Goal: Task Accomplishment & Management: Manage account settings

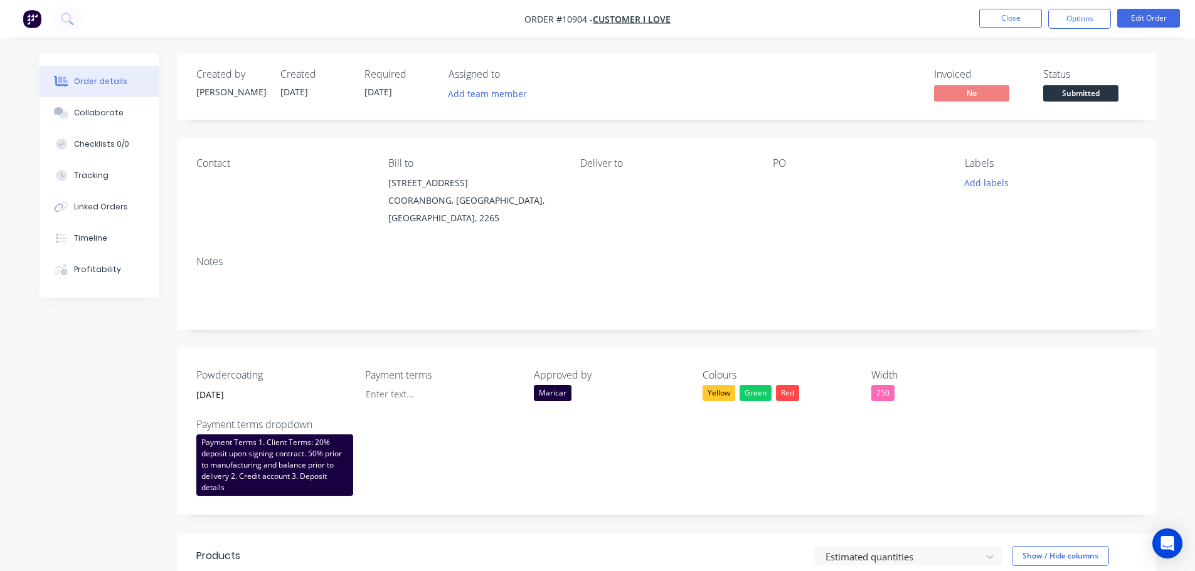
scroll to position [188, 0]
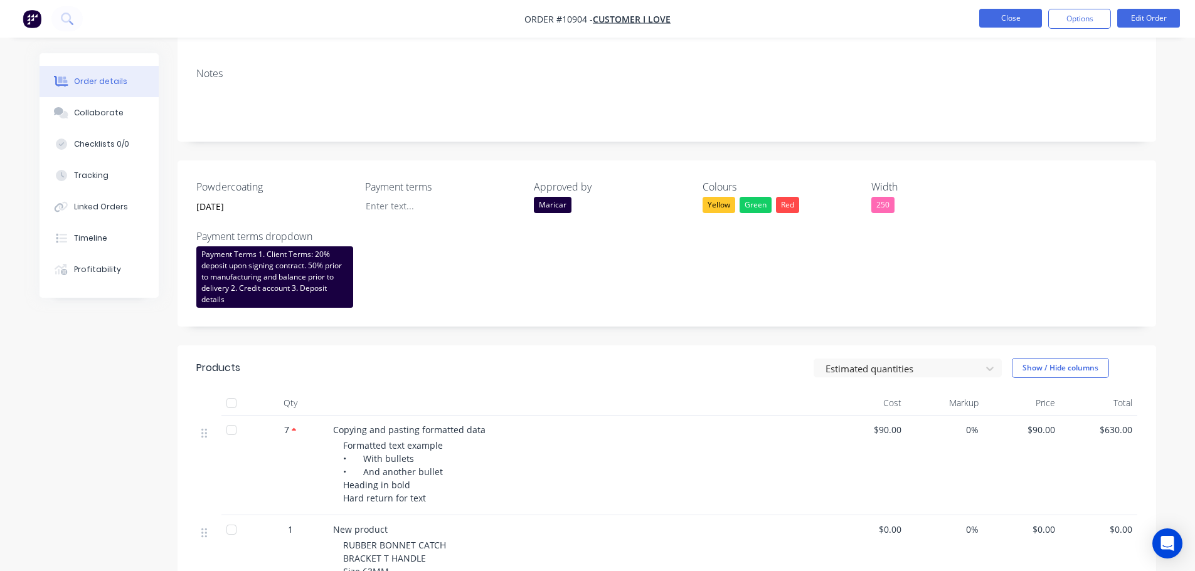
click at [999, 21] on button "Close" at bounding box center [1010, 18] width 63 height 19
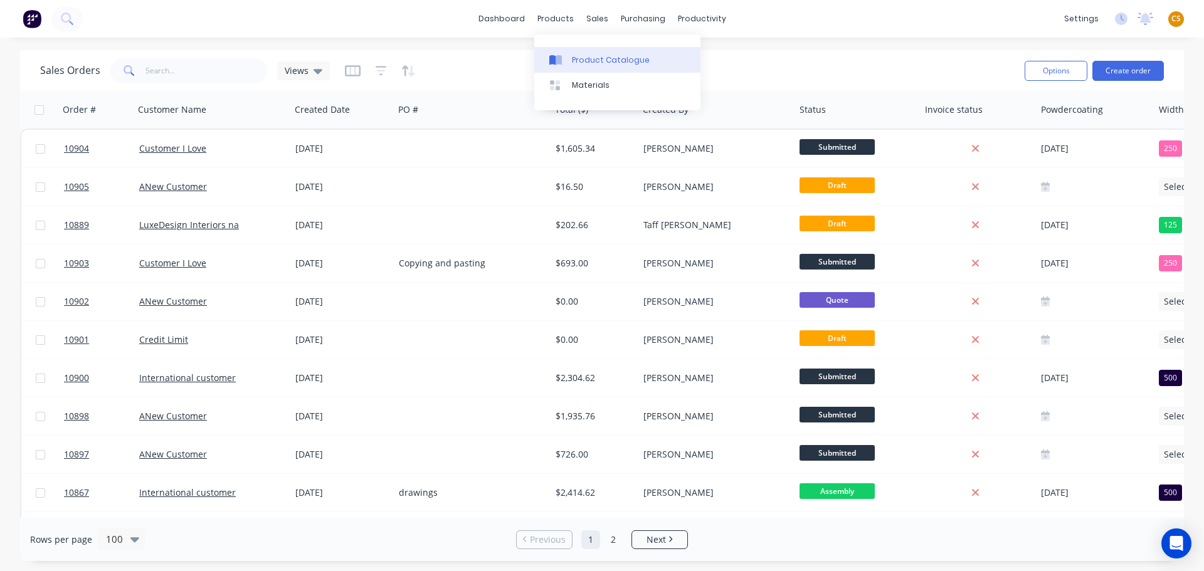
click at [585, 61] on div "Product Catalogue" at bounding box center [611, 60] width 78 height 11
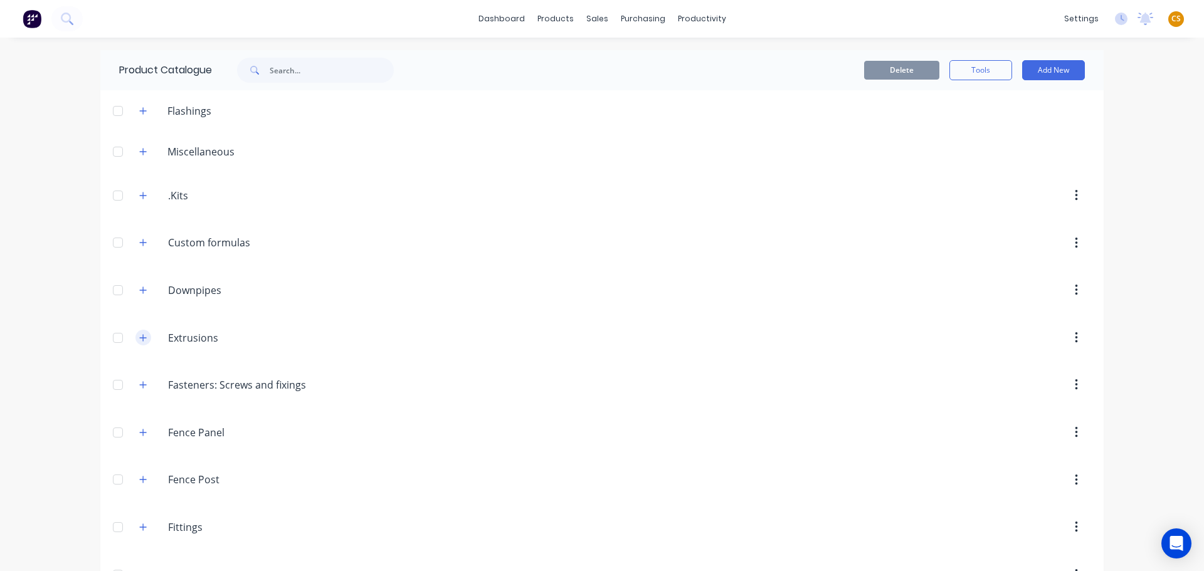
click at [139, 339] on icon "button" at bounding box center [143, 338] width 8 height 9
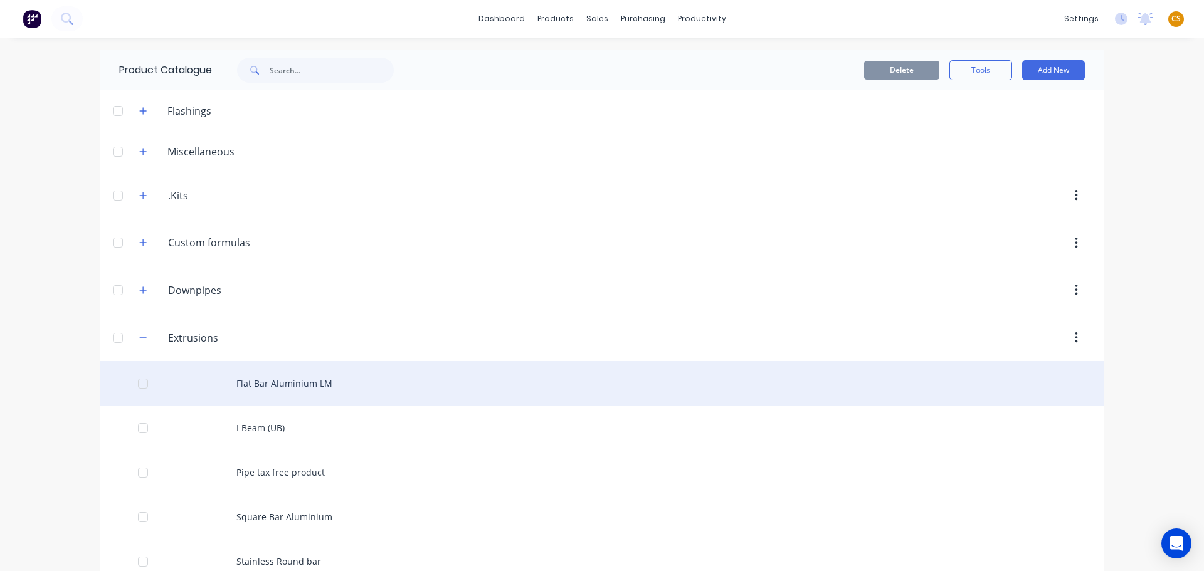
click at [267, 386] on div "Flat Bar Aluminium LM" at bounding box center [602, 383] width 1004 height 45
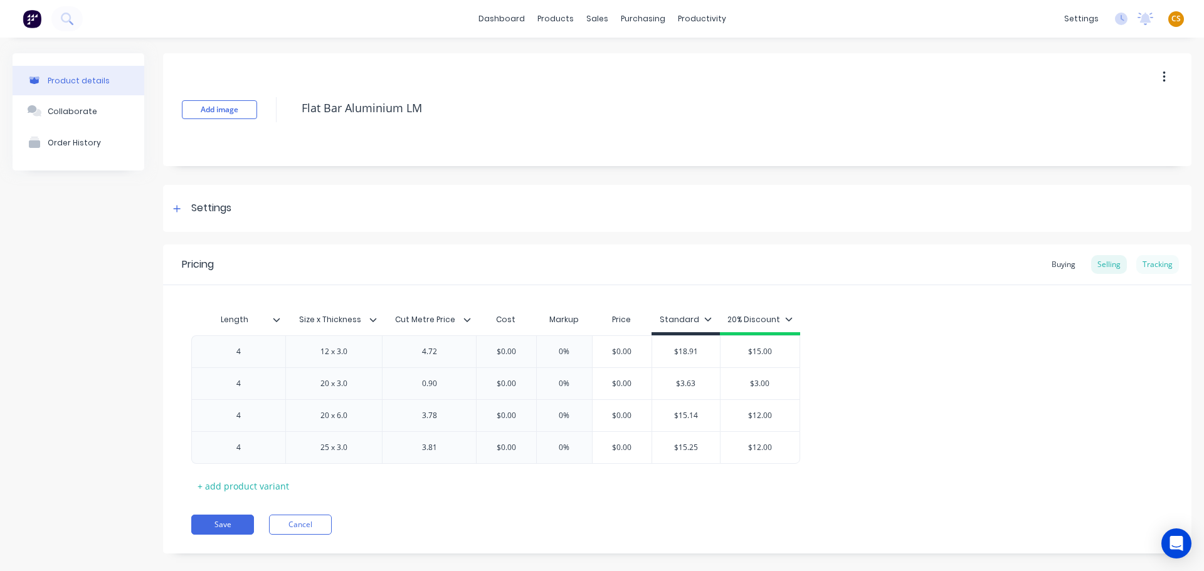
click at [1150, 270] on div "Tracking" at bounding box center [1158, 264] width 43 height 19
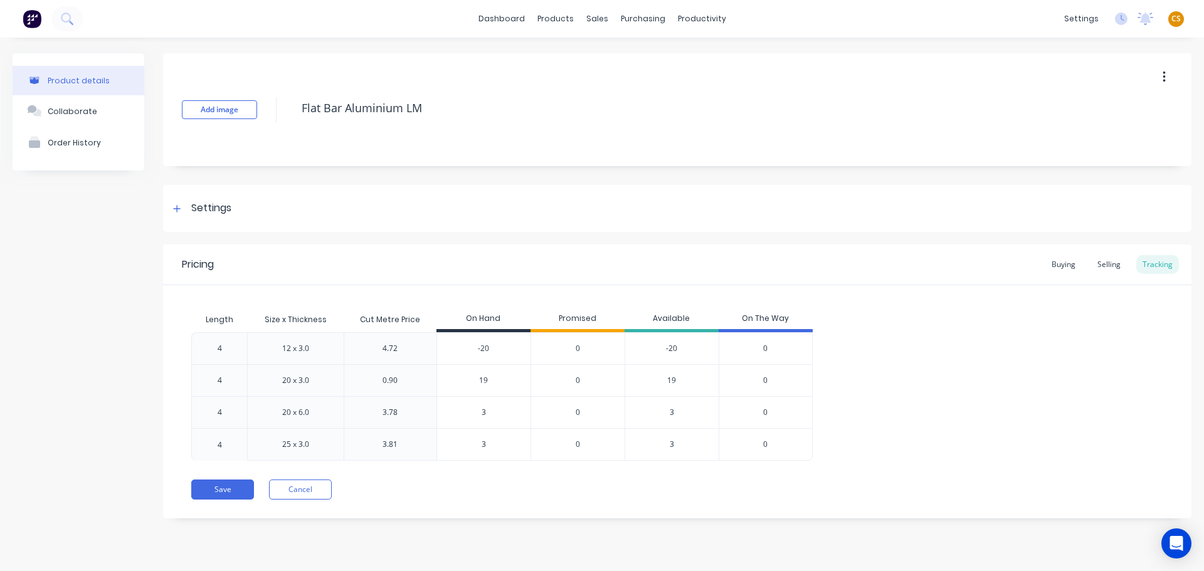
click at [577, 347] on span "0" at bounding box center [578, 348] width 4 height 11
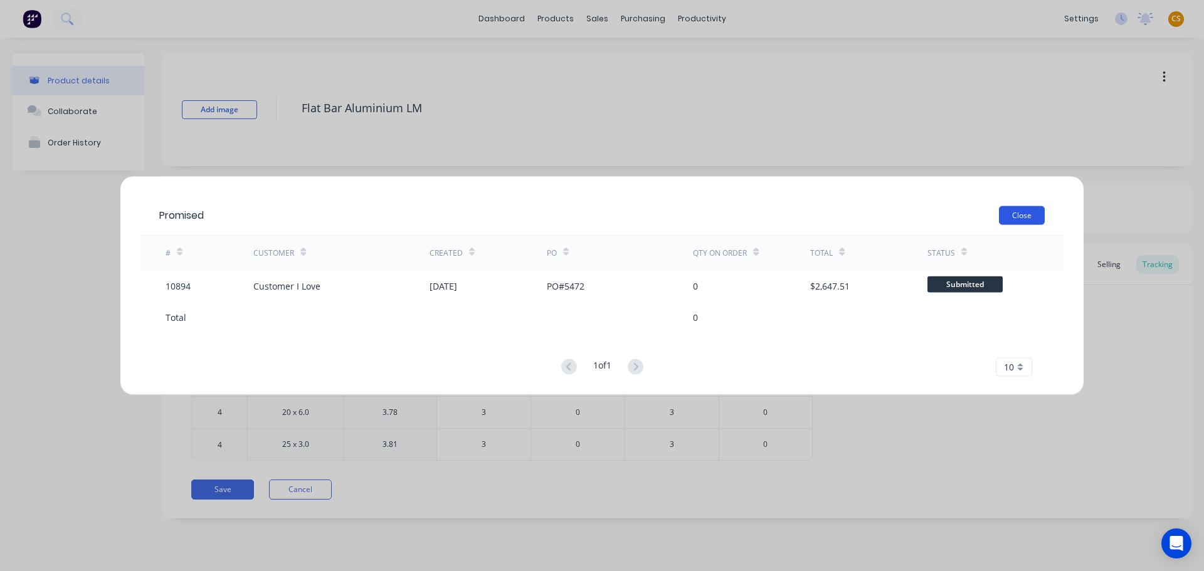
click at [1007, 215] on button "Close" at bounding box center [1022, 215] width 46 height 19
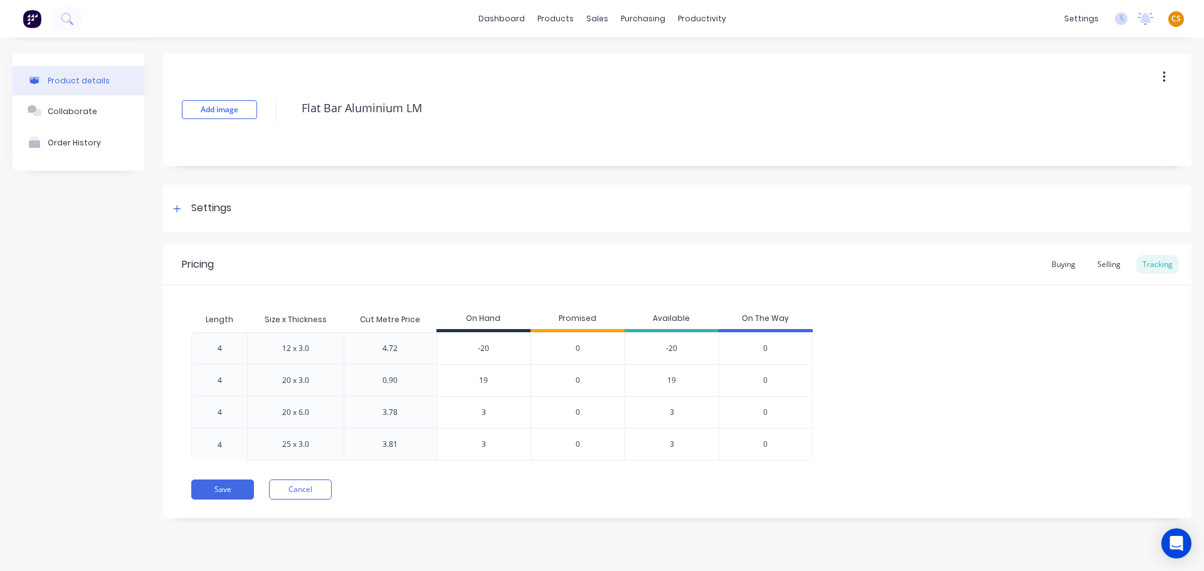
click at [765, 349] on span "0" at bounding box center [765, 348] width 4 height 11
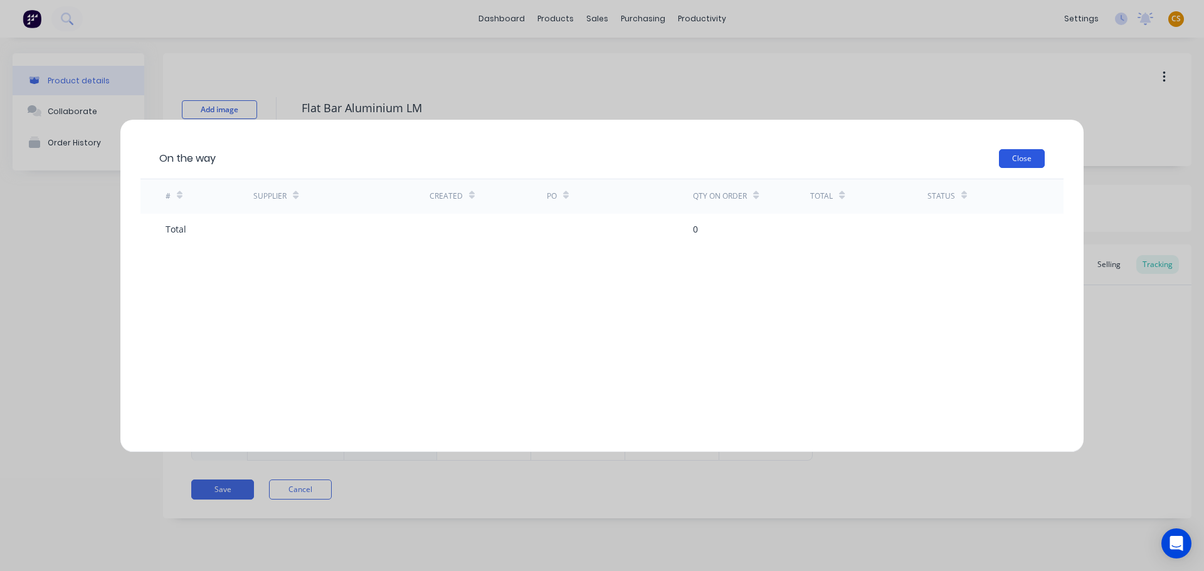
click at [1019, 162] on button "Close" at bounding box center [1022, 158] width 46 height 19
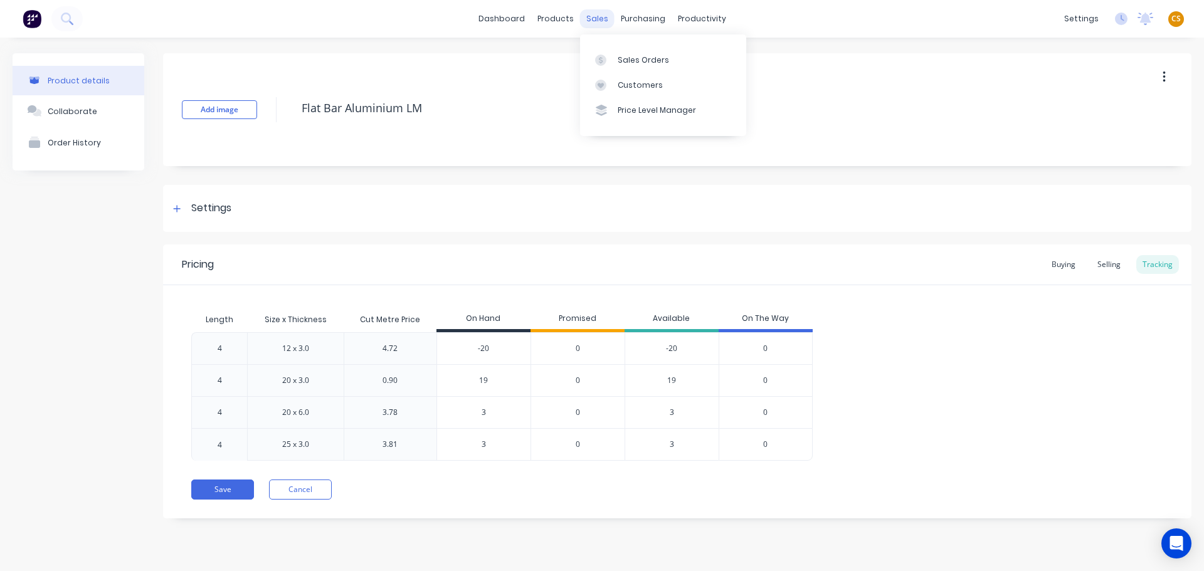
click at [599, 20] on div "sales" at bounding box center [597, 18] width 35 height 19
click at [435, 18] on div "dashboard products sales purchasing productivity dashboard products Product Cat…" at bounding box center [602, 19] width 1204 height 38
click at [308, 494] on button "Cancel" at bounding box center [300, 490] width 63 height 20
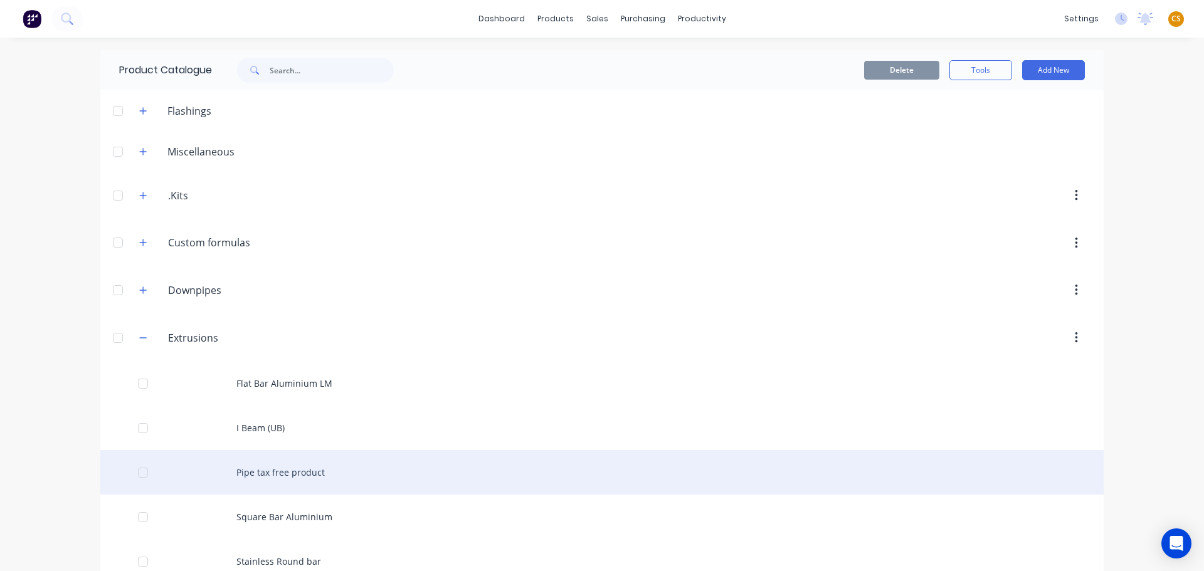
click at [311, 492] on div "Pipe tax free product" at bounding box center [602, 472] width 1004 height 45
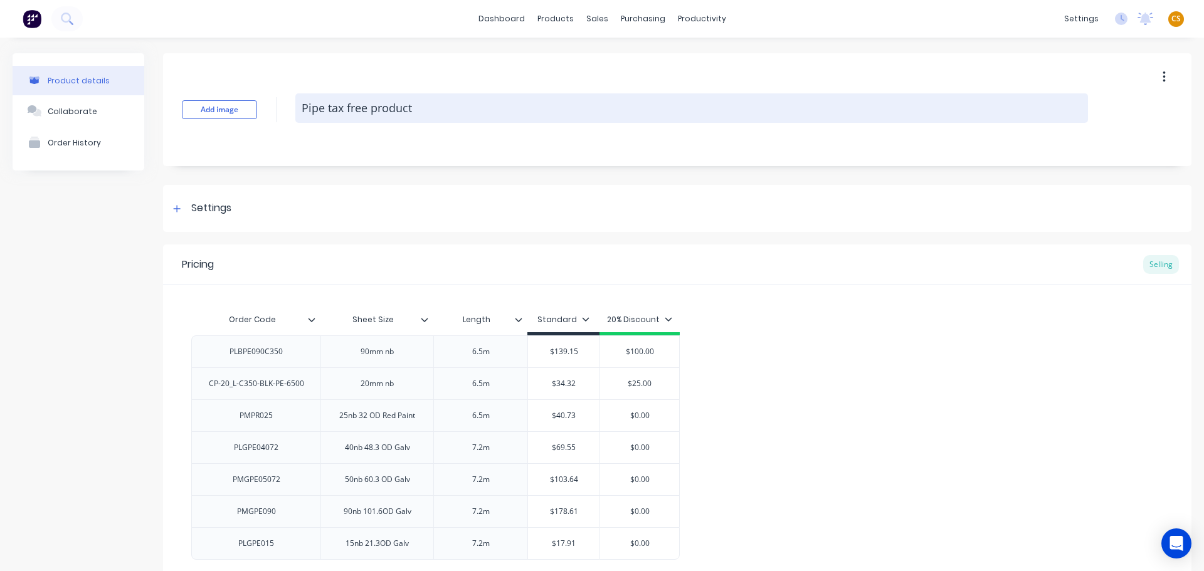
type textarea "x"
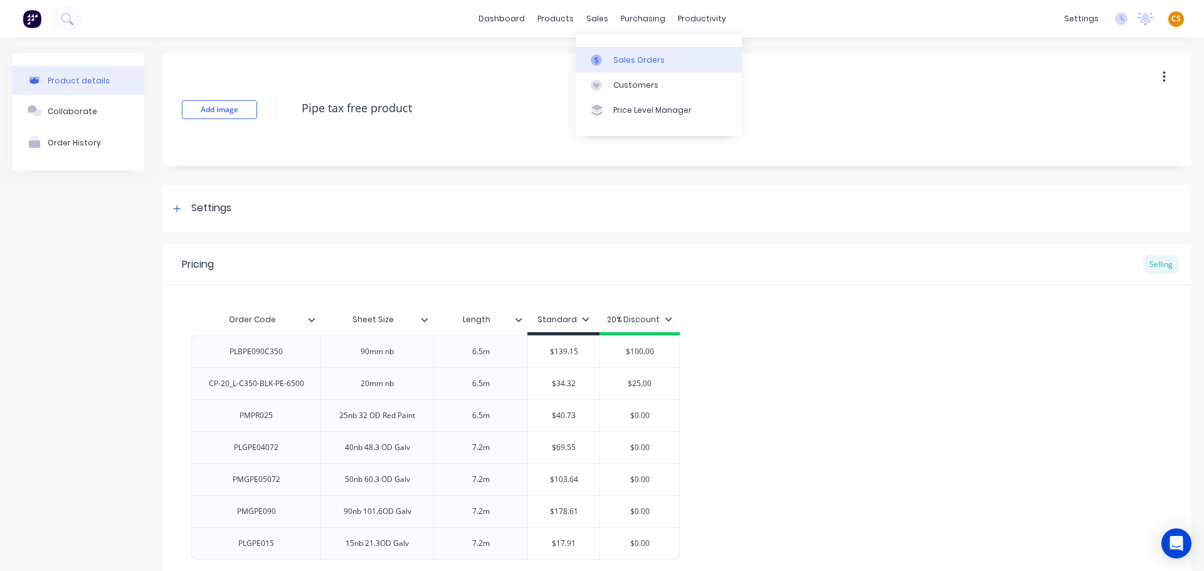
click at [615, 57] on div "Sales Orders" at bounding box center [639, 60] width 51 height 11
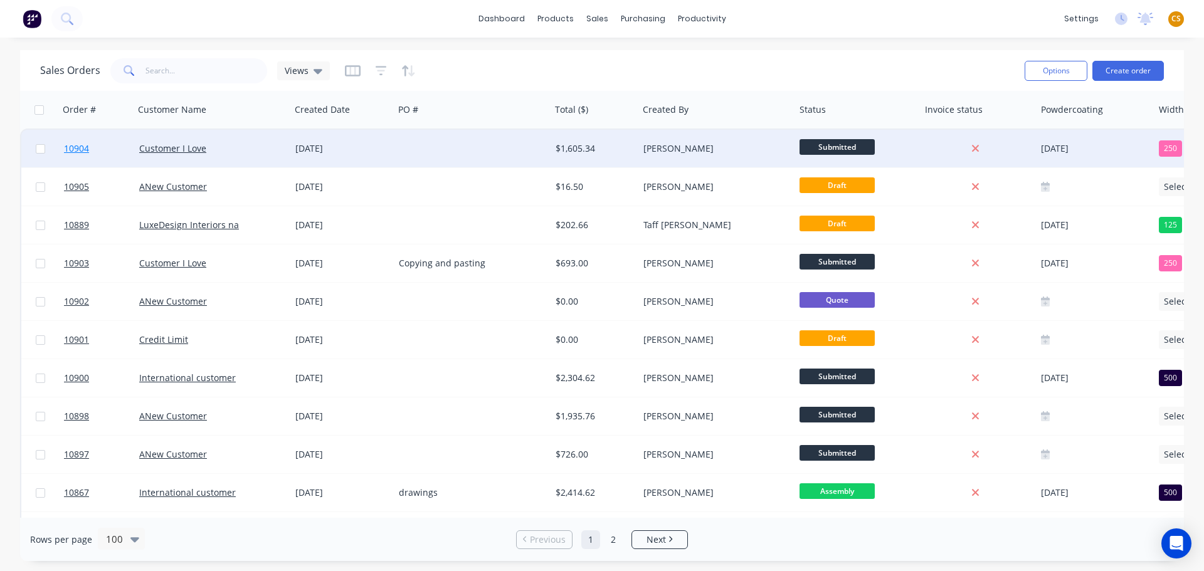
click at [101, 157] on link "10904" at bounding box center [101, 149] width 75 height 38
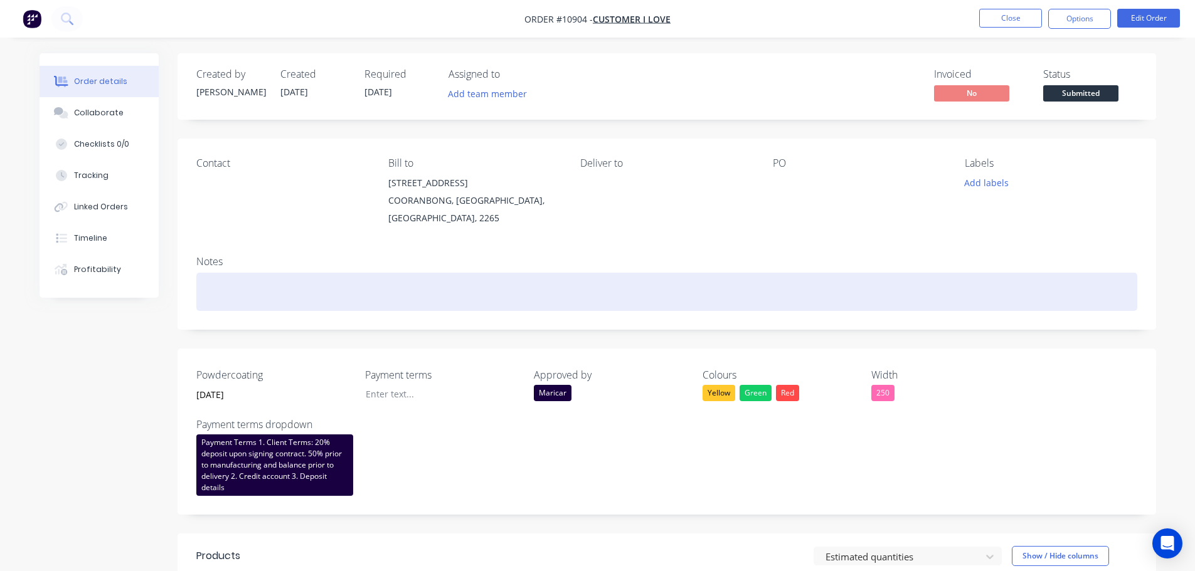
scroll to position [376, 0]
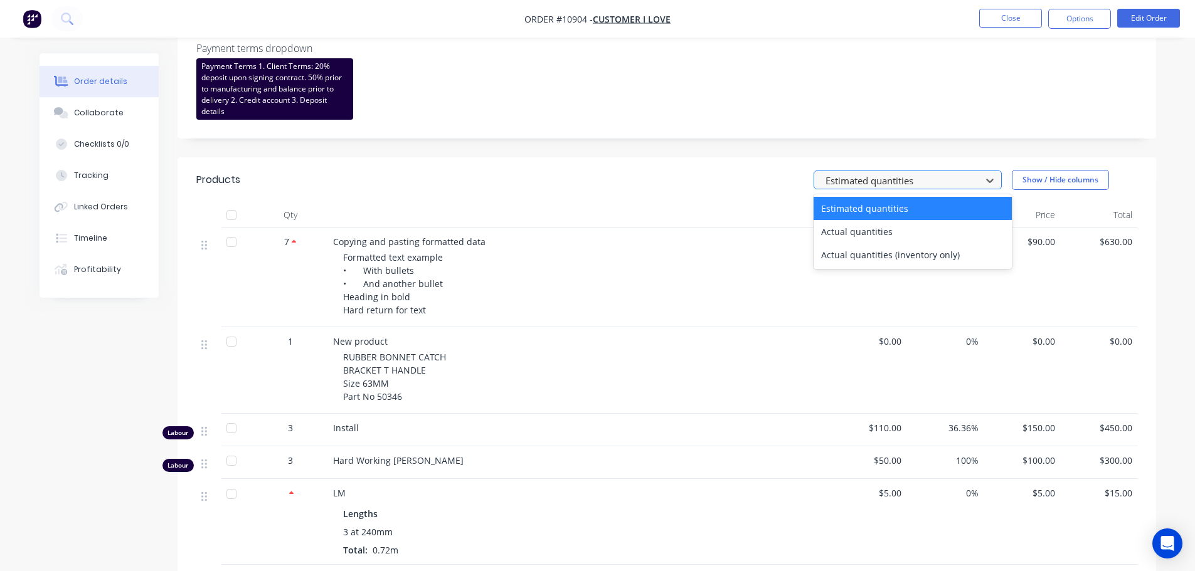
click at [943, 184] on div at bounding box center [899, 181] width 151 height 16
click at [1032, 175] on button "Show / Hide columns" at bounding box center [1060, 180] width 97 height 20
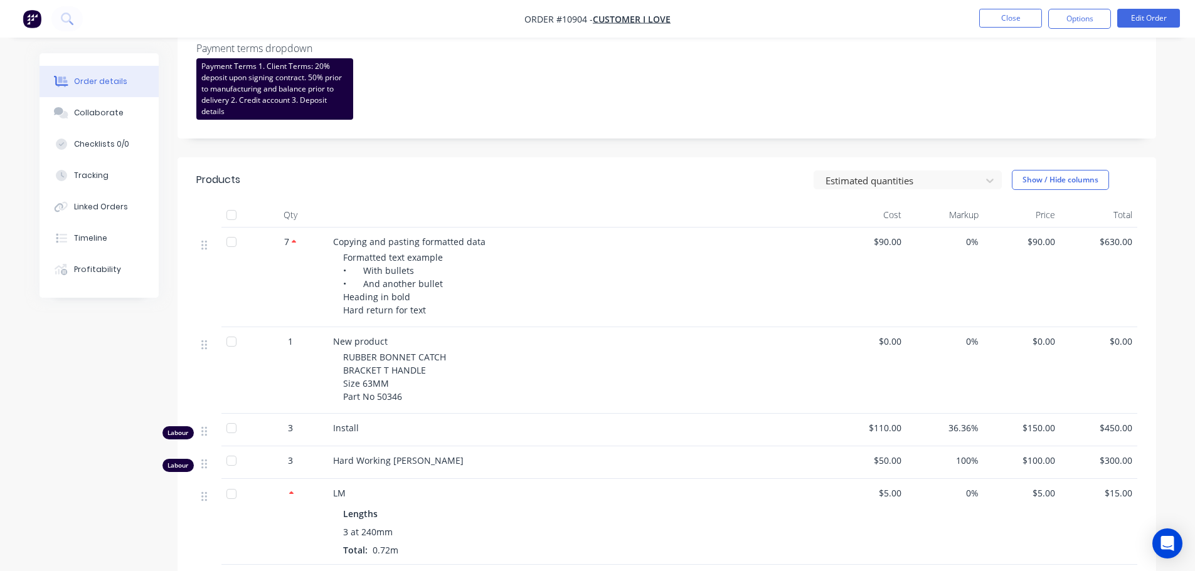
click at [767, 191] on header "Products Estimated quantities Show / Hide columns" at bounding box center [667, 179] width 979 height 45
click at [726, 177] on div "Estimated quantities Show / Hide columns" at bounding box center [766, 180] width 741 height 20
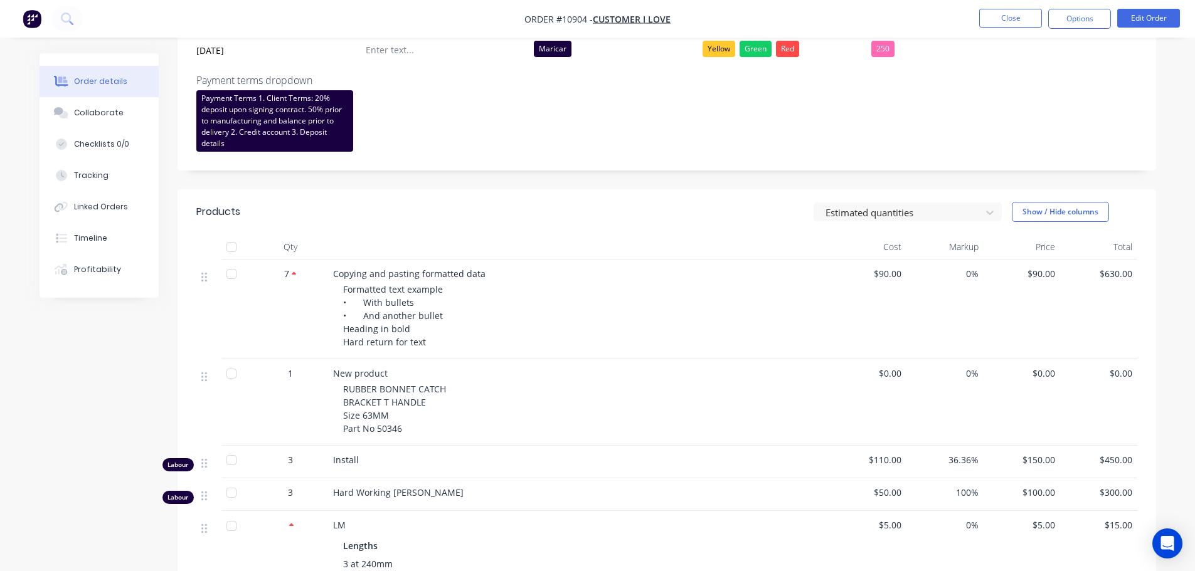
scroll to position [188, 0]
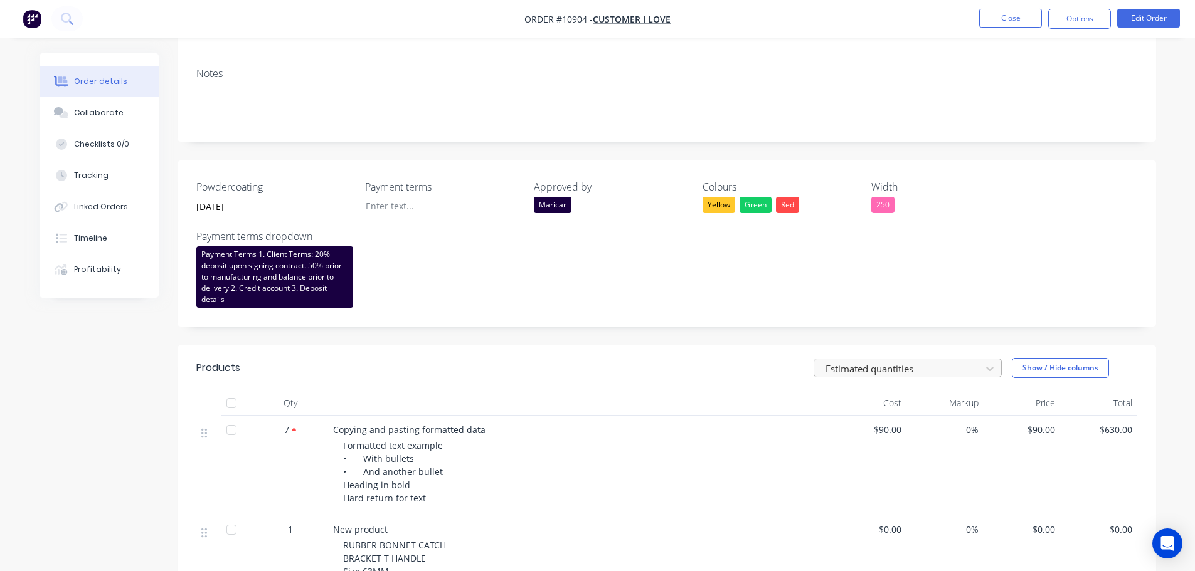
click at [848, 373] on div at bounding box center [899, 369] width 151 height 16
click at [693, 365] on div "Estimated quantities Show / Hide columns" at bounding box center [766, 368] width 741 height 20
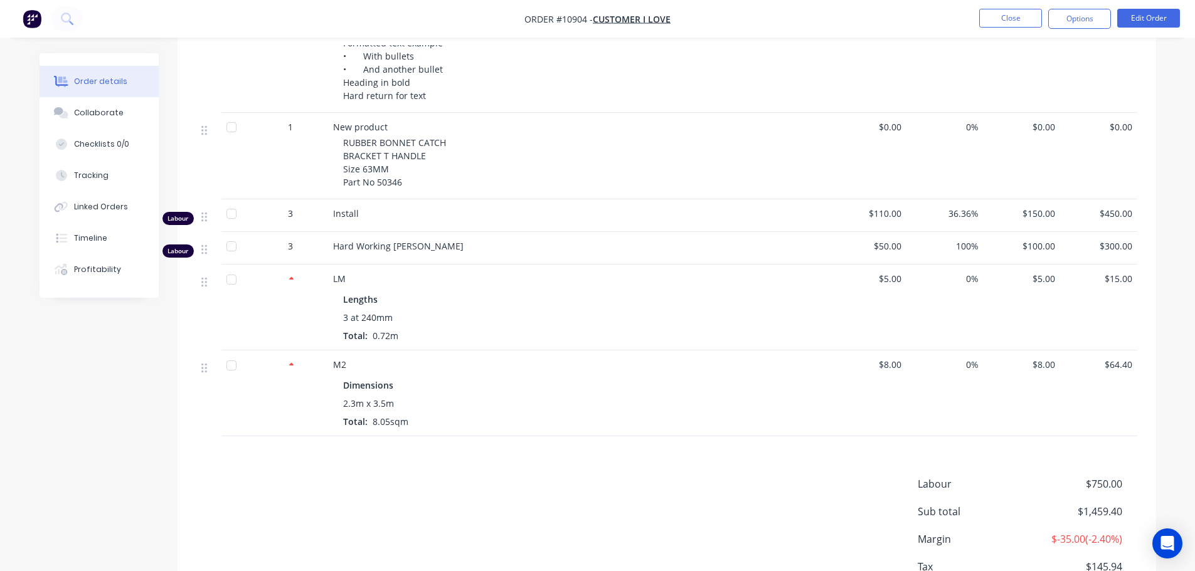
scroll to position [679, 0]
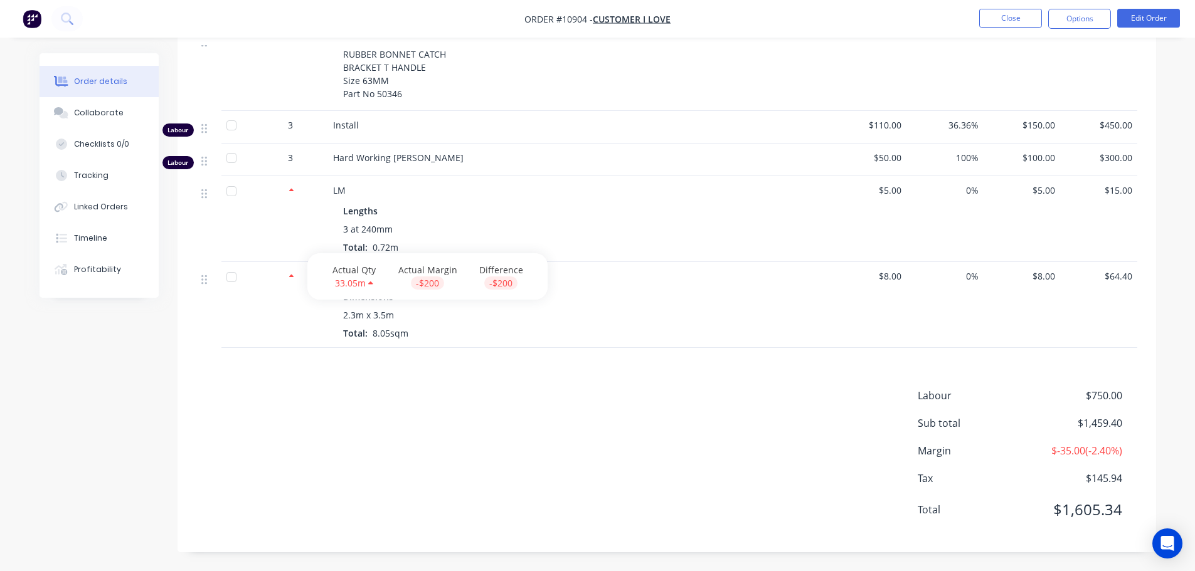
click at [294, 278] on icon at bounding box center [291, 277] width 5 height 8
click at [289, 277] on icon at bounding box center [291, 276] width 5 height 3
click at [292, 190] on icon at bounding box center [291, 190] width 5 height 3
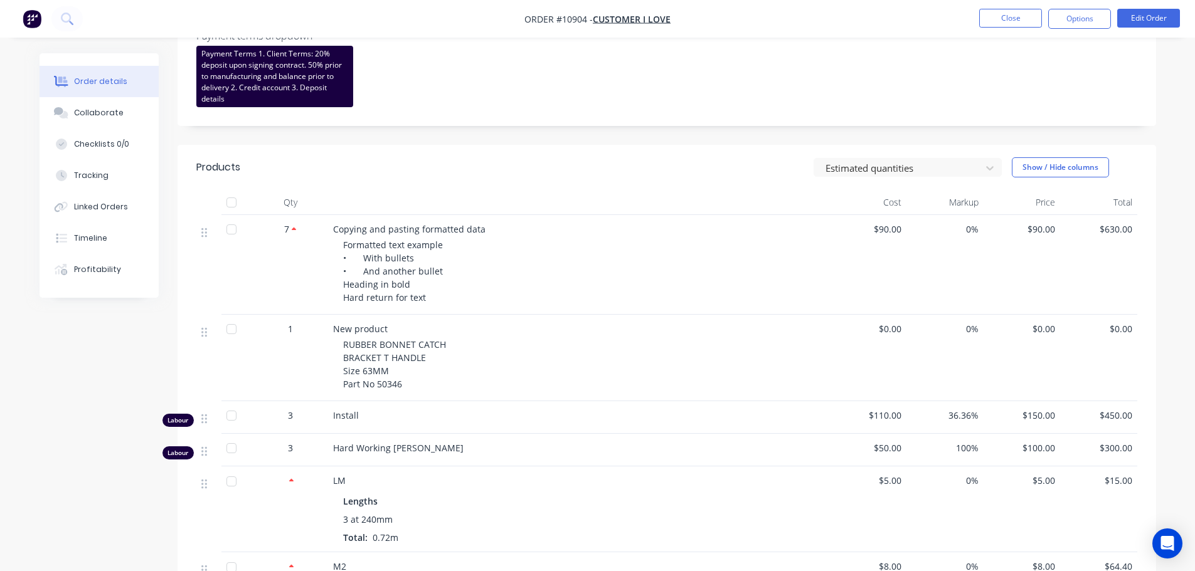
scroll to position [303, 0]
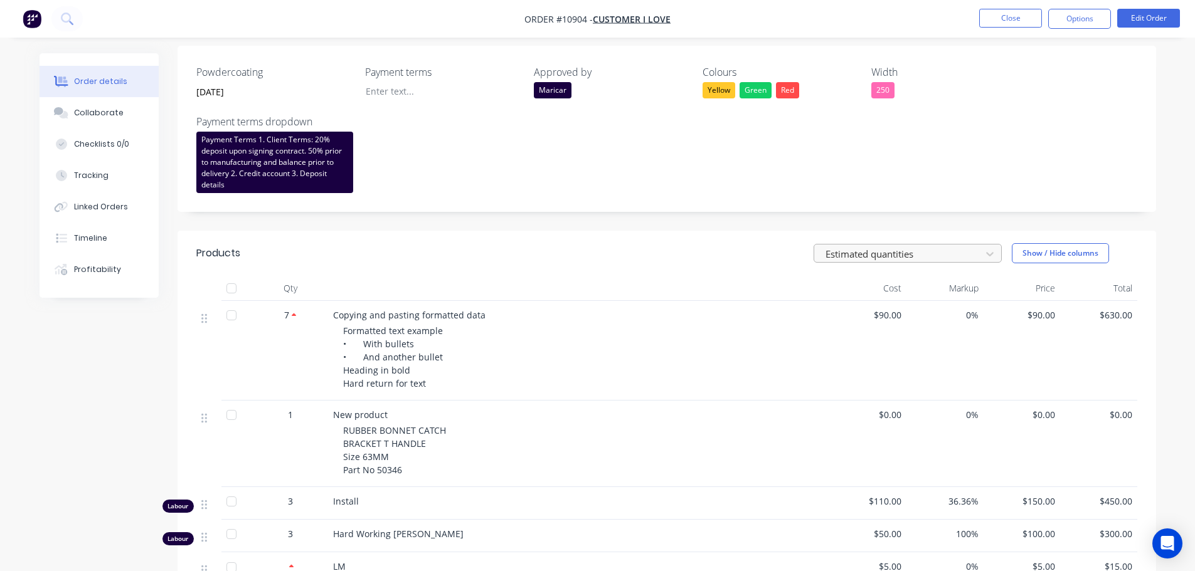
click at [870, 253] on div at bounding box center [899, 255] width 151 height 16
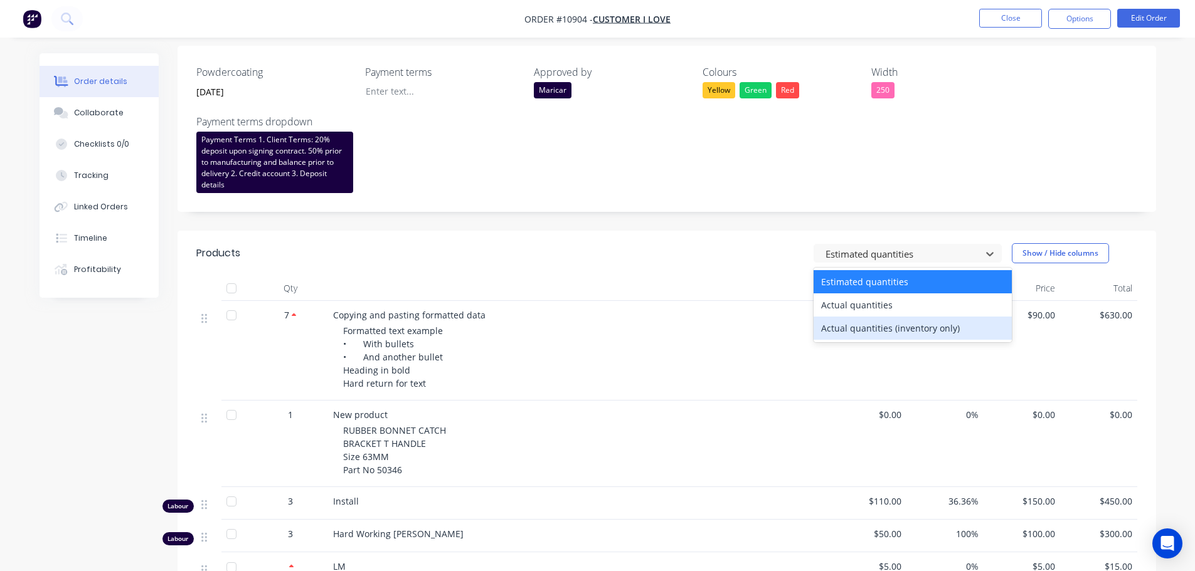
click at [832, 327] on div "Actual quantities (inventory only)" at bounding box center [913, 328] width 198 height 23
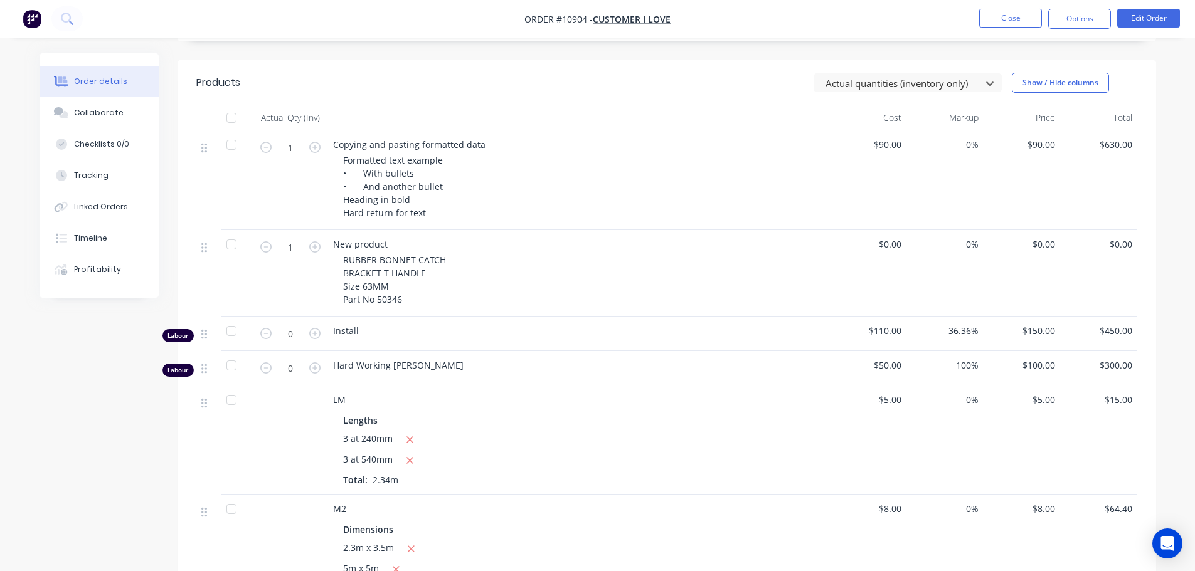
scroll to position [491, 0]
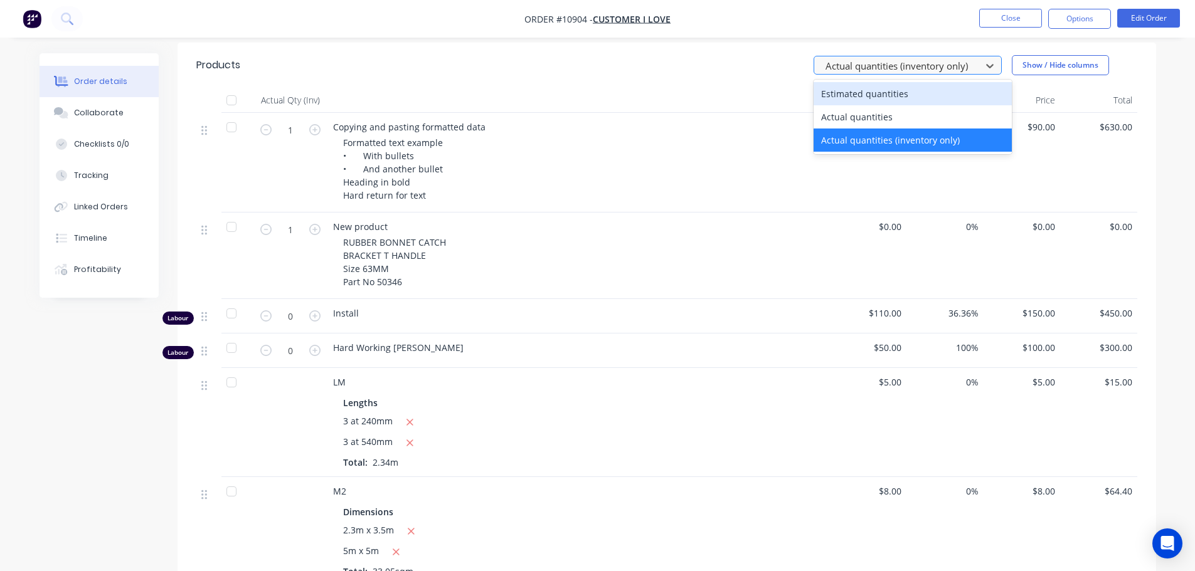
click at [843, 68] on div at bounding box center [899, 66] width 151 height 16
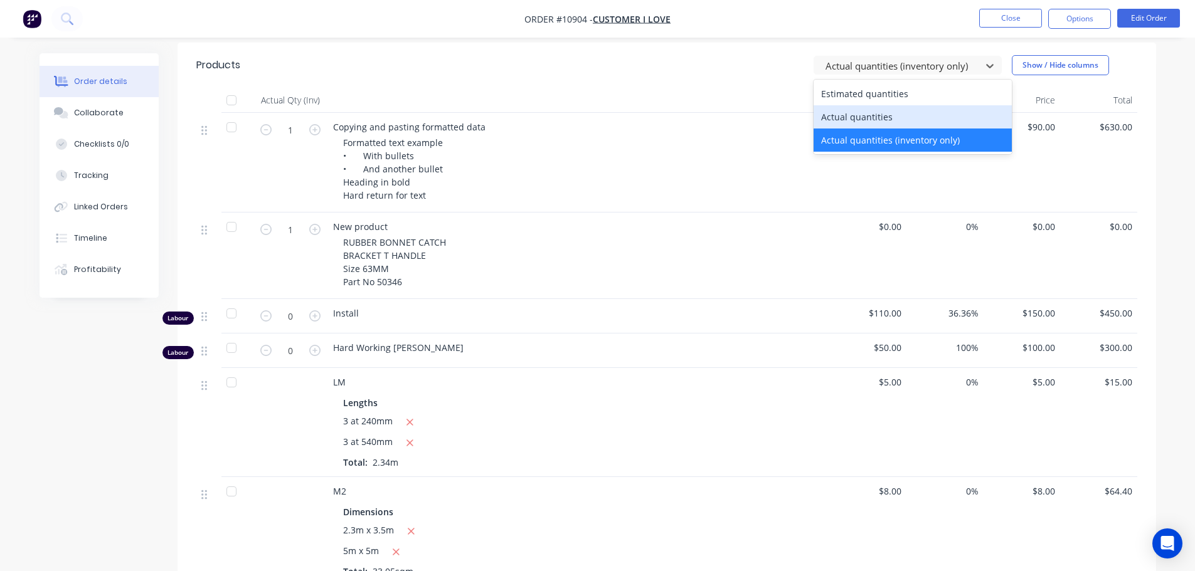
click at [852, 116] on div "Actual quantities" at bounding box center [913, 116] width 198 height 23
type input "8"
type input "3"
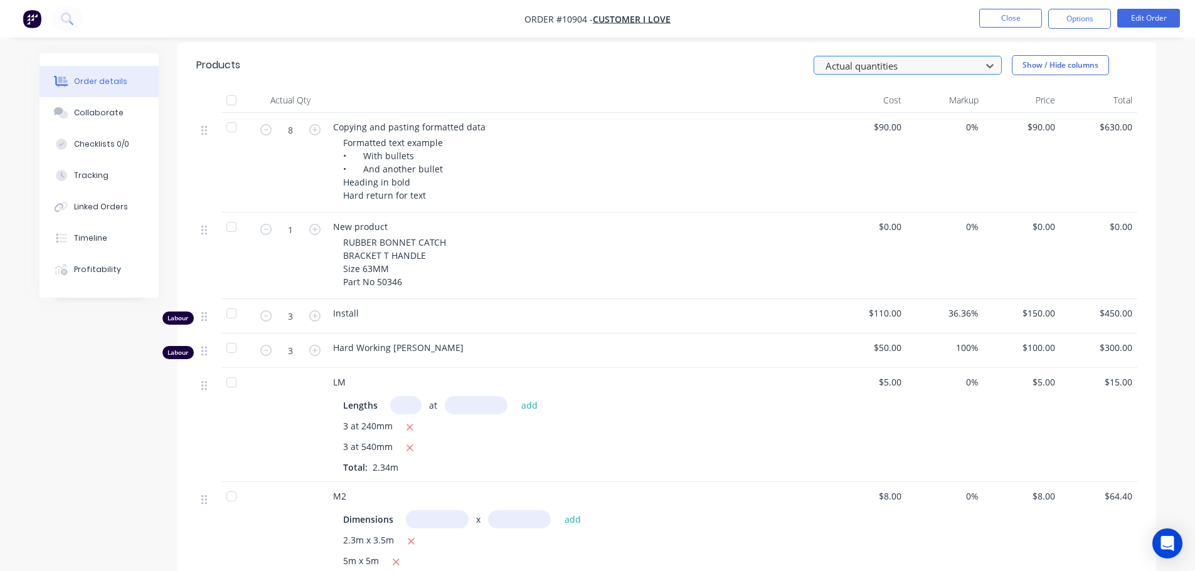
click at [849, 63] on div at bounding box center [899, 66] width 151 height 16
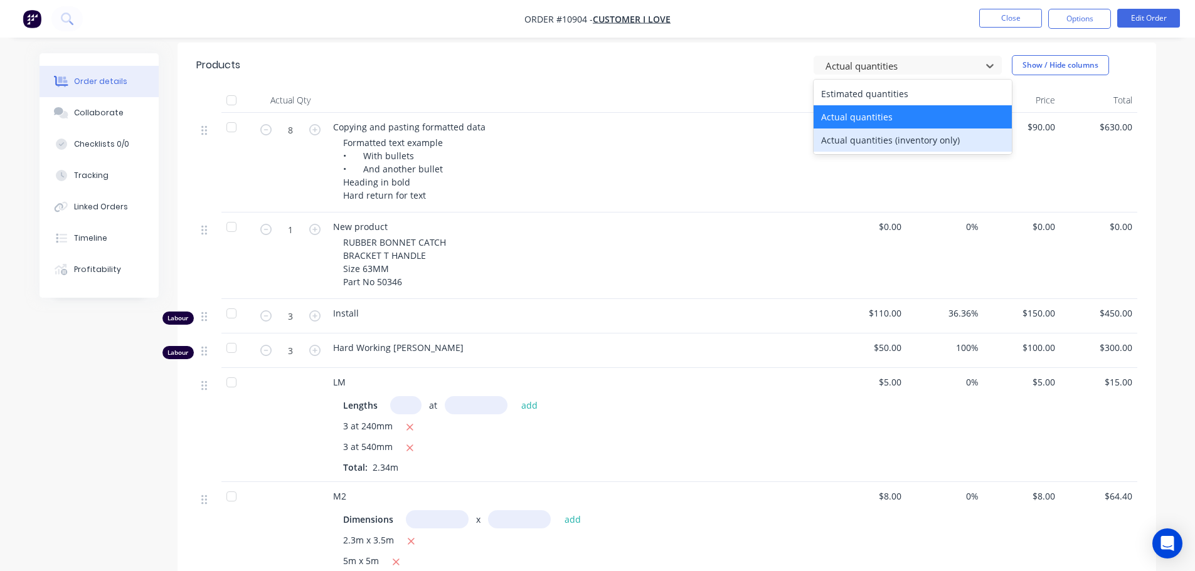
click at [836, 141] on div "Actual quantities (inventory only)" at bounding box center [913, 140] width 198 height 23
type input "1"
type input "0"
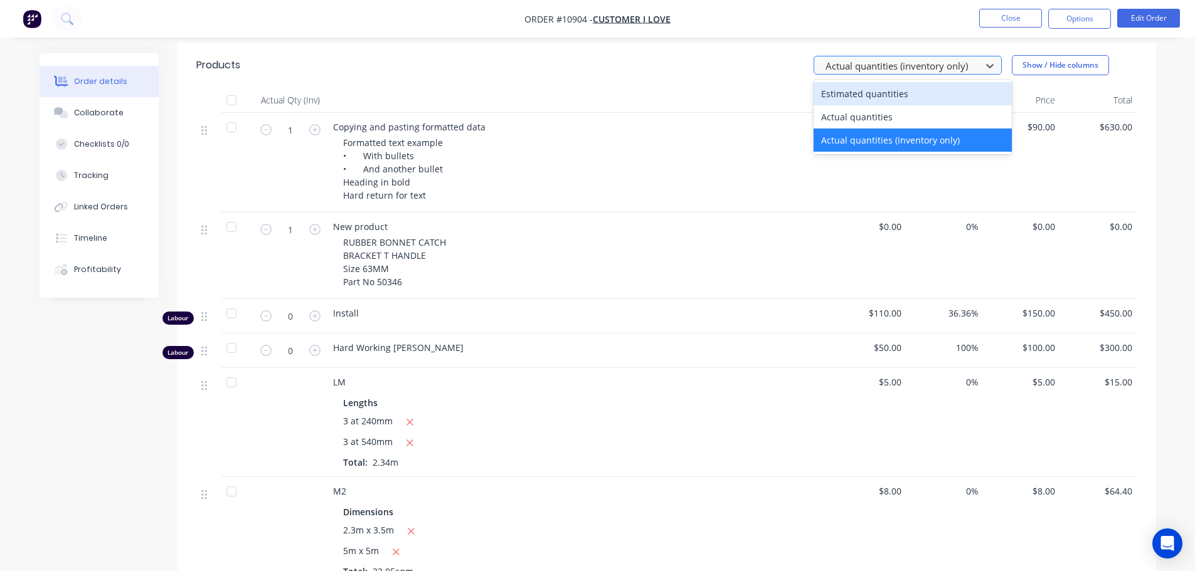
click at [845, 67] on div at bounding box center [899, 66] width 151 height 16
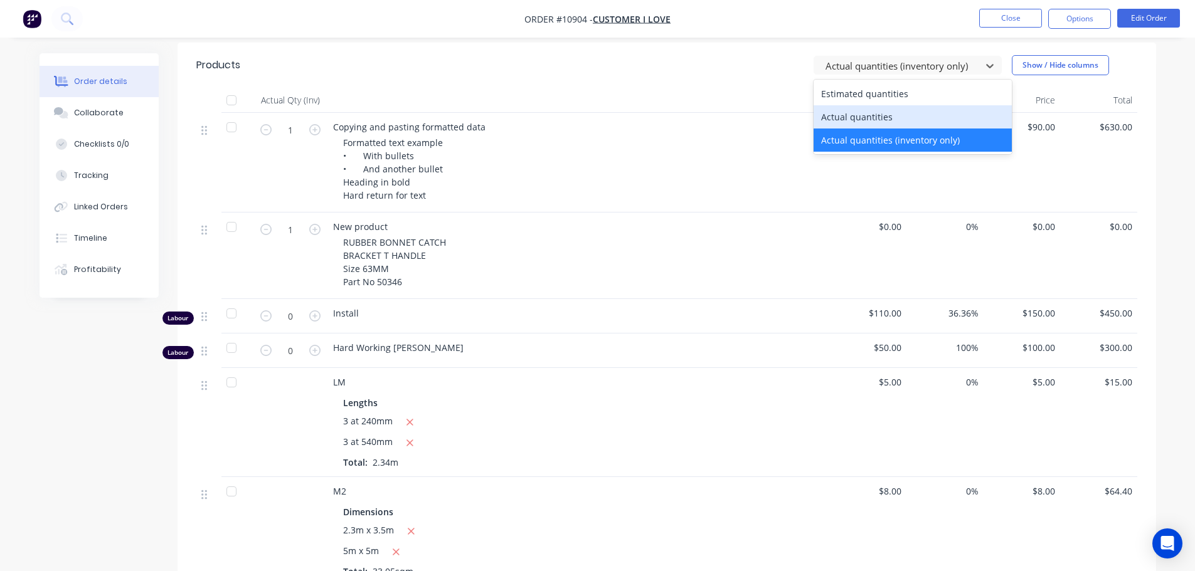
click at [841, 116] on div "Actual quantities" at bounding box center [913, 116] width 198 height 23
type input "8"
type input "3"
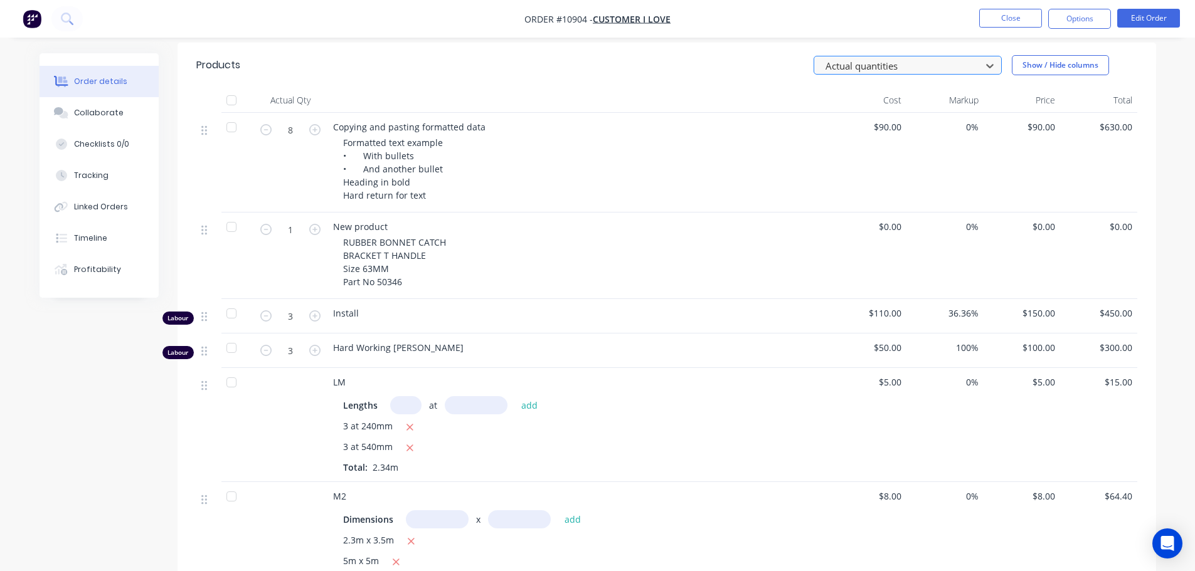
click at [836, 68] on div at bounding box center [899, 66] width 151 height 16
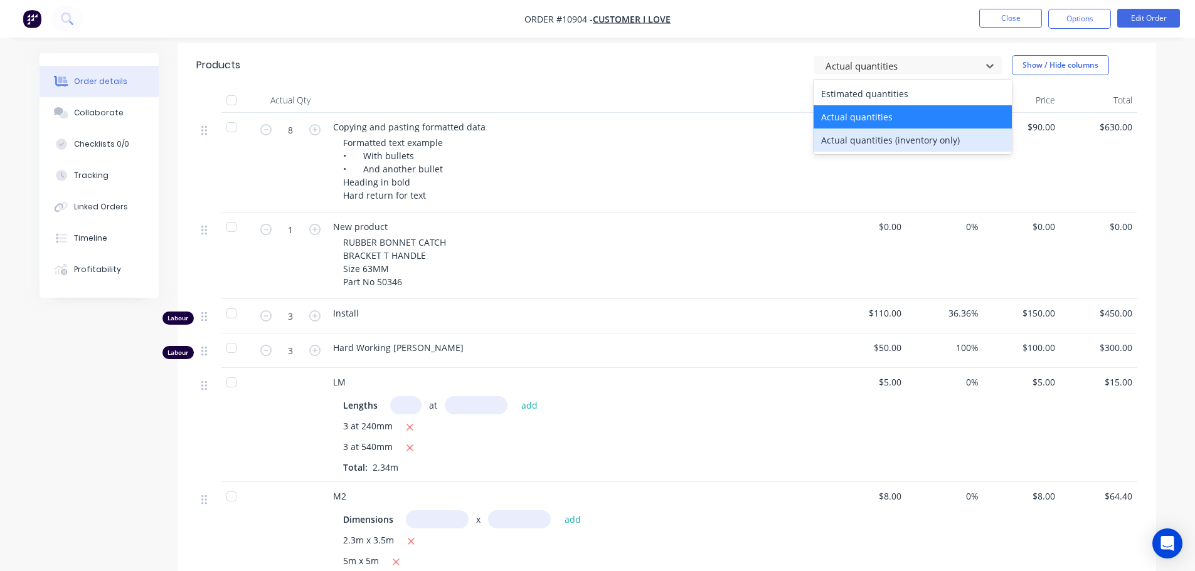
click at [839, 140] on div "Actual quantities (inventory only)" at bounding box center [913, 140] width 198 height 23
type input "1"
type input "0"
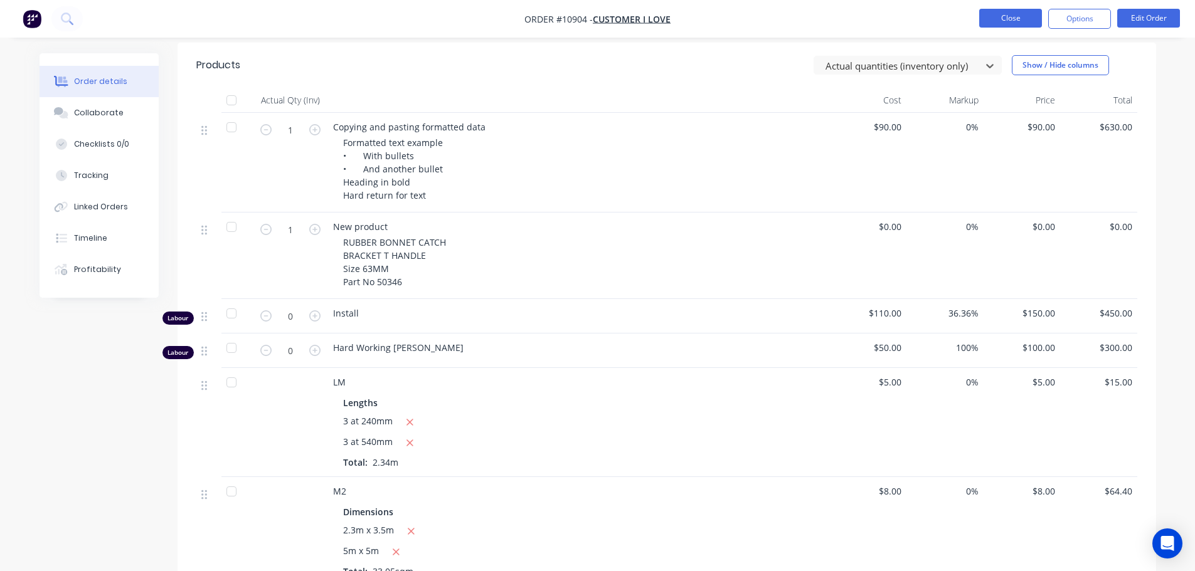
click at [1014, 21] on button "Close" at bounding box center [1010, 18] width 63 height 19
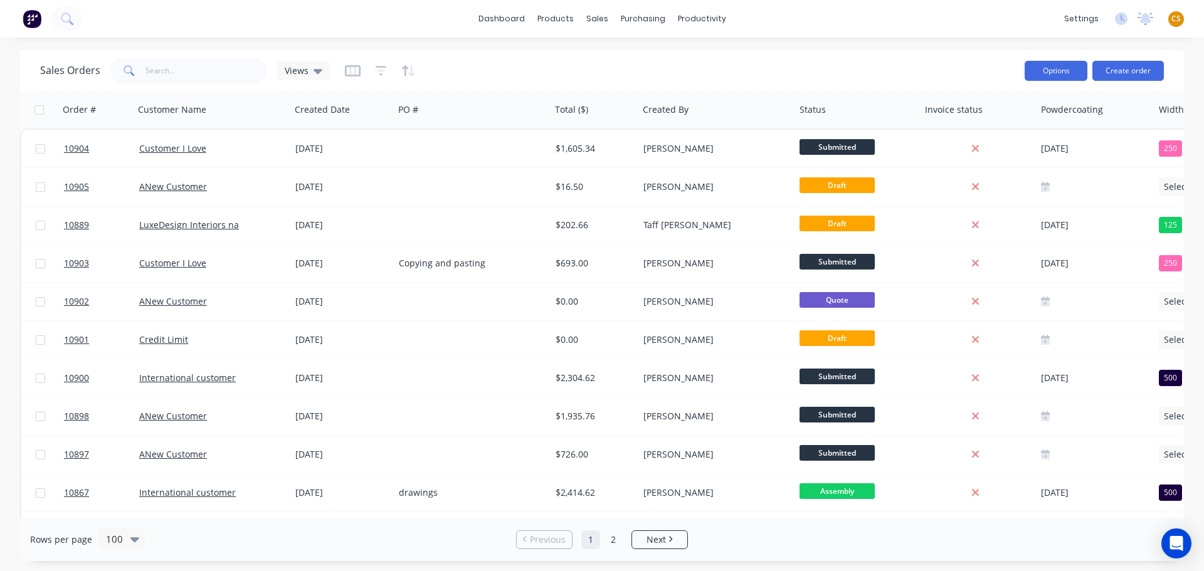
click at [1054, 73] on button "Options" at bounding box center [1056, 71] width 63 height 20
click at [984, 152] on div "Export" at bounding box center [1018, 153] width 115 height 18
click at [495, 18] on link "dashboard" at bounding box center [501, 18] width 59 height 19
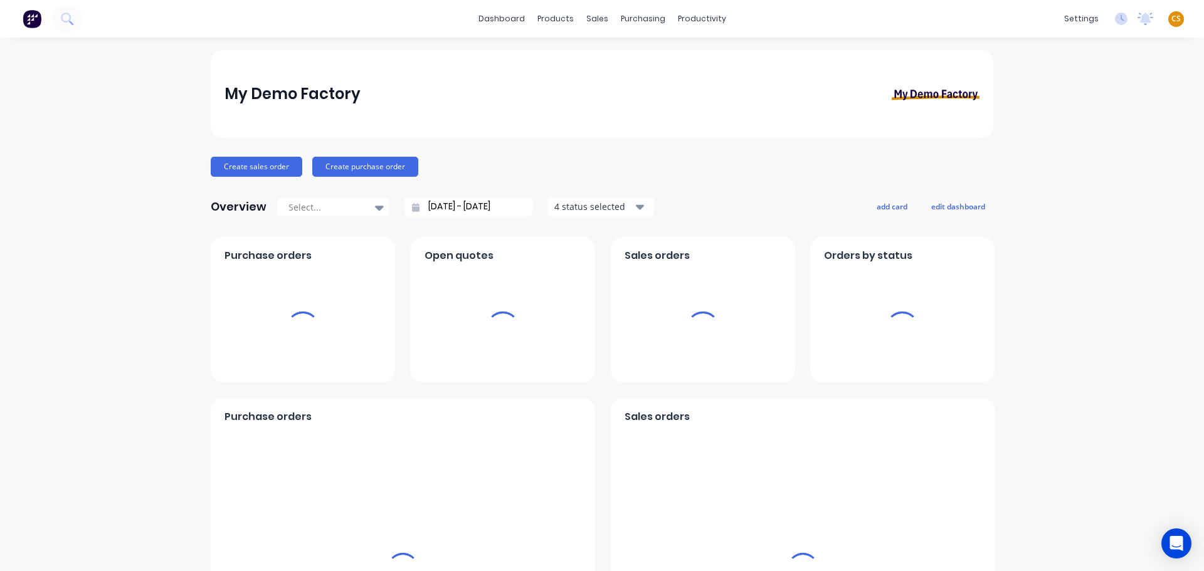
click at [1172, 20] on span "CS" at bounding box center [1176, 18] width 9 height 11
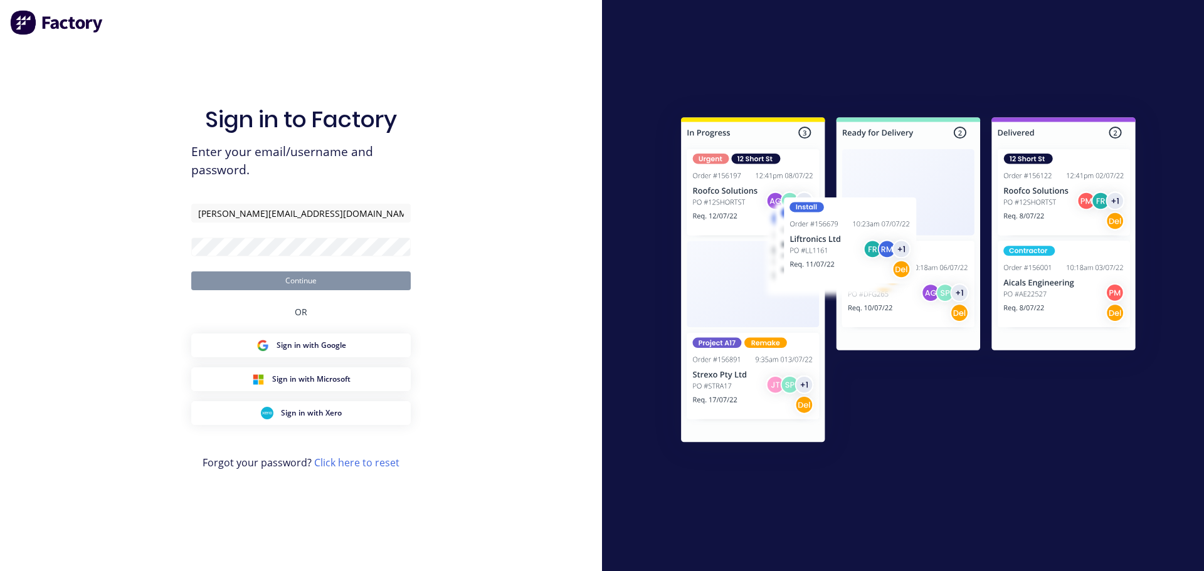
type input "[PERSON_NAME][EMAIL_ADDRESS][DOMAIN_NAME]"
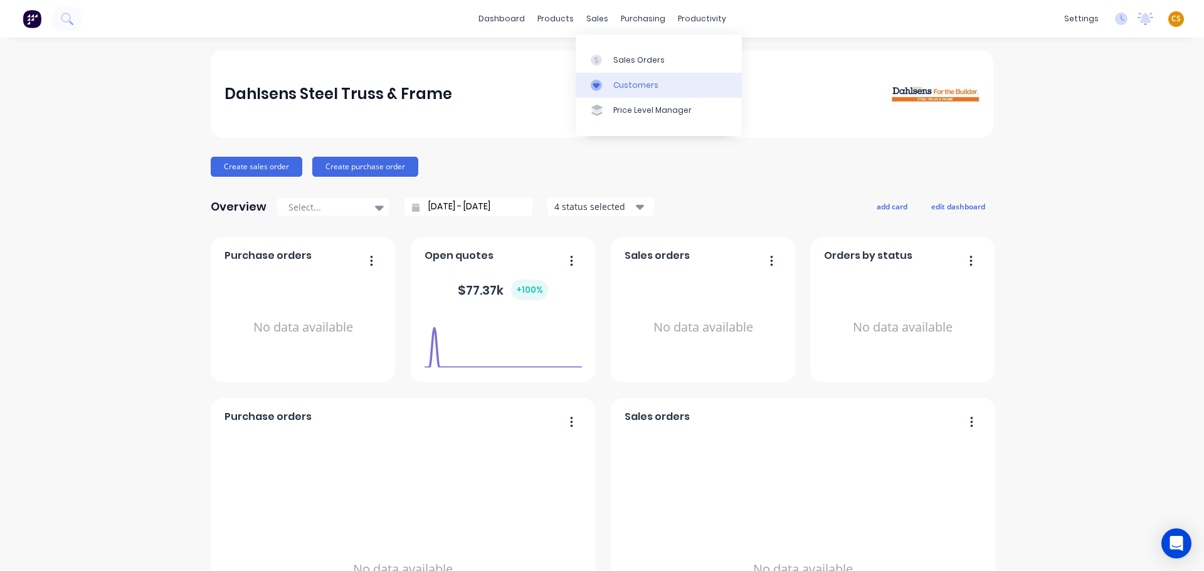
drag, startPoint x: 629, startPoint y: 59, endPoint x: 695, endPoint y: 73, distance: 67.3
click at [629, 59] on div "Sales Orders" at bounding box center [639, 60] width 51 height 11
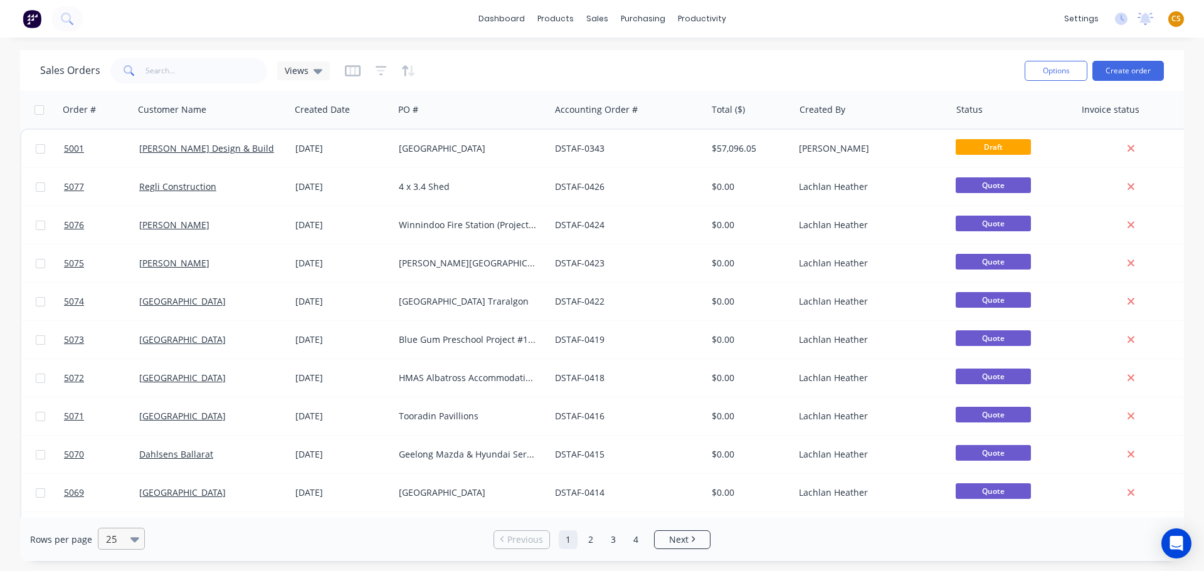
click at [135, 541] on icon at bounding box center [134, 540] width 9 height 5
click at [105, 509] on div "100" at bounding box center [119, 508] width 47 height 23
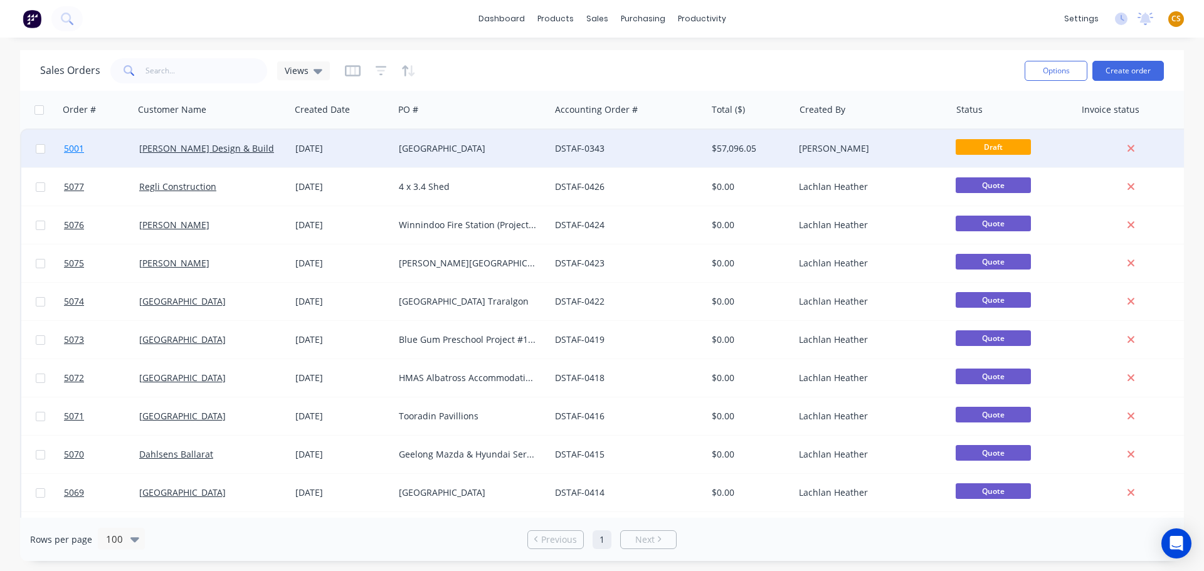
click at [97, 152] on link "5001" at bounding box center [101, 149] width 75 height 38
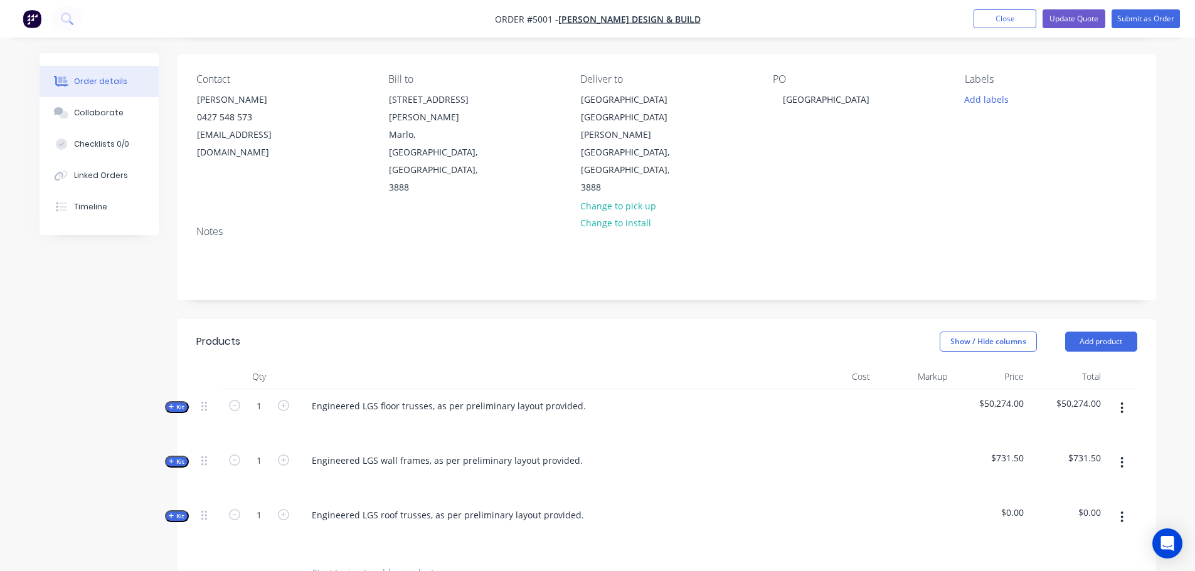
scroll to position [188, 0]
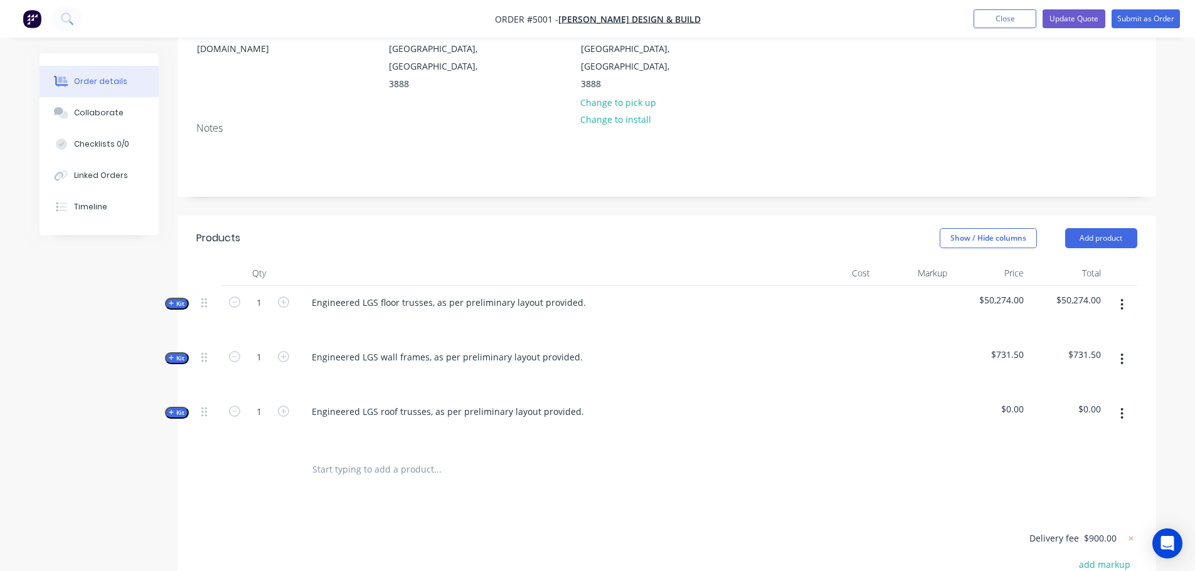
click at [174, 299] on span "Kit" at bounding box center [177, 303] width 16 height 9
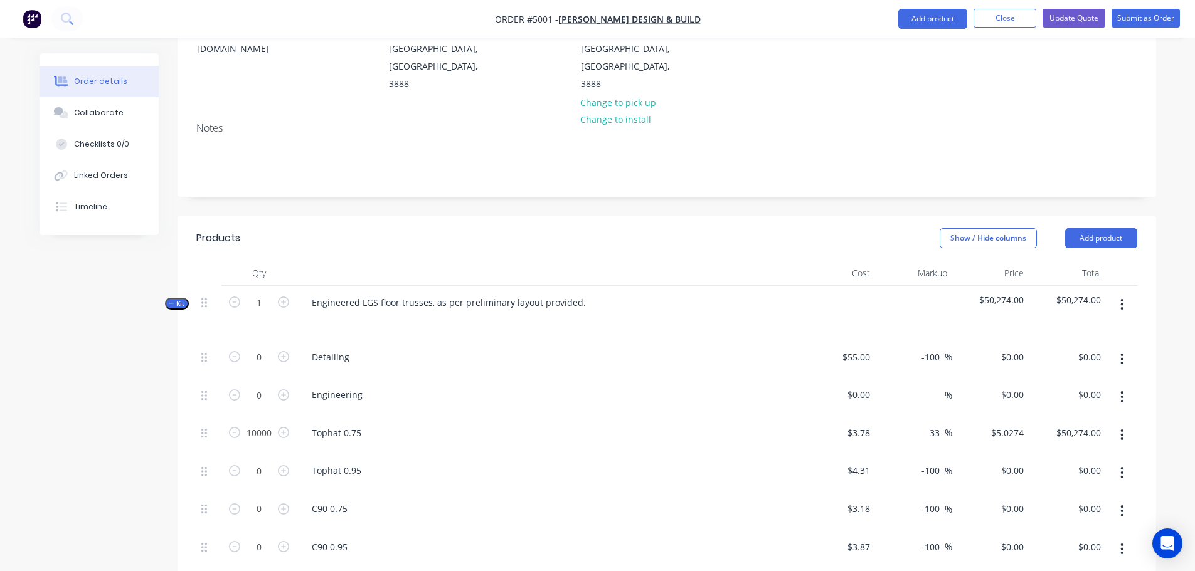
scroll to position [565, 0]
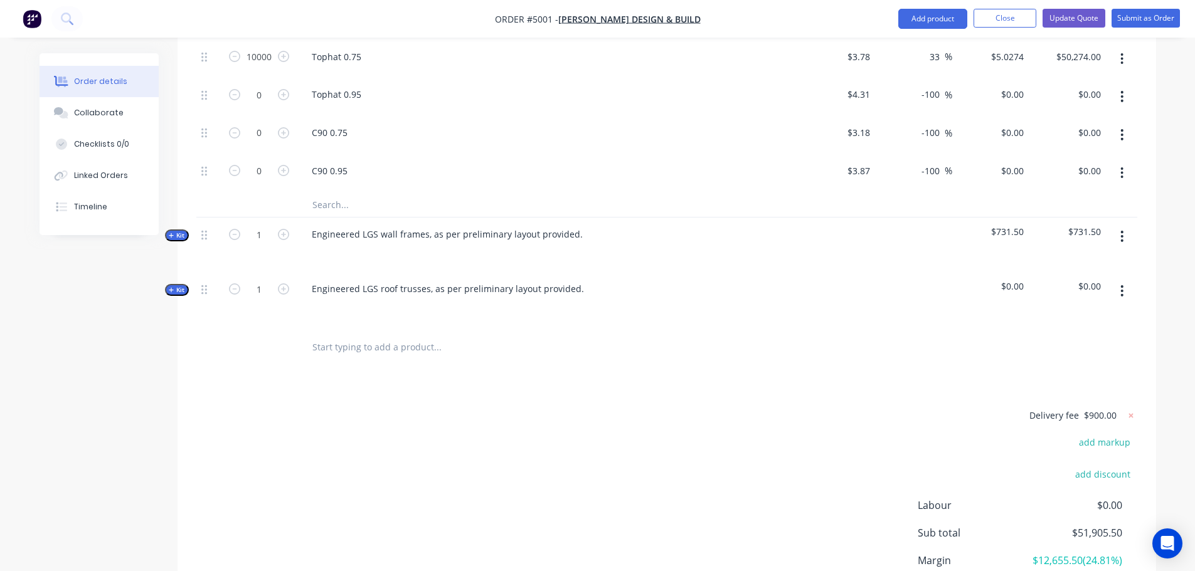
click at [176, 231] on span "Kit" at bounding box center [177, 235] width 16 height 9
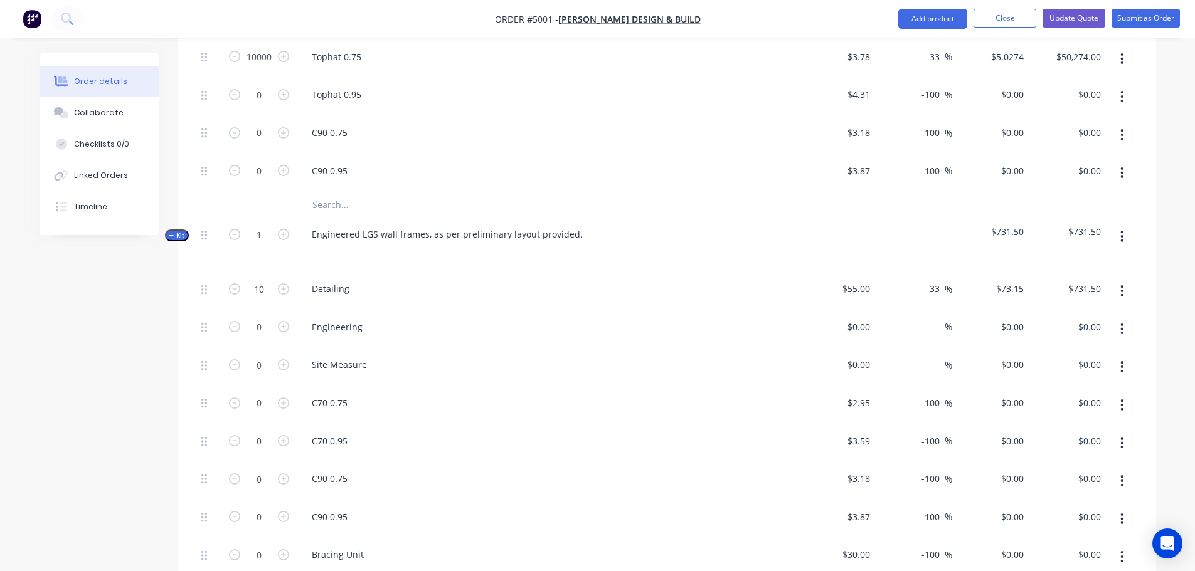
scroll to position [1023, 0]
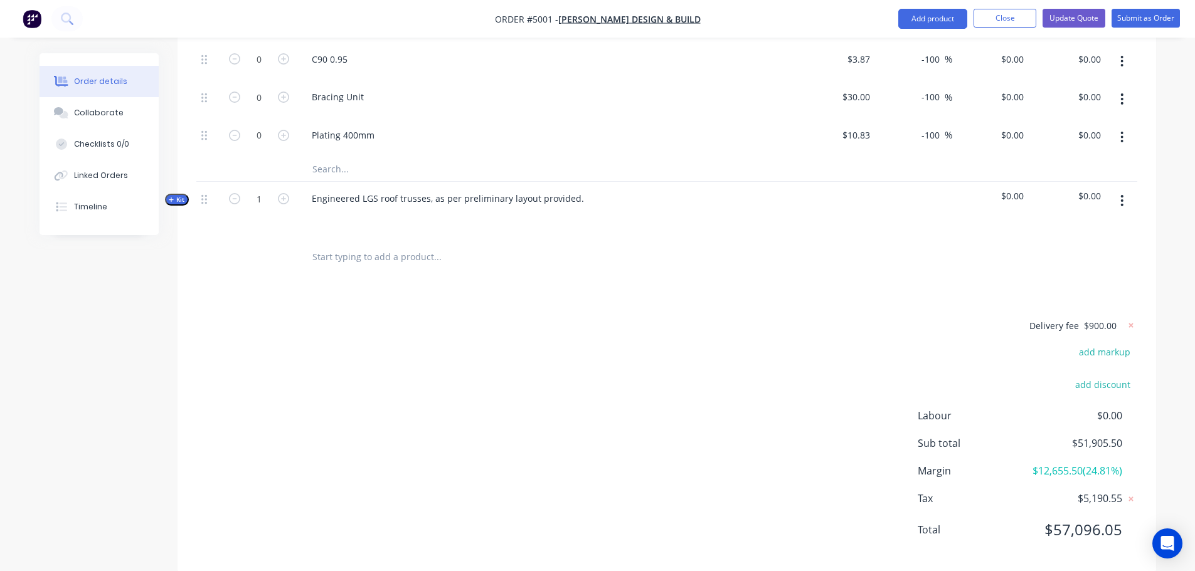
click at [180, 195] on span "Kit" at bounding box center [177, 199] width 16 height 9
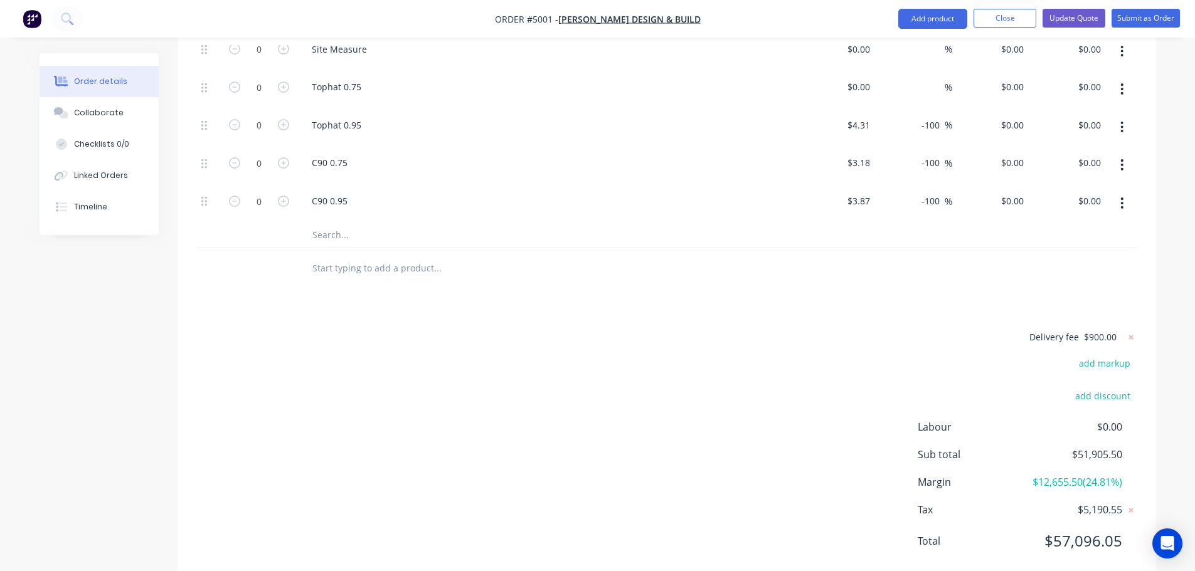
scroll to position [1314, 0]
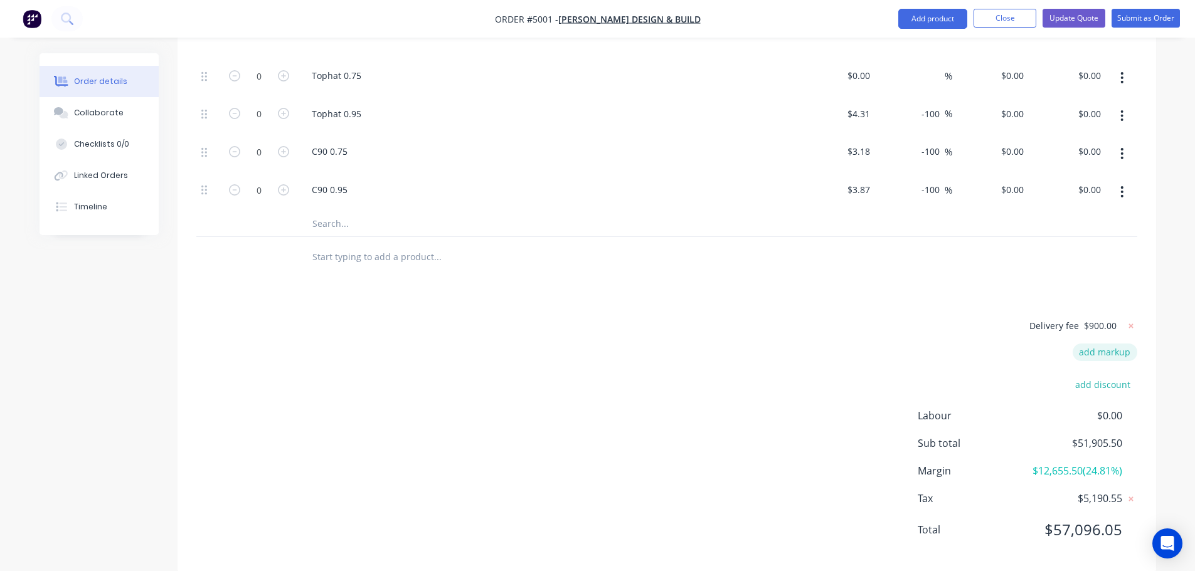
click at [1090, 344] on button "add markup" at bounding box center [1105, 352] width 65 height 17
click at [1089, 347] on input at bounding box center [1088, 356] width 56 height 19
type input "30"
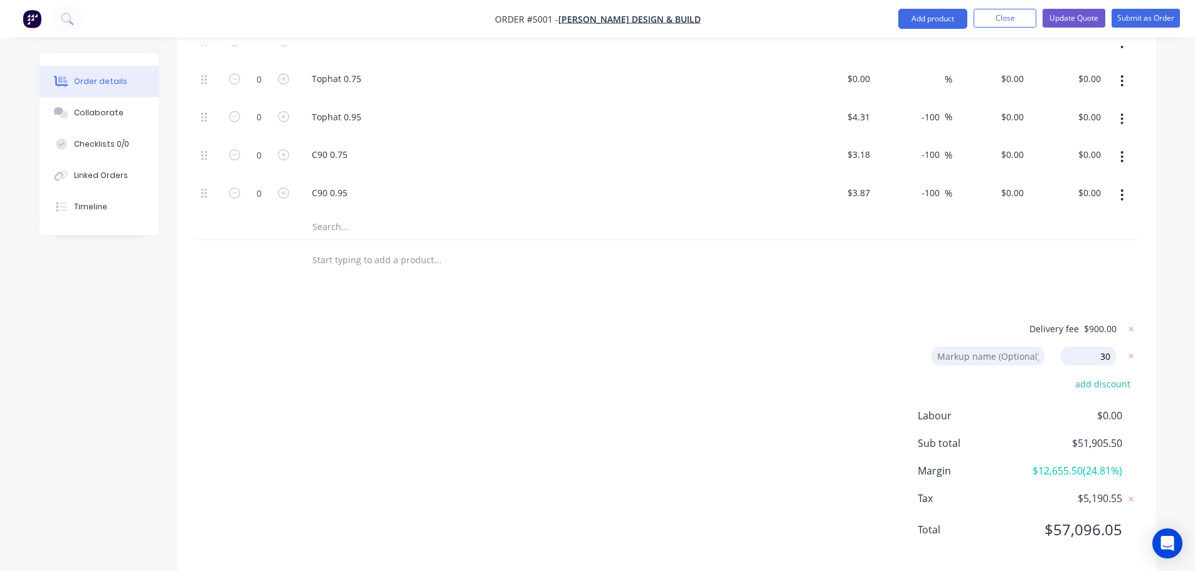
click at [1107, 347] on input "30" at bounding box center [1088, 356] width 56 height 19
click at [1113, 347] on input "30" at bounding box center [1088, 356] width 56 height 19
type input "30%"
click input "submit" at bounding box center [0, 0] width 0 height 0
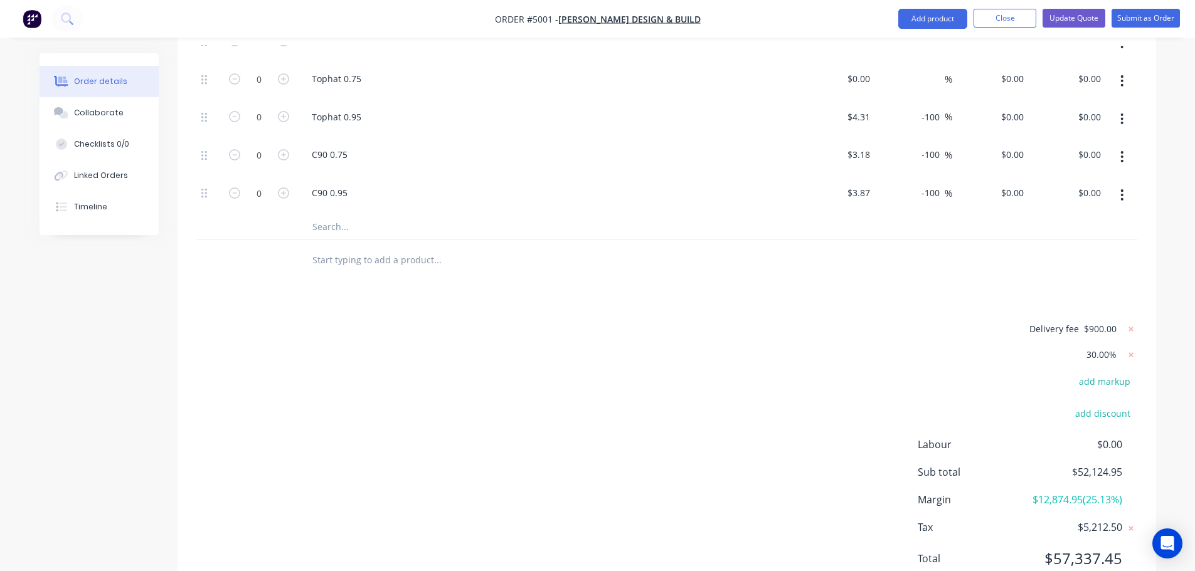
type input "51.64"
type input "$6.5356"
type input "72.9"
type input "$95.095"
type input "$950.95"
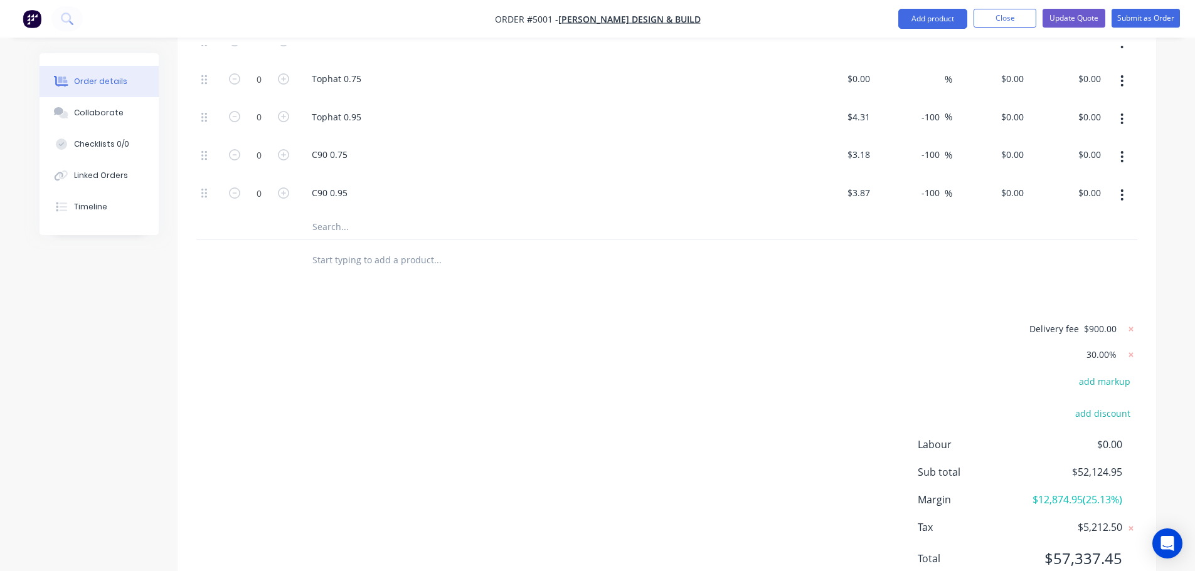
type input "72.9"
type input "$95.095"
click at [1132, 349] on icon at bounding box center [1131, 355] width 13 height 13
type input "-10.27"
type input "$3.8672"
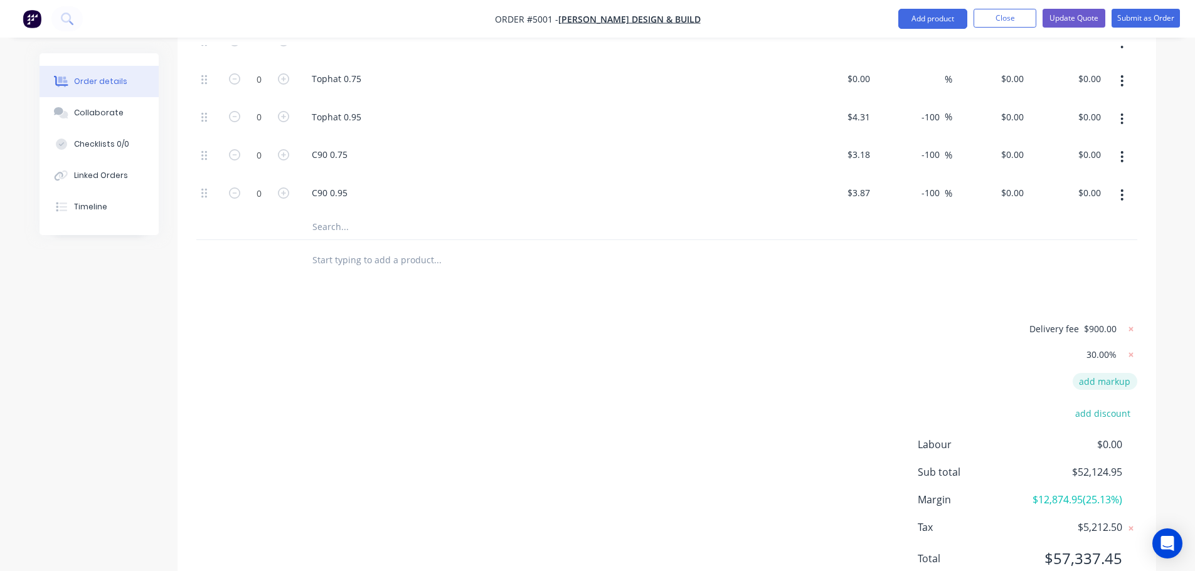
type input "58.09"
type input "$5.0274"
type input "33"
type input "$73.15"
type input "$731.50"
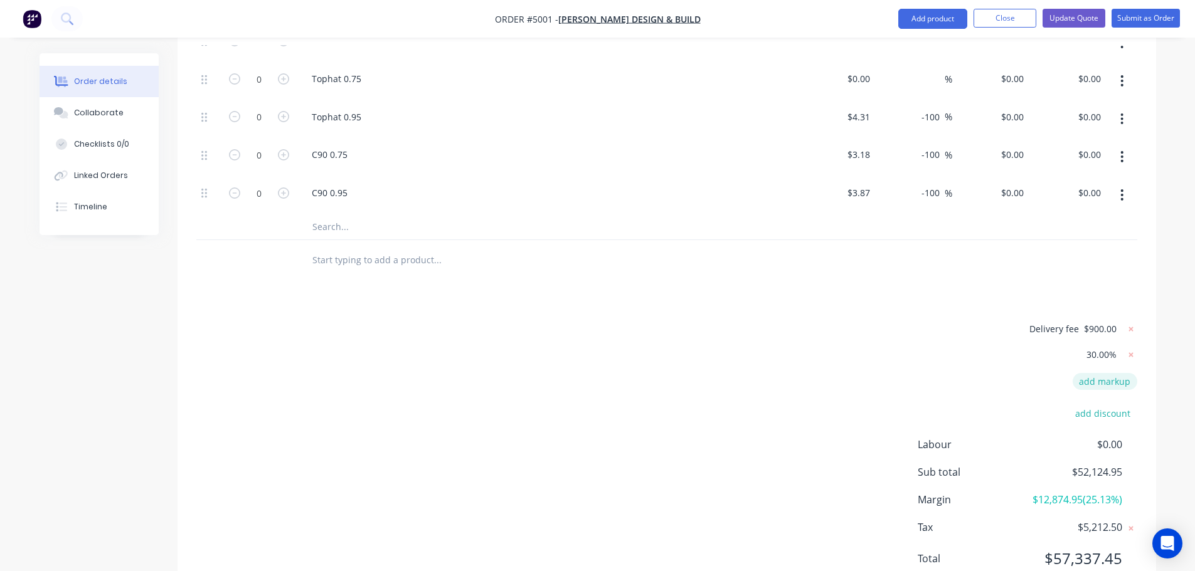
type input "33"
type input "$73.15"
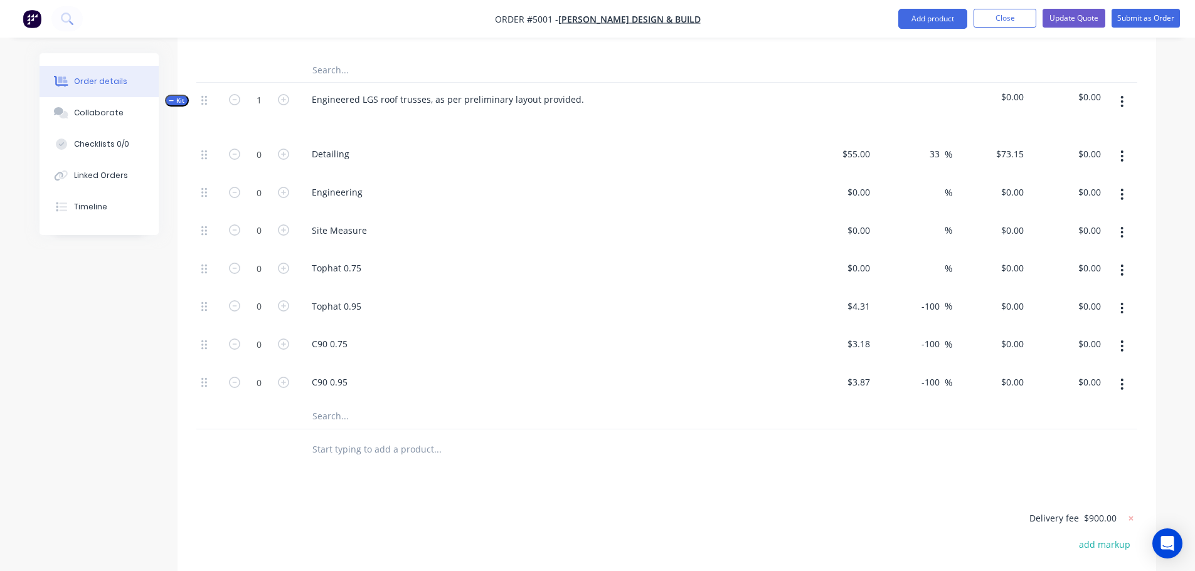
scroll to position [1104, 0]
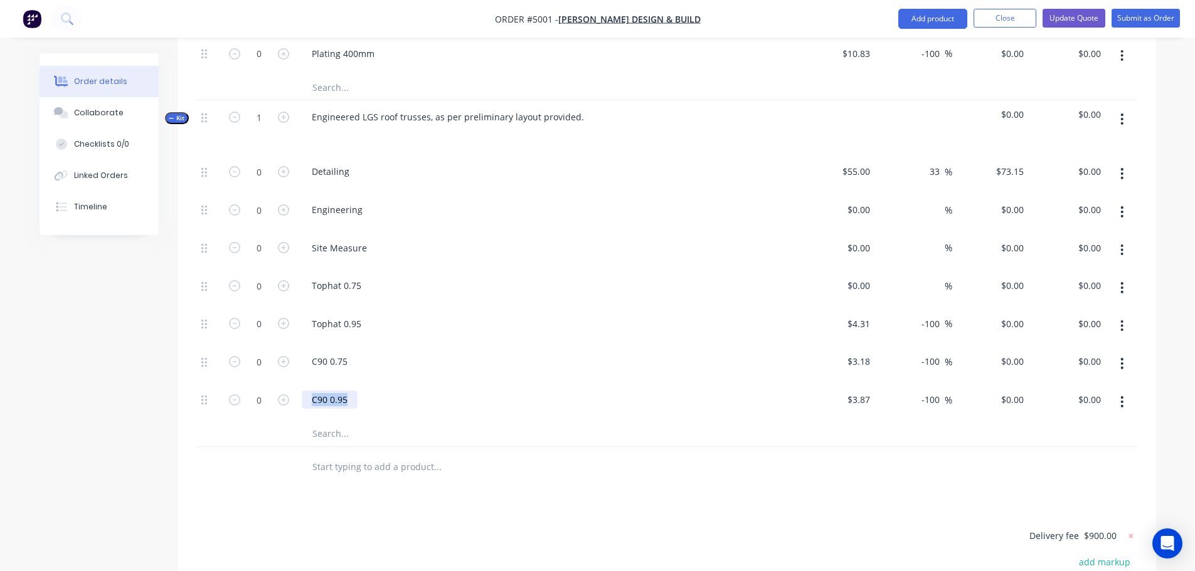
drag, startPoint x: 353, startPoint y: 365, endPoint x: 301, endPoint y: 364, distance: 51.5
click at [302, 391] on div "C90 0.95" at bounding box center [330, 400] width 56 height 18
copy div "C90 0.95"
type input "0"
click at [1013, 391] on div "0 $0.00" at bounding box center [1012, 400] width 34 height 18
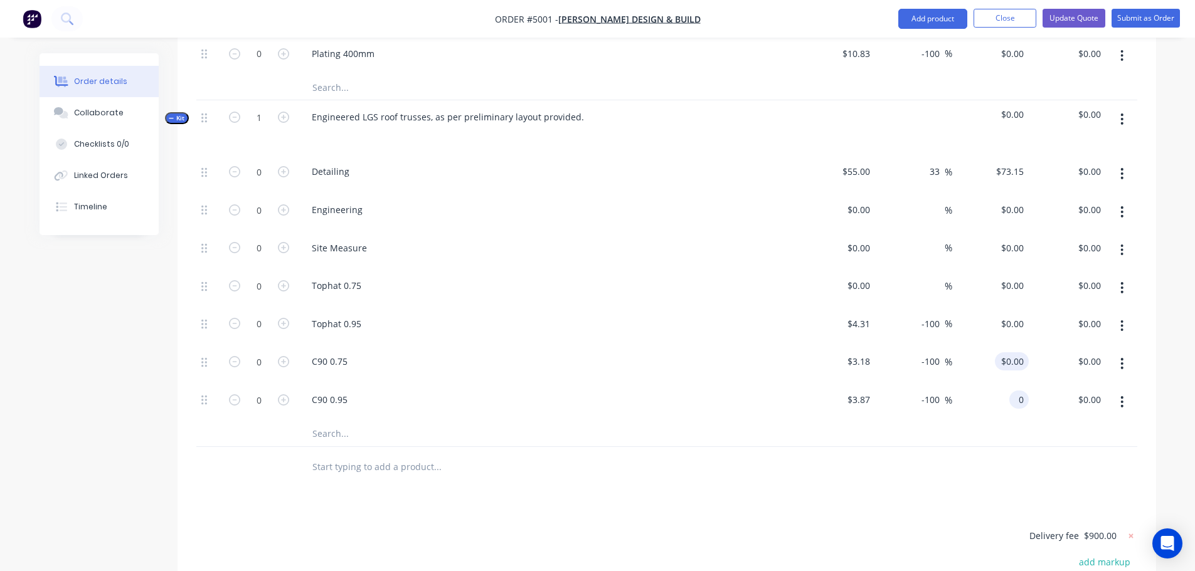
type input "0"
type input "$0.00"
click at [1012, 353] on div "0 $0.00" at bounding box center [1012, 362] width 34 height 18
type input "$0.00"
click at [329, 422] on input "text" at bounding box center [437, 434] width 251 height 25
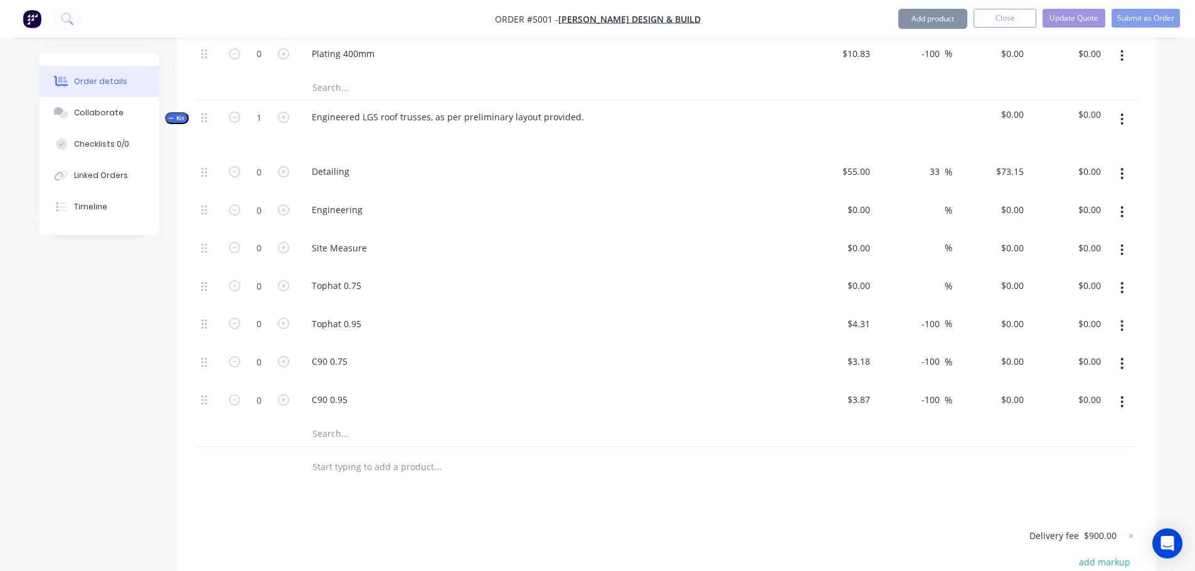
paste input "C90 0.95"
type input "C90 0.95"
drag, startPoint x: 347, startPoint y: 397, endPoint x: 273, endPoint y: 396, distance: 74.0
click at [273, 422] on div "C90 0.95" at bounding box center [666, 435] width 941 height 26
paste input "C90 0.95"
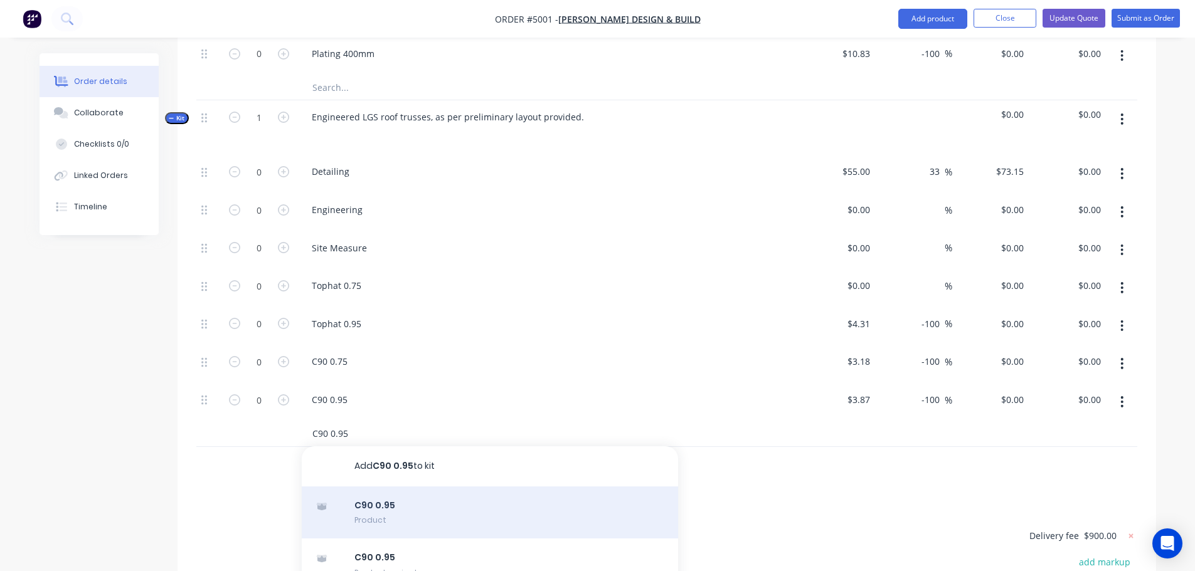
type input "C90 0.95"
click at [371, 487] on div "C90 0.95 Product" at bounding box center [490, 513] width 376 height 53
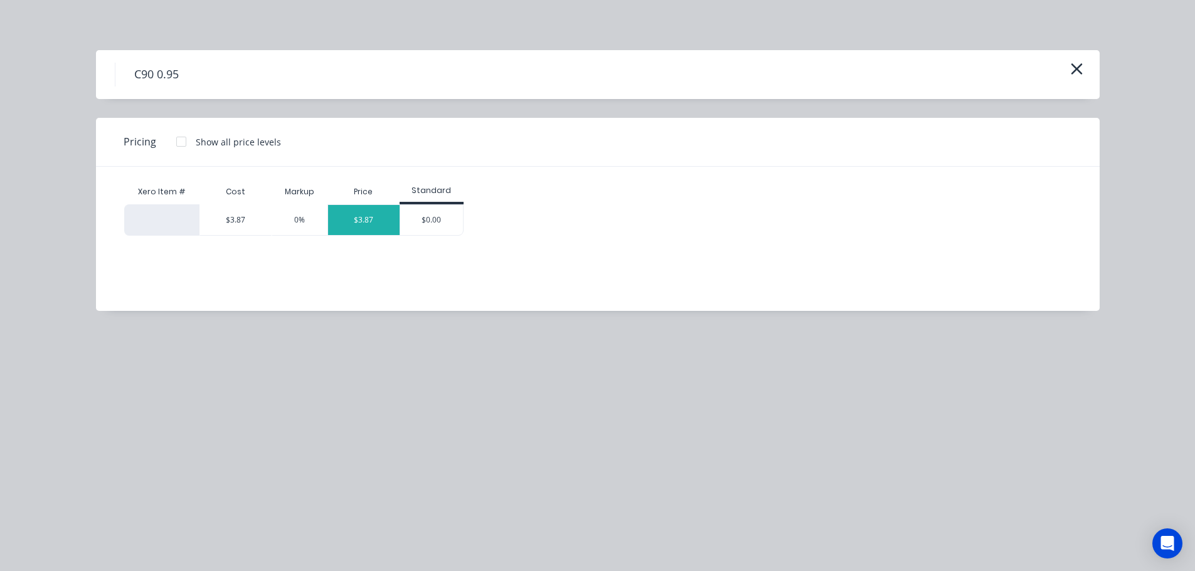
click at [365, 216] on div "$3.87" at bounding box center [364, 220] width 72 height 30
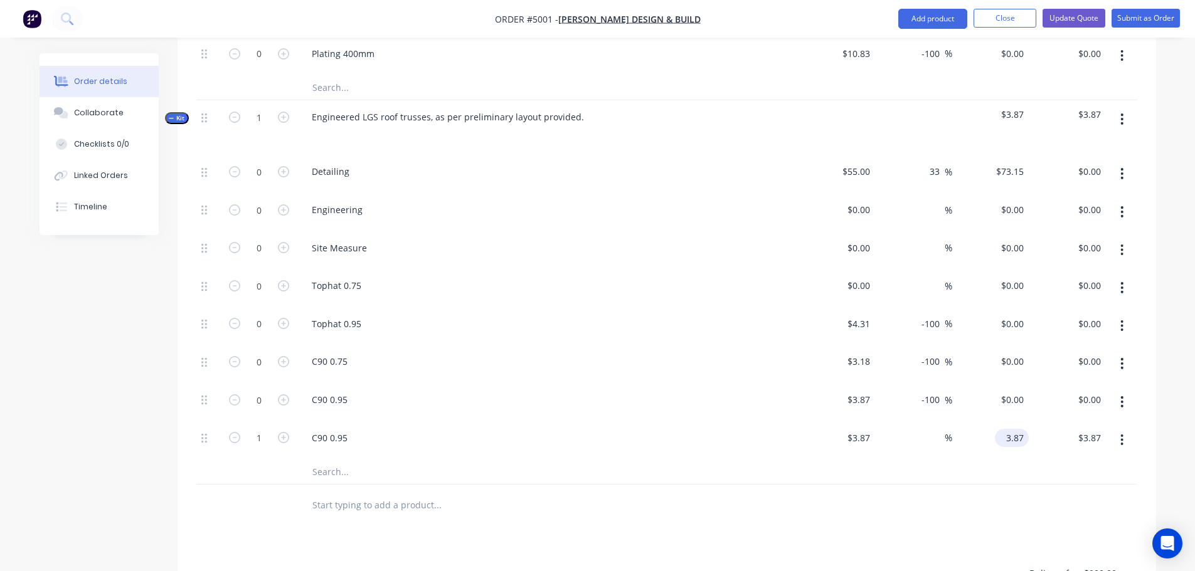
click at [1012, 429] on input "3.87" at bounding box center [1014, 438] width 29 height 18
type input "0"
type input "-100"
type input "$0.00"
click at [1121, 433] on icon "button" at bounding box center [1121, 440] width 3 height 14
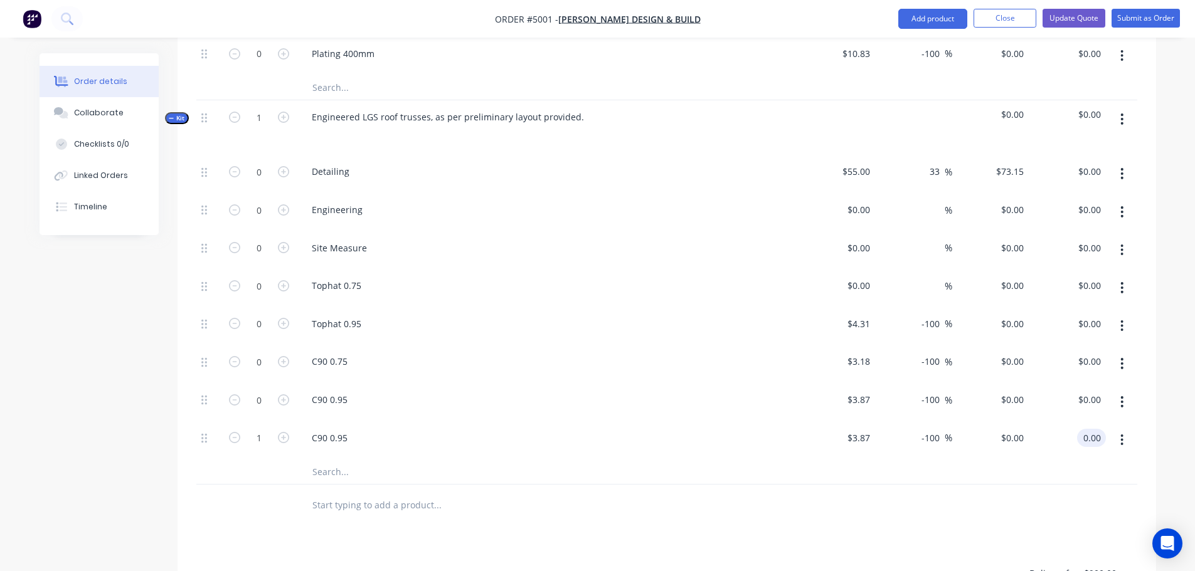
type input "$0.00"
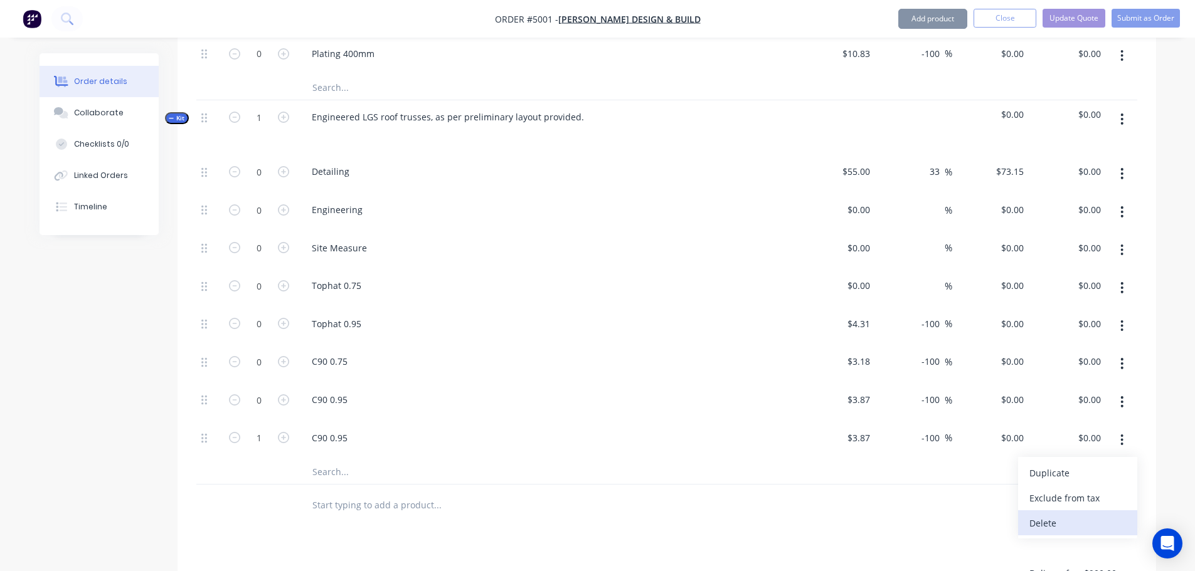
click at [1053, 514] on div "Delete" at bounding box center [1077, 523] width 97 height 18
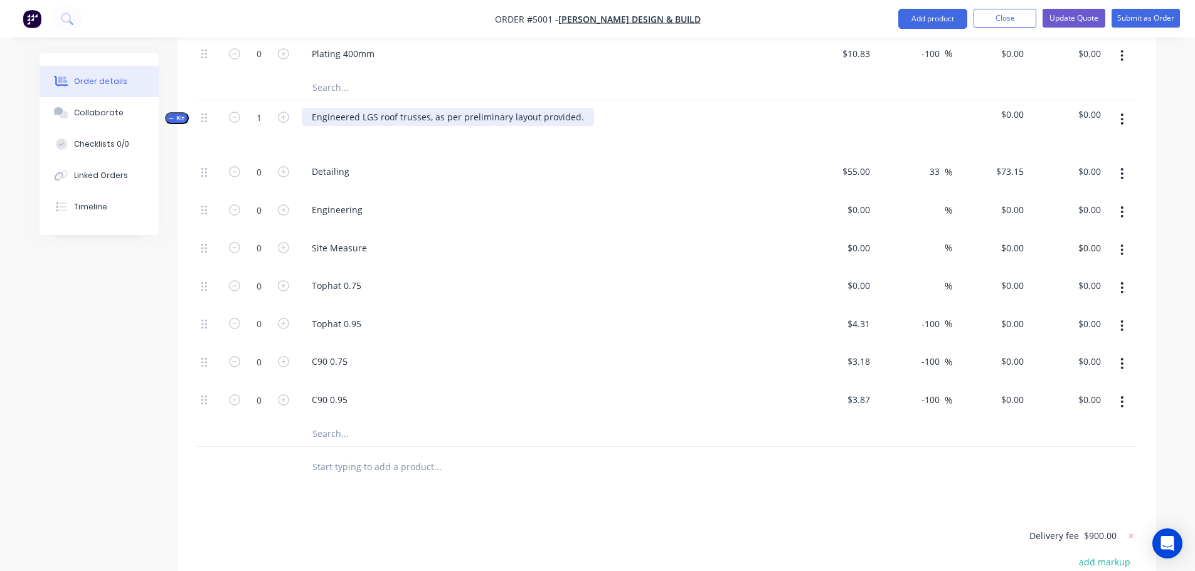
click at [329, 108] on div "Engineered LGS roof trusses, as per preliminary layout provided." at bounding box center [448, 117] width 292 height 18
drag, startPoint x: 329, startPoint y: 81, endPoint x: 556, endPoint y: 91, distance: 227.9
click at [556, 100] on div "Engineered LGS roof trusses, as per preliminary layout provided." at bounding box center [548, 127] width 502 height 55
copy div "Engineered LGS roof trusses, as per preliminary layout provided"
click at [322, 455] on input "text" at bounding box center [437, 467] width 251 height 25
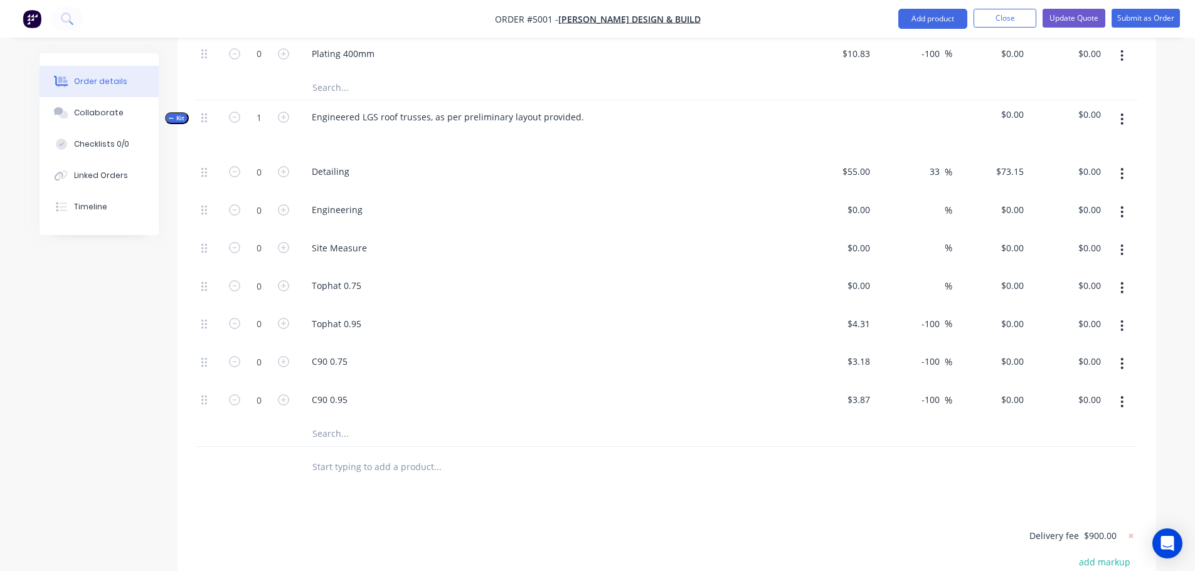
paste input "Engineered LGS roof trusses, as per preliminary layout provided"
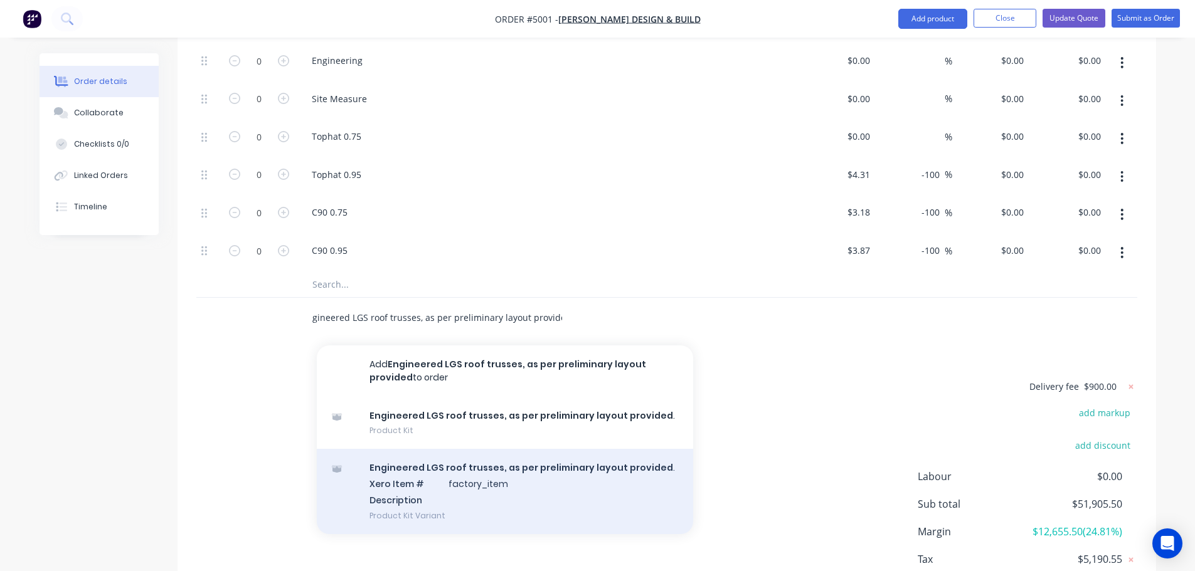
scroll to position [1292, 0]
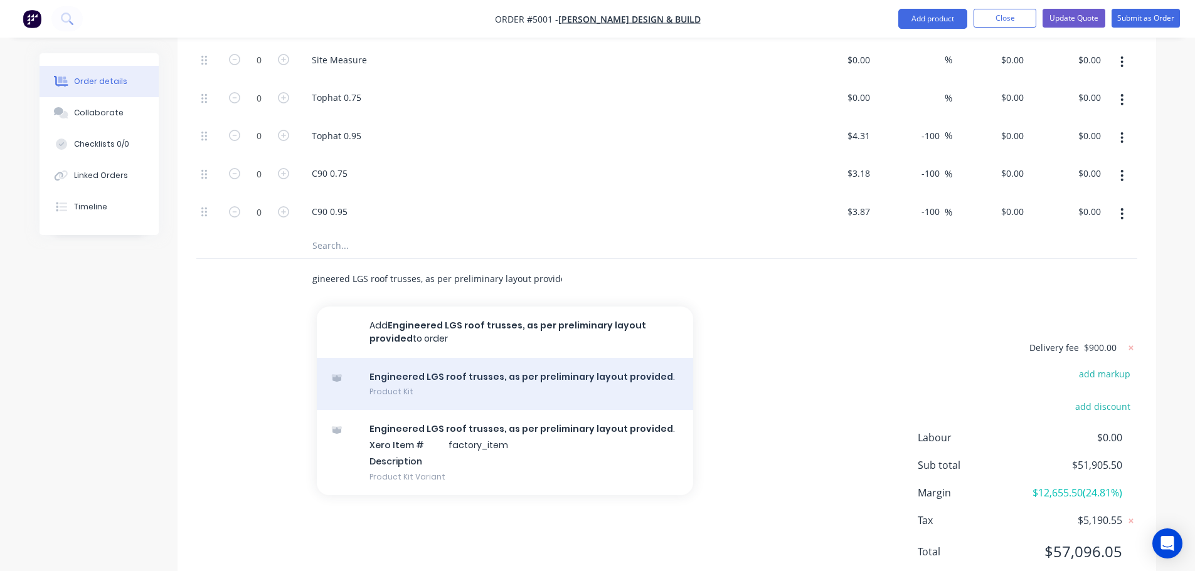
type input "Engineered LGS roof trusses, as per preliminary layout provided"
click at [406, 358] on div "Engineered LGS roof trusses, as per preliminary layout provided . Product Kit" at bounding box center [505, 384] width 376 height 53
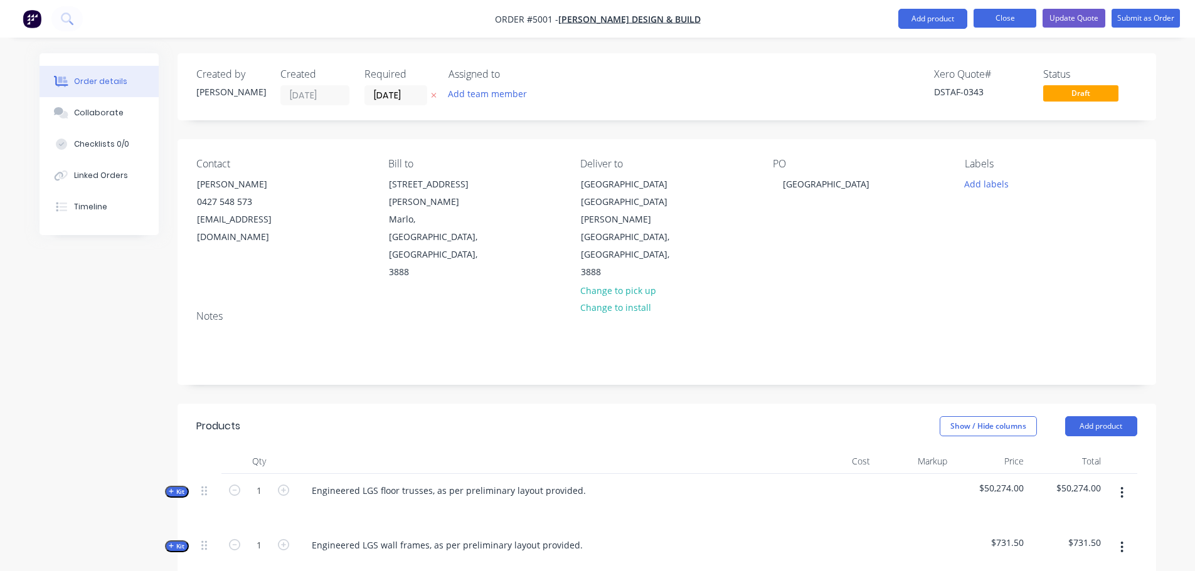
scroll to position [401, 0]
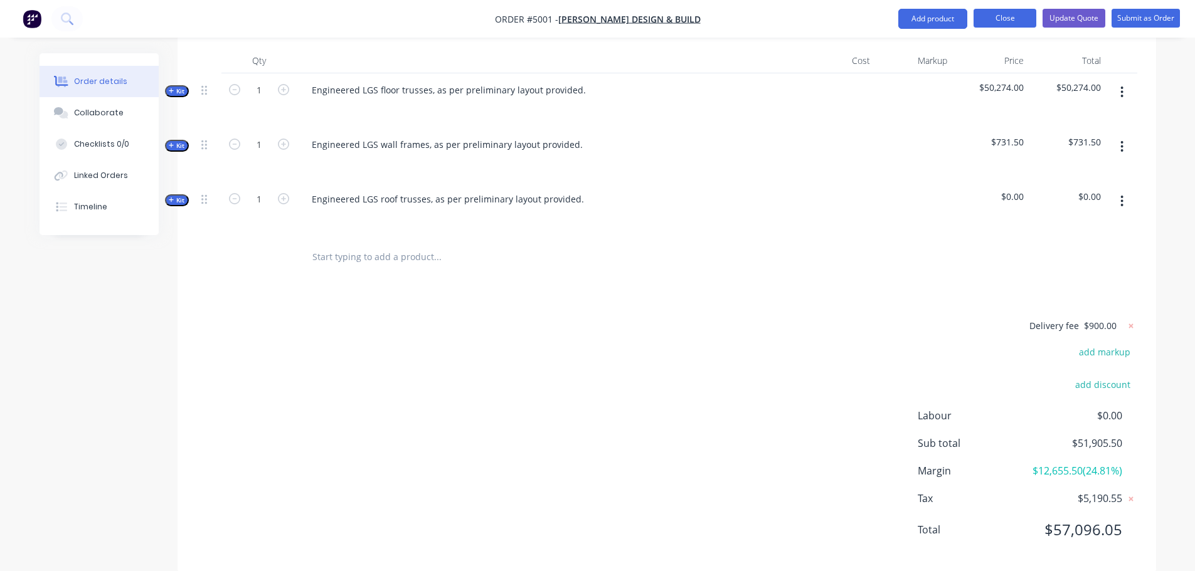
click at [997, 21] on button "Close" at bounding box center [1005, 18] width 63 height 19
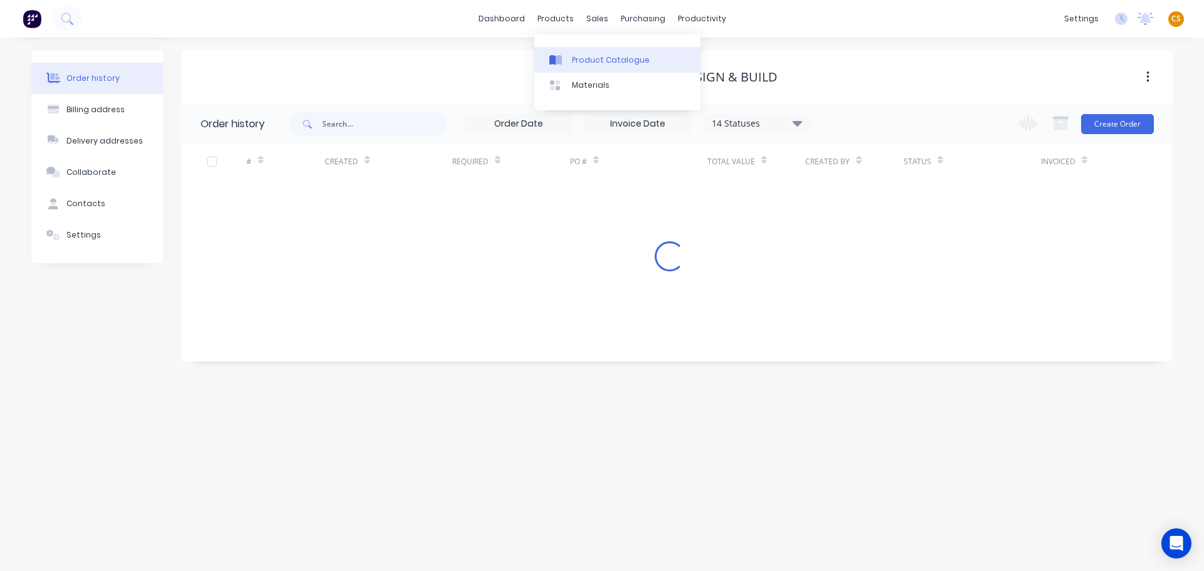
click at [595, 60] on div "Product Catalogue" at bounding box center [611, 60] width 78 height 11
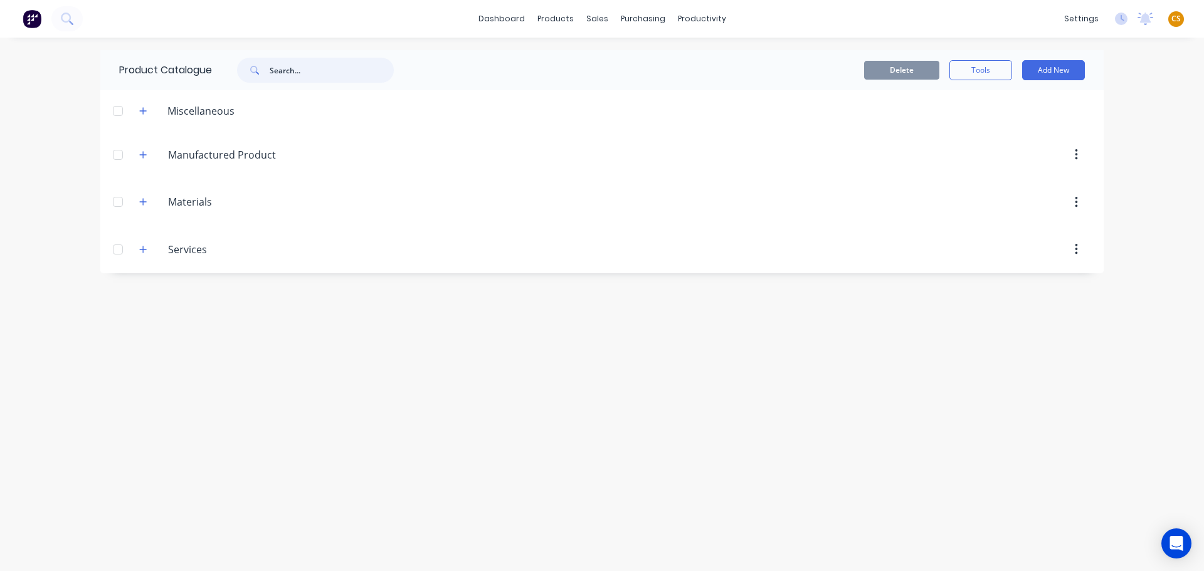
click at [284, 70] on input "text" at bounding box center [332, 70] width 124 height 25
paste input "C90 0.95"
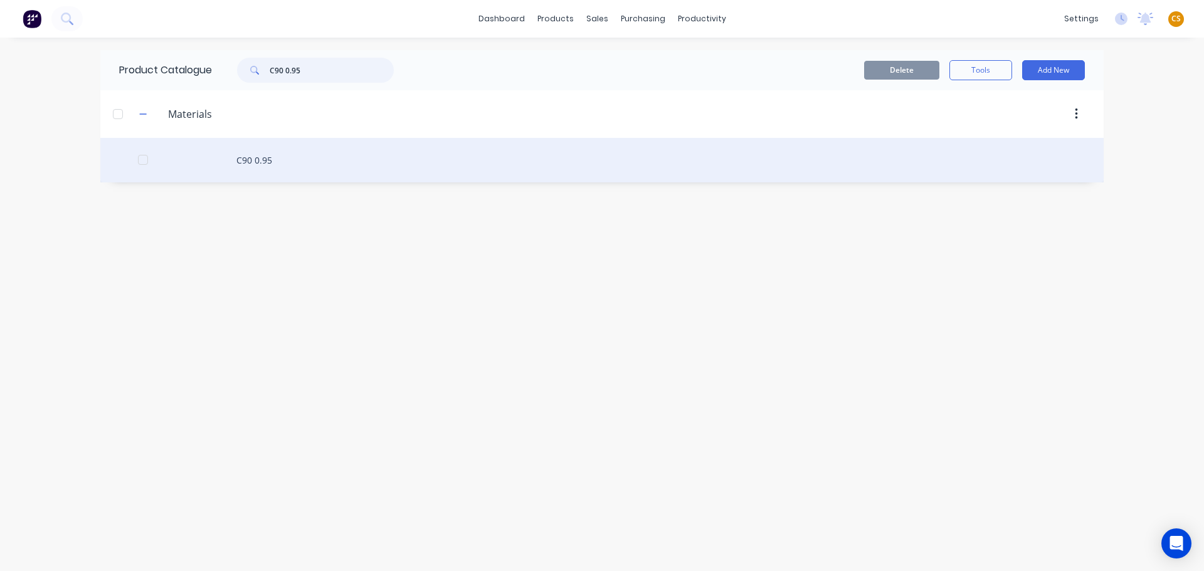
type input "C90 0.95"
click at [270, 164] on div "C90 0.95" at bounding box center [602, 160] width 1004 height 45
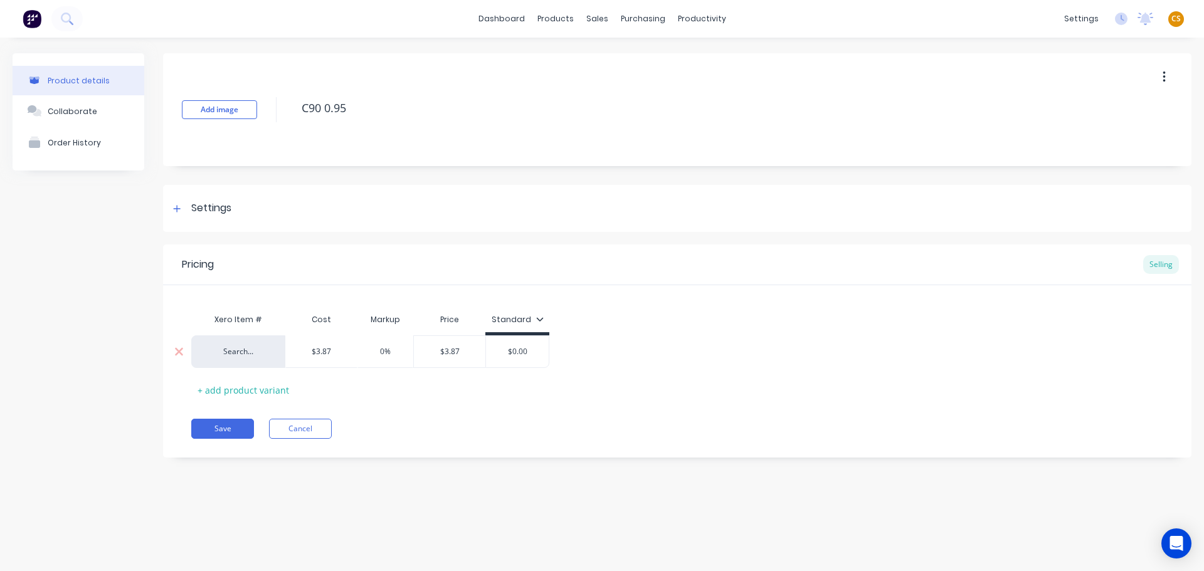
drag, startPoint x: 391, startPoint y: 350, endPoint x: 369, endPoint y: 352, distance: 22.0
click at [369, 352] on input "0%" at bounding box center [385, 351] width 63 height 11
type input "0"
type input "$3.87"
click at [224, 427] on button "Save" at bounding box center [222, 429] width 63 height 20
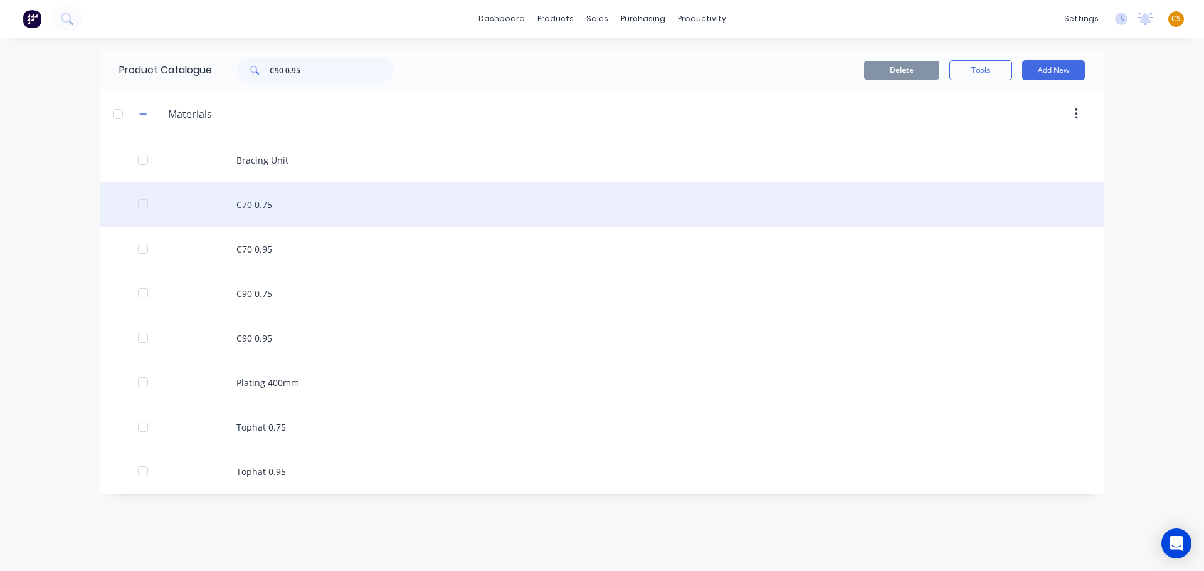
click at [253, 209] on div "C70 0.75" at bounding box center [602, 205] width 1004 height 45
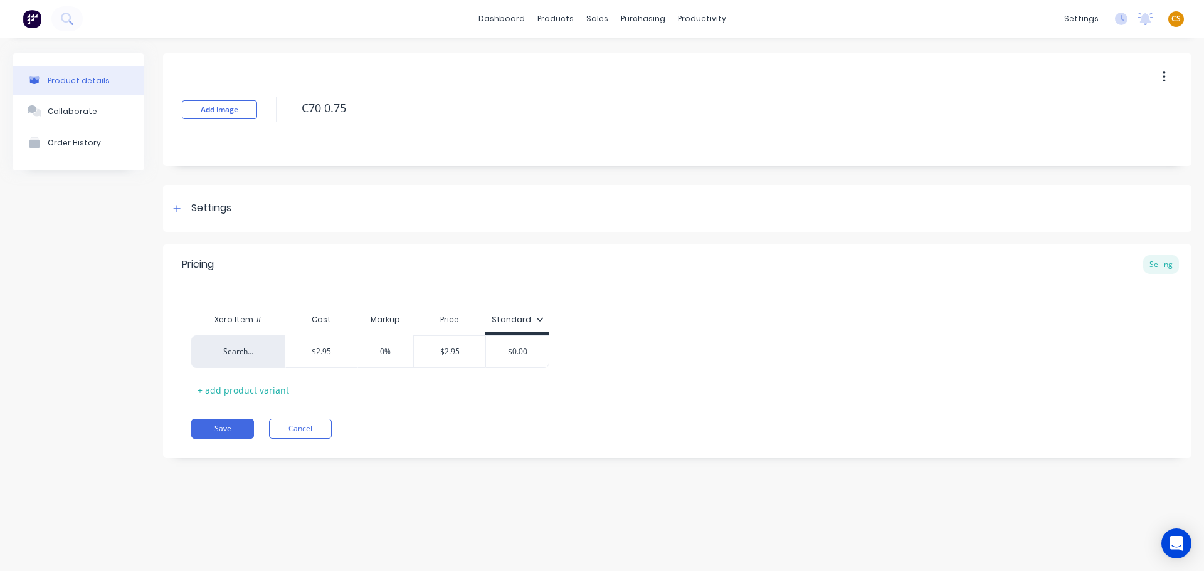
type textarea "x"
drag, startPoint x: 395, startPoint y: 356, endPoint x: 323, endPoint y: 351, distance: 71.6
click at [323, 351] on div "Search... $2.95 0% 0% $2.95 $0.00" at bounding box center [370, 352] width 358 height 33
type input "0"
type input "$2.95"
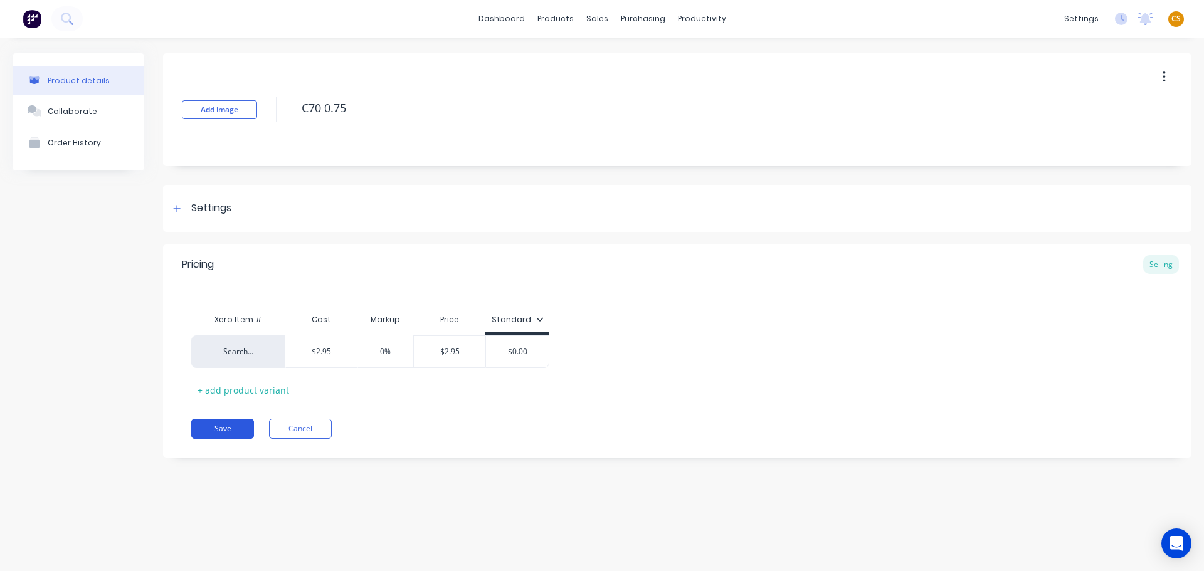
click at [212, 428] on button "Save" at bounding box center [222, 429] width 63 height 20
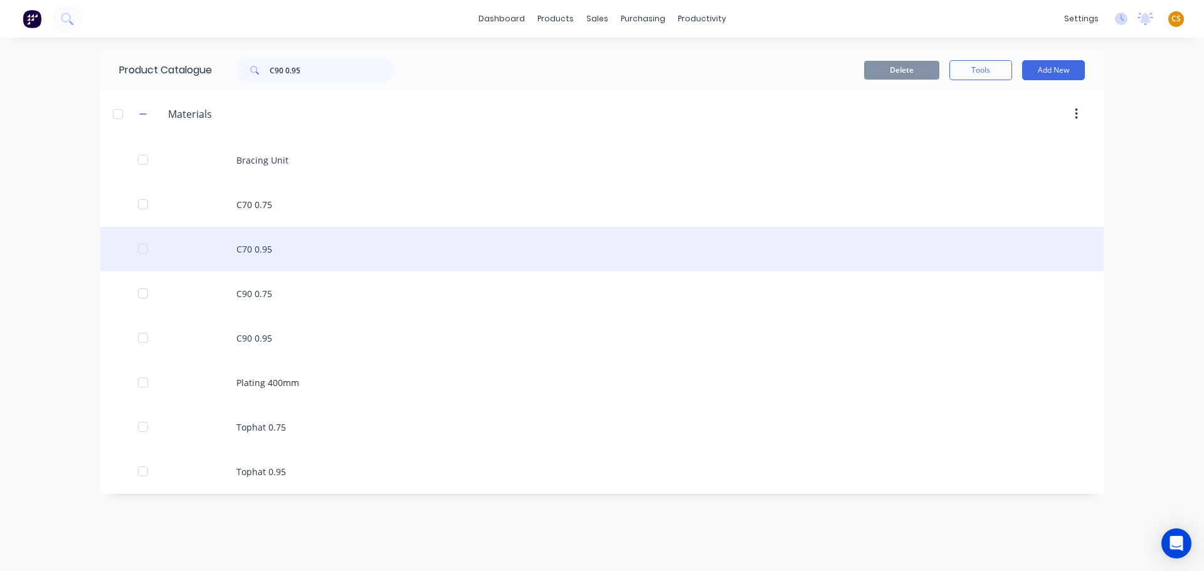
click at [258, 248] on div "C70 0.95" at bounding box center [602, 249] width 1004 height 45
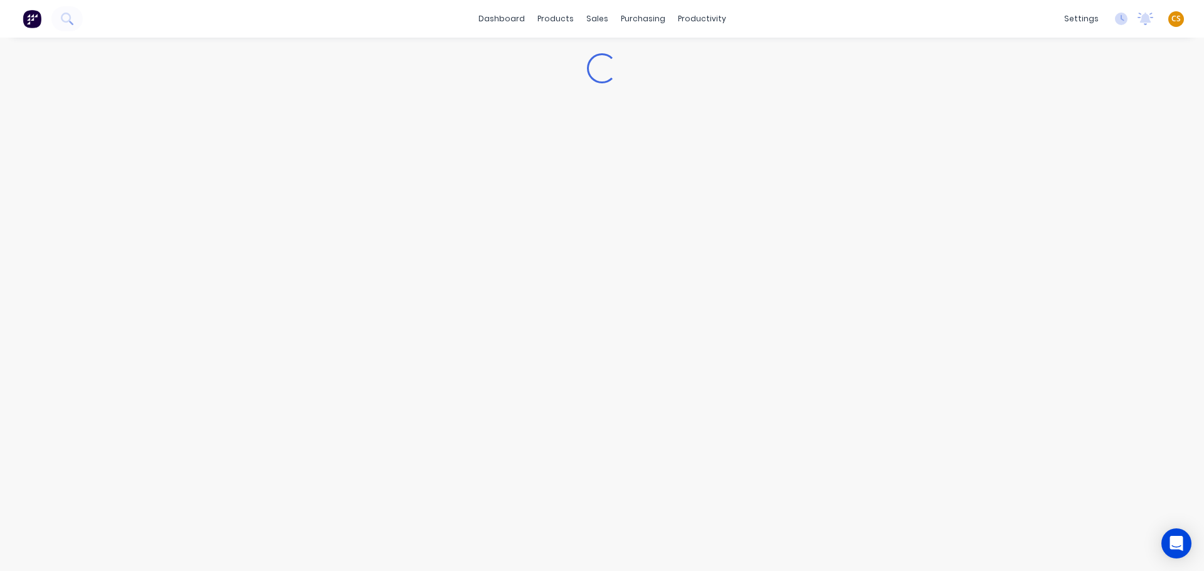
type textarea "x"
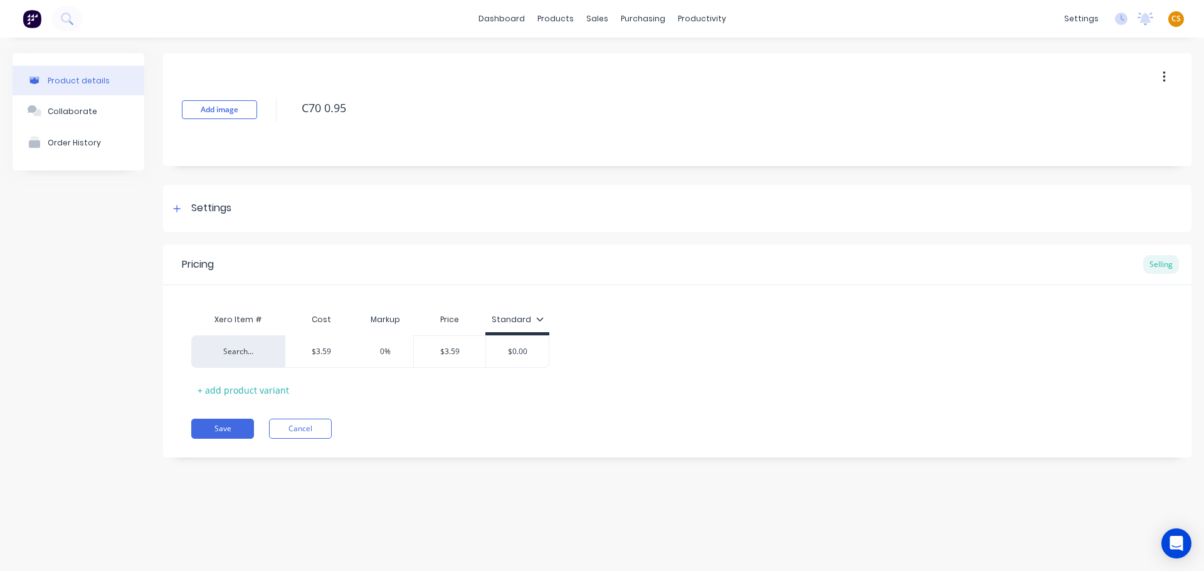
drag, startPoint x: 369, startPoint y: 353, endPoint x: 287, endPoint y: 334, distance: 84.2
click at [294, 342] on div "Search... $3.59 0% 0% $3.59 $0.00" at bounding box center [370, 352] width 358 height 33
type input "0"
type input "$3.59"
click at [229, 432] on button "Save" at bounding box center [222, 429] width 63 height 20
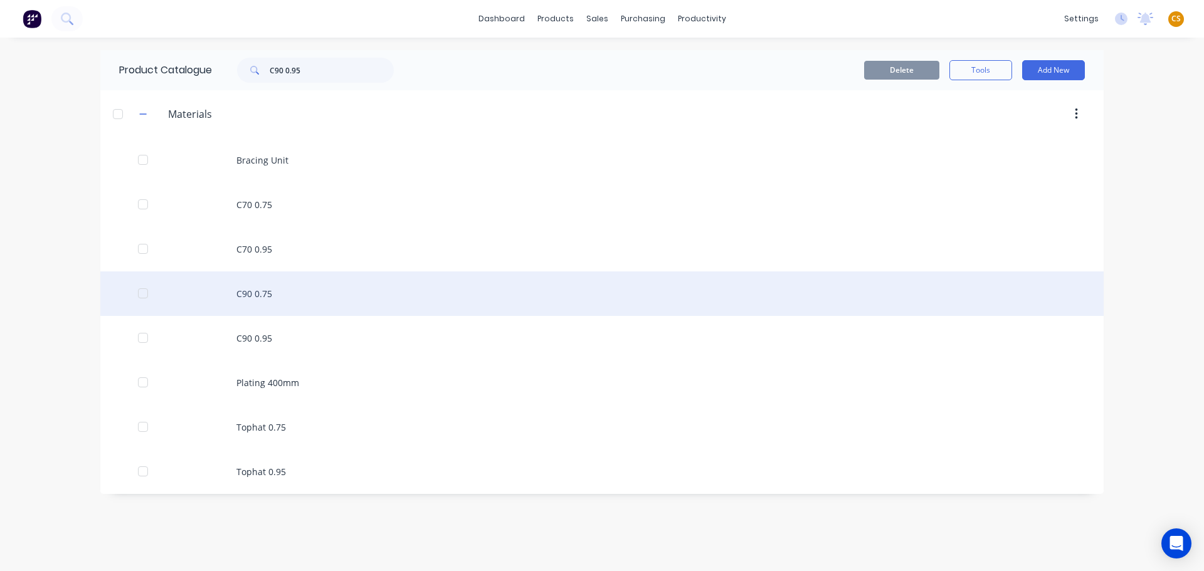
click at [256, 294] on div "C90 0.75" at bounding box center [602, 294] width 1004 height 45
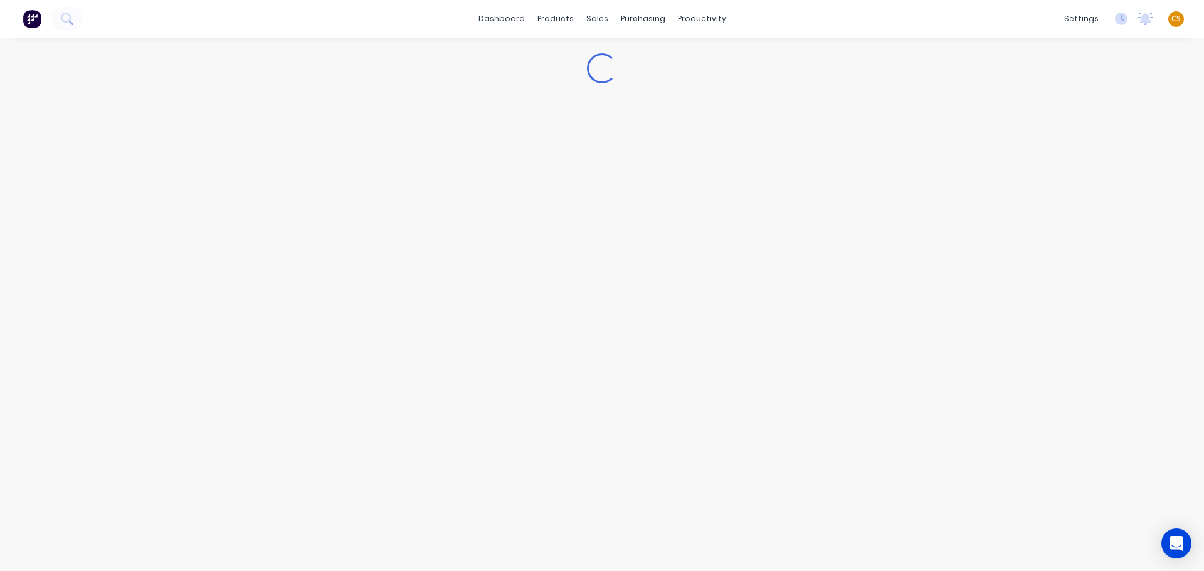
type textarea "x"
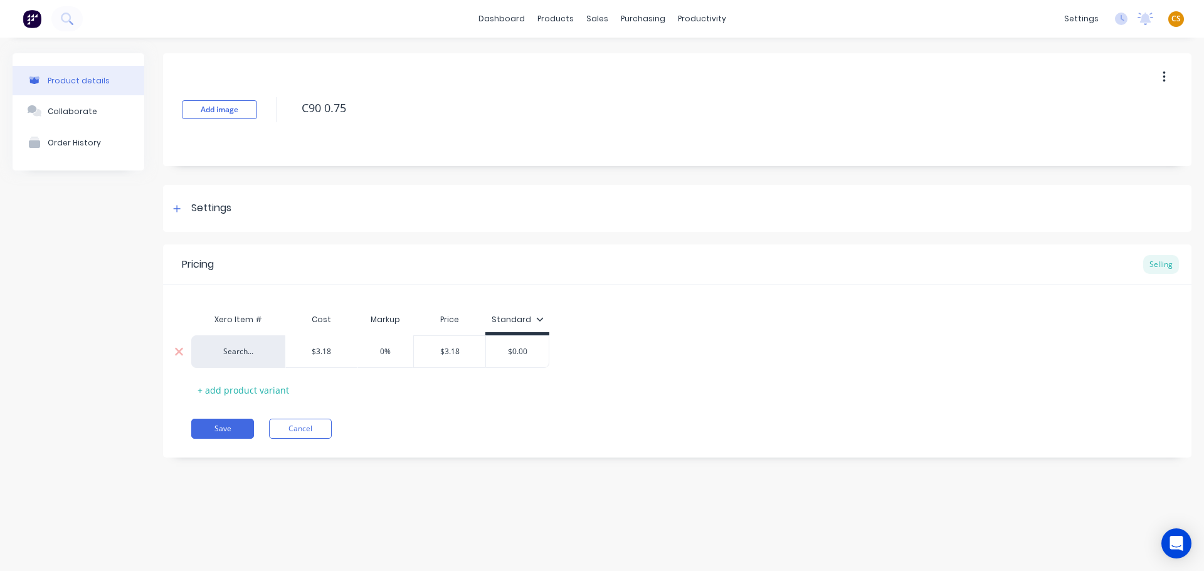
drag, startPoint x: 398, startPoint y: 348, endPoint x: 335, endPoint y: 348, distance: 62.7
click at [335, 348] on div "Search... $3.18 0% 0% $3.18 $0.00" at bounding box center [370, 352] width 358 height 33
type input "0"
type input "$3.18"
click at [200, 432] on button "Save" at bounding box center [222, 429] width 63 height 20
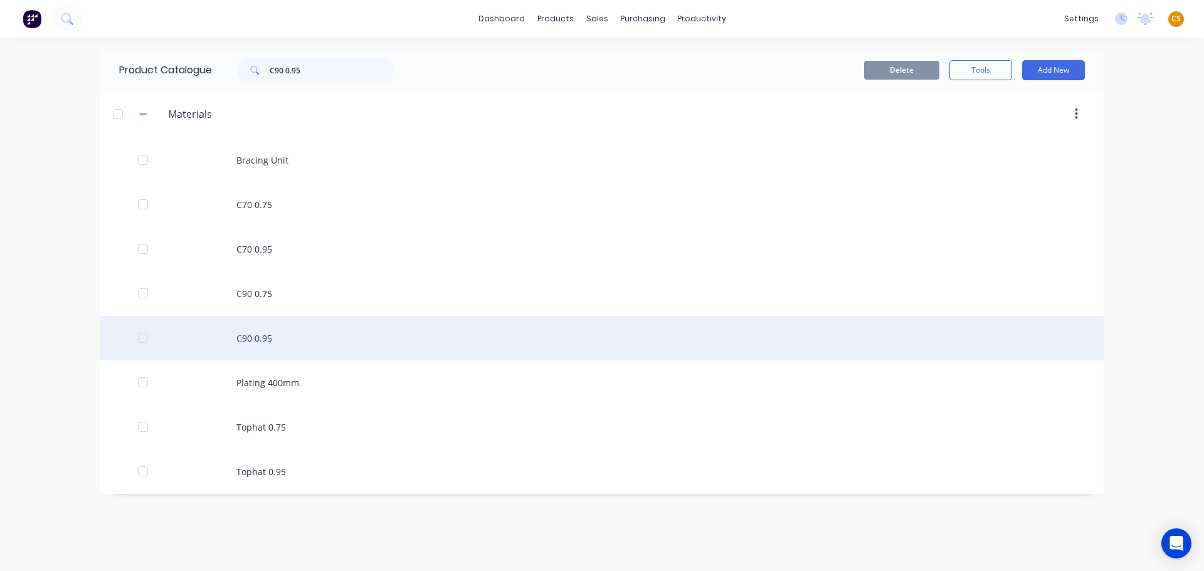
click at [264, 343] on div "C90 0.95" at bounding box center [602, 338] width 1004 height 45
type textarea "x"
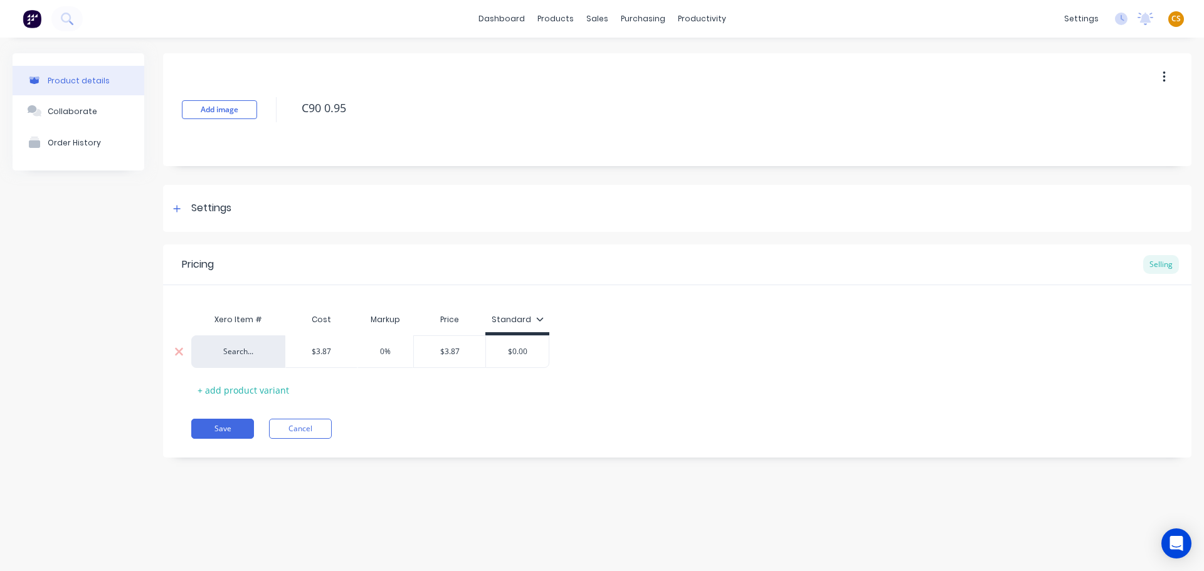
click at [316, 355] on div "Search... $3.87 0% 0% $3.87 $0.00" at bounding box center [370, 352] width 358 height 33
type input "0"
type input "$3.87"
click at [196, 434] on button "Save" at bounding box center [222, 429] width 63 height 20
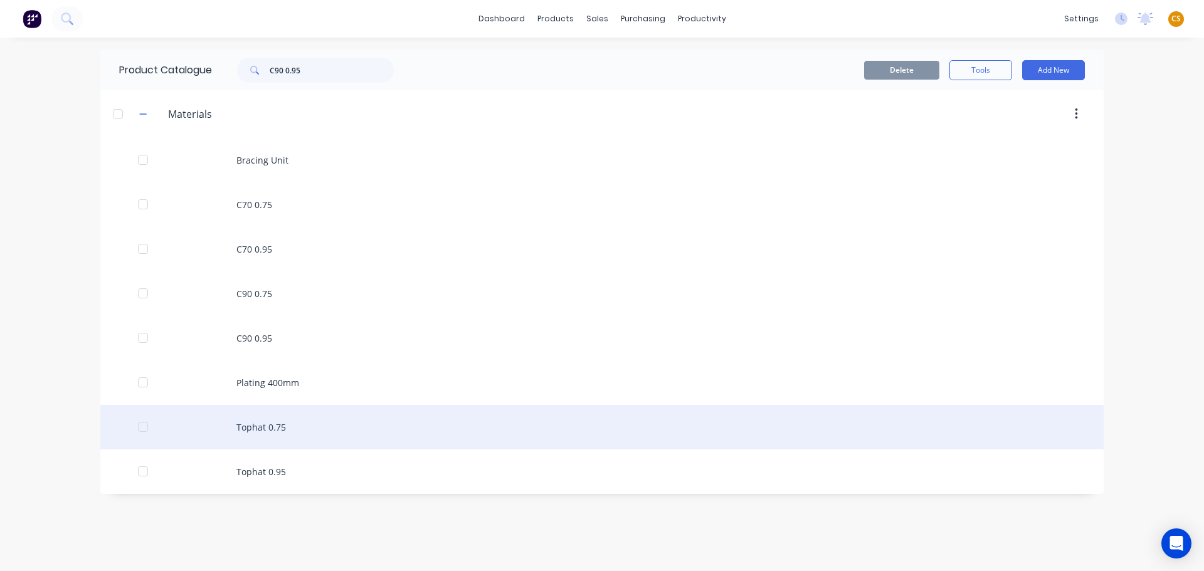
click at [275, 425] on div "Tophat 0.75" at bounding box center [602, 427] width 1004 height 45
type textarea "x"
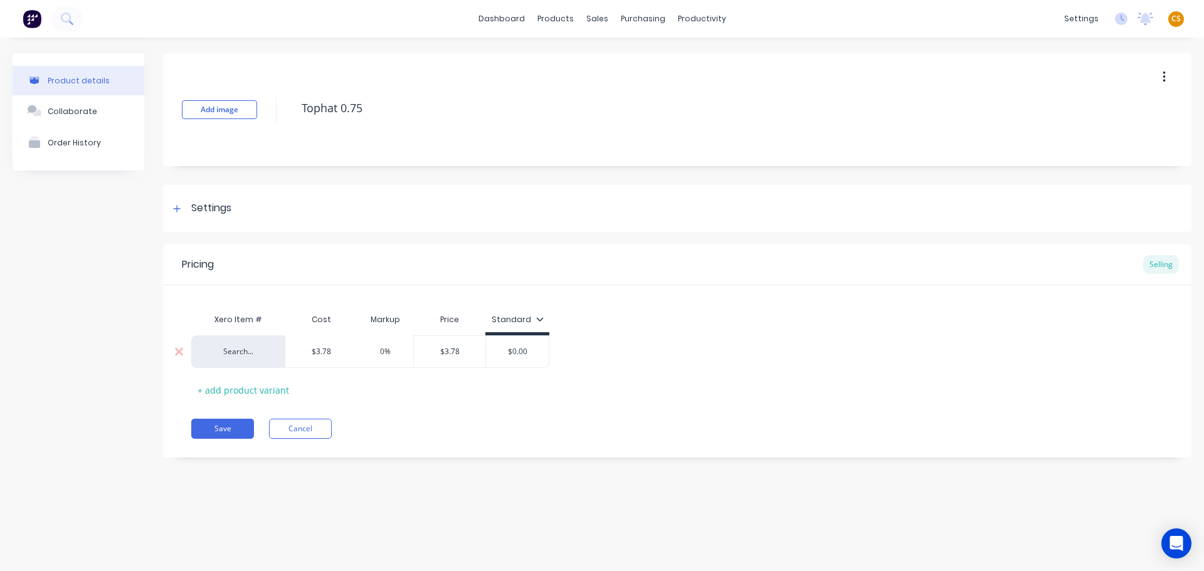
drag, startPoint x: 396, startPoint y: 347, endPoint x: 300, endPoint y: 347, distance: 96.6
click at [302, 349] on div "Search... $3.78 0% 0% $3.78 $0.00" at bounding box center [370, 352] width 358 height 33
type input "0"
type input "$3.78"
click at [233, 427] on button "Save" at bounding box center [222, 429] width 63 height 20
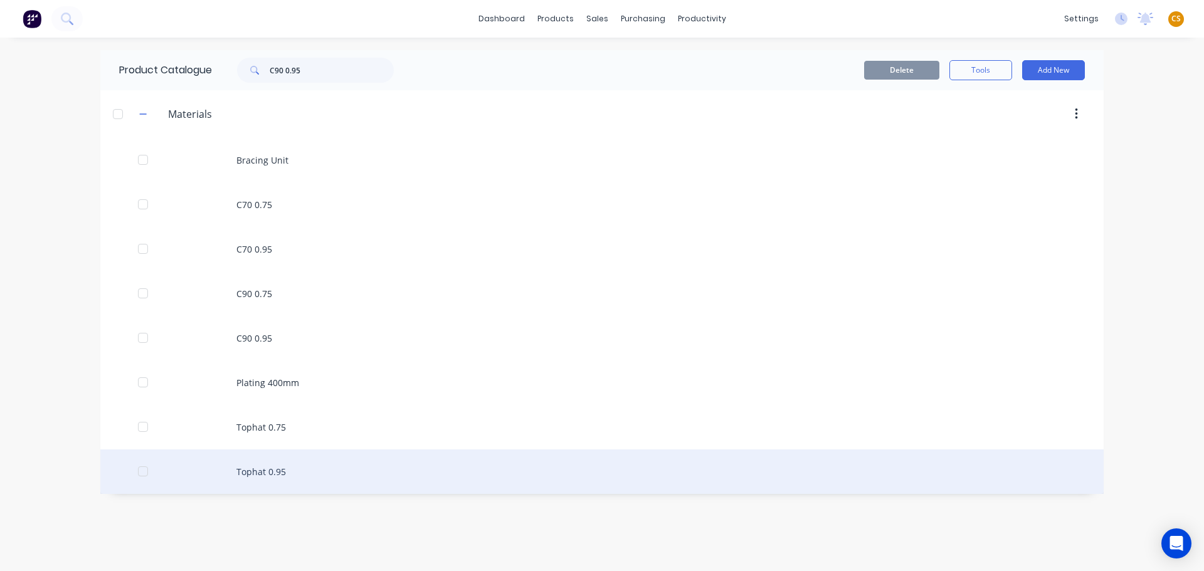
click at [258, 475] on div "Tophat 0.95" at bounding box center [602, 472] width 1004 height 45
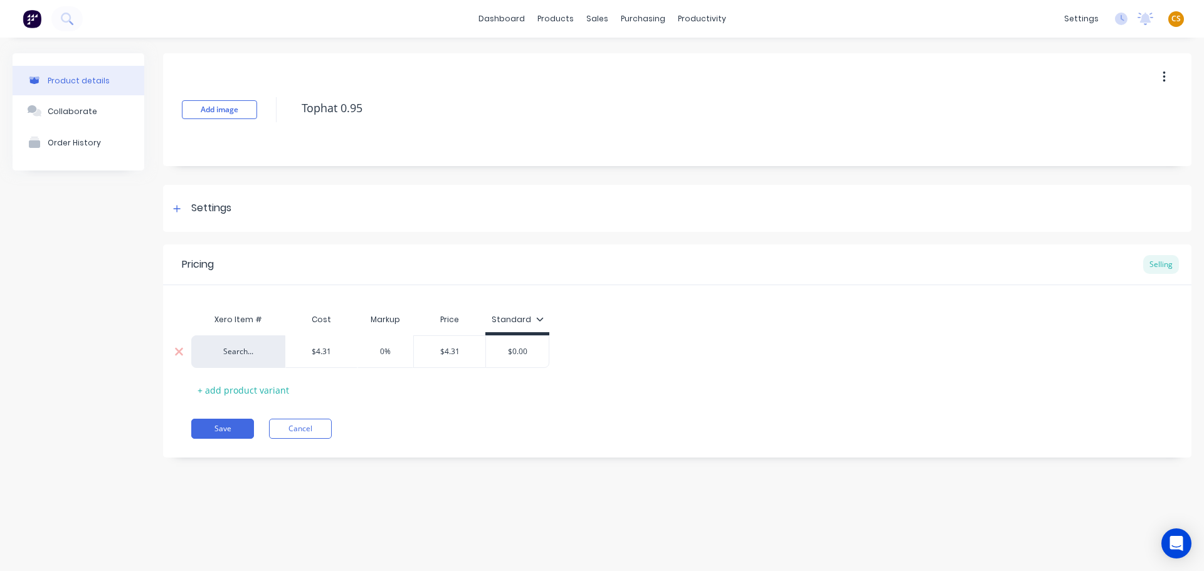
type textarea "x"
drag, startPoint x: 397, startPoint y: 348, endPoint x: 296, endPoint y: 348, distance: 101.0
click at [296, 348] on div "Search... $4.31 0% 0% $4.31 $0.00" at bounding box center [370, 352] width 358 height 33
type input "0"
type input "$4.31"
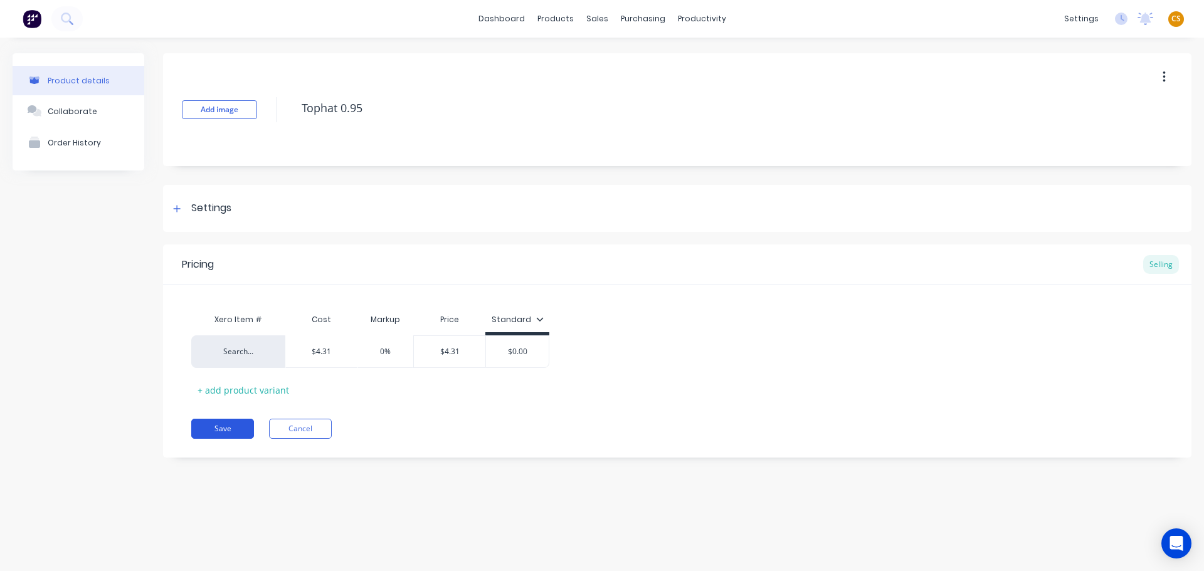
click at [217, 427] on button "Save" at bounding box center [222, 429] width 63 height 20
type textarea "x"
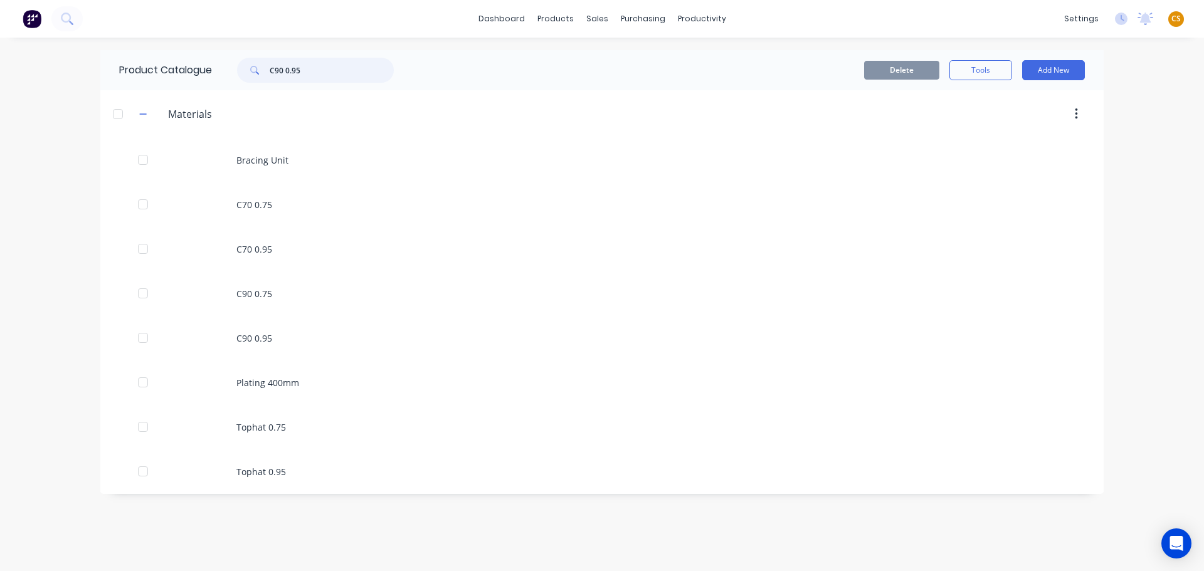
drag, startPoint x: 336, startPoint y: 65, endPoint x: 183, endPoint y: 73, distance: 153.3
click at [183, 73] on div "Product Catalogue C90 0.95" at bounding box center [262, 70] width 325 height 40
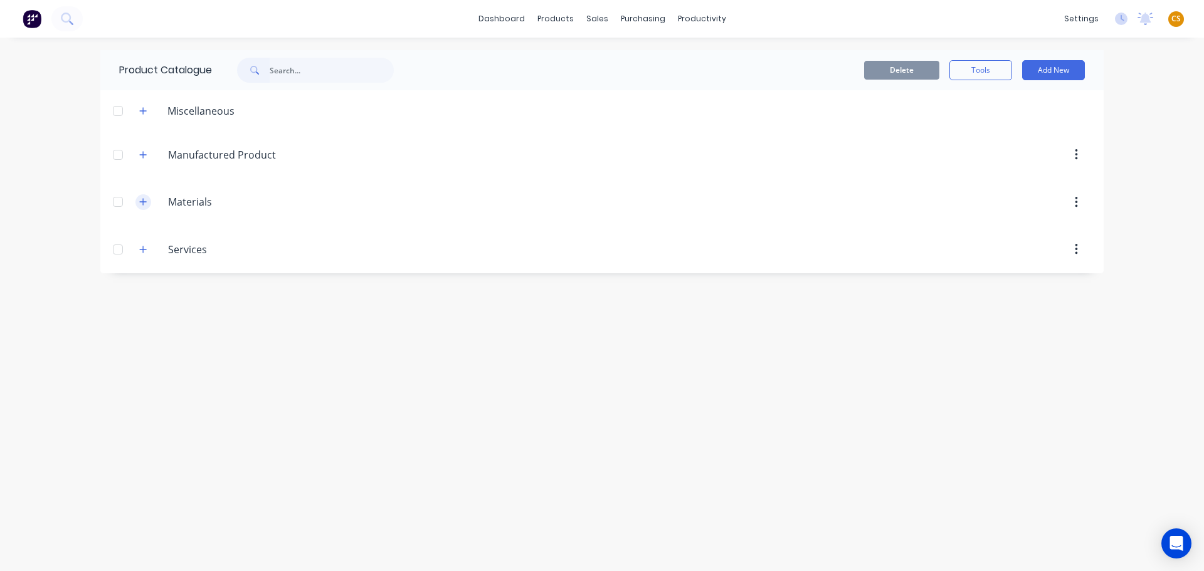
click at [141, 202] on icon "button" at bounding box center [143, 202] width 8 height 9
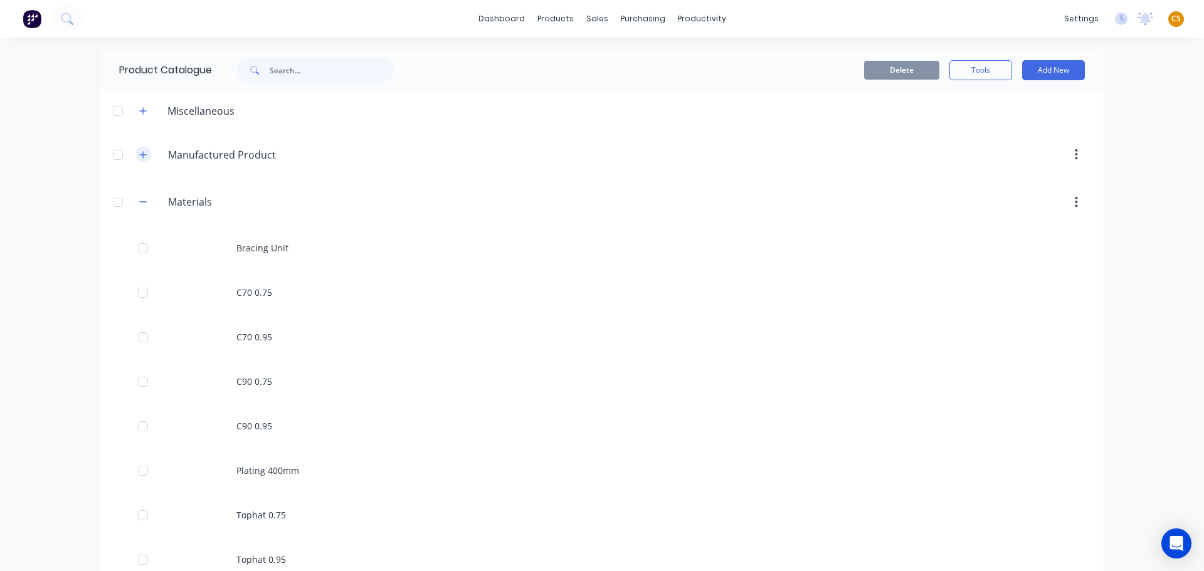
click at [144, 159] on button "button" at bounding box center [144, 155] width 16 height 16
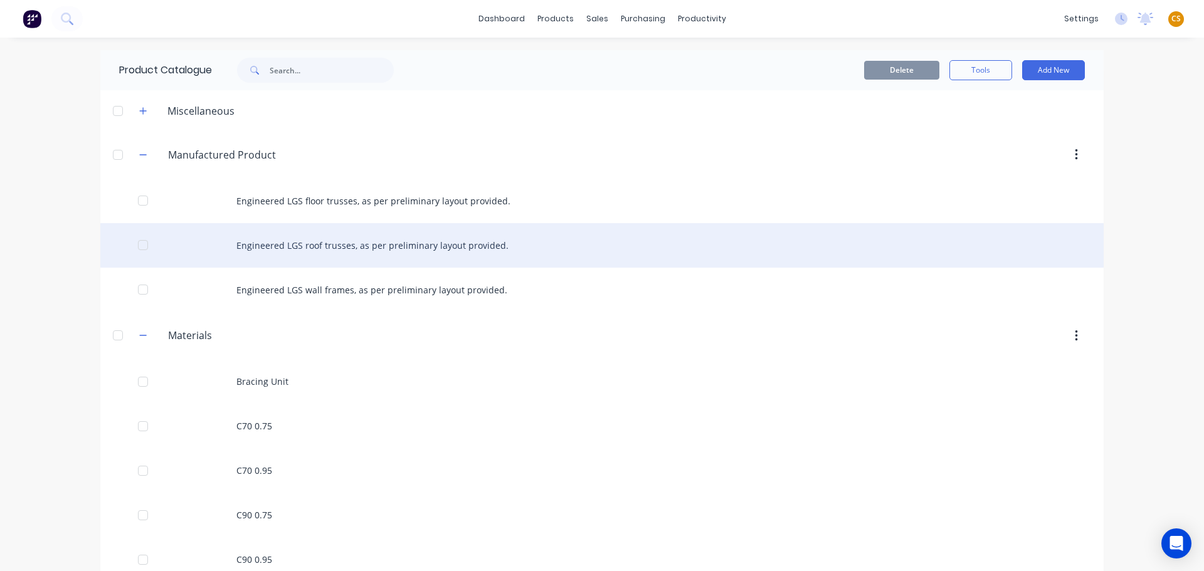
click at [311, 250] on div "Engineered LGS roof trusses, as per preliminary layout provided." at bounding box center [602, 245] width 1004 height 45
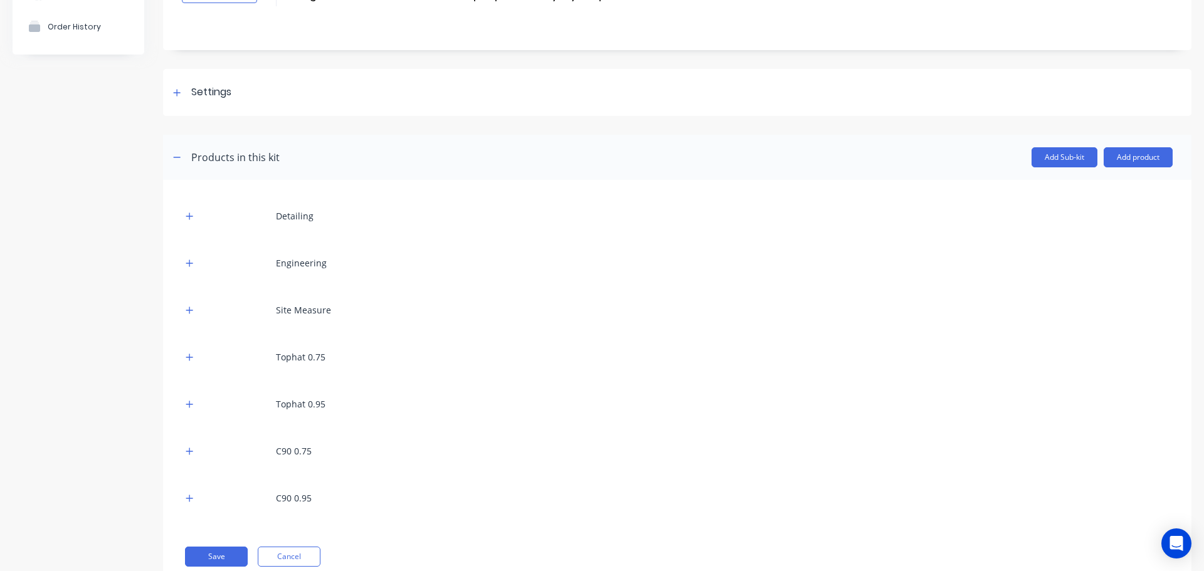
scroll to position [152, 0]
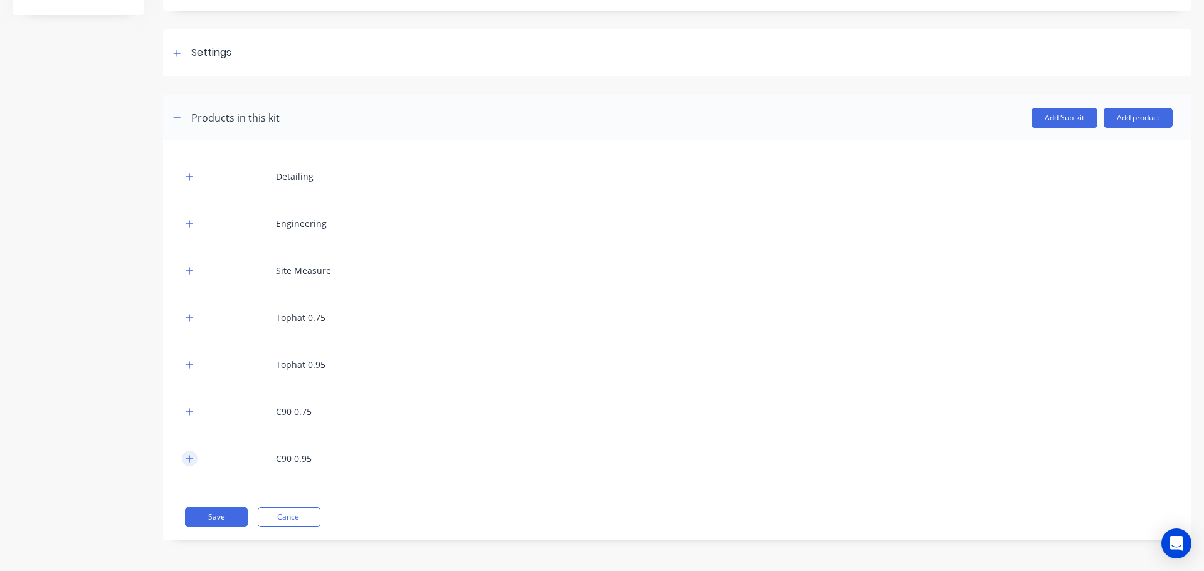
click at [186, 460] on icon "button" at bounding box center [190, 459] width 8 height 9
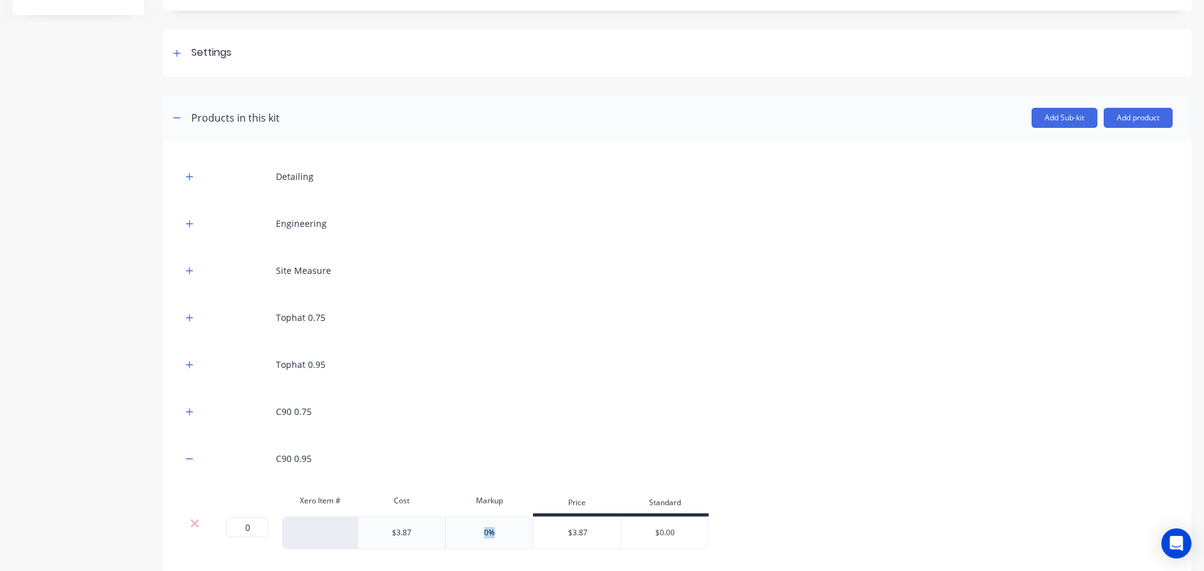
drag, startPoint x: 486, startPoint y: 532, endPoint x: 435, endPoint y: 529, distance: 51.5
click at [435, 529] on div "0 0 ? $3.87 0% $3.87 $0.00" at bounding box center [445, 533] width 527 height 33
click at [401, 531] on div "$3.87" at bounding box center [401, 533] width 19 height 11
click at [575, 533] on div "$3.87" at bounding box center [578, 533] width 88 height 31
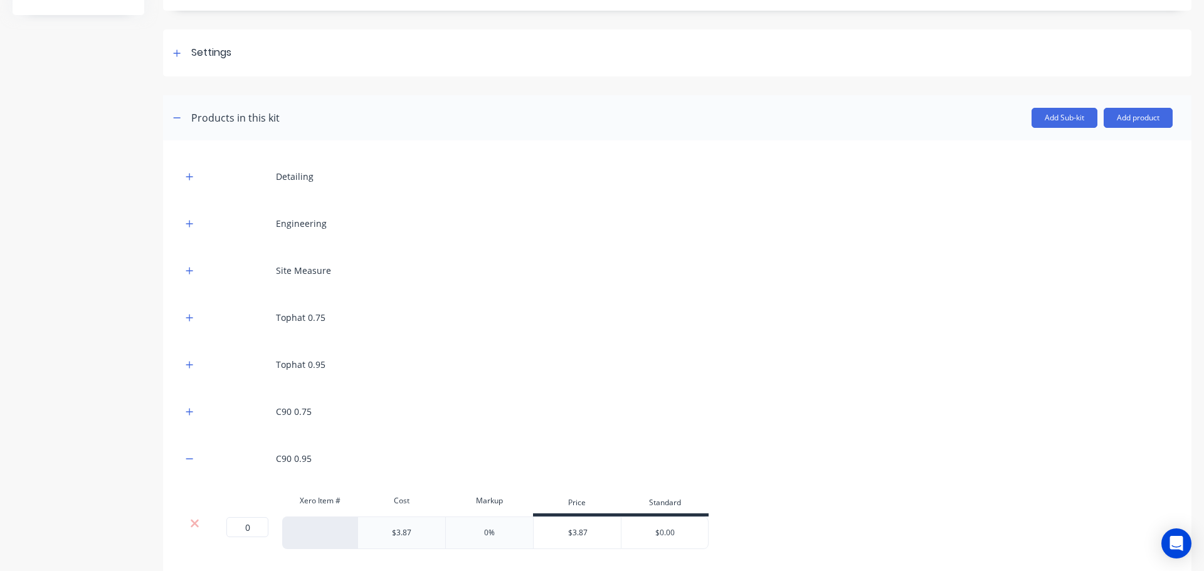
type input "$0.00"
click at [666, 533] on input "$0.00" at bounding box center [665, 533] width 87 height 11
click at [527, 379] on div "Tophat 0.95" at bounding box center [677, 365] width 991 height 35
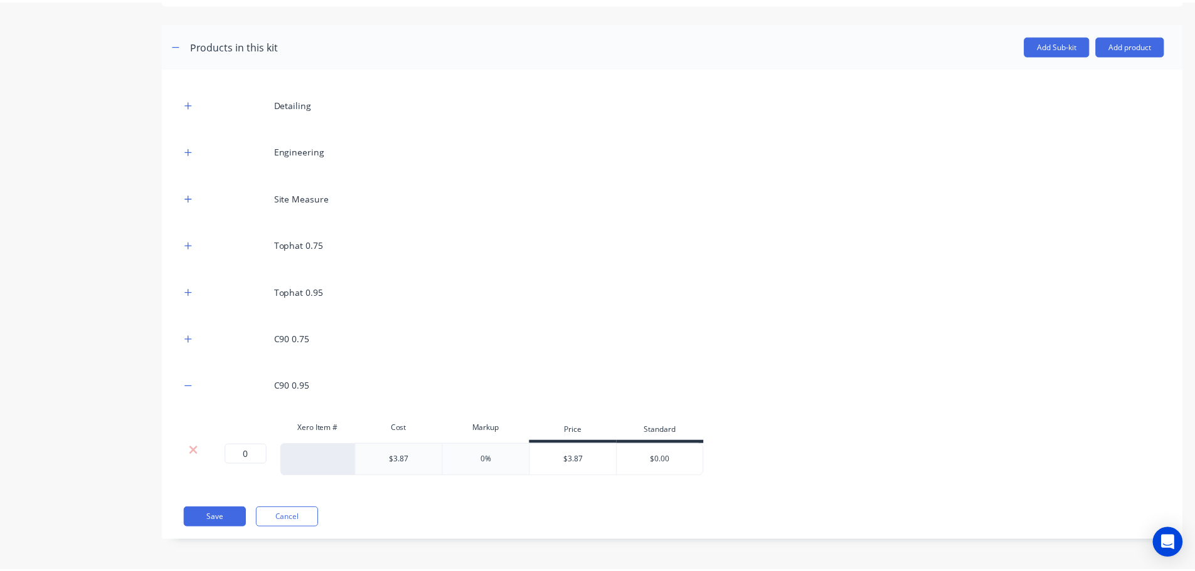
scroll to position [226, 0]
click at [1118, 45] on button "Add product" at bounding box center [1138, 45] width 69 height 20
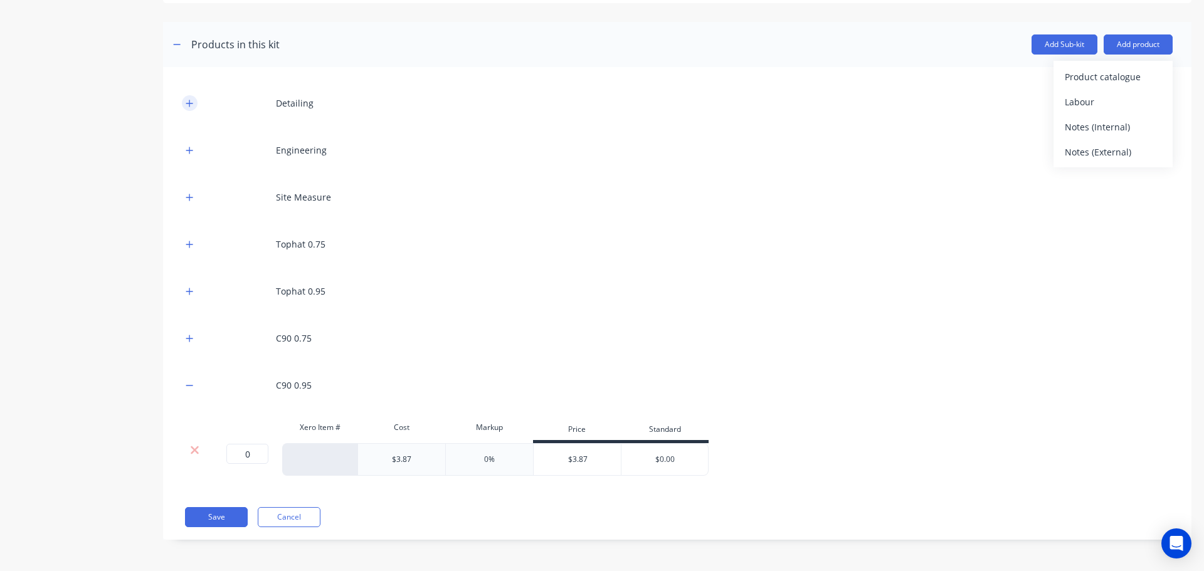
click at [191, 107] on icon "button" at bounding box center [190, 103] width 8 height 9
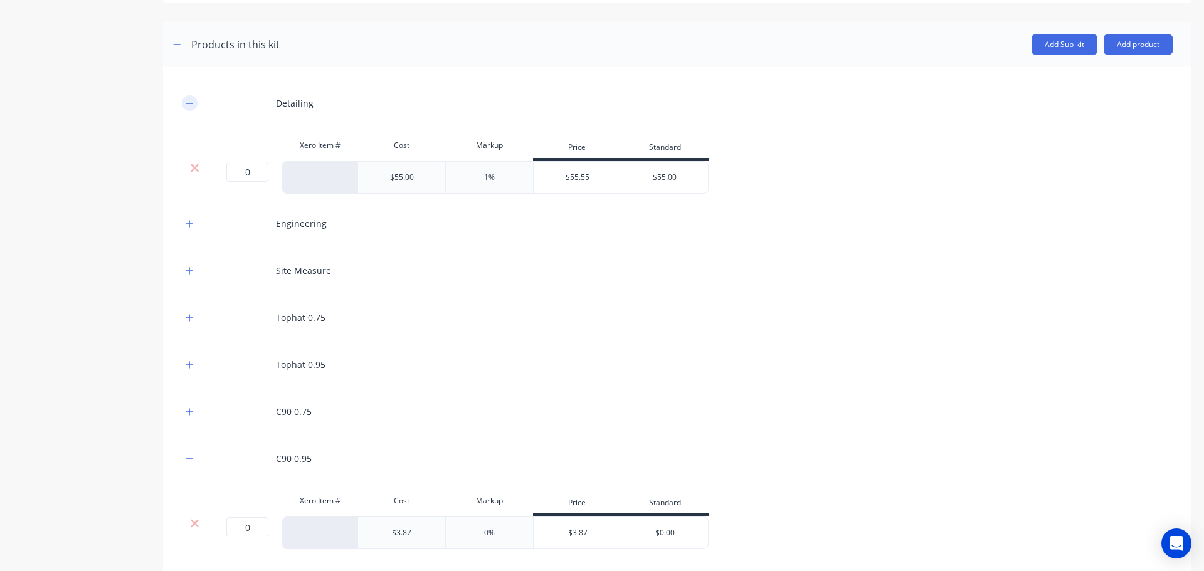
click at [191, 107] on icon "button" at bounding box center [190, 103] width 8 height 9
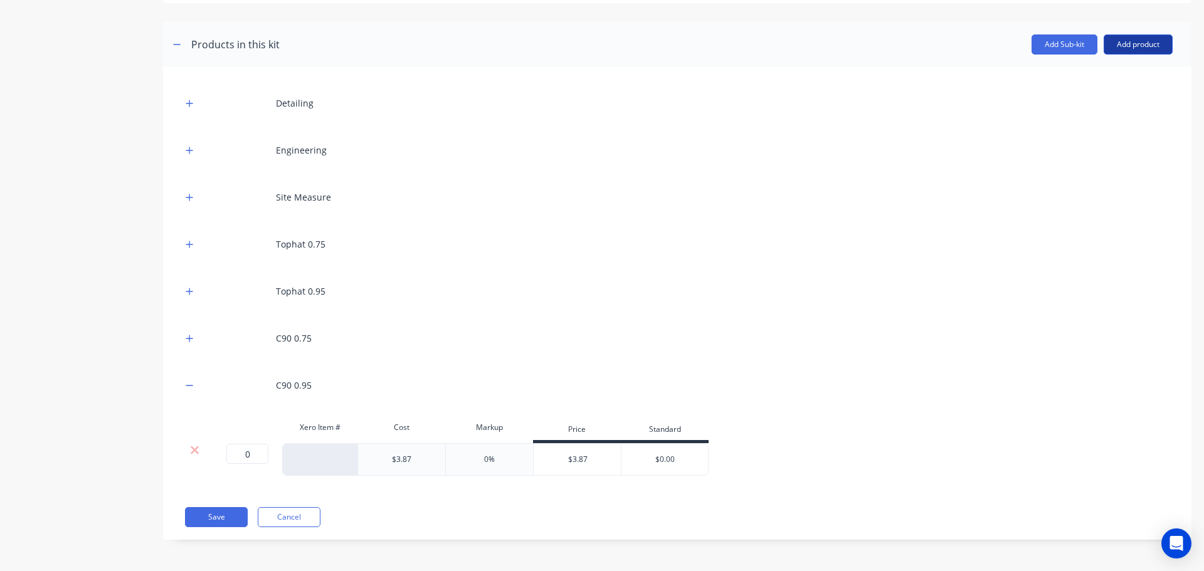
click at [1115, 50] on button "Add product" at bounding box center [1138, 45] width 69 height 20
click at [1078, 83] on div "Product catalogue" at bounding box center [1113, 77] width 97 height 18
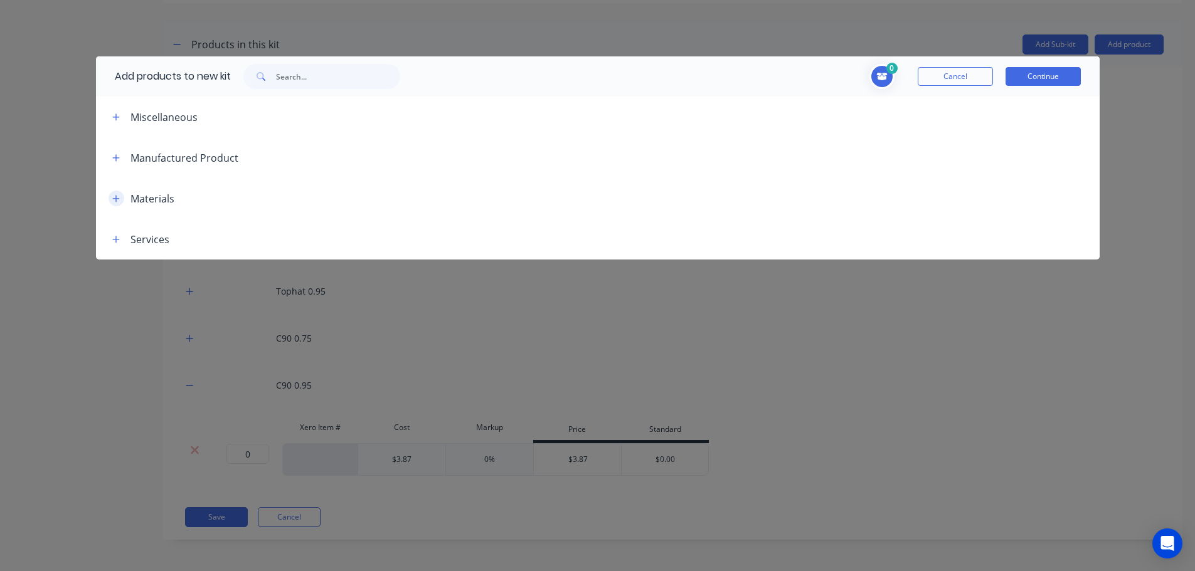
click at [117, 198] on icon "button" at bounding box center [115, 198] width 7 height 7
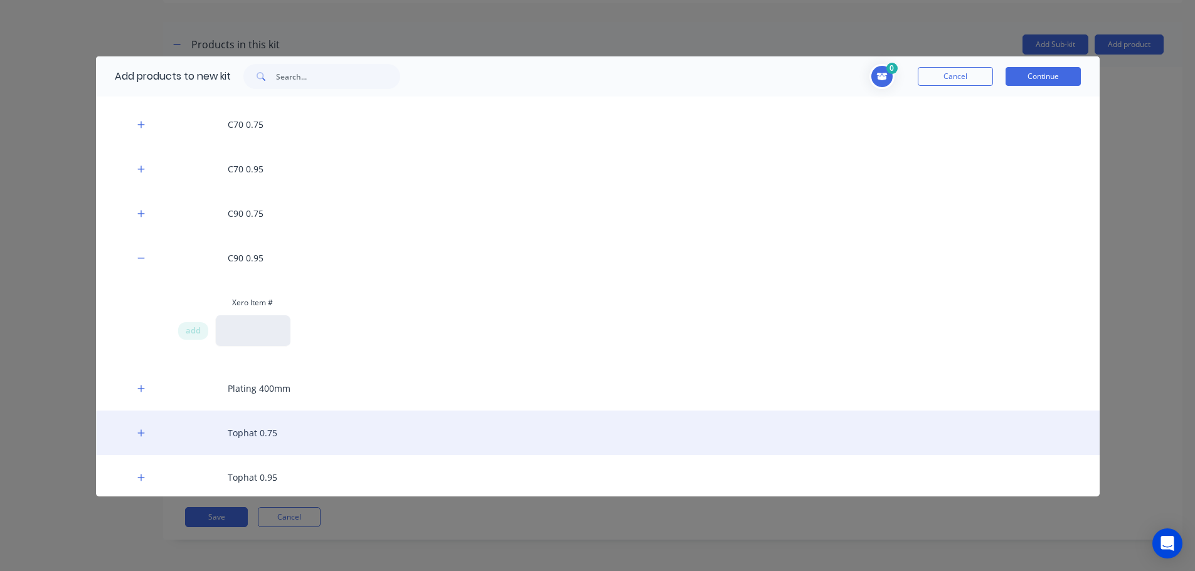
scroll to position [205, 0]
click at [136, 435] on button "button" at bounding box center [142, 434] width 16 height 16
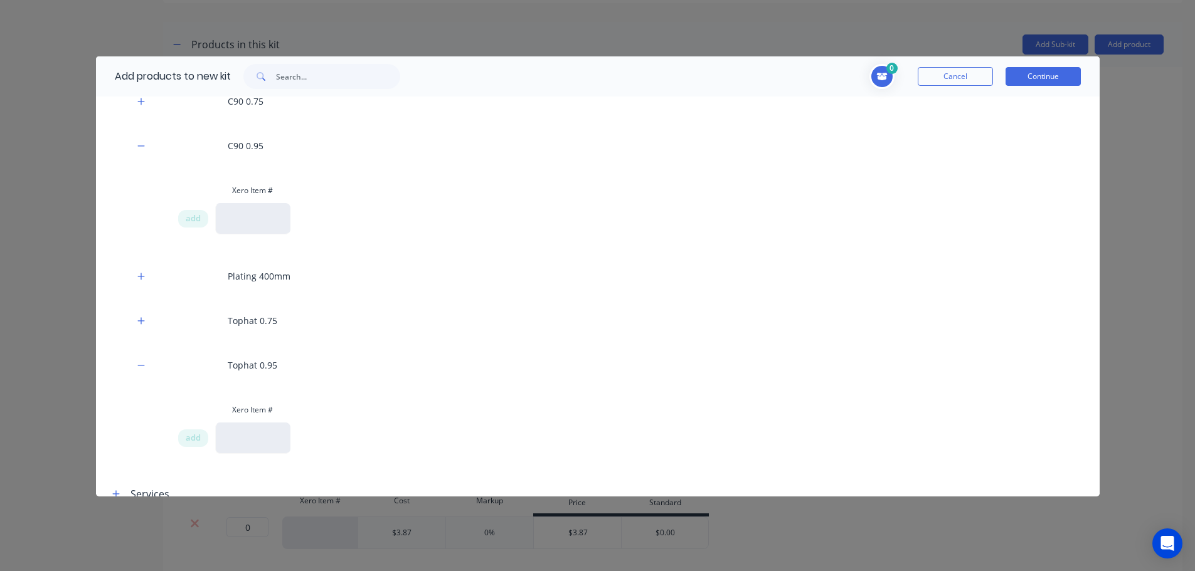
scroll to position [291, 0]
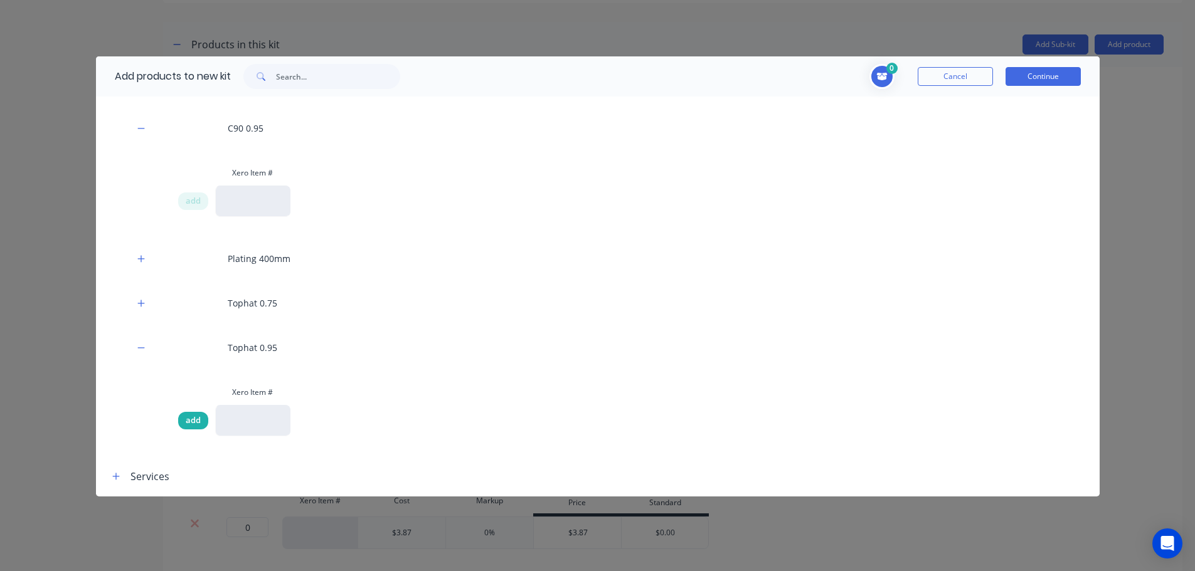
click at [189, 422] on span "add" at bounding box center [193, 421] width 15 height 13
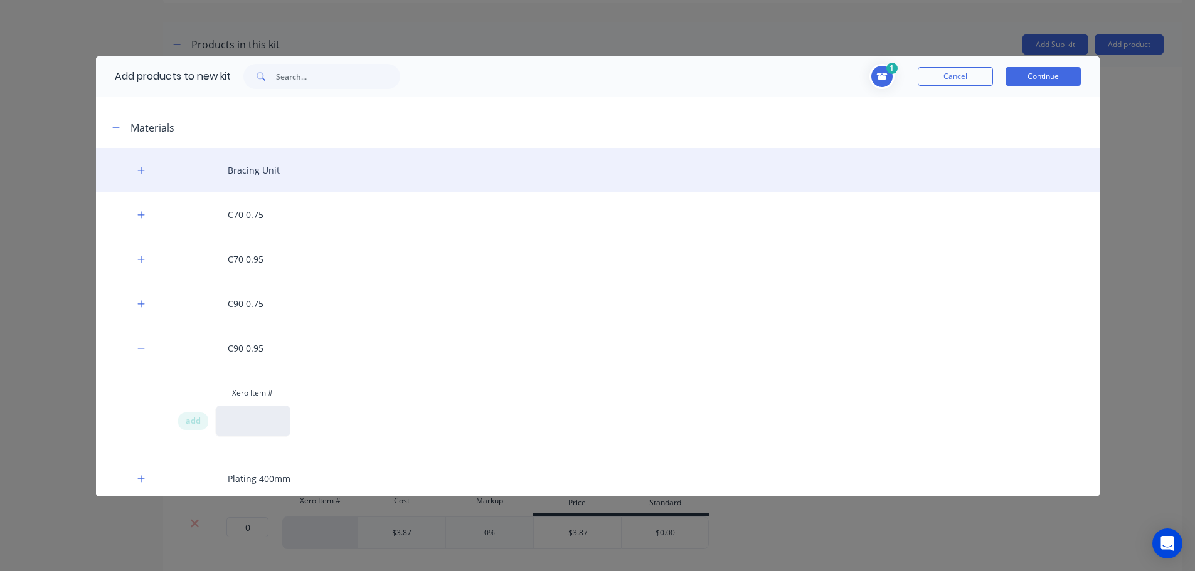
scroll to position [0, 0]
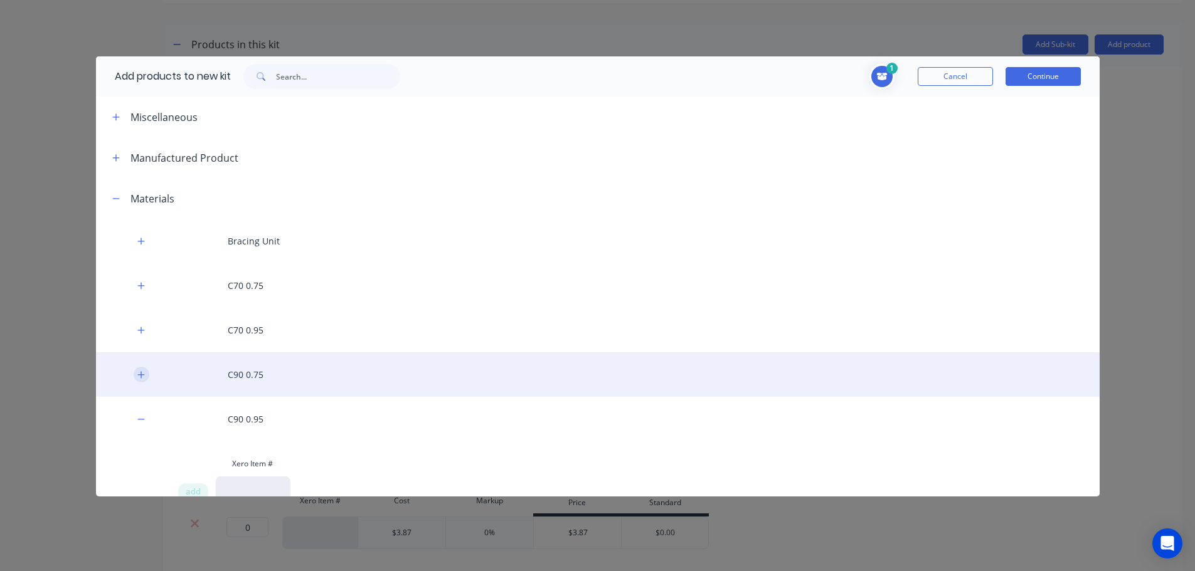
click at [137, 377] on icon "button" at bounding box center [141, 375] width 8 height 9
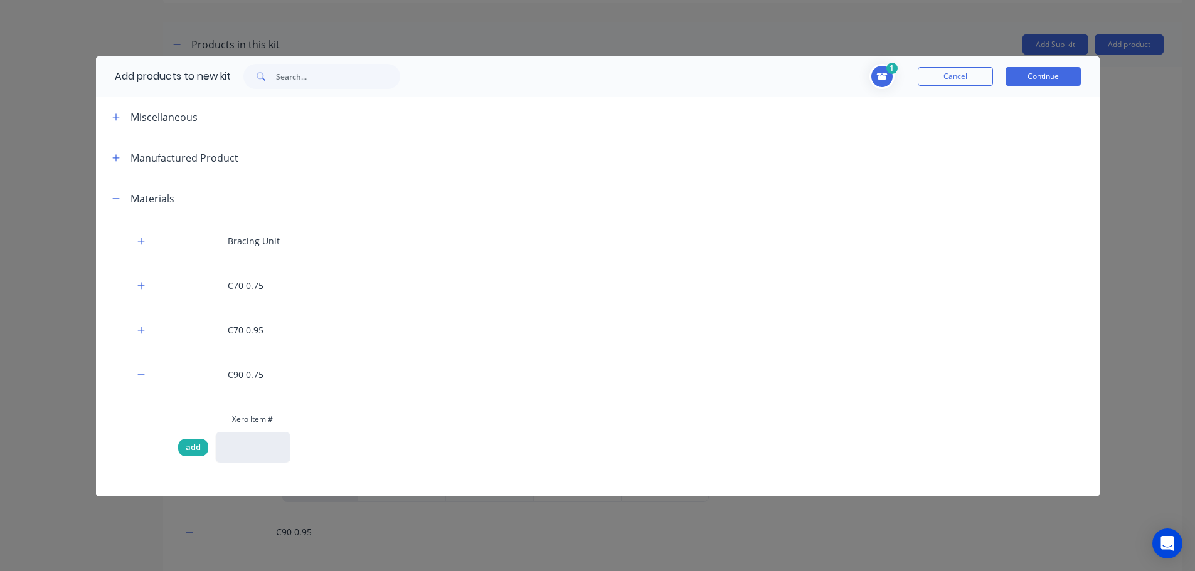
click at [184, 444] on div "add" at bounding box center [193, 448] width 30 height 18
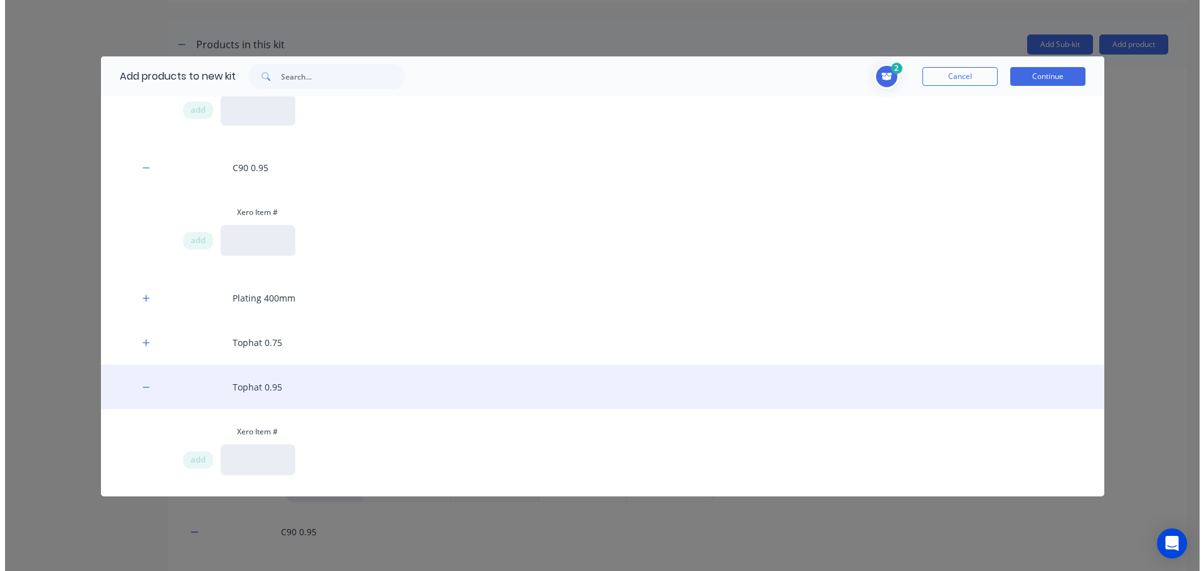
scroll to position [377, 0]
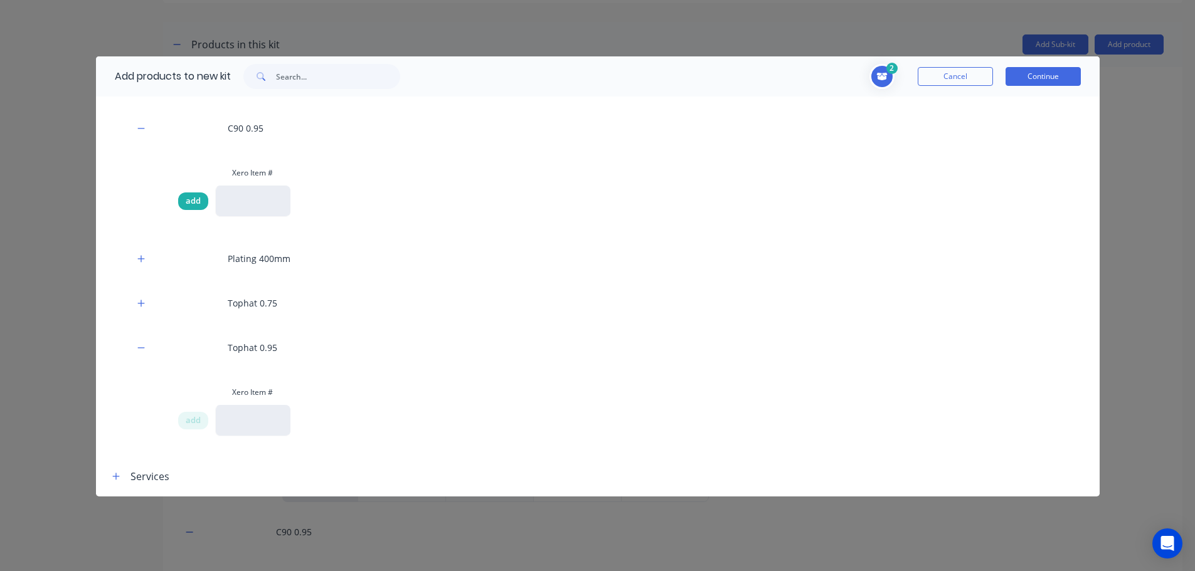
click at [195, 203] on span "add" at bounding box center [193, 201] width 15 height 13
click at [1026, 77] on button "Continue" at bounding box center [1043, 76] width 75 height 19
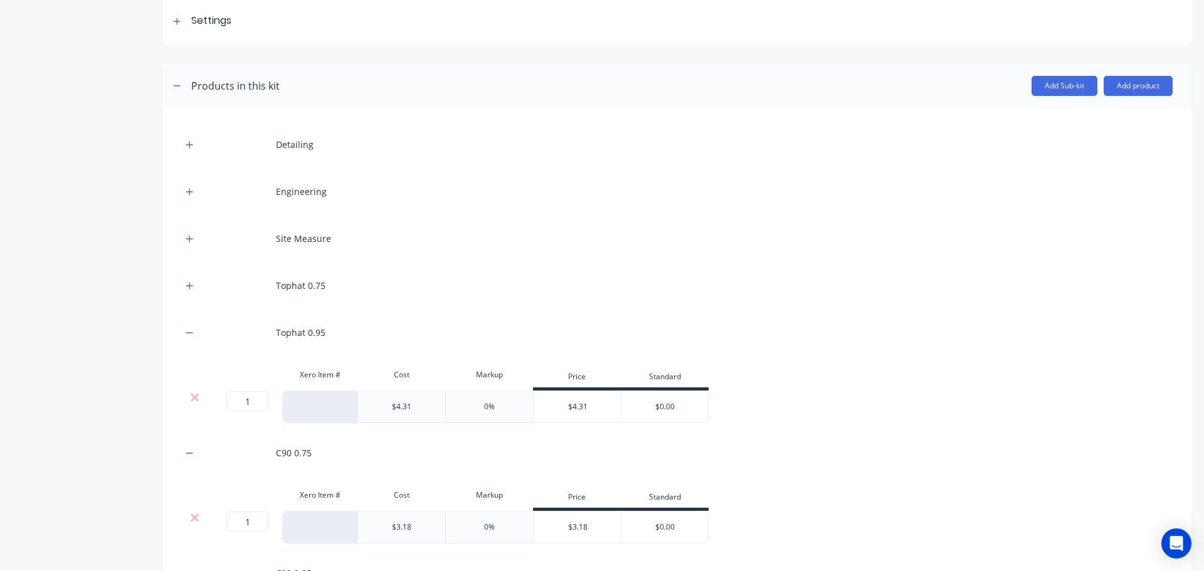
scroll to position [373, 0]
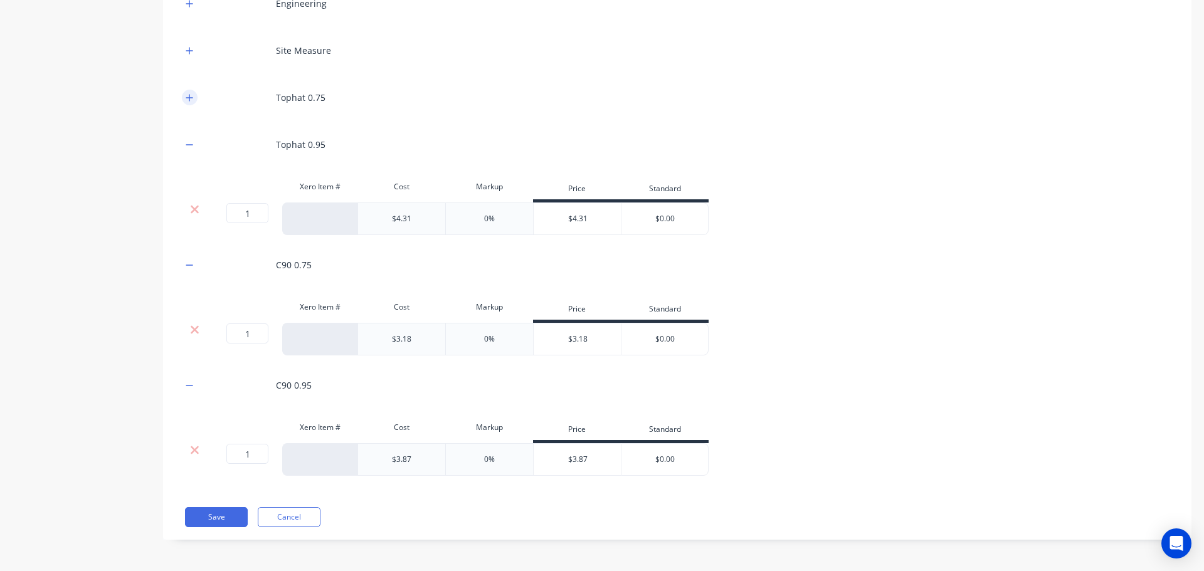
click at [189, 94] on icon "button" at bounding box center [190, 97] width 8 height 9
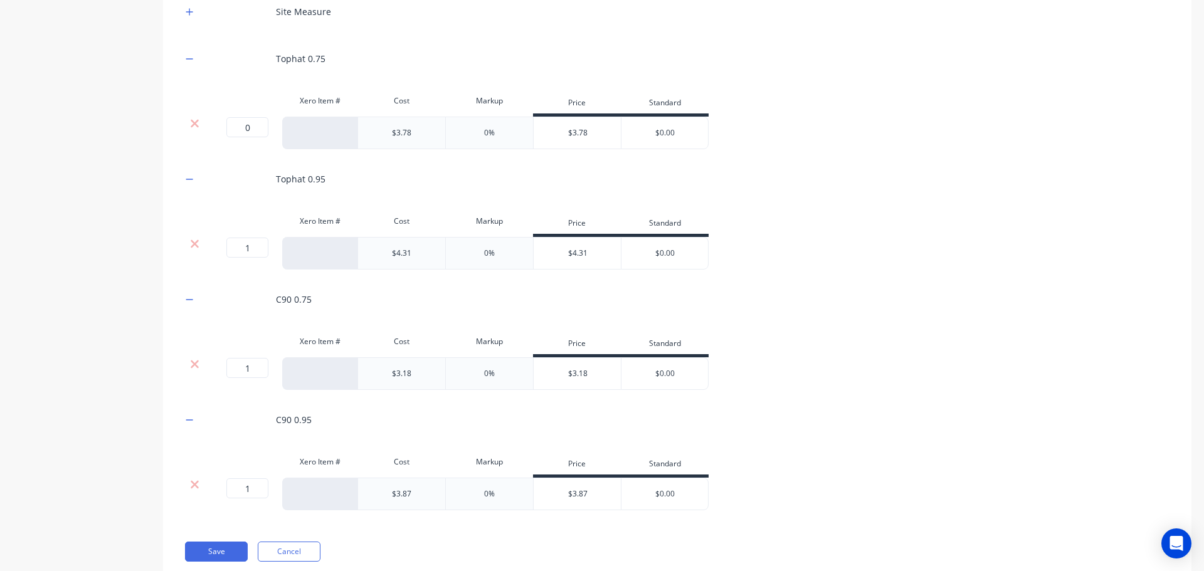
scroll to position [446, 0]
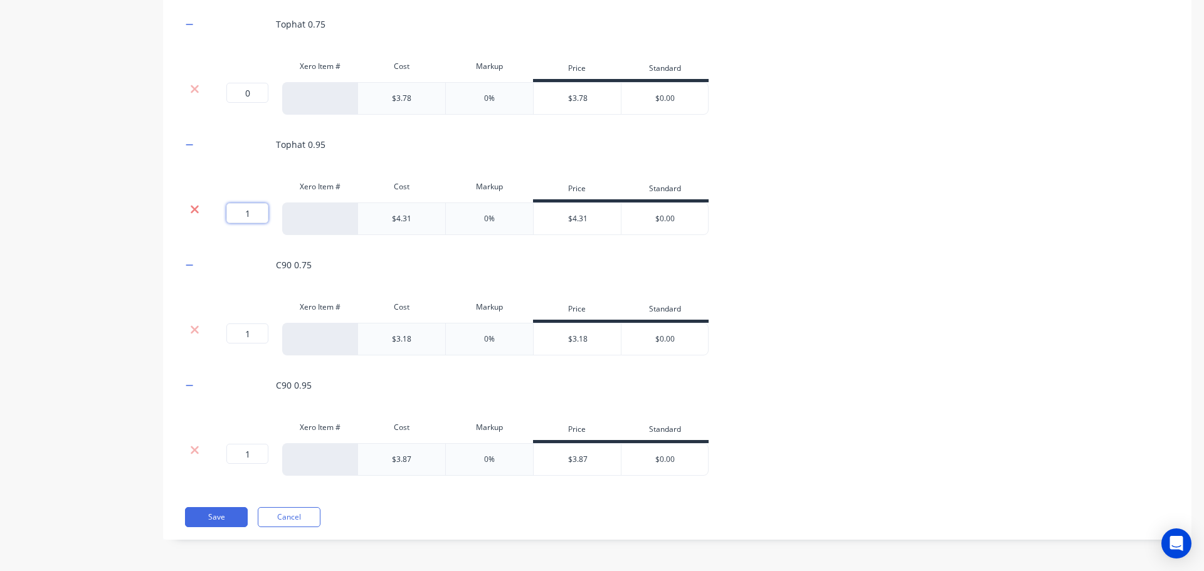
drag, startPoint x: 253, startPoint y: 210, endPoint x: 192, endPoint y: 210, distance: 61.5
click at [192, 210] on div "1 1 ? $4.31 0% $4.31 $0.00" at bounding box center [445, 219] width 527 height 33
type input "0"
drag, startPoint x: 253, startPoint y: 333, endPoint x: 216, endPoint y: 332, distance: 37.6
drag, startPoint x: 258, startPoint y: 336, endPoint x: 219, endPoint y: 333, distance: 39.0
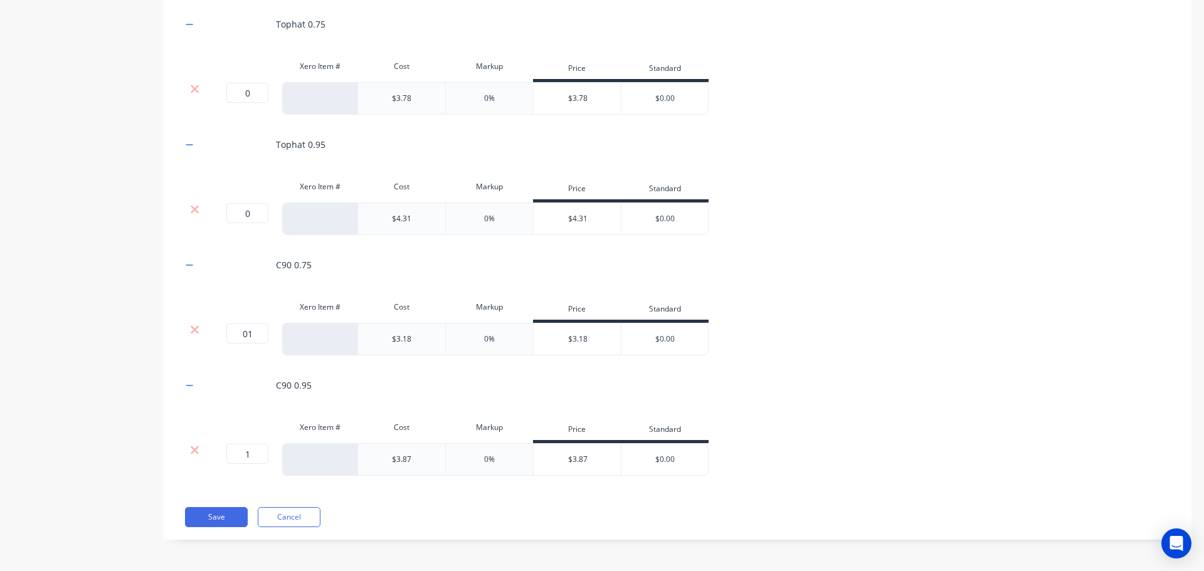
click at [219, 333] on div "01 01 ?" at bounding box center [231, 334] width 28 height 20
type input "0"
drag, startPoint x: 255, startPoint y: 455, endPoint x: 223, endPoint y: 458, distance: 32.8
type input "0"
click at [231, 517] on button "Save" at bounding box center [216, 517] width 63 height 20
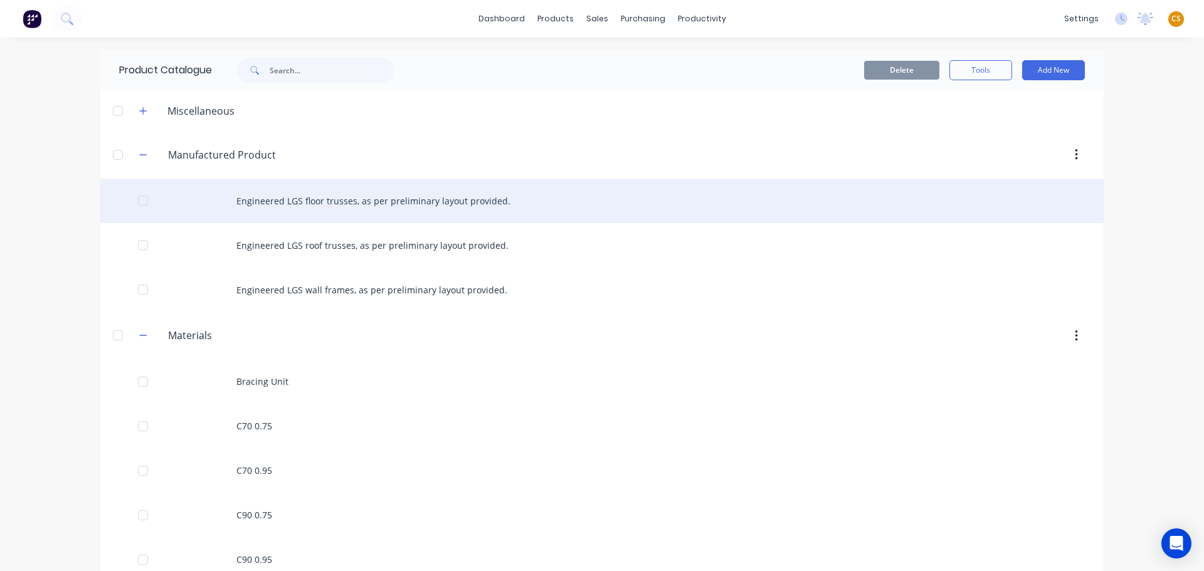
click at [292, 202] on div "Engineered LGS floor trusses, as per preliminary layout provided." at bounding box center [602, 201] width 1004 height 45
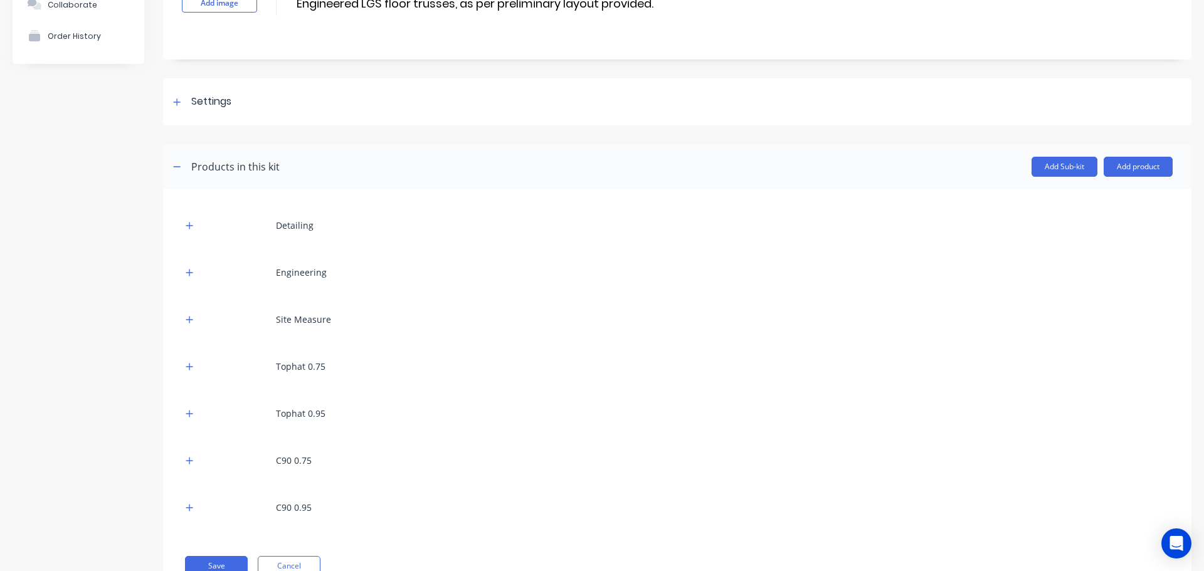
scroll to position [152, 0]
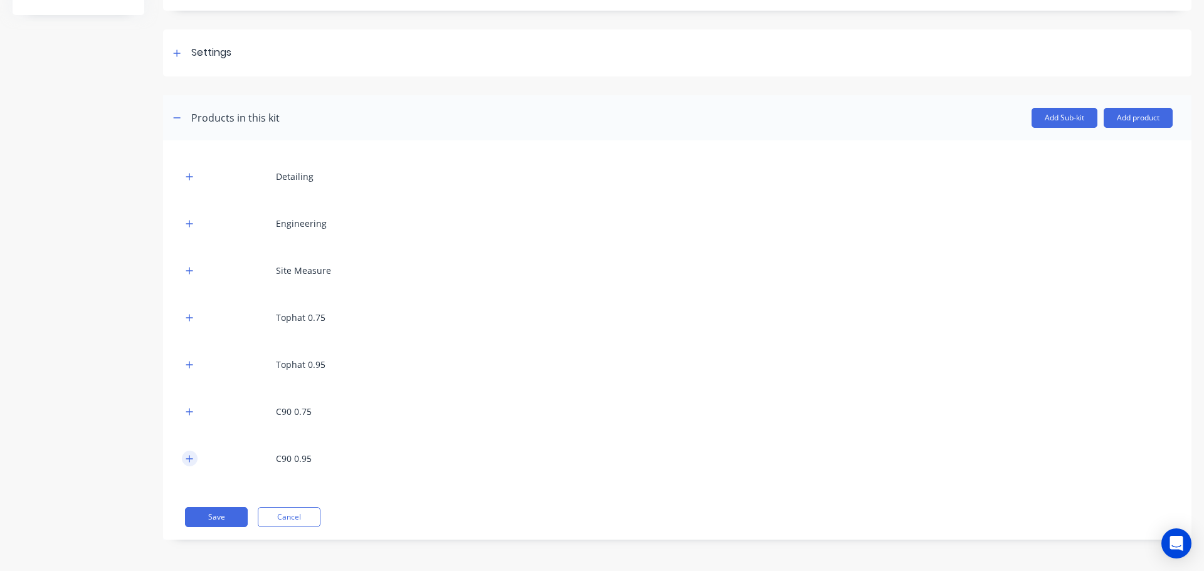
click at [193, 458] on icon "button" at bounding box center [190, 459] width 8 height 9
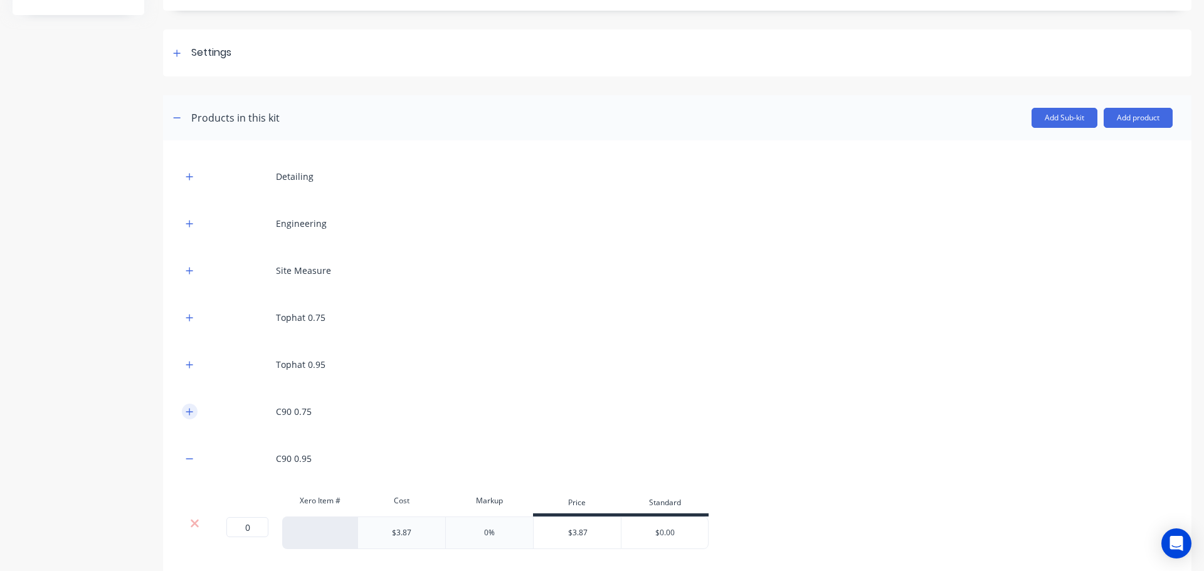
click at [193, 413] on icon "button" at bounding box center [190, 412] width 8 height 9
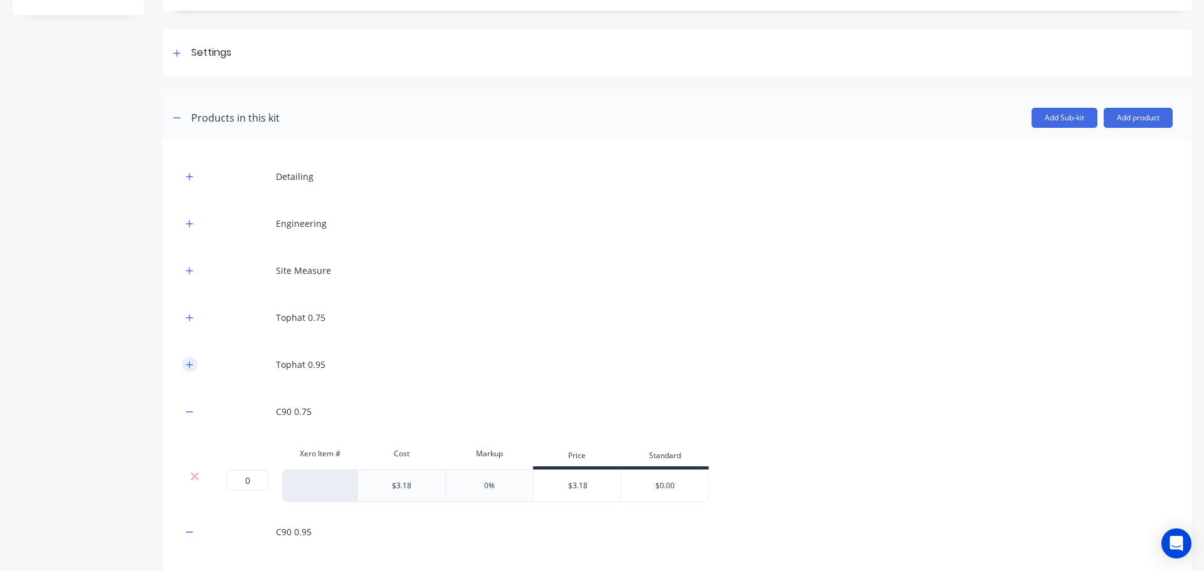
click at [191, 368] on icon "button" at bounding box center [190, 365] width 8 height 9
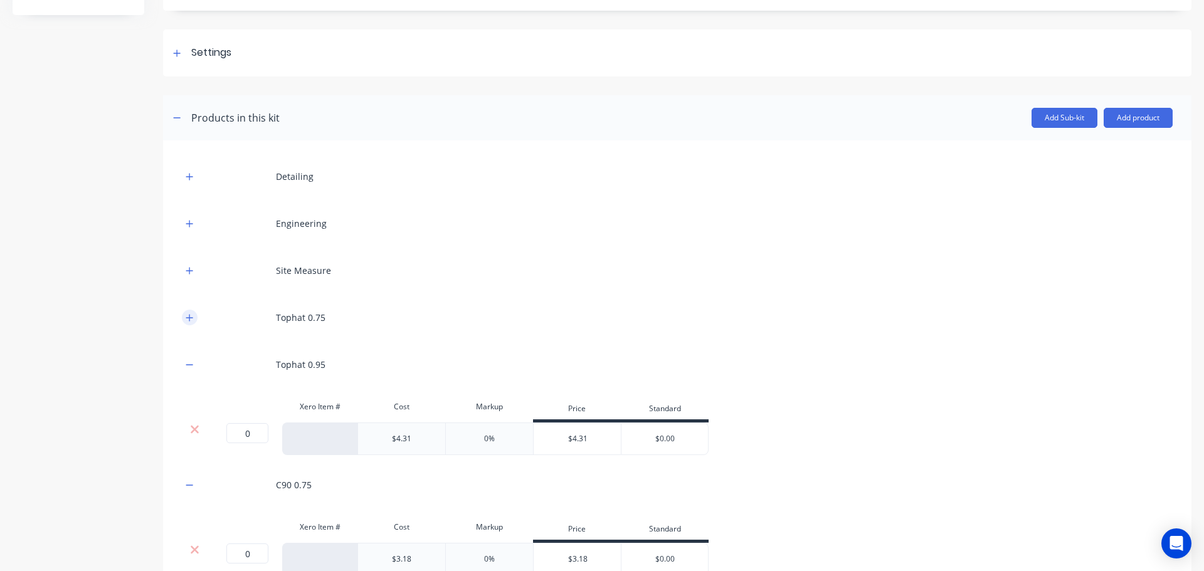
click at [192, 319] on icon "button" at bounding box center [190, 318] width 8 height 9
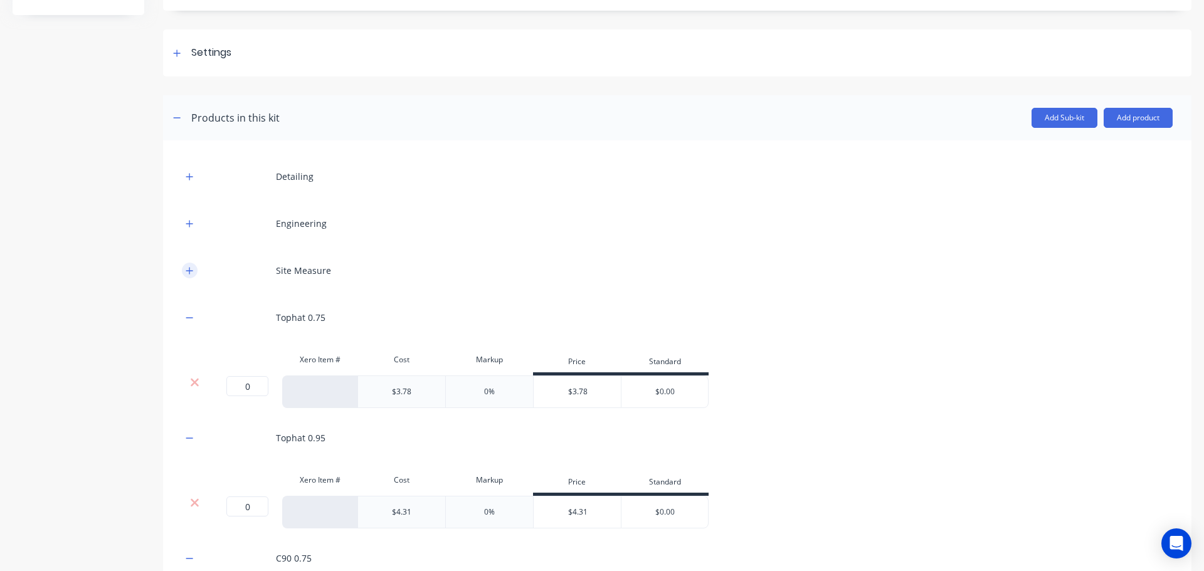
click at [190, 272] on icon "button" at bounding box center [189, 270] width 7 height 7
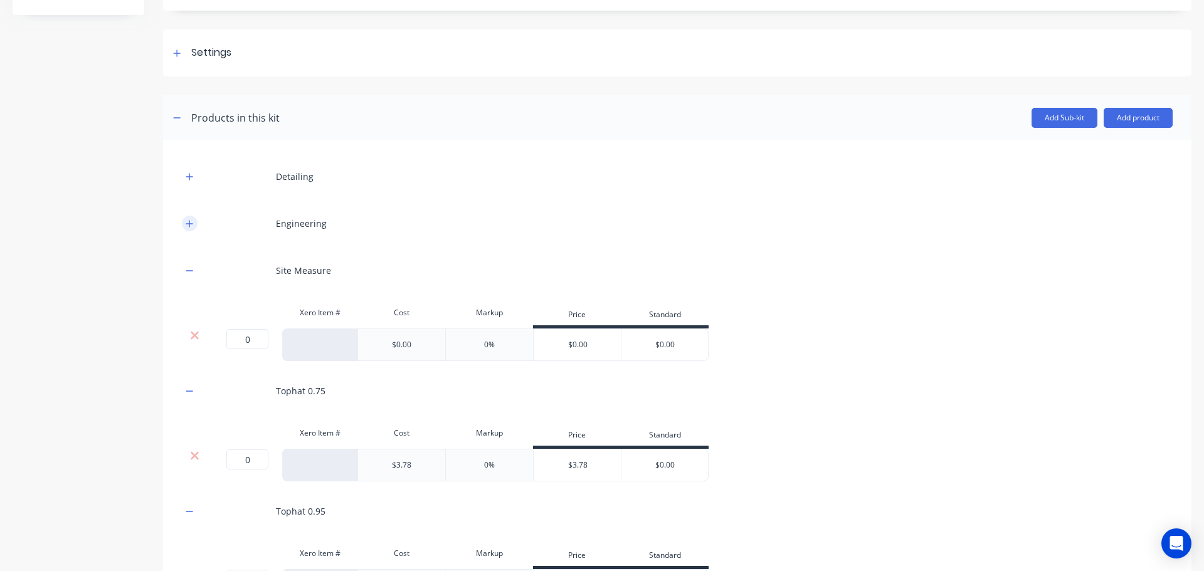
click at [196, 223] on button "button" at bounding box center [190, 224] width 16 height 16
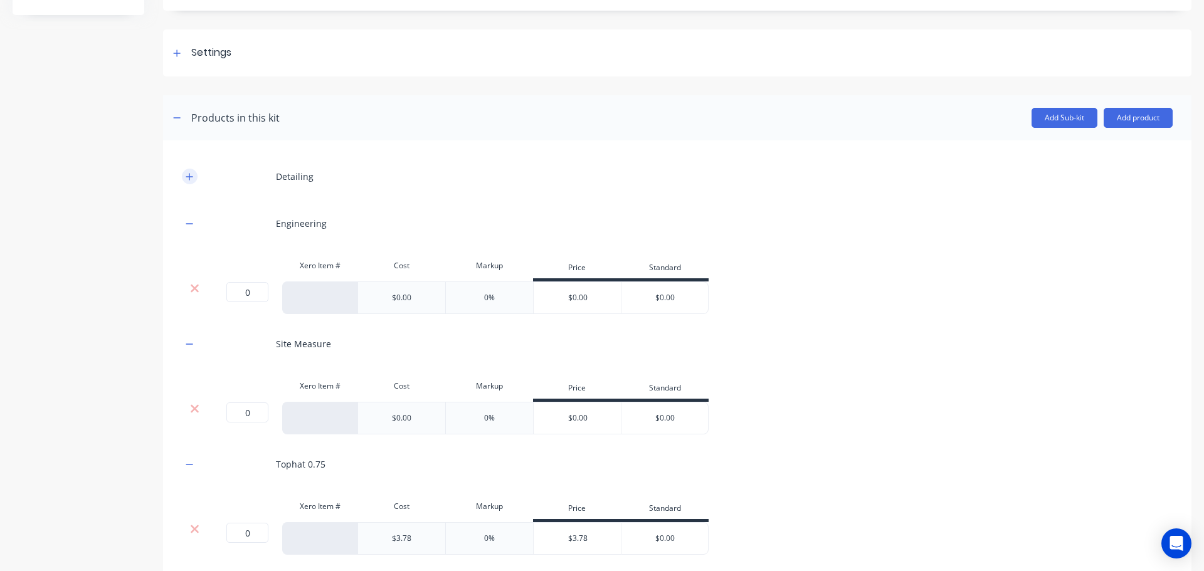
click at [189, 178] on icon "button" at bounding box center [190, 177] width 8 height 9
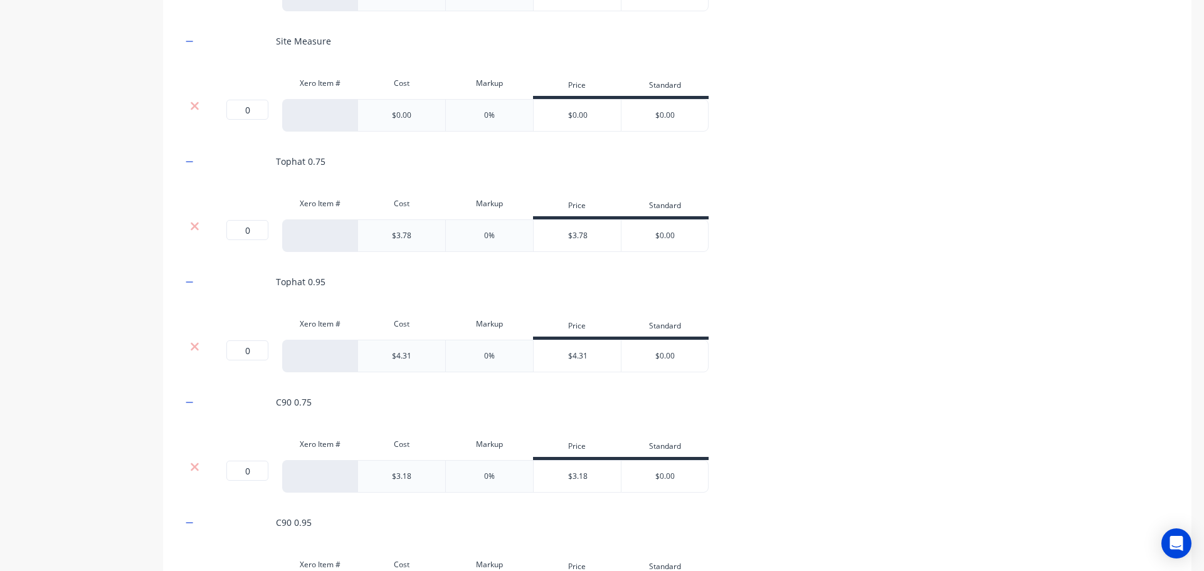
scroll to position [666, 0]
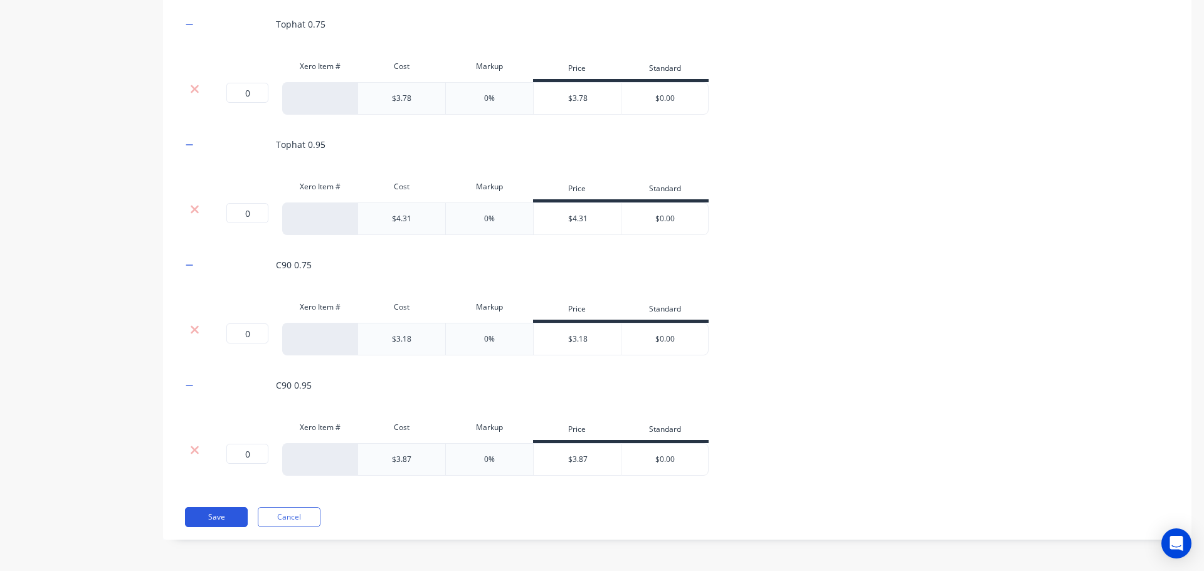
click at [227, 518] on button "Save" at bounding box center [216, 517] width 63 height 20
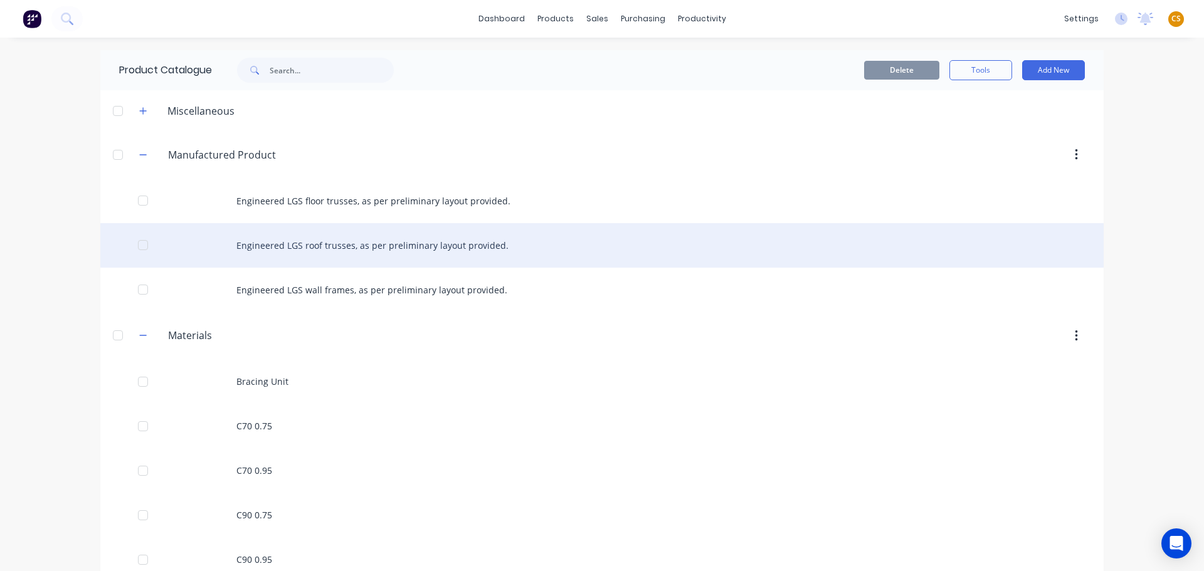
click at [327, 244] on div "Engineered LGS roof trusses, as per preliminary layout provided." at bounding box center [602, 245] width 1004 height 45
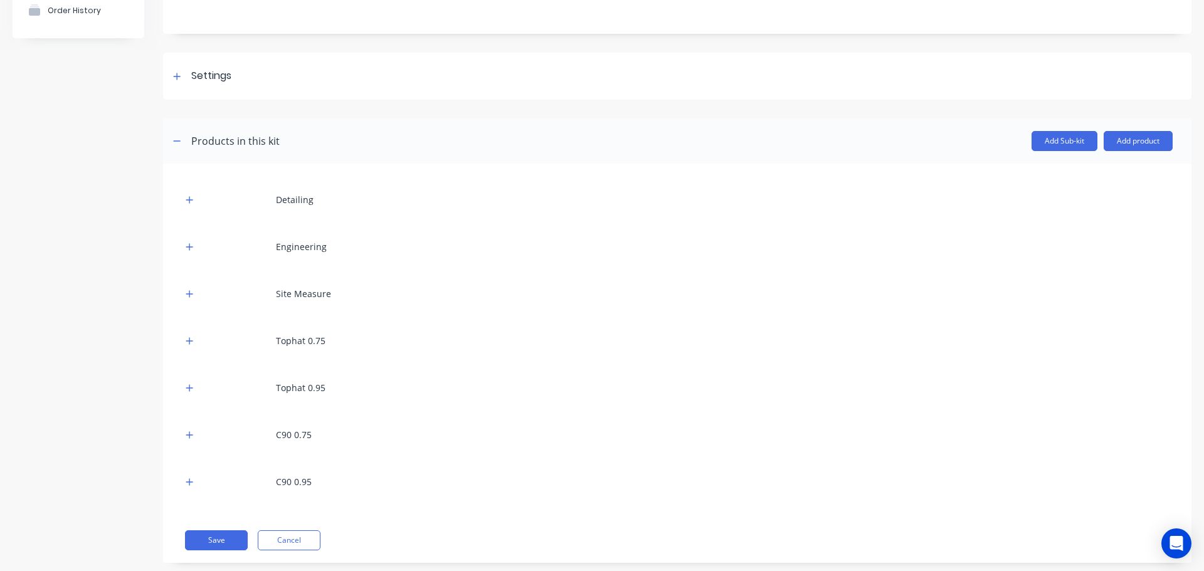
scroll to position [152, 0]
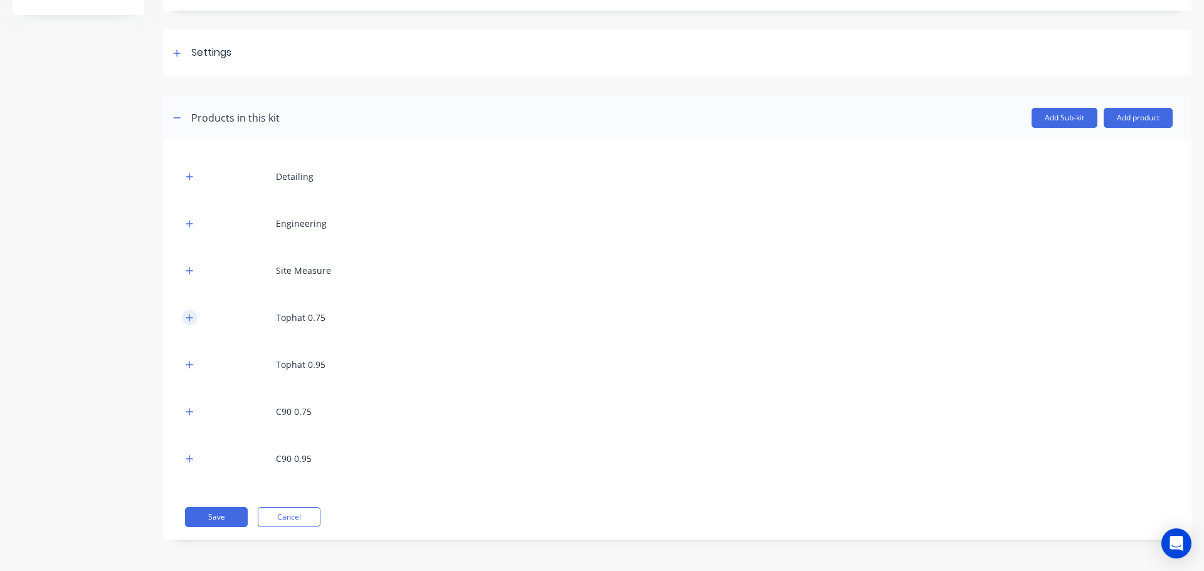
click at [184, 317] on button "button" at bounding box center [190, 318] width 16 height 16
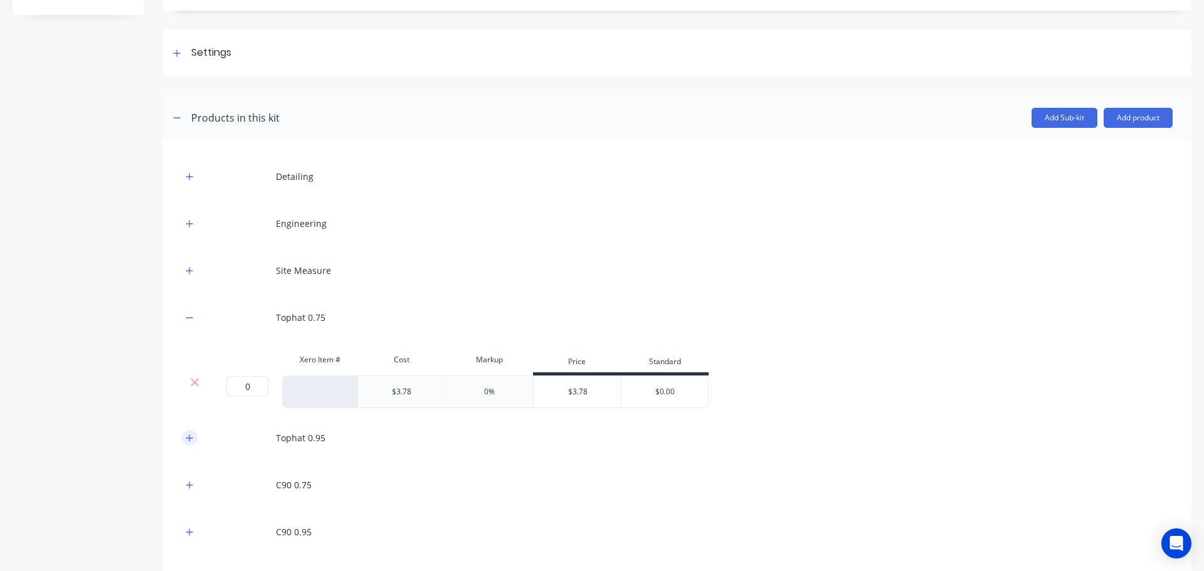
click at [187, 438] on icon "button" at bounding box center [189, 438] width 7 height 7
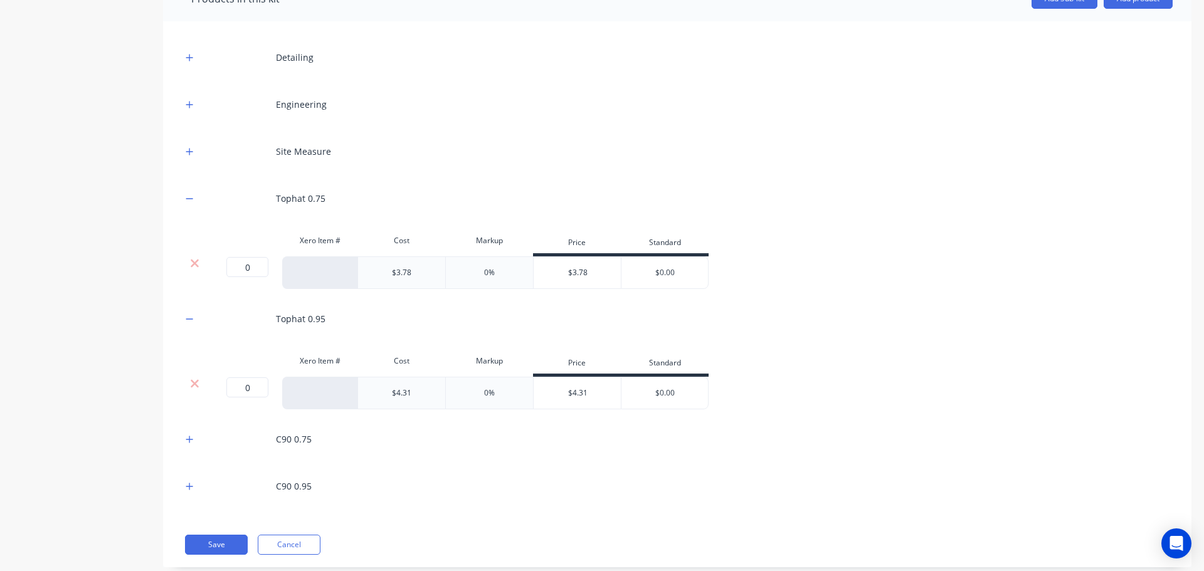
scroll to position [299, 0]
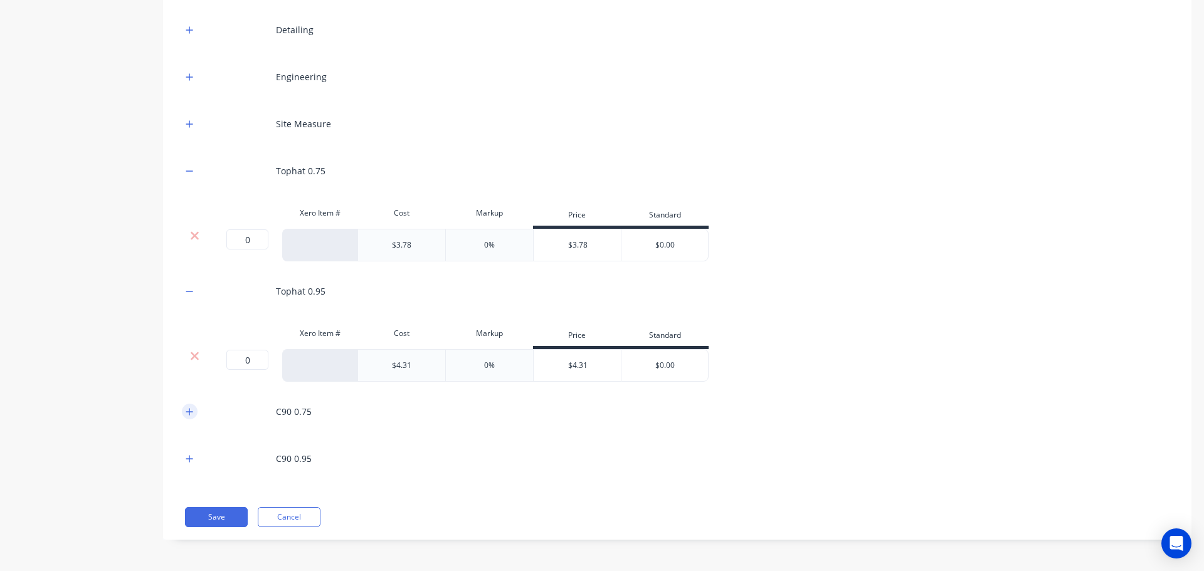
click at [193, 412] on icon "button" at bounding box center [189, 411] width 7 height 7
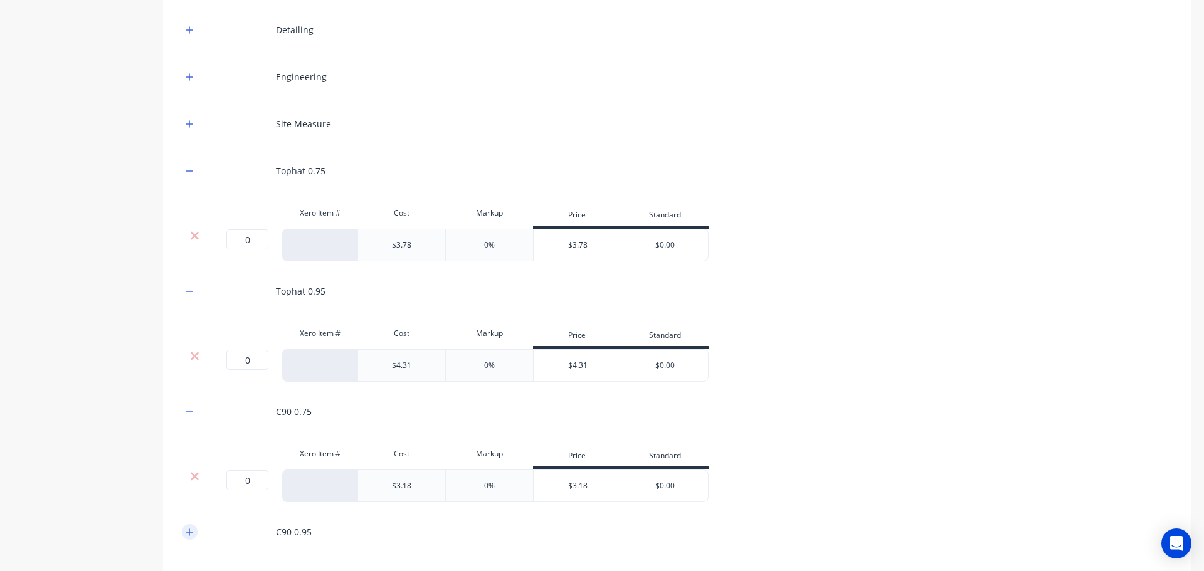
click at [191, 530] on icon "button" at bounding box center [190, 532] width 8 height 9
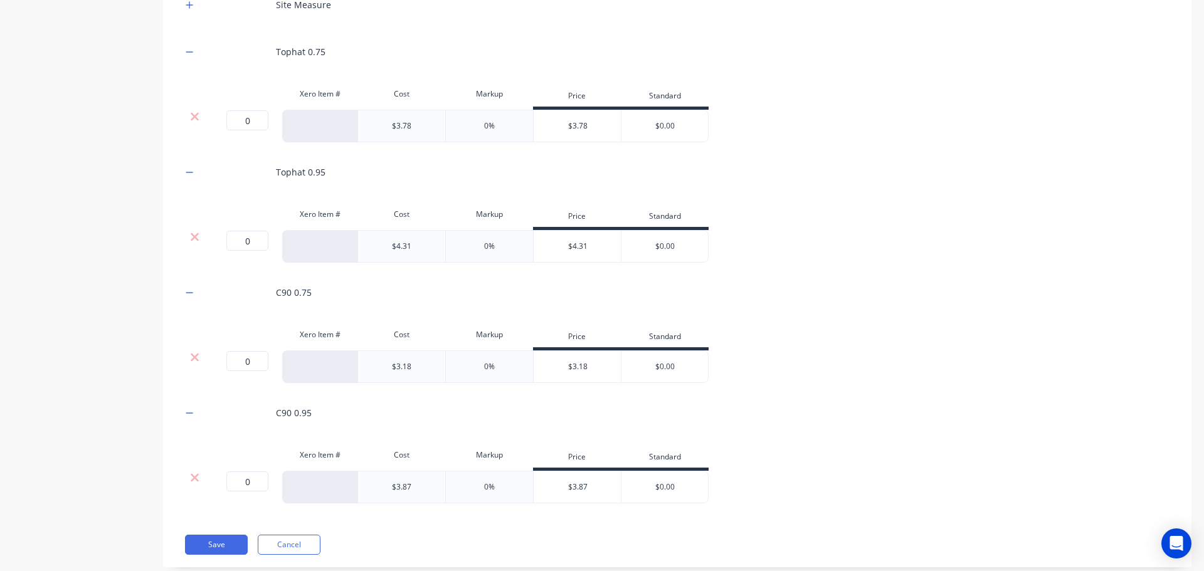
scroll to position [446, 0]
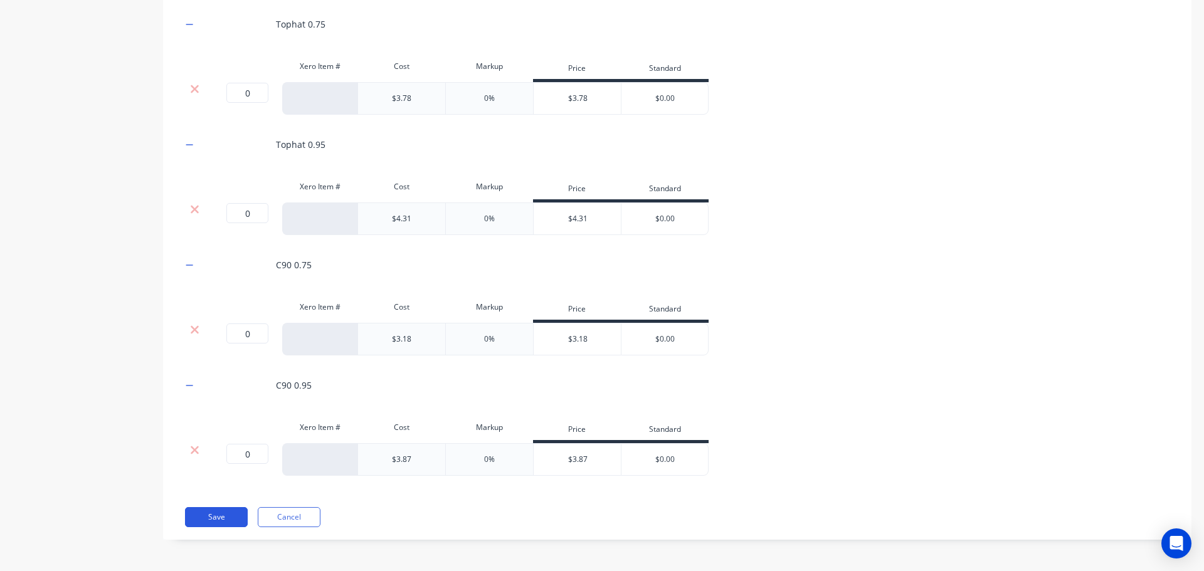
click at [238, 518] on button "Save" at bounding box center [216, 517] width 63 height 20
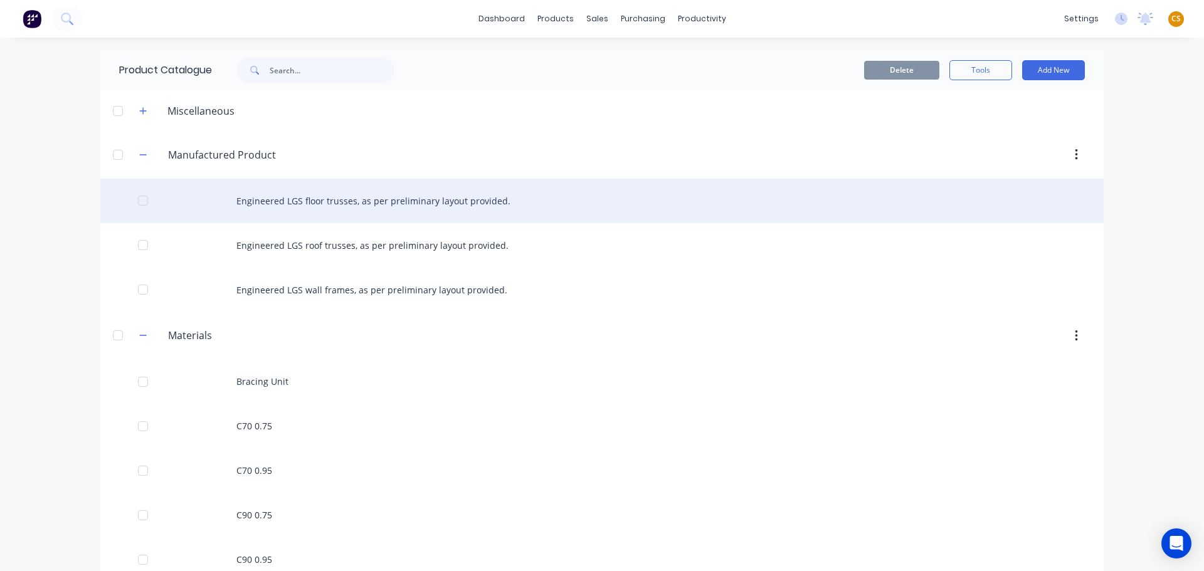
click at [324, 208] on div "Engineered LGS floor trusses, as per preliminary layout provided." at bounding box center [602, 201] width 1004 height 45
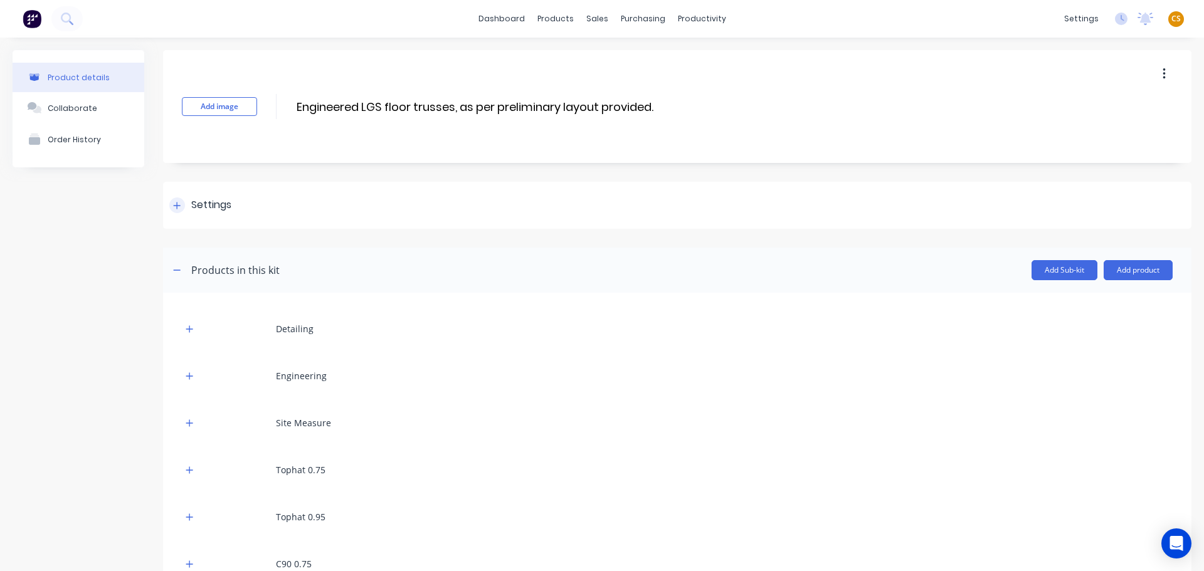
click at [179, 205] on icon at bounding box center [177, 205] width 8 height 9
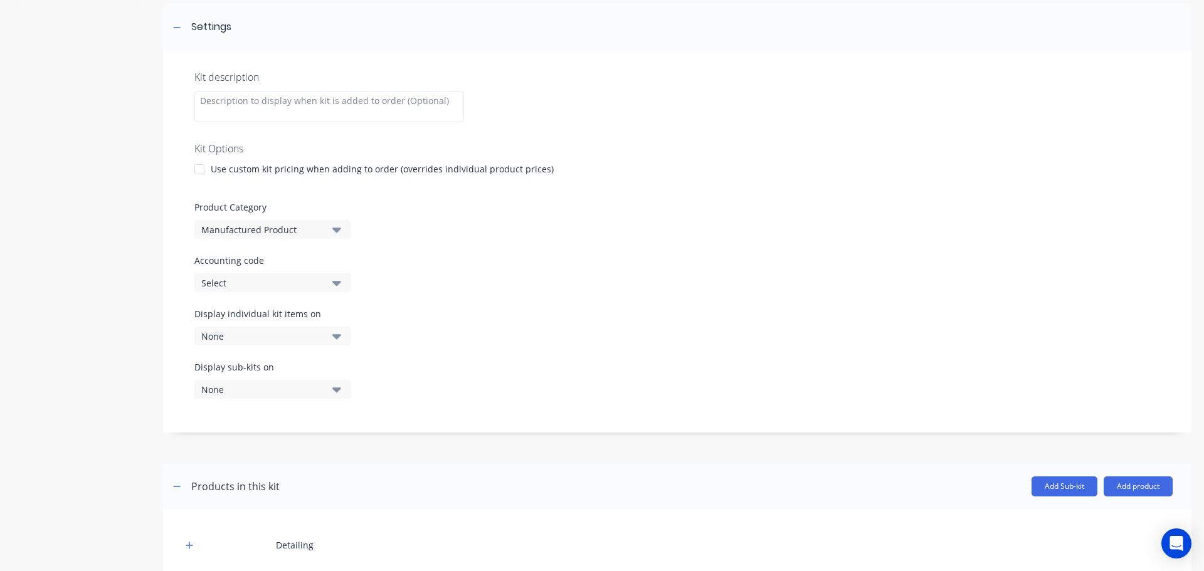
scroll to position [188, 0]
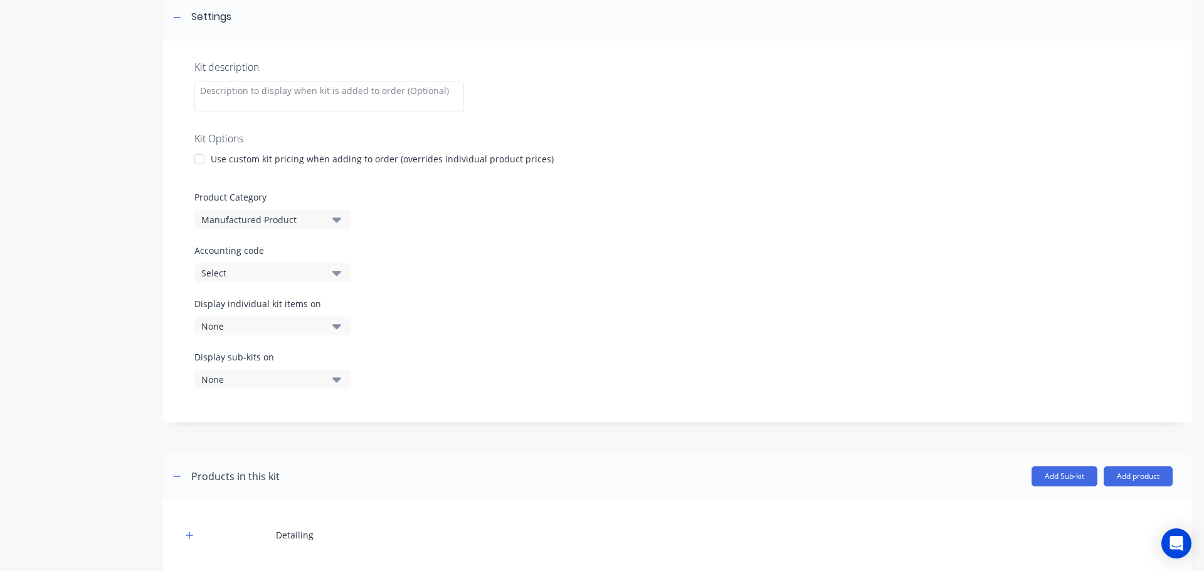
click at [256, 324] on div "None" at bounding box center [262, 326] width 122 height 13
click at [137, 314] on div "Product details Collaborate Order History" at bounding box center [79, 390] width 132 height 1056
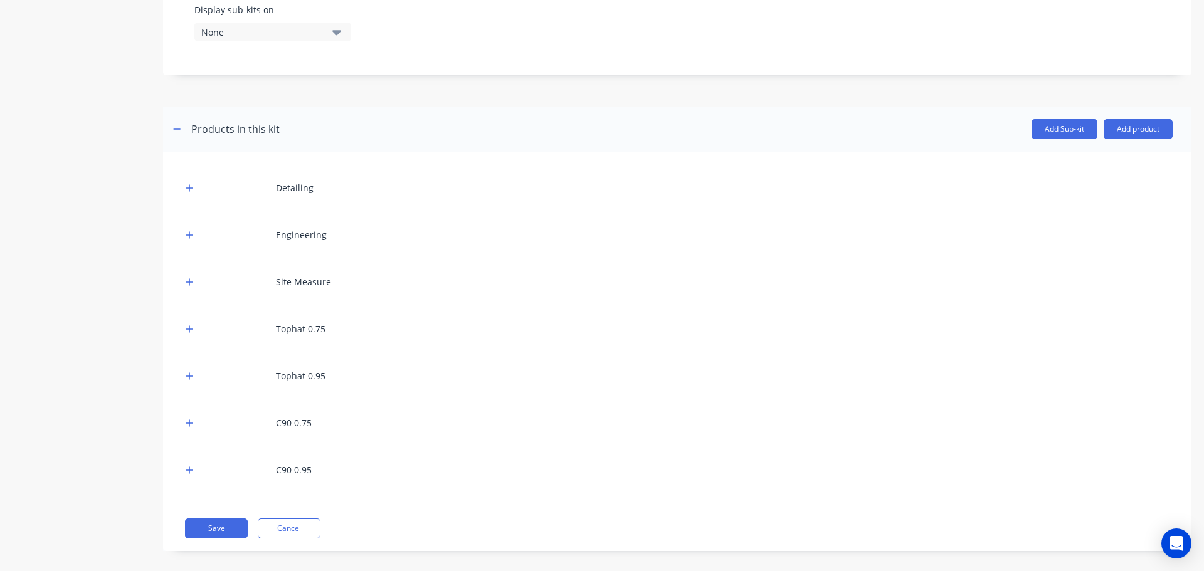
scroll to position [547, 0]
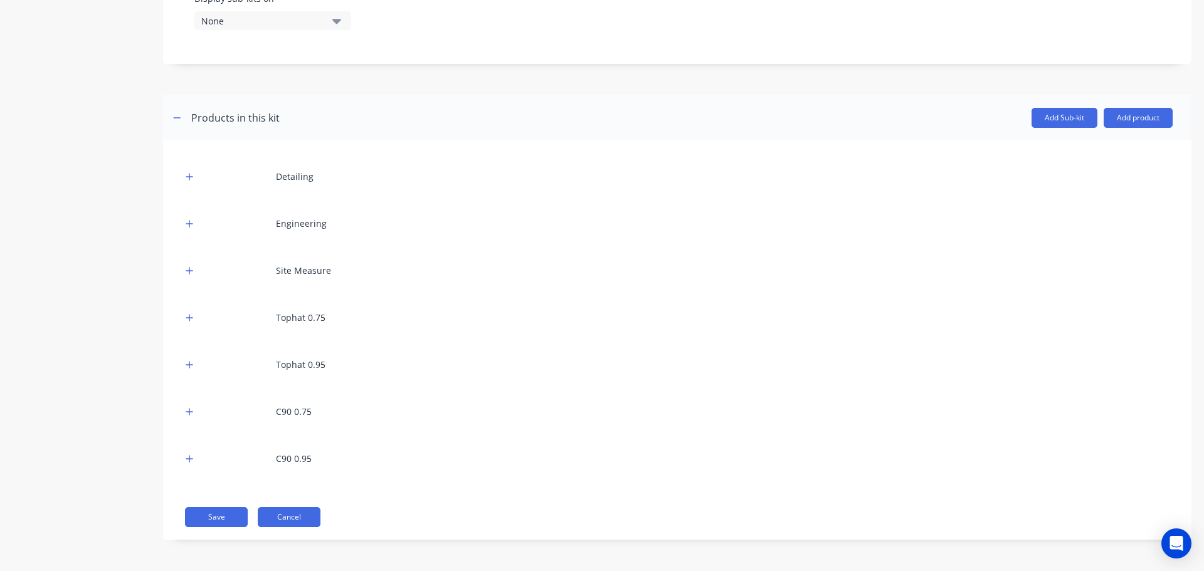
click at [294, 521] on button "Cancel" at bounding box center [289, 517] width 63 height 20
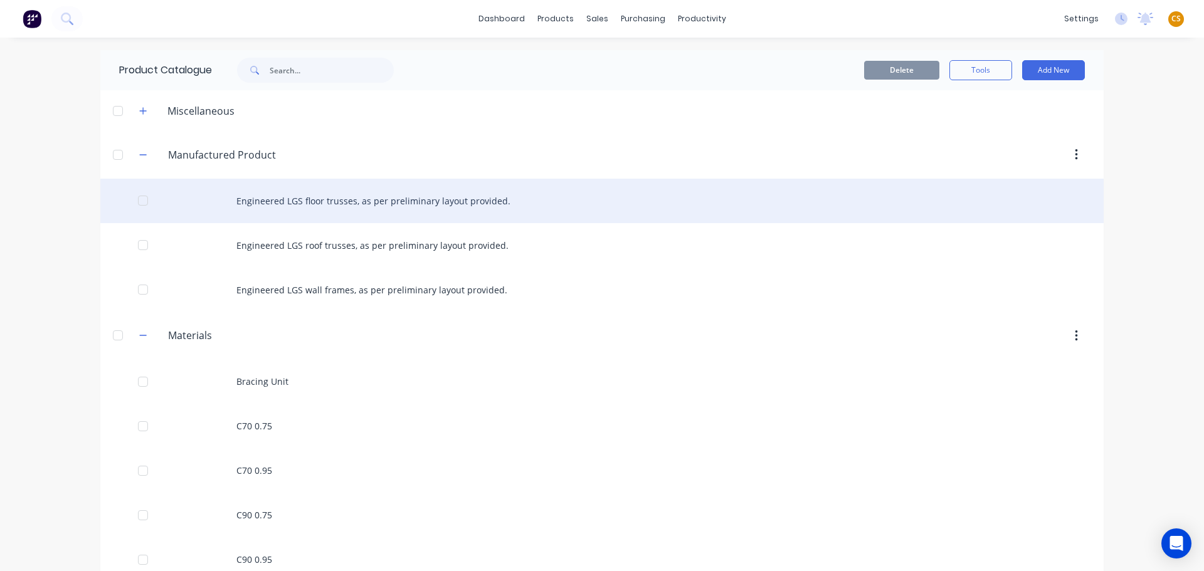
click at [330, 200] on div "Engineered LGS floor trusses, as per preliminary layout provided." at bounding box center [602, 201] width 1004 height 45
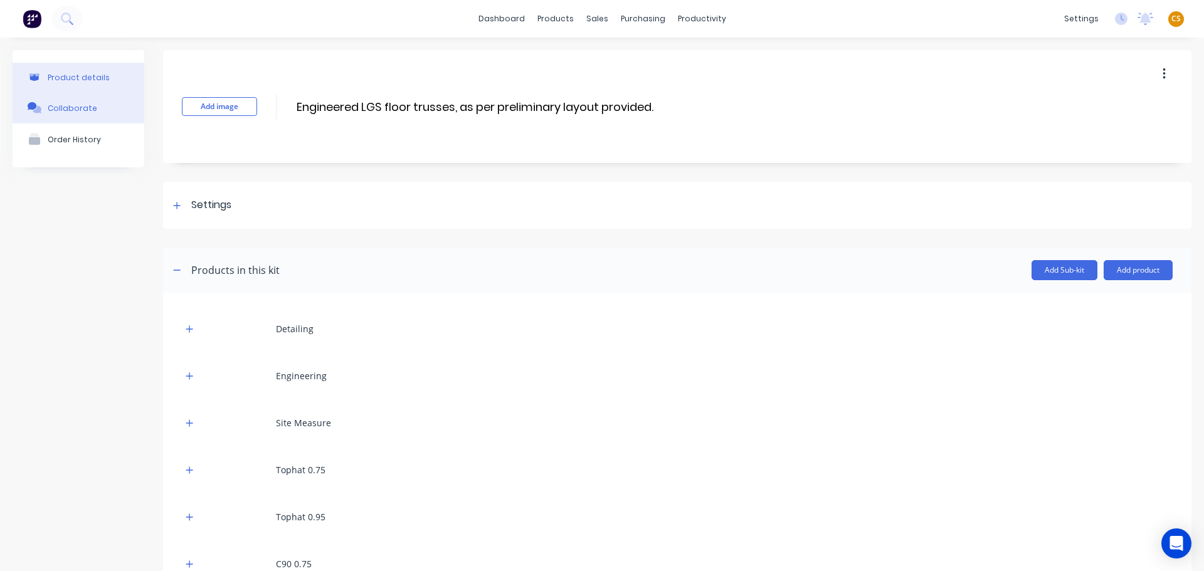
click at [71, 109] on div "Collaborate" at bounding box center [73, 108] width 50 height 9
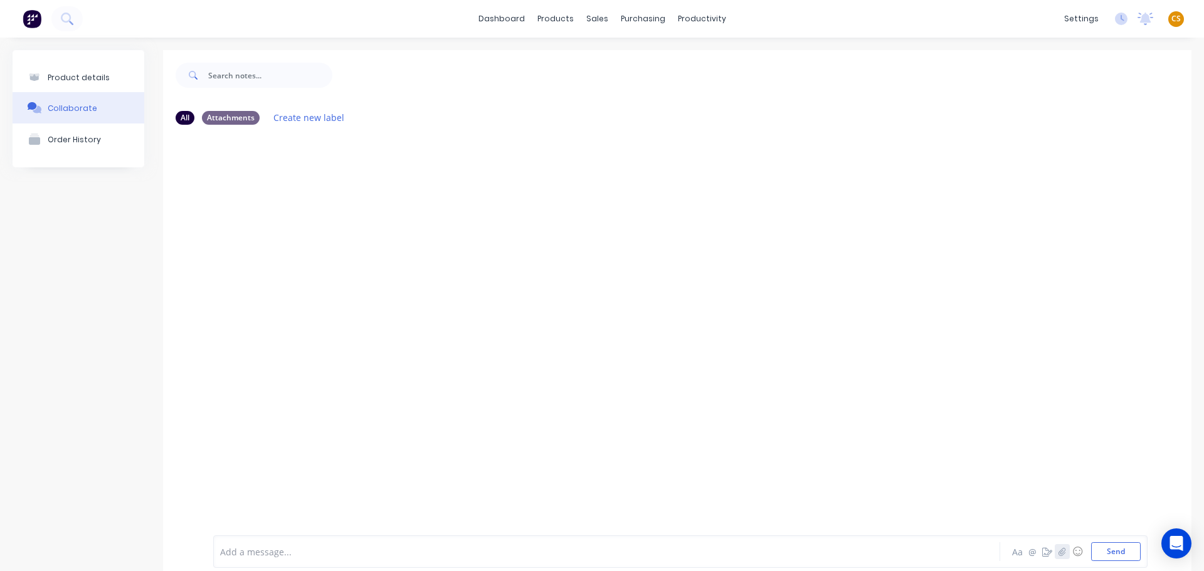
click at [1059, 556] on icon "button" at bounding box center [1063, 552] width 8 height 9
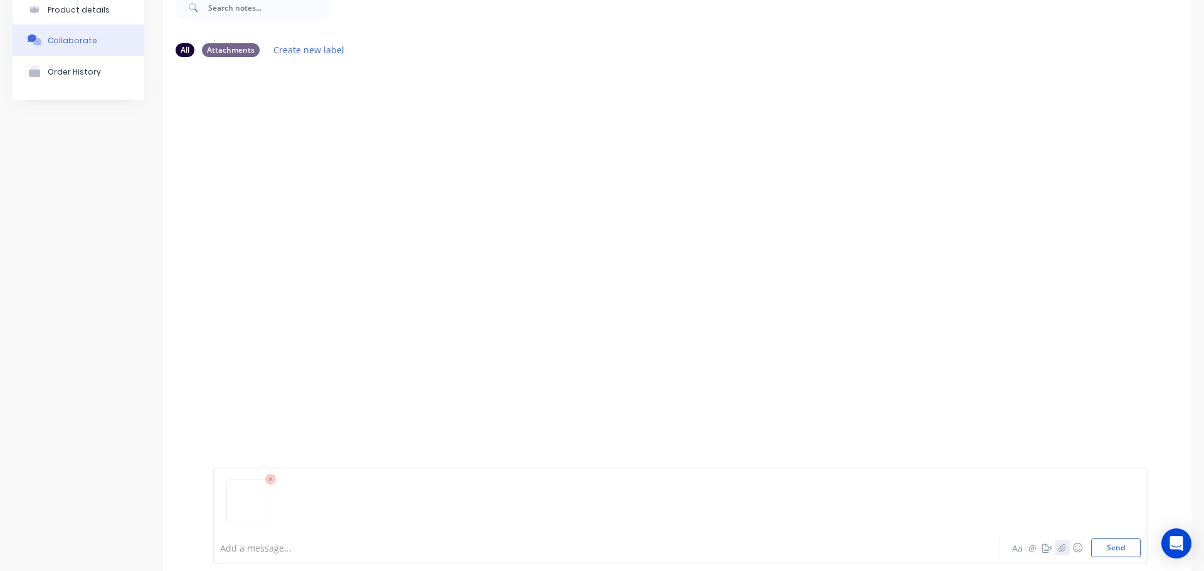
scroll to position [92, 0]
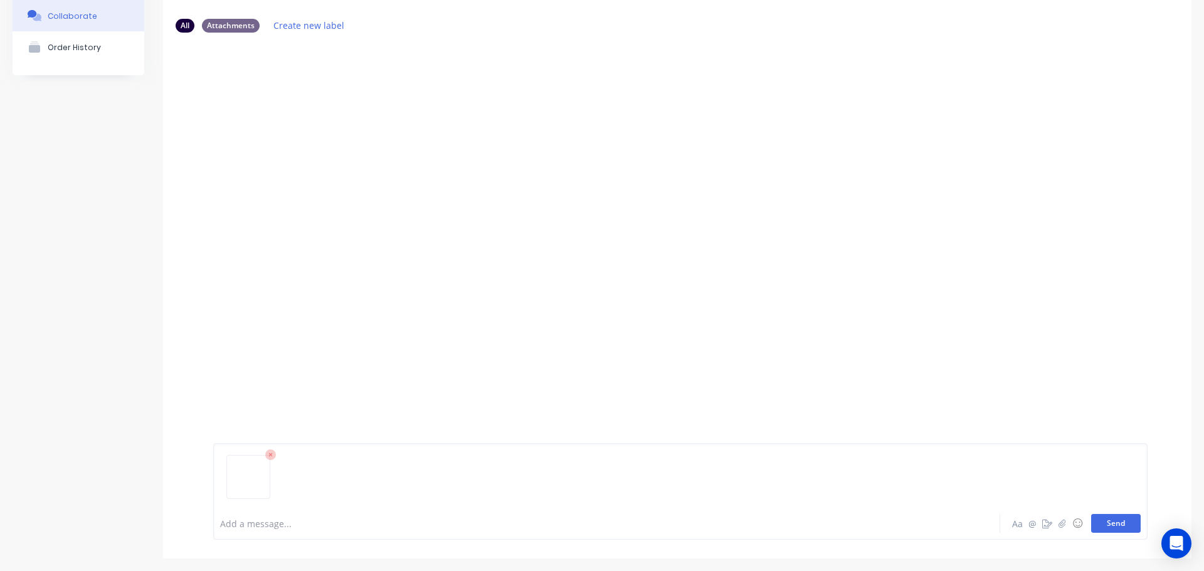
click at [1107, 526] on button "Send" at bounding box center [1117, 523] width 50 height 19
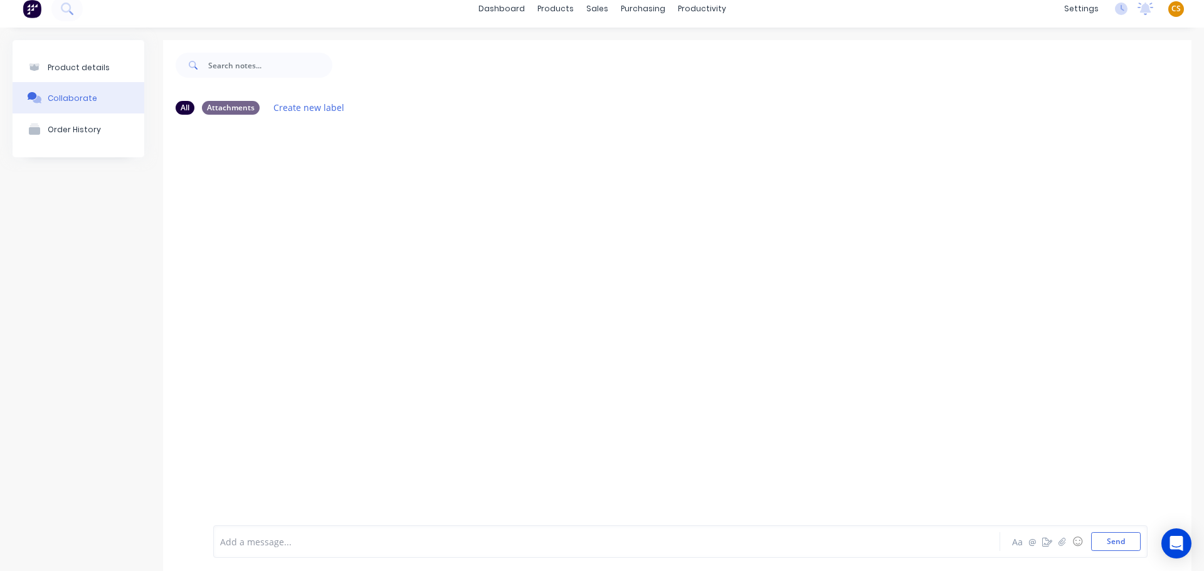
scroll to position [0, 0]
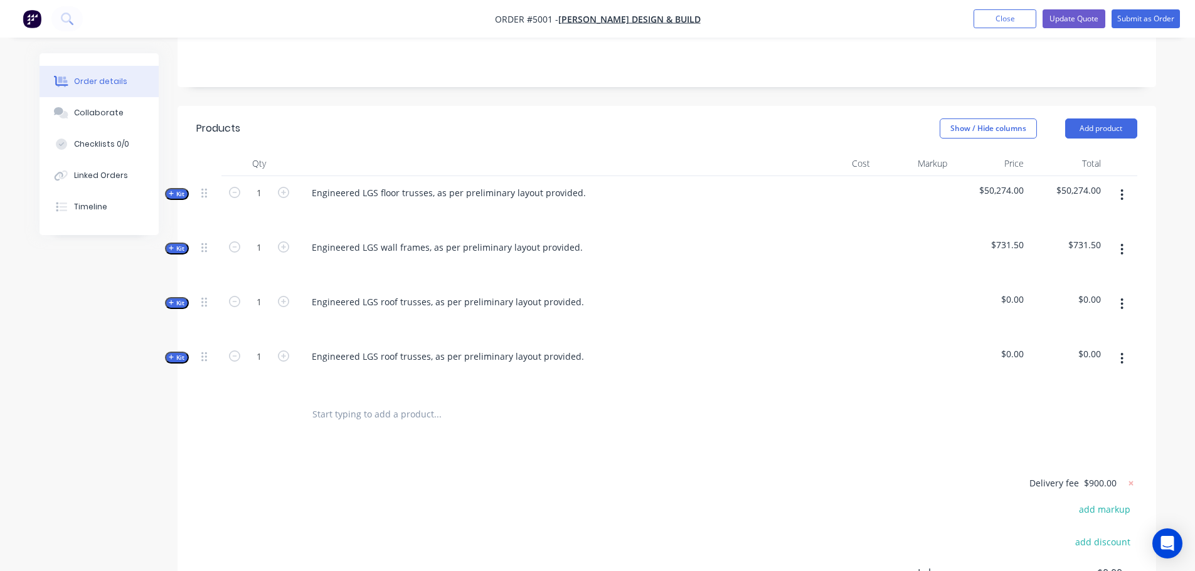
scroll to position [267, 0]
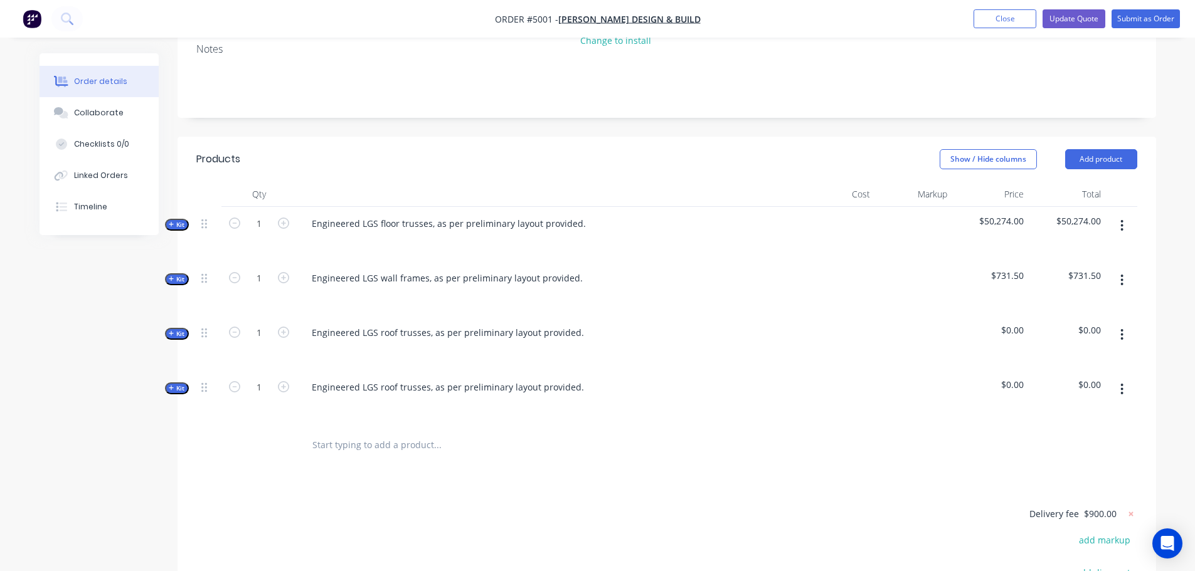
click at [184, 384] on span "Kit" at bounding box center [177, 388] width 16 height 9
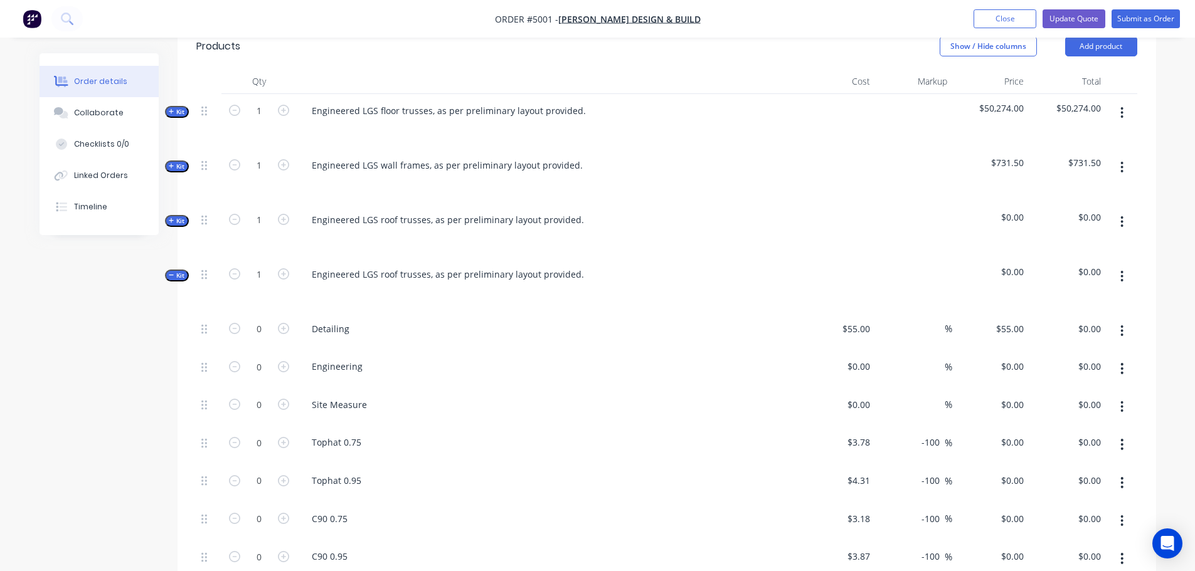
scroll to position [455, 0]
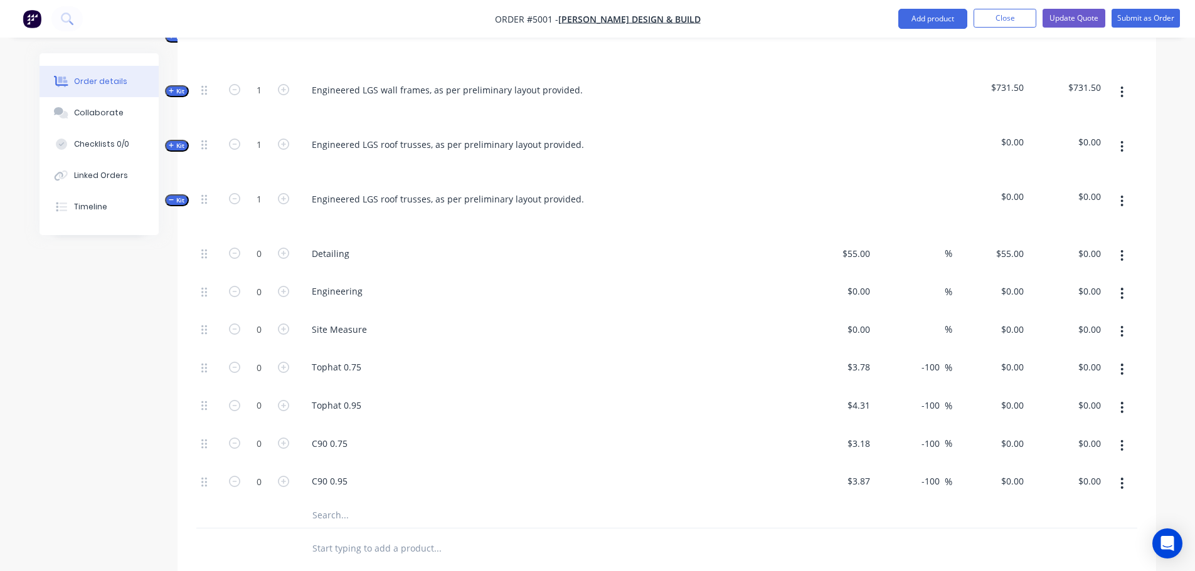
click at [1122, 196] on icon "button" at bounding box center [1122, 201] width 3 height 11
drag, startPoint x: 1050, startPoint y: 273, endPoint x: 1042, endPoint y: 257, distance: 17.7
click at [1049, 300] on div "Delete" at bounding box center [1077, 309] width 97 height 18
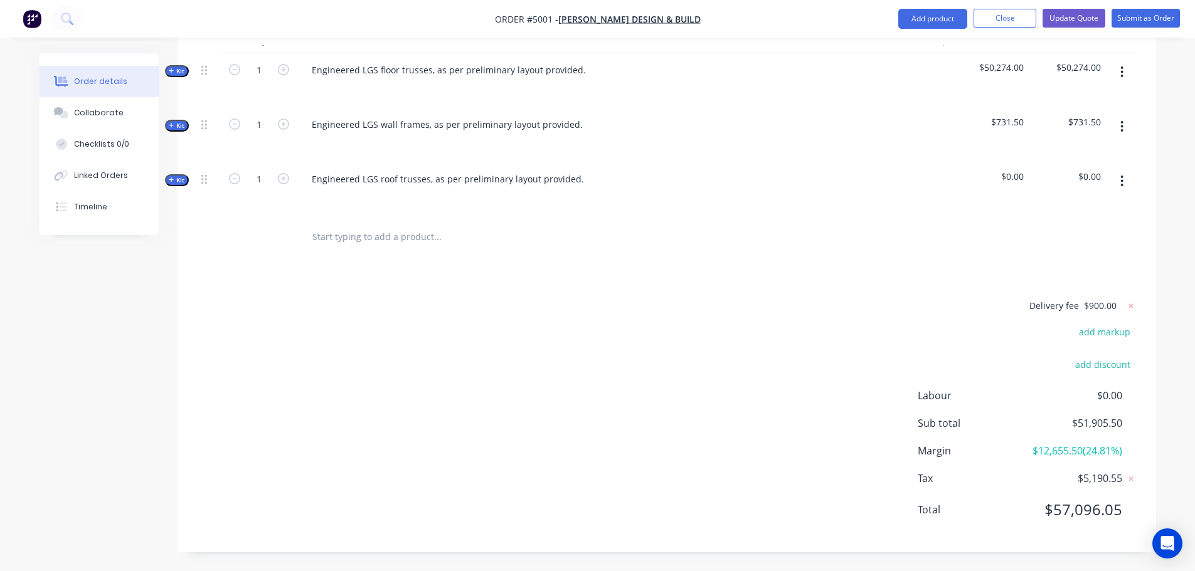
scroll to position [401, 0]
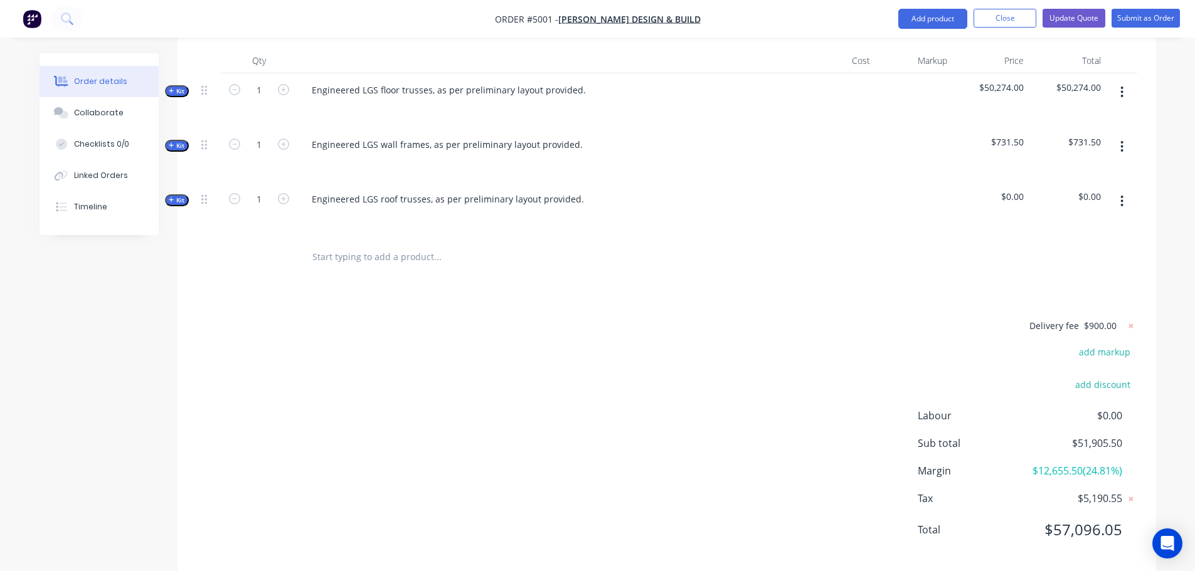
click at [178, 196] on span "Kit" at bounding box center [177, 200] width 16 height 9
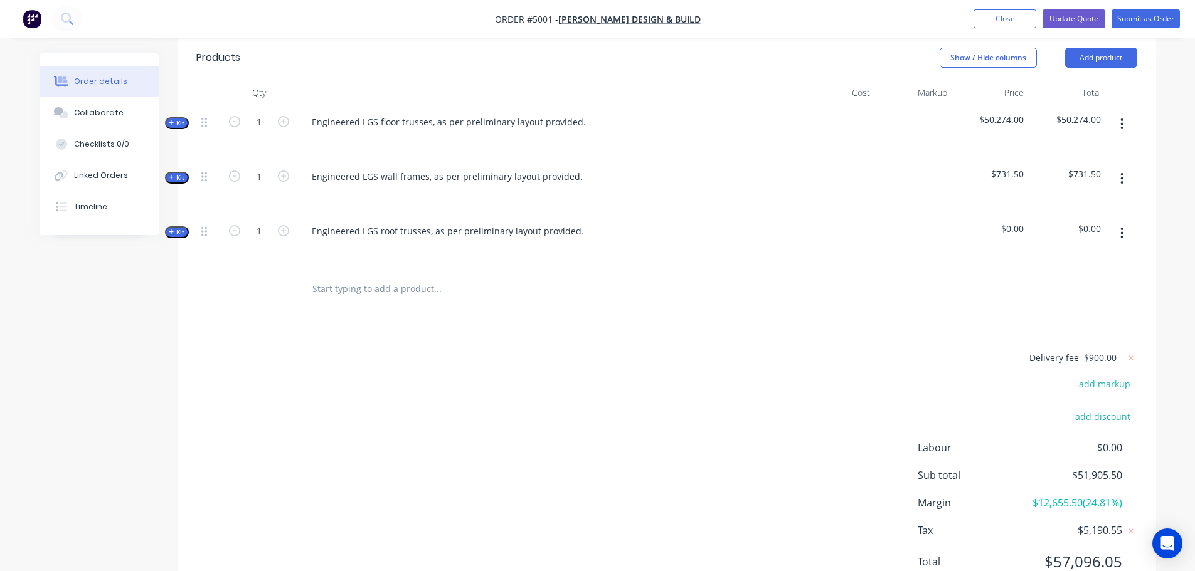
scroll to position [376, 0]
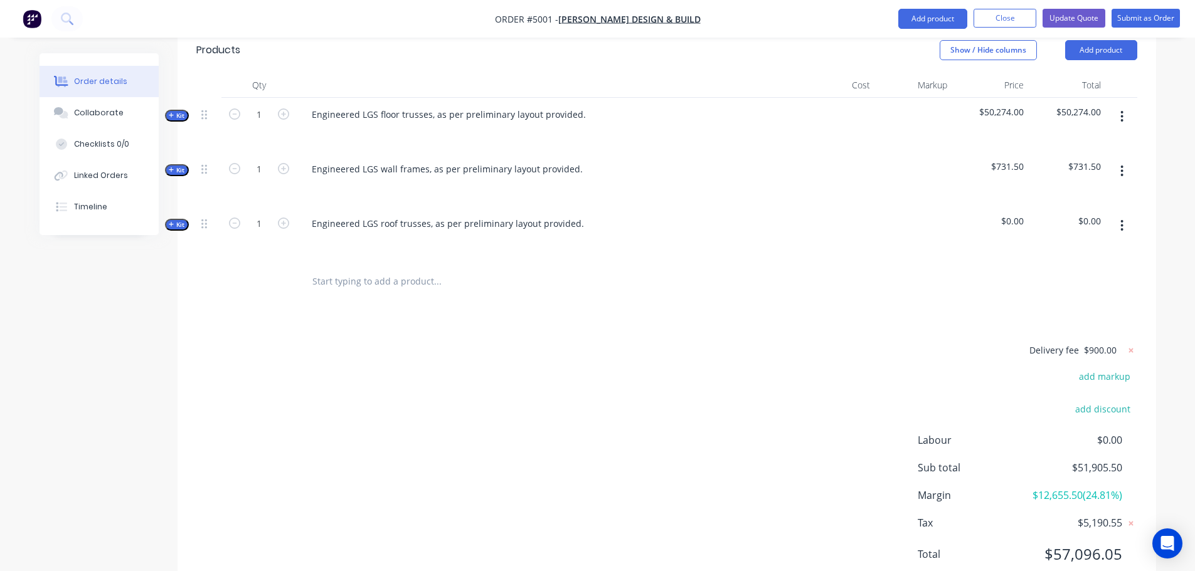
click at [1125, 215] on button "button" at bounding box center [1121, 226] width 29 height 23
drag, startPoint x: 1044, startPoint y: 301, endPoint x: 735, endPoint y: 269, distance: 310.9
click at [1031, 325] on div "Delete" at bounding box center [1077, 334] width 97 height 18
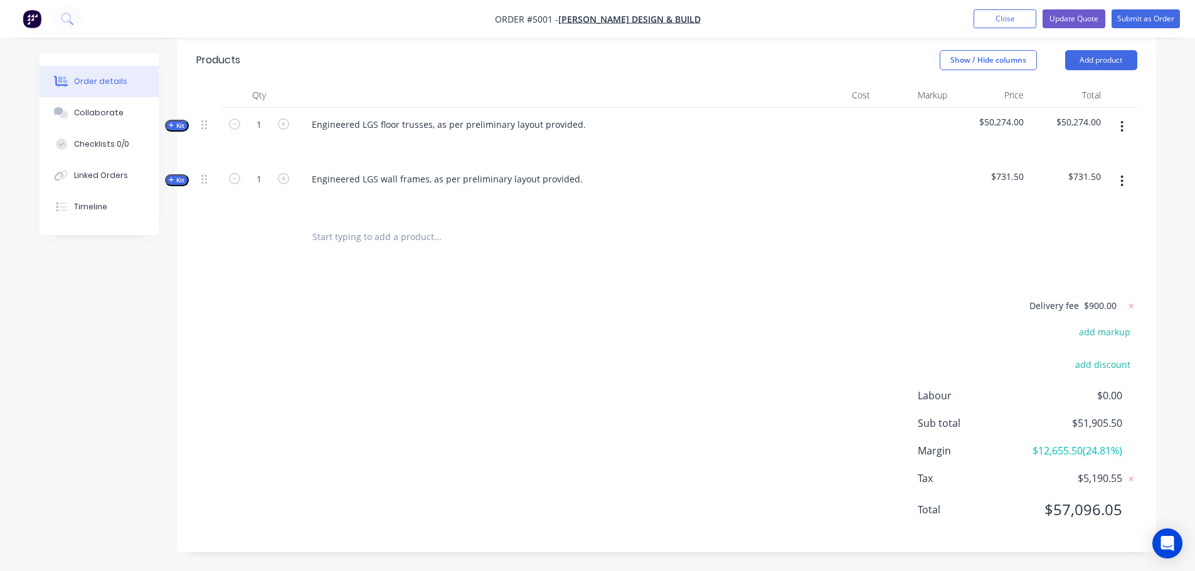
scroll to position [346, 0]
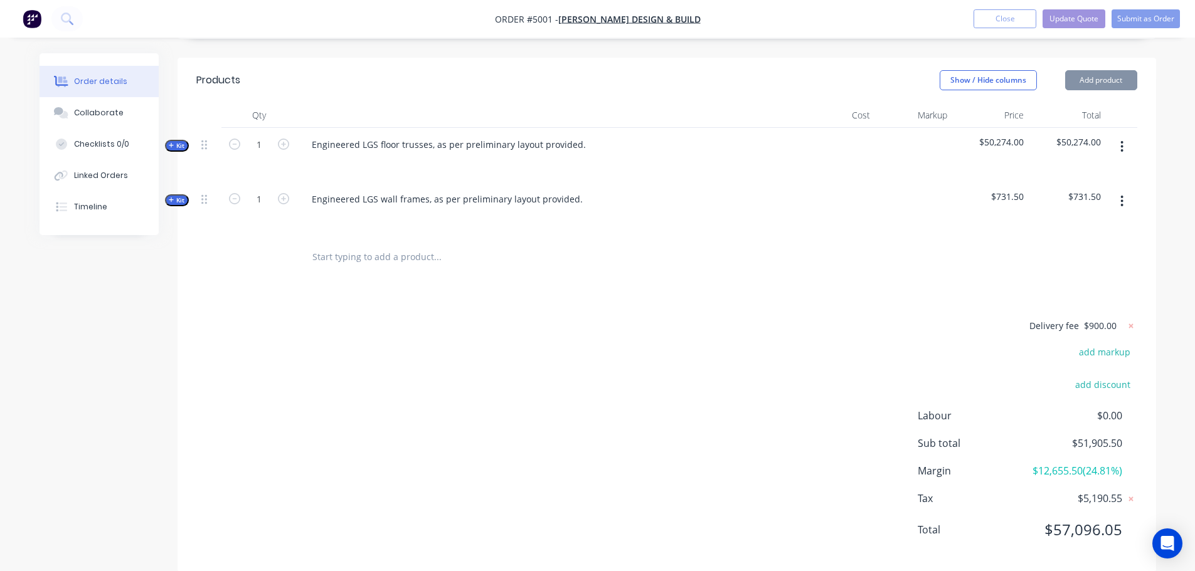
click at [366, 245] on input "text" at bounding box center [437, 257] width 251 height 25
paste input "Engineered LGS roof trusses, as per preliminary layout provided"
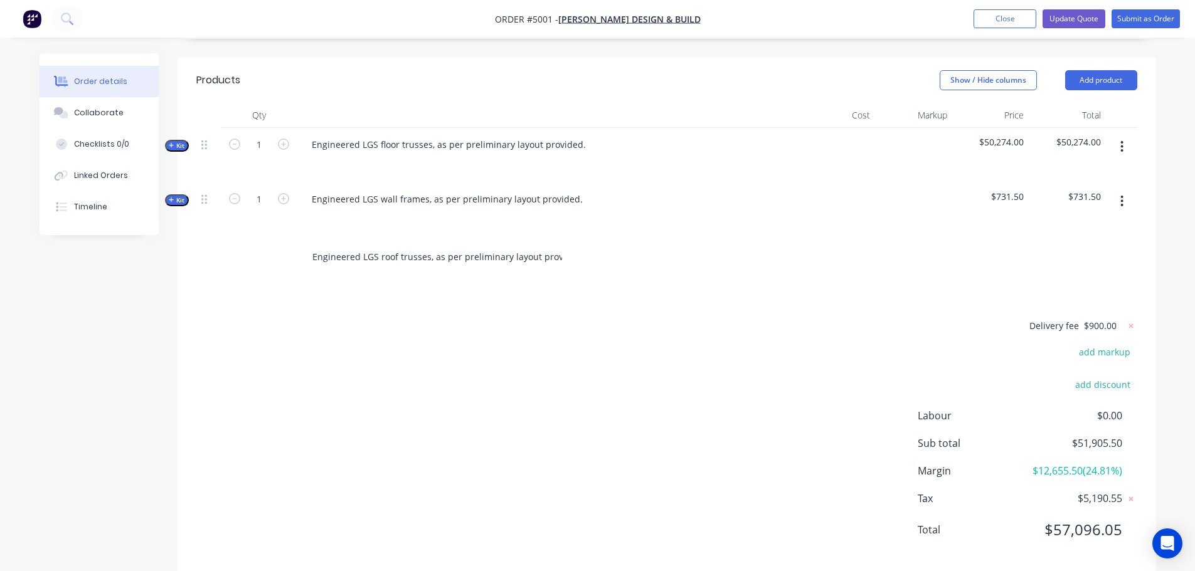
scroll to position [0, 11]
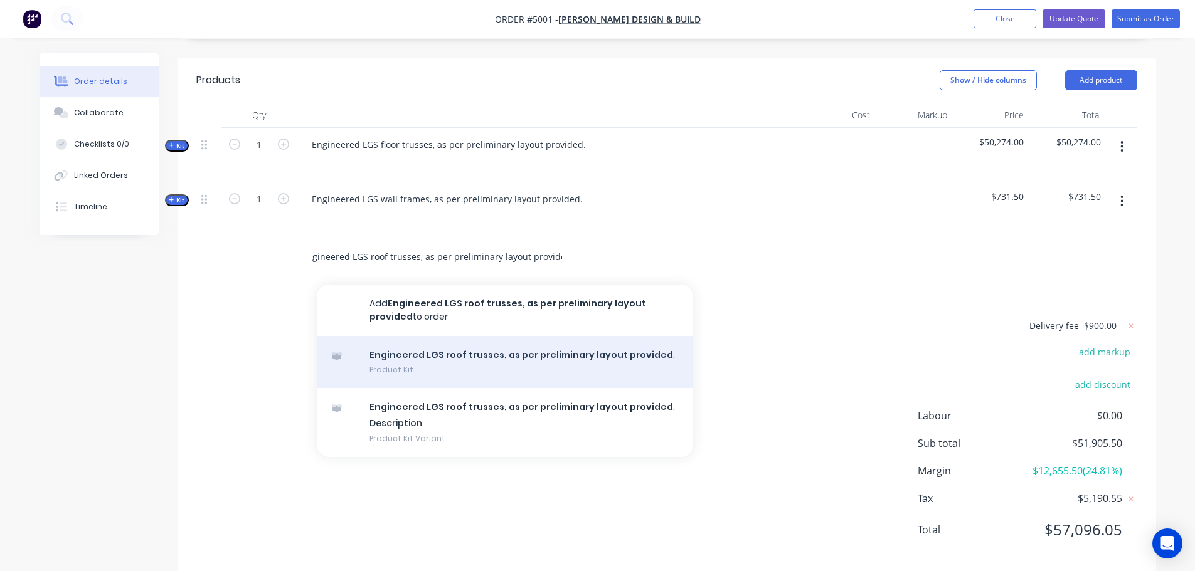
type input "Engineered LGS roof trusses, as per preliminary layout provided"
click at [412, 336] on div "Engineered LGS roof trusses, as per preliminary layout provided . Product Kit" at bounding box center [505, 362] width 376 height 53
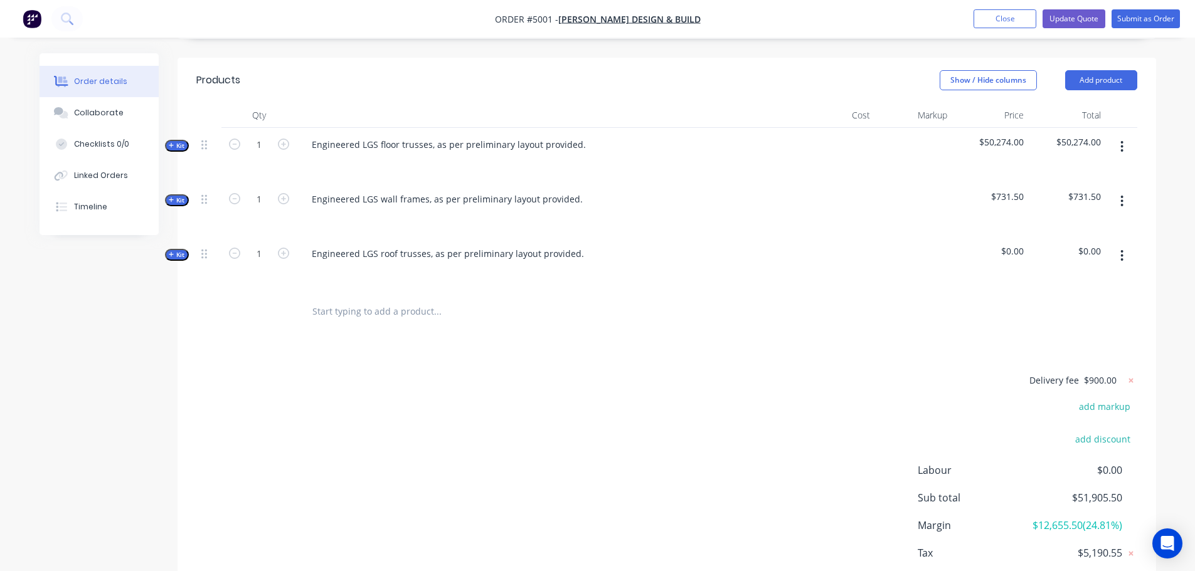
click at [179, 250] on span "Kit" at bounding box center [177, 254] width 16 height 9
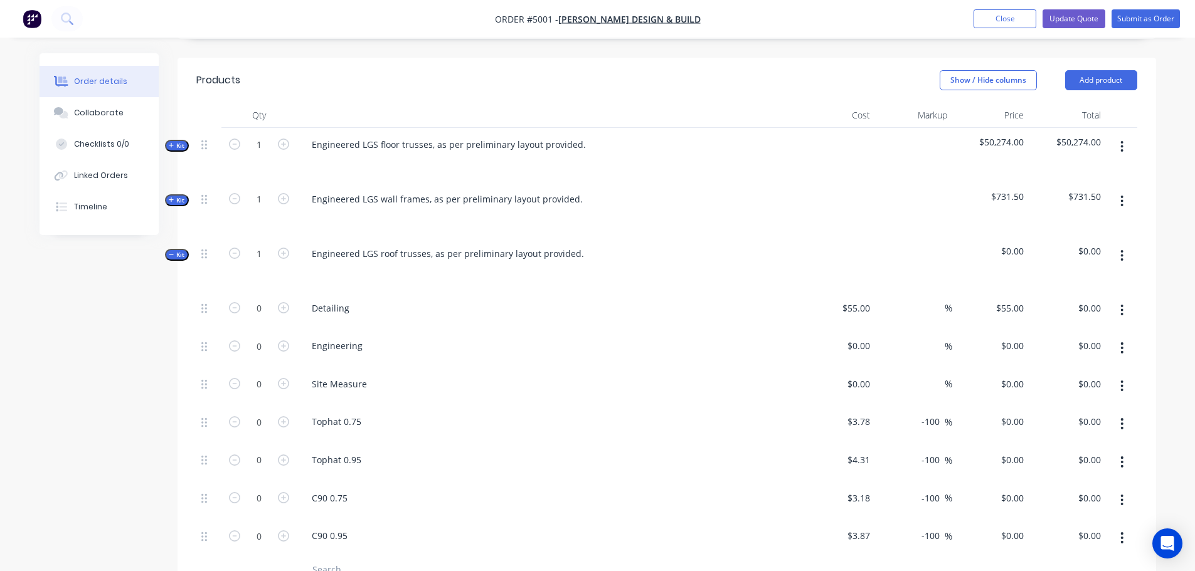
click at [1124, 249] on icon "button" at bounding box center [1121, 256] width 3 height 14
drag, startPoint x: 1048, startPoint y: 327, endPoint x: 481, endPoint y: 78, distance: 619.9
click at [1048, 355] on div "Delete" at bounding box center [1077, 364] width 97 height 18
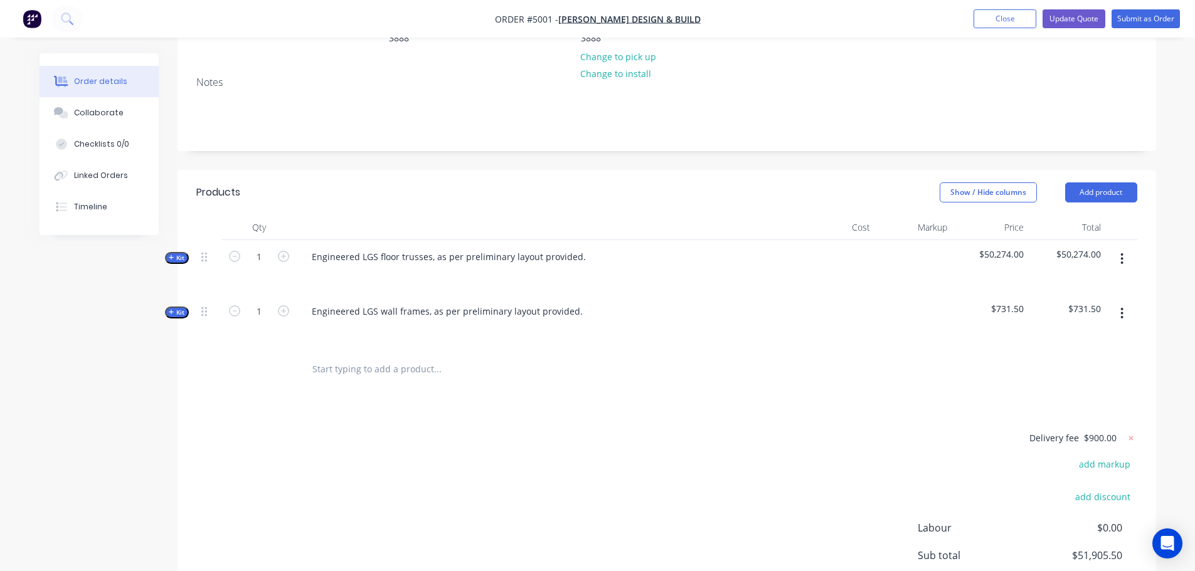
scroll to position [346, 0]
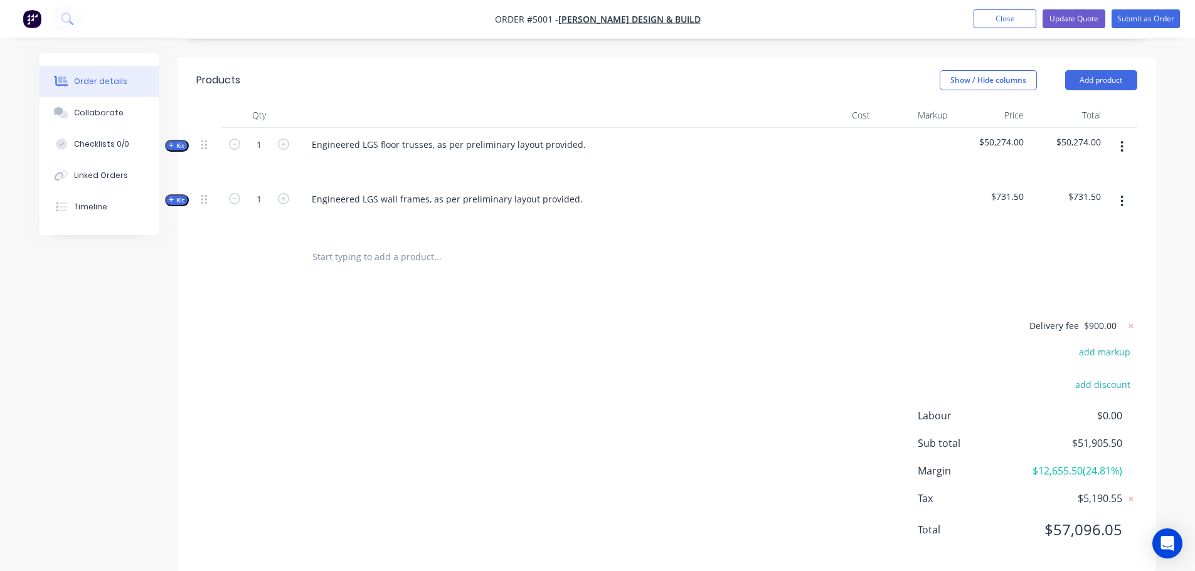
click at [344, 245] on input "text" at bounding box center [437, 257] width 251 height 25
click at [316, 190] on div "Engineered LGS wall frames, as per preliminary layout provided." at bounding box center [447, 199] width 291 height 18
drag, startPoint x: 316, startPoint y: 164, endPoint x: 581, endPoint y: 164, distance: 265.4
click at [581, 190] on div "Engineered LGS wall frames, as per preliminary layout provided." at bounding box center [447, 199] width 291 height 18
copy div "Engineered LGS wall frames, as per preliminary layout provided."
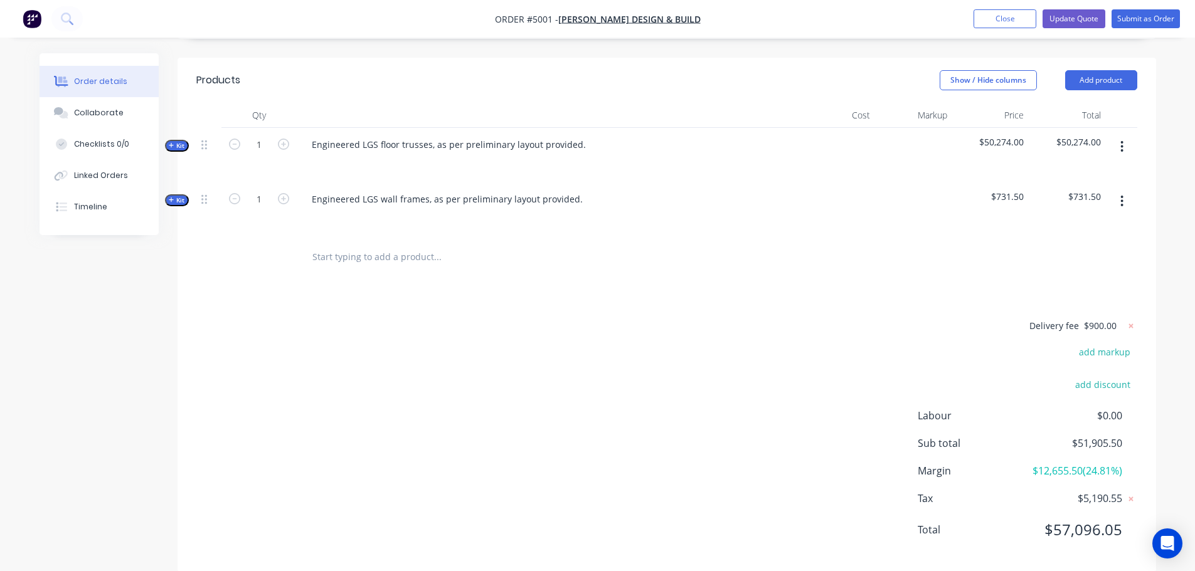
click at [328, 245] on input "text" at bounding box center [437, 257] width 251 height 25
paste input "Engineered LGS wall frames, as per preliminary layout provided."
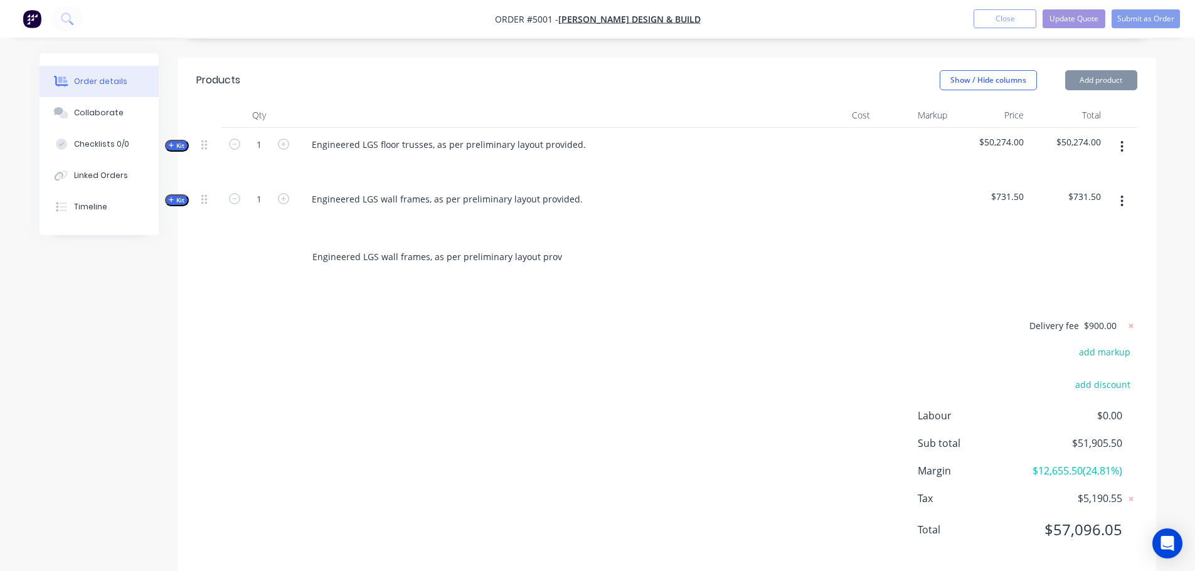
scroll to position [0, 11]
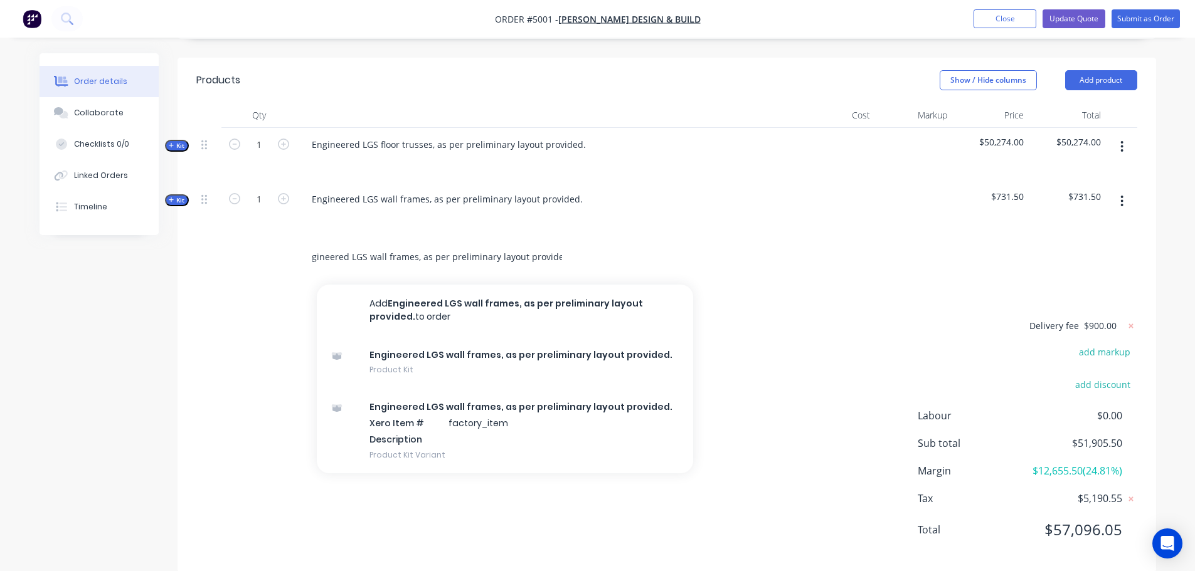
click at [373, 245] on input "Engineered LGS wall frames, as per preliminary layout provided." at bounding box center [437, 257] width 251 height 25
drag, startPoint x: 374, startPoint y: 221, endPoint x: 575, endPoint y: 220, distance: 201.4
click at [575, 245] on div "Engineered LGS wall frames, as per preliminary layout provided. Add Engineered …" at bounding box center [490, 257] width 376 height 25
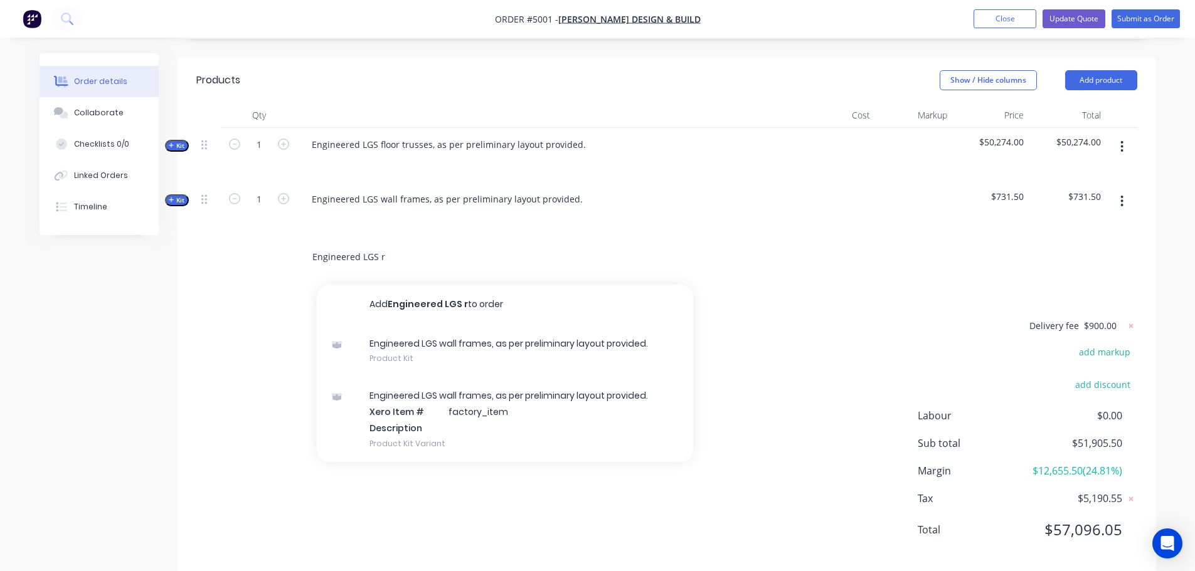
scroll to position [0, 0]
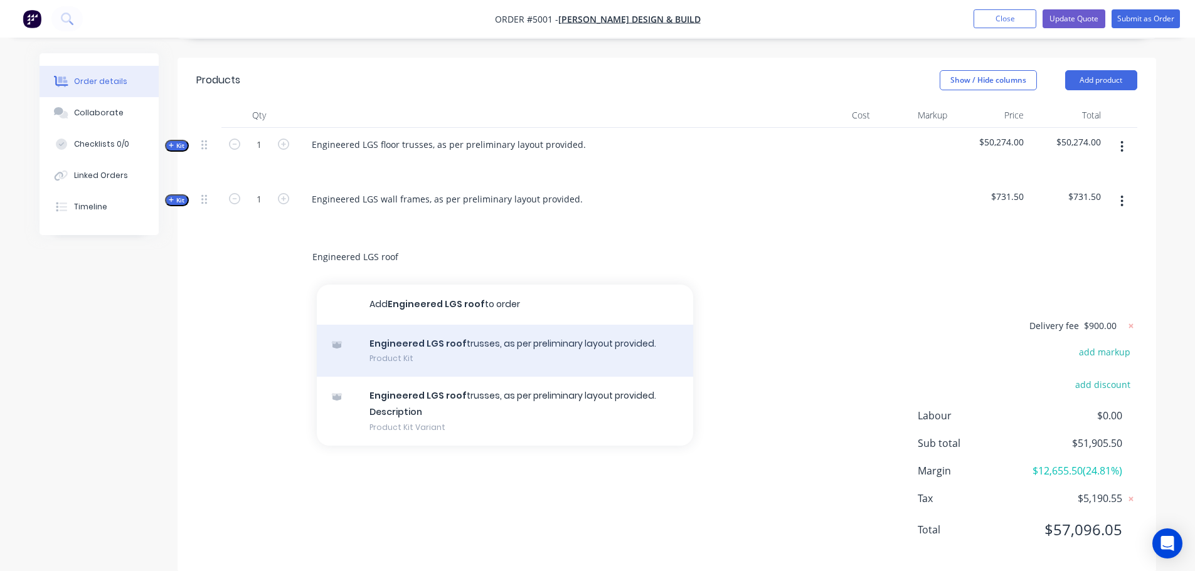
type input "Engineered LGS roof"
click at [503, 325] on div "Engineered LGS roof trusses, as per preliminary layout provided. Product Kit" at bounding box center [505, 351] width 376 height 53
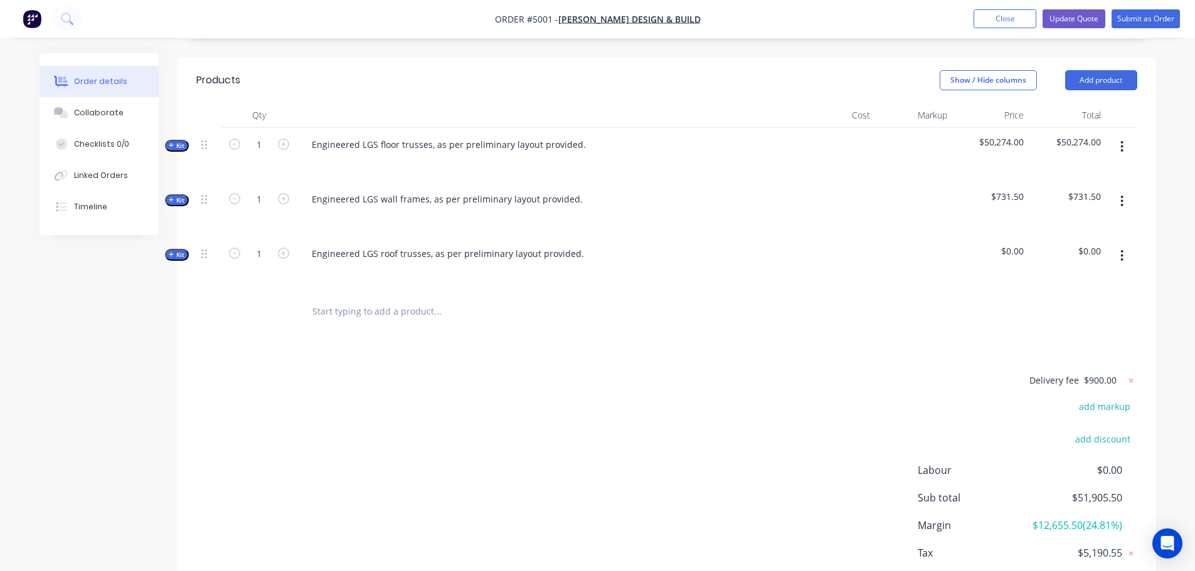
click at [176, 250] on span "Kit" at bounding box center [177, 254] width 16 height 9
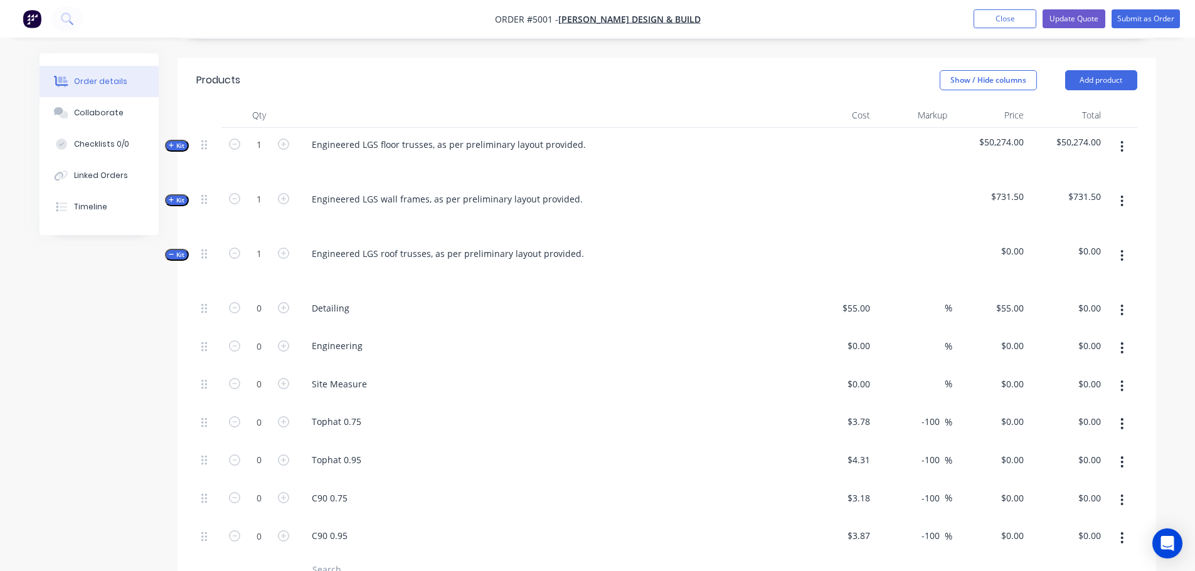
click at [176, 250] on span "Kit" at bounding box center [177, 254] width 16 height 9
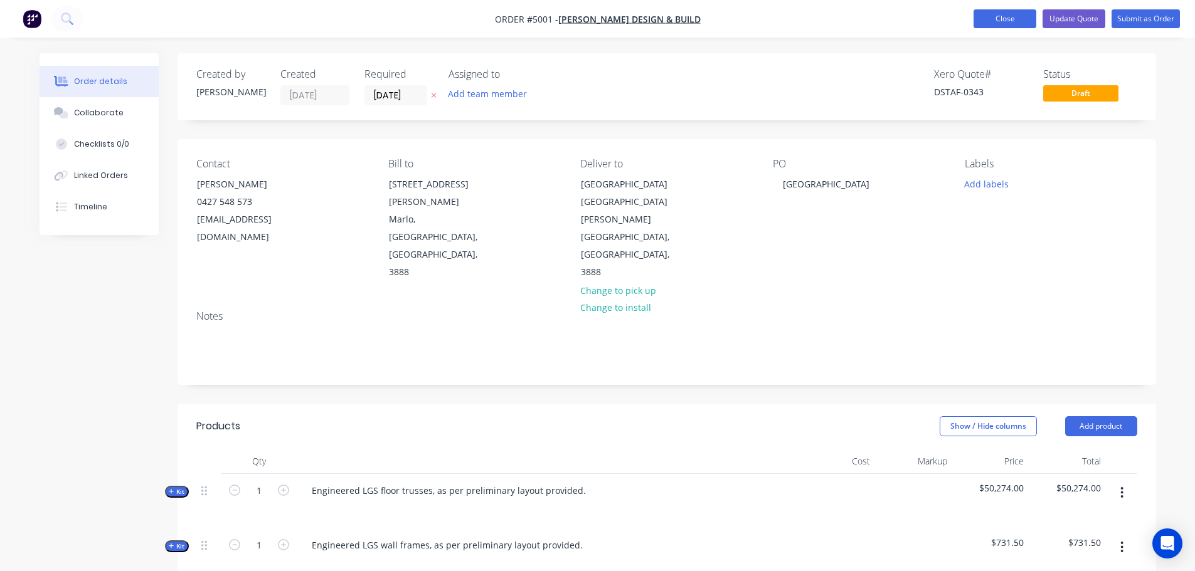
click at [1006, 21] on button "Close" at bounding box center [1005, 18] width 63 height 19
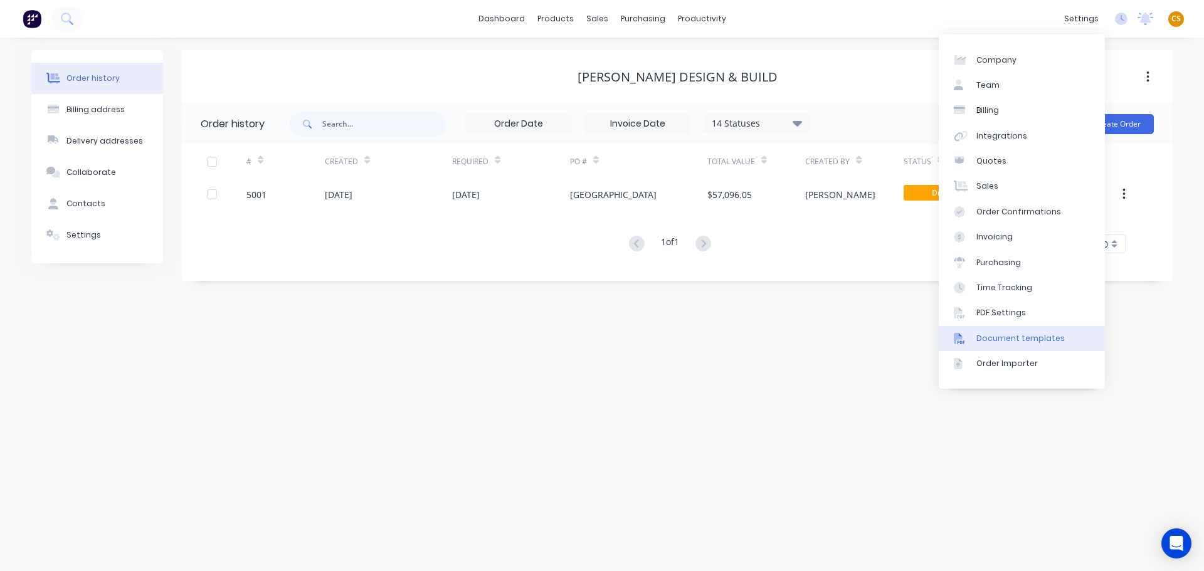
drag, startPoint x: 1012, startPoint y: 337, endPoint x: 992, endPoint y: 344, distance: 21.4
click at [1012, 337] on div "Document templates" at bounding box center [1021, 338] width 88 height 11
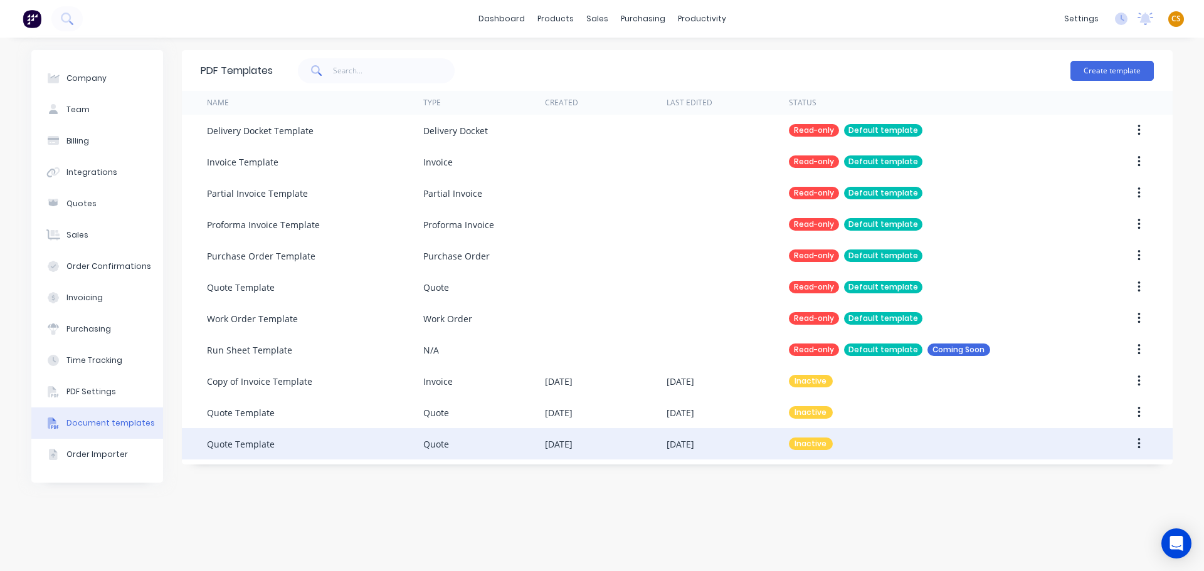
click at [243, 444] on div "Quote Template" at bounding box center [241, 444] width 68 height 13
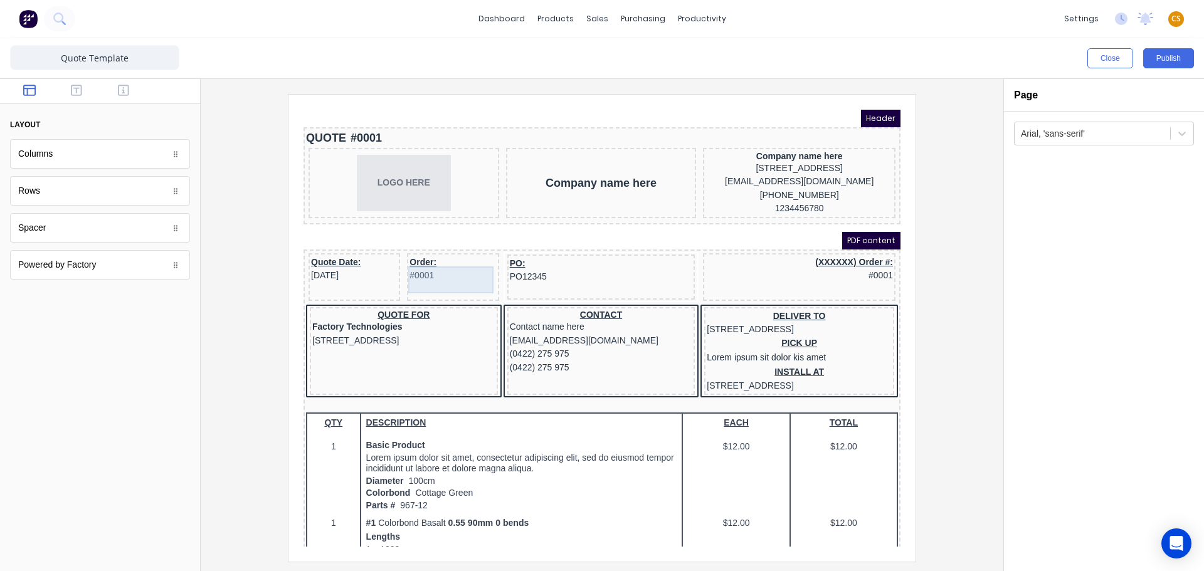
click at [409, 268] on div "Order: #0001" at bounding box center [438, 254] width 87 height 27
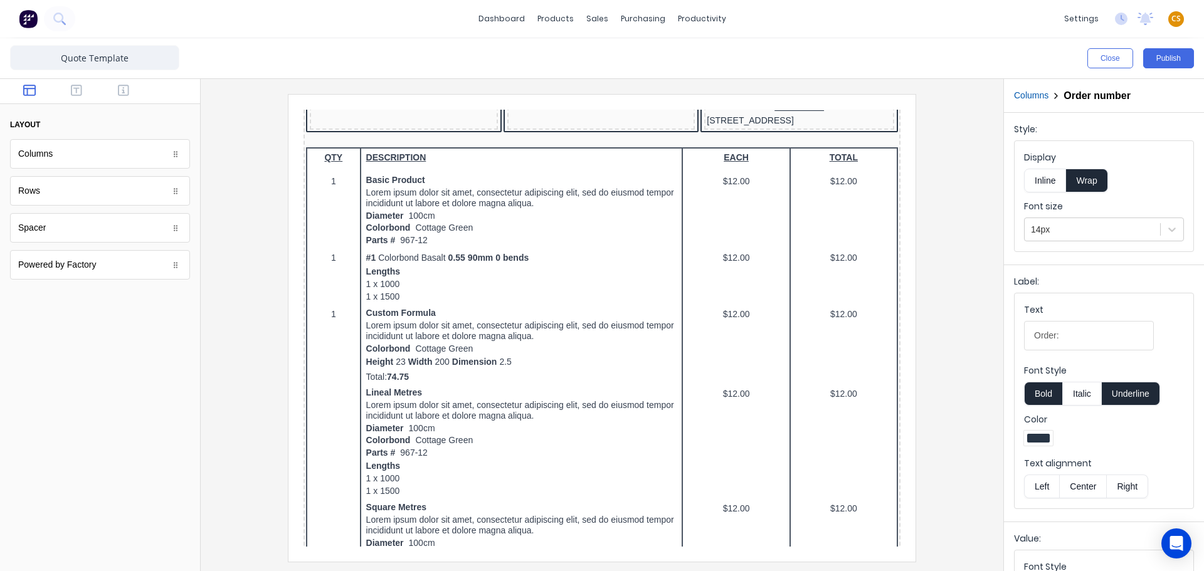
scroll to position [285, 0]
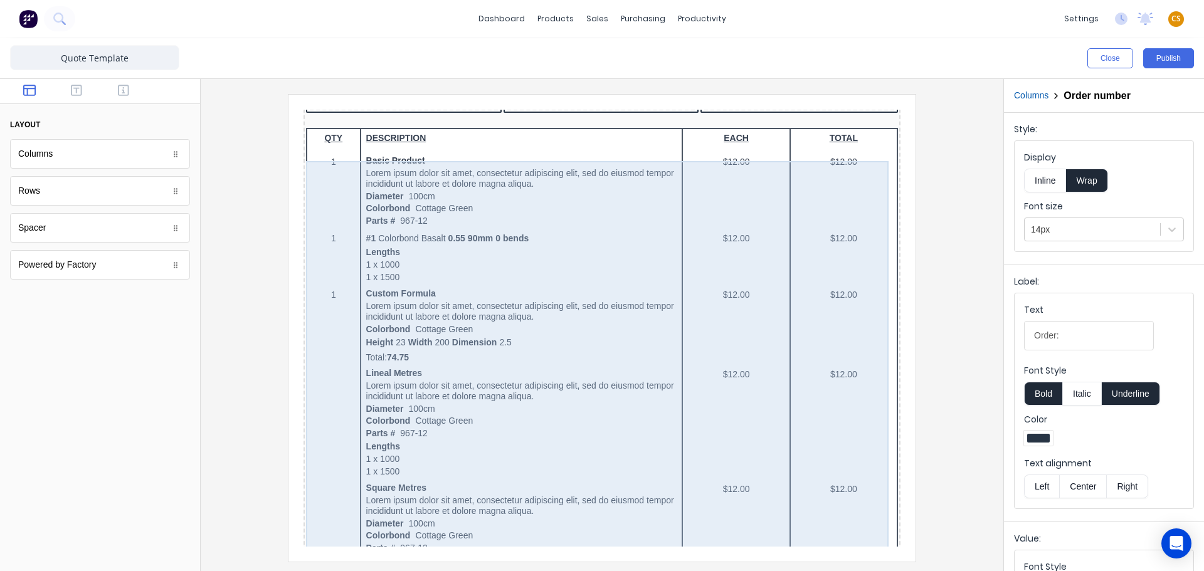
click at [642, 312] on div "QTY DESCRIPTION EACH TOTAL 1 Basic Product Lorem ipsum dolor sit amet, consecte…" at bounding box center [587, 486] width 592 height 747
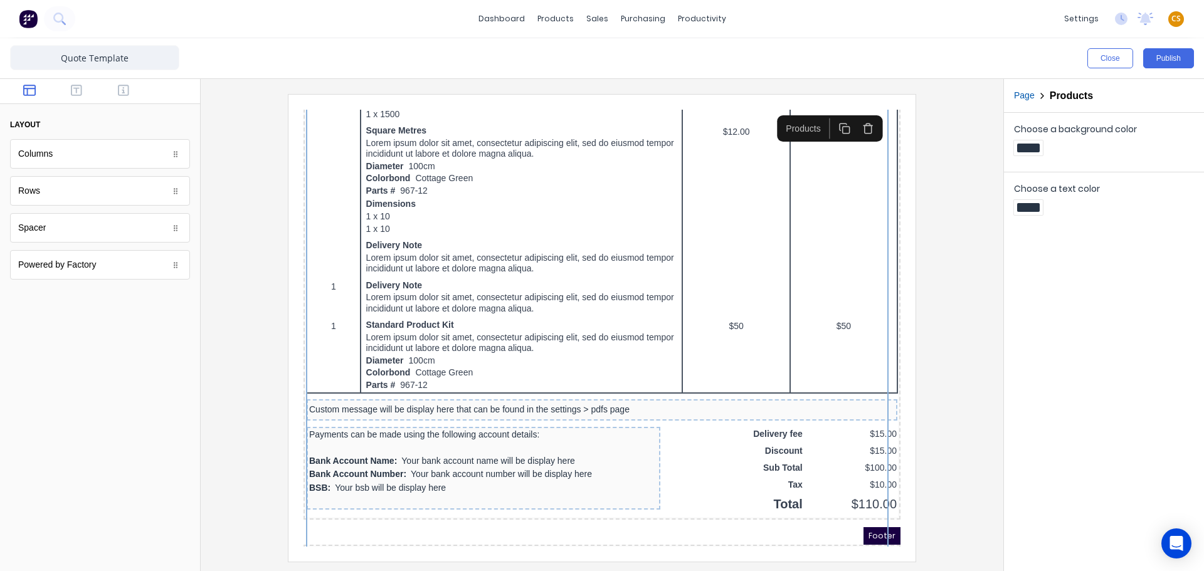
drag, startPoint x: 881, startPoint y: 294, endPoint x: 1198, endPoint y: 531, distance: 396.1
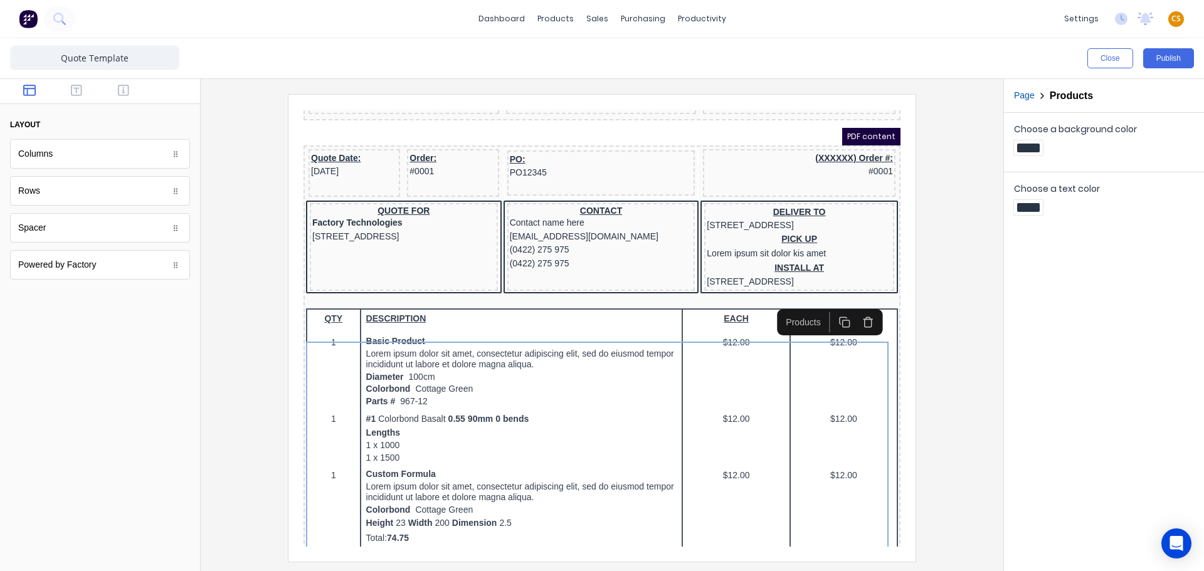
scroll to position [48, 0]
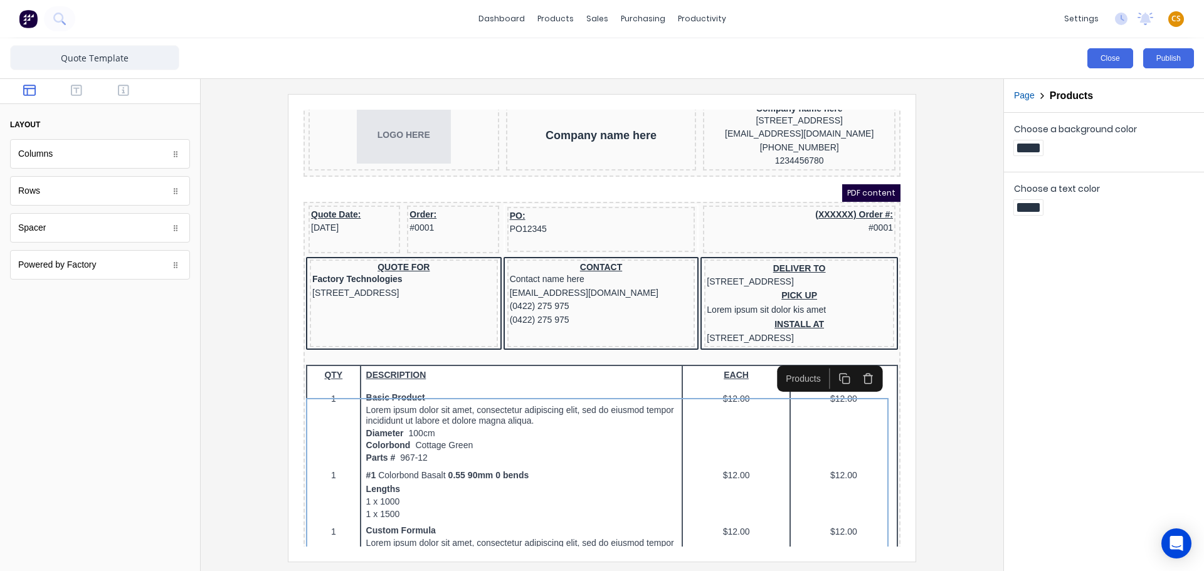
click at [1112, 58] on button "Close" at bounding box center [1111, 58] width 46 height 20
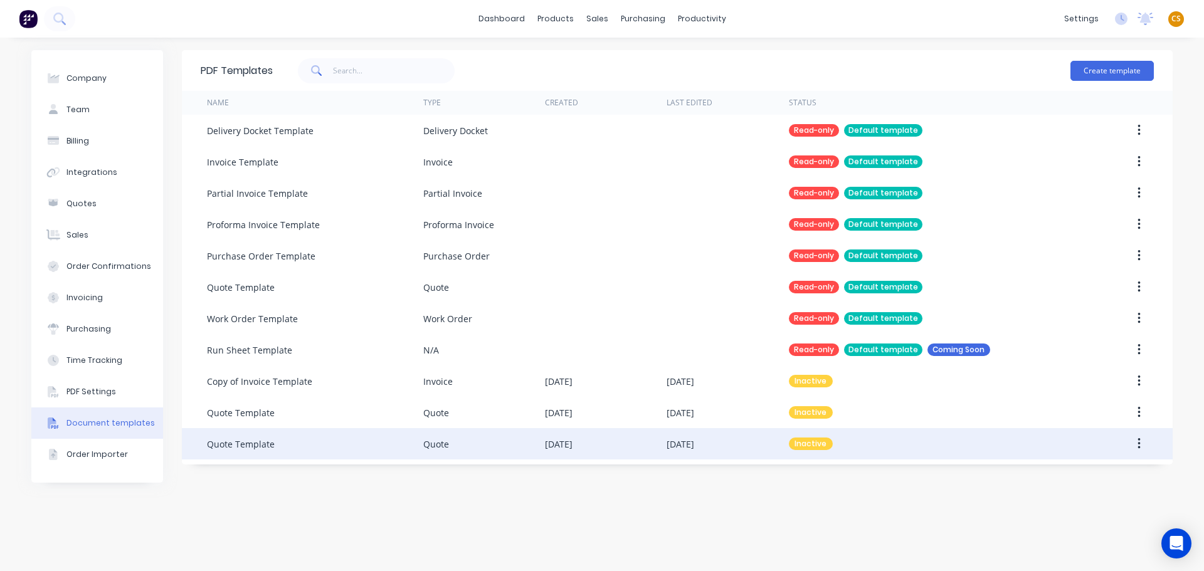
click at [342, 450] on div "Quote Template" at bounding box center [315, 443] width 216 height 31
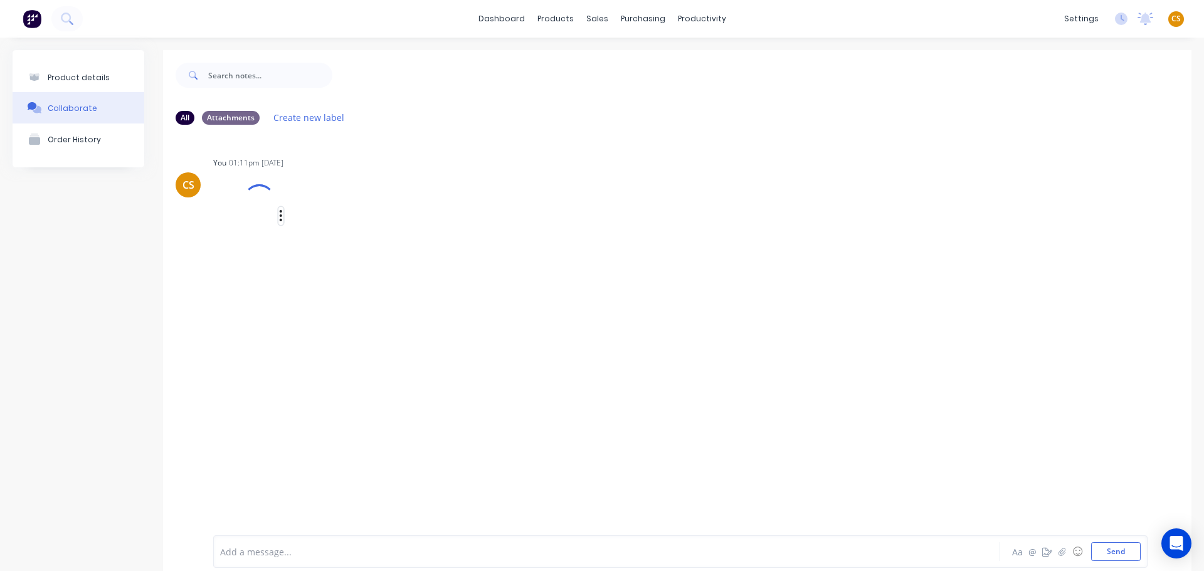
click at [281, 219] on icon "button" at bounding box center [281, 216] width 4 height 14
click at [375, 255] on button "Auto-attach to new orders" at bounding box center [363, 249] width 141 height 29
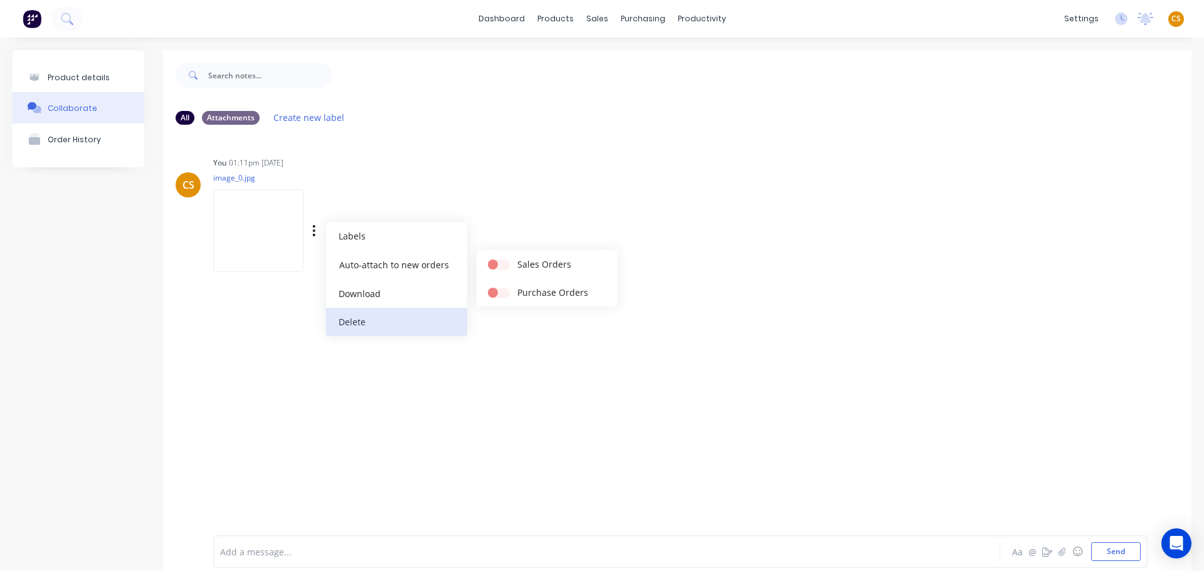
click at [390, 322] on button "Delete" at bounding box center [396, 322] width 141 height 28
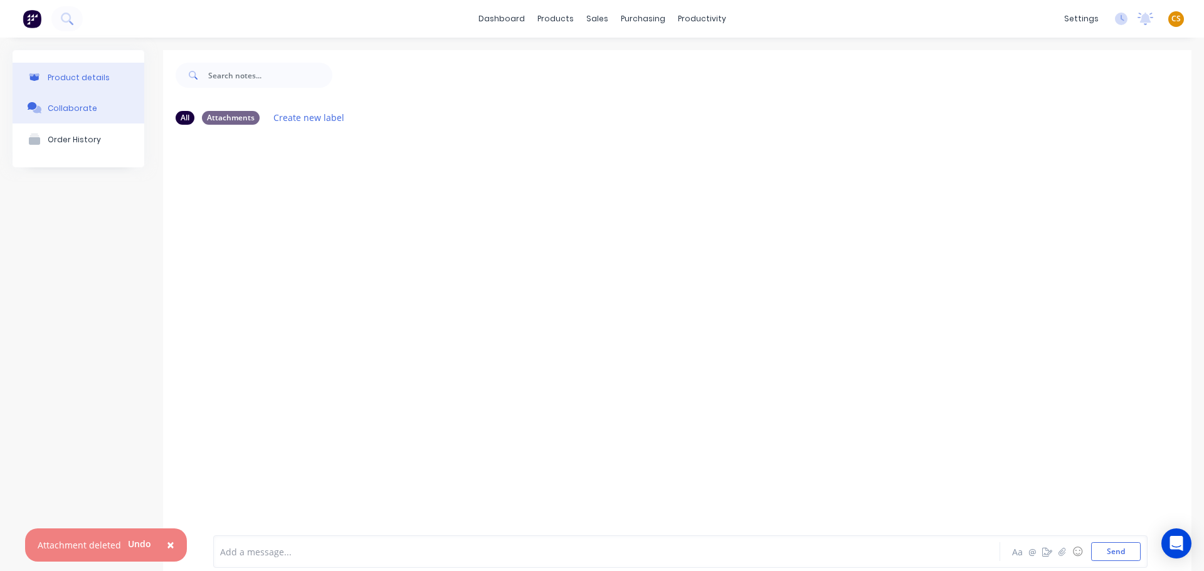
click at [80, 77] on div "Product details" at bounding box center [79, 77] width 62 height 9
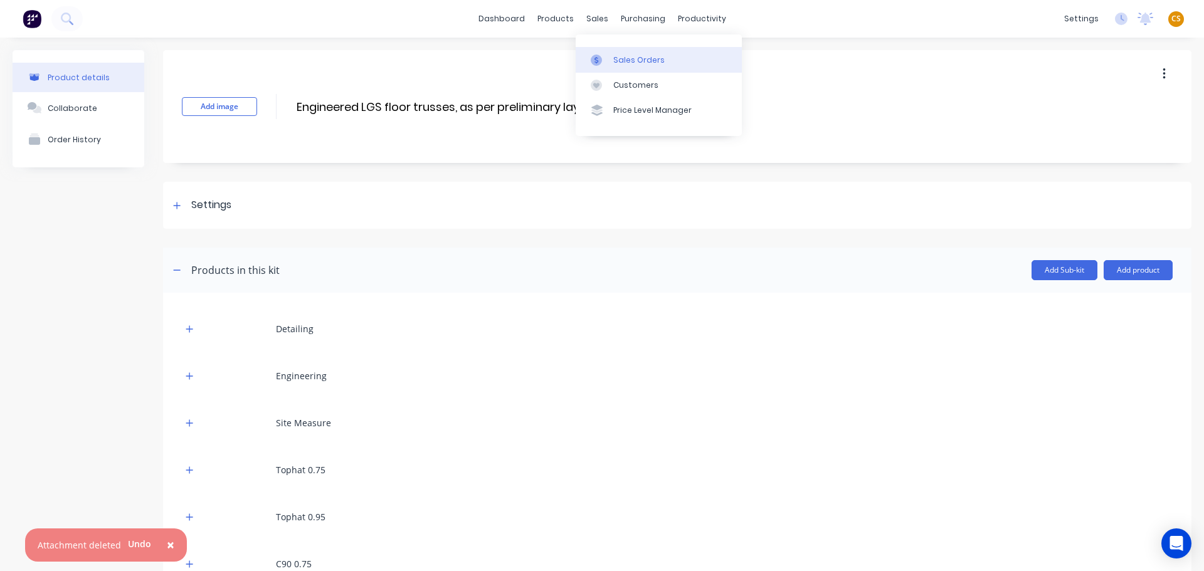
click at [636, 64] on div "Sales Orders" at bounding box center [639, 60] width 51 height 11
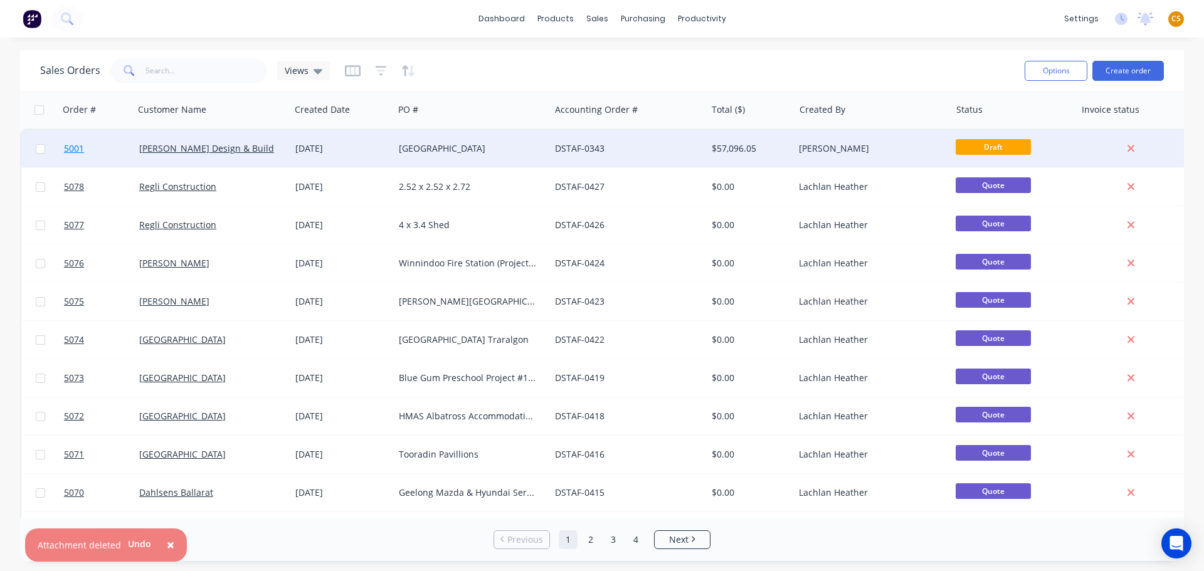
click at [100, 150] on link "5001" at bounding box center [101, 149] width 75 height 38
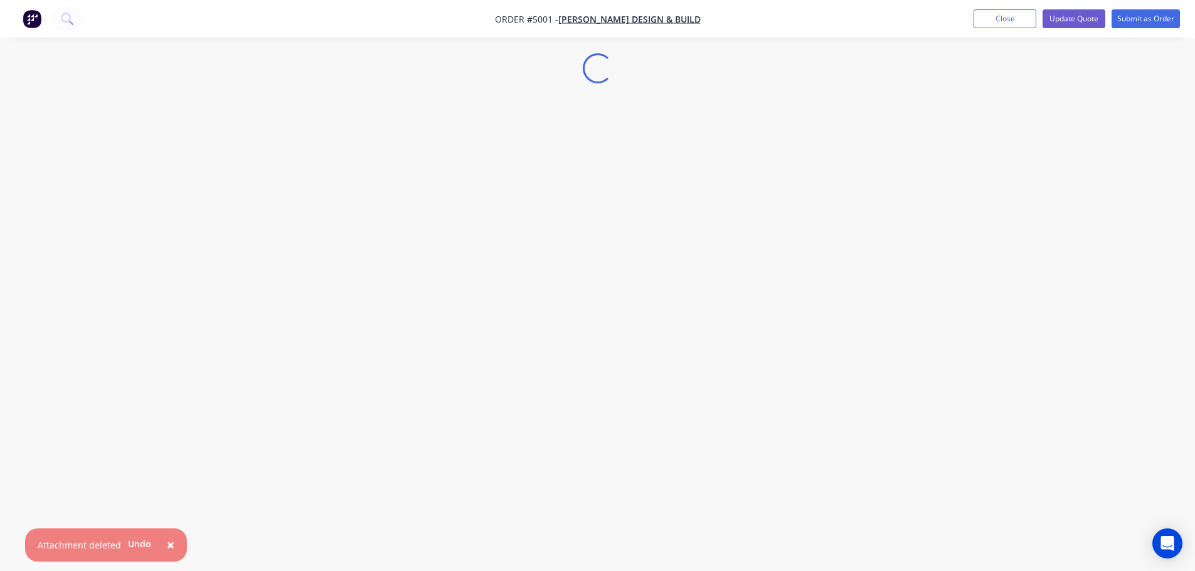
click at [167, 543] on span "×" at bounding box center [171, 545] width 8 height 18
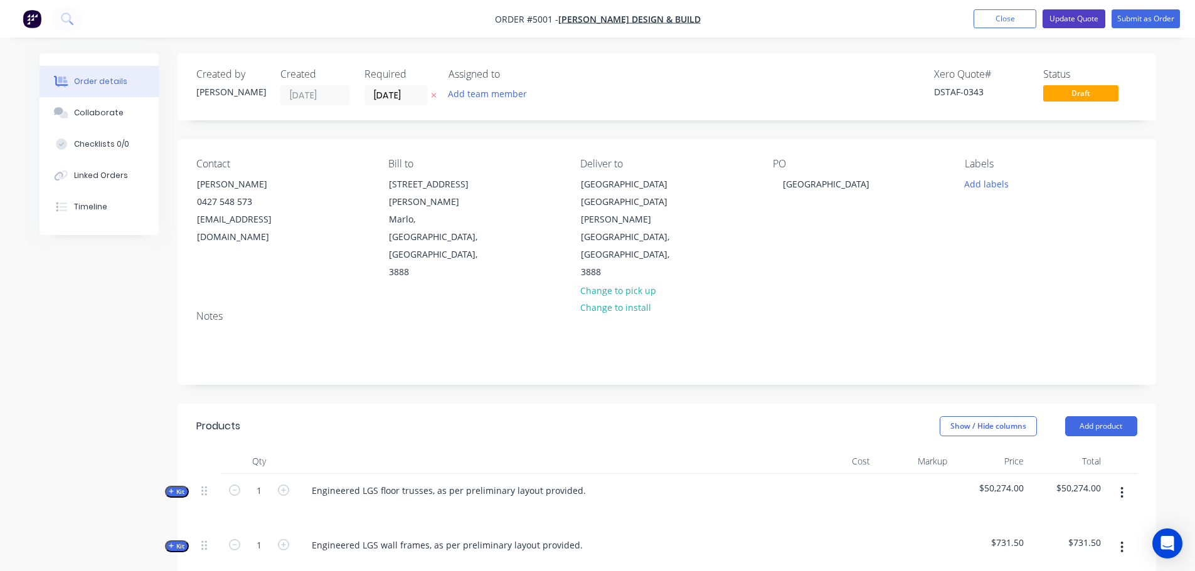
click at [1065, 18] on button "Update Quote" at bounding box center [1074, 18] width 63 height 19
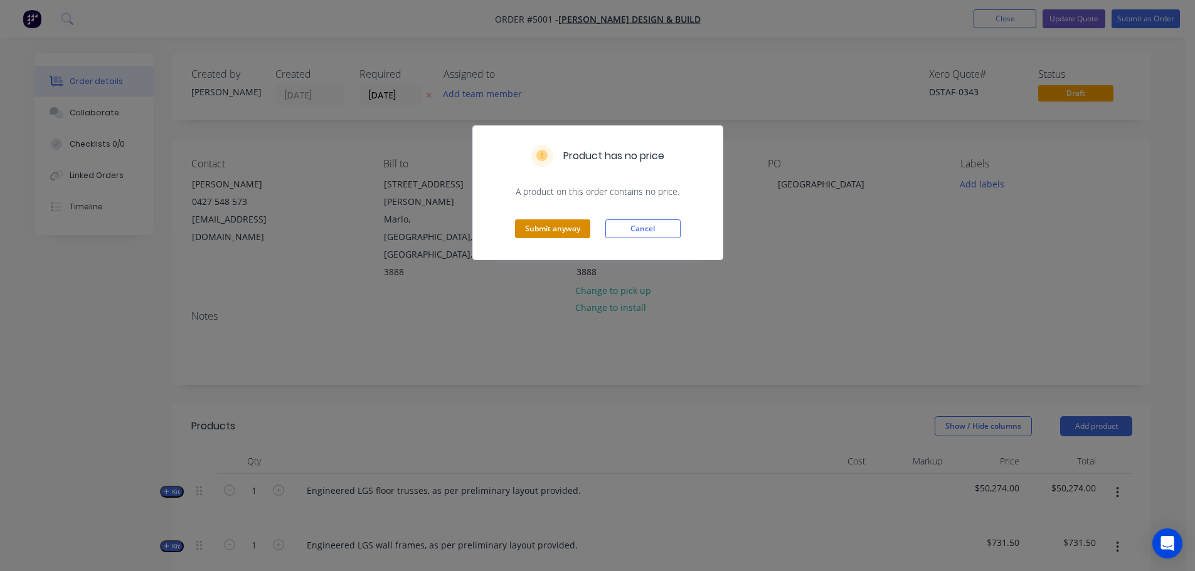
click at [570, 226] on button "Submit anyway" at bounding box center [552, 229] width 75 height 19
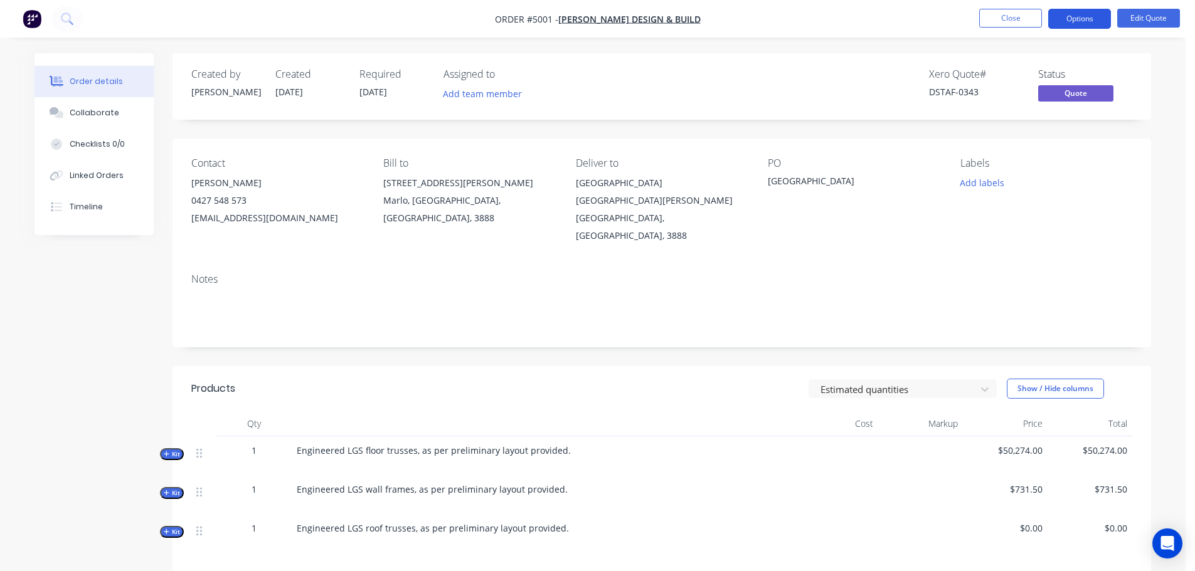
click at [1091, 18] on button "Options" at bounding box center [1079, 19] width 63 height 20
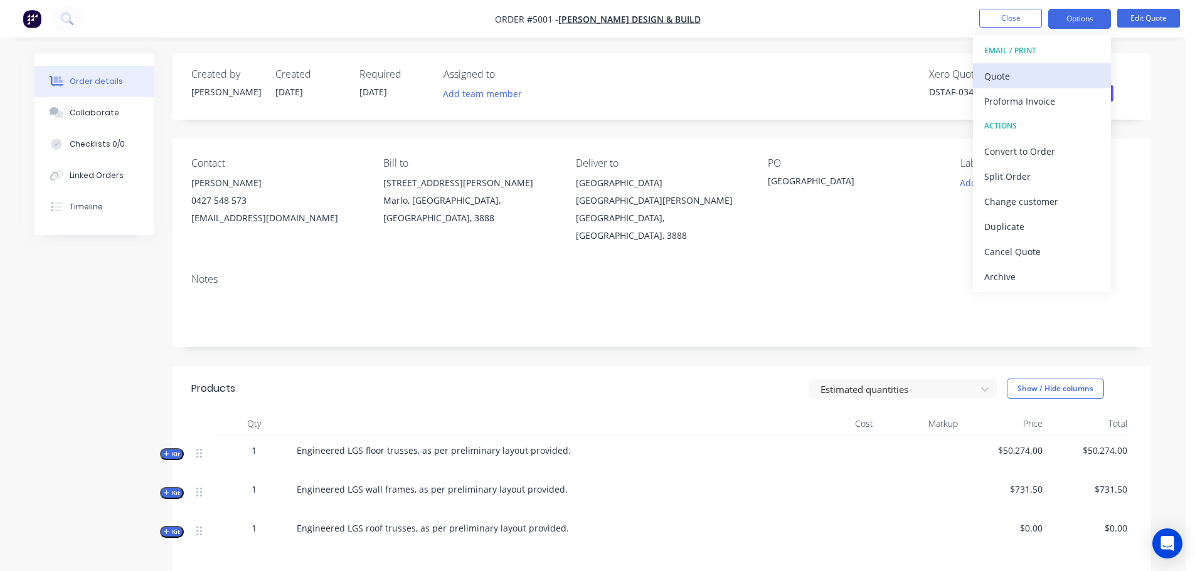
click at [1034, 79] on div "Quote" at bounding box center [1041, 76] width 115 height 18
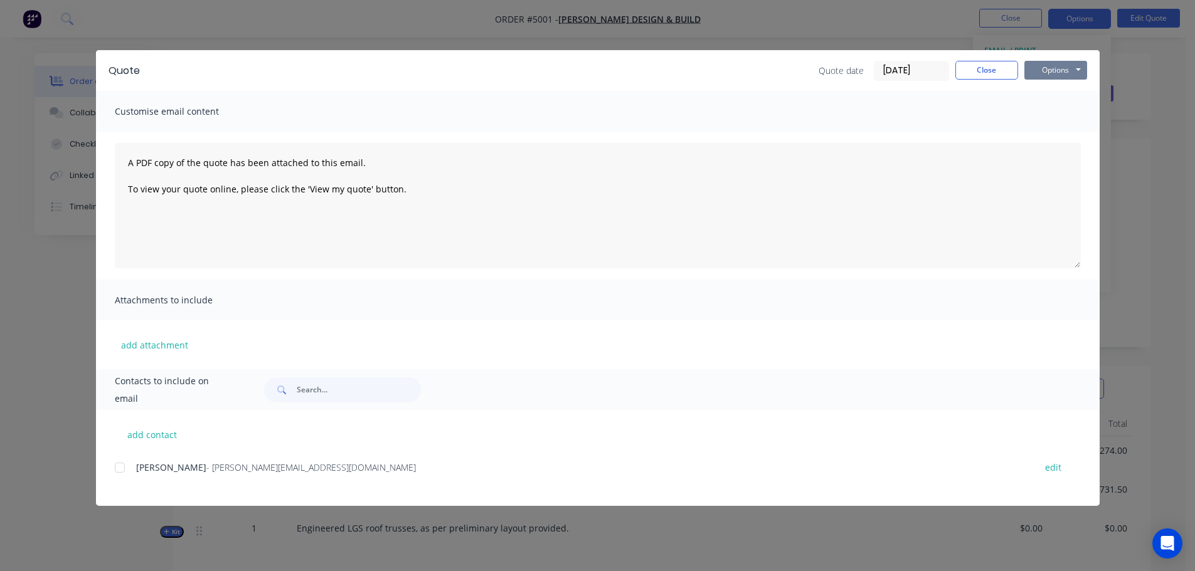
click at [1051, 69] on button "Options" at bounding box center [1055, 70] width 63 height 19
click at [1052, 92] on button "Preview" at bounding box center [1064, 92] width 80 height 21
click at [134, 347] on button "add attachment" at bounding box center [155, 345] width 80 height 19
click at [156, 346] on button "add attachment" at bounding box center [155, 345] width 80 height 19
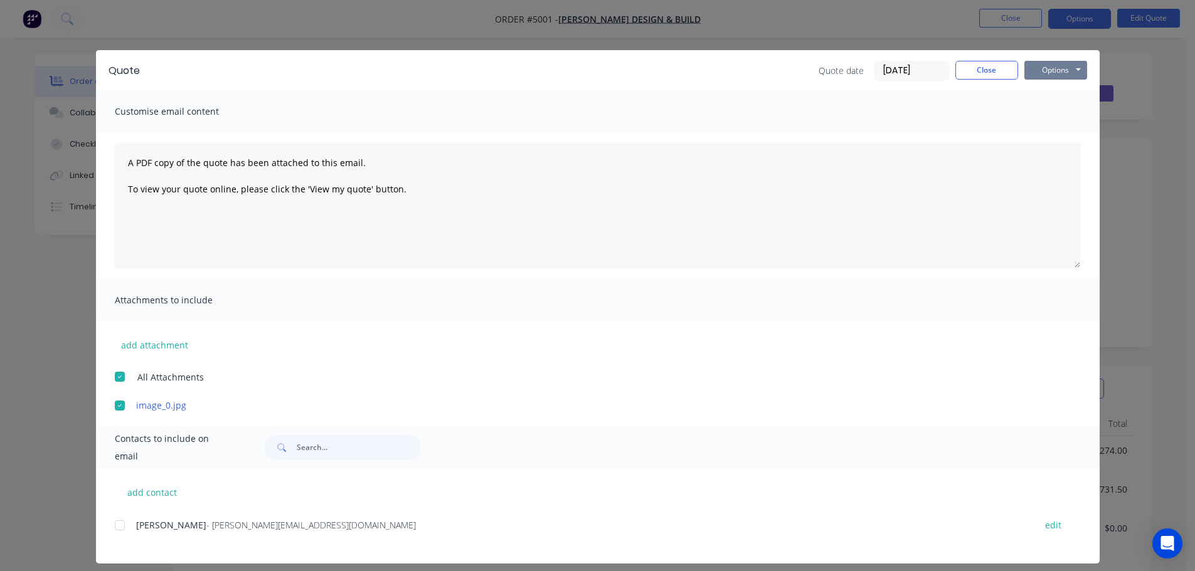
click at [1028, 70] on button "Options" at bounding box center [1055, 70] width 63 height 19
click at [1053, 92] on button "Preview" at bounding box center [1064, 92] width 80 height 21
click at [972, 70] on button "Close" at bounding box center [986, 70] width 63 height 19
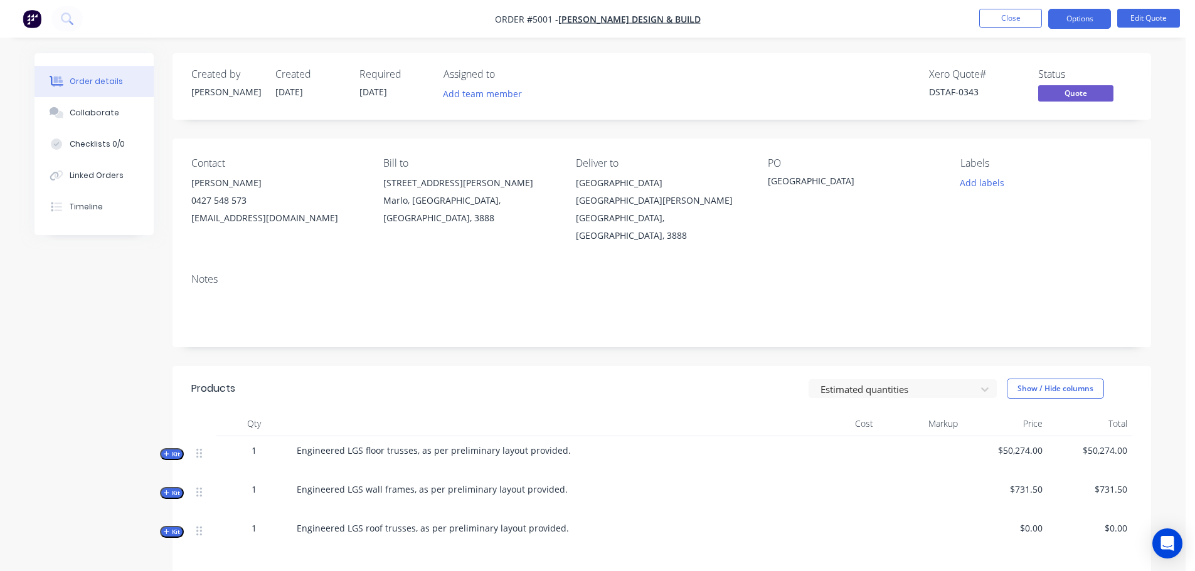
click at [170, 450] on span "Kit" at bounding box center [172, 454] width 16 height 9
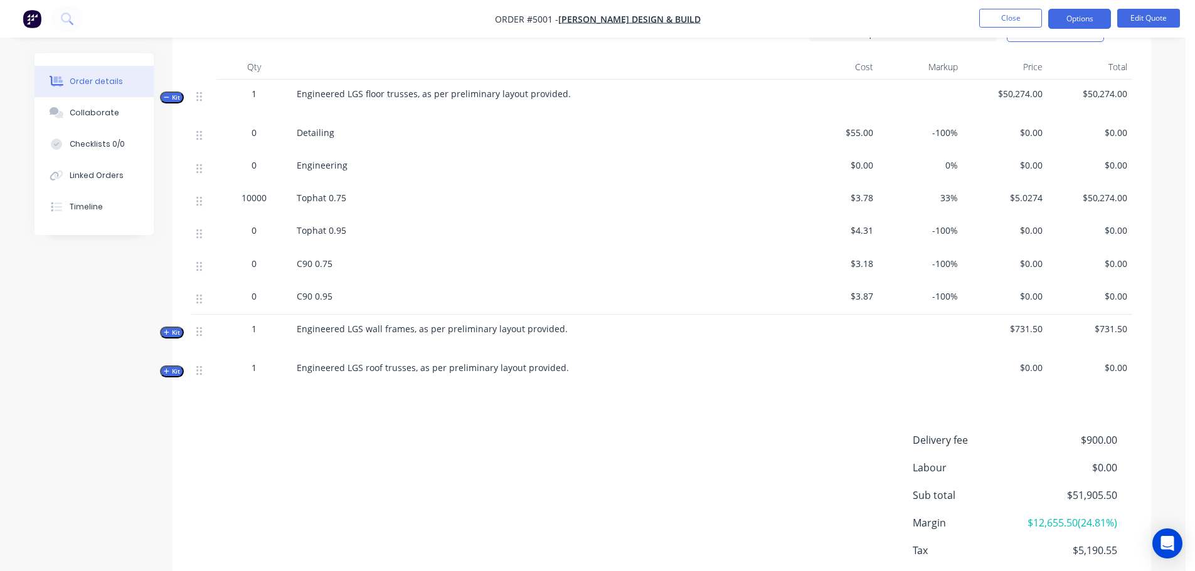
scroll to position [427, 0]
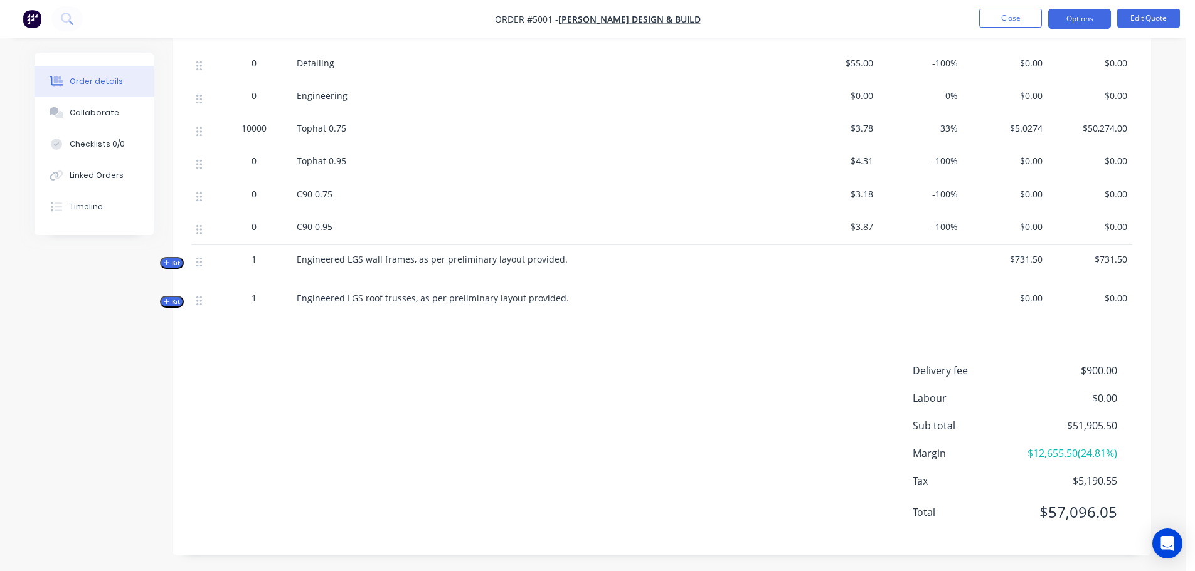
click at [943, 154] on span "-100%" at bounding box center [920, 160] width 75 height 13
click at [940, 188] on span "-100%" at bounding box center [920, 194] width 75 height 13
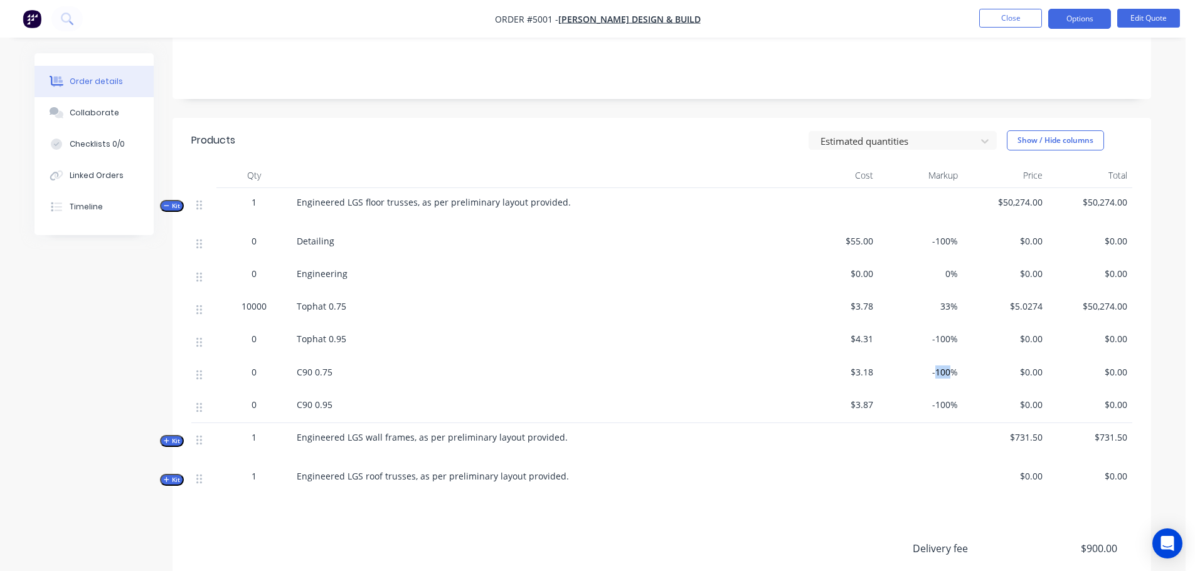
scroll to position [238, 0]
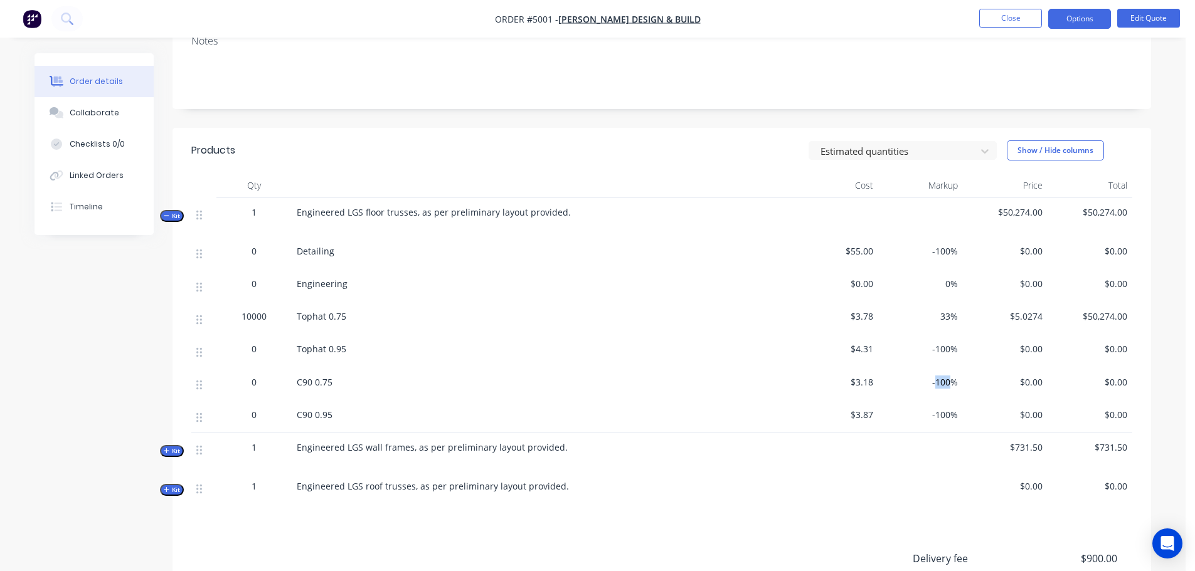
click at [174, 447] on span "Kit" at bounding box center [172, 451] width 16 height 9
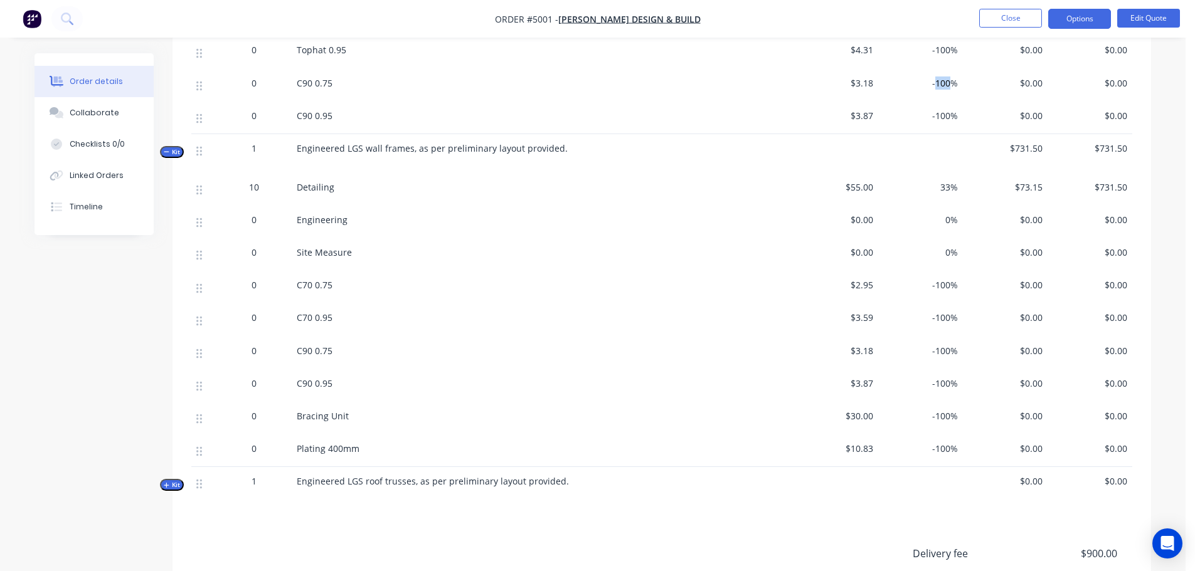
scroll to position [615, 0]
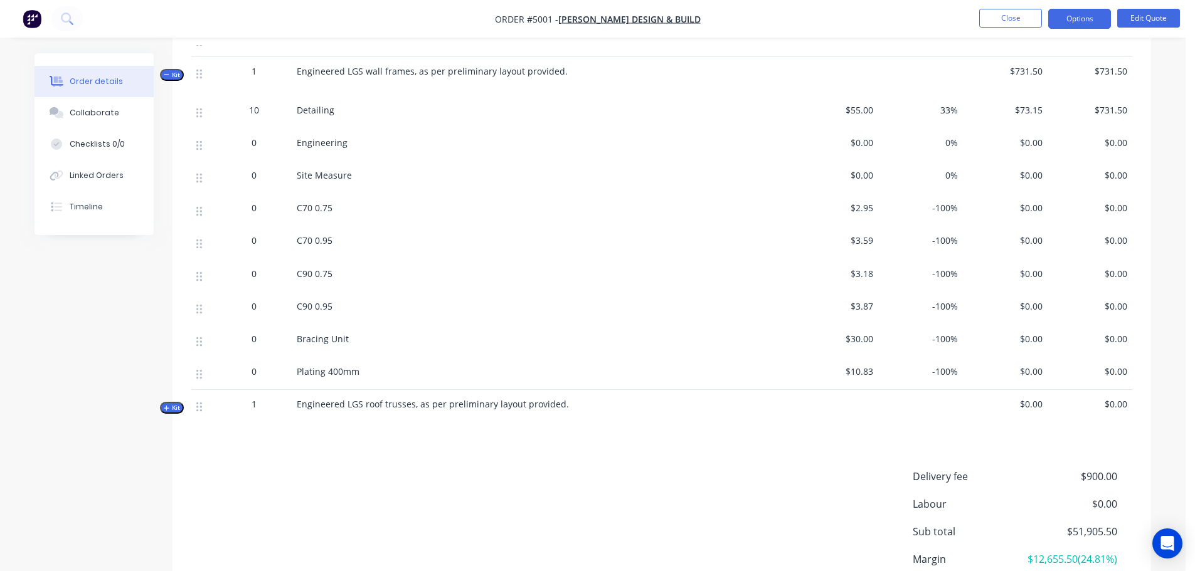
click at [171, 403] on span "Kit" at bounding box center [172, 407] width 16 height 9
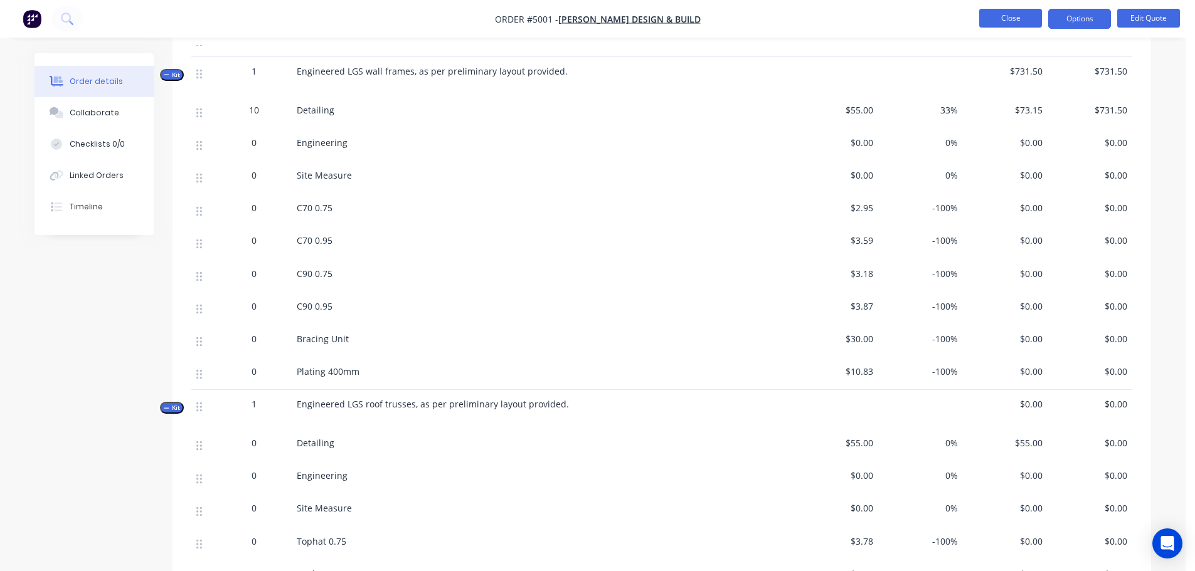
click at [1019, 16] on button "Close" at bounding box center [1010, 18] width 63 height 19
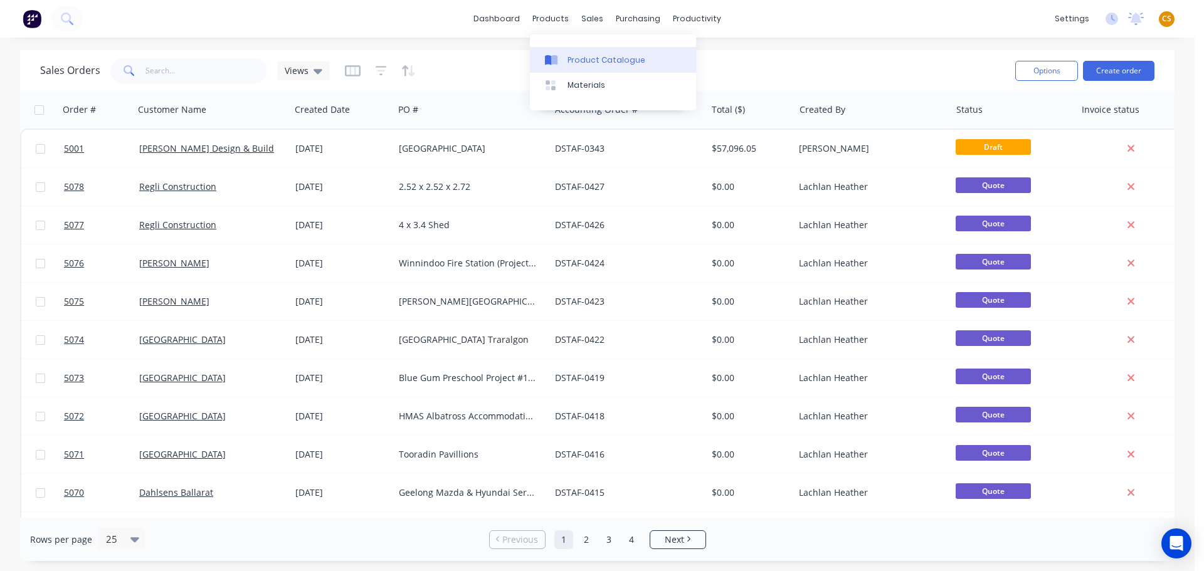
click at [590, 60] on div "Product Catalogue" at bounding box center [607, 60] width 78 height 11
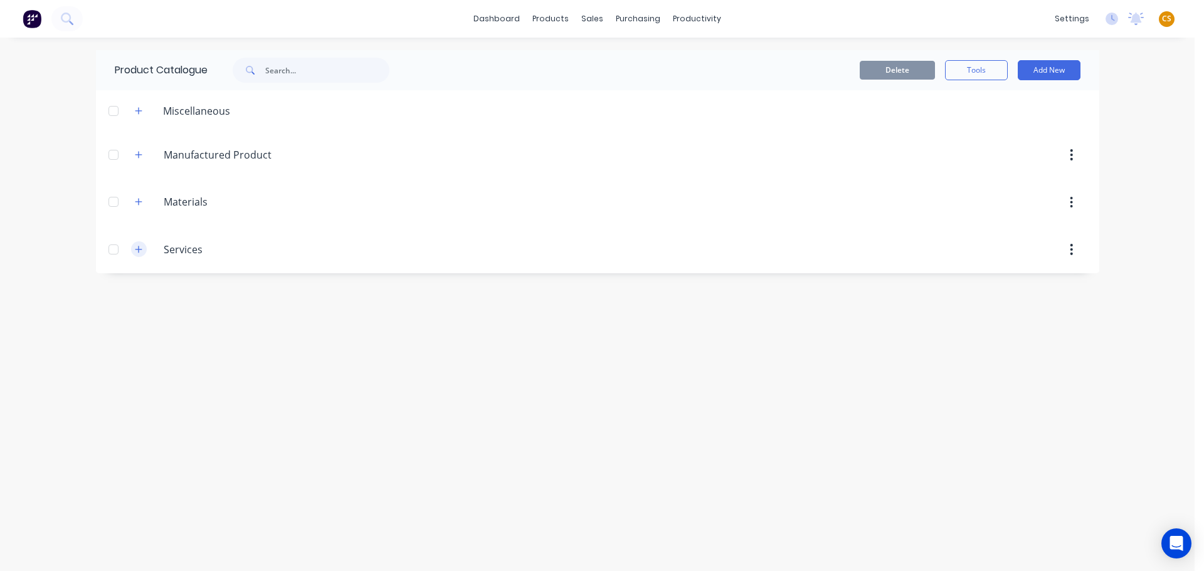
click at [138, 252] on icon "button" at bounding box center [139, 249] width 8 height 9
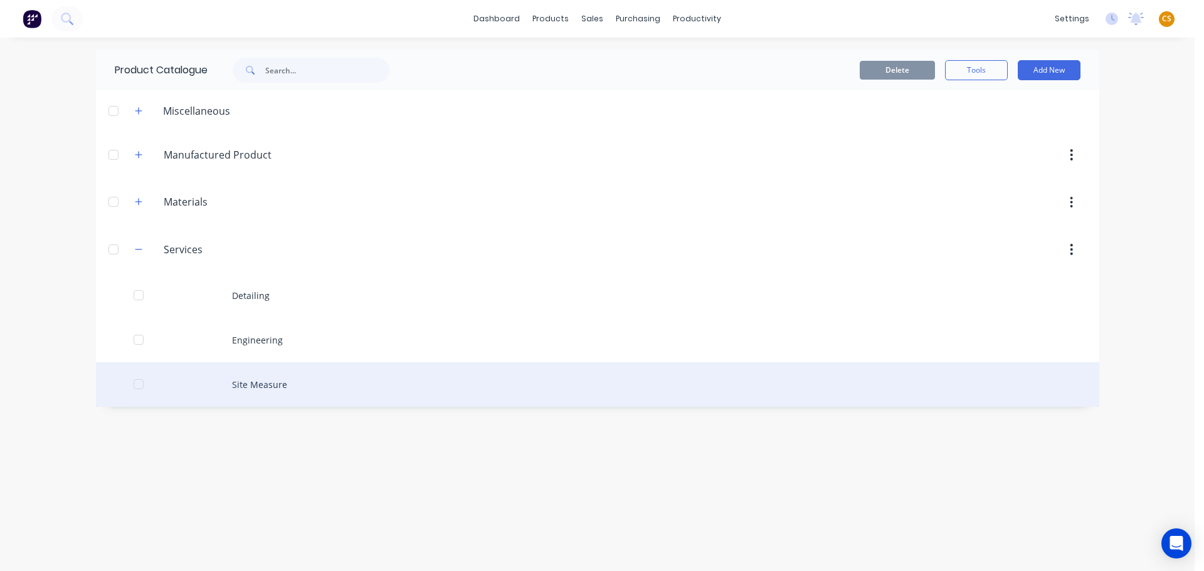
click at [258, 392] on div "Site Measure" at bounding box center [598, 385] width 1004 height 45
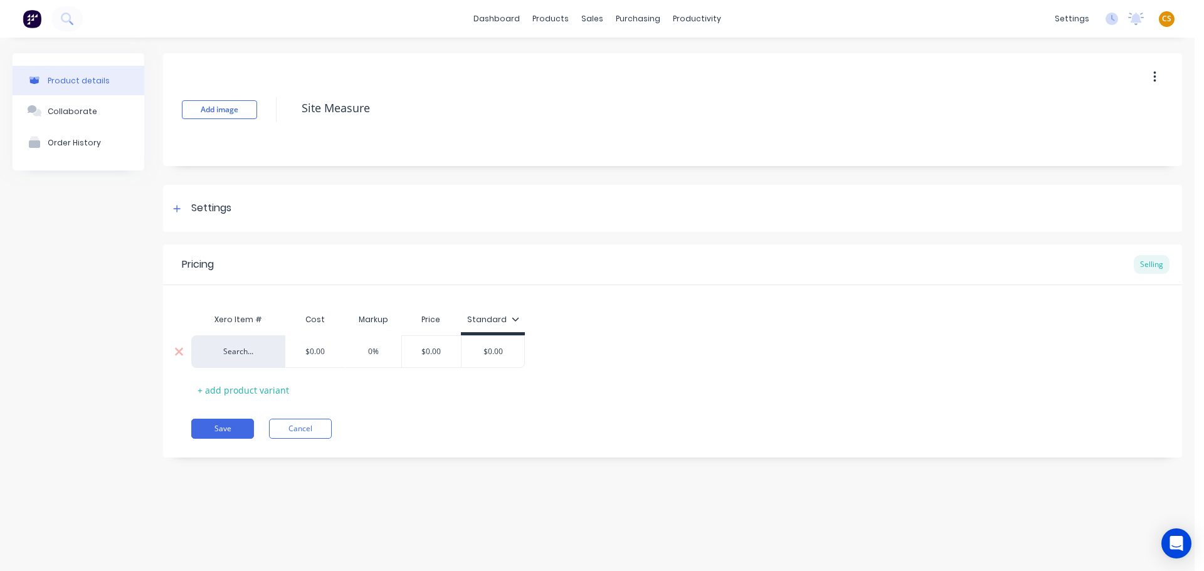
drag, startPoint x: 385, startPoint y: 351, endPoint x: 316, endPoint y: 349, distance: 69.1
click at [316, 349] on div "Search... $0.00 0% 0% $0.00 $0.00" at bounding box center [358, 352] width 334 height 33
type input "0"
type input "$0.00"
click at [230, 431] on button "Save" at bounding box center [222, 429] width 63 height 20
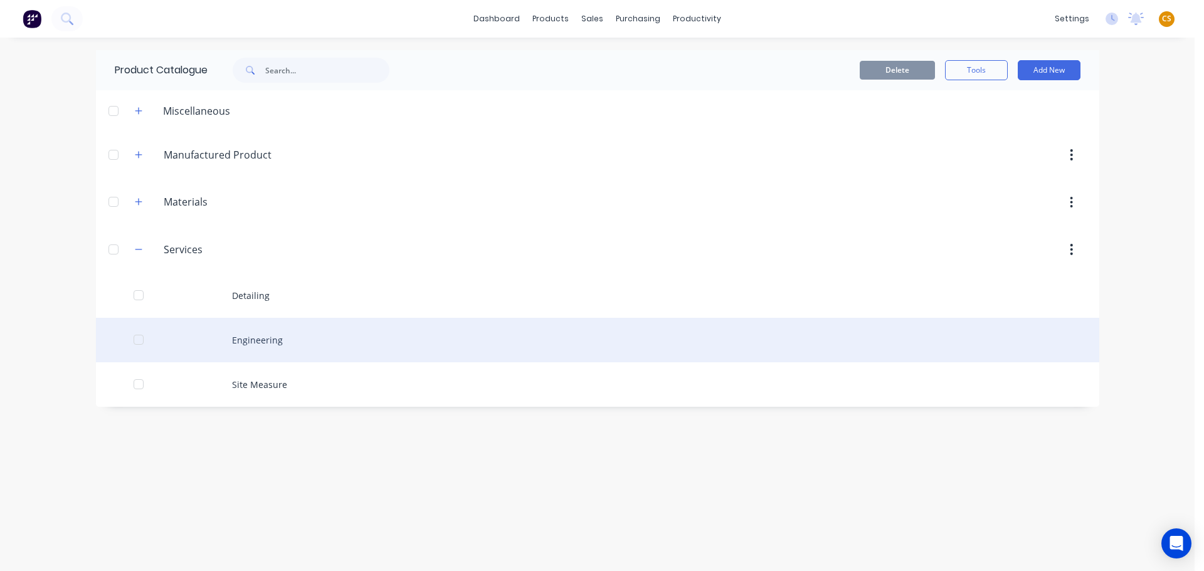
click at [252, 343] on div "Engineering" at bounding box center [598, 340] width 1004 height 45
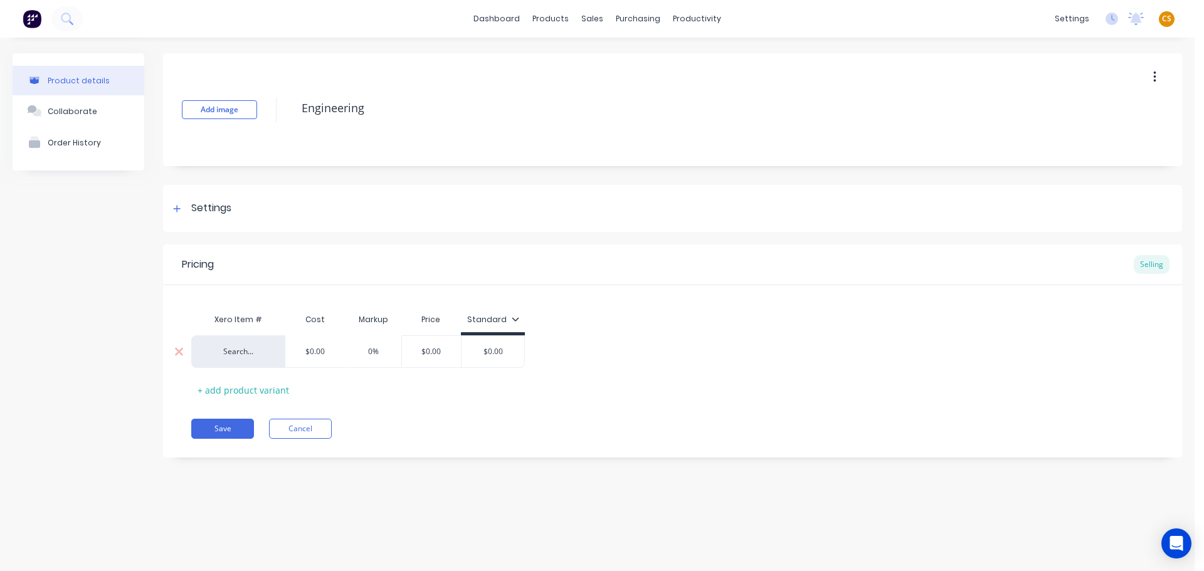
type textarea "x"
type input "0%"
drag, startPoint x: 380, startPoint y: 349, endPoint x: 340, endPoint y: 349, distance: 40.1
click at [340, 349] on div "Search... $0.00 0% 0% $0.00 $0.00" at bounding box center [358, 352] width 334 height 33
type input "0"
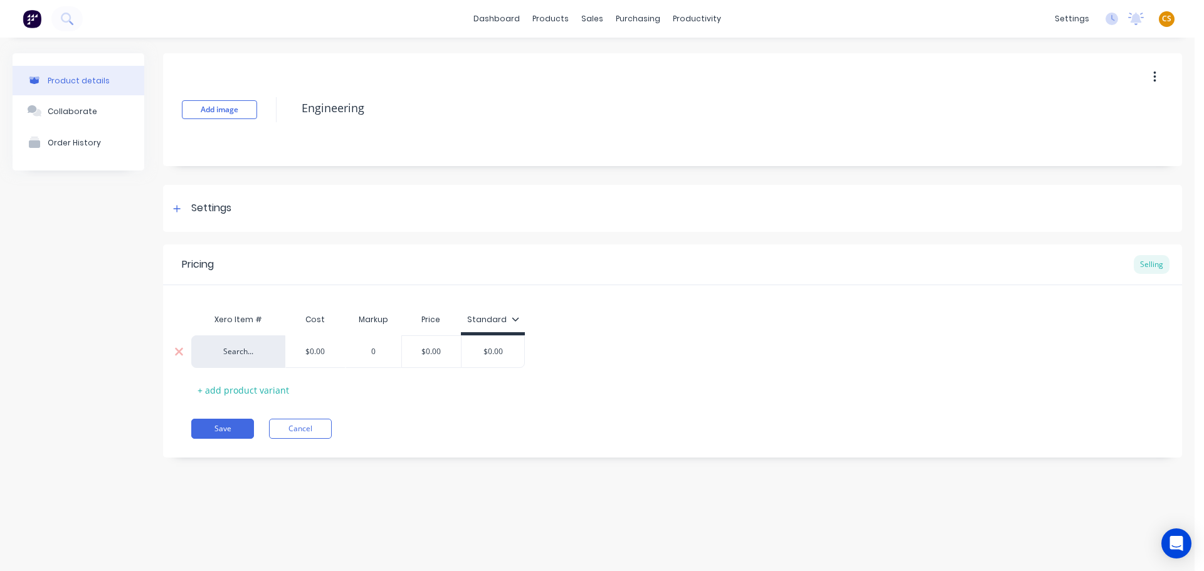
type input "$0.00"
click at [230, 427] on button "Save" at bounding box center [222, 429] width 63 height 20
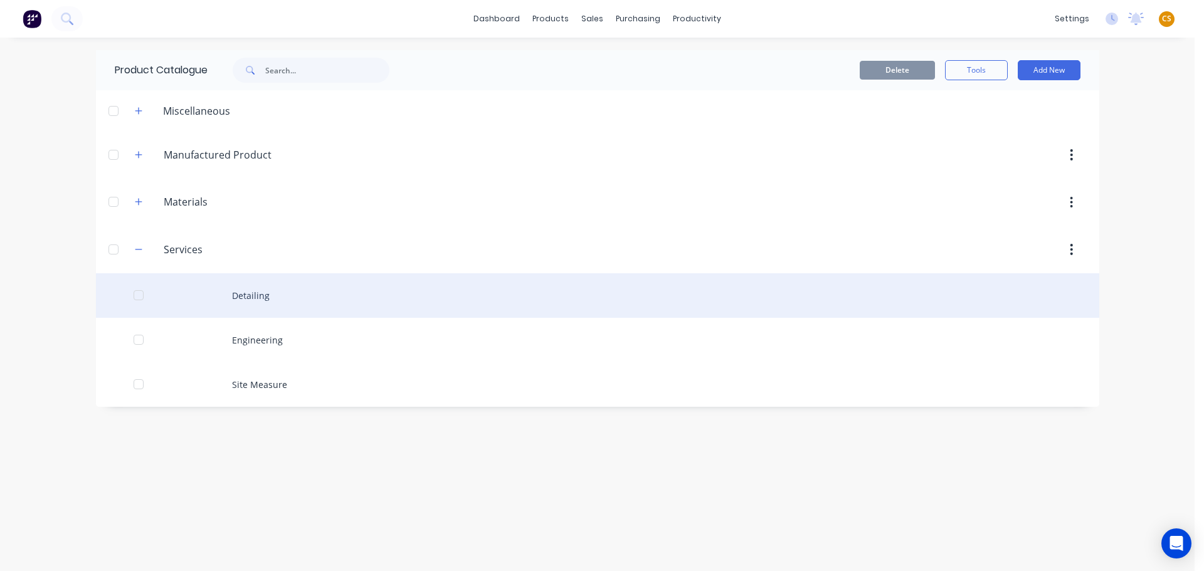
click at [253, 298] on div "Detailing" at bounding box center [598, 296] width 1004 height 45
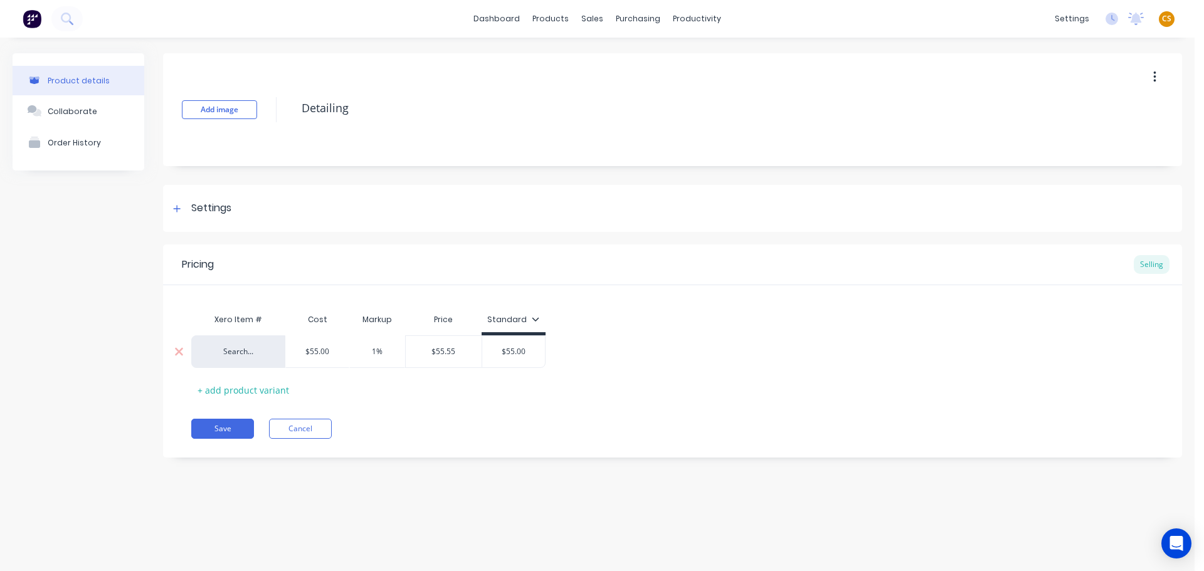
type textarea "x"
type input "1%"
drag, startPoint x: 385, startPoint y: 351, endPoint x: 323, endPoint y: 349, distance: 61.5
click at [326, 351] on div "Search... $55.00 1% 1% $55.55 $55.00" at bounding box center [368, 352] width 354 height 33
type textarea "x"
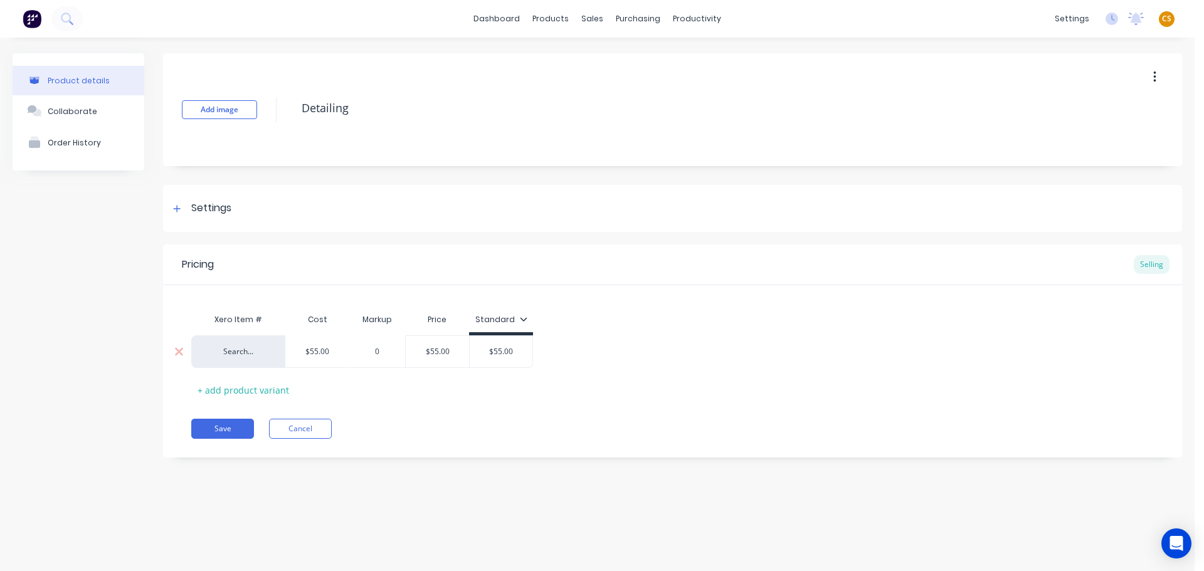
type input "0"
type input "$55.00"
click at [234, 430] on button "Save" at bounding box center [222, 429] width 63 height 20
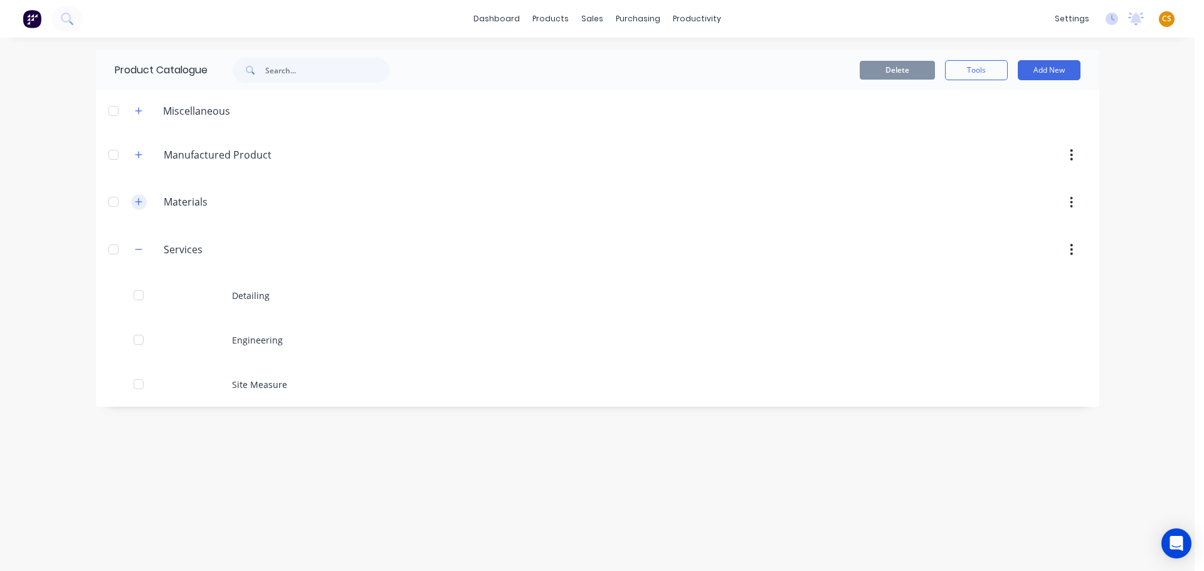
click at [139, 205] on icon "button" at bounding box center [138, 202] width 7 height 7
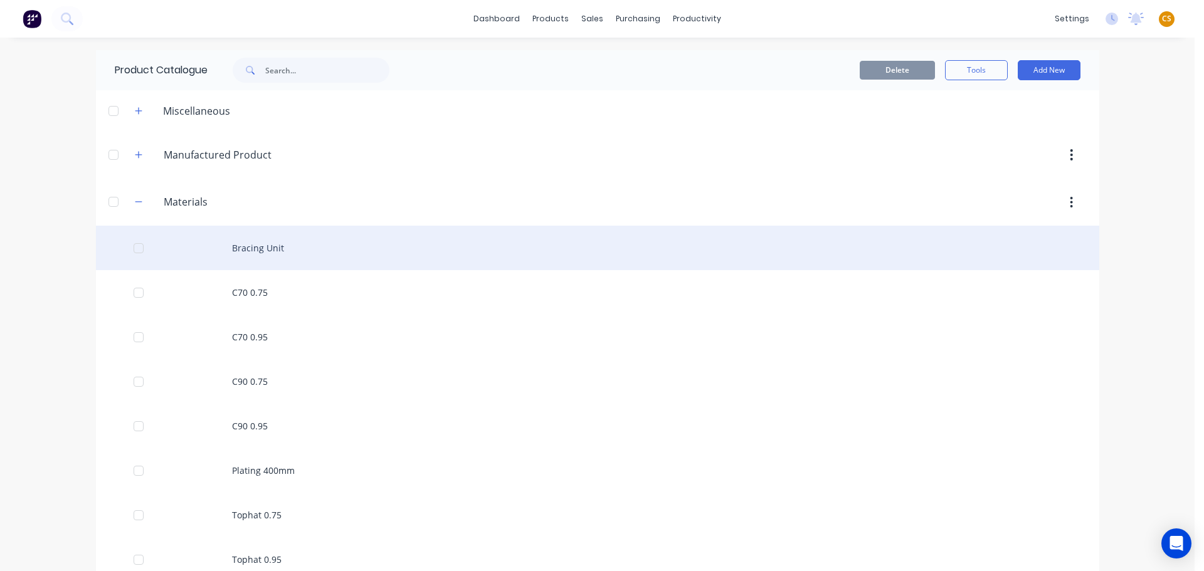
click at [284, 253] on div "Bracing Unit" at bounding box center [598, 248] width 1004 height 45
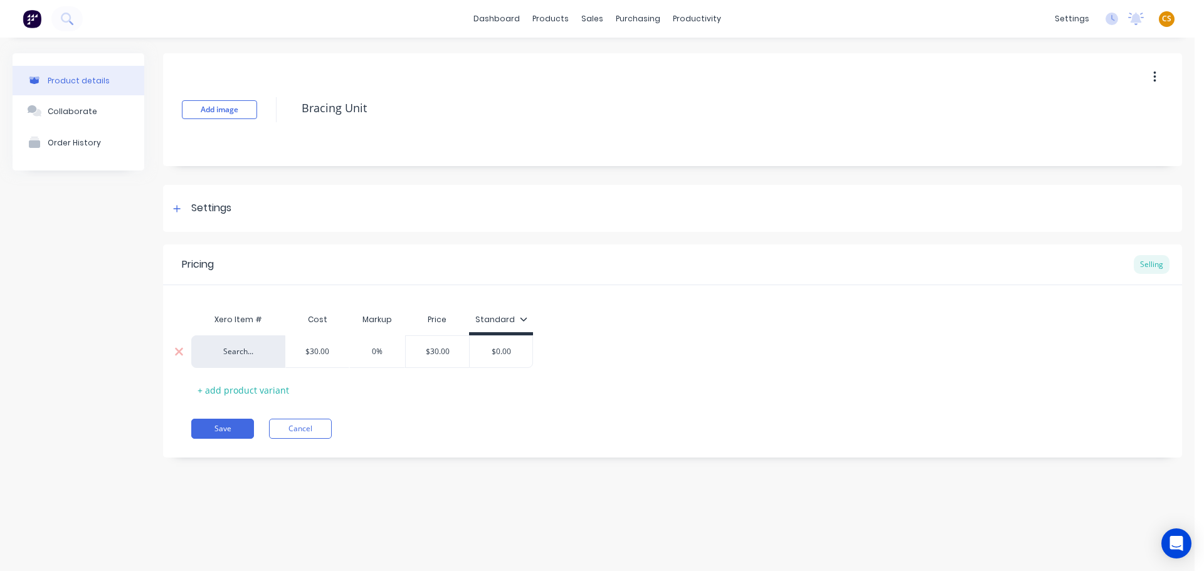
type textarea "x"
drag, startPoint x: 389, startPoint y: 349, endPoint x: 314, endPoint y: 349, distance: 75.3
click at [314, 349] on div "Search... $30.00 0% 0% $30.00 $0.00" at bounding box center [362, 352] width 342 height 33
type input "0"
type input "$30.00"
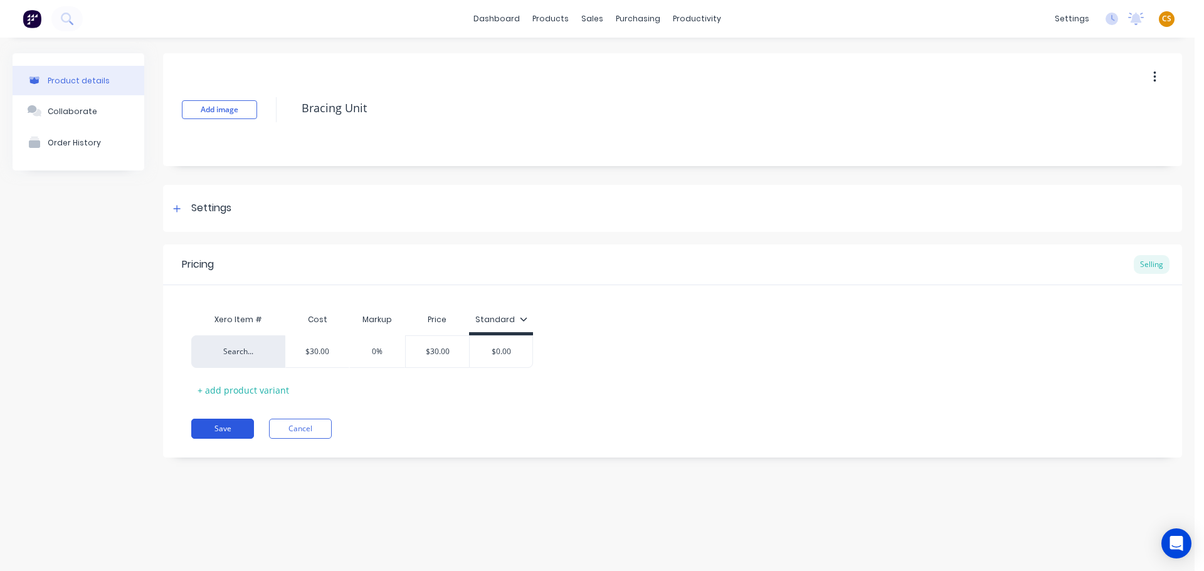
click at [236, 431] on button "Save" at bounding box center [222, 429] width 63 height 20
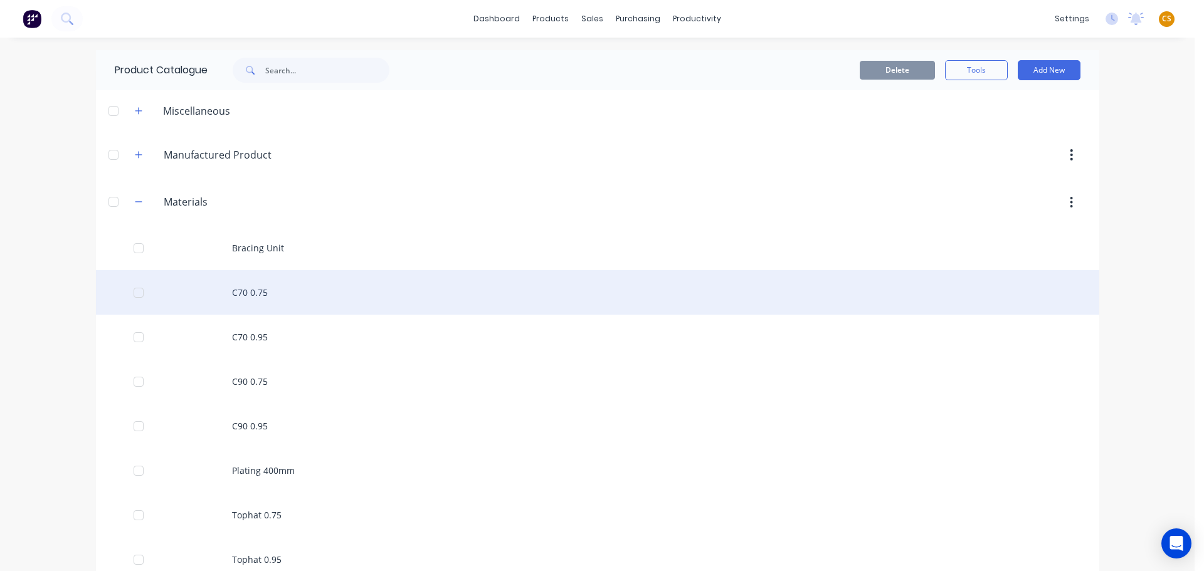
click at [266, 291] on div "C70 0.75" at bounding box center [598, 292] width 1004 height 45
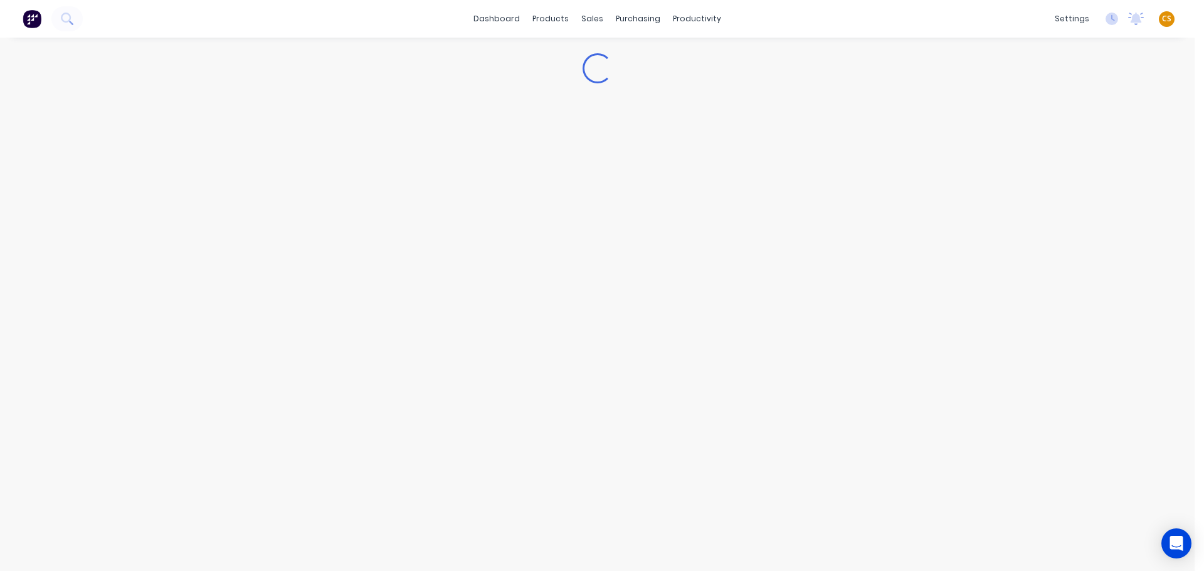
type textarea "x"
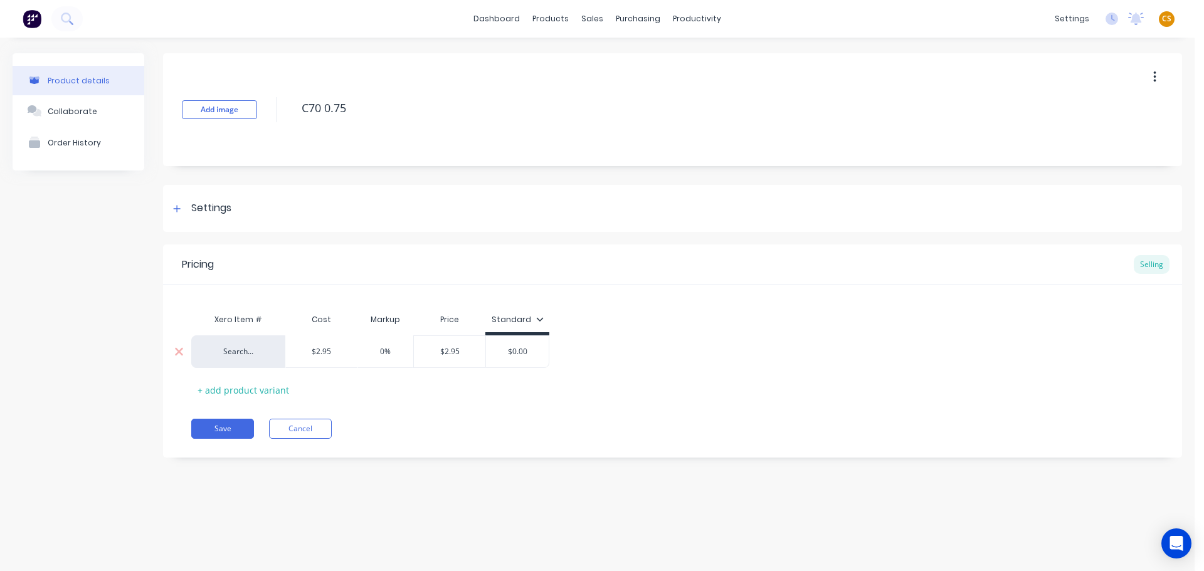
drag, startPoint x: 392, startPoint y: 348, endPoint x: 359, endPoint y: 348, distance: 32.6
click at [359, 348] on input "0%" at bounding box center [385, 351] width 63 height 11
type input "0"
type input "$2.95"
click at [213, 427] on button "Save" at bounding box center [222, 429] width 63 height 20
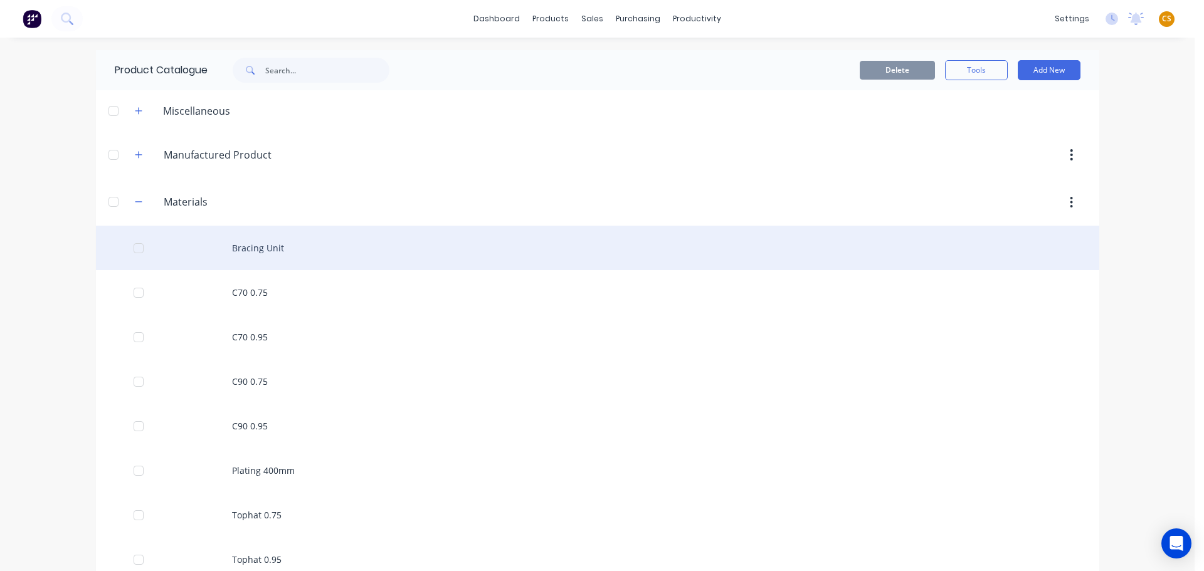
click at [252, 251] on div "Bracing Unit" at bounding box center [598, 248] width 1004 height 45
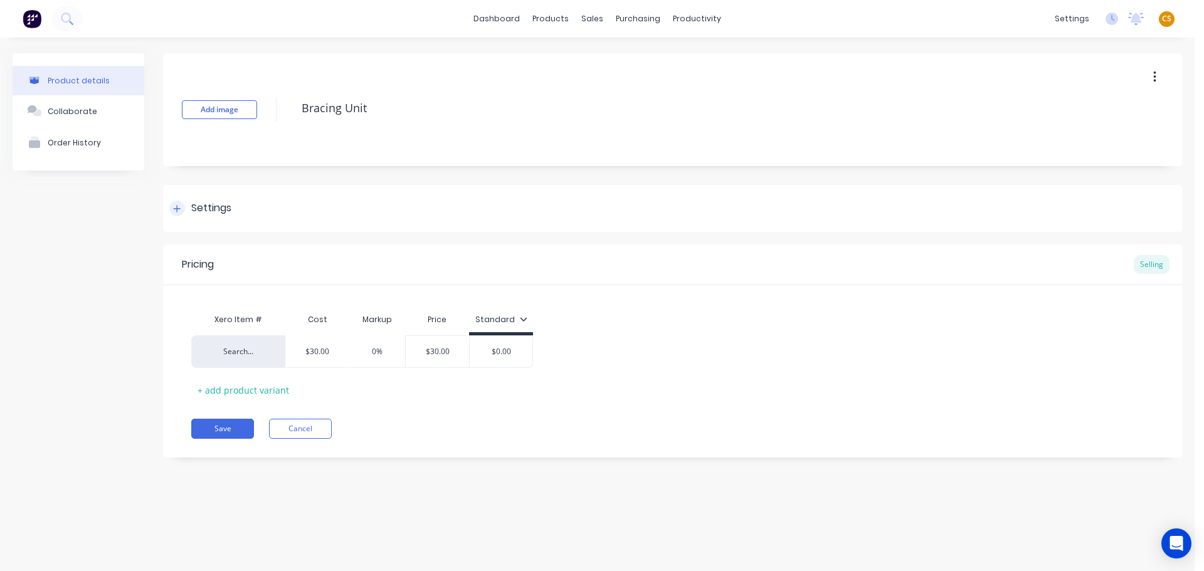
click at [175, 210] on icon at bounding box center [177, 209] width 8 height 9
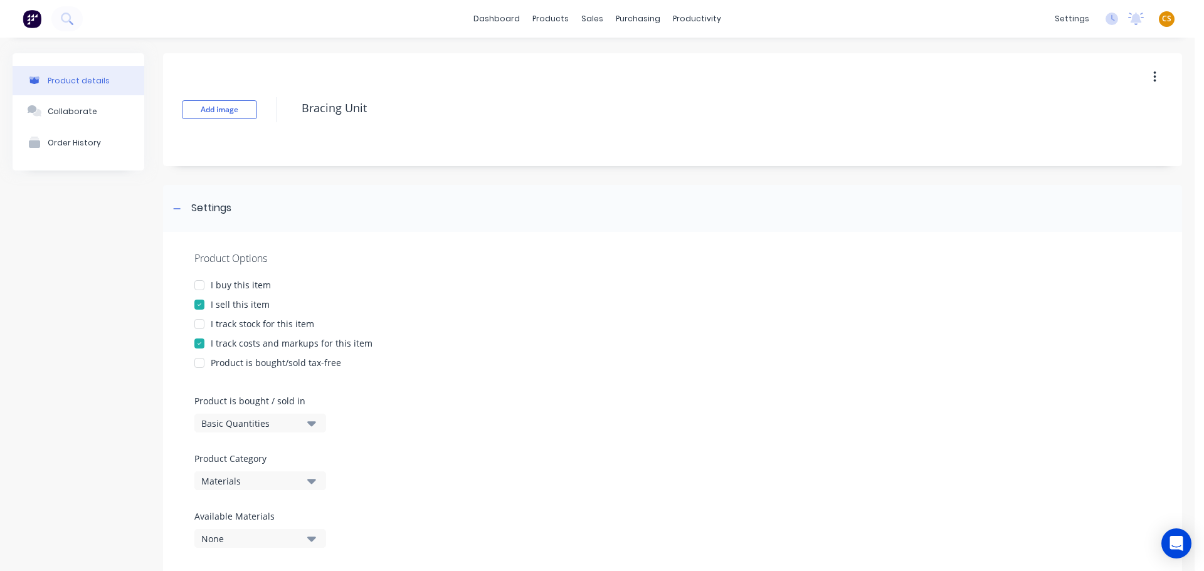
click at [213, 285] on div "I buy this item" at bounding box center [241, 285] width 60 height 13
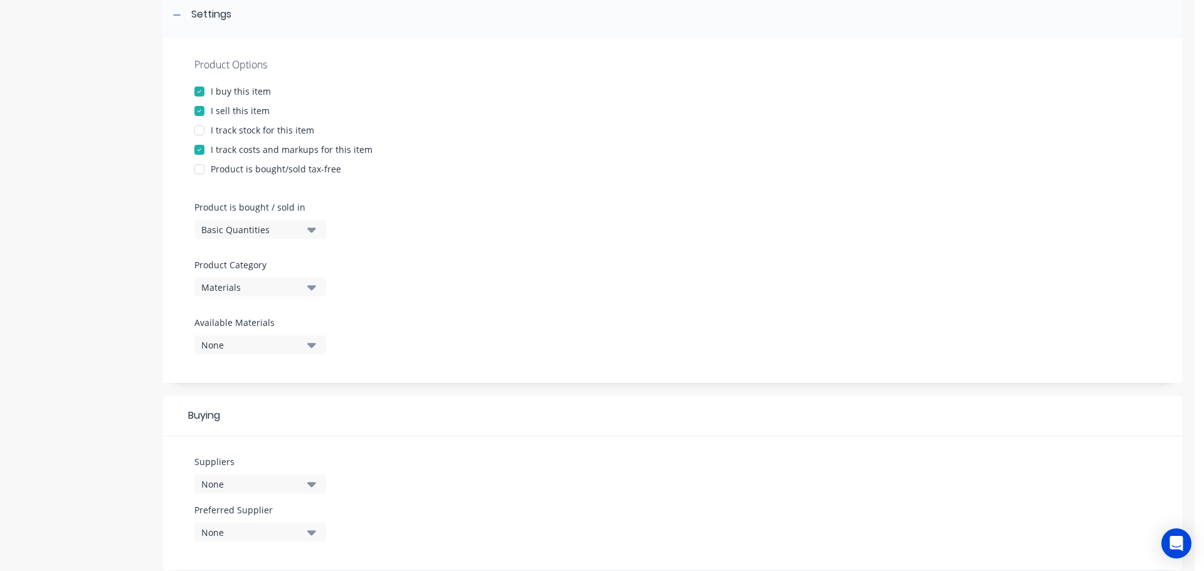
scroll to position [454, 0]
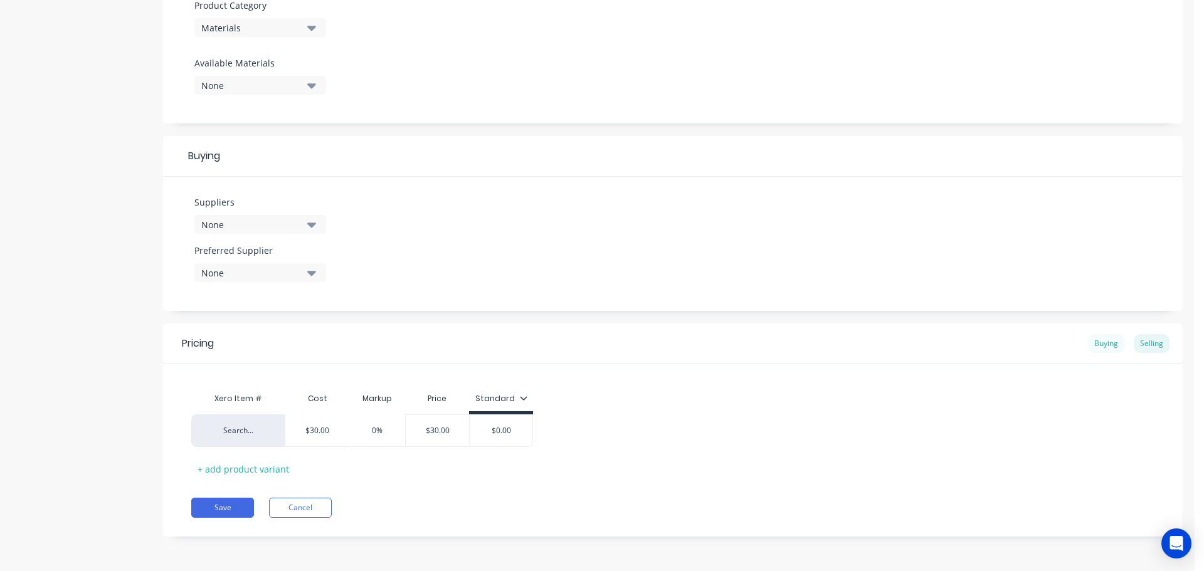
click at [1091, 343] on div "Buying" at bounding box center [1106, 343] width 36 height 19
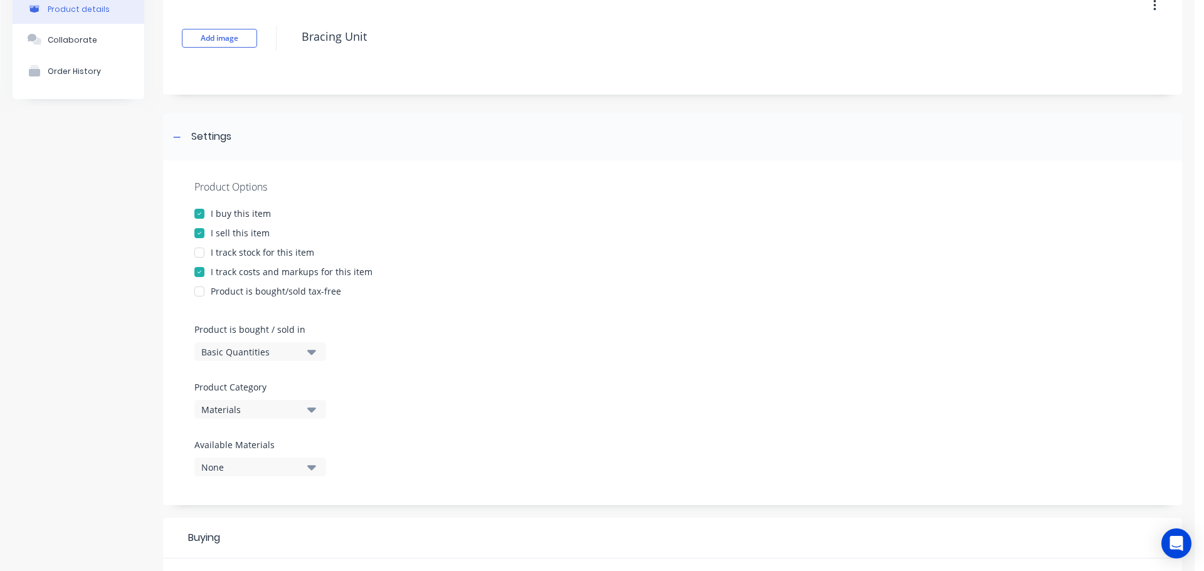
scroll to position [0, 0]
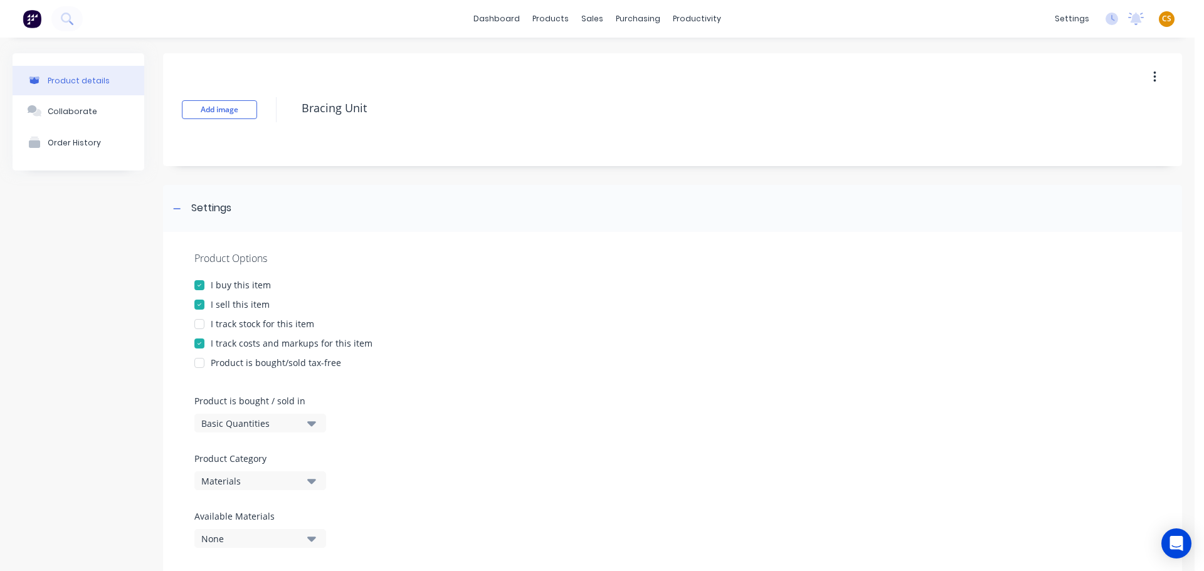
click at [198, 287] on div at bounding box center [199, 285] width 25 height 25
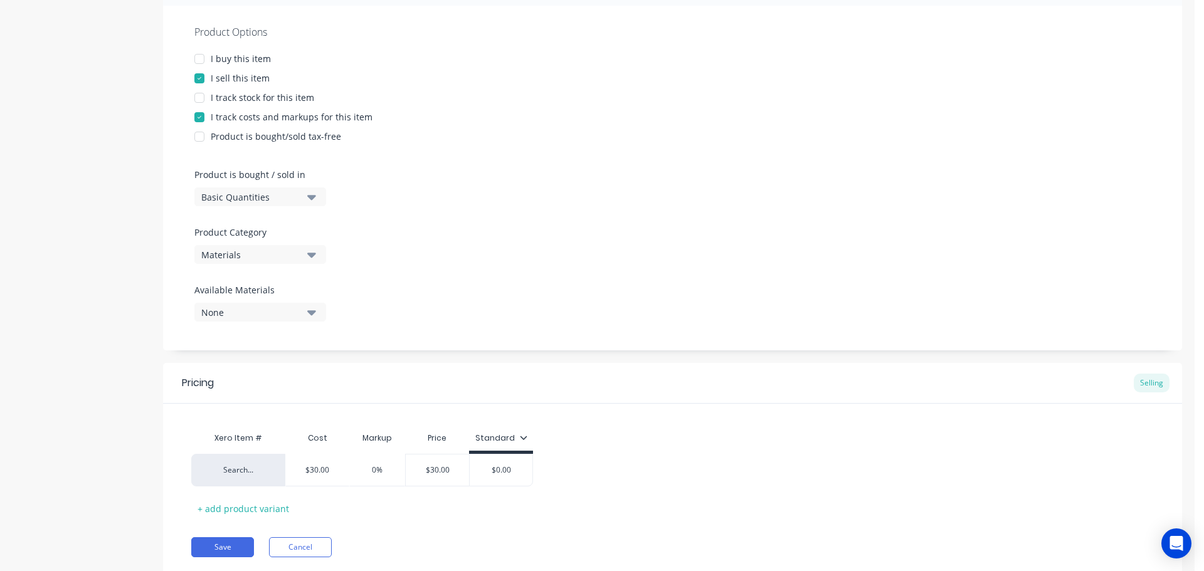
scroll to position [266, 0]
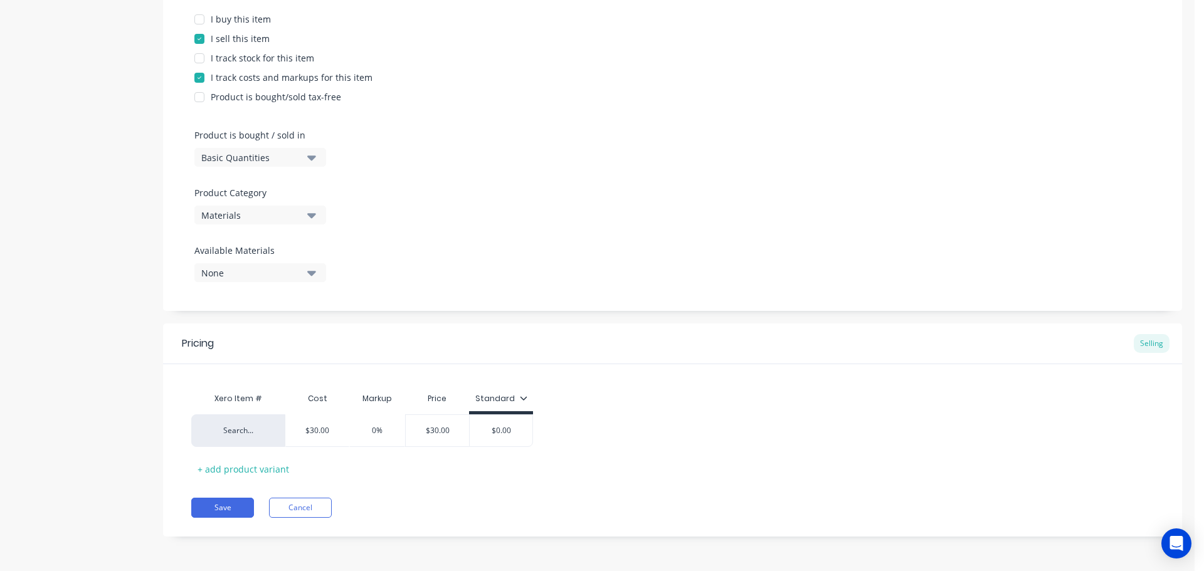
drag, startPoint x: 463, startPoint y: 496, endPoint x: 455, endPoint y: 489, distance: 11.1
click at [463, 496] on div "Pricing Selling Xero Item # Cost Markup Price Standard Search... $30.00 0% $30.…" at bounding box center [672, 430] width 1019 height 213
click at [395, 470] on div "Xero Item # Cost Markup Price Standard Search... $30.00 0% $30.00 $0.00 + add p…" at bounding box center [672, 432] width 963 height 93
drag, startPoint x: 221, startPoint y: 508, endPoint x: 243, endPoint y: 506, distance: 22.1
click at [221, 508] on button "Save" at bounding box center [222, 508] width 63 height 20
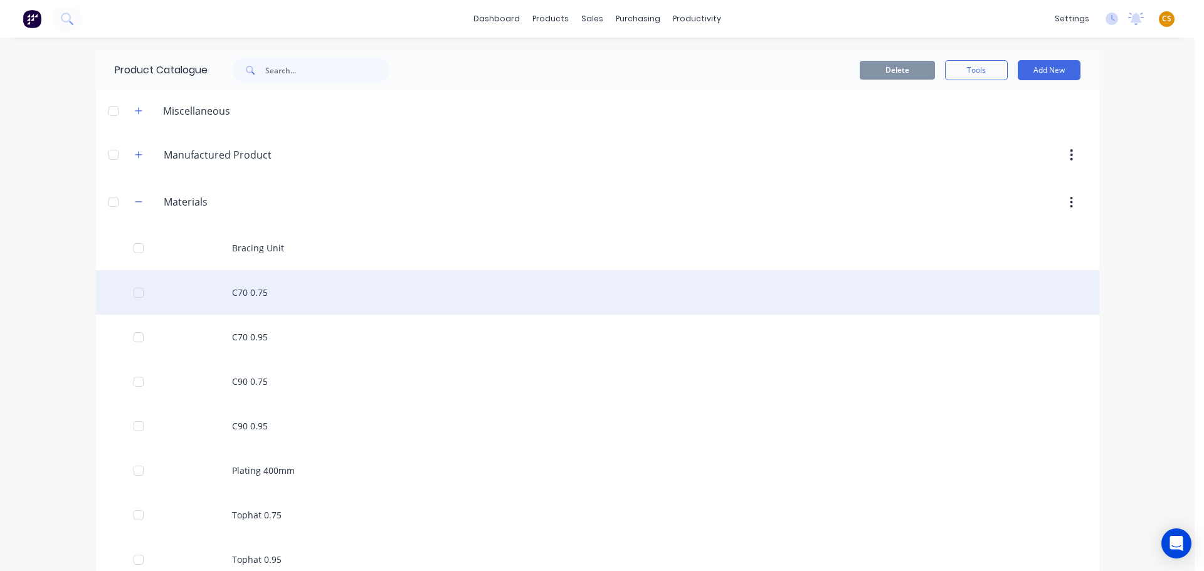
click at [268, 289] on div "C70 0.75" at bounding box center [598, 292] width 1004 height 45
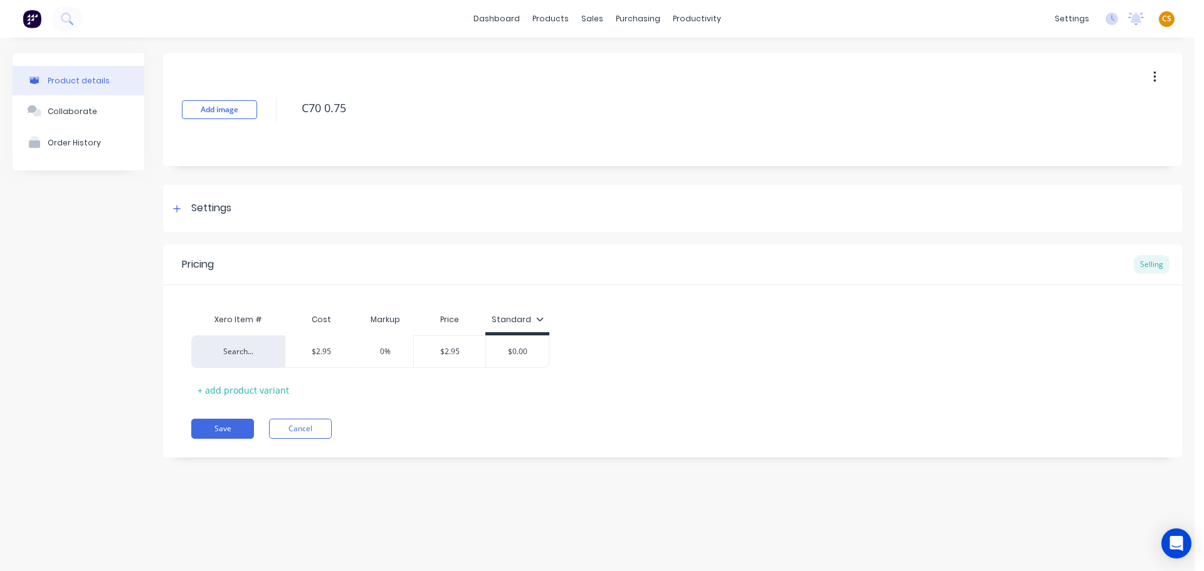
type textarea "x"
drag, startPoint x: 393, startPoint y: 350, endPoint x: 327, endPoint y: 348, distance: 66.5
click at [327, 348] on div "Search... $2.95 0% 0% $2.95 $0.00" at bounding box center [370, 352] width 358 height 33
type input "0"
type input "$2.95"
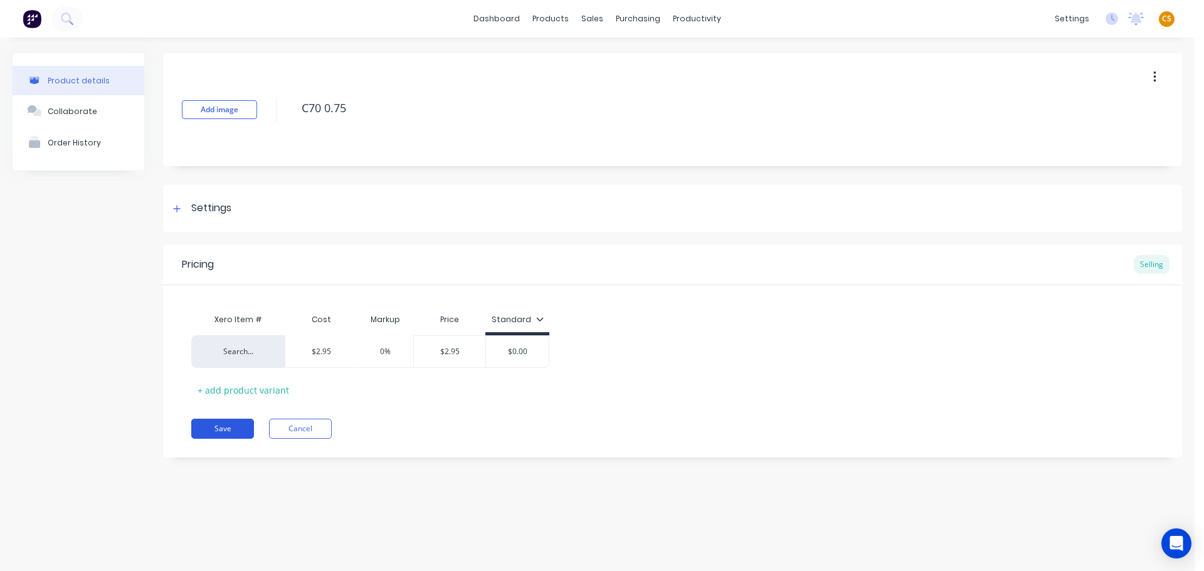
click at [220, 426] on button "Save" at bounding box center [222, 429] width 63 height 20
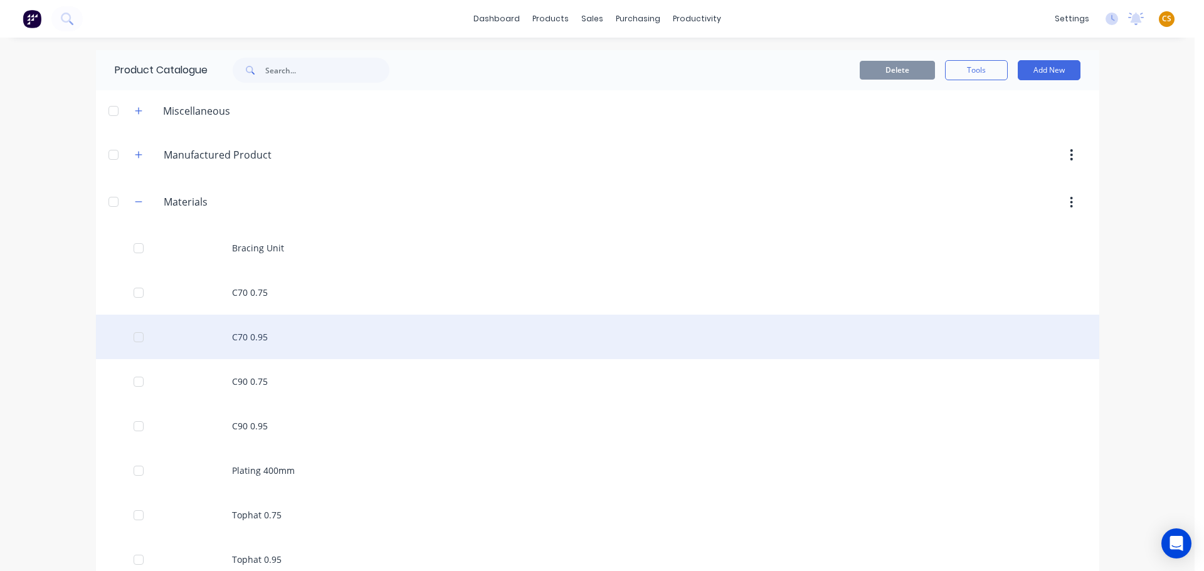
click at [267, 331] on div "C70 0.95" at bounding box center [598, 337] width 1004 height 45
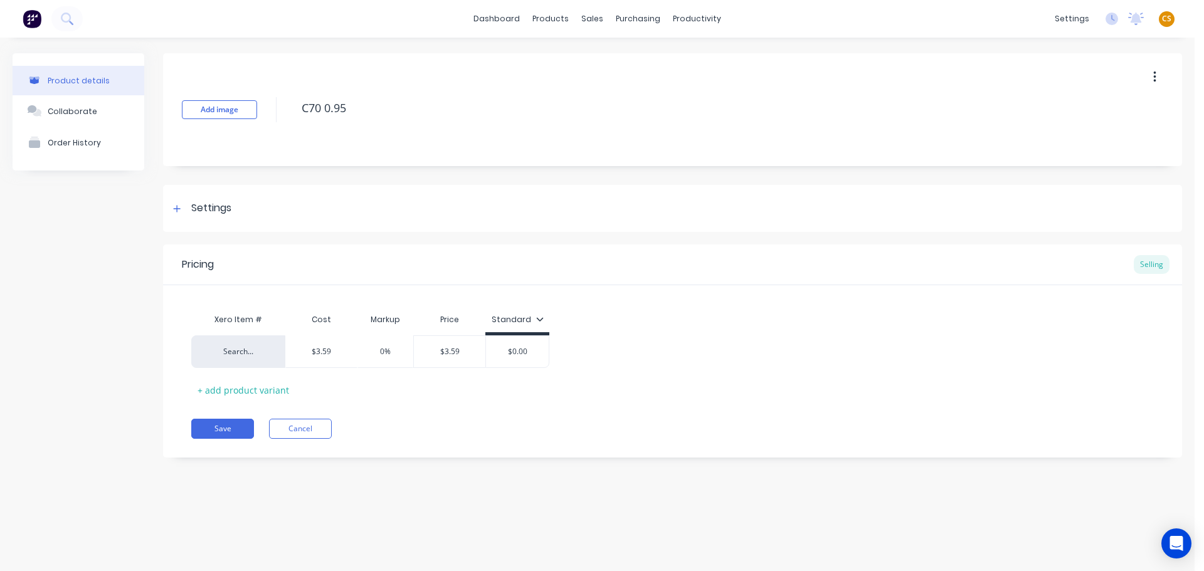
type textarea "x"
drag, startPoint x: 393, startPoint y: 349, endPoint x: 300, endPoint y: 350, distance: 92.8
click at [305, 350] on div "Search... $3.59 0% 0% $3.59 $0.00" at bounding box center [370, 352] width 358 height 33
type input "0"
type input "$3.59"
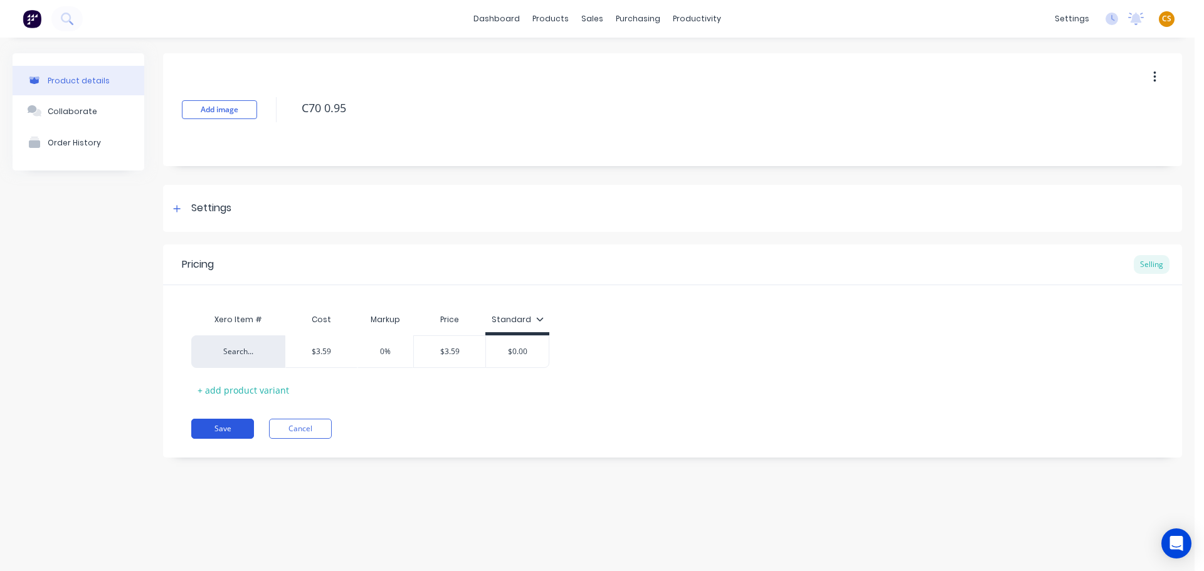
click at [217, 427] on button "Save" at bounding box center [222, 429] width 63 height 20
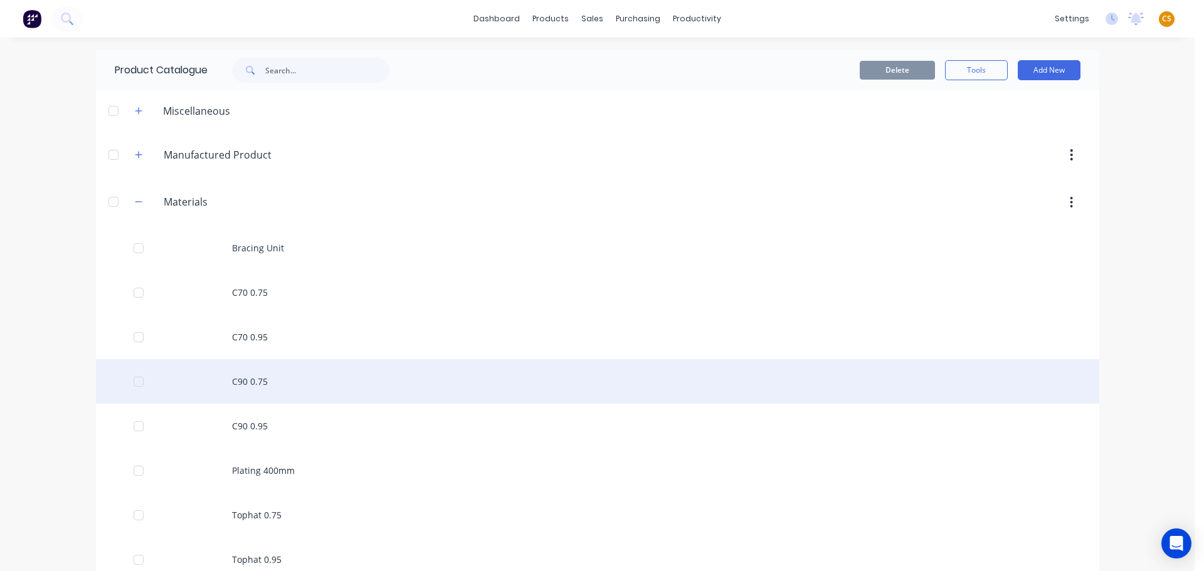
click at [252, 381] on div "C90 0.75" at bounding box center [598, 381] width 1004 height 45
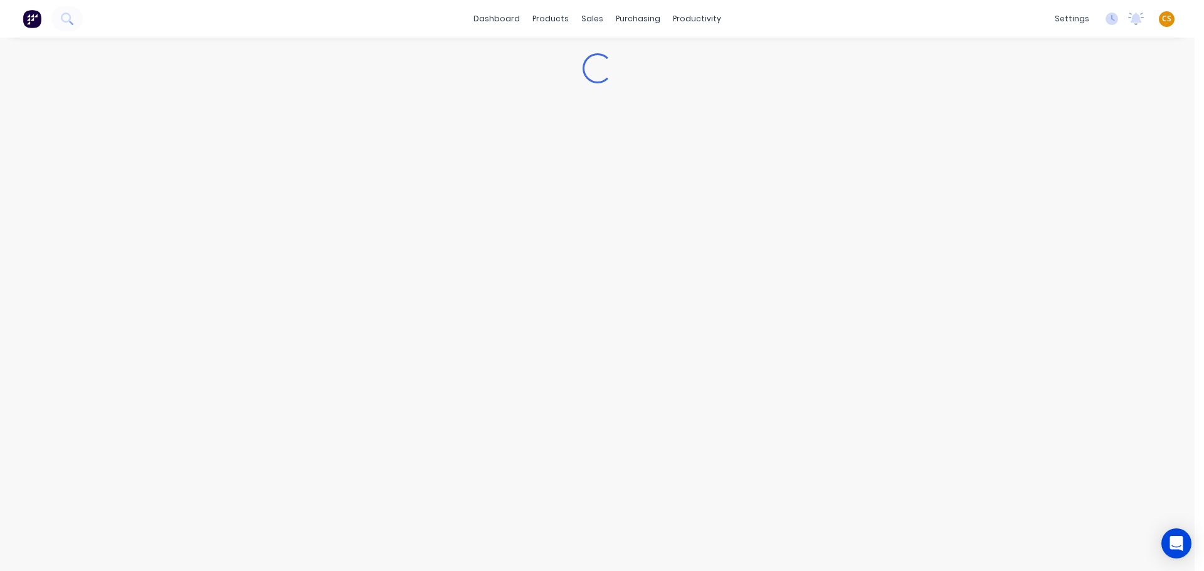
type textarea "x"
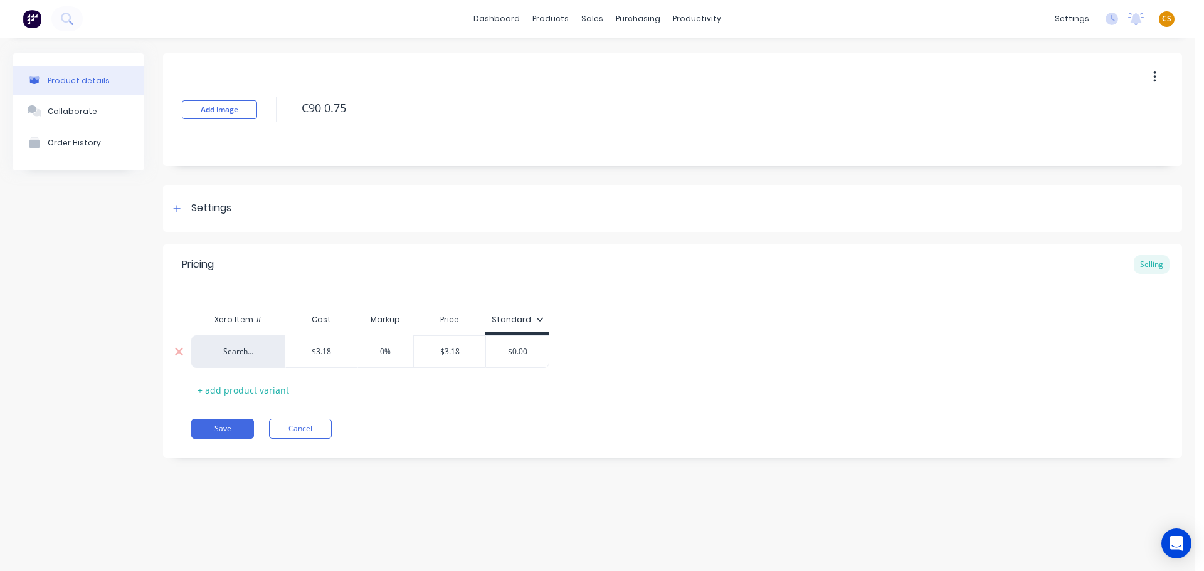
drag, startPoint x: 393, startPoint y: 350, endPoint x: 335, endPoint y: 352, distance: 58.4
click at [343, 351] on div "Search... $3.18 0% 0% $3.18 $0.00" at bounding box center [370, 352] width 358 height 33
type input "0"
type input "$3.18"
click at [225, 429] on button "Save" at bounding box center [222, 429] width 63 height 20
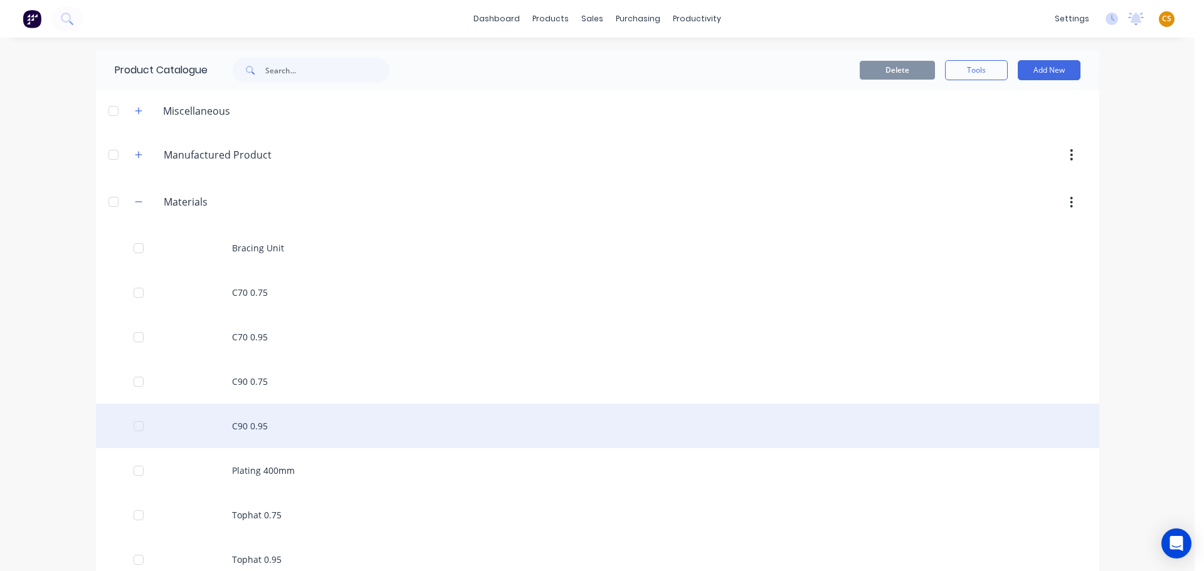
click at [252, 426] on div "C90 0.95" at bounding box center [598, 426] width 1004 height 45
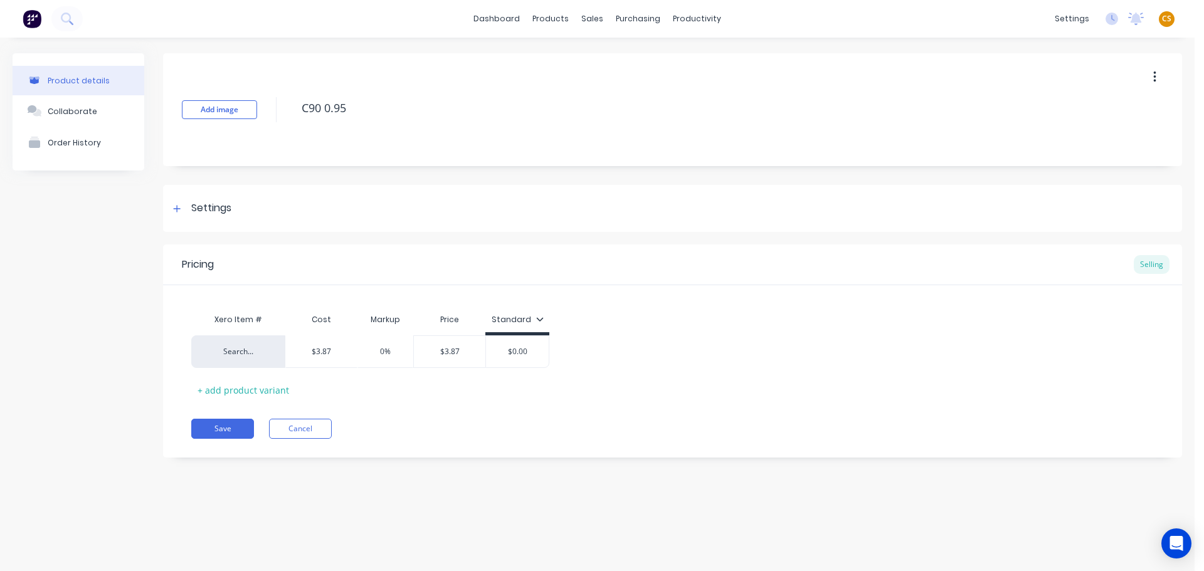
type textarea "x"
drag, startPoint x: 403, startPoint y: 350, endPoint x: 313, endPoint y: 363, distance: 91.2
click at [328, 350] on div "Search... $3.87 0% 0% $3.87 $0.00" at bounding box center [370, 352] width 358 height 33
type input "0"
type input "$3.87"
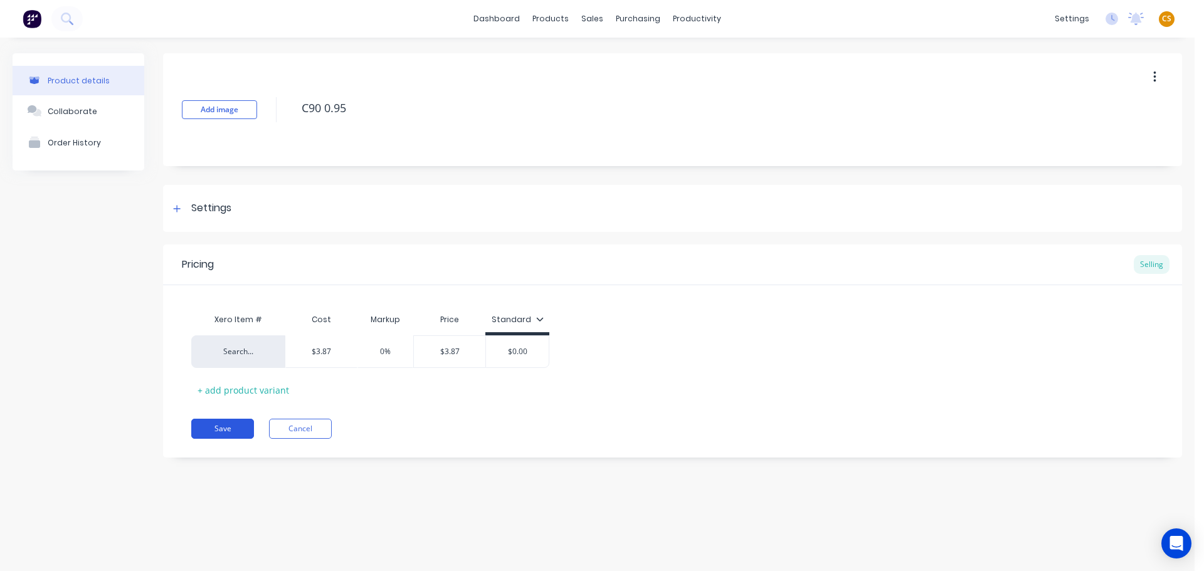
click at [229, 430] on button "Save" at bounding box center [222, 429] width 63 height 20
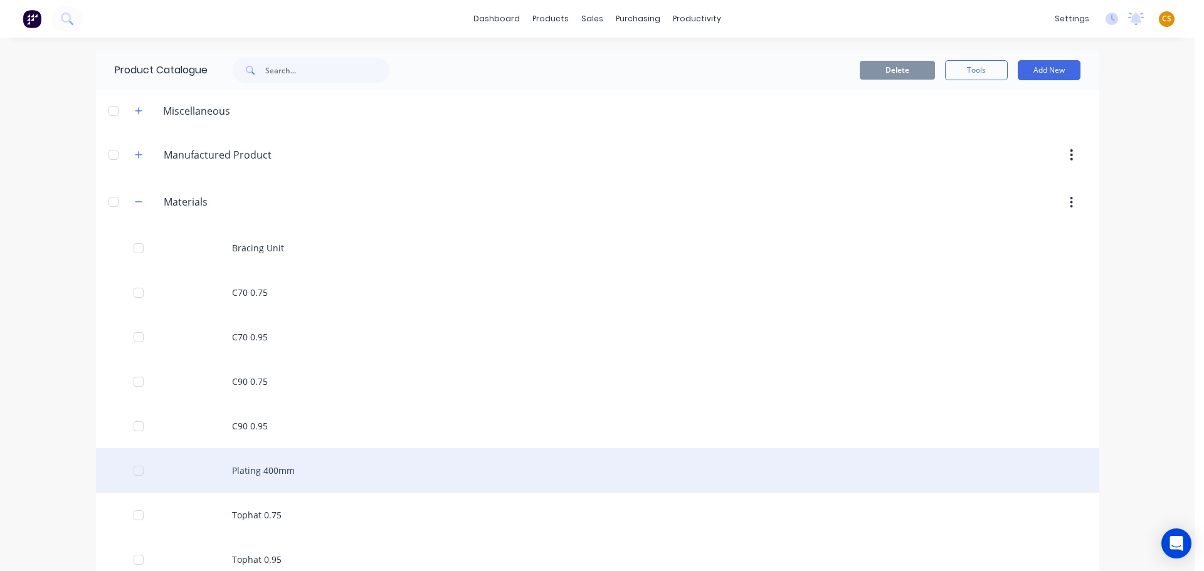
click at [258, 469] on div "Plating 400mm" at bounding box center [598, 471] width 1004 height 45
type textarea "x"
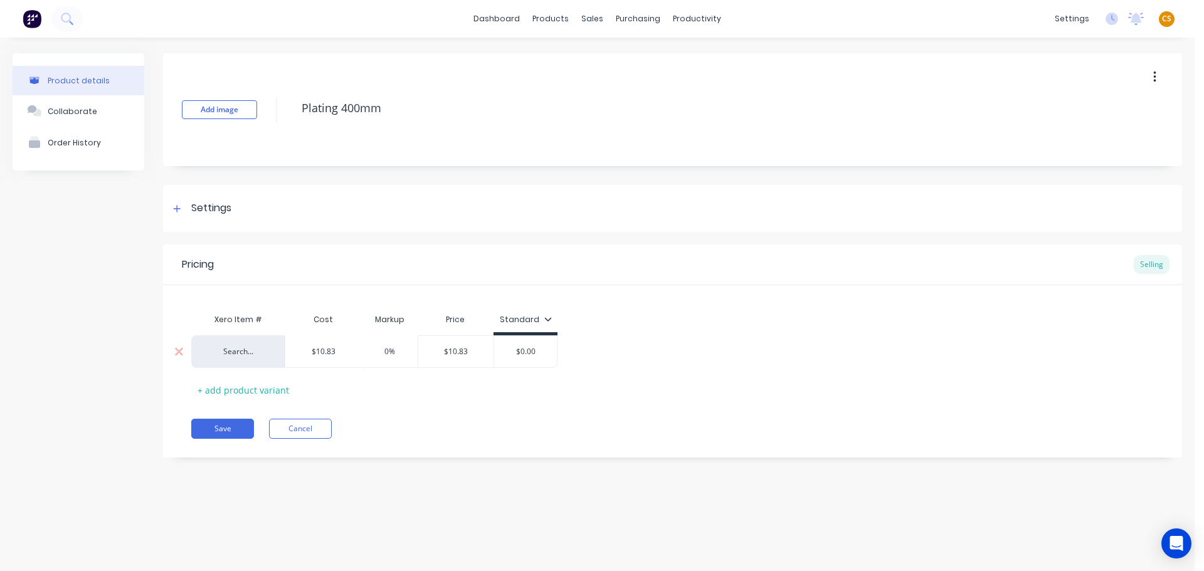
drag, startPoint x: 402, startPoint y: 350, endPoint x: 359, endPoint y: 351, distance: 43.3
click at [359, 351] on input "0%" at bounding box center [389, 351] width 63 height 11
type input "0"
type input "$10.83"
click at [215, 430] on button "Save" at bounding box center [222, 429] width 63 height 20
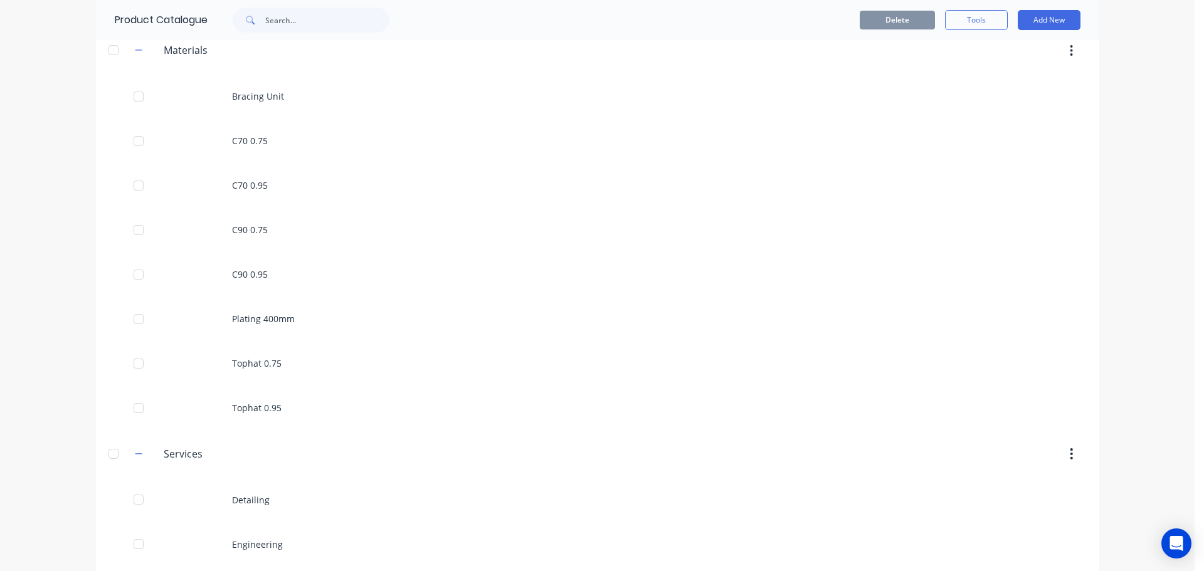
scroll to position [188, 0]
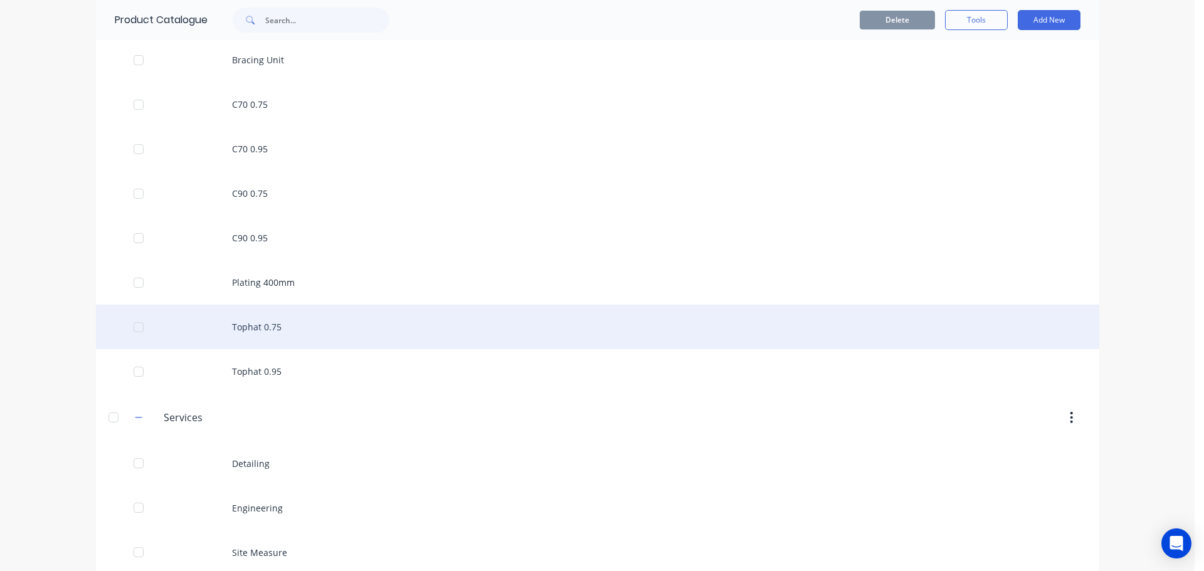
click at [267, 326] on div "Tophat 0.75" at bounding box center [598, 327] width 1004 height 45
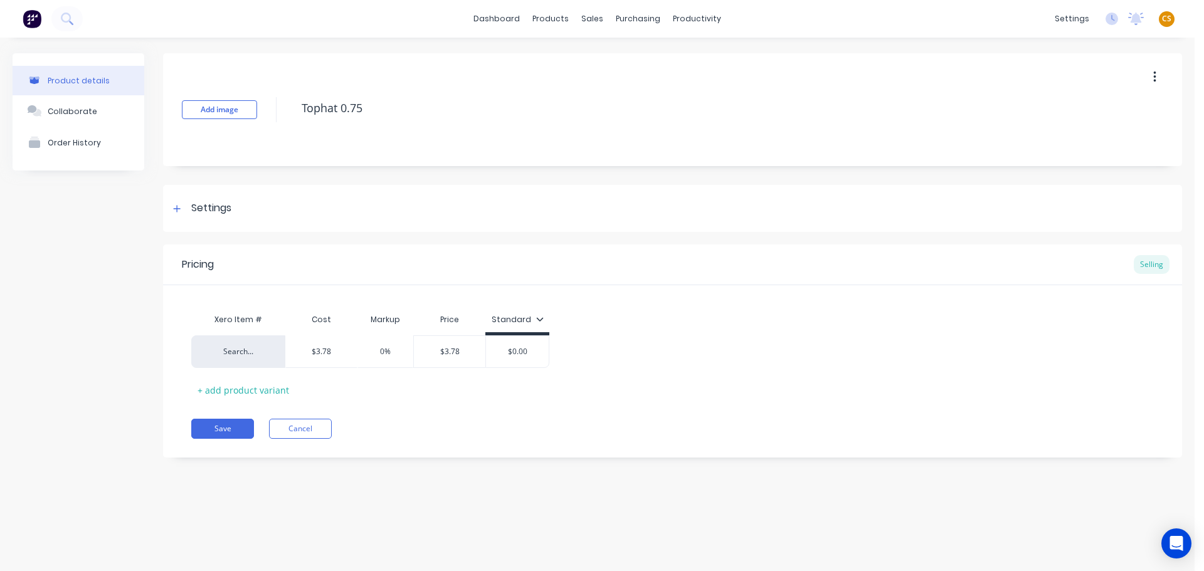
type textarea "x"
drag, startPoint x: 393, startPoint y: 354, endPoint x: 347, endPoint y: 354, distance: 45.8
click at [347, 354] on div "Search... $3.78 0% 0% $3.78 $0.00" at bounding box center [370, 352] width 358 height 33
type input "0"
type input "$3.78"
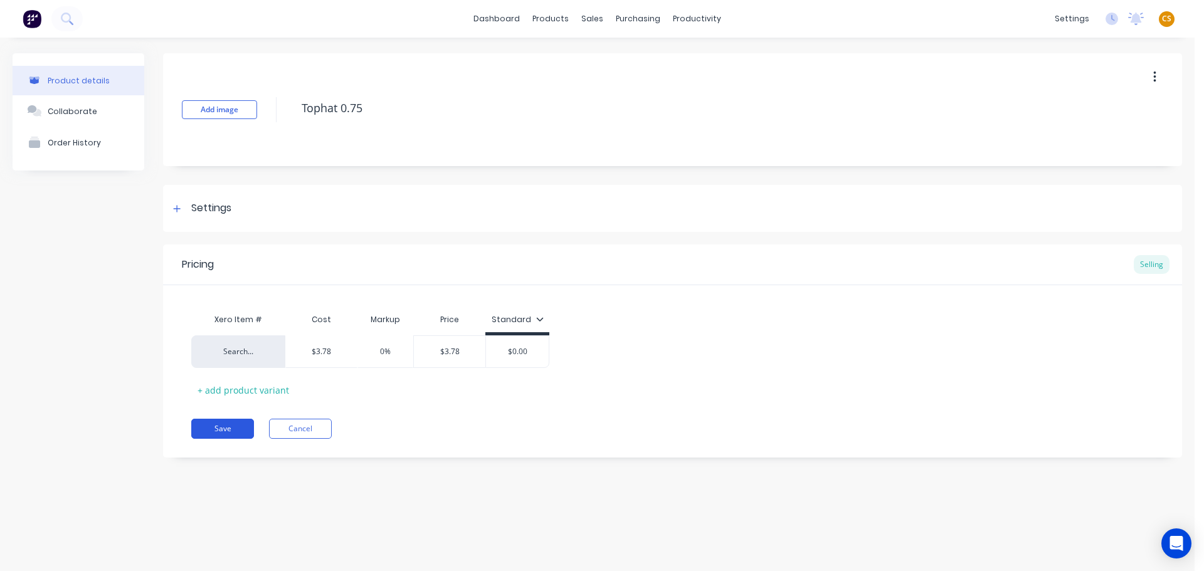
click at [216, 429] on button "Save" at bounding box center [222, 429] width 63 height 20
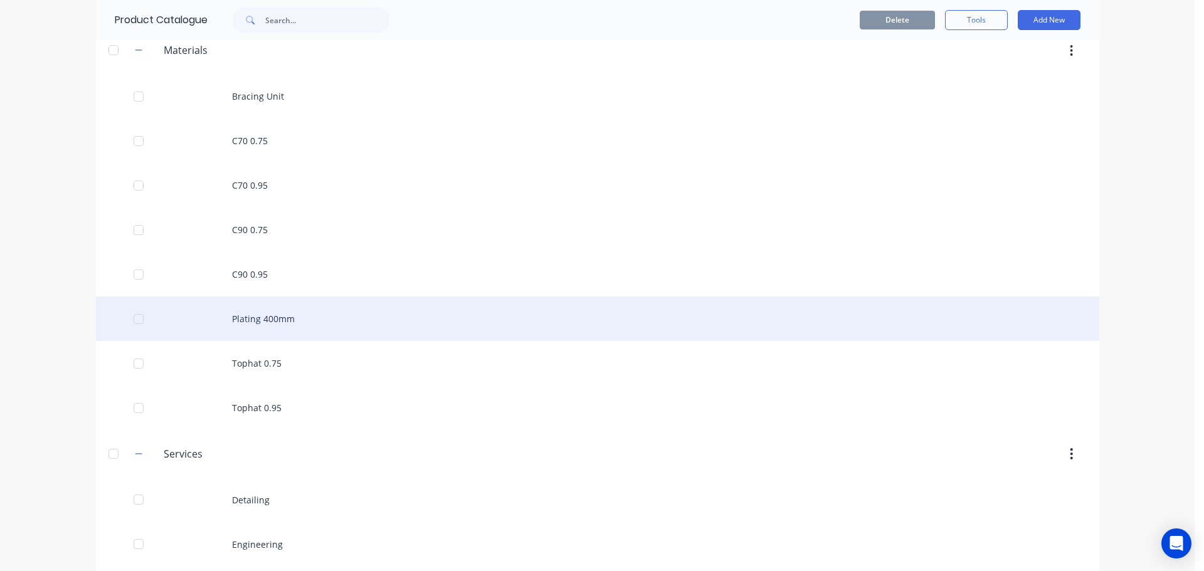
scroll to position [205, 0]
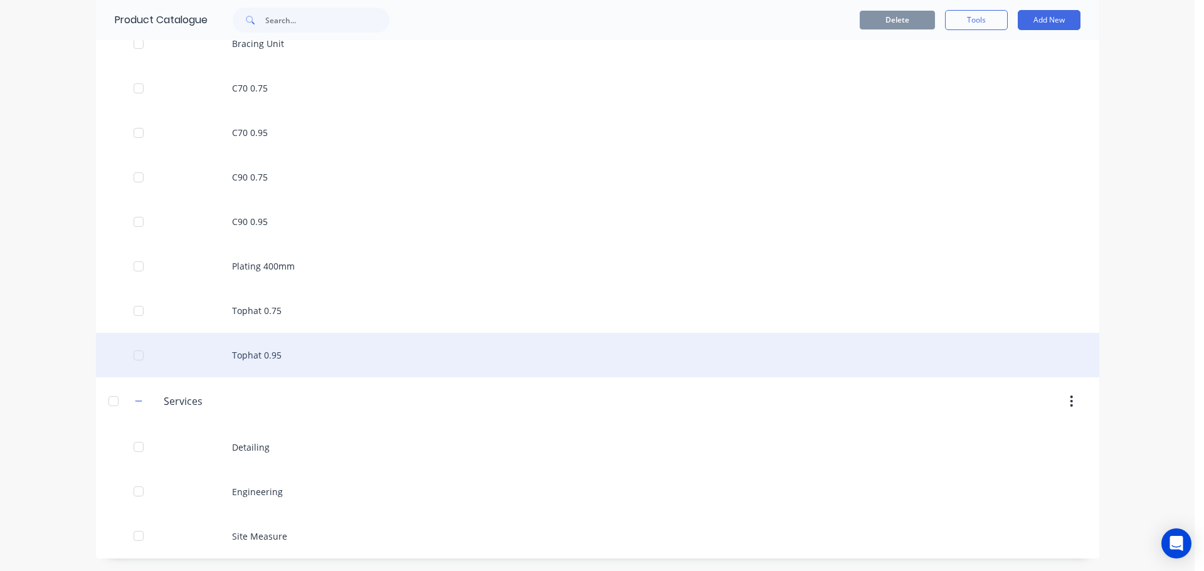
click at [259, 357] on div "Tophat 0.95" at bounding box center [598, 355] width 1004 height 45
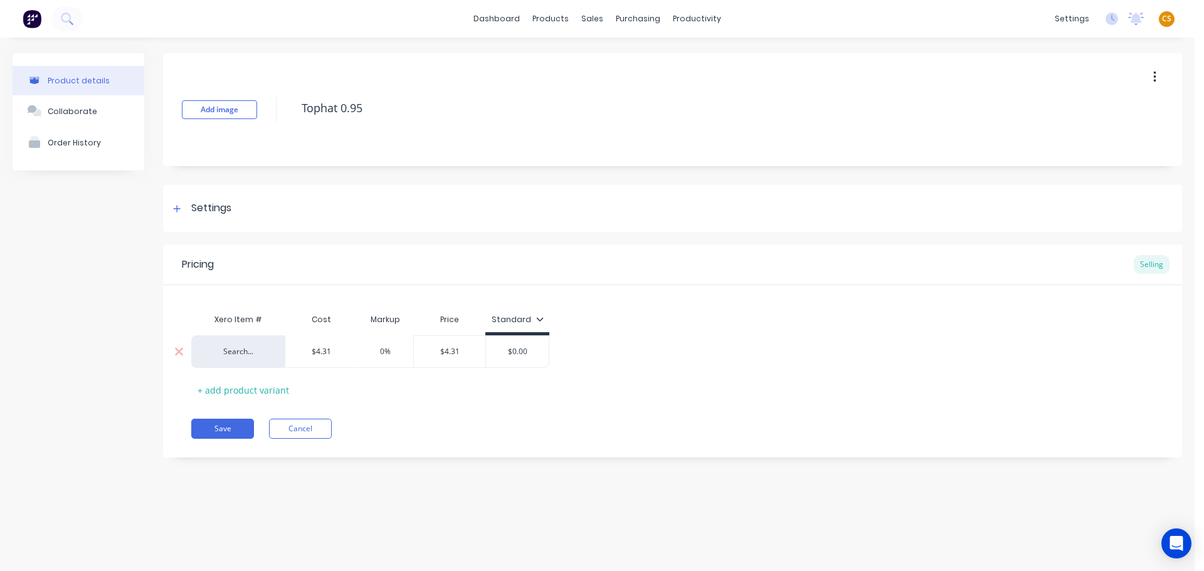
type textarea "x"
drag, startPoint x: 396, startPoint y: 350, endPoint x: 334, endPoint y: 351, distance: 62.1
click at [334, 351] on div "Search... $4.31 0% 0% $4.31 $0.00" at bounding box center [370, 352] width 358 height 33
type input "0"
type input "$4.31"
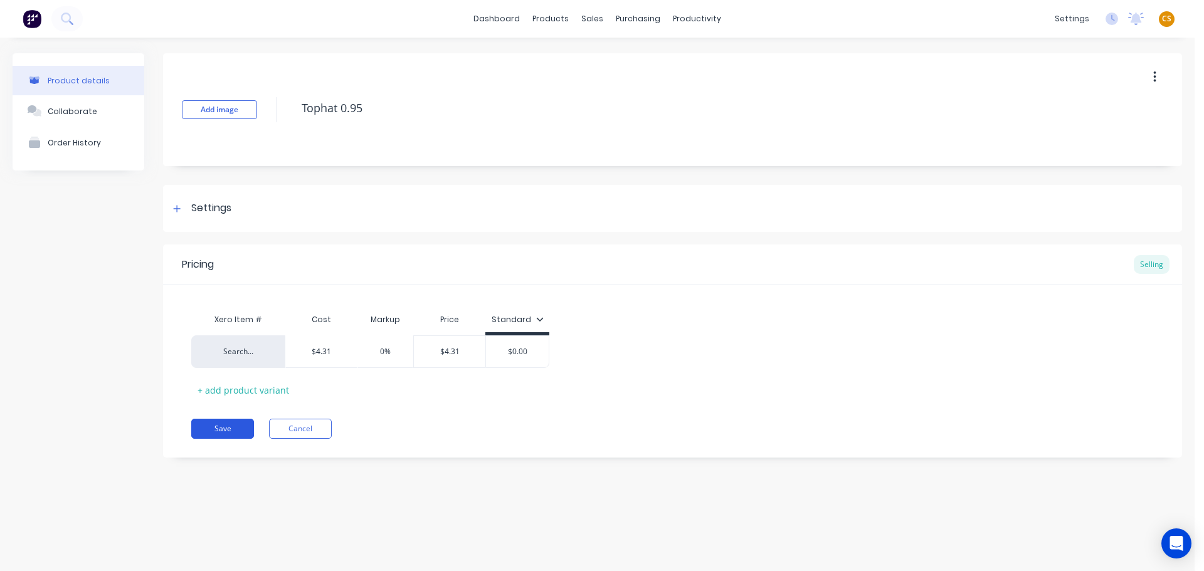
click at [210, 429] on button "Save" at bounding box center [222, 429] width 63 height 20
type textarea "x"
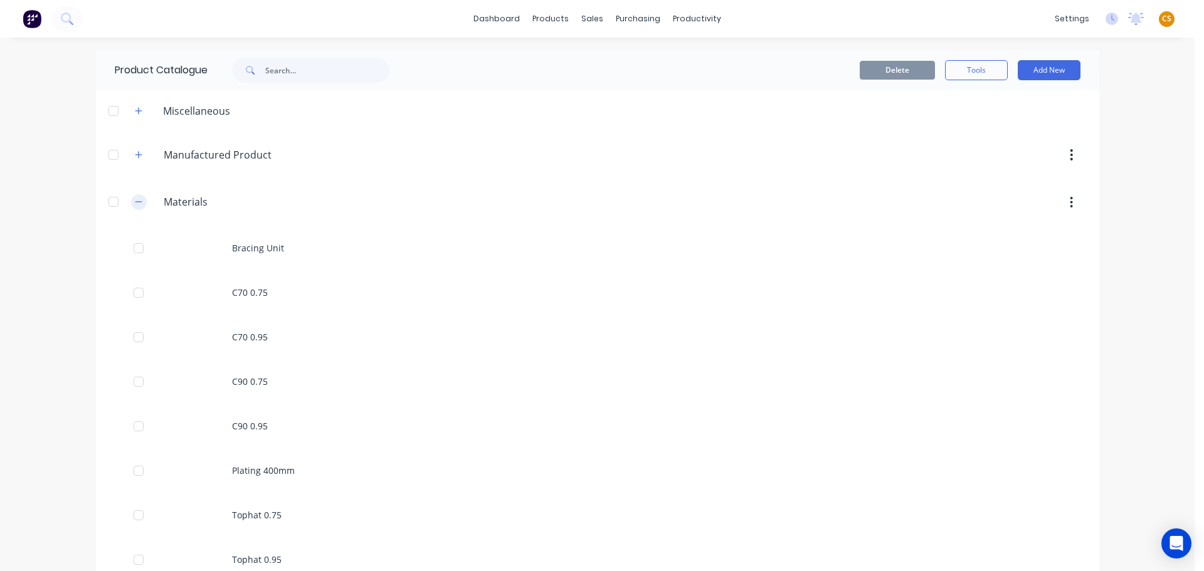
click at [135, 201] on icon "button" at bounding box center [139, 202] width 8 height 9
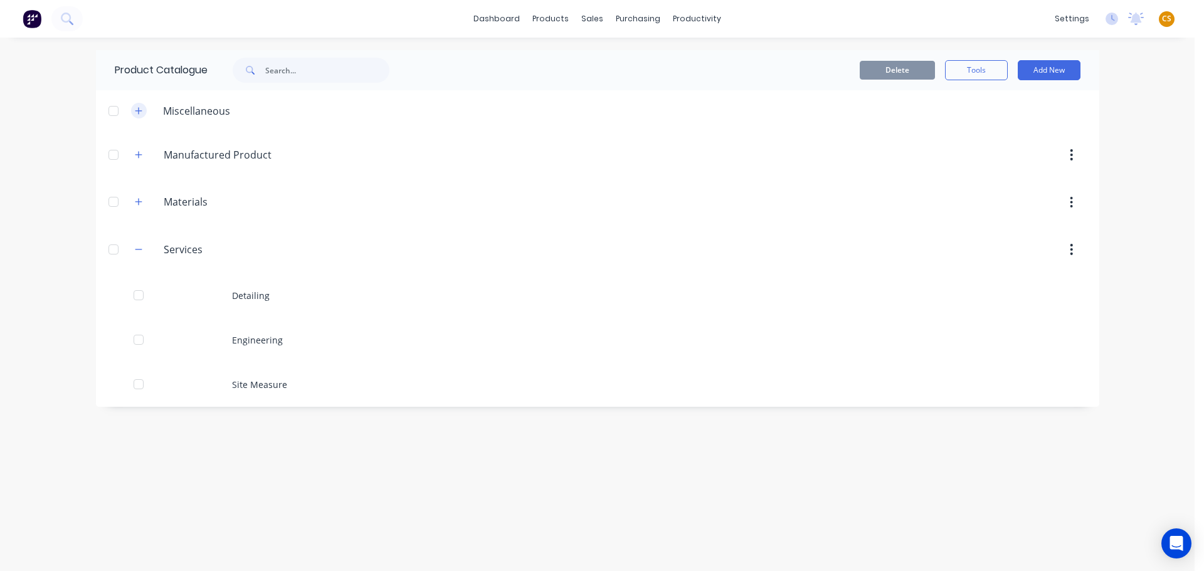
click at [140, 113] on icon "button" at bounding box center [139, 111] width 8 height 9
click at [139, 155] on icon "button" at bounding box center [138, 154] width 7 height 7
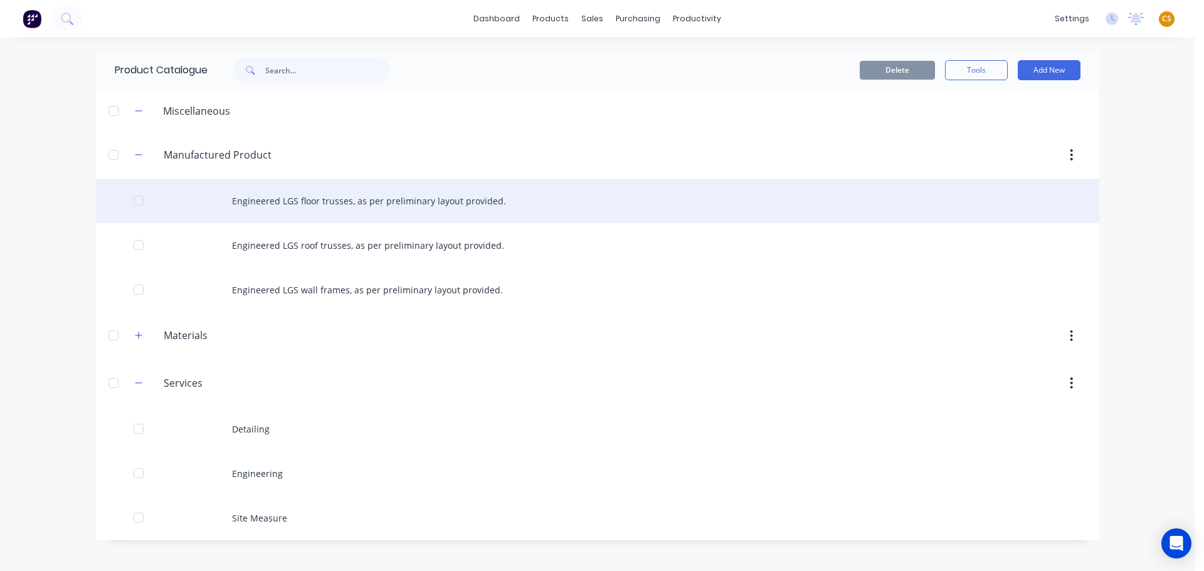
click at [390, 205] on div "Engineered LGS floor trusses, as per preliminary layout provided." at bounding box center [598, 201] width 1004 height 45
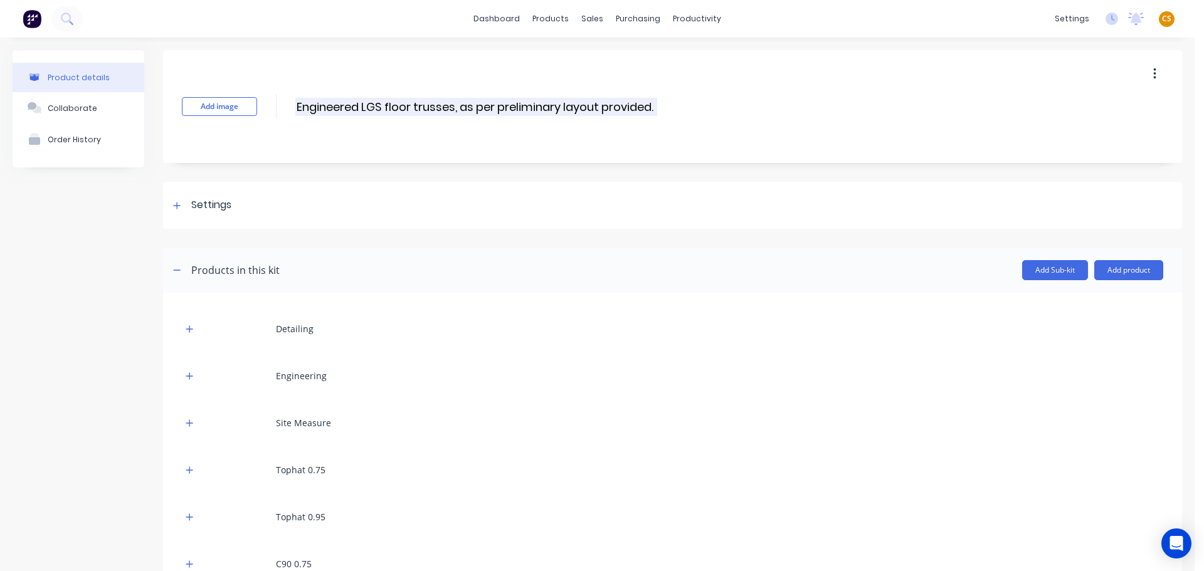
click at [655, 107] on input "Engineered LGS floor trusses, as per preliminary layout provided." at bounding box center [476, 107] width 362 height 18
click at [322, 106] on input "Engineered LGS floor trusses, as per preliminary layout provided.a" at bounding box center [479, 107] width 369 height 18
drag, startPoint x: 322, startPoint y: 106, endPoint x: 654, endPoint y: 109, distance: 331.2
click at [654, 109] on input "Engineered LGS floor trusses, as per preliminary layout provided.a" at bounding box center [479, 107] width 369 height 18
type input "Engineered LGS floor trusses, as per preliminary layout provided.a"
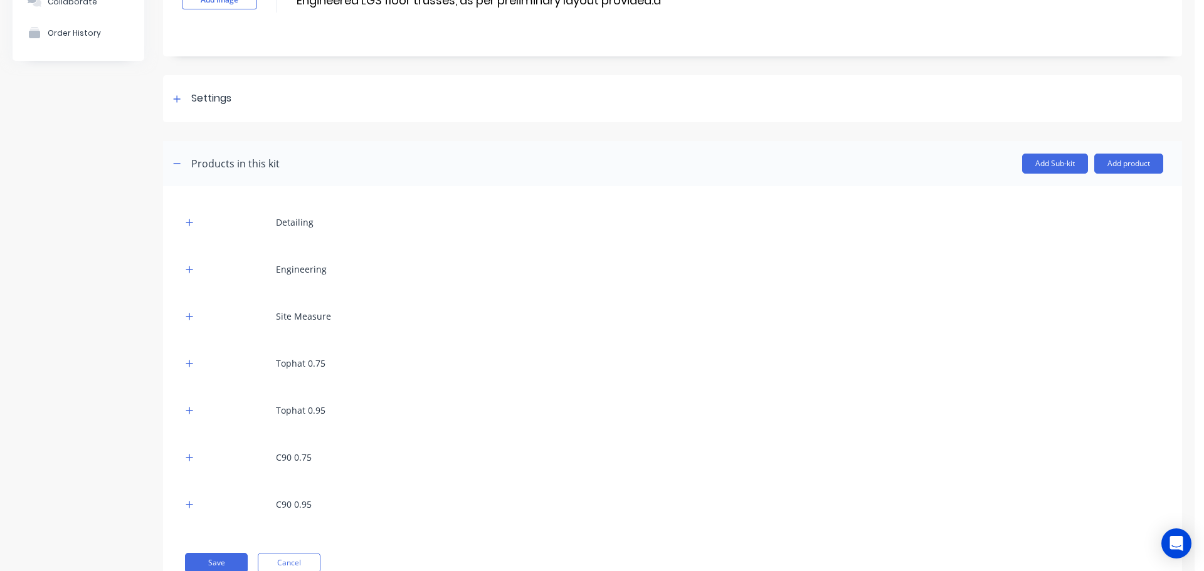
scroll to position [152, 0]
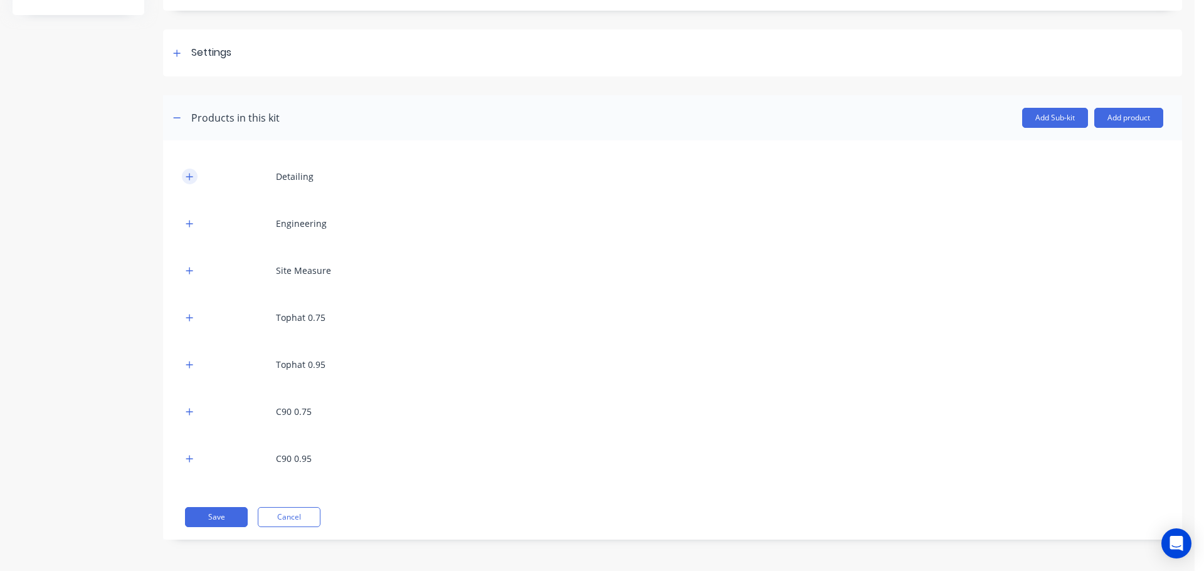
click at [192, 178] on icon "button" at bounding box center [190, 177] width 8 height 9
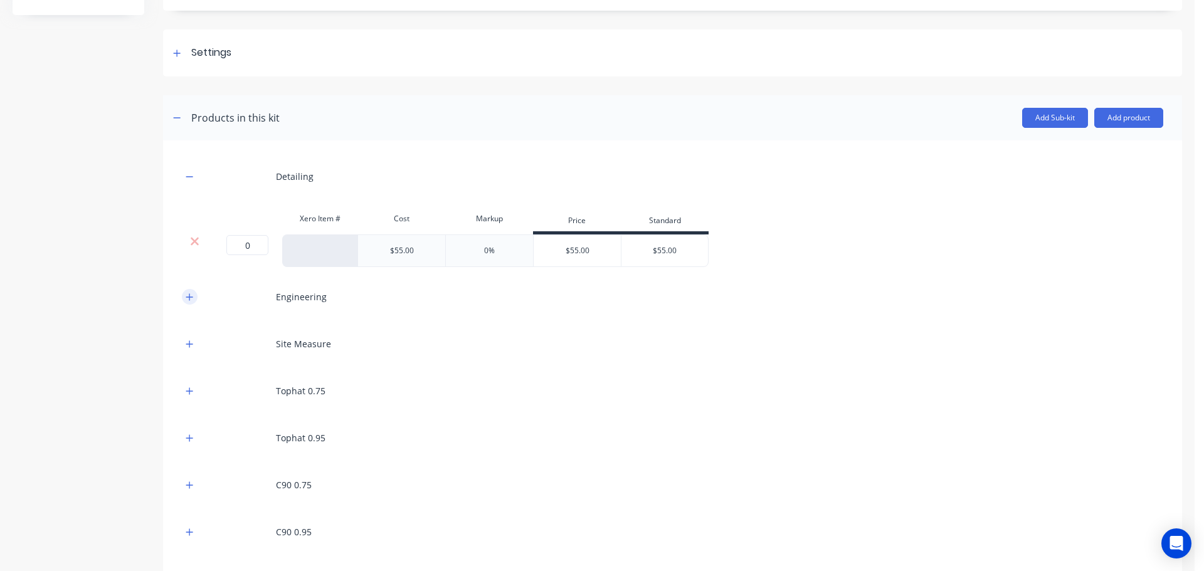
click at [189, 297] on icon "button" at bounding box center [189, 297] width 7 height 7
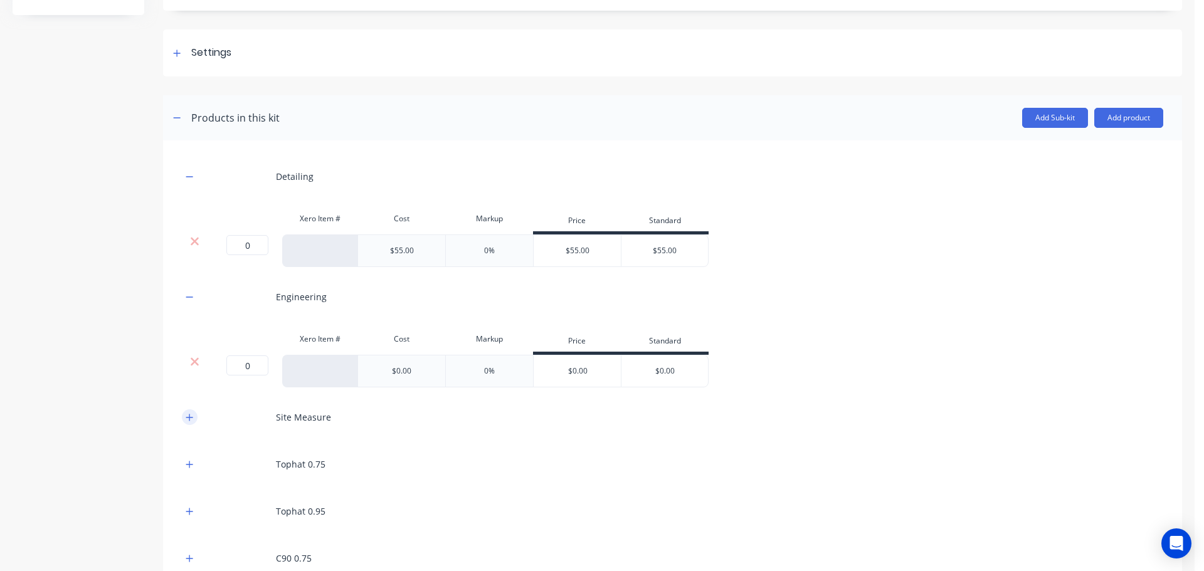
click at [189, 418] on icon "button" at bounding box center [189, 417] width 7 height 7
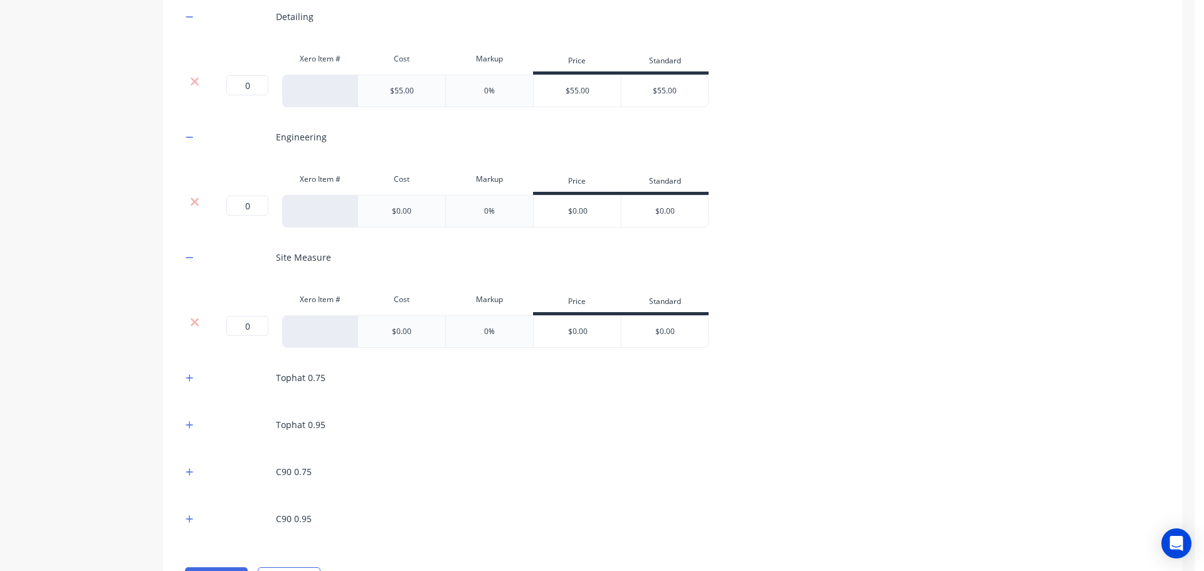
scroll to position [373, 0]
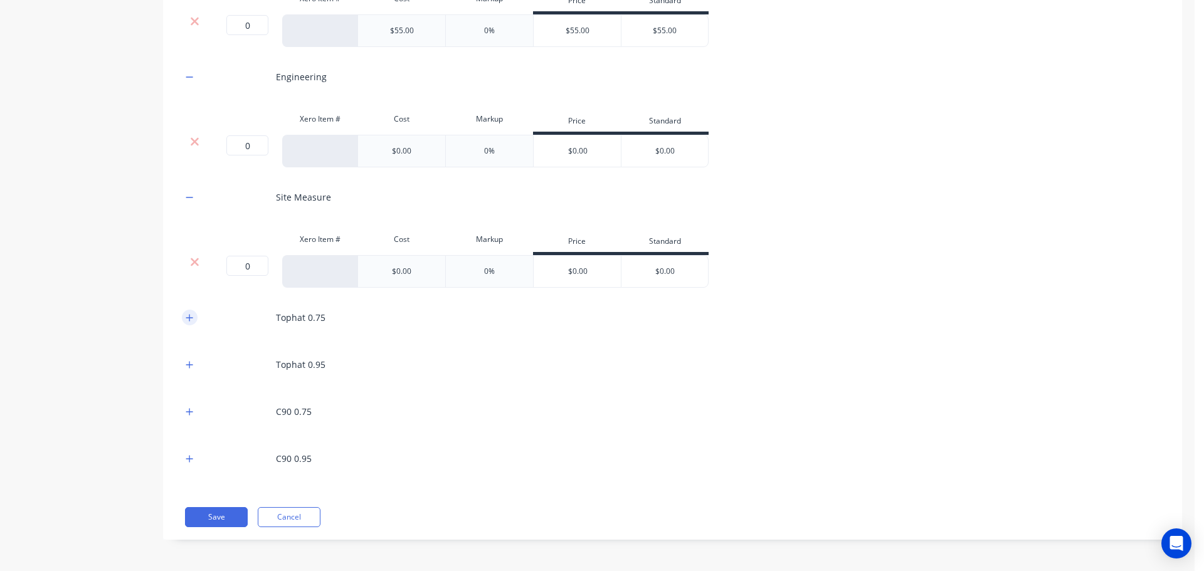
click at [187, 322] on button "button" at bounding box center [190, 318] width 16 height 16
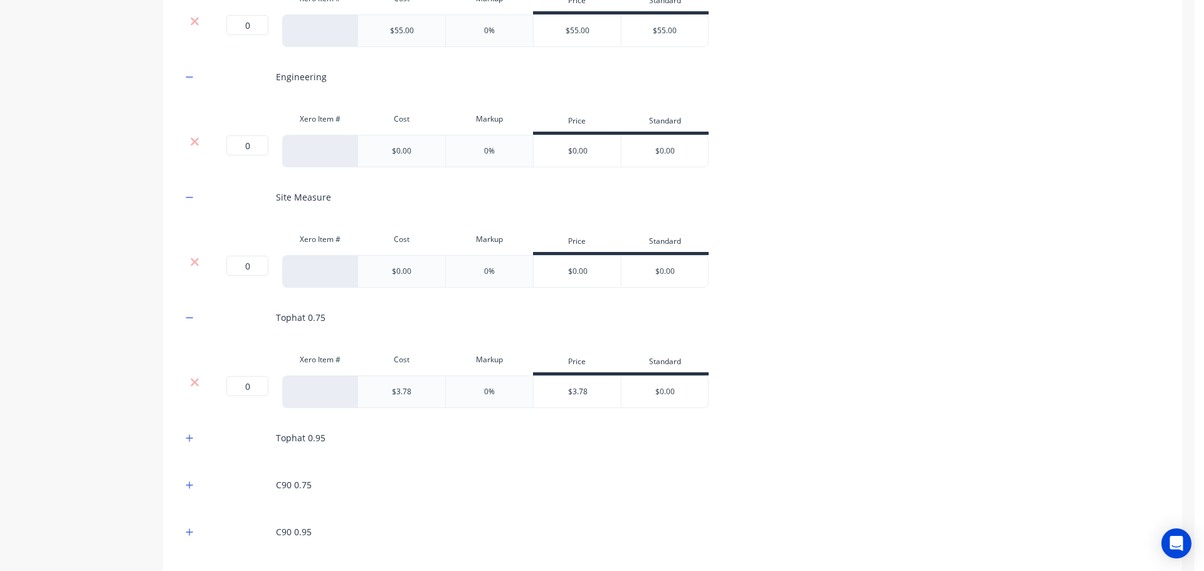
drag, startPoint x: 187, startPoint y: 438, endPoint x: 188, endPoint y: 446, distance: 7.6
click at [187, 439] on icon "button" at bounding box center [190, 438] width 8 height 9
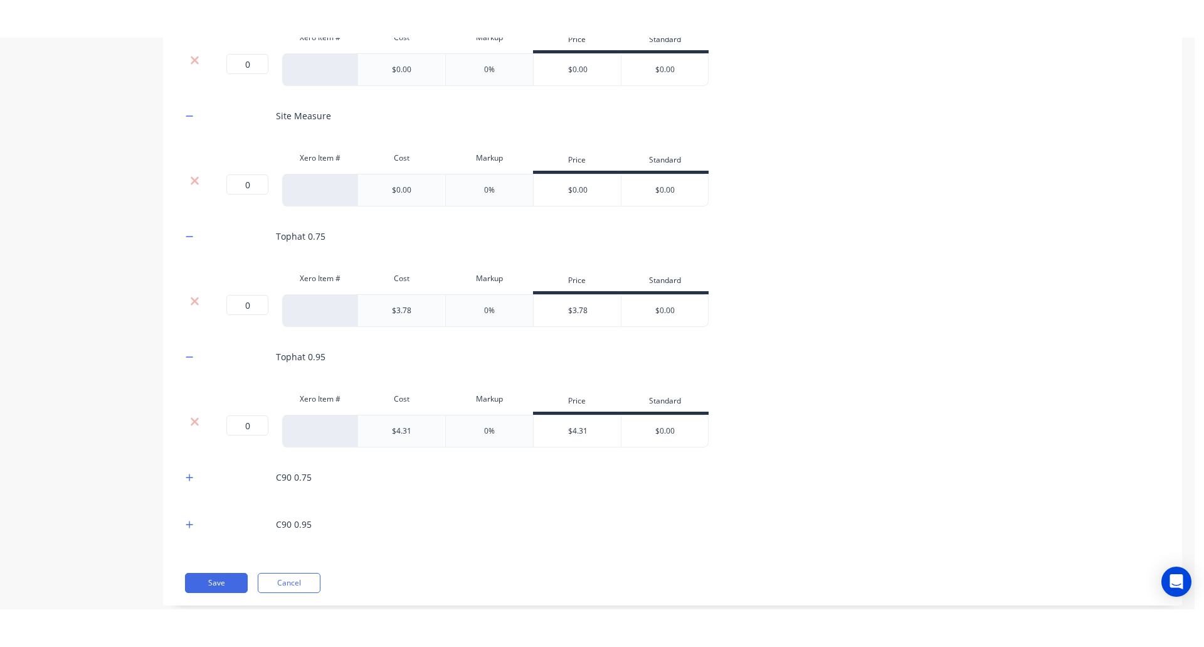
scroll to position [519, 0]
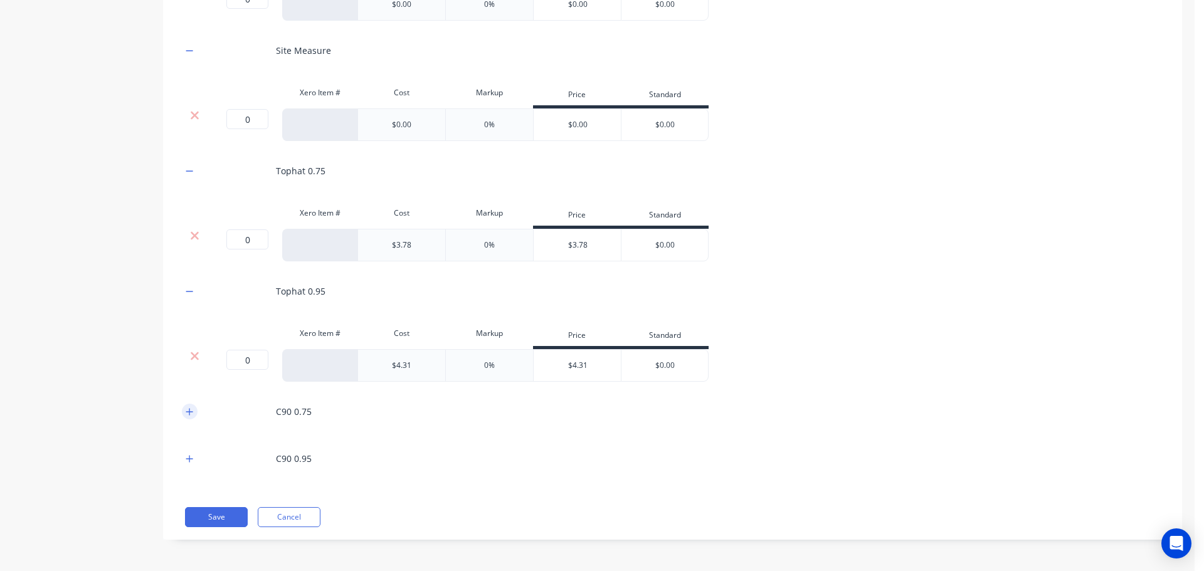
click at [190, 413] on icon "button" at bounding box center [189, 411] width 7 height 7
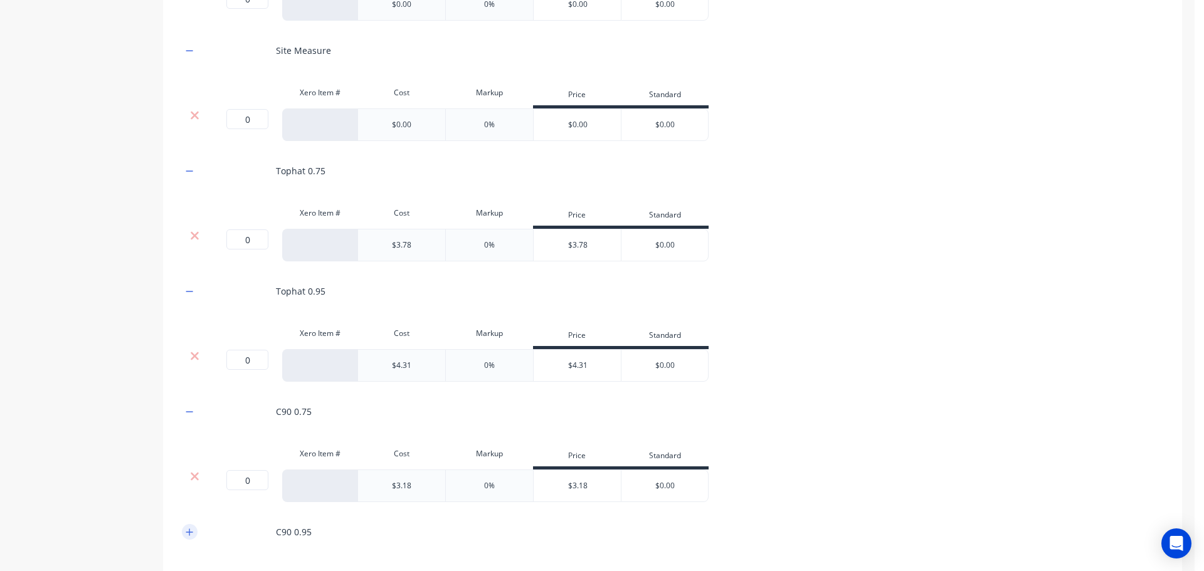
click at [189, 532] on icon "button" at bounding box center [189, 532] width 7 height 7
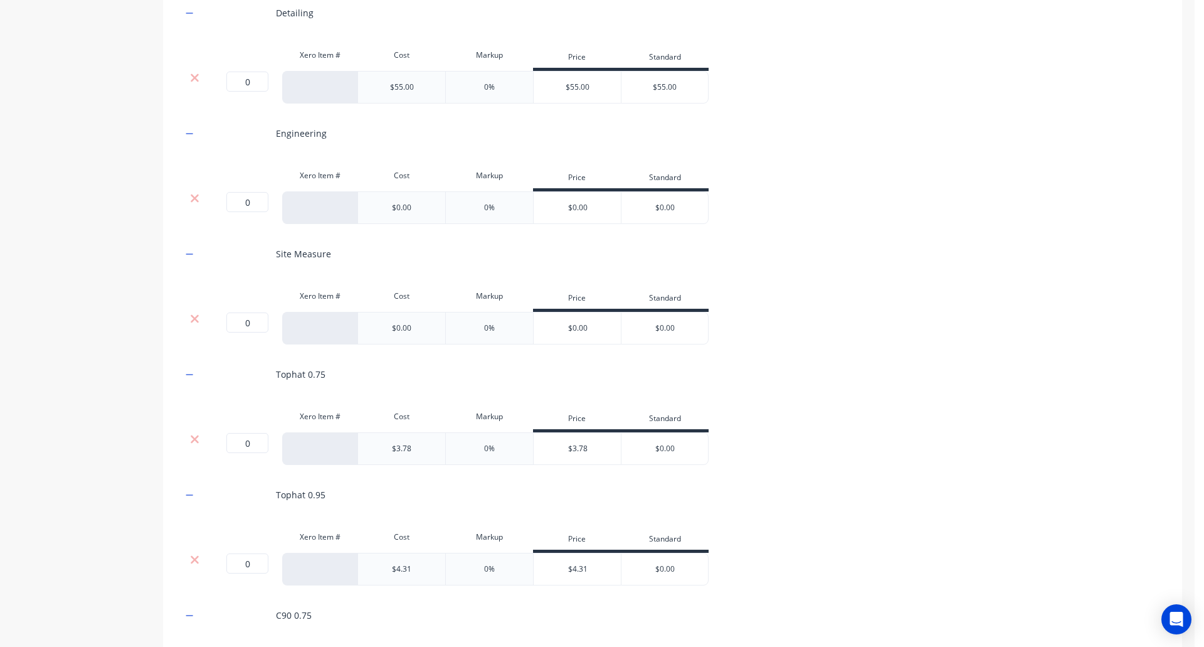
scroll to position [0, 0]
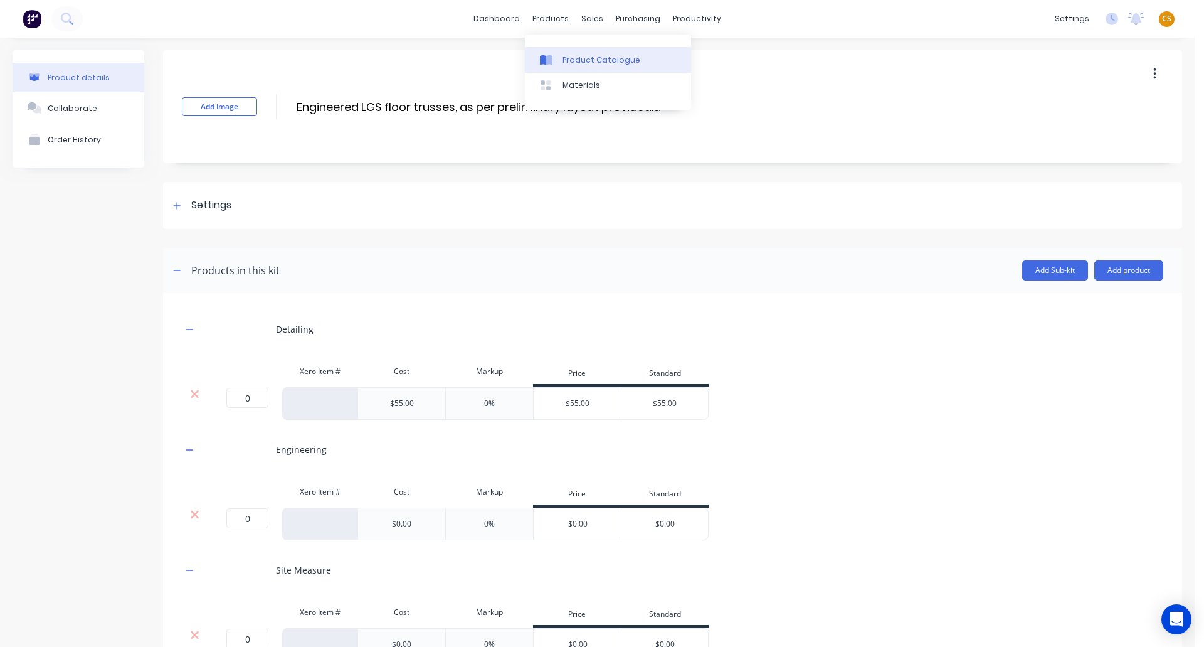
click at [580, 63] on div "Product Catalogue" at bounding box center [602, 60] width 78 height 11
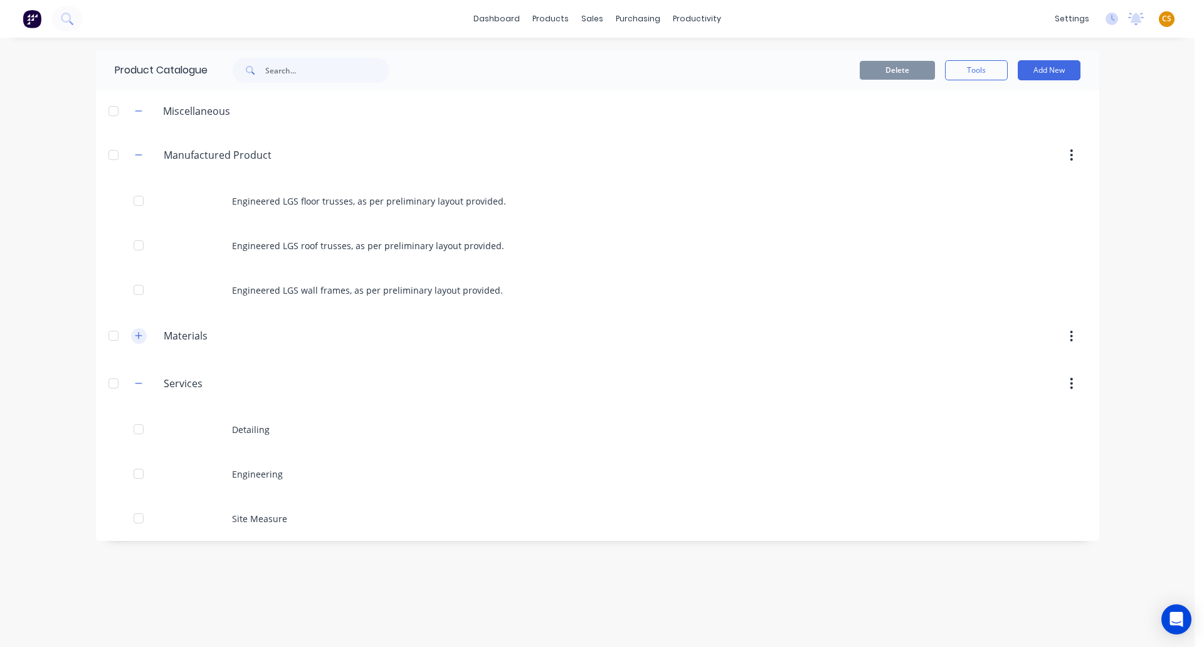
click at [139, 337] on icon "button" at bounding box center [139, 335] width 8 height 9
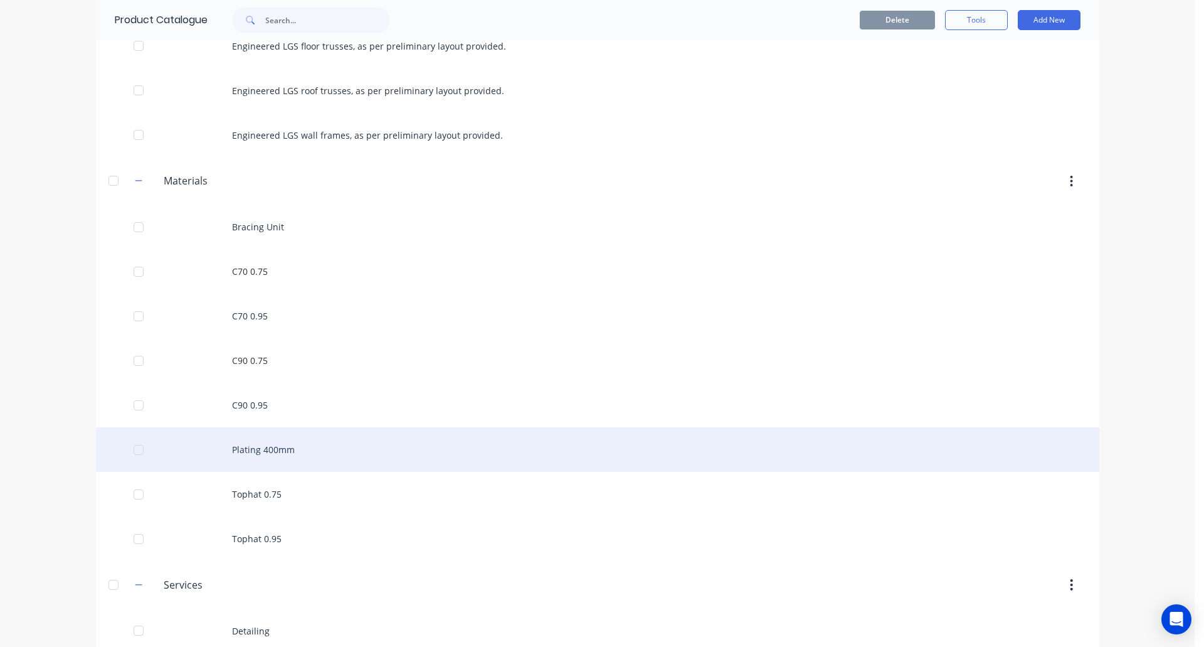
scroll to position [188, 0]
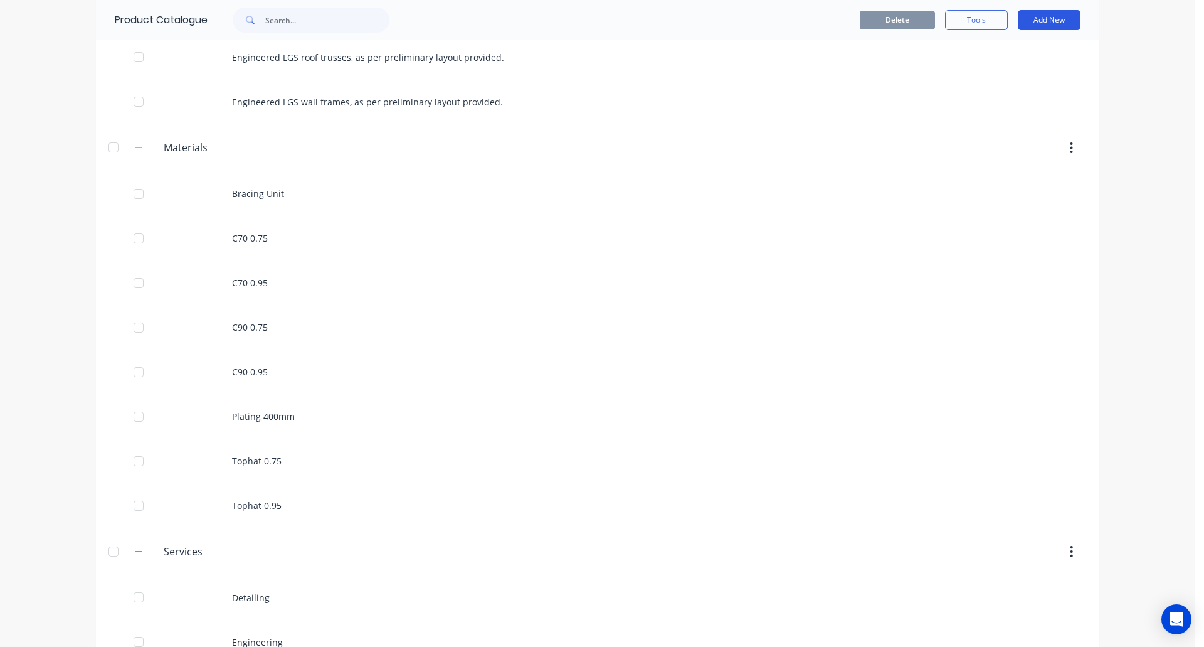
click at [1035, 22] on button "Add New" at bounding box center [1049, 20] width 63 height 20
click at [995, 80] on div "Product" at bounding box center [1021, 77] width 97 height 18
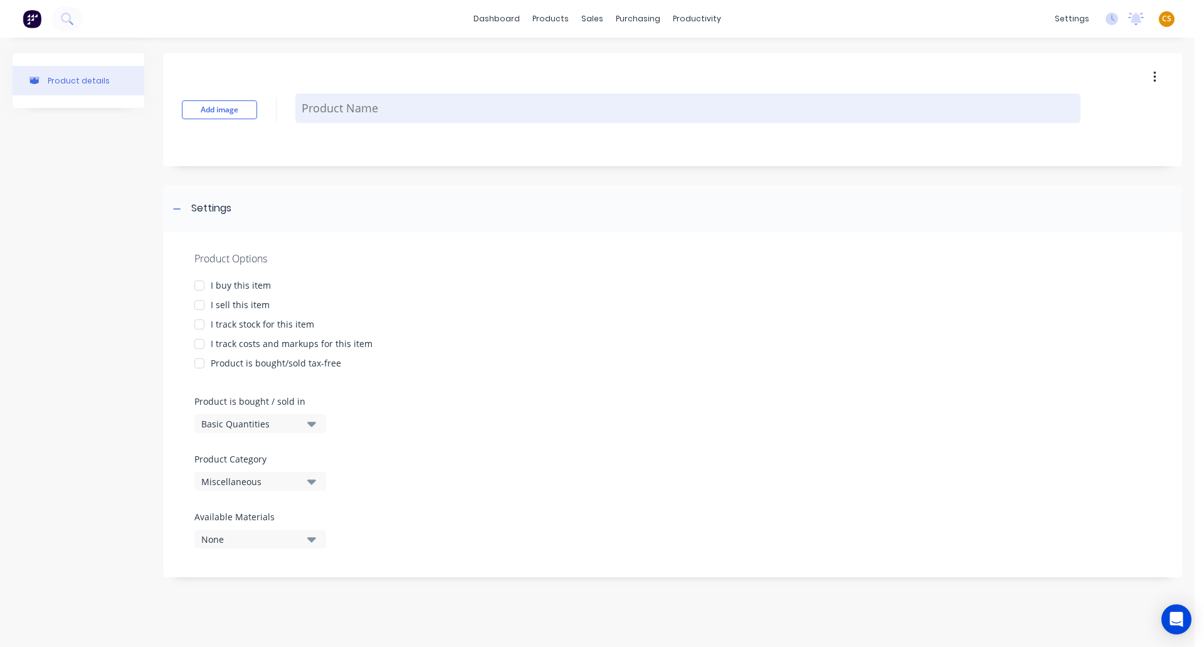
click at [306, 109] on textarea at bounding box center [687, 107] width 785 height 29
paste textarea "Tophat 0.75"
type textarea "x"
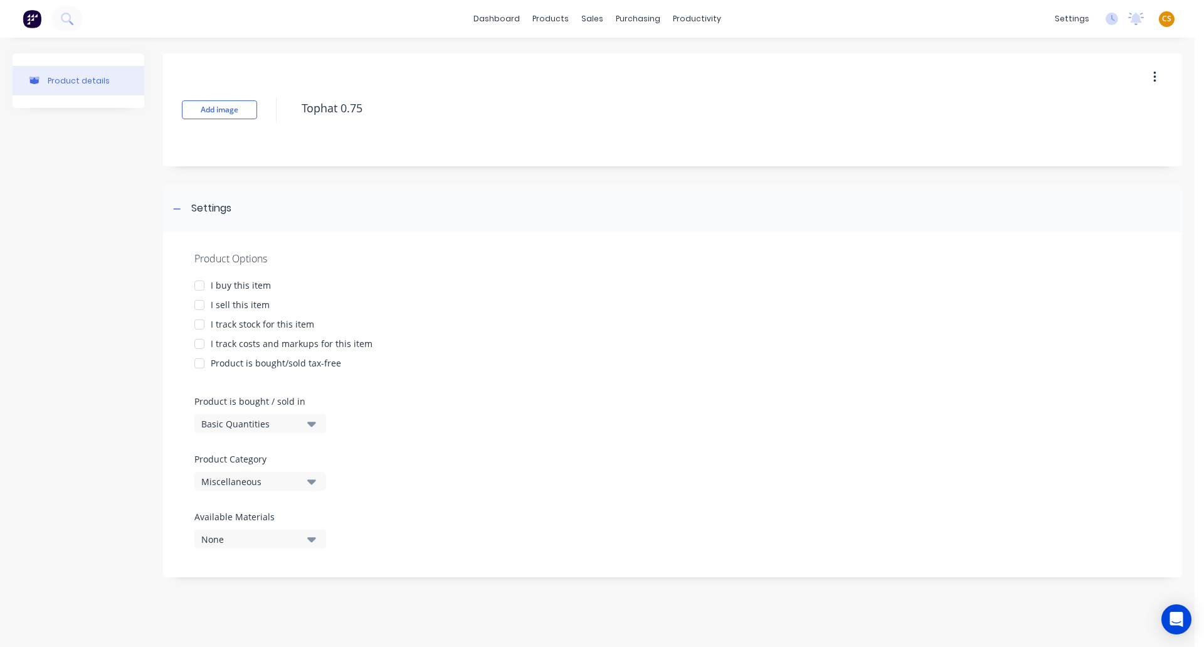
type textarea "Tophat 0.75"
type textarea "x"
type textarea "Tophat 0.75"
click at [234, 306] on div "I sell this item" at bounding box center [240, 304] width 59 height 13
click at [256, 346] on div "I track costs and markups for this item" at bounding box center [292, 343] width 162 height 13
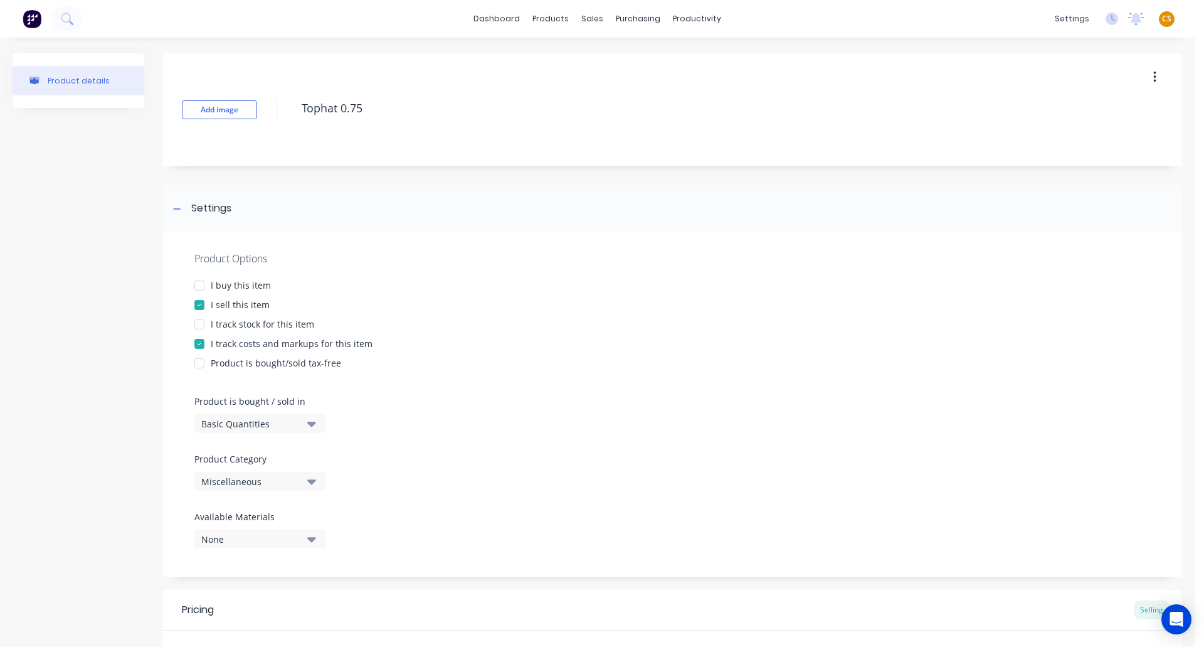
scroll to position [191, 0]
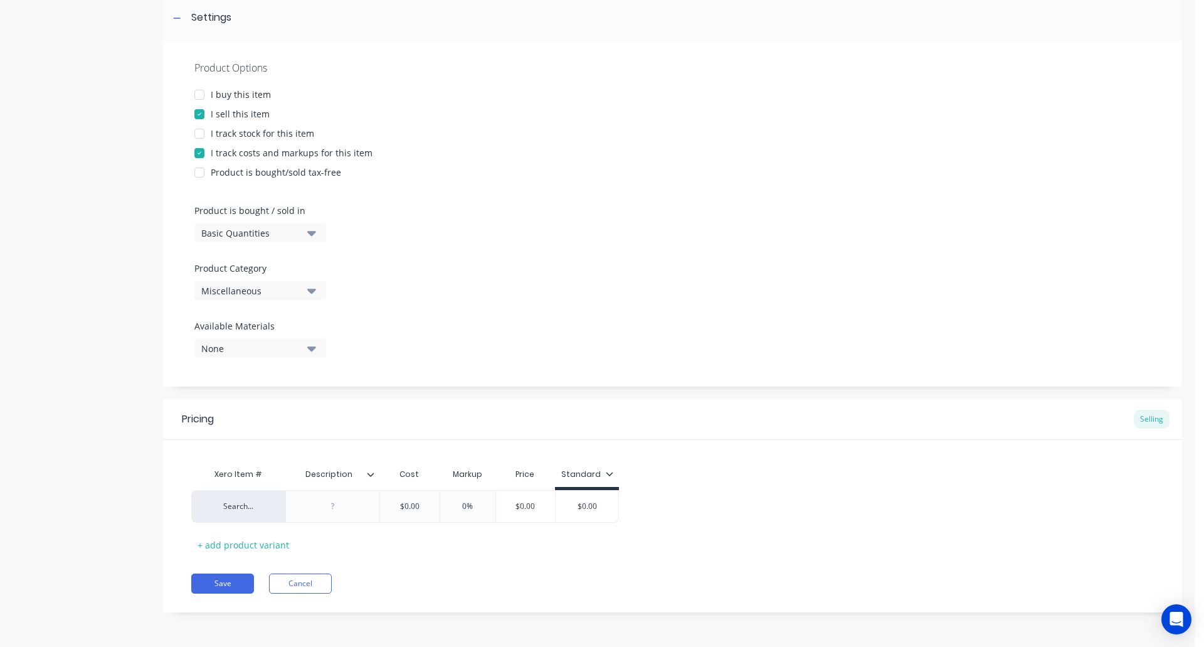
click at [369, 474] on icon at bounding box center [371, 474] width 8 height 8
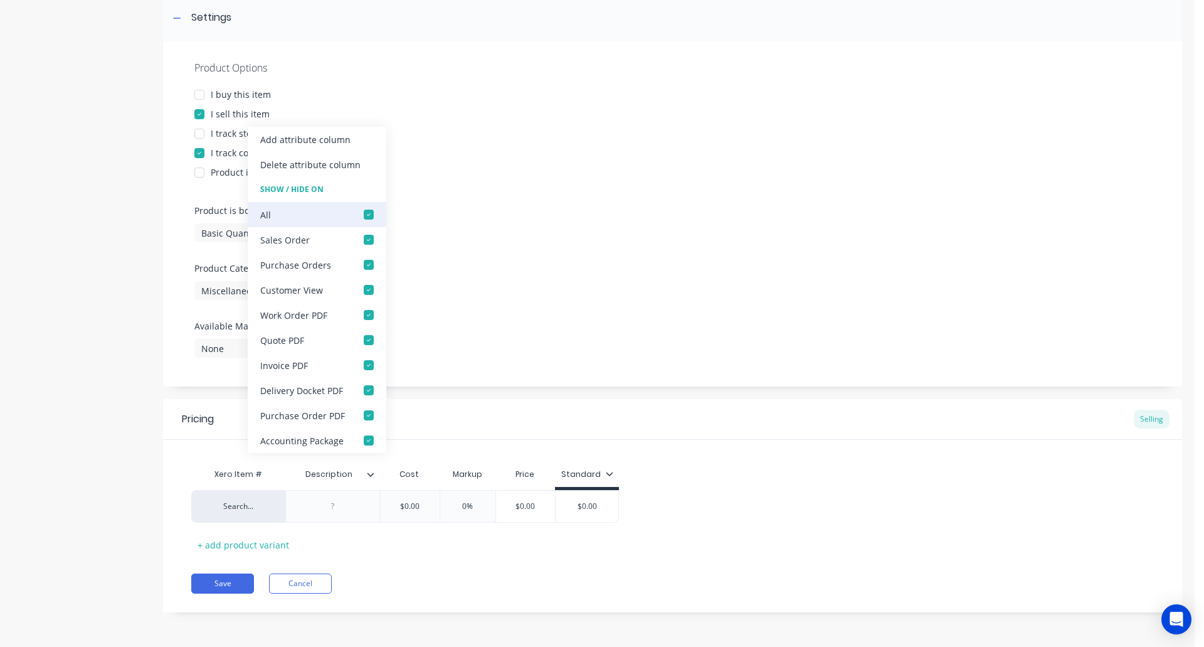
click at [364, 213] on div at bounding box center [368, 214] width 25 height 25
type textarea "x"
click at [401, 559] on div "Pricing Selling Xero Item # Description Cost Markup Price Standard Search... $0…" at bounding box center [672, 505] width 1019 height 213
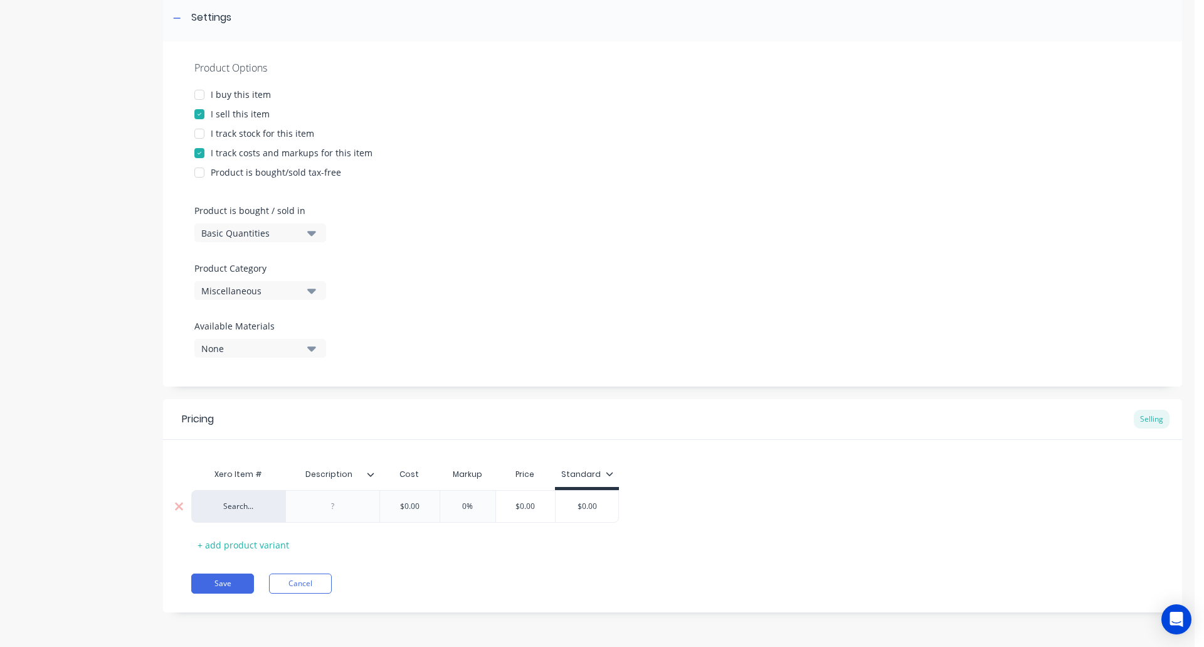
drag, startPoint x: 420, startPoint y: 507, endPoint x: 380, endPoint y: 507, distance: 40.8
click at [380, 507] on input "$0.00" at bounding box center [409, 506] width 63 height 11
type input "."
type textarea "x"
type input "3."
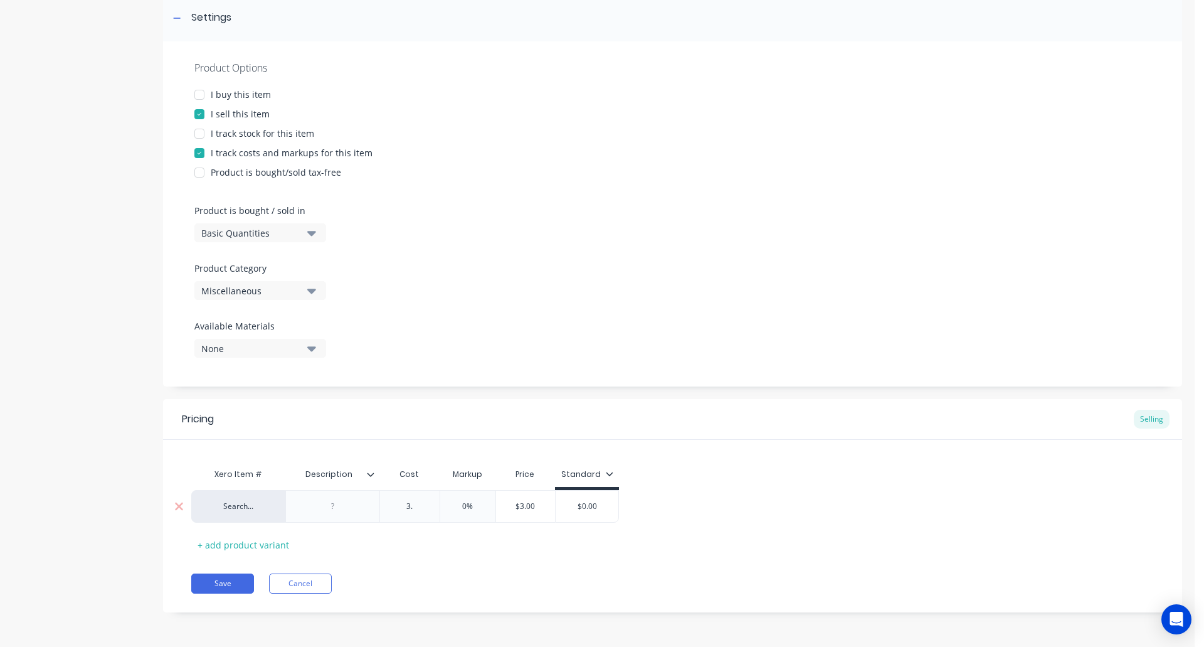
type textarea "x"
type input "3.78"
type textarea "x"
type input "3.78"
type input "0%"
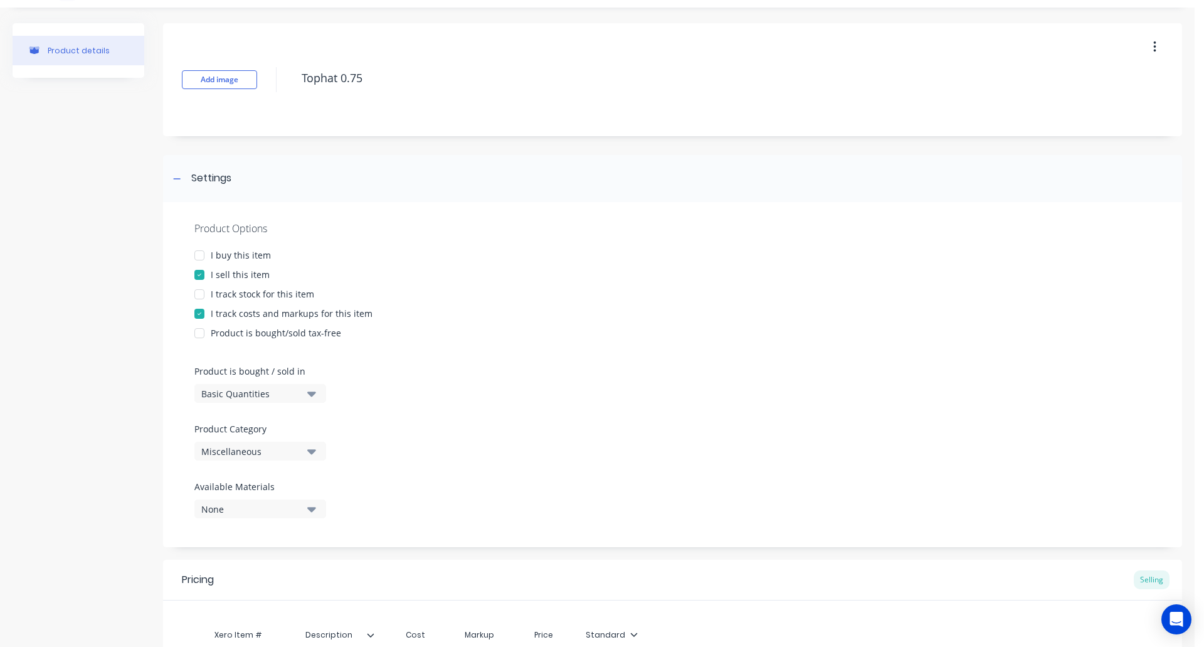
scroll to position [0, 0]
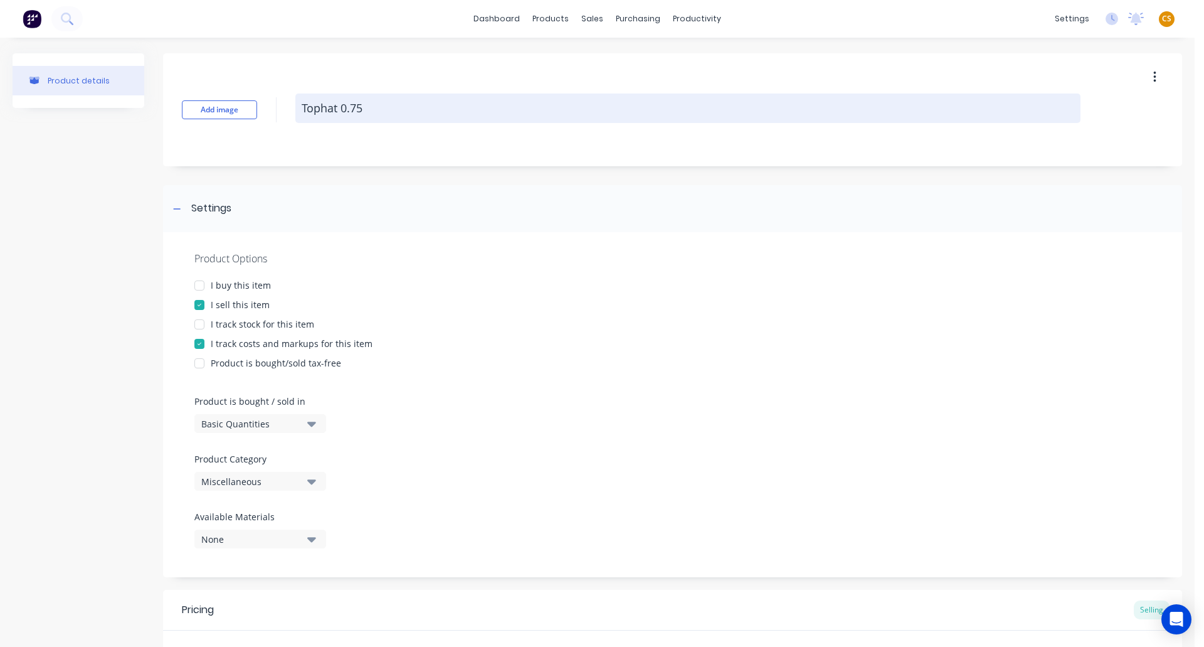
click at [403, 109] on textarea "Tophat 0.75" at bounding box center [687, 107] width 785 height 29
type textarea "x"
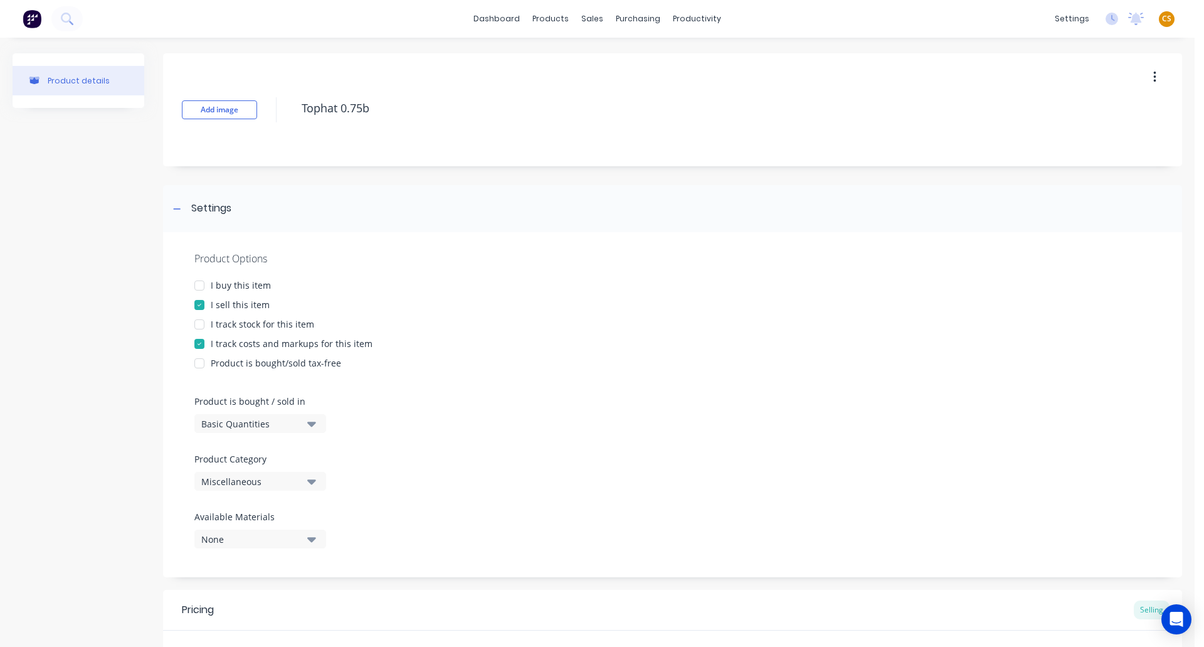
type textarea "Tophat 0.75b"
type textarea "x"
type textarea "Tophat 0.75b"
drag, startPoint x: 264, startPoint y: 107, endPoint x: 255, endPoint y: 108, distance: 9.4
click at [255, 108] on div "Add image Tophat 0.75b" at bounding box center [672, 109] width 1019 height 113
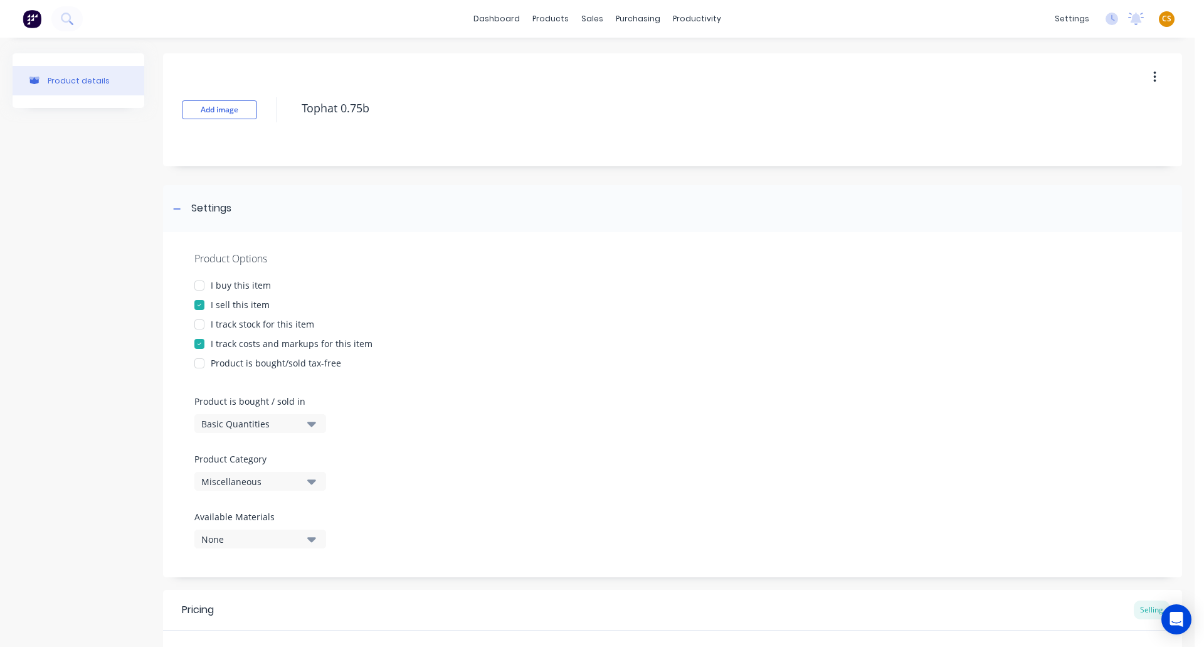
drag, startPoint x: 386, startPoint y: 108, endPoint x: 269, endPoint y: 109, distance: 117.3
click at [269, 109] on div "Add image Tophat 0.75b" at bounding box center [672, 109] width 1019 height 113
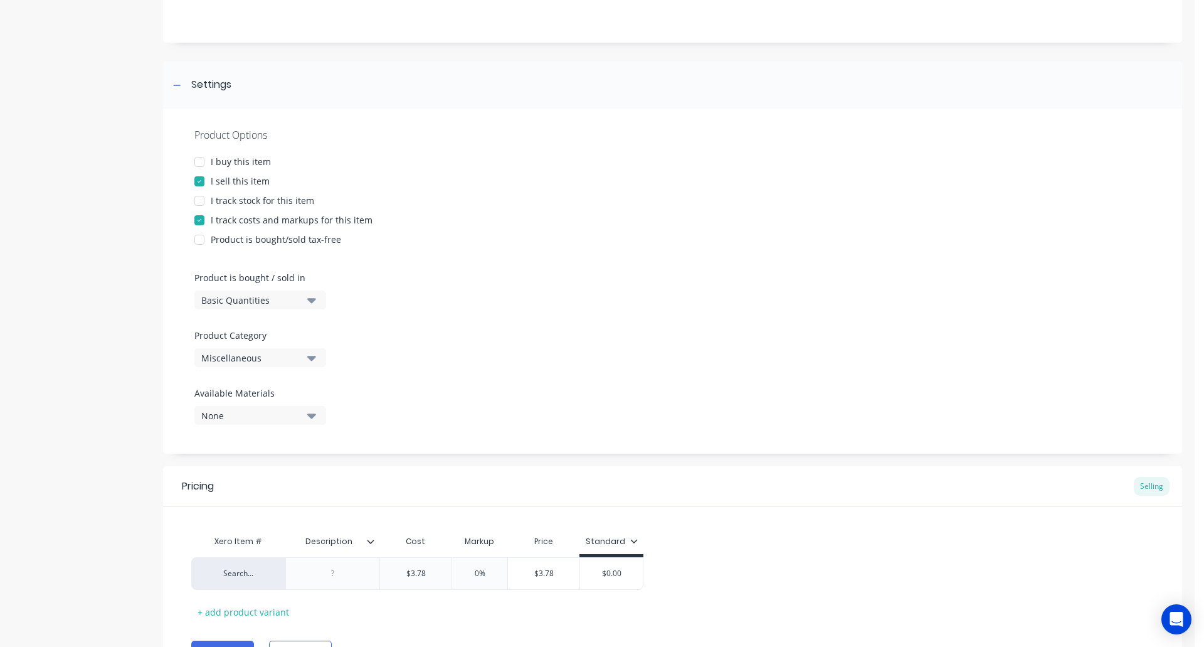
scroll to position [191, 0]
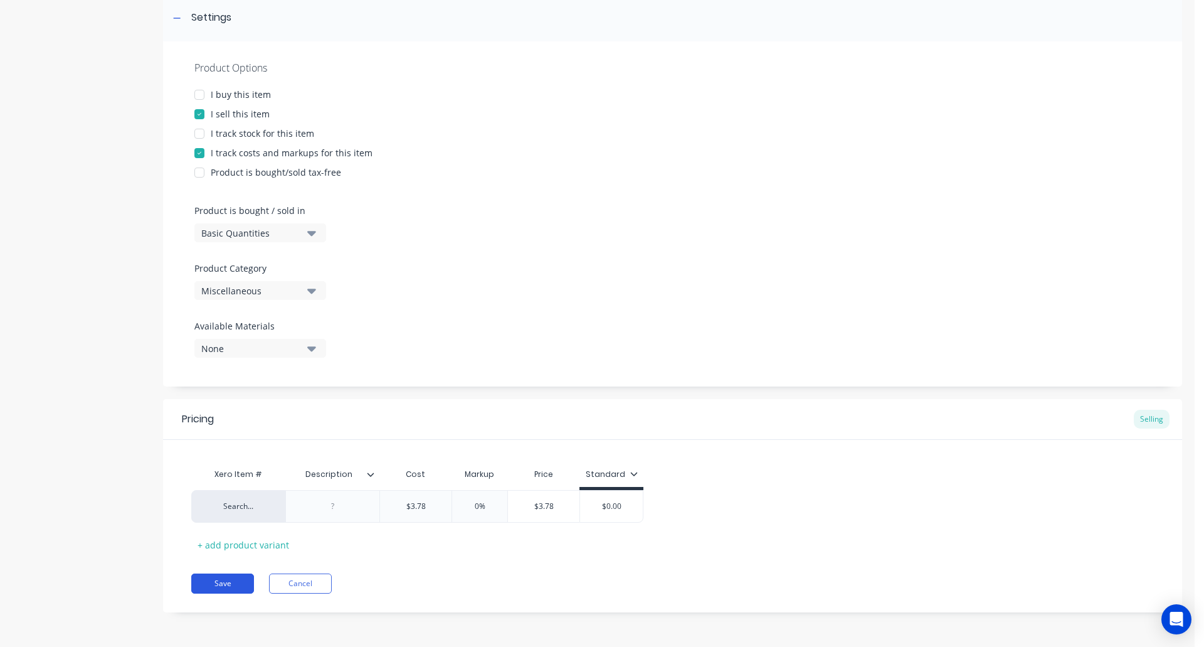
click at [213, 571] on button "Save" at bounding box center [222, 583] width 63 height 20
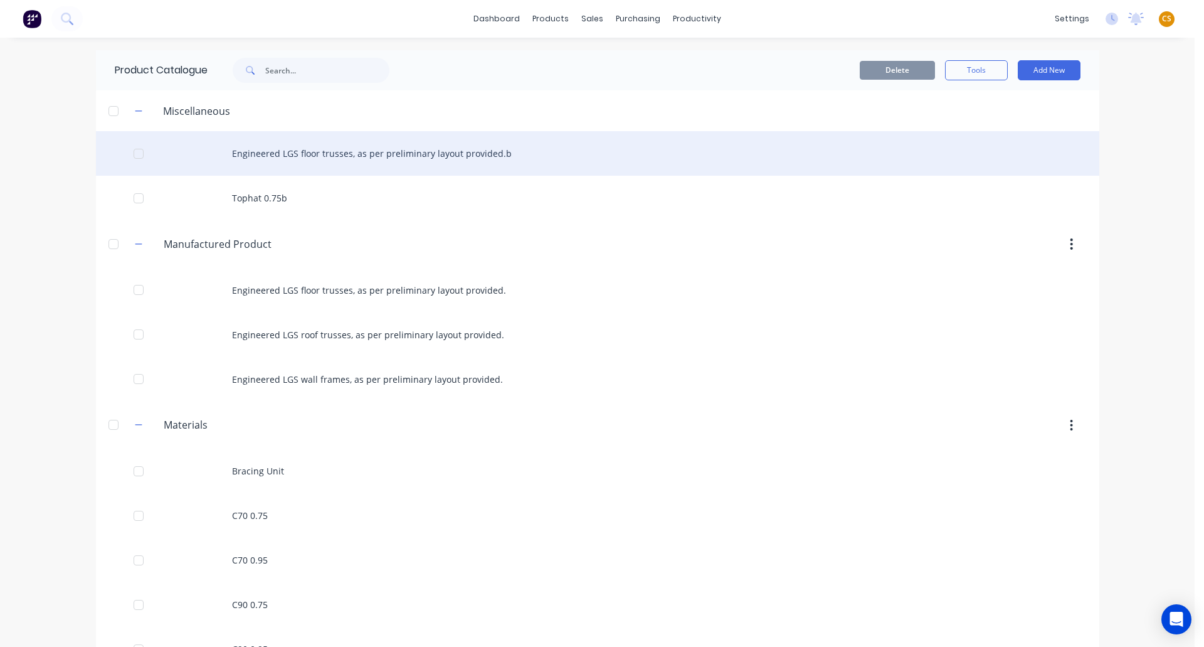
click at [436, 148] on div "Engineered LGS floor trusses, as per preliminary layout provided.b" at bounding box center [598, 153] width 1004 height 45
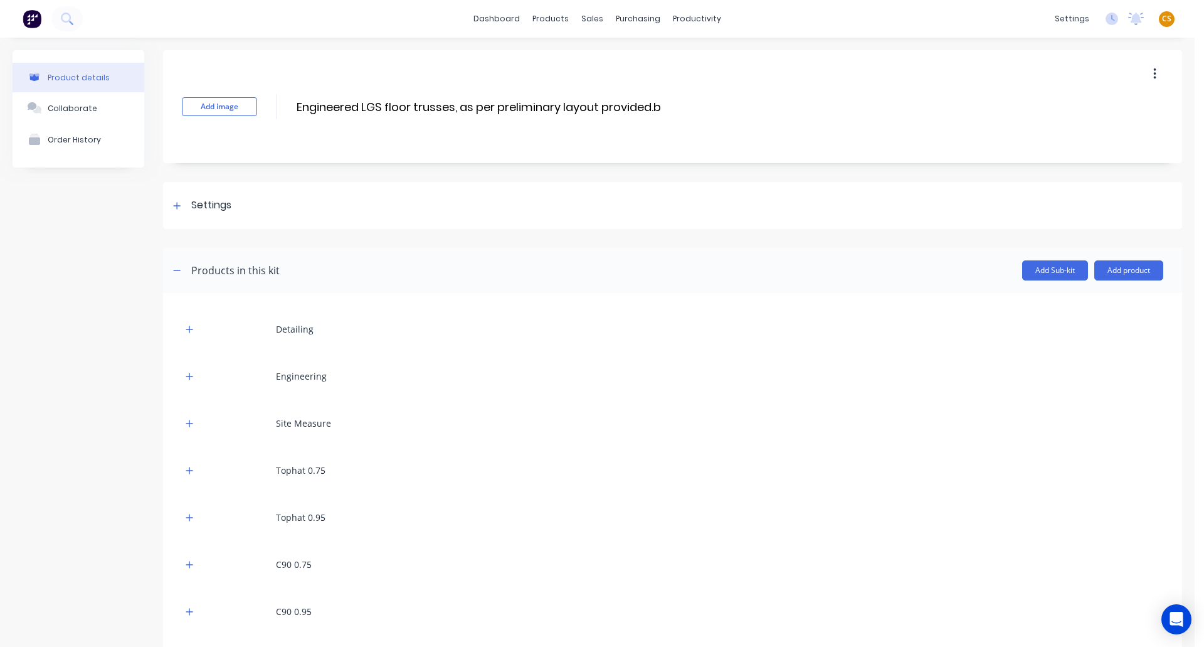
scroll to position [77, 0]
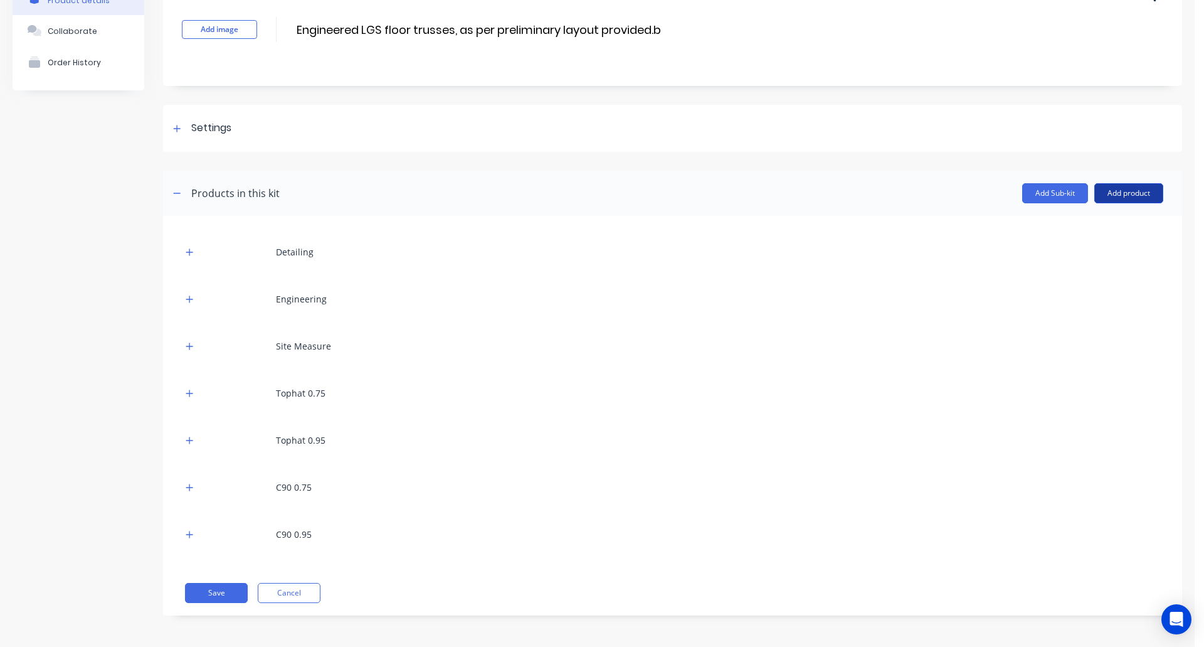
click at [1117, 195] on button "Add product" at bounding box center [1129, 193] width 69 height 20
click at [1083, 226] on div "Product catalogue" at bounding box center [1104, 225] width 97 height 18
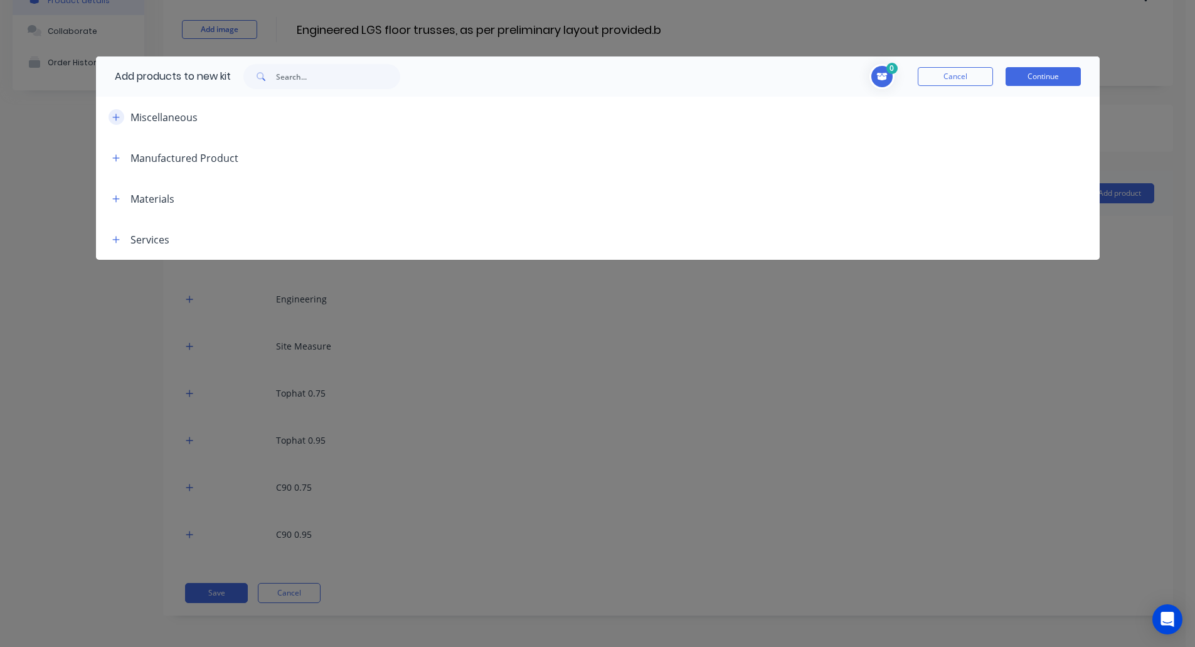
click at [114, 117] on icon "button" at bounding box center [115, 117] width 7 height 7
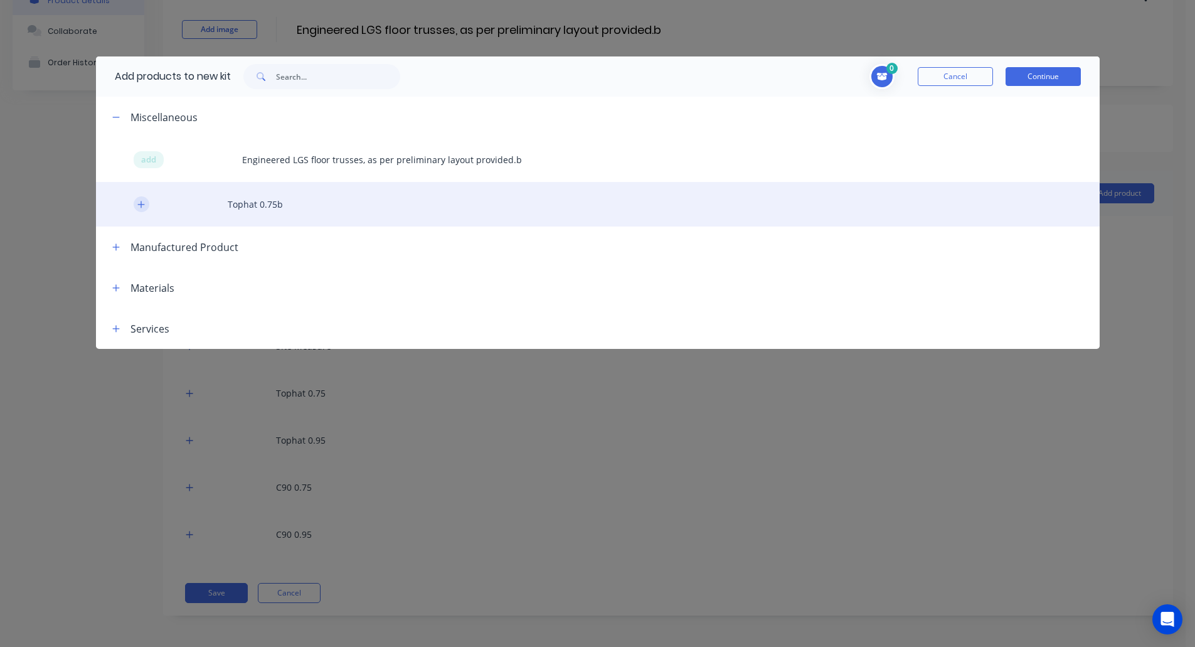
click at [142, 205] on icon "button" at bounding box center [140, 204] width 7 height 7
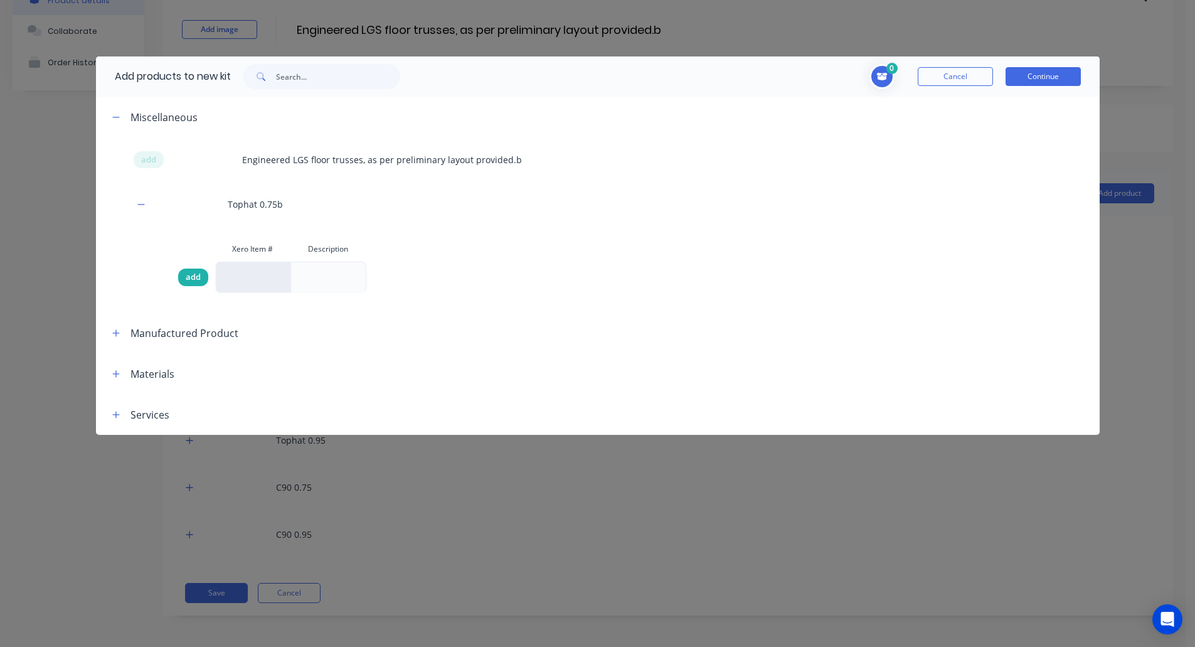
click at [194, 284] on div "add" at bounding box center [193, 277] width 30 height 18
click at [1028, 79] on button "Continue" at bounding box center [1043, 76] width 75 height 19
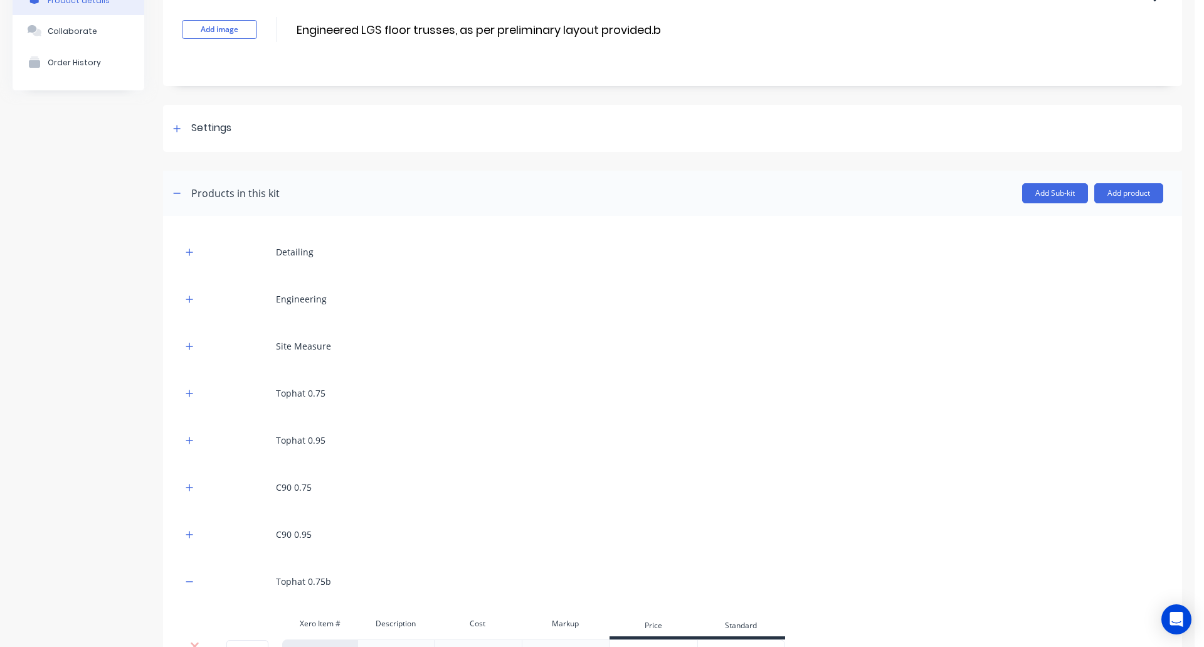
scroll to position [198, 0]
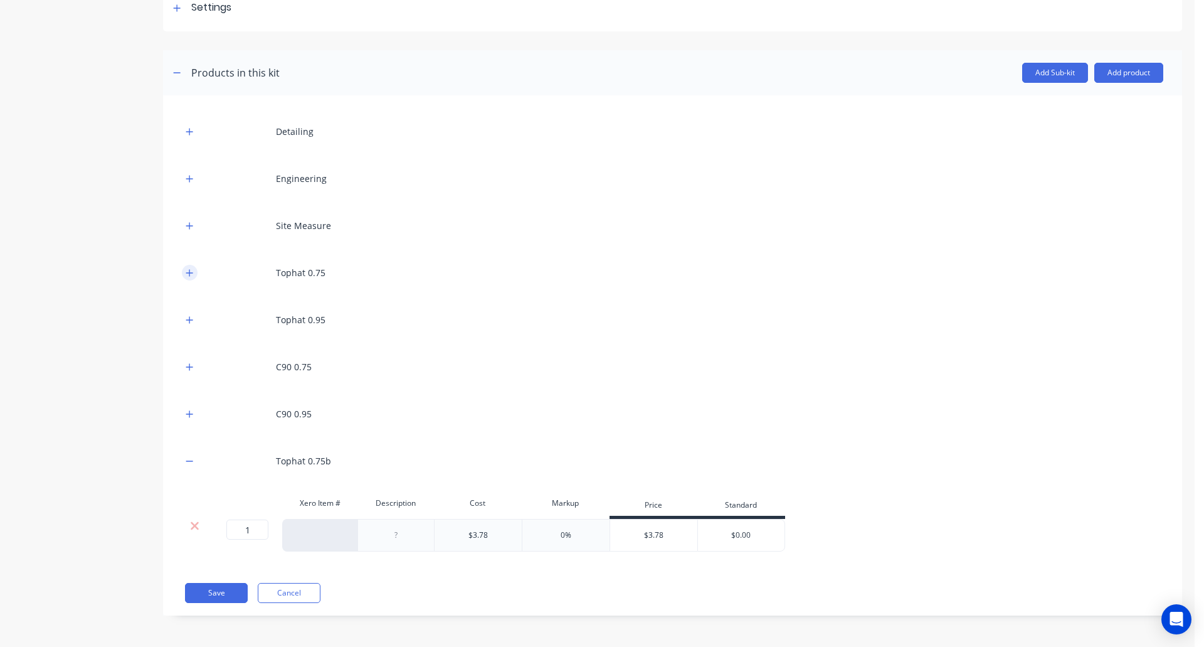
click at [186, 274] on icon "button" at bounding box center [190, 272] width 8 height 9
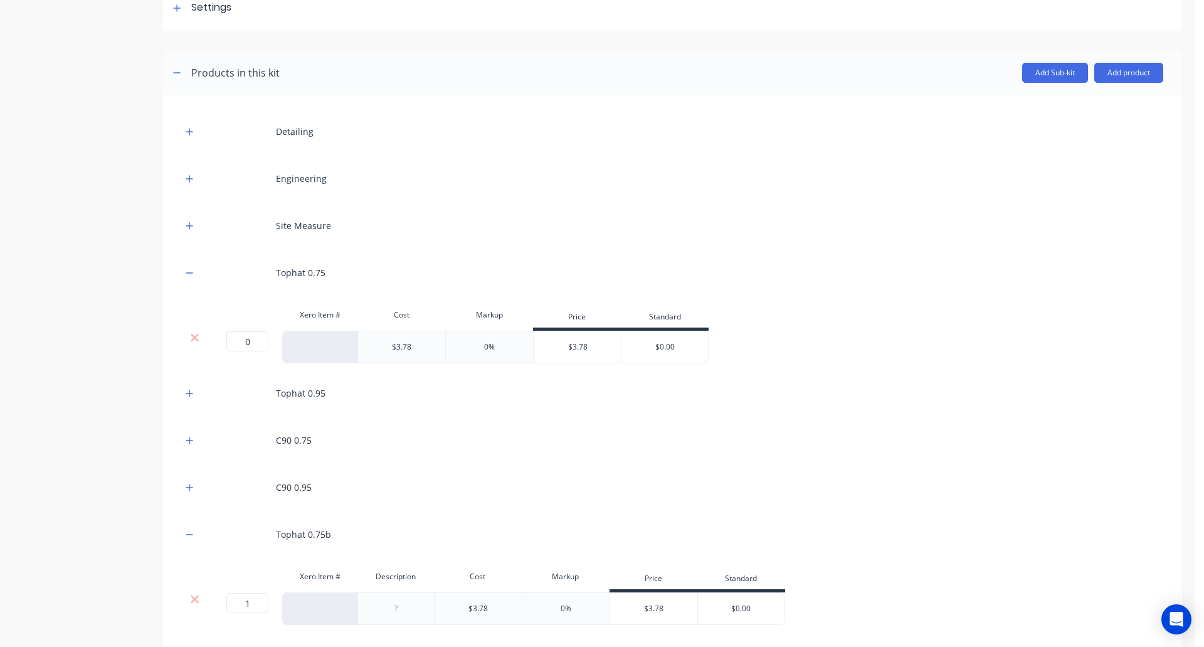
click at [188, 339] on div at bounding box center [195, 337] width 24 height 13
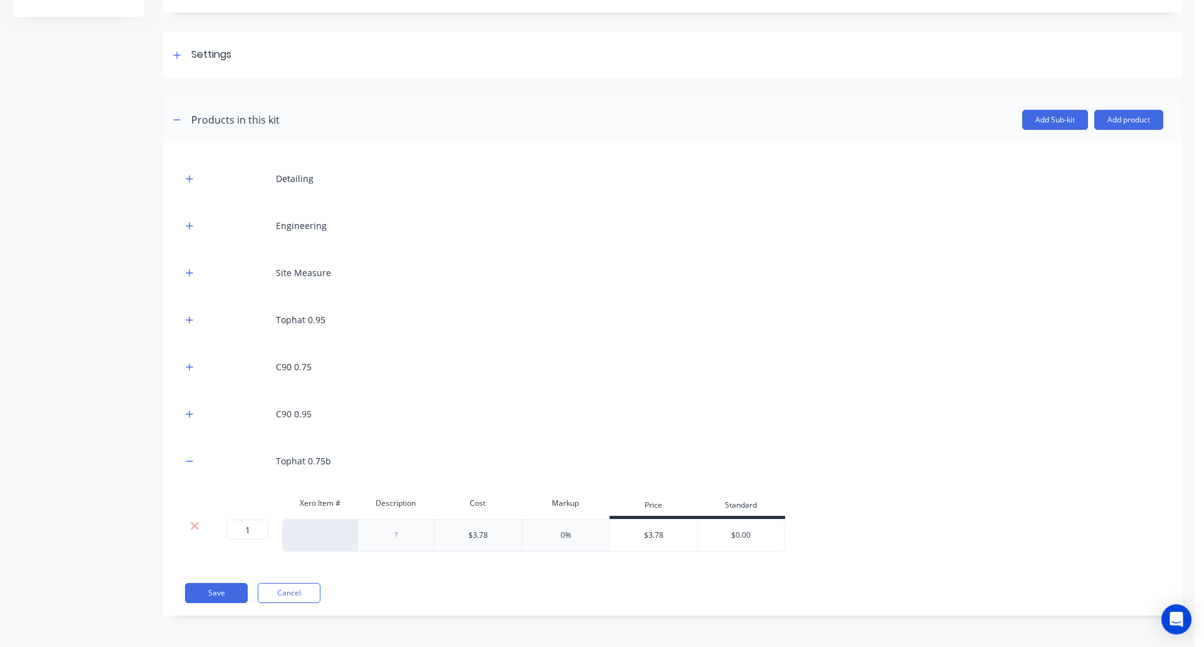
scroll to position [151, 0]
click at [202, 571] on button "Save" at bounding box center [216, 593] width 63 height 20
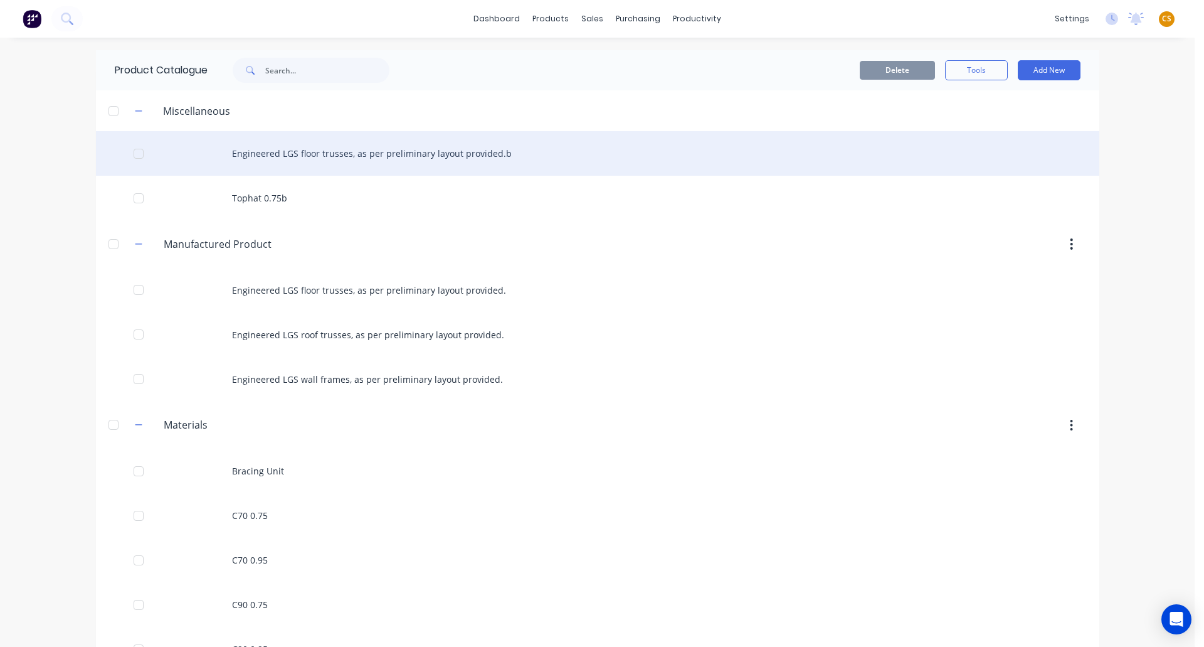
drag, startPoint x: 500, startPoint y: 157, endPoint x: 386, endPoint y: 155, distance: 114.2
click at [386, 155] on div "Engineered LGS floor trusses, as per preliminary layout provided.b" at bounding box center [598, 153] width 1004 height 45
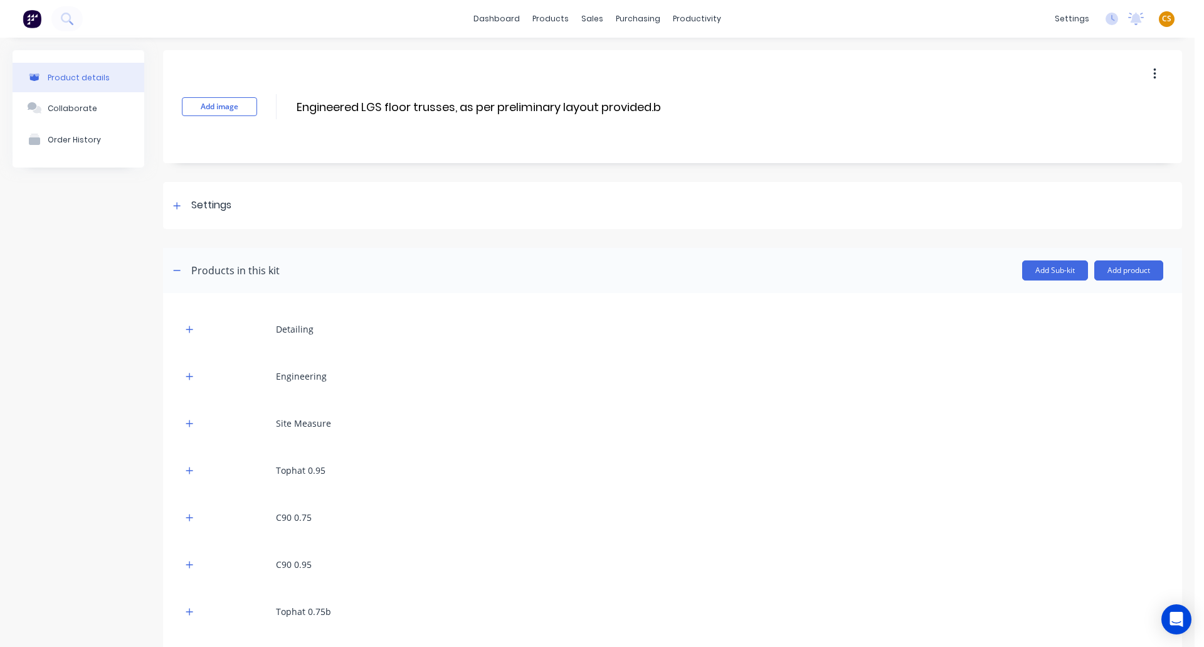
click at [673, 105] on div "Add image Engineered LGS floor trusses, as per preliminary layout provided.b En…" at bounding box center [672, 106] width 1019 height 113
drag, startPoint x: 663, startPoint y: 104, endPoint x: 283, endPoint y: 103, distance: 380.2
click at [283, 103] on div "Add image Engineered LGS floor trusses, as per preliminary layout provided.b En…" at bounding box center [672, 106] width 1019 height 113
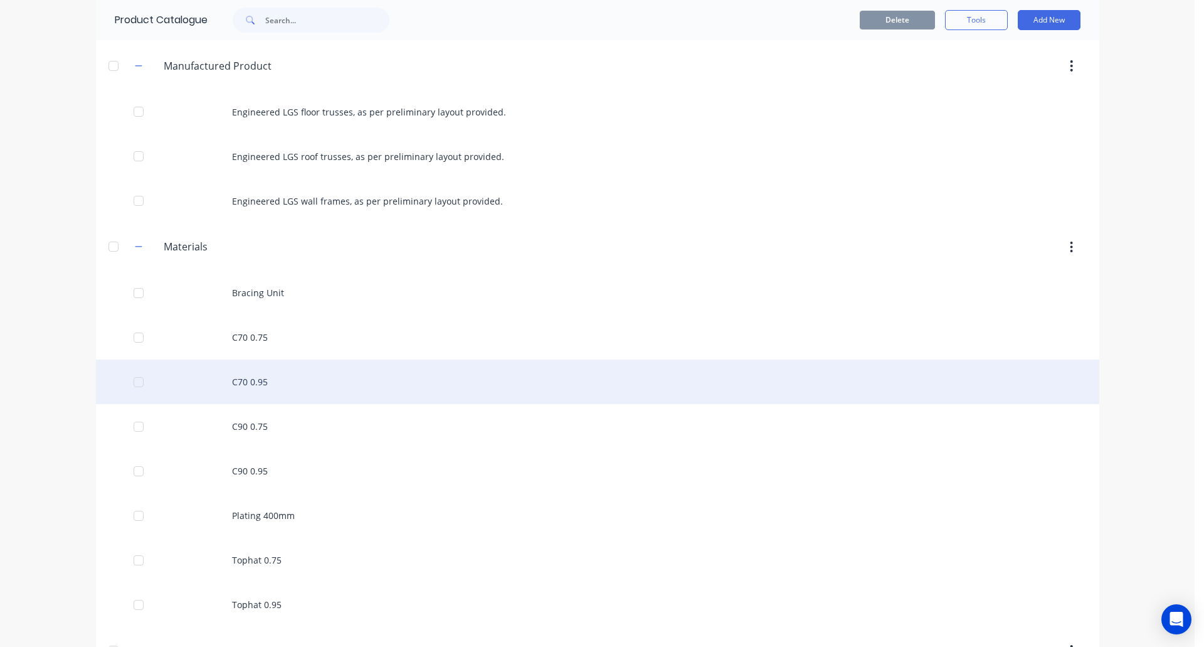
scroll to position [188, 0]
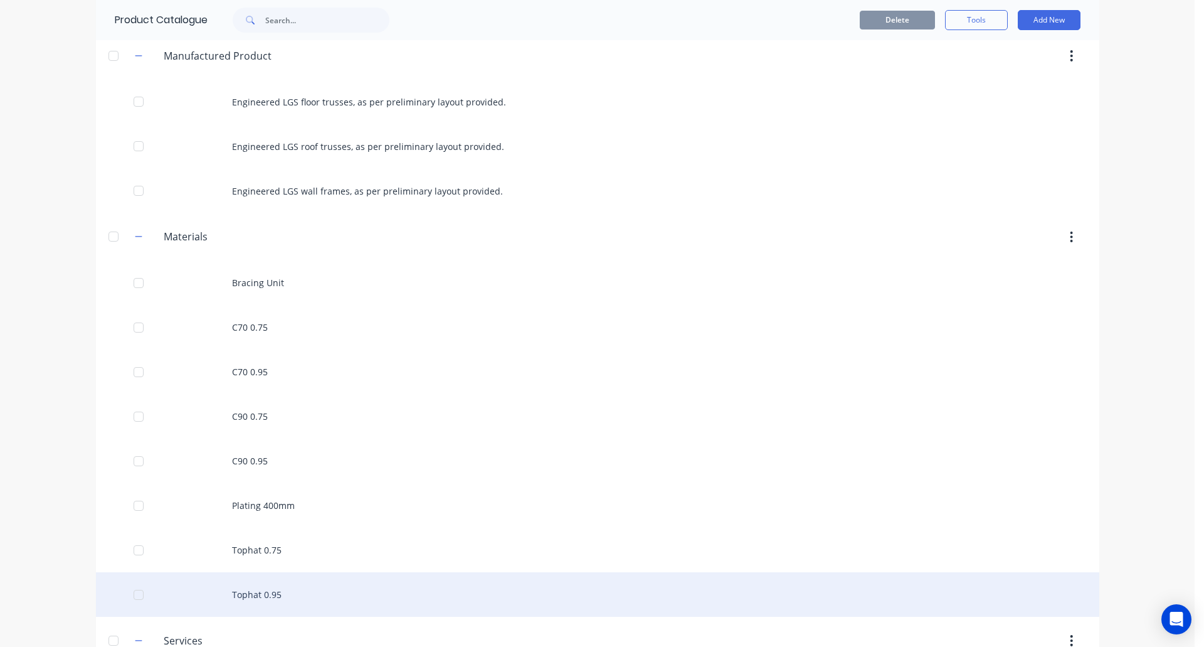
click at [264, 571] on div "Tophat 0.95" at bounding box center [598, 594] width 1004 height 45
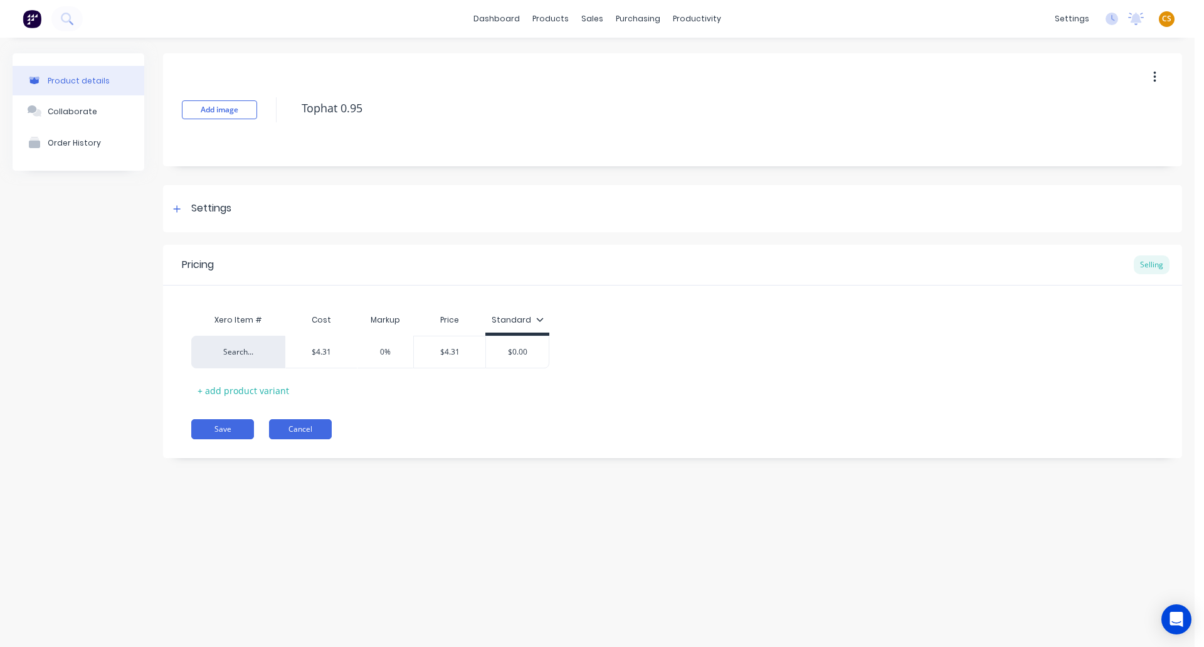
click at [299, 426] on button "Cancel" at bounding box center [300, 429] width 63 height 20
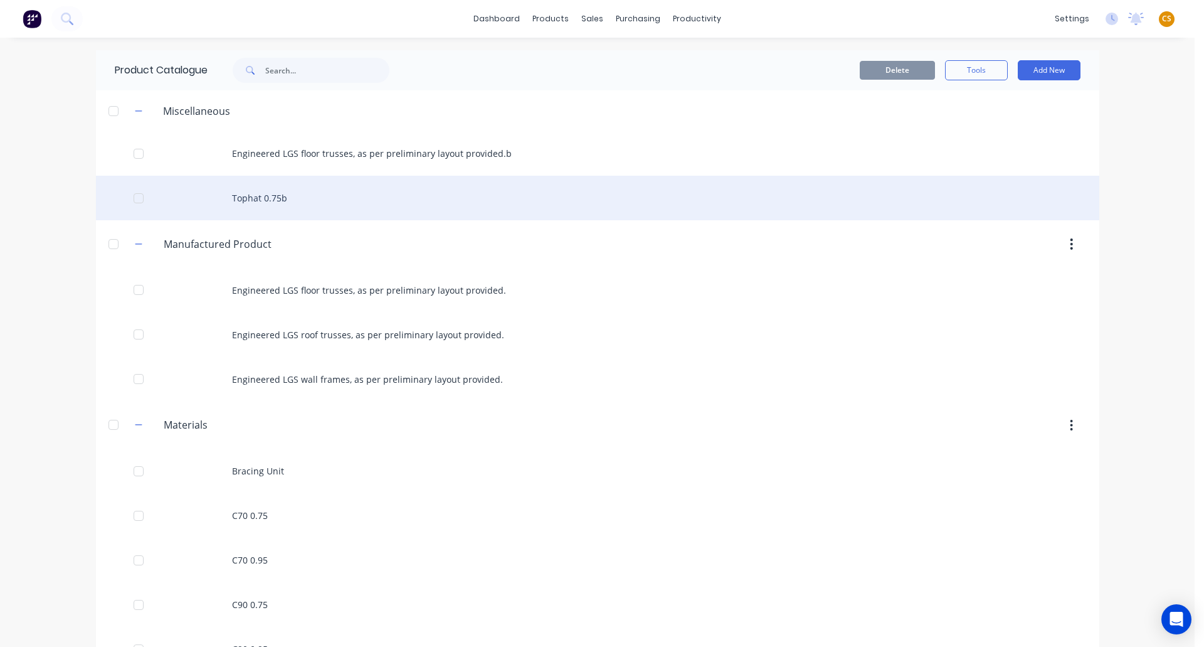
click at [287, 197] on div "Tophat 0.75b" at bounding box center [598, 198] width 1004 height 45
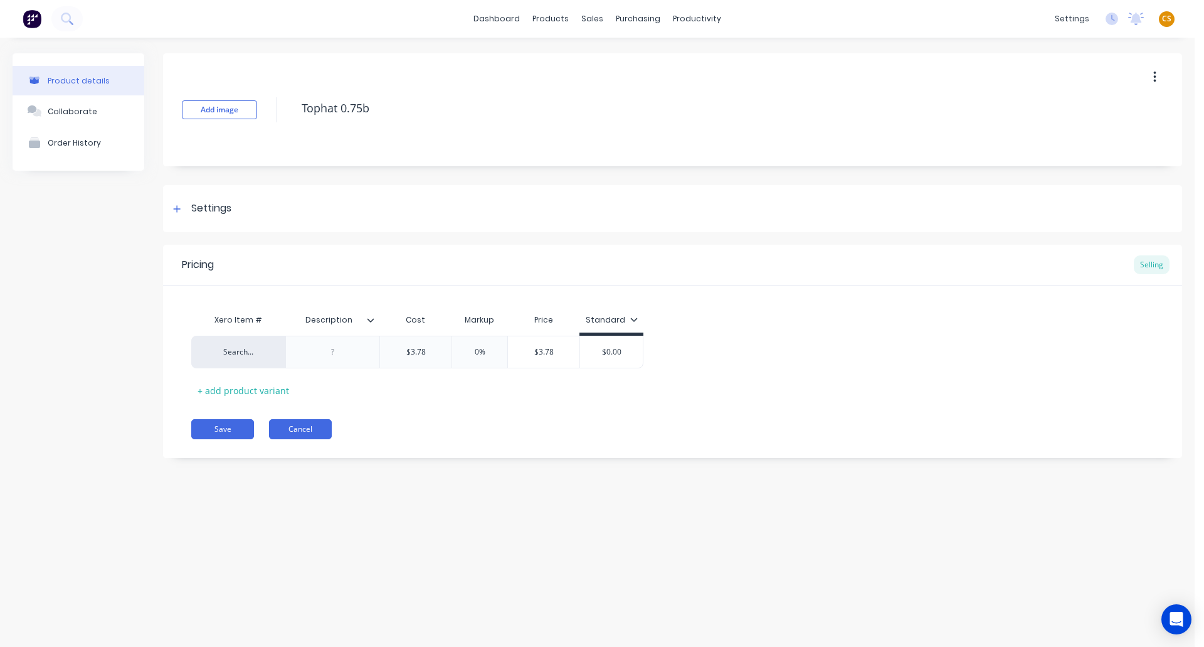
click at [309, 435] on button "Cancel" at bounding box center [300, 429] width 63 height 20
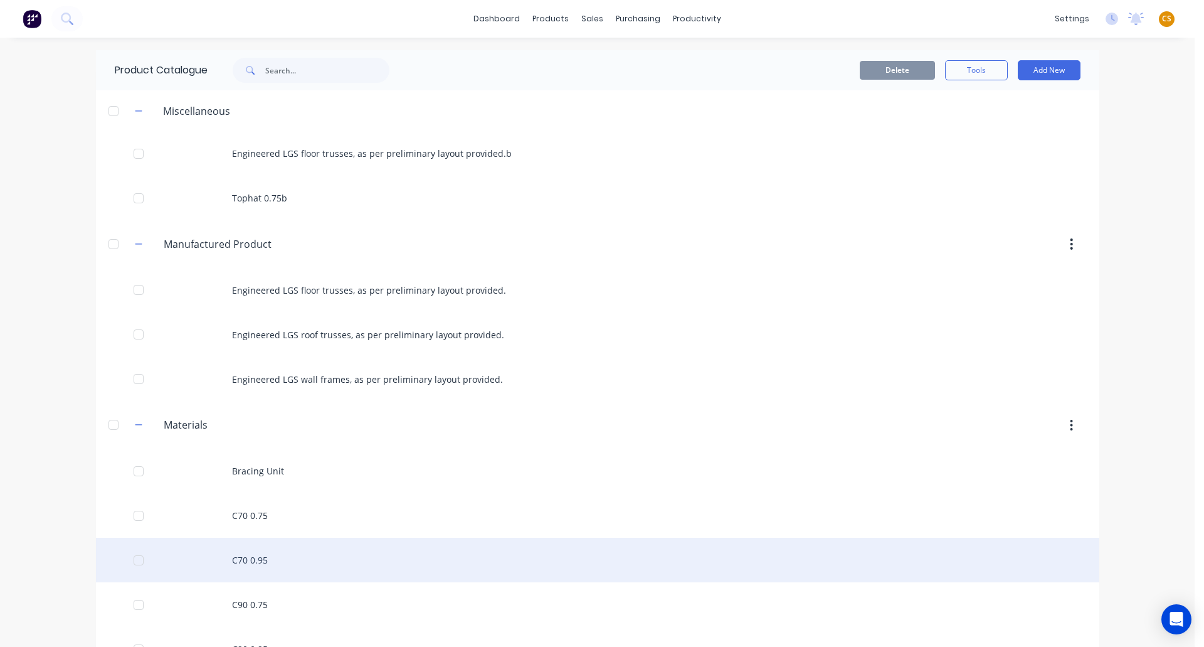
click at [279, 566] on div "C70 0.95" at bounding box center [598, 560] width 1004 height 45
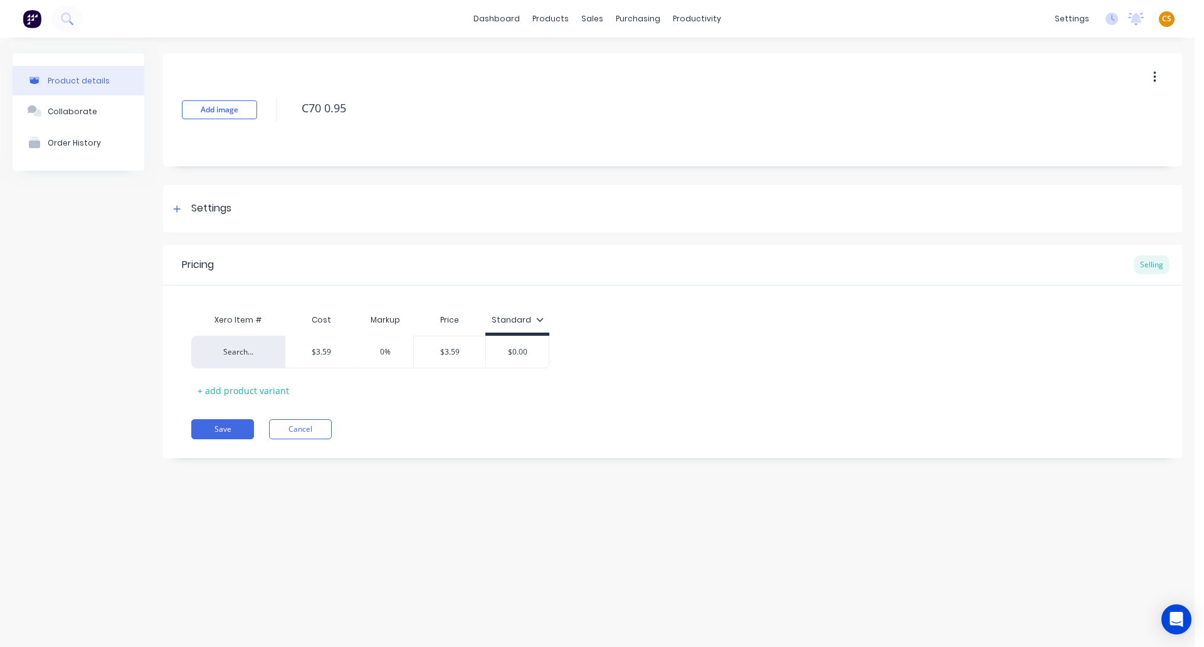
type textarea "x"
type input "$3.59"
drag, startPoint x: 341, startPoint y: 352, endPoint x: 270, endPoint y: 352, distance: 70.9
click at [270, 352] on div "Search... $3.59 $3.59 0% $3.59 $0.00" at bounding box center [370, 352] width 358 height 33
type textarea "x"
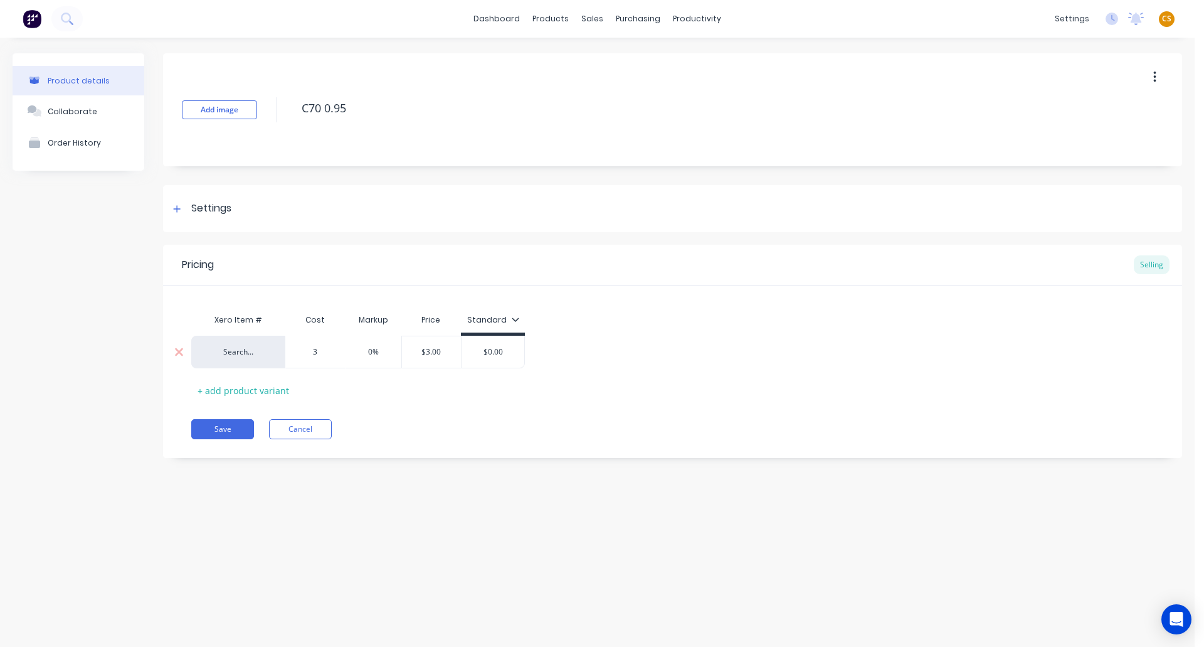
type input "3."
type textarea "x"
type input "3.5"
type textarea "x"
type input "3.59"
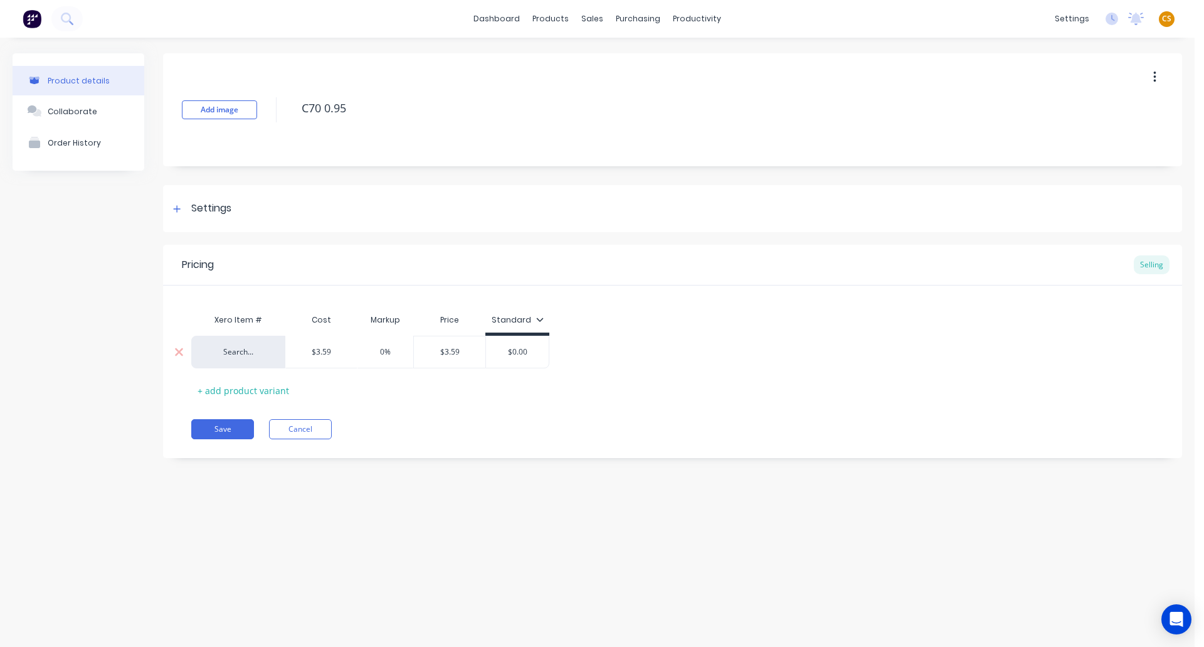
type input "0"
type input "$3.59"
click at [223, 427] on button "Save" at bounding box center [222, 429] width 63 height 20
type textarea "x"
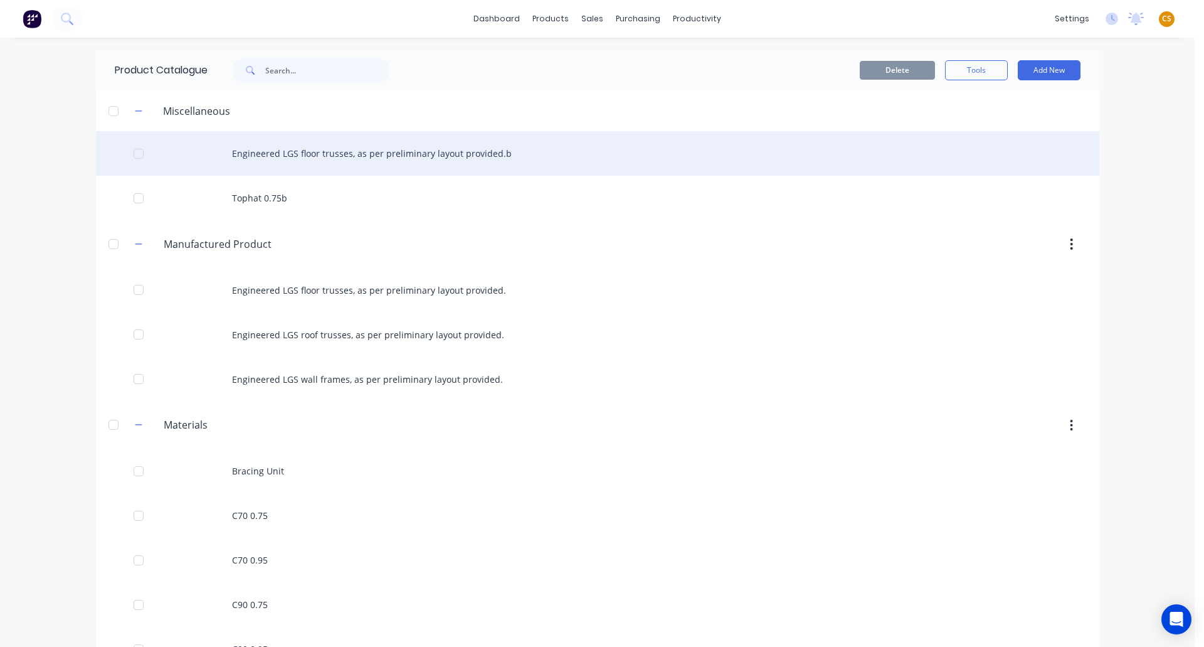
click at [438, 151] on div "Engineered LGS floor trusses, as per preliminary layout provided.b" at bounding box center [598, 153] width 1004 height 45
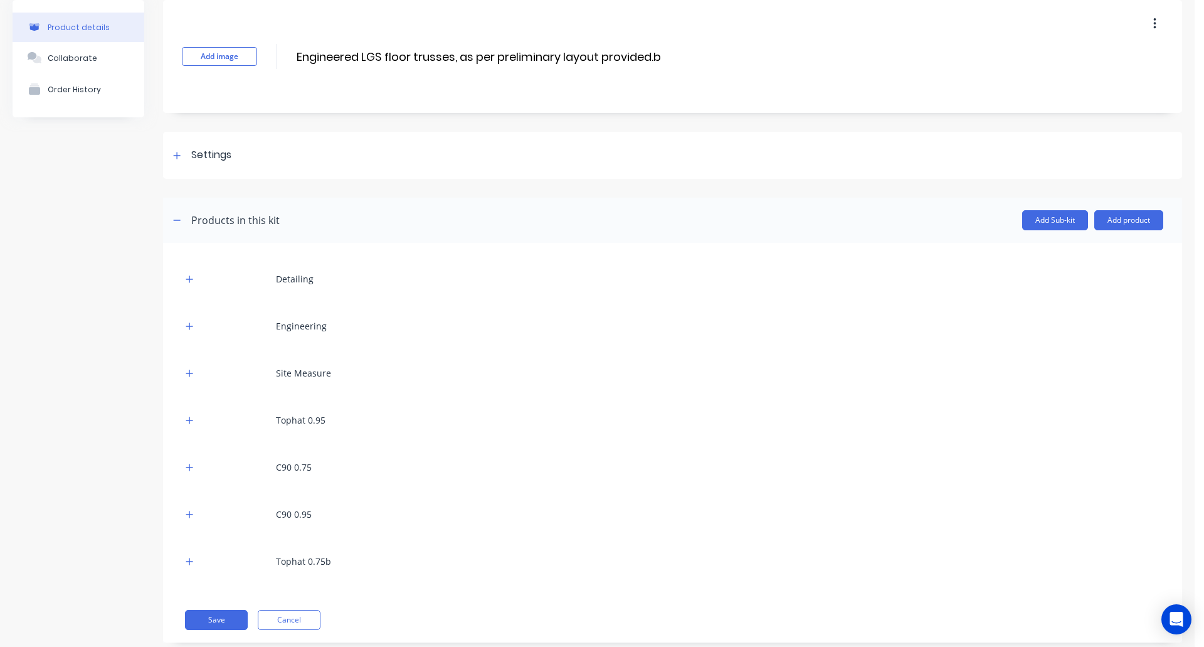
scroll to position [77, 0]
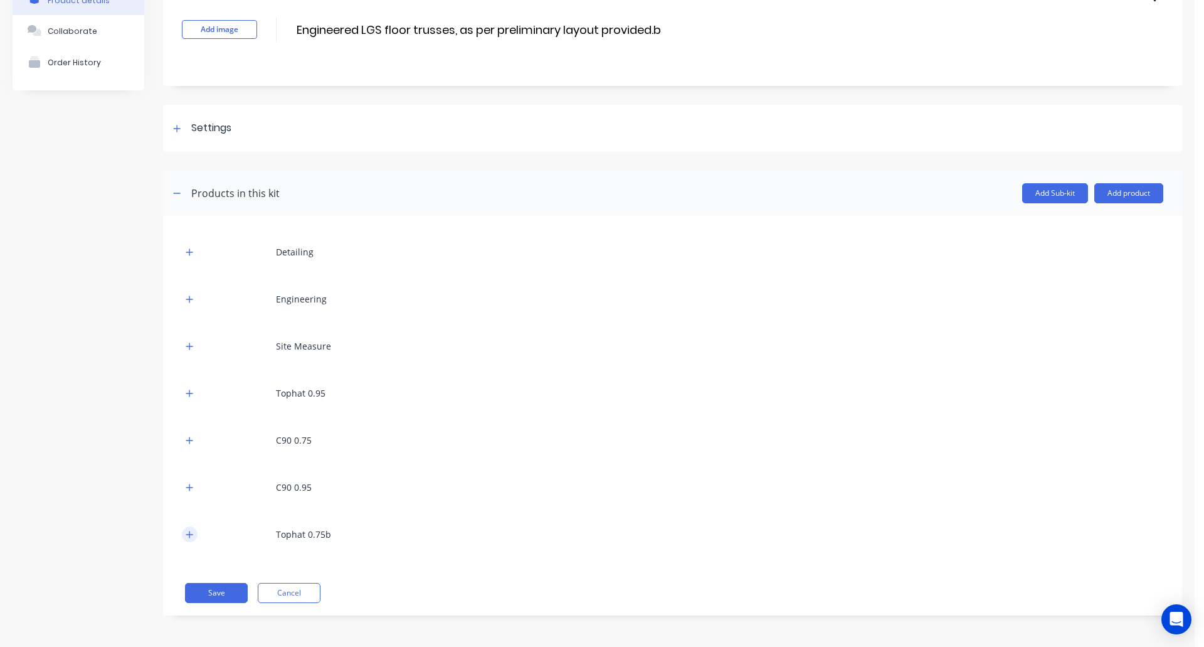
click at [188, 537] on icon "button" at bounding box center [190, 534] width 8 height 9
click at [193, 571] on icon at bounding box center [194, 599] width 9 height 13
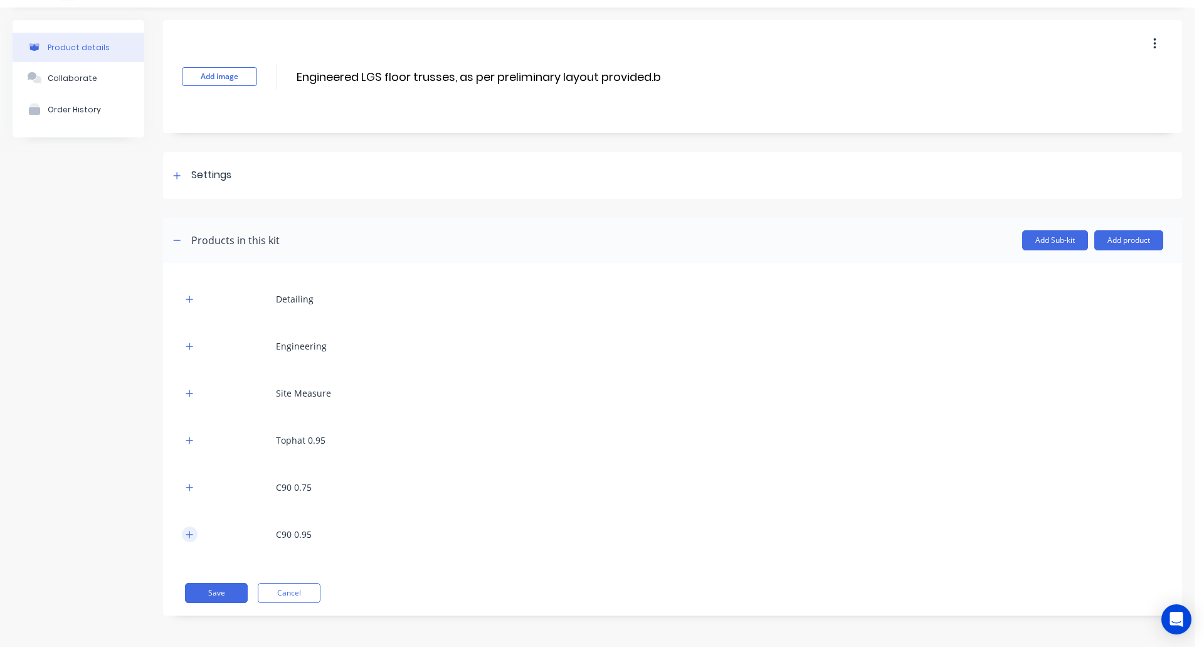
click at [188, 535] on icon "button" at bounding box center [190, 534] width 8 height 9
click at [194, 571] on icon at bounding box center [195, 599] width 8 height 8
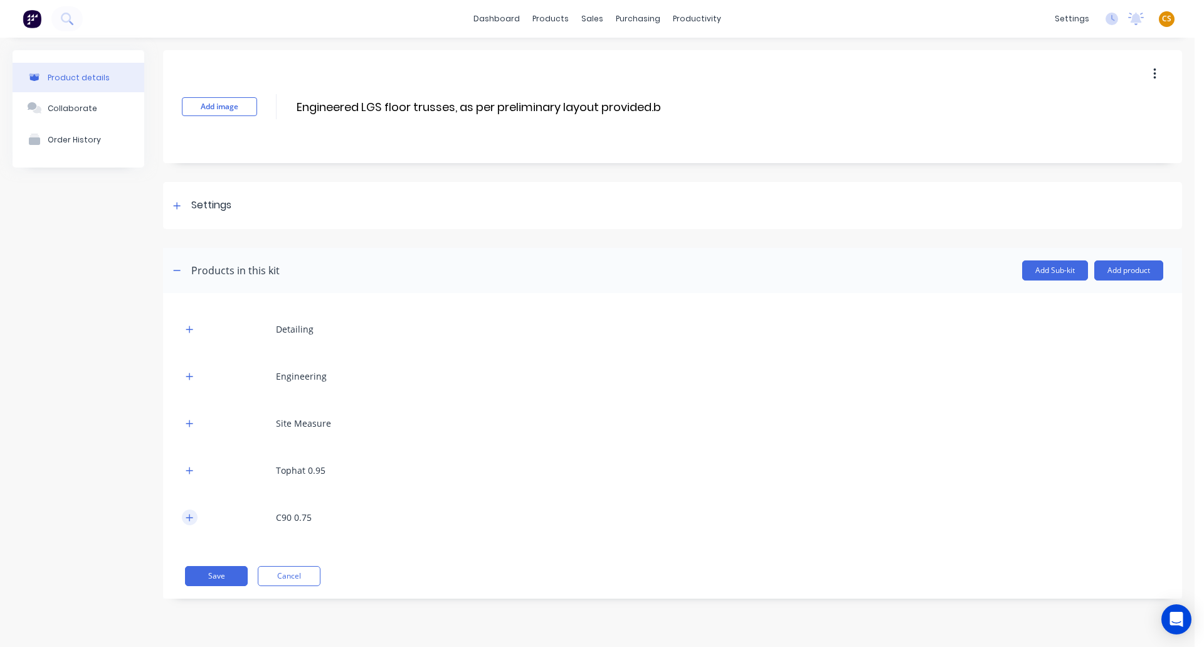
click at [188, 518] on icon "button" at bounding box center [190, 517] width 8 height 9
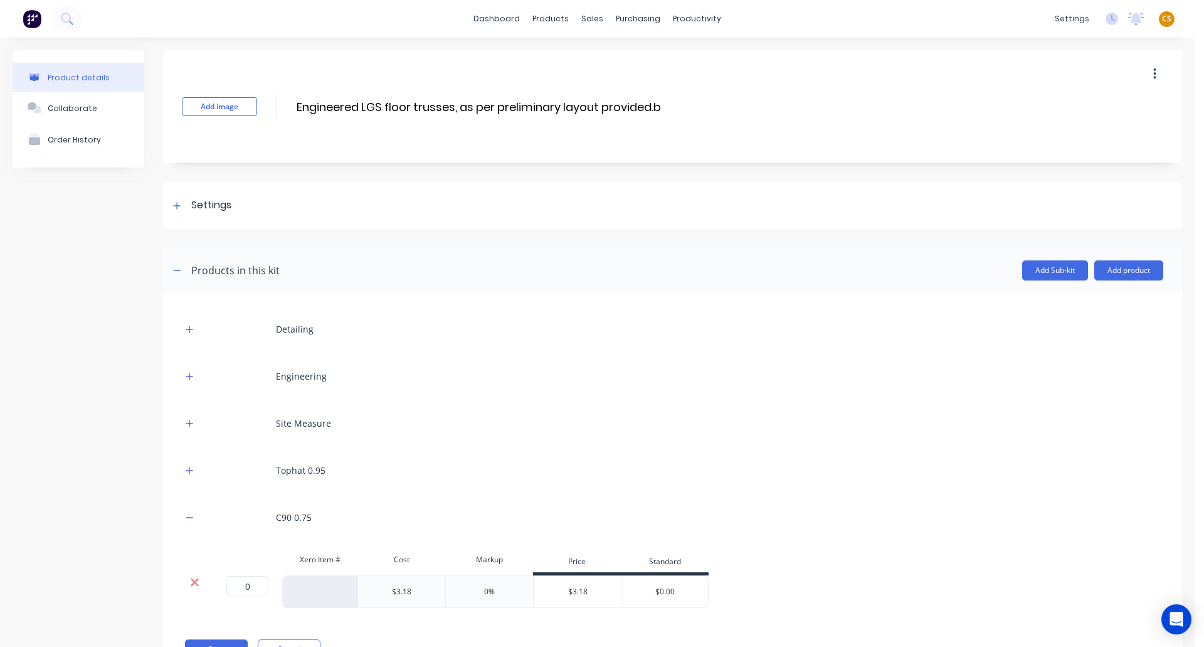
click at [194, 571] on icon at bounding box center [194, 582] width 9 height 13
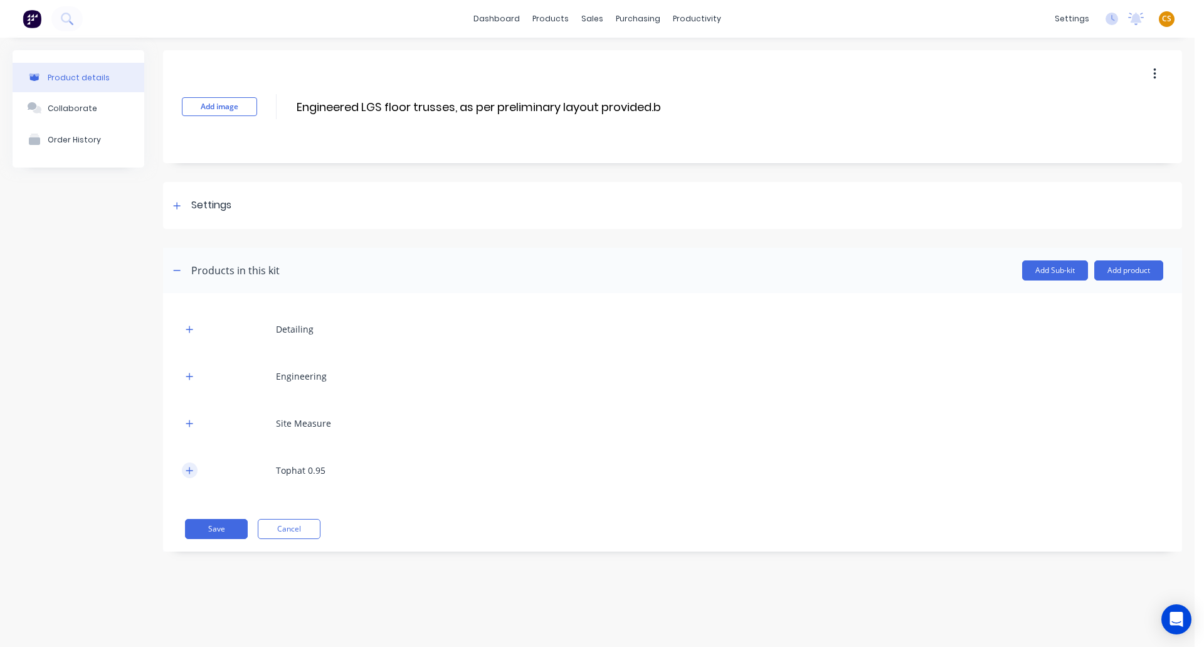
click at [190, 471] on icon "button" at bounding box center [189, 470] width 7 height 7
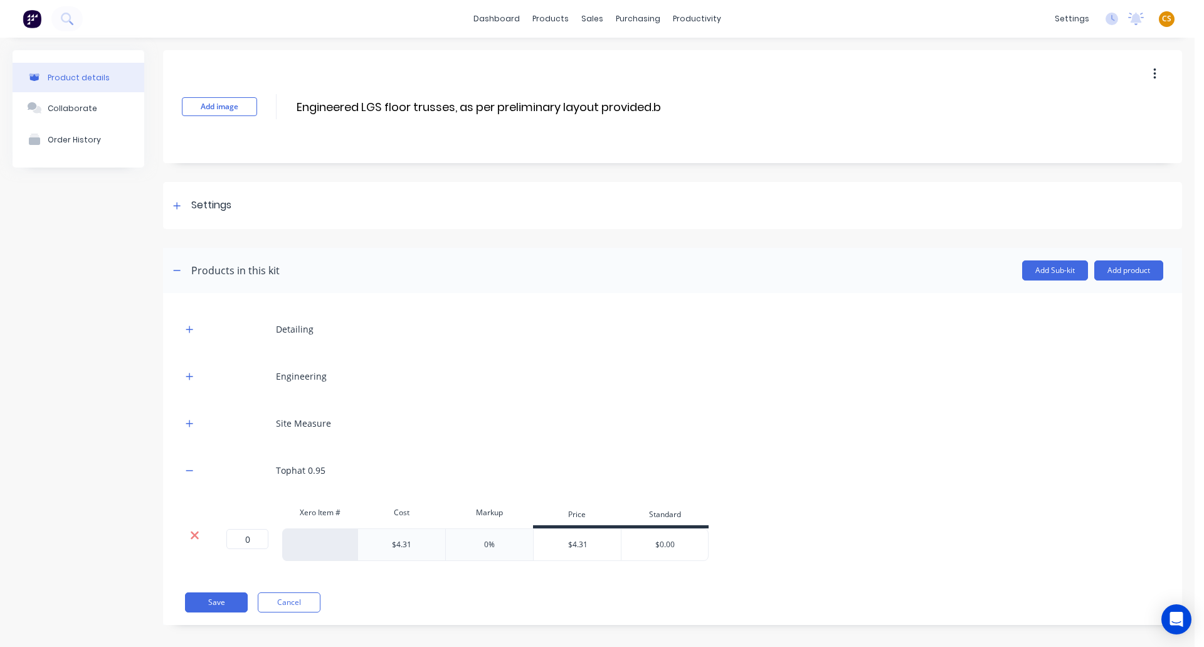
click at [194, 538] on icon at bounding box center [194, 535] width 9 height 13
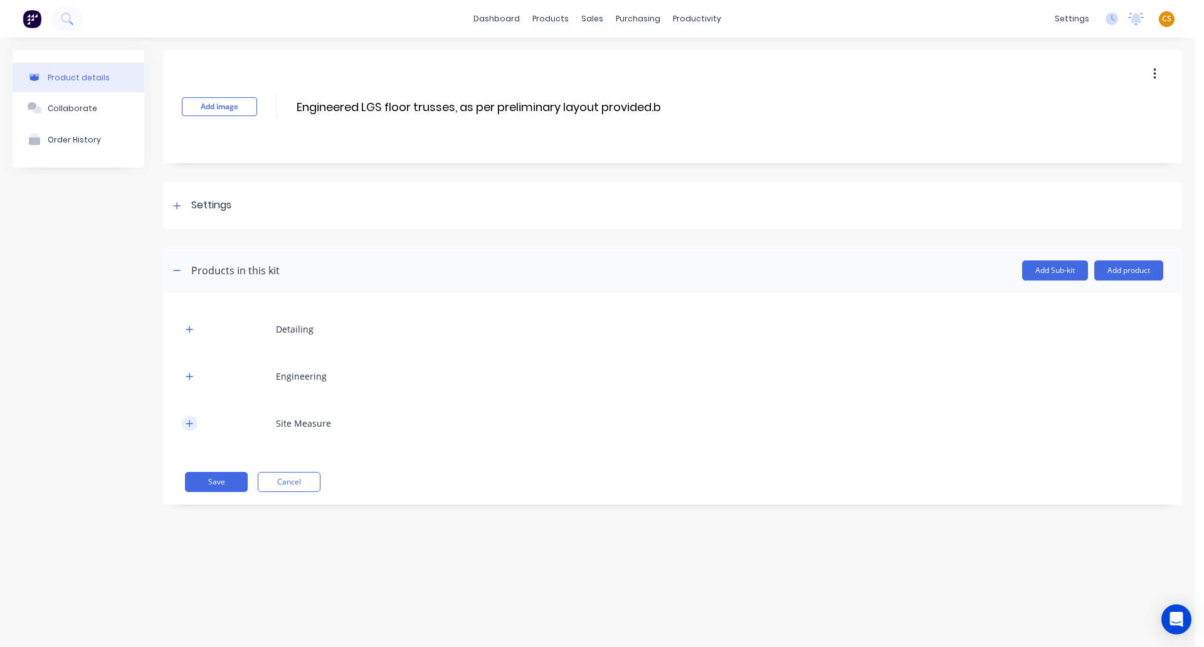
click at [188, 424] on icon "button" at bounding box center [190, 423] width 8 height 9
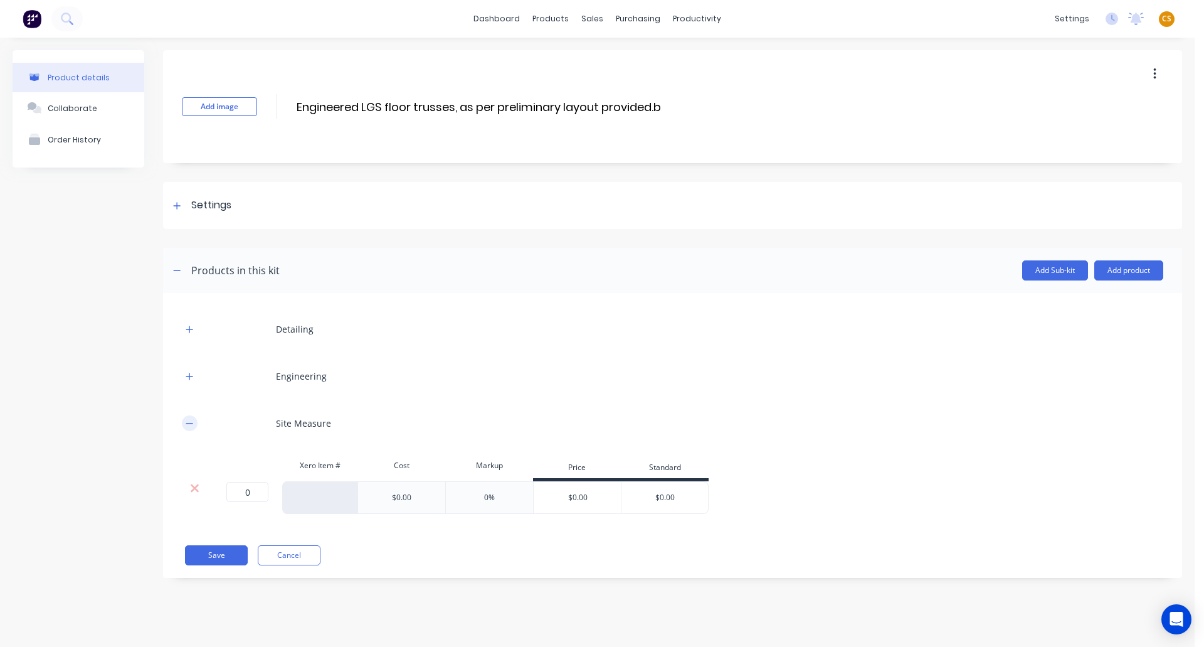
click at [189, 425] on icon "button" at bounding box center [190, 423] width 8 height 9
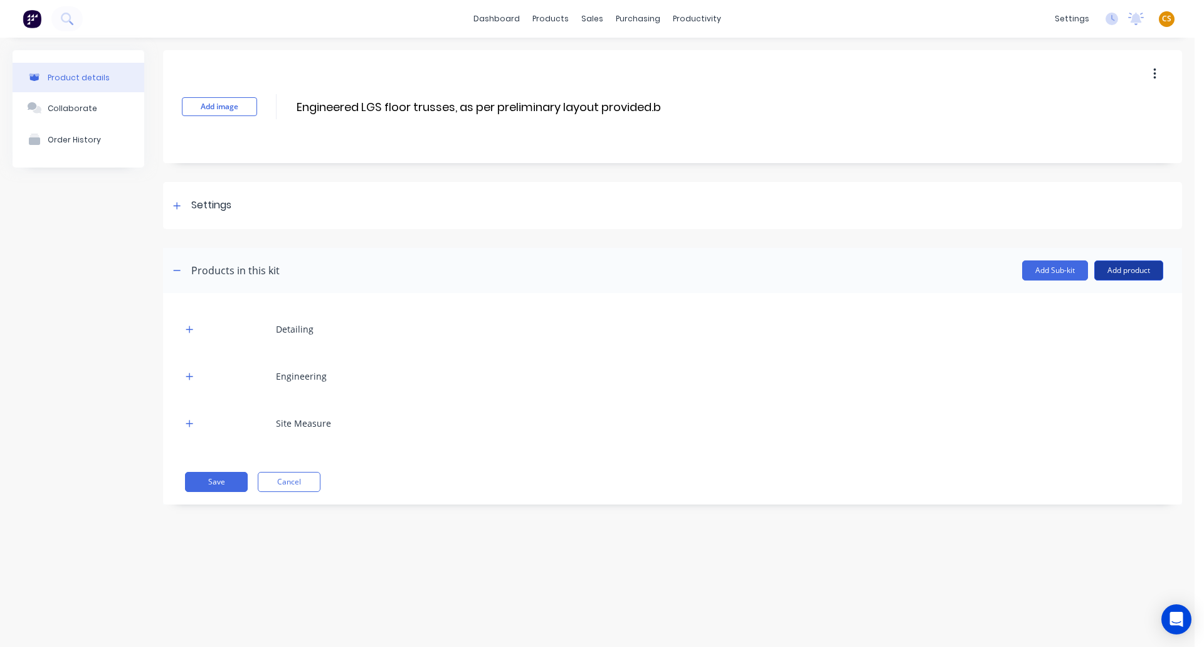
click at [1123, 270] on button "Add product" at bounding box center [1129, 270] width 69 height 20
click at [1085, 301] on div "Product catalogue" at bounding box center [1104, 303] width 97 height 18
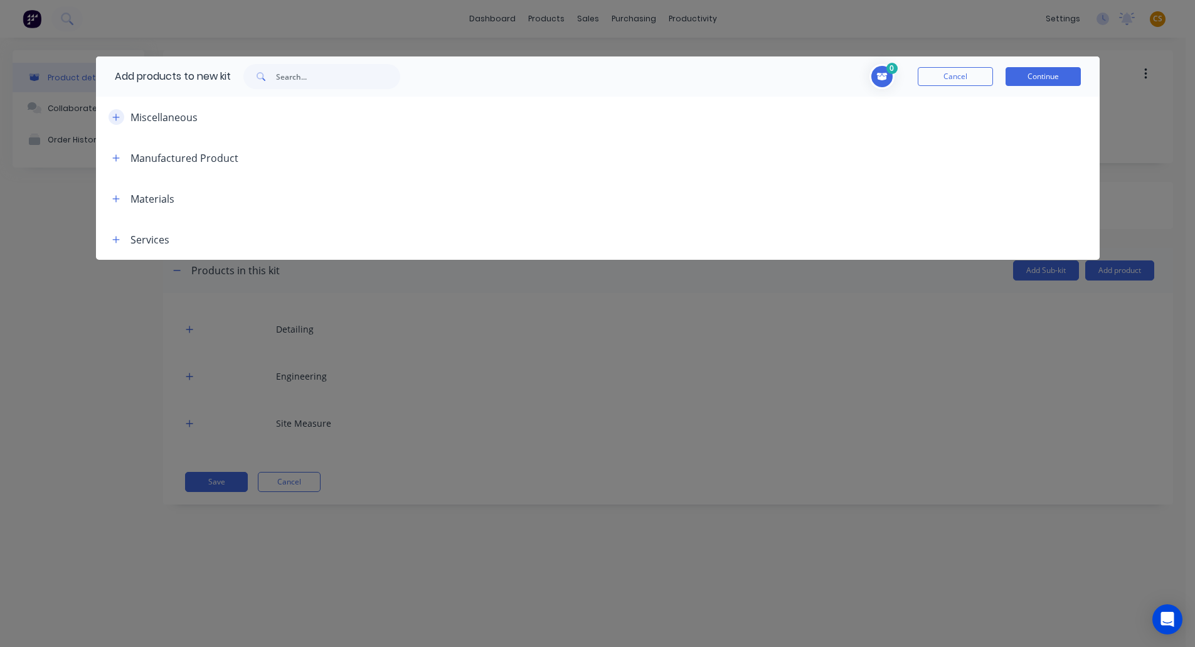
click at [114, 116] on icon "button" at bounding box center [116, 117] width 8 height 9
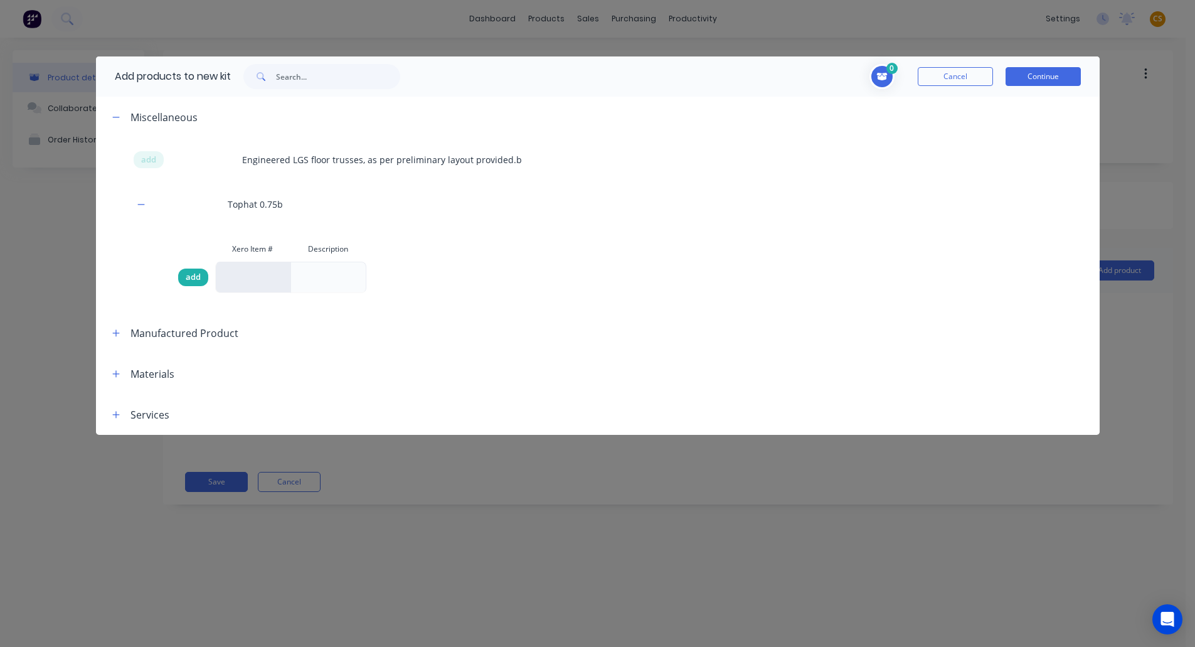
click at [194, 279] on span "add" at bounding box center [193, 277] width 15 height 13
click at [1036, 78] on button "Continue" at bounding box center [1043, 76] width 75 height 19
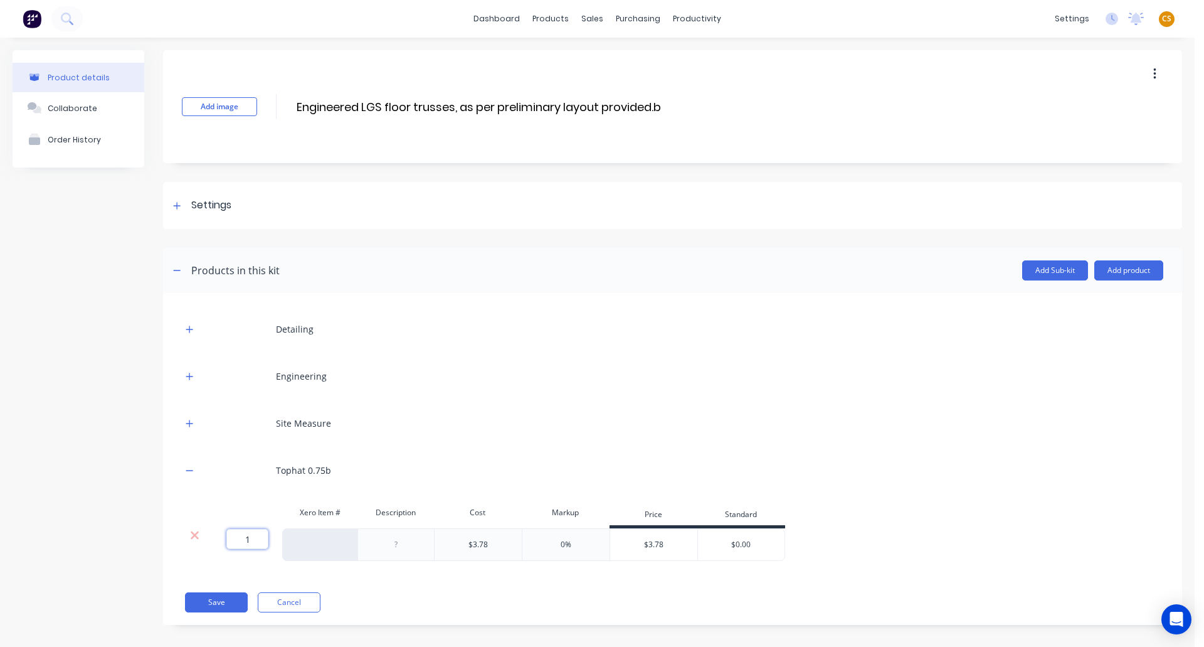
drag, startPoint x: 254, startPoint y: 540, endPoint x: 214, endPoint y: 538, distance: 40.2
click at [219, 539] on div "1 1 ?" at bounding box center [231, 539] width 28 height 20
type input "0"
click at [198, 571] on button "Save" at bounding box center [216, 602] width 63 height 20
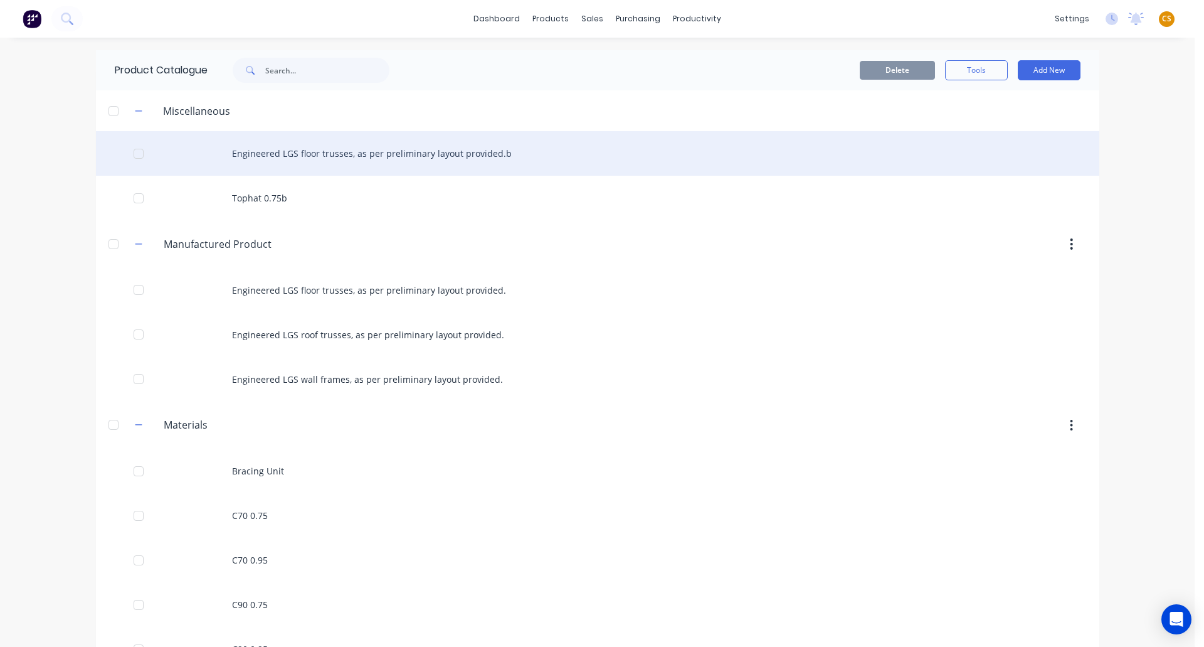
click at [501, 151] on div "Engineered LGS floor trusses, as per preliminary layout provided.b" at bounding box center [598, 153] width 1004 height 45
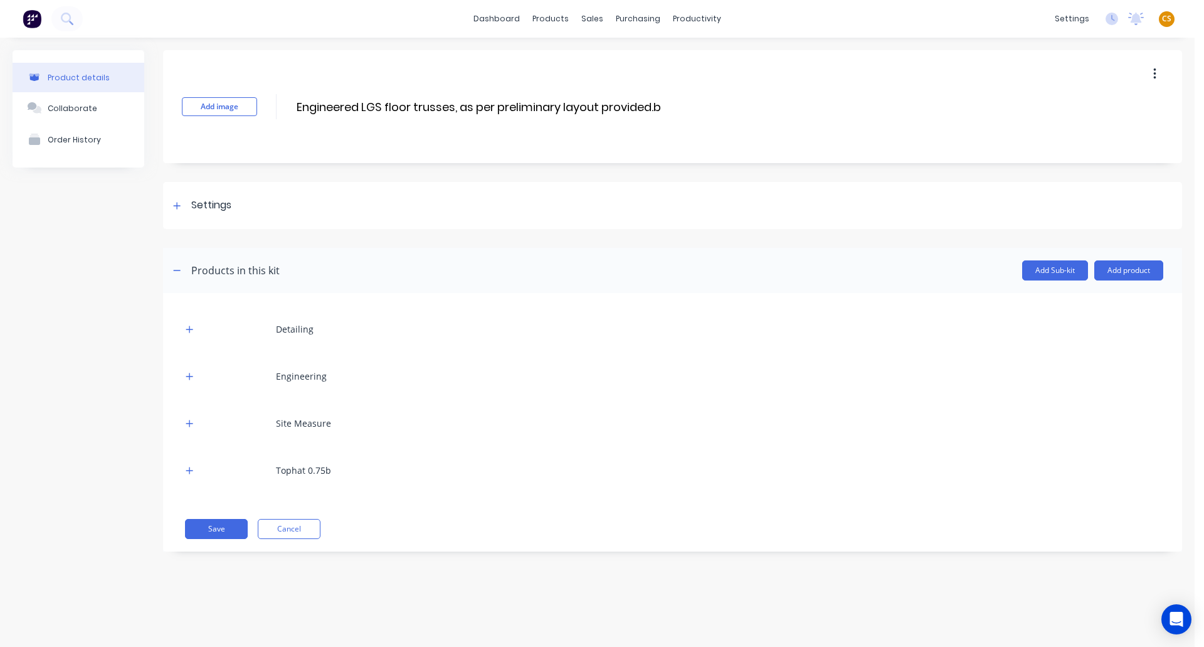
drag, startPoint x: 664, startPoint y: 107, endPoint x: 269, endPoint y: 103, distance: 395.2
click at [269, 103] on div "Add image Engineered LGS floor trusses, as per preliminary layout provided.b En…" at bounding box center [672, 106] width 1019 height 113
click at [221, 523] on button "Save" at bounding box center [216, 529] width 63 height 20
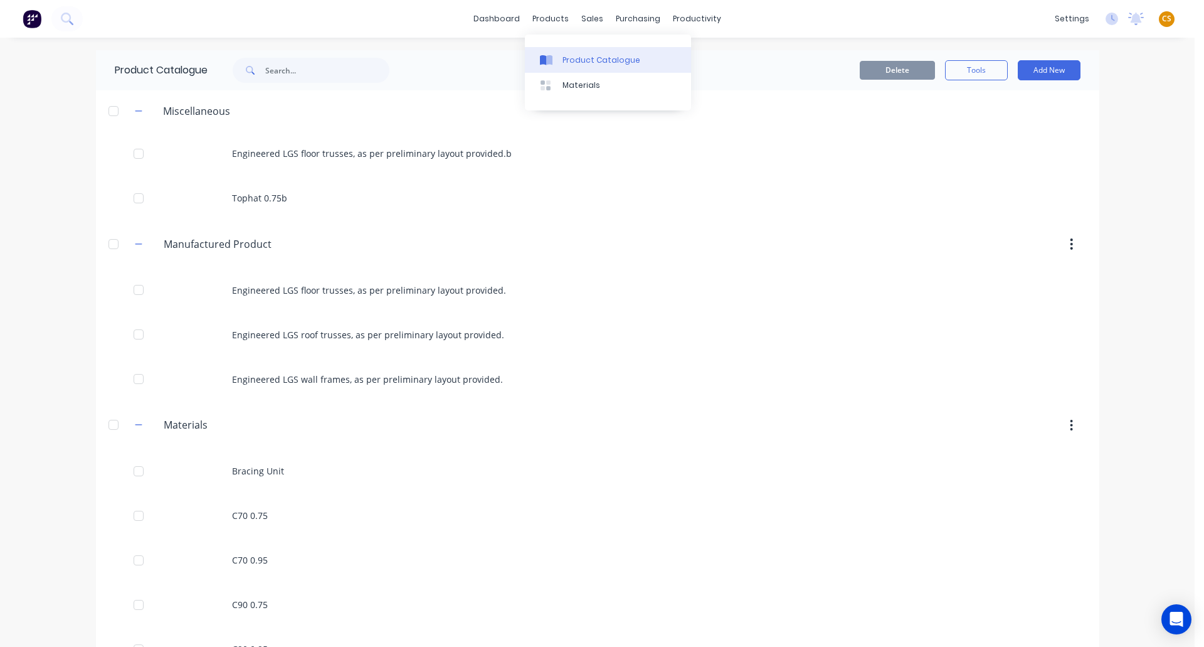
click at [585, 59] on div "Product Catalogue" at bounding box center [602, 60] width 78 height 11
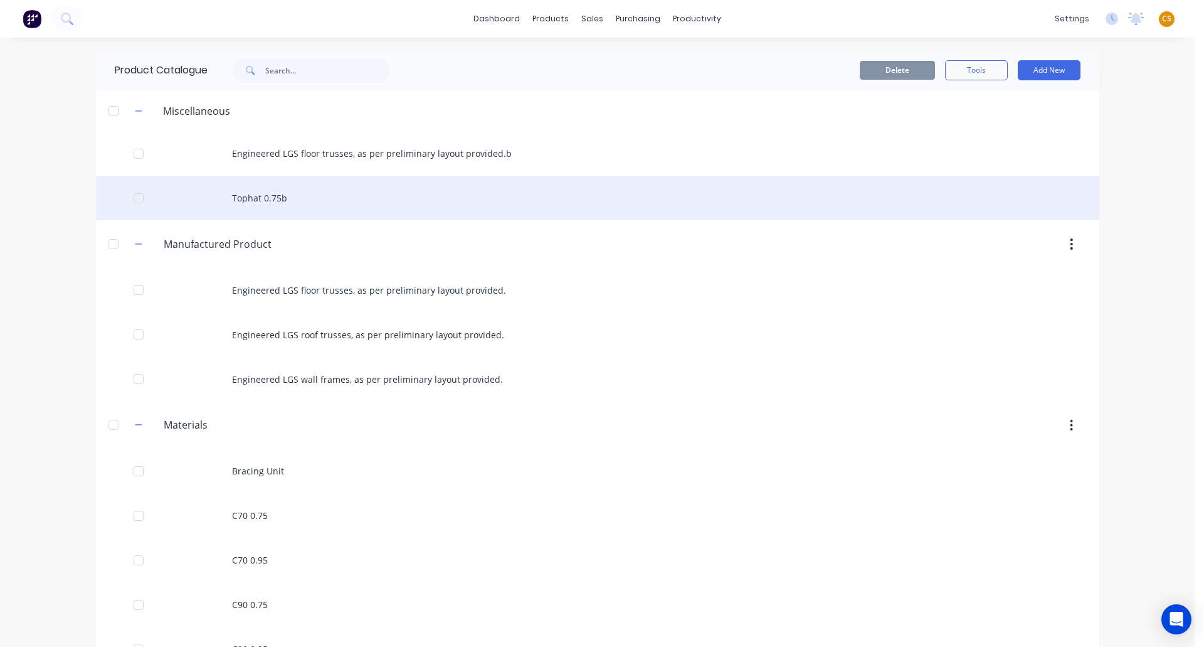
click at [278, 199] on div "Tophat 0.75b" at bounding box center [598, 198] width 1004 height 45
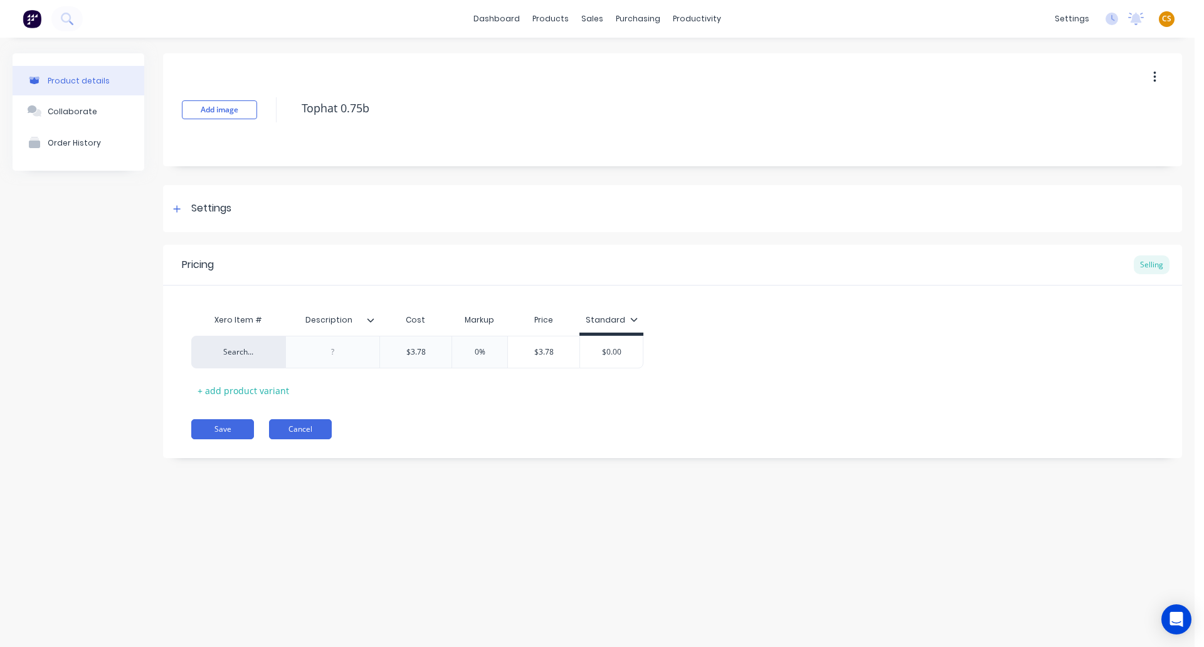
click at [303, 434] on button "Cancel" at bounding box center [300, 429] width 63 height 20
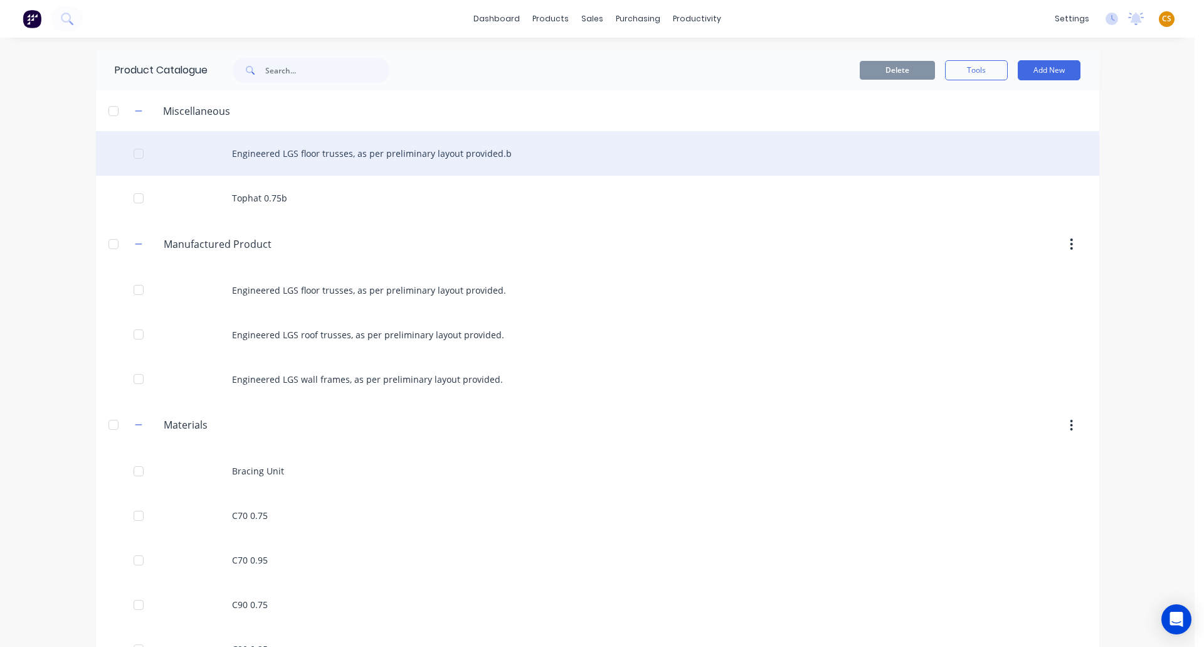
click at [331, 150] on div "Engineered LGS floor trusses, as per preliminary layout provided.b" at bounding box center [598, 153] width 1004 height 45
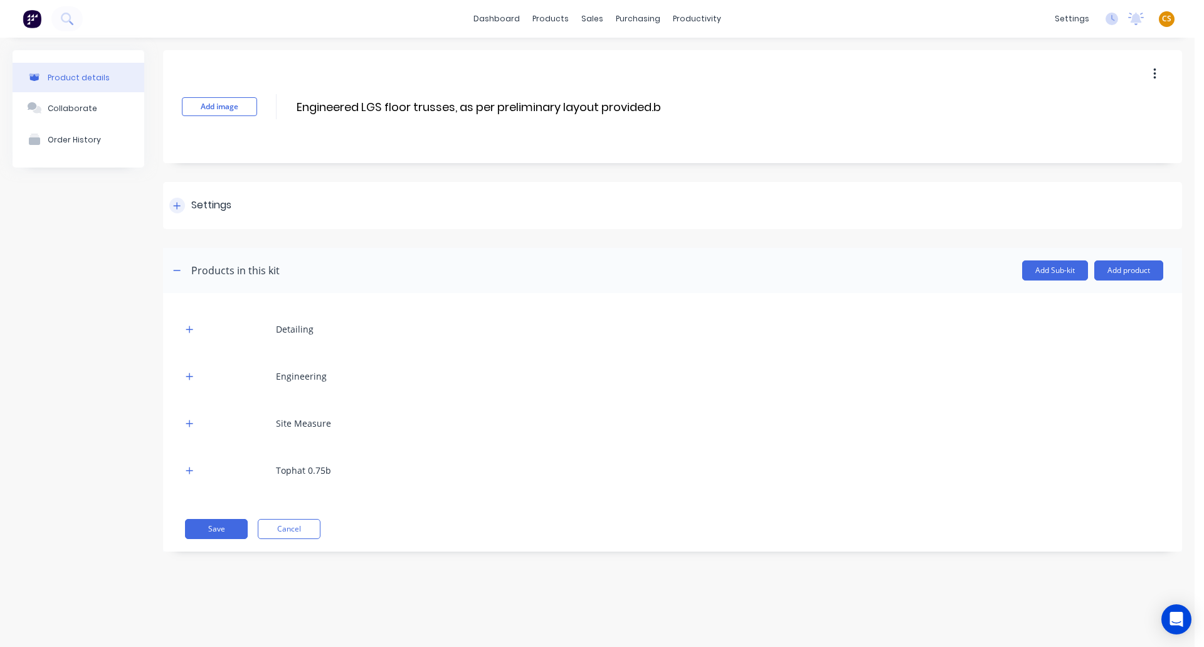
click at [173, 207] on icon at bounding box center [177, 205] width 8 height 9
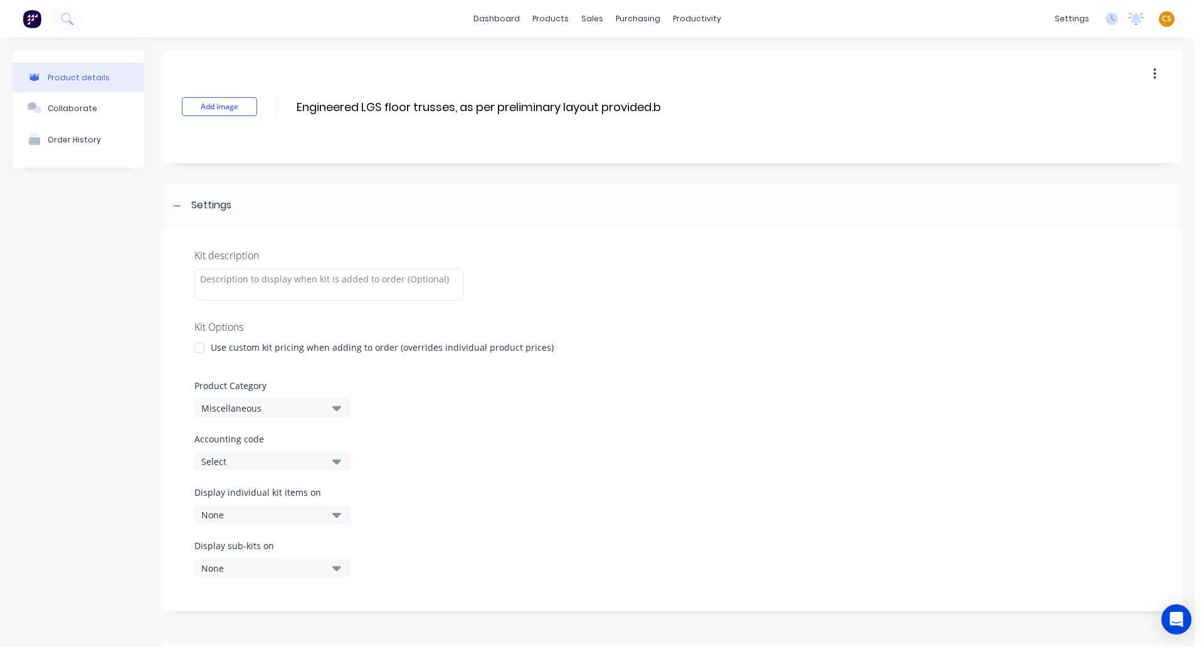
click at [197, 349] on div at bounding box center [199, 347] width 25 height 25
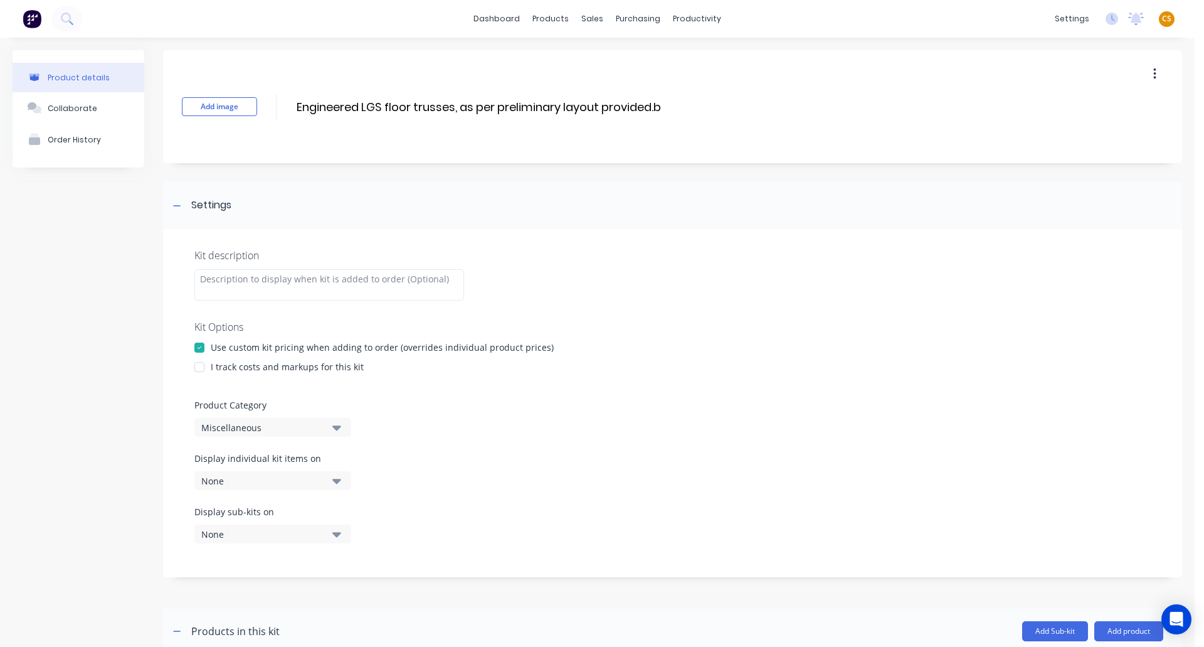
click at [203, 369] on div at bounding box center [199, 366] width 25 height 25
click at [198, 366] on div at bounding box center [199, 366] width 25 height 25
click at [198, 343] on div at bounding box center [199, 347] width 25 height 25
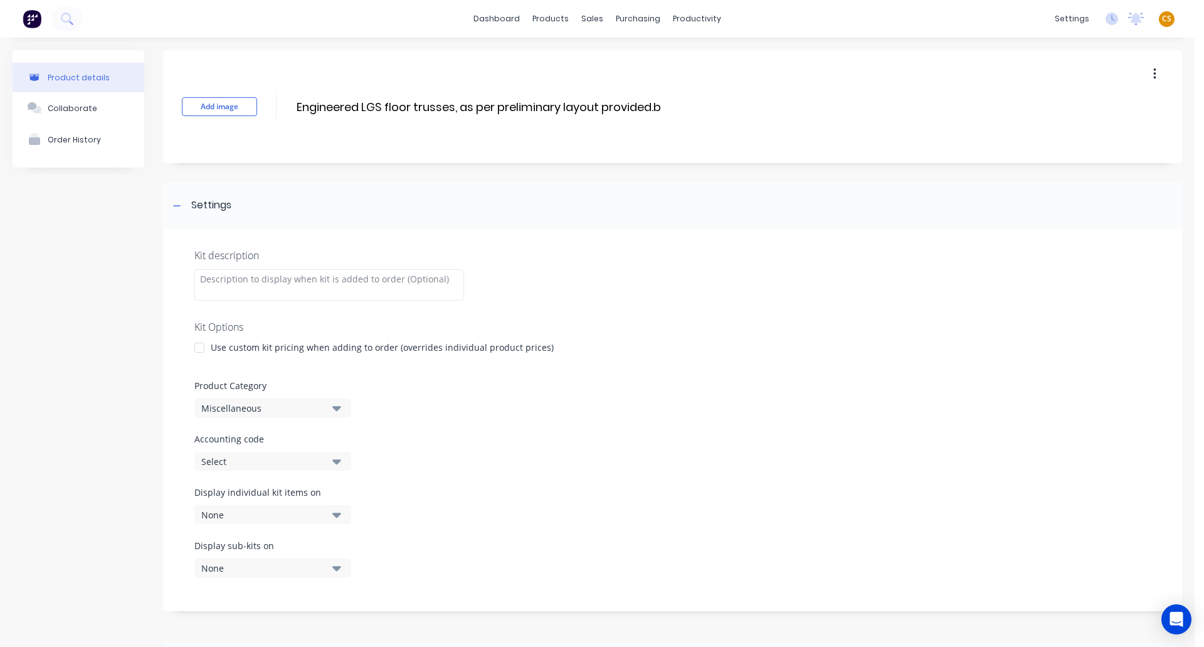
scroll to position [331, 0]
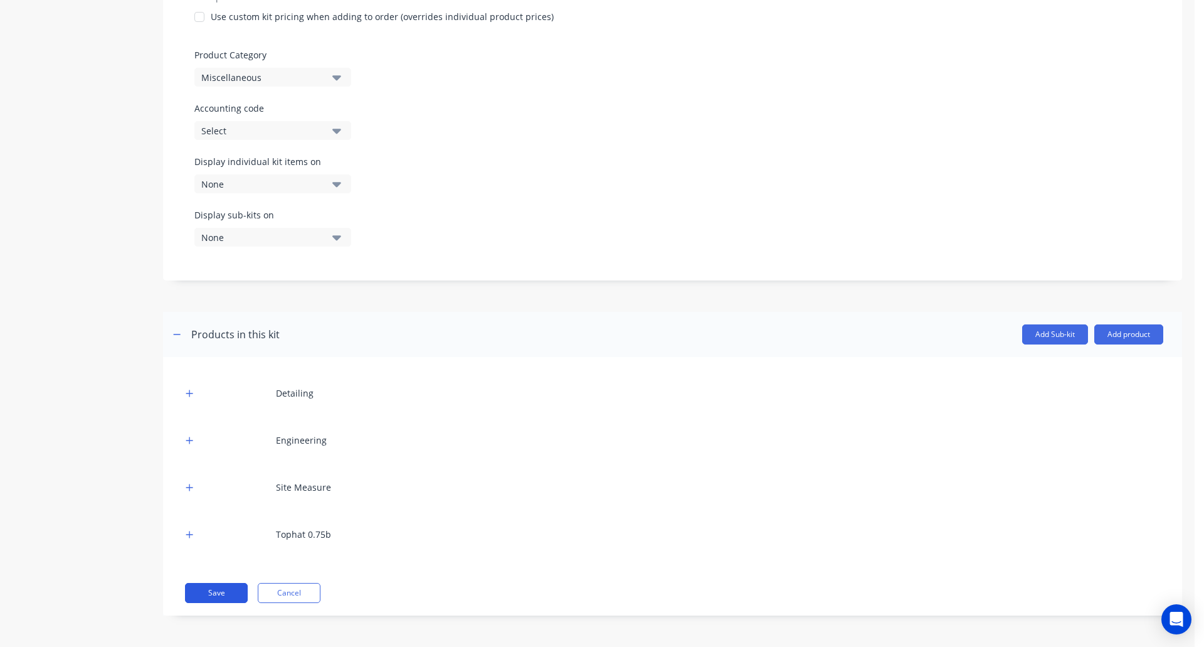
click at [202, 571] on button "Save" at bounding box center [216, 593] width 63 height 20
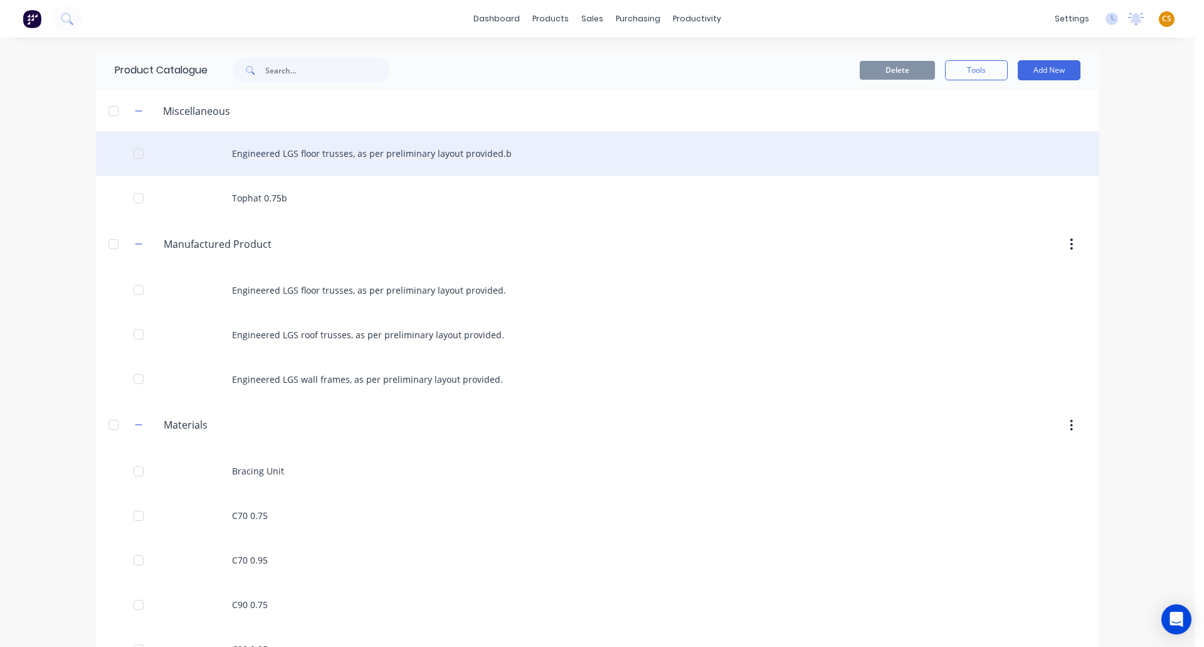
click at [358, 155] on div "Engineered LGS floor trusses, as per preliminary layout provided.b" at bounding box center [598, 153] width 1004 height 45
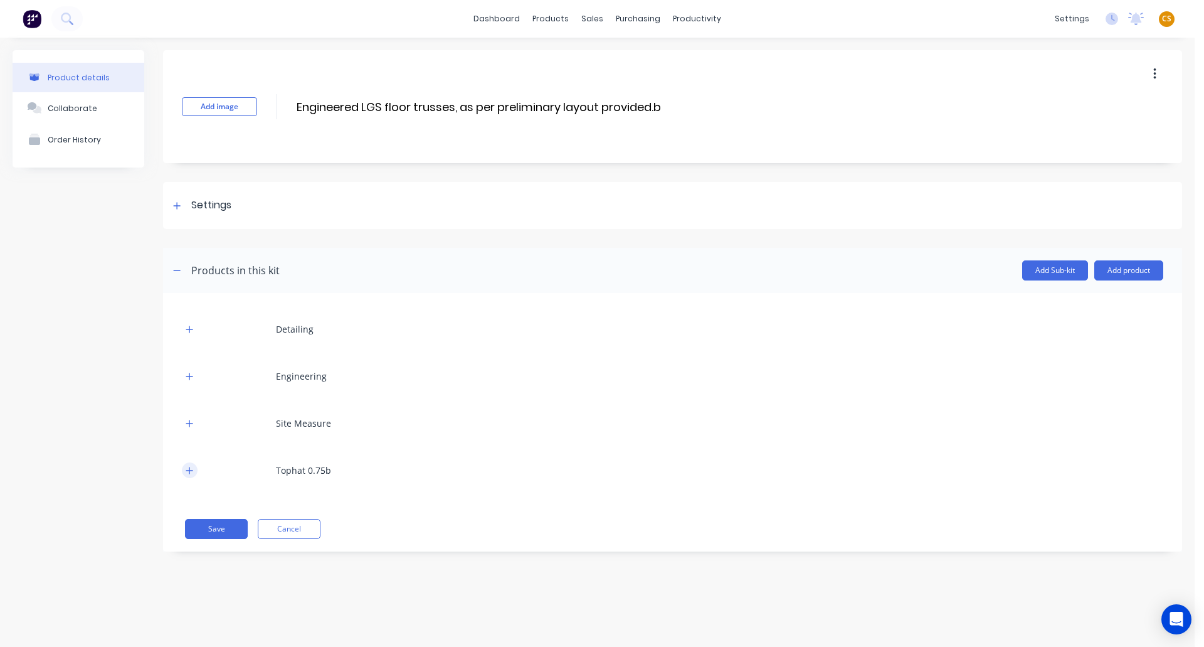
click at [188, 472] on icon "button" at bounding box center [190, 470] width 8 height 9
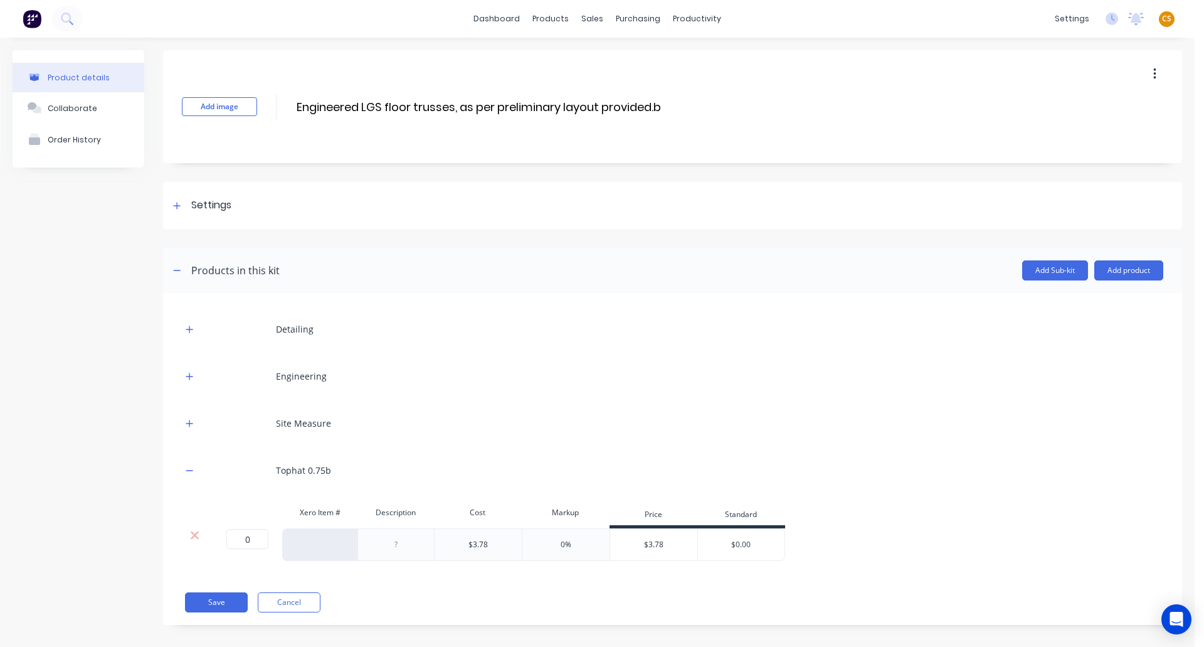
drag, startPoint x: 579, startPoint y: 546, endPoint x: 559, endPoint y: 542, distance: 20.4
click at [579, 545] on div "0%" at bounding box center [566, 544] width 88 height 33
click at [559, 542] on div "0%" at bounding box center [566, 544] width 88 height 33
click at [653, 543] on div "$3.78" at bounding box center [654, 544] width 88 height 31
click at [653, 542] on div "$3.78" at bounding box center [654, 544] width 88 height 31
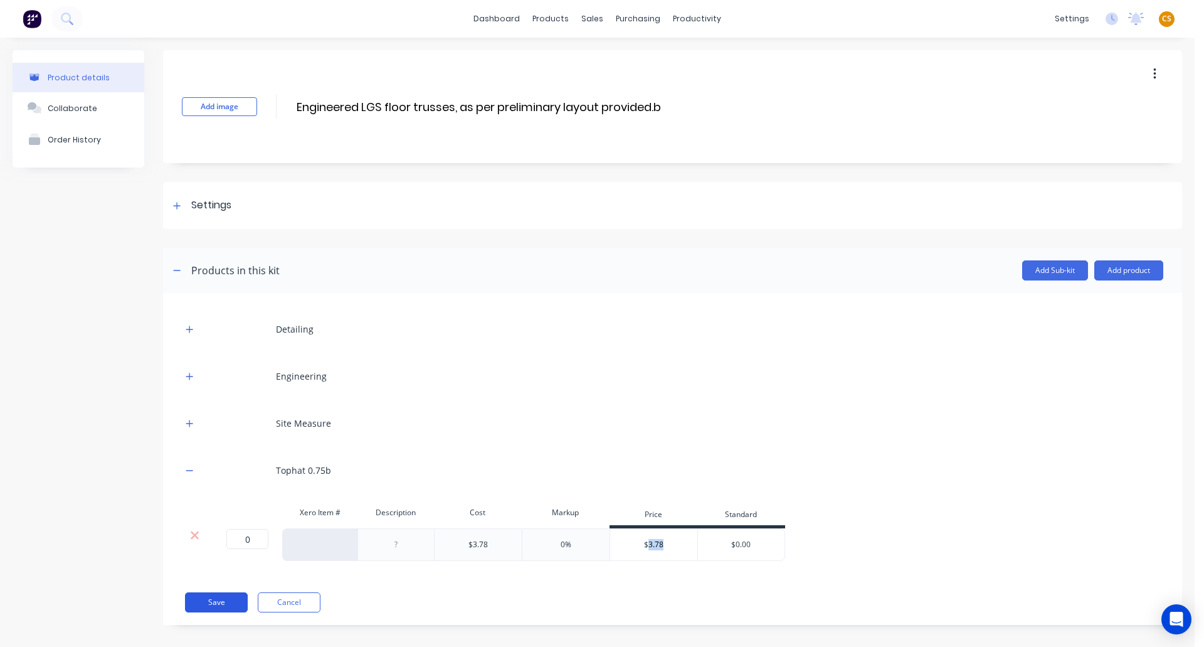
click at [225, 571] on button "Save" at bounding box center [216, 602] width 63 height 20
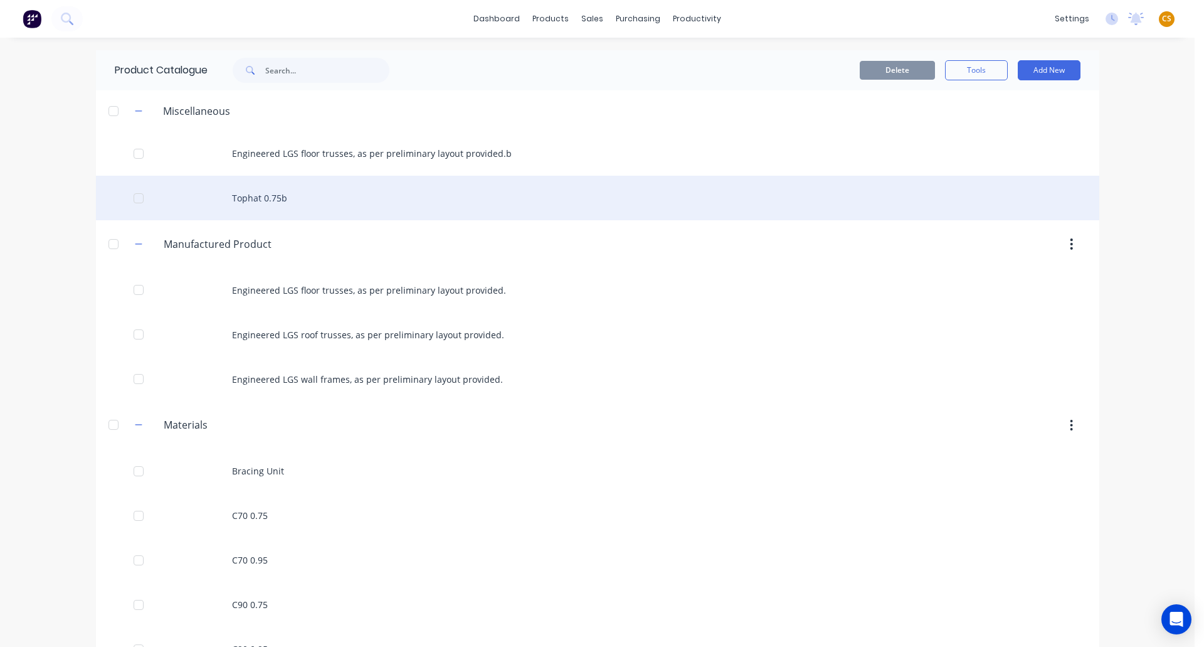
click at [250, 201] on div "Tophat 0.75b" at bounding box center [598, 198] width 1004 height 45
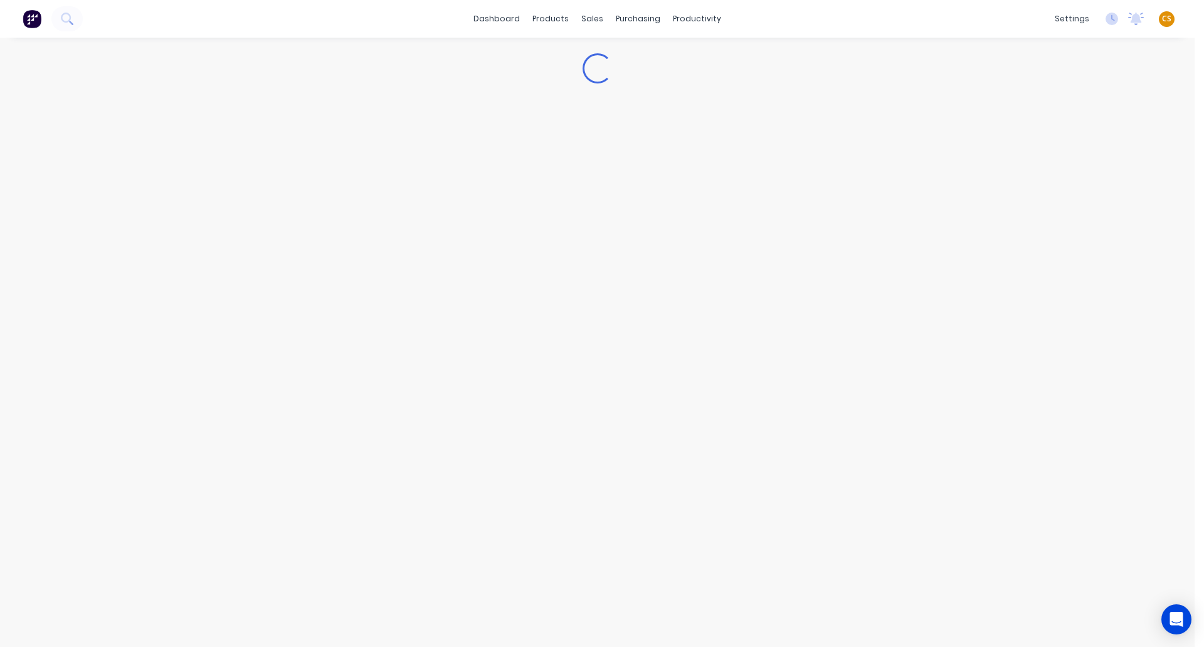
type textarea "x"
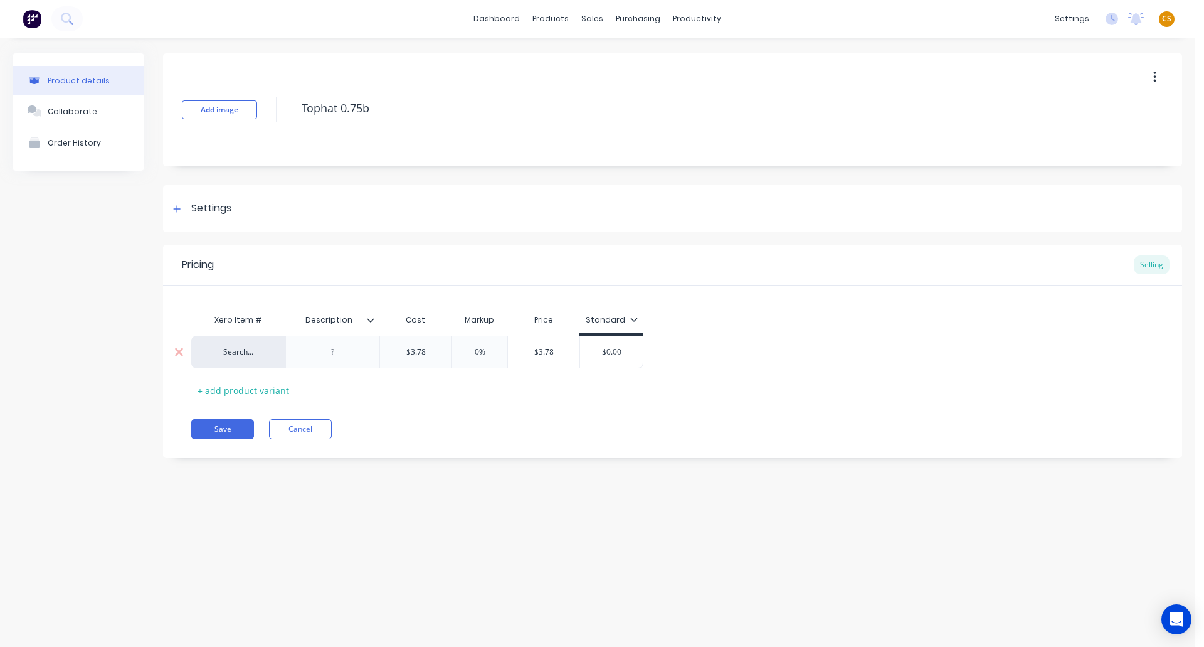
drag, startPoint x: 487, startPoint y: 348, endPoint x: 441, endPoint y: 348, distance: 45.8
click at [441, 348] on div "Search... $3.78 0% 0% $3.78 $0.00" at bounding box center [417, 352] width 452 height 33
type input "0"
type input "$3.78"
type textarea "x"
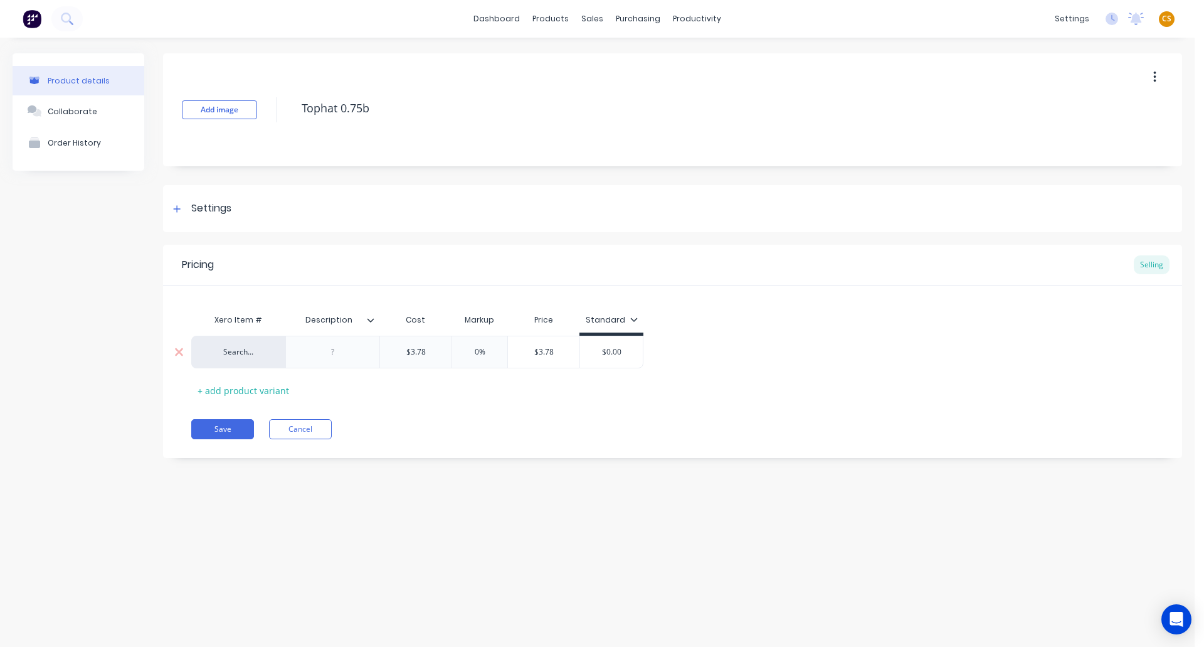
type input "$3.7"
type textarea "x"
type input "$3."
type textarea "x"
type input "$3.7"
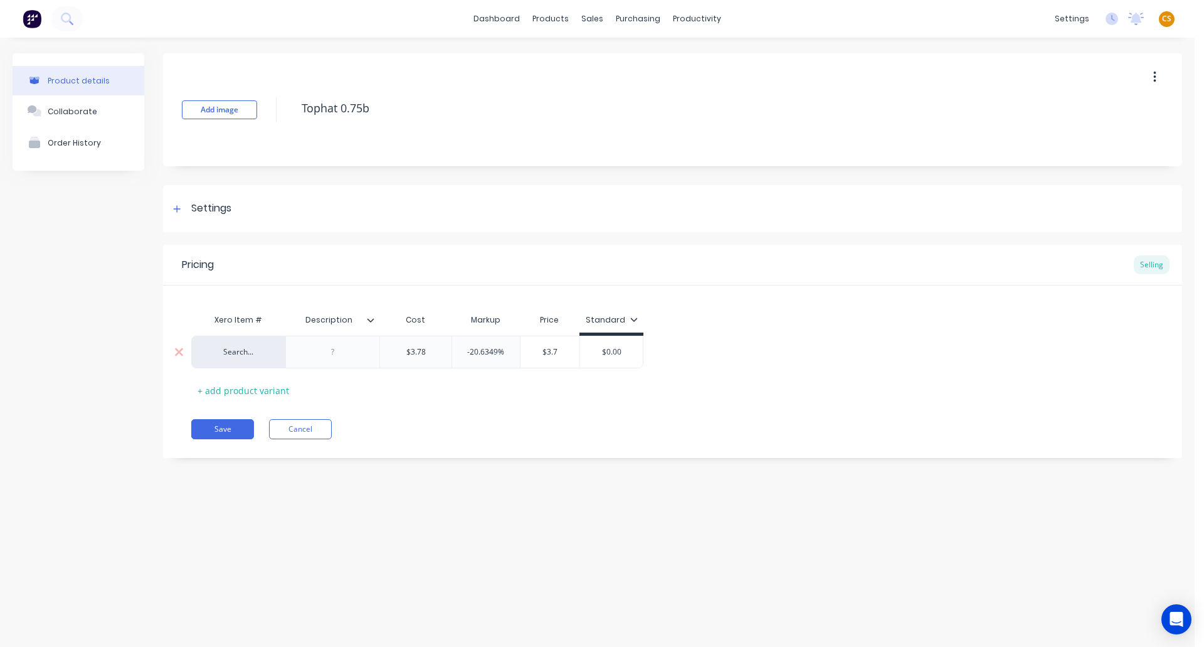
type textarea "x"
type input "$3.78"
type input "$0.00"
click at [221, 434] on button "Save" at bounding box center [222, 429] width 63 height 20
type textarea "x"
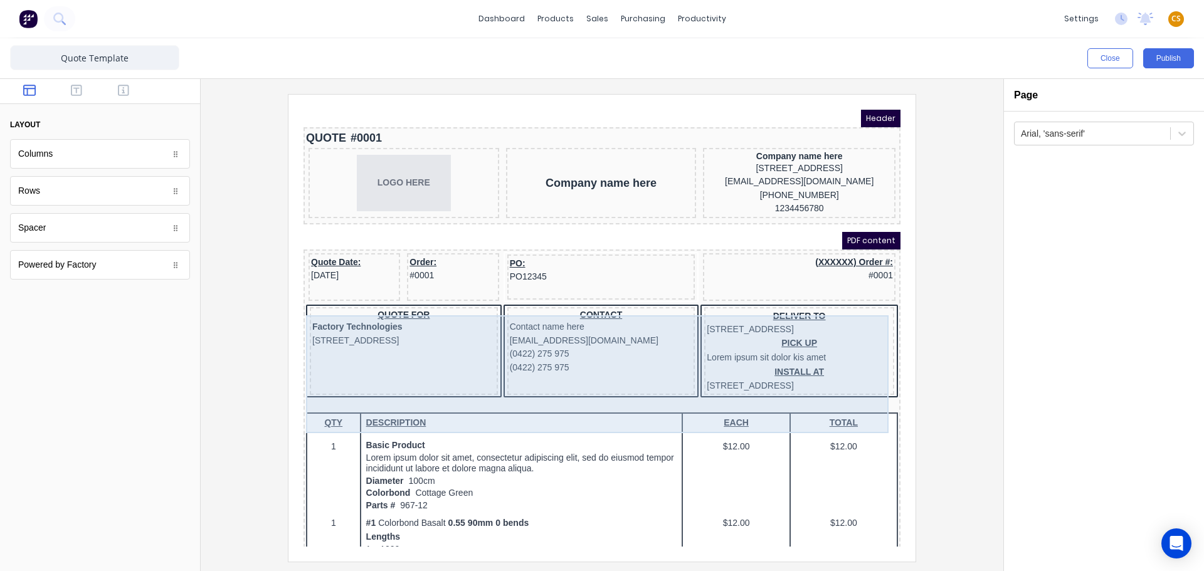
click at [689, 306] on div "DELIVER TO [STREET_ADDRESS] PICK UP Lorem ipsum sit dolor kis amet INSTALL AT […" at bounding box center [784, 336] width 190 height 88
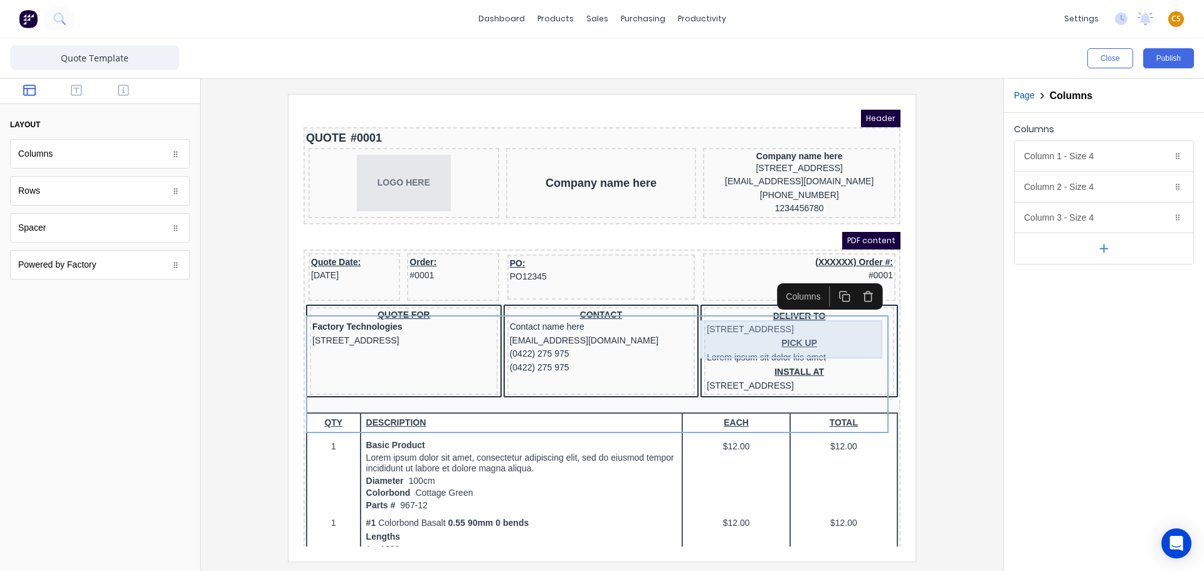
click at [706, 309] on div "DELIVER TO [STREET_ADDRESS]" at bounding box center [784, 308] width 185 height 27
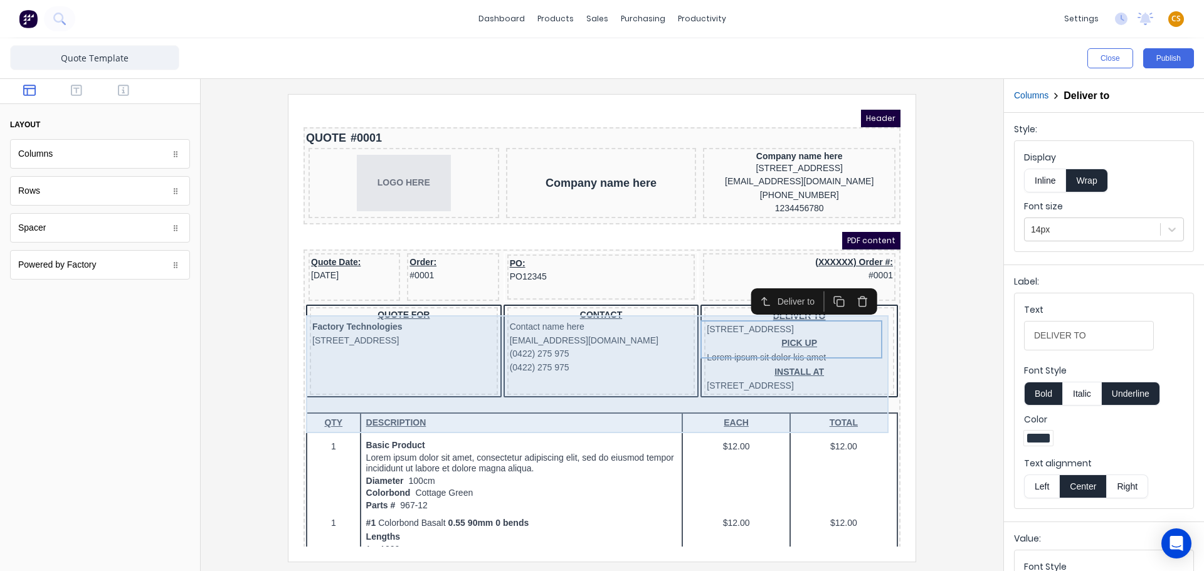
click at [870, 319] on div "QUOTE FOR Factory Technologies [STREET_ADDRESS], 4217 CONTACT Contact name here…" at bounding box center [587, 338] width 592 height 96
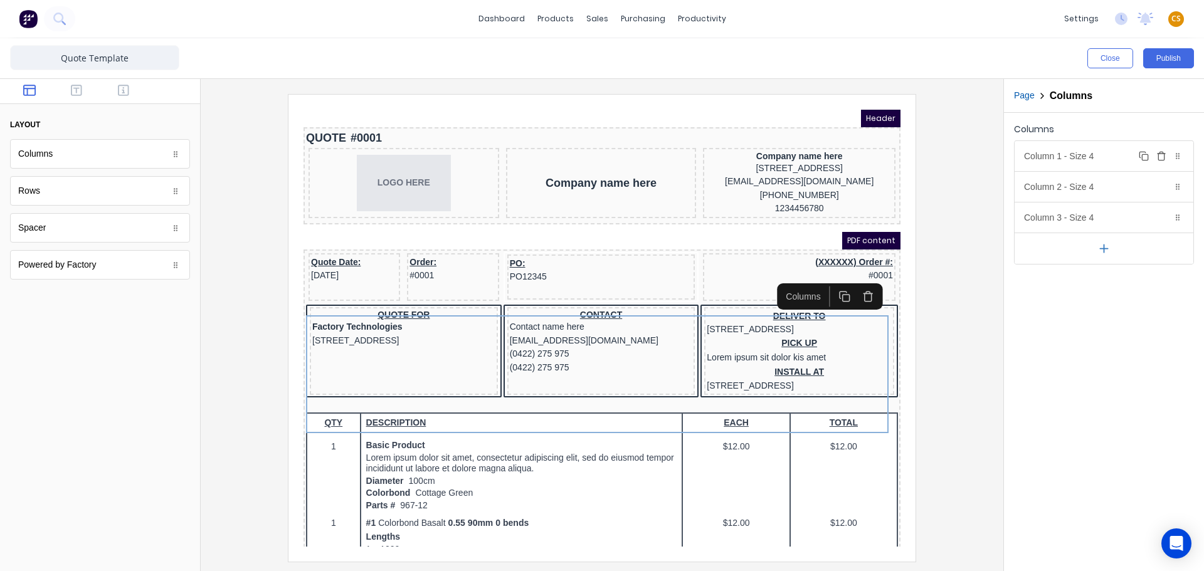
click at [1084, 157] on div "Column 1 - Size 4 Duplicate Delete" at bounding box center [1104, 156] width 179 height 30
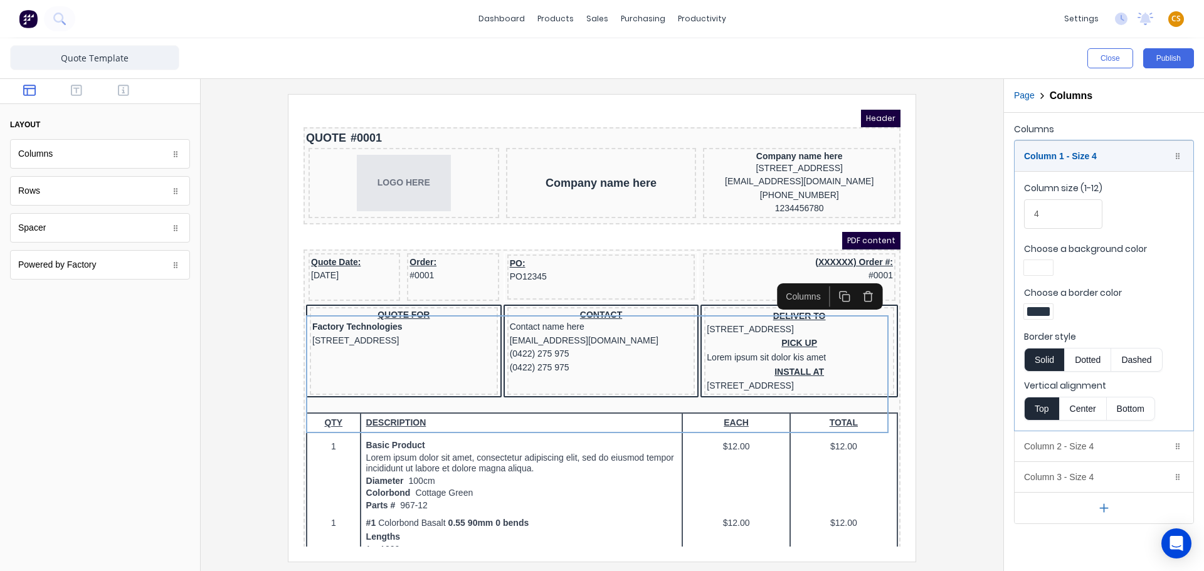
click at [1041, 309] on div at bounding box center [1039, 311] width 23 height 9
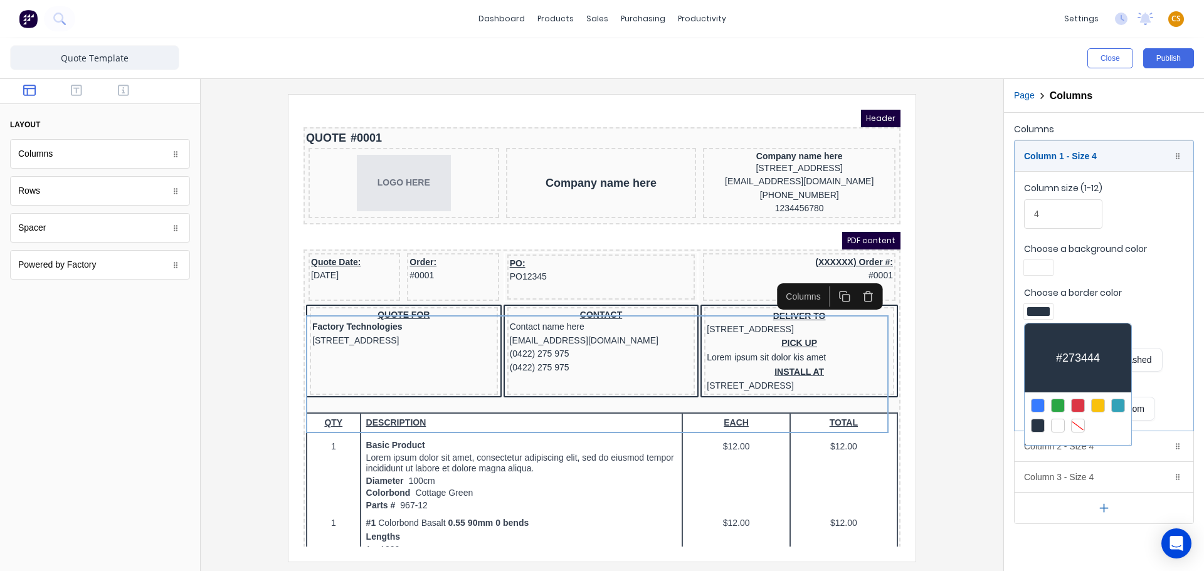
click at [1081, 425] on div at bounding box center [1078, 426] width 14 height 14
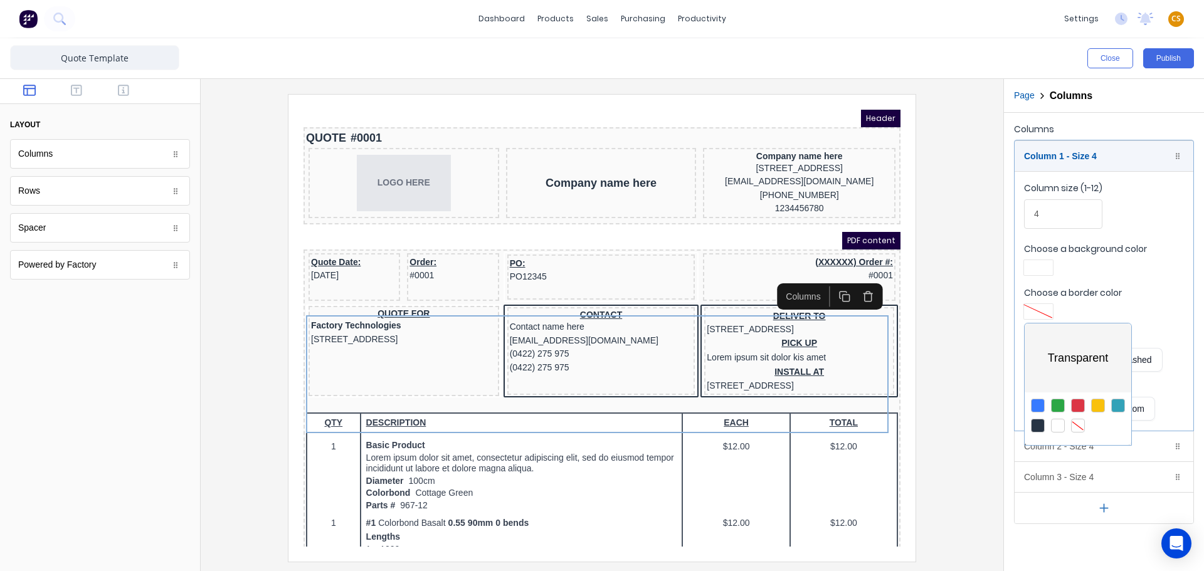
click at [964, 447] on div at bounding box center [602, 285] width 1204 height 571
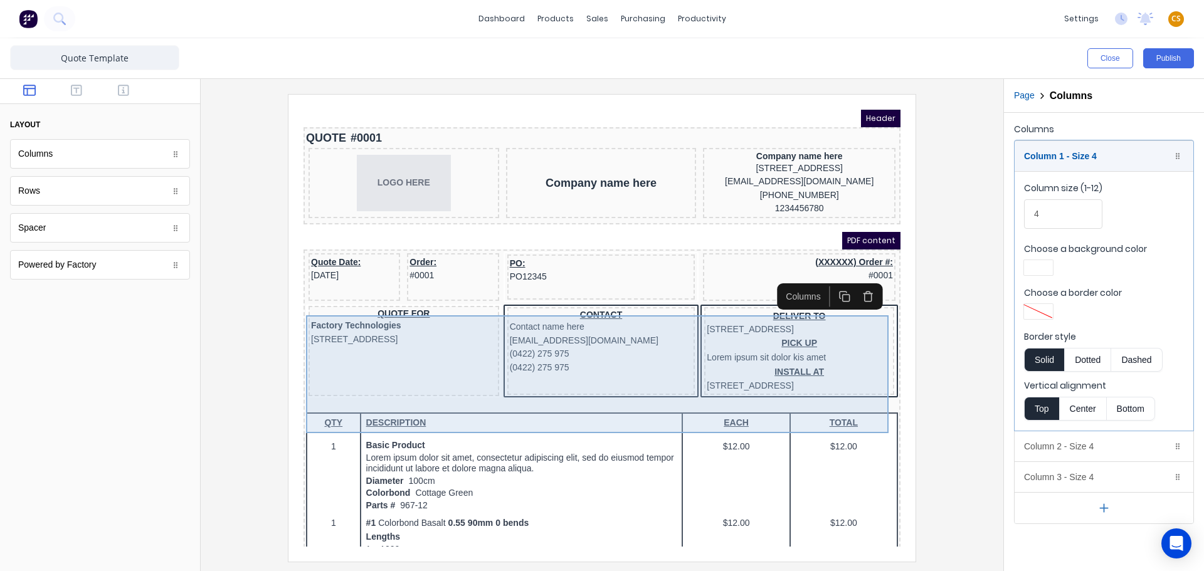
click at [647, 381] on div "CONTACT Contact name here [EMAIL_ADDRESS][DOMAIN_NAME] (0422) 275 975 (0422) 27…" at bounding box center [586, 336] width 188 height 88
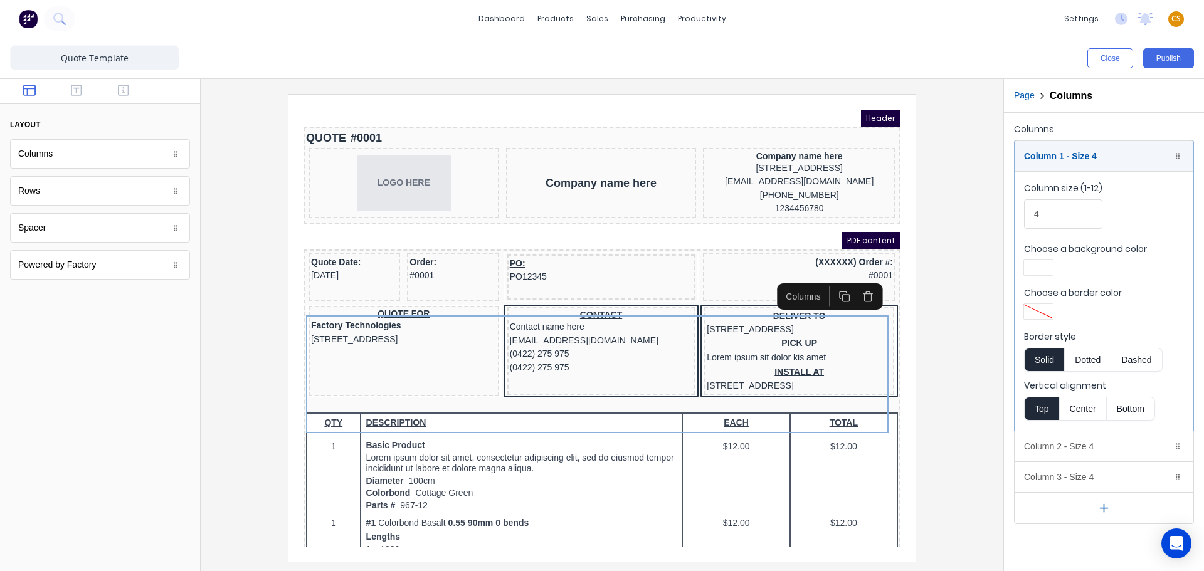
click at [1039, 309] on div at bounding box center [1039, 311] width 23 height 9
click at [1058, 160] on div at bounding box center [602, 285] width 1204 height 571
click at [1060, 159] on div "Column 1 - Size 4 Duplicate Delete" at bounding box center [1104, 156] width 179 height 30
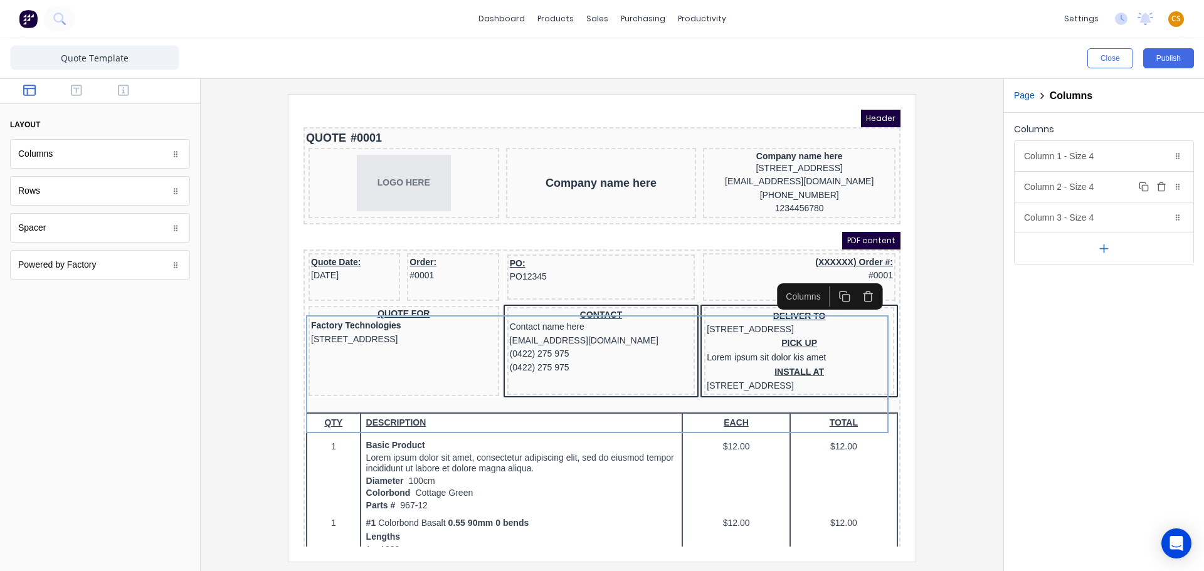
click at [1058, 189] on div "Column 2 - Size 4 Duplicate Delete" at bounding box center [1104, 187] width 179 height 30
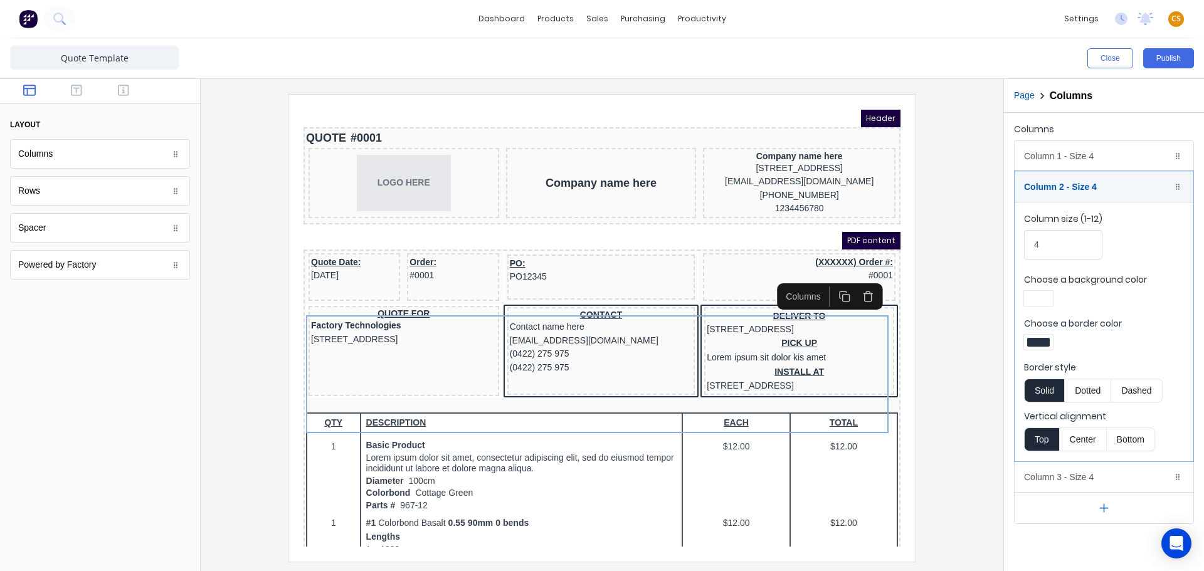
click at [1039, 343] on div at bounding box center [1039, 342] width 23 height 9
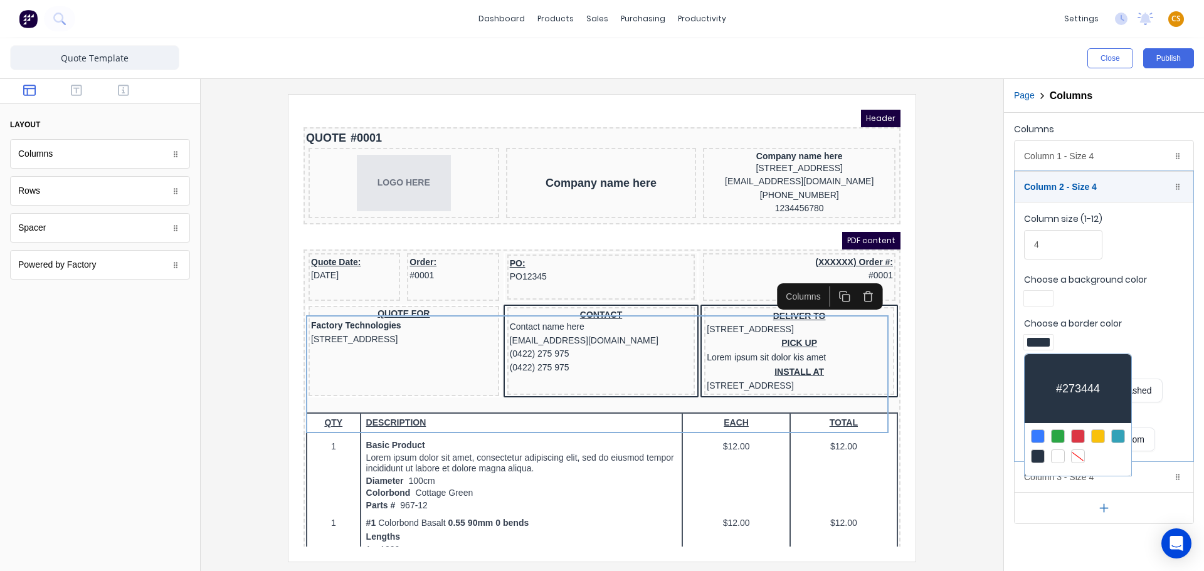
click at [1078, 454] on div at bounding box center [1078, 457] width 14 height 14
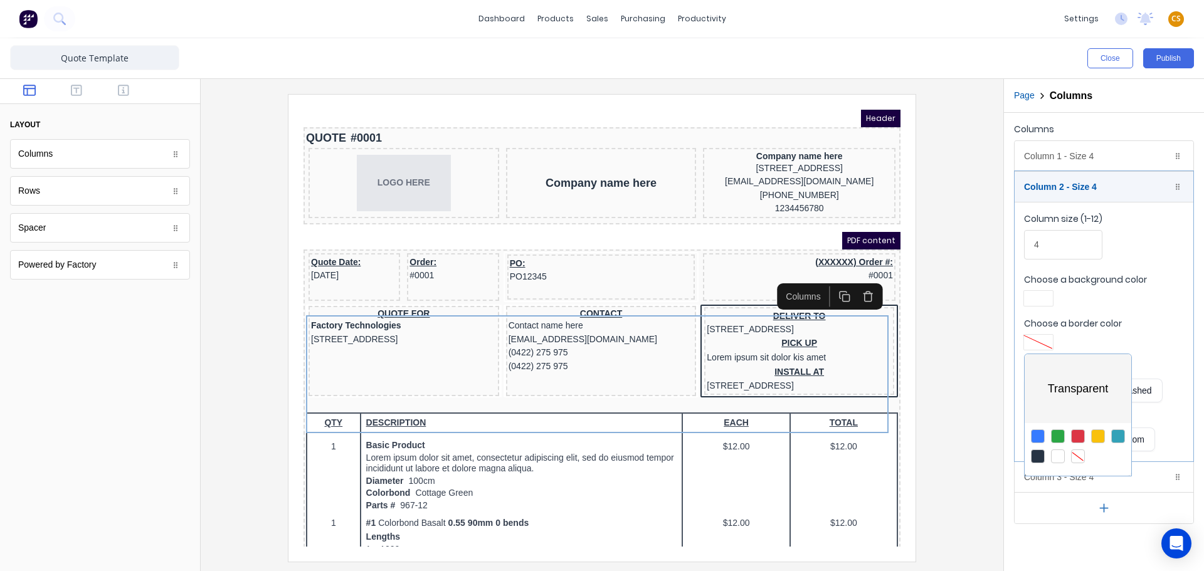
click at [962, 351] on div at bounding box center [602, 285] width 1204 height 571
click at [1068, 184] on div "Column 2 - Size 4 Duplicate Delete" at bounding box center [1104, 187] width 179 height 30
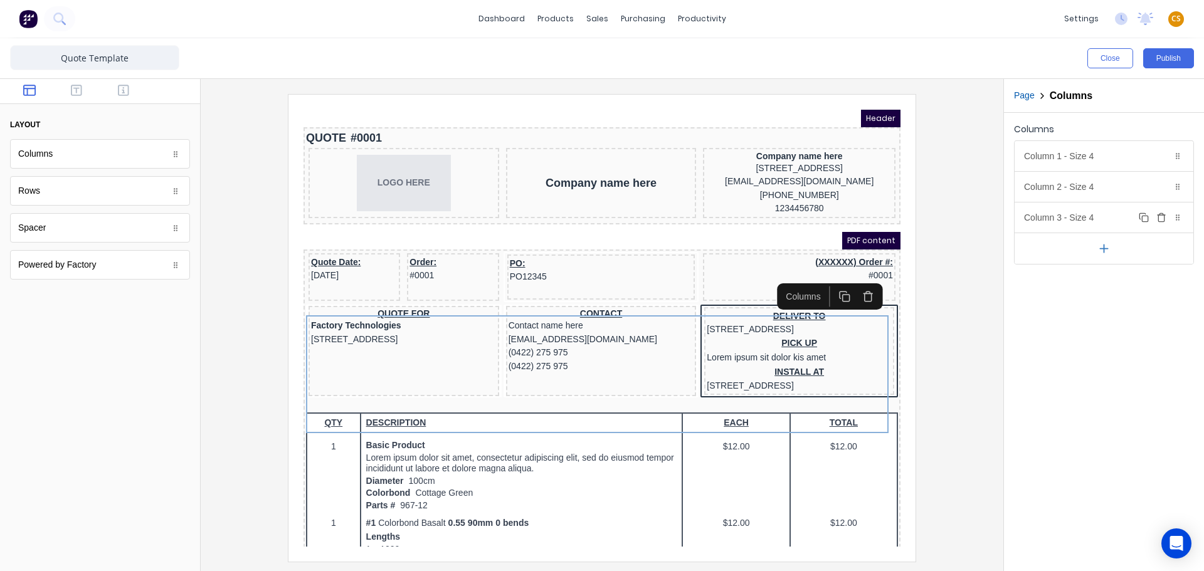
click at [1051, 219] on div "Column 3 - Size 4 Duplicate Delete" at bounding box center [1104, 218] width 179 height 30
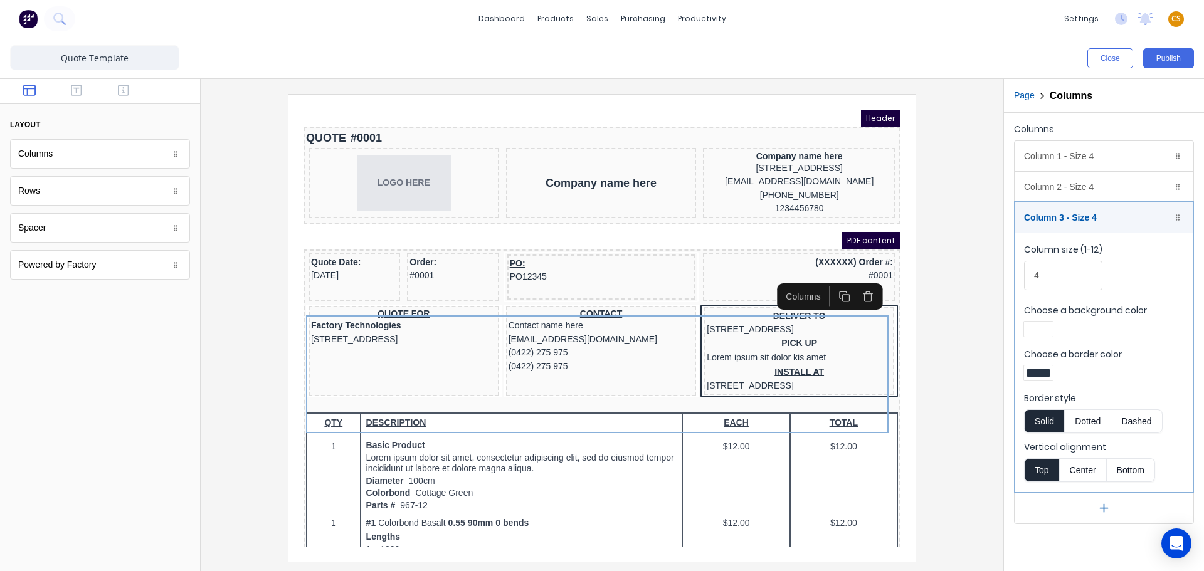
click at [1036, 371] on div at bounding box center [1039, 373] width 23 height 9
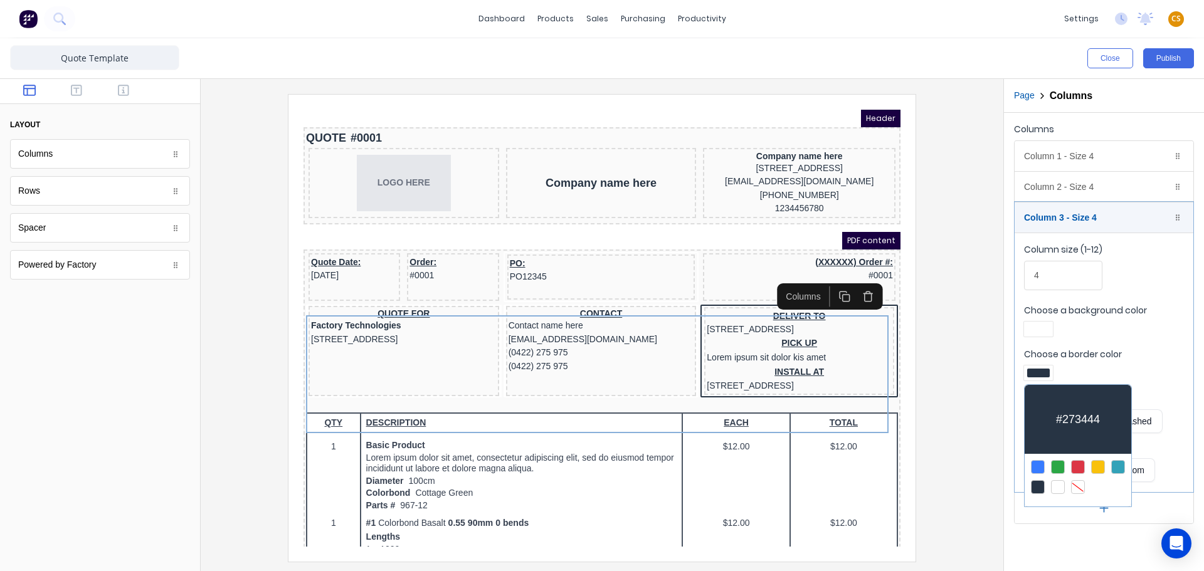
click at [1079, 487] on div at bounding box center [1078, 488] width 14 height 14
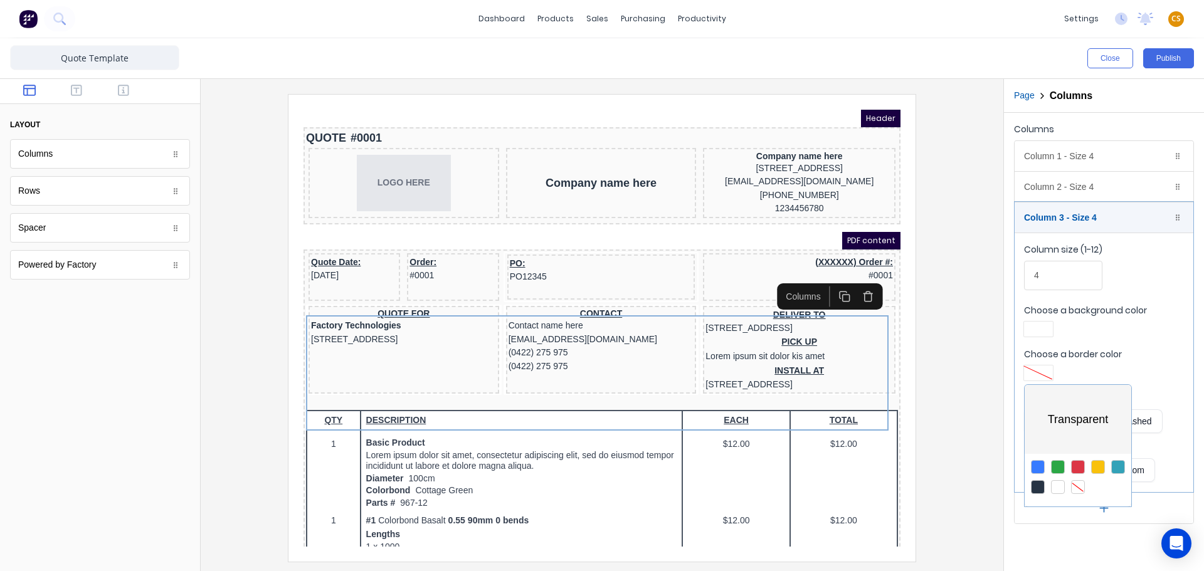
click at [967, 273] on div at bounding box center [602, 285] width 1204 height 571
click at [929, 357] on div at bounding box center [602, 327] width 783 height 467
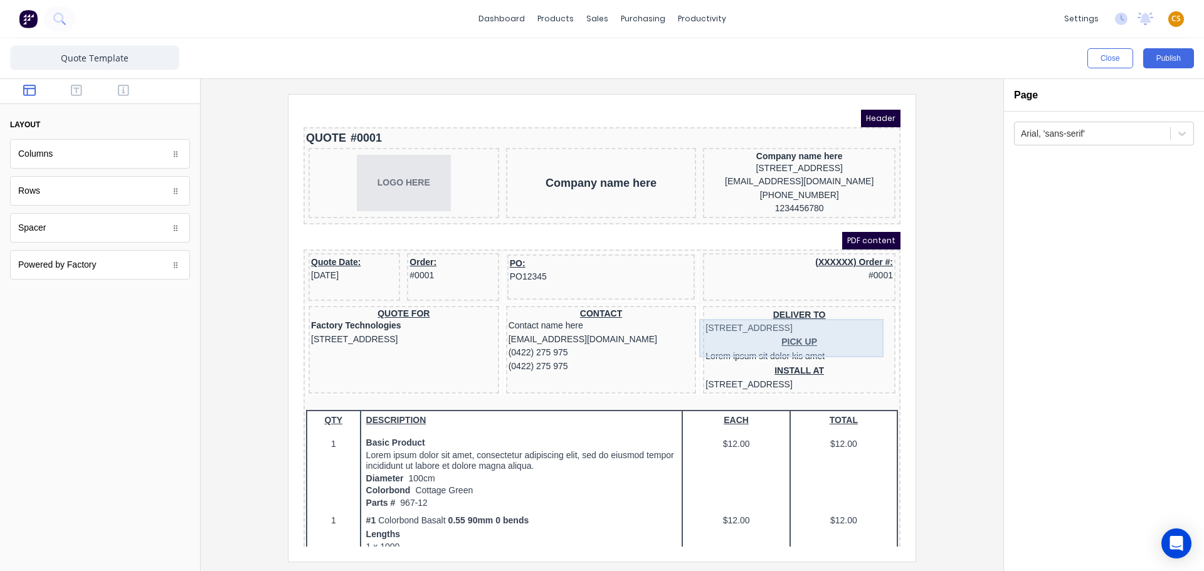
click at [841, 321] on div "DELIVER TO [STREET_ADDRESS]" at bounding box center [785, 307] width 188 height 27
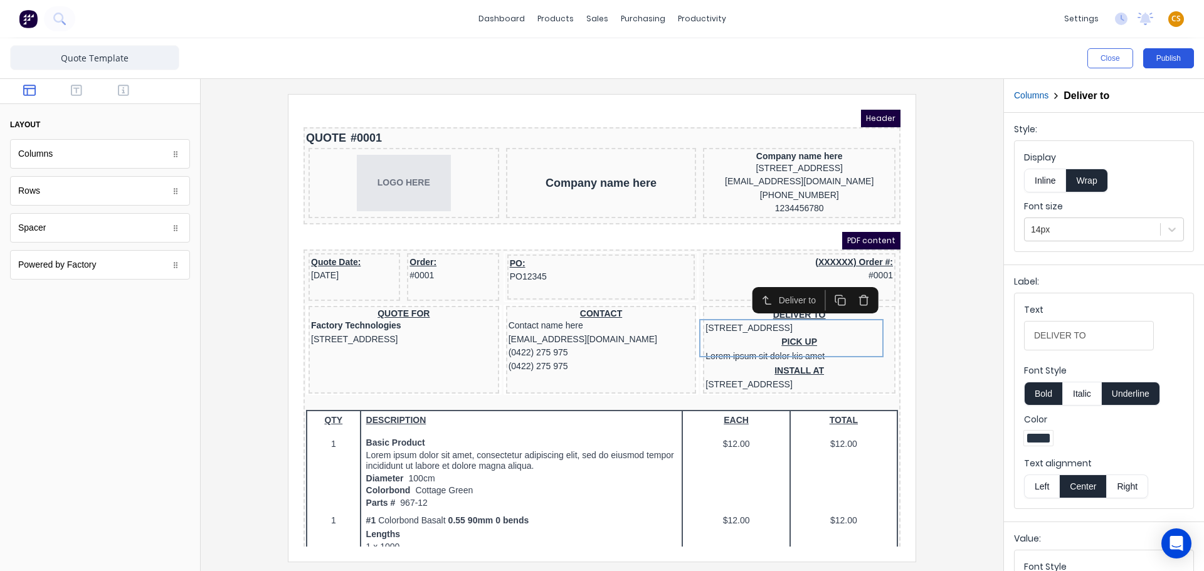
click at [1171, 61] on button "Publish" at bounding box center [1169, 58] width 51 height 20
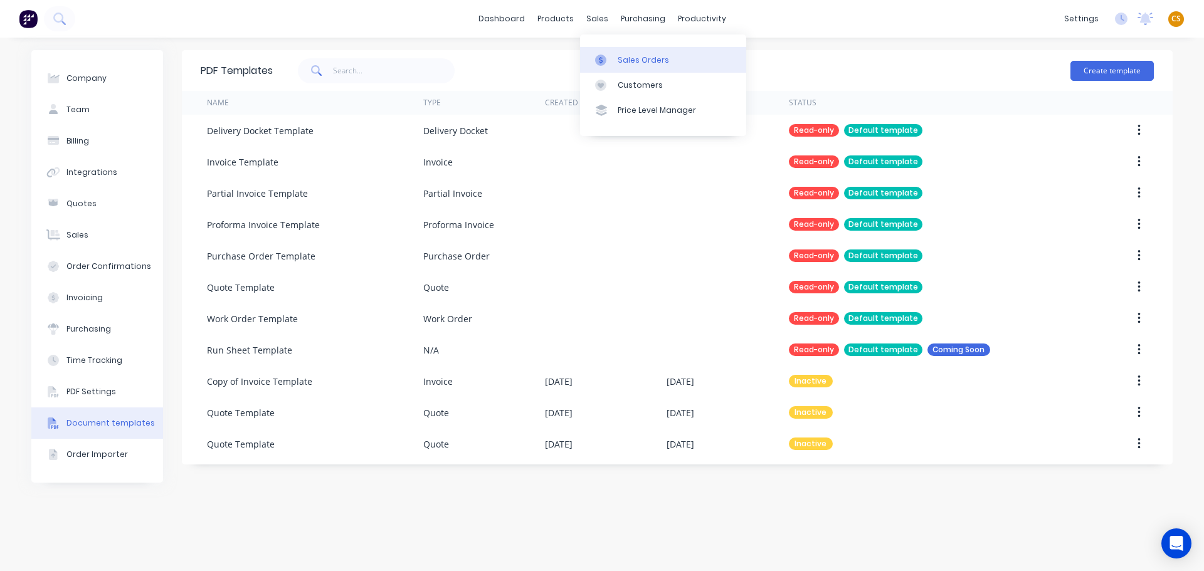
click at [635, 57] on div "Sales Orders" at bounding box center [643, 60] width 51 height 11
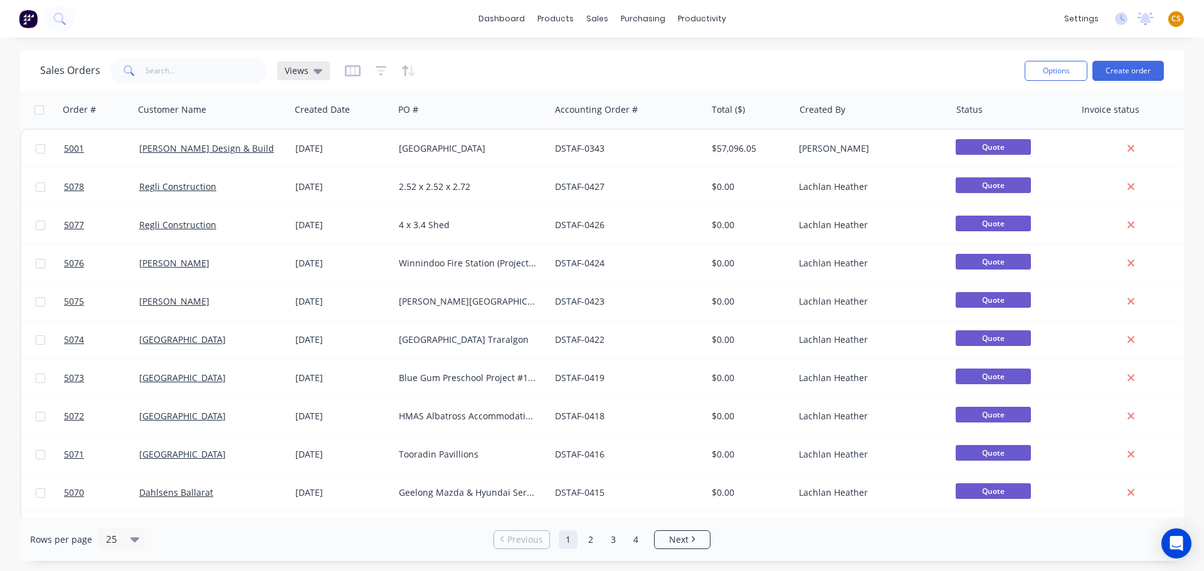
click at [314, 74] on icon at bounding box center [318, 71] width 9 height 14
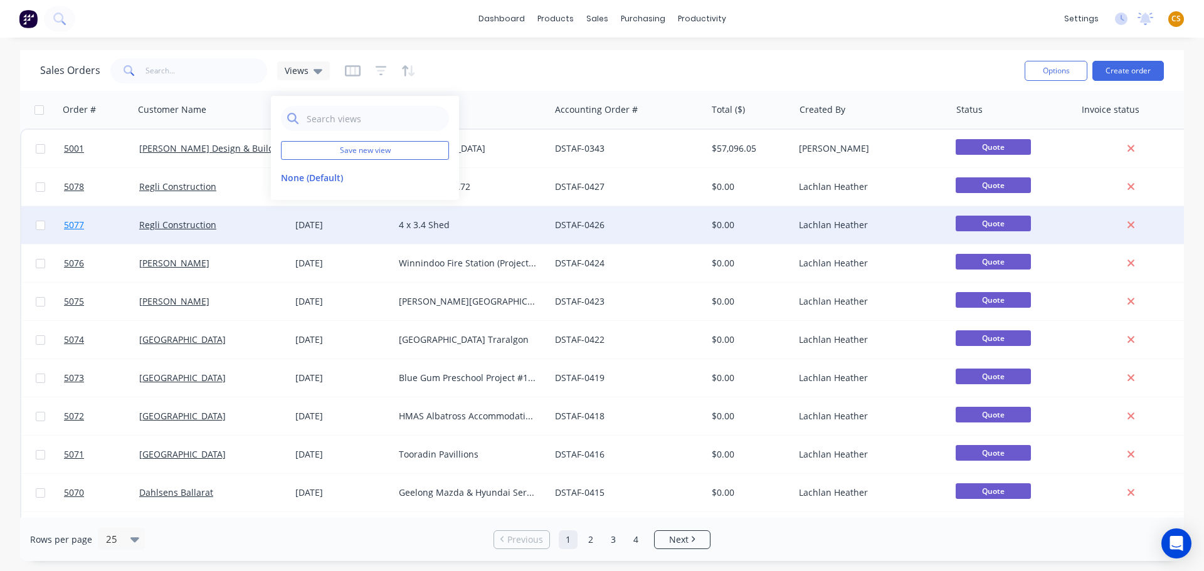
click at [94, 230] on link "5077" at bounding box center [101, 225] width 75 height 38
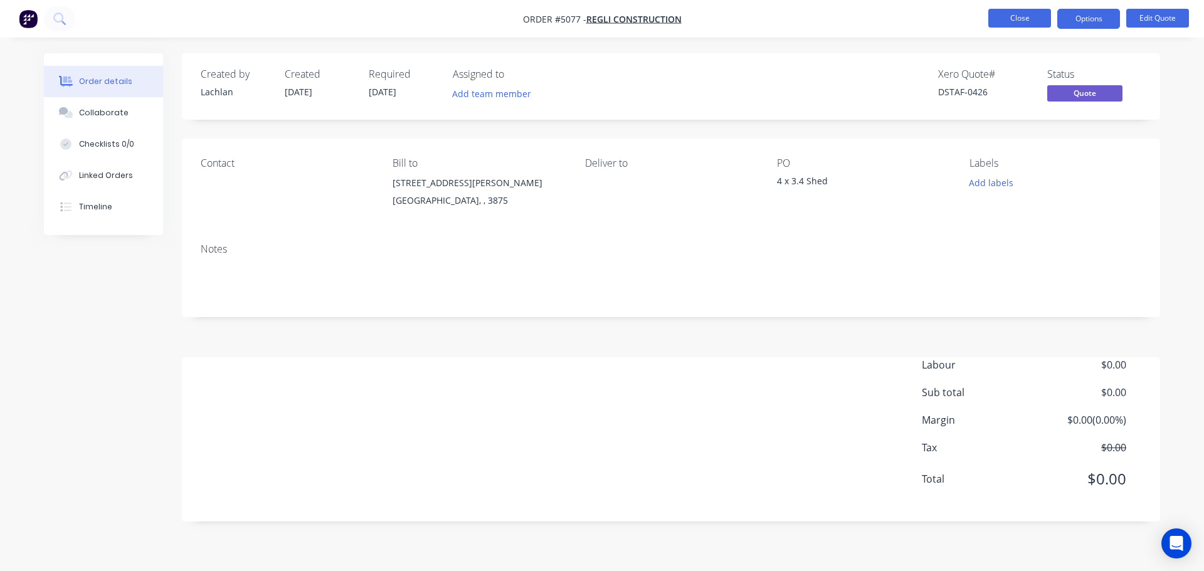
click at [1002, 20] on button "Close" at bounding box center [1020, 18] width 63 height 19
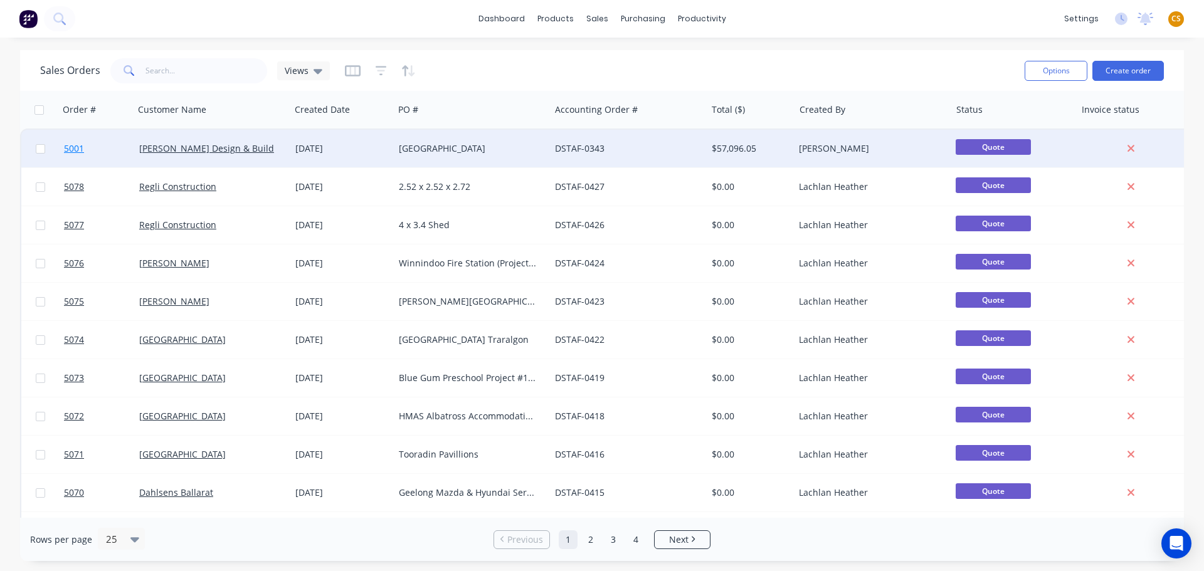
click at [90, 154] on link "5001" at bounding box center [101, 149] width 75 height 38
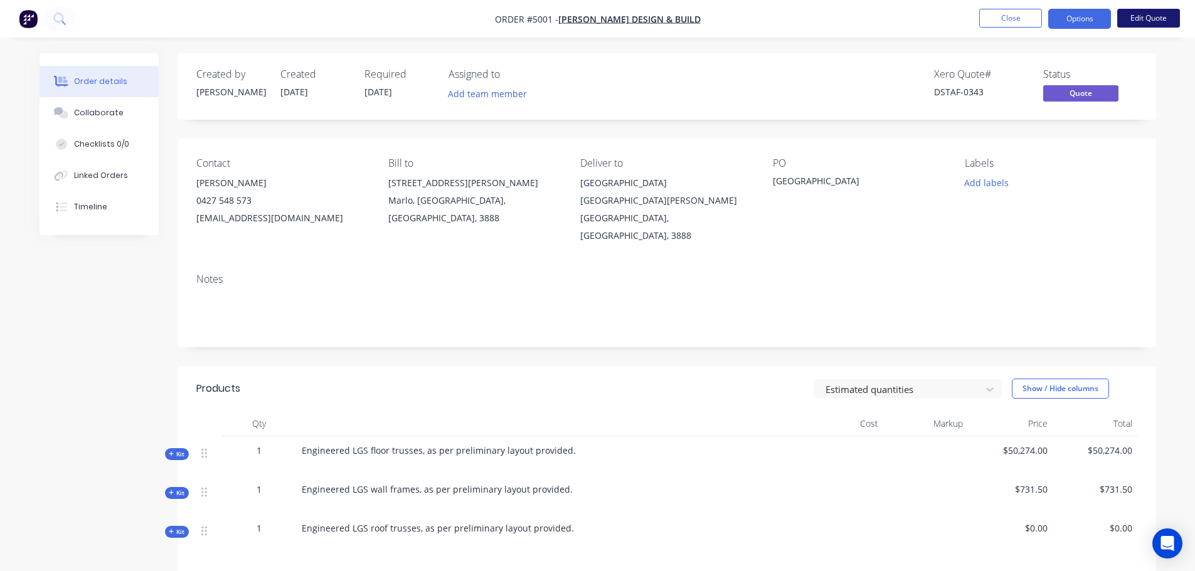
click at [1139, 19] on button "Edit Quote" at bounding box center [1148, 18] width 63 height 19
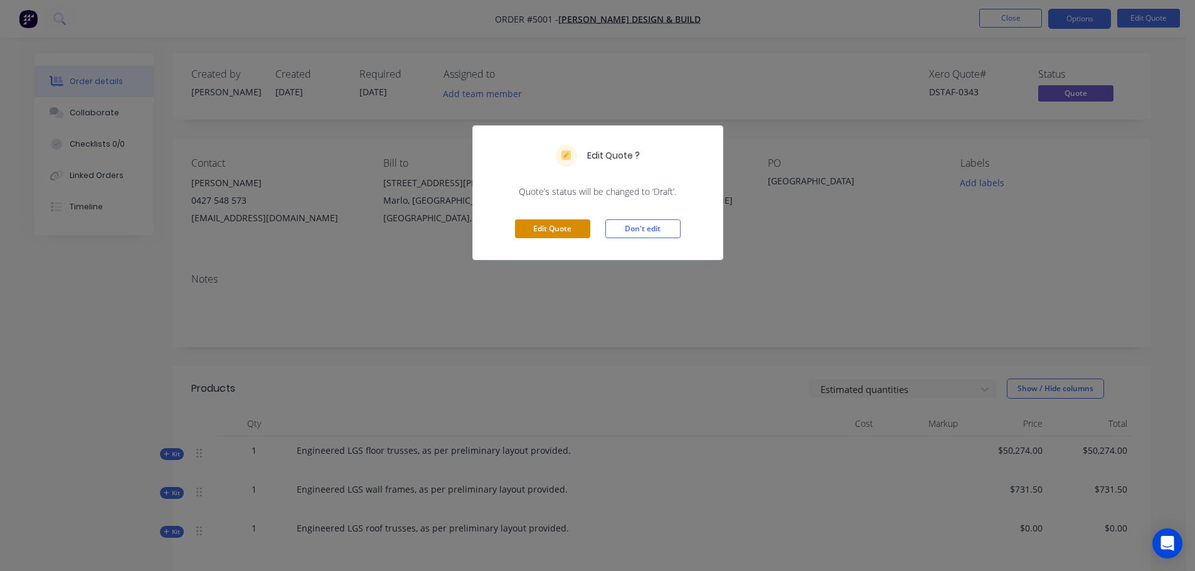
click at [558, 232] on button "Edit Quote" at bounding box center [552, 229] width 75 height 19
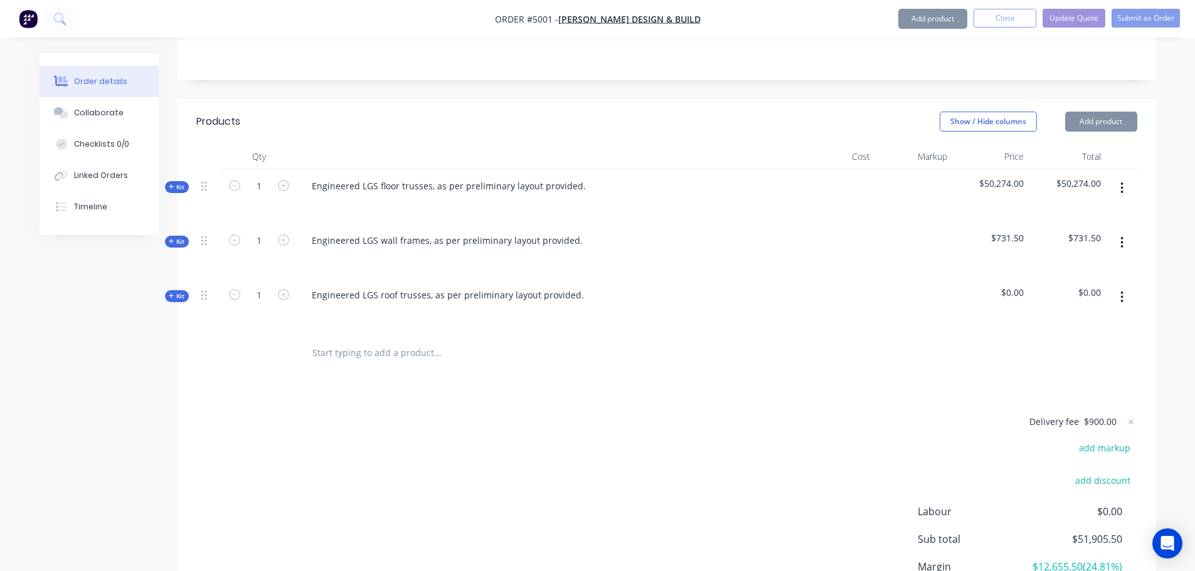
scroll to position [376, 0]
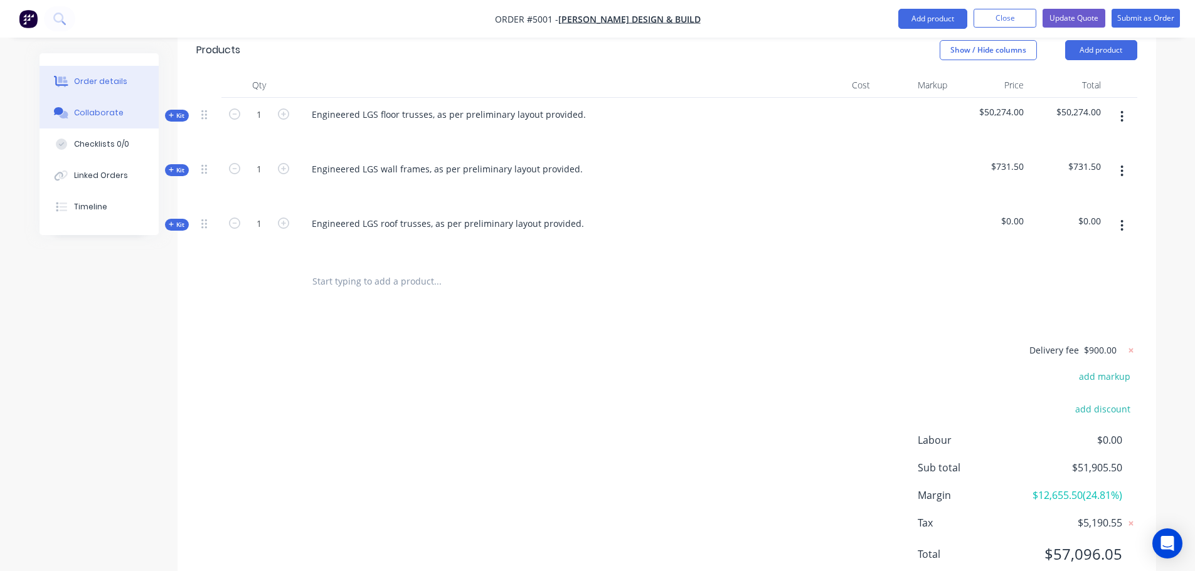
click at [102, 112] on div "Collaborate" at bounding box center [99, 112] width 50 height 11
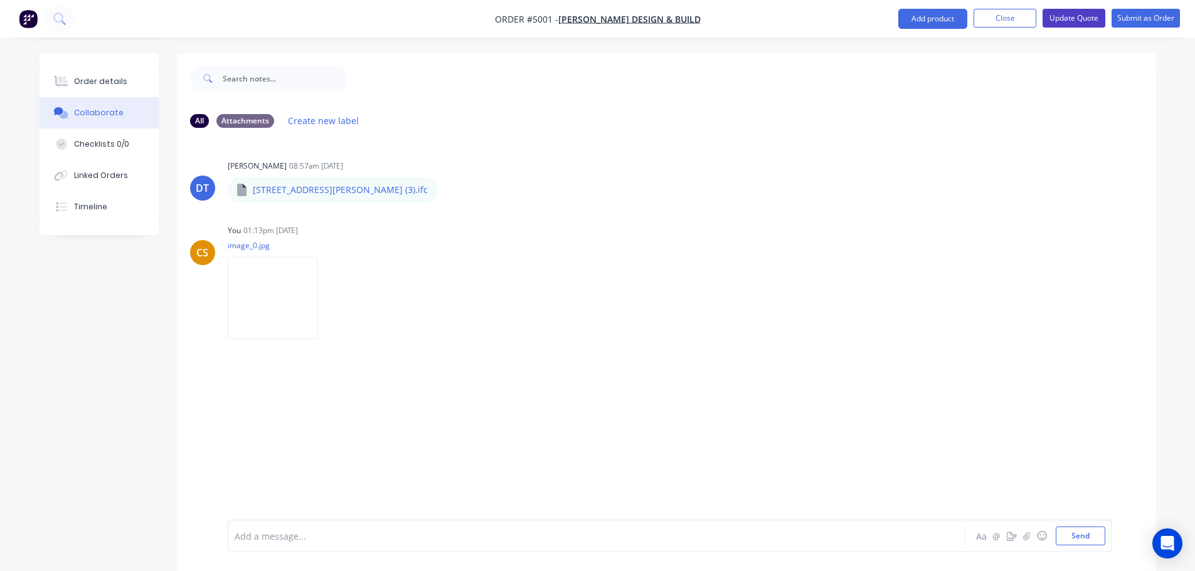
click at [1066, 21] on button "Update Quote" at bounding box center [1074, 18] width 63 height 19
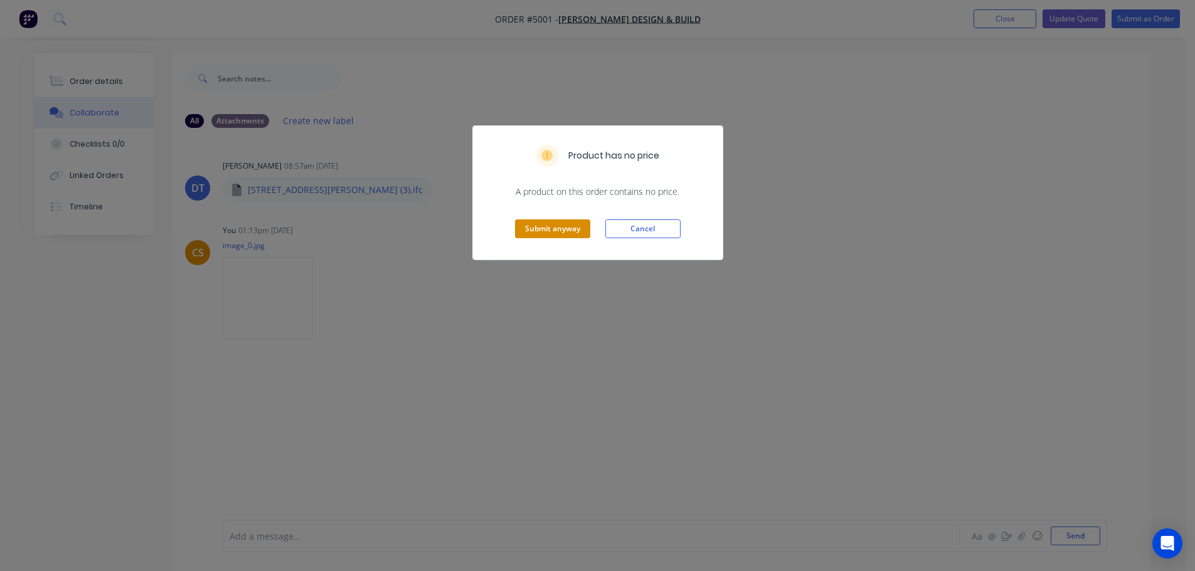
click at [541, 230] on button "Submit anyway" at bounding box center [552, 229] width 75 height 19
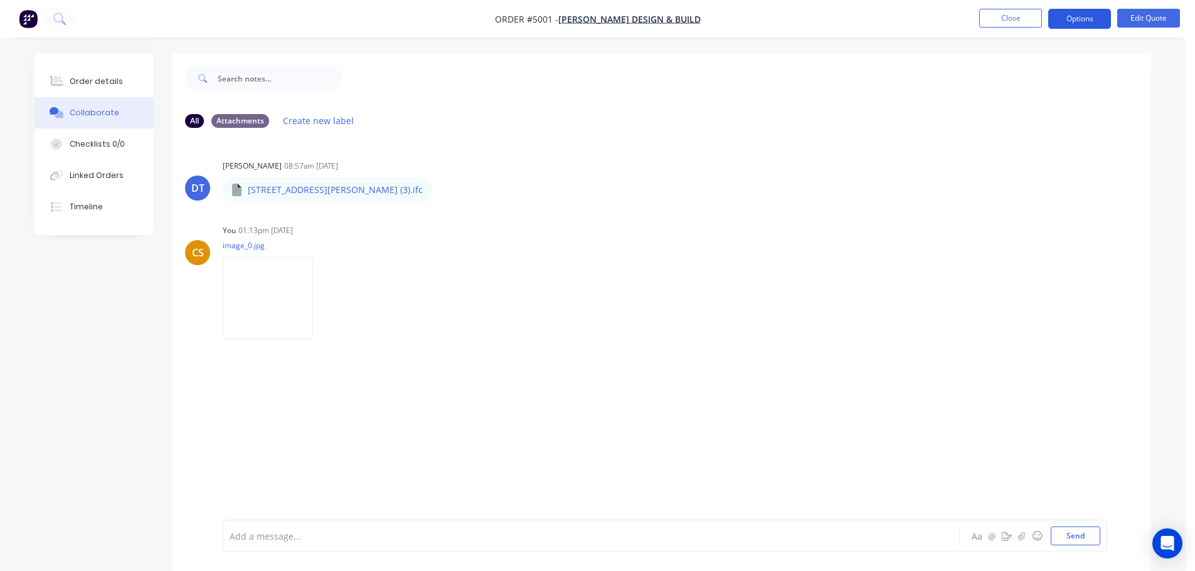
click at [1067, 21] on button "Options" at bounding box center [1079, 19] width 63 height 20
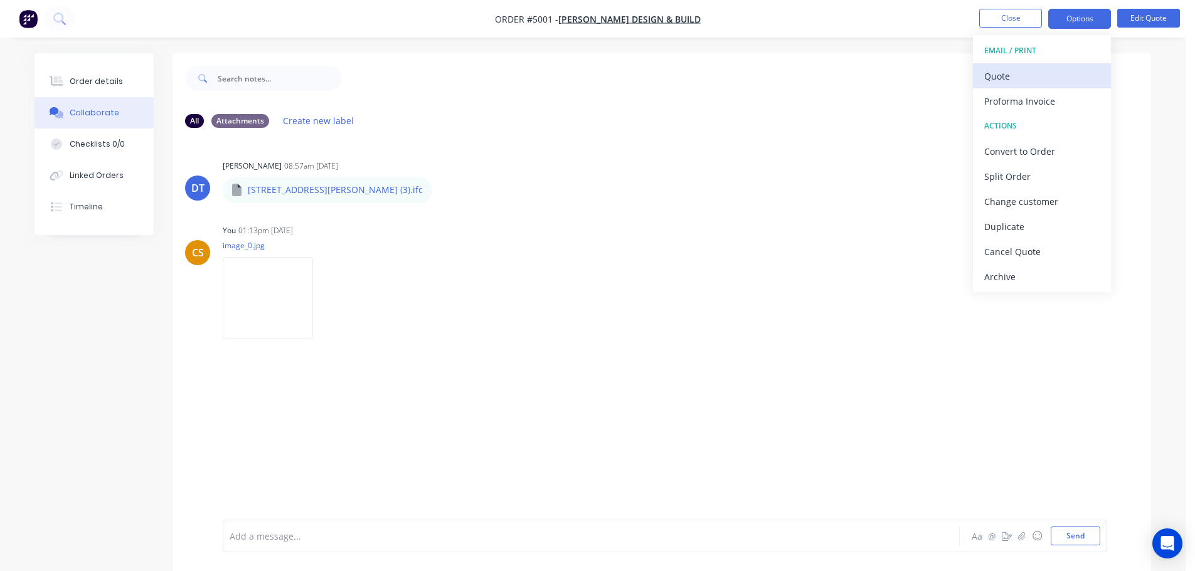
click at [1039, 74] on div "Quote" at bounding box center [1041, 76] width 115 height 18
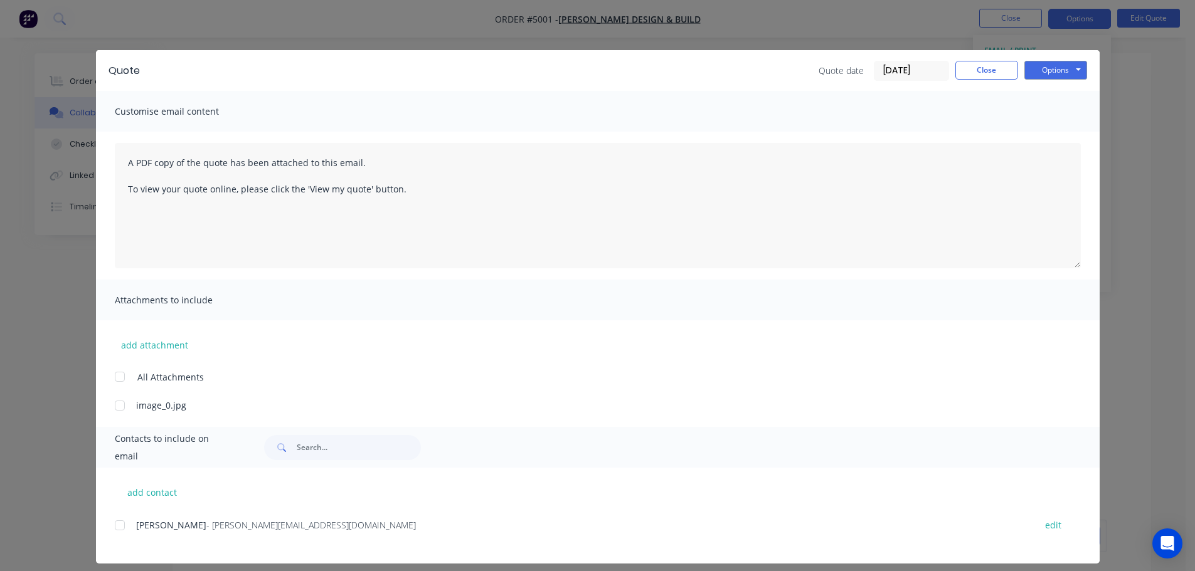
click at [114, 406] on div at bounding box center [119, 405] width 25 height 25
click at [115, 408] on div at bounding box center [119, 405] width 25 height 25
click at [963, 74] on button "Close" at bounding box center [986, 70] width 63 height 19
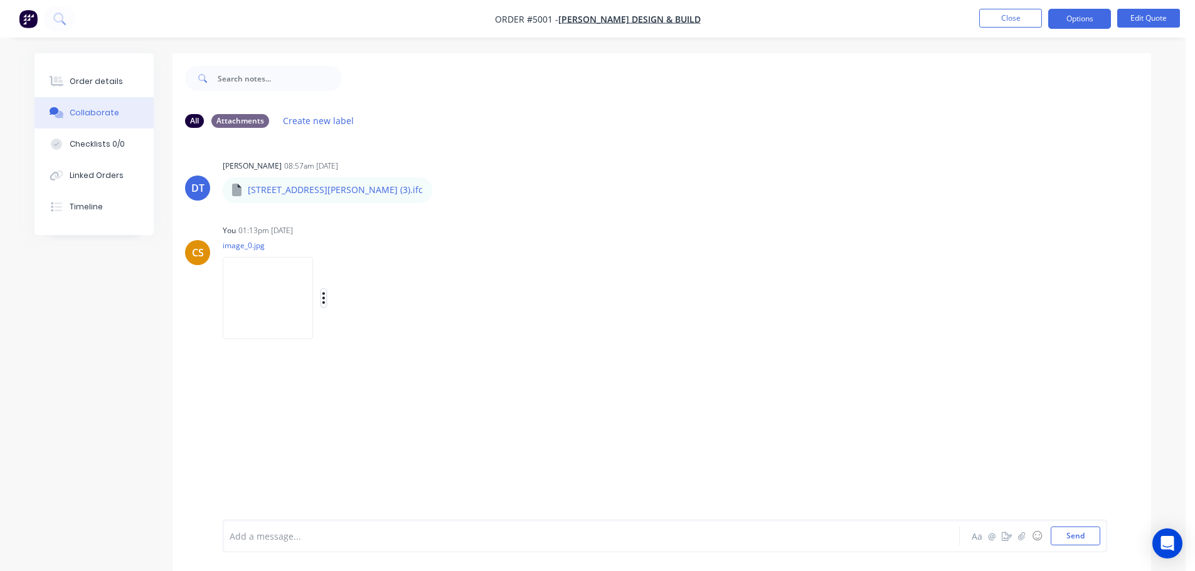
click at [325, 299] on icon "button" at bounding box center [323, 297] width 3 height 11
click at [400, 361] on button "Delete" at bounding box center [406, 360] width 141 height 28
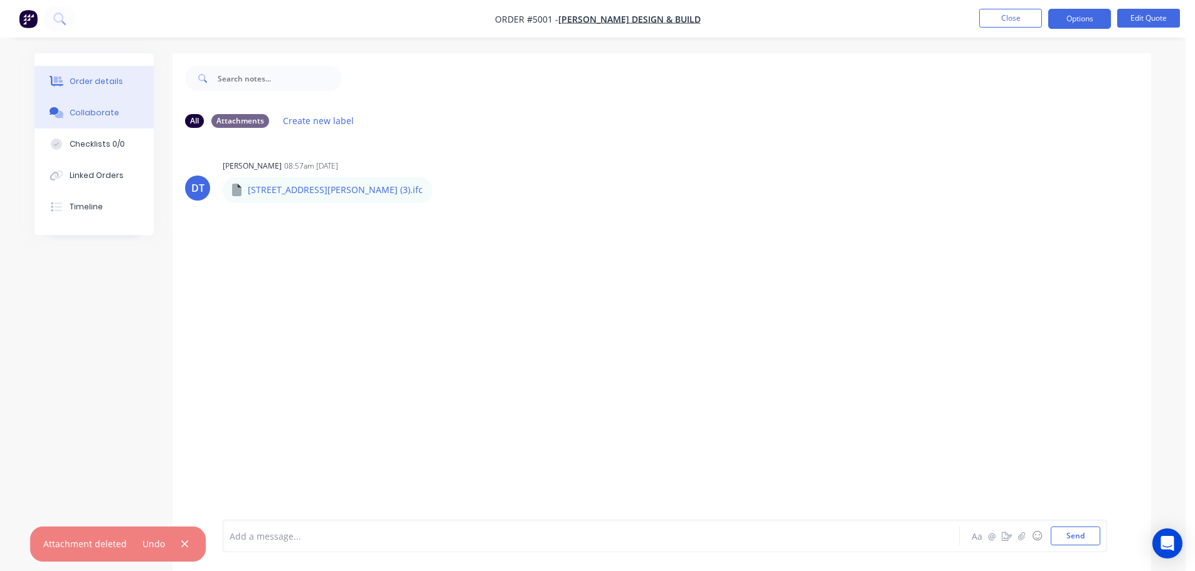
click at [89, 82] on div "Order details" at bounding box center [96, 81] width 53 height 11
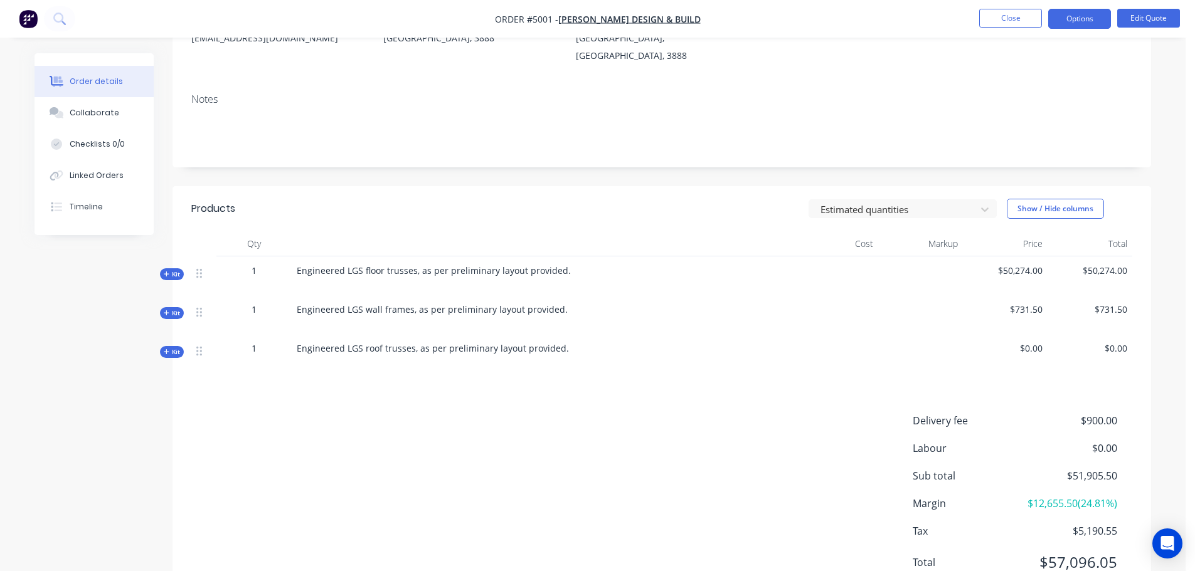
scroll to position [188, 0]
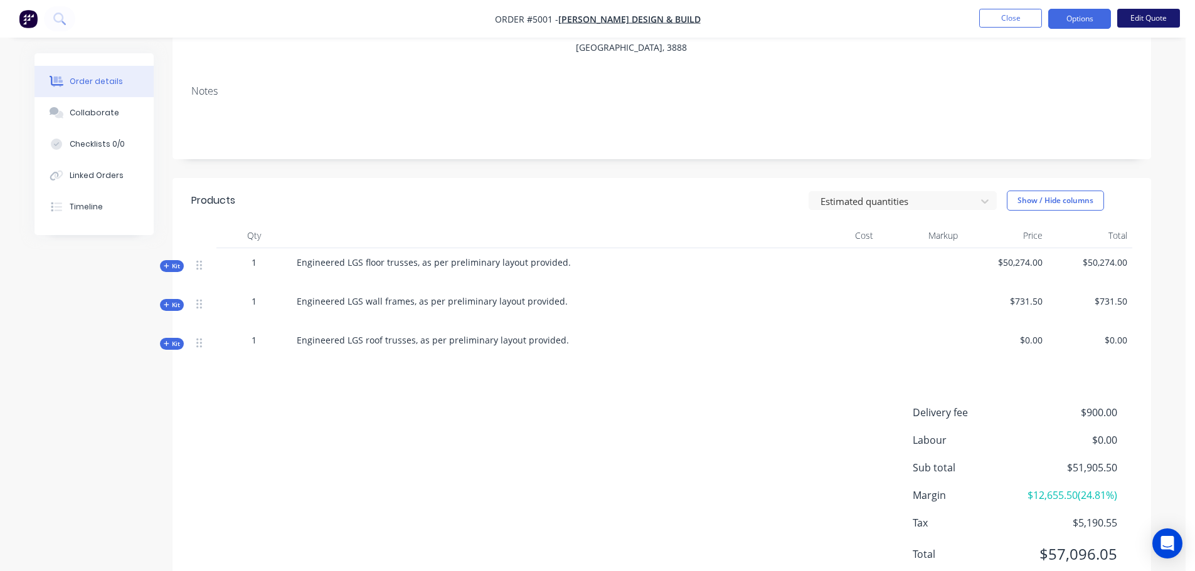
click at [1141, 20] on button "Edit Quote" at bounding box center [1148, 18] width 63 height 19
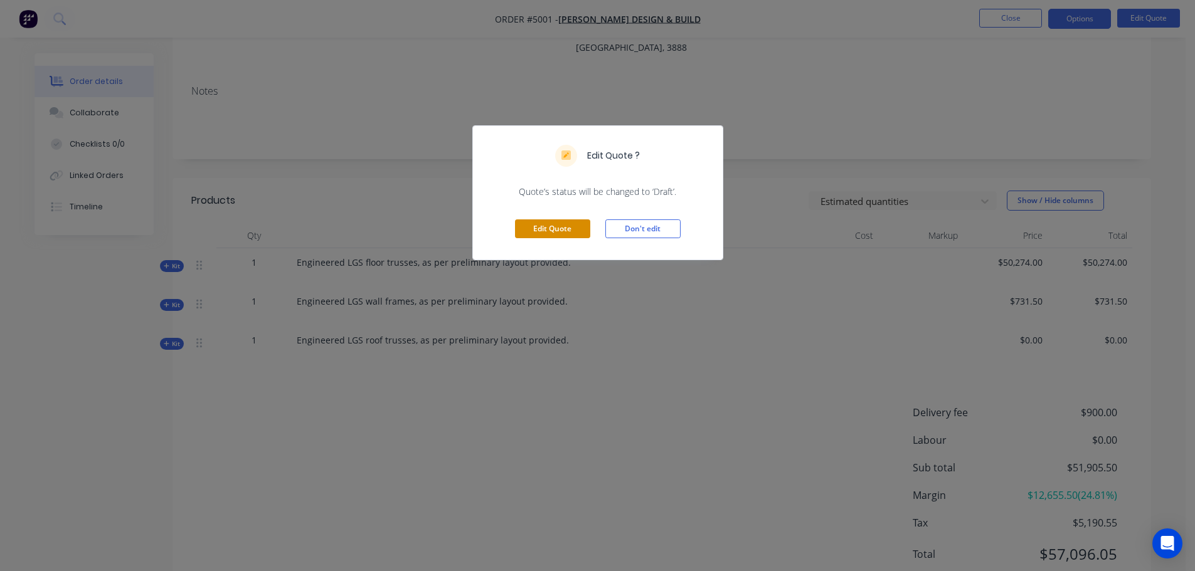
click at [554, 235] on button "Edit Quote" at bounding box center [552, 229] width 75 height 19
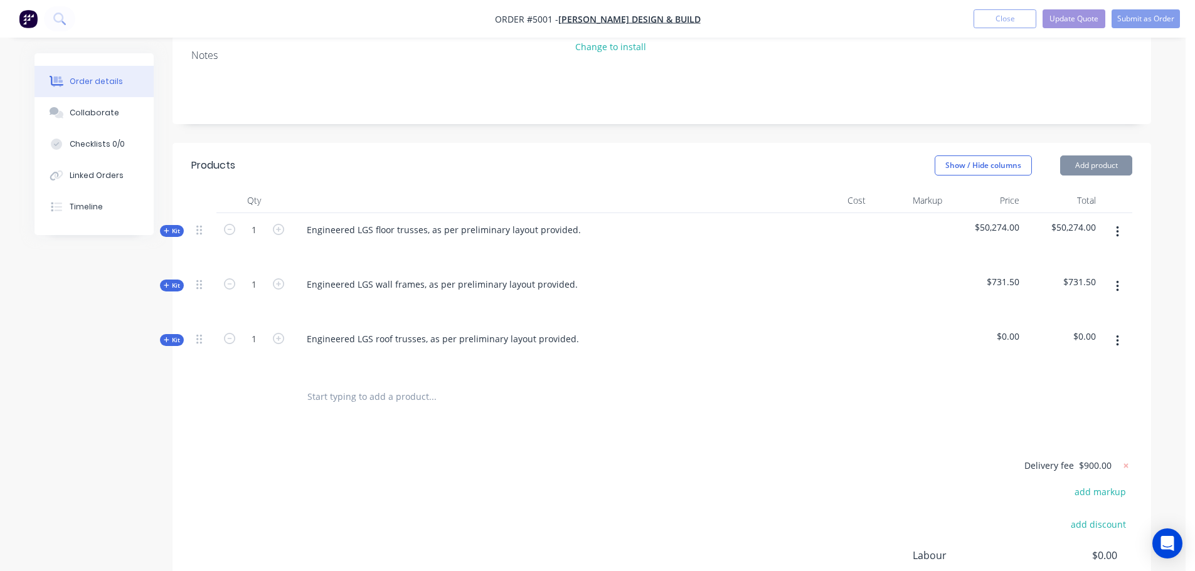
scroll to position [376, 0]
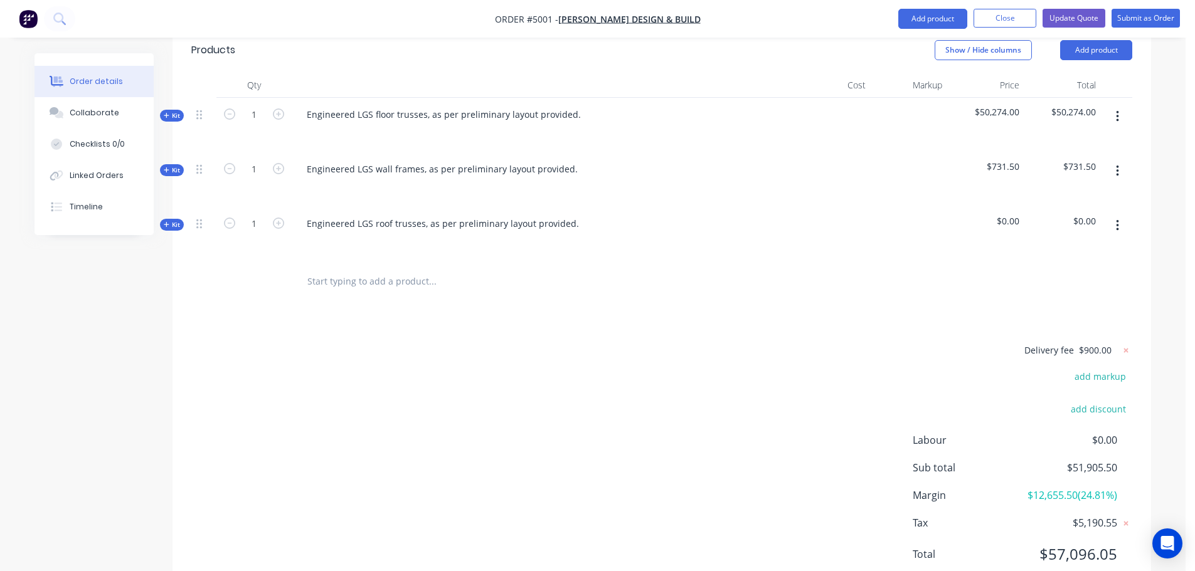
click at [169, 220] on span "Kit" at bounding box center [172, 224] width 16 height 9
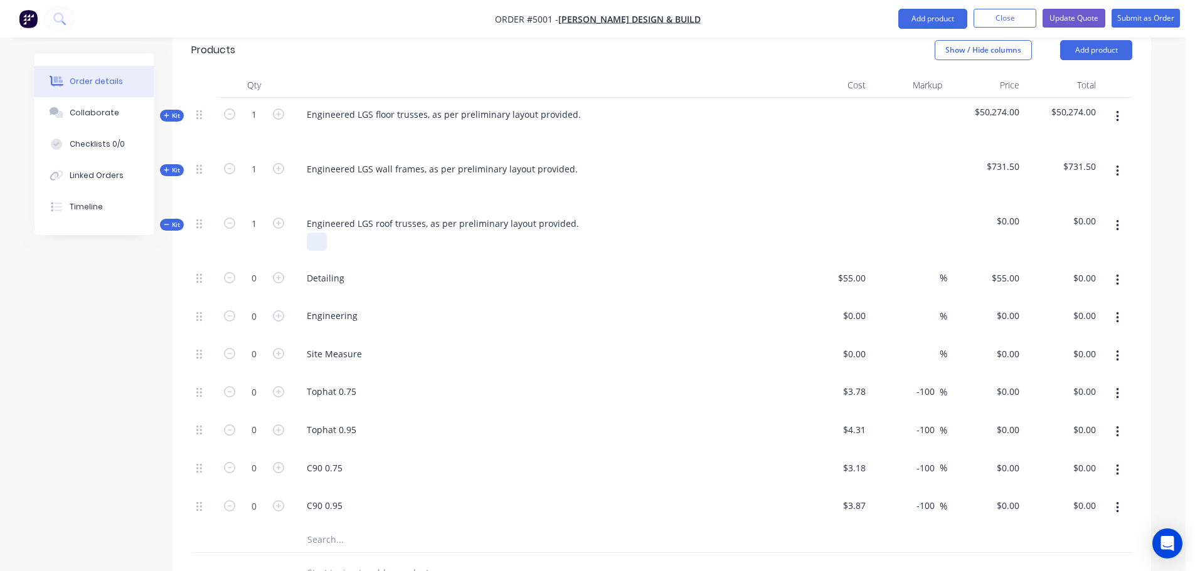
click at [317, 233] on div at bounding box center [317, 242] width 20 height 18
click at [989, 19] on button "Close" at bounding box center [1005, 18] width 63 height 19
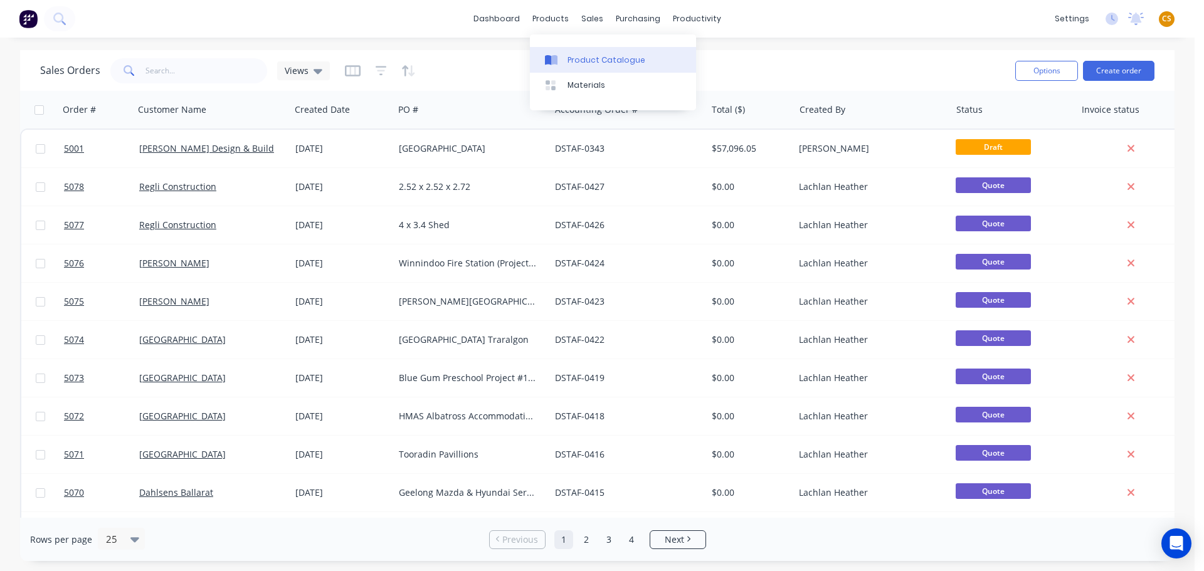
click at [586, 62] on div "Product Catalogue" at bounding box center [607, 60] width 78 height 11
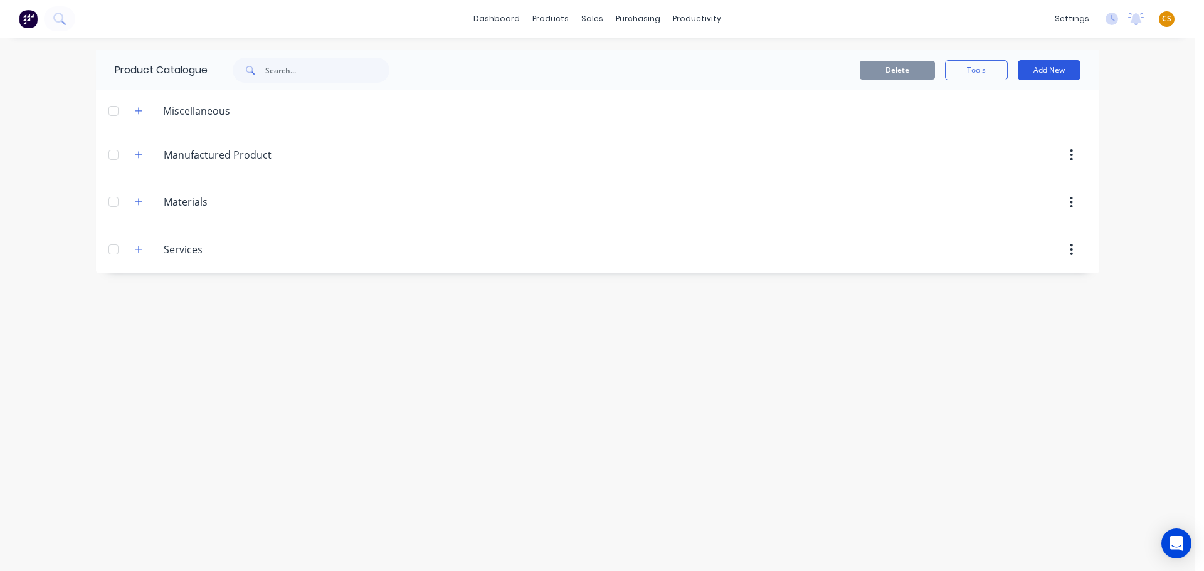
click at [1043, 72] on button "Add New" at bounding box center [1049, 70] width 63 height 20
click at [1002, 151] on div "Product Kit" at bounding box center [1021, 153] width 97 height 18
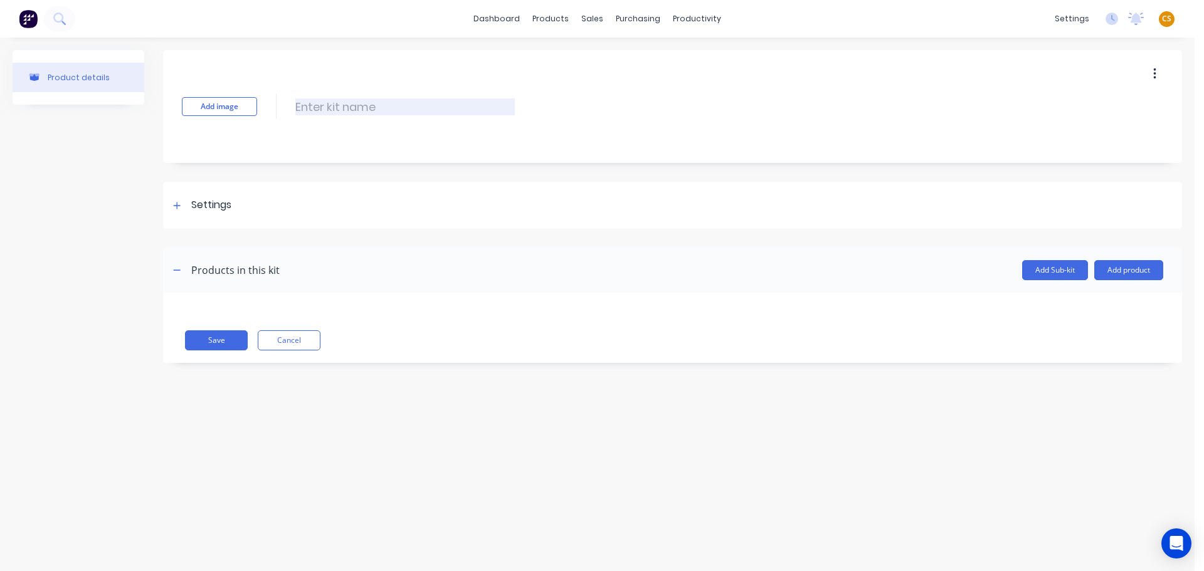
click at [311, 106] on input at bounding box center [405, 106] width 220 height 17
paste input "Engineered LGS floor trusses, as per preliminary layout provided."
type input "Engineered LGS floor trusses, as per preliminary layout provided.b"
click at [174, 206] on icon at bounding box center [177, 205] width 8 height 9
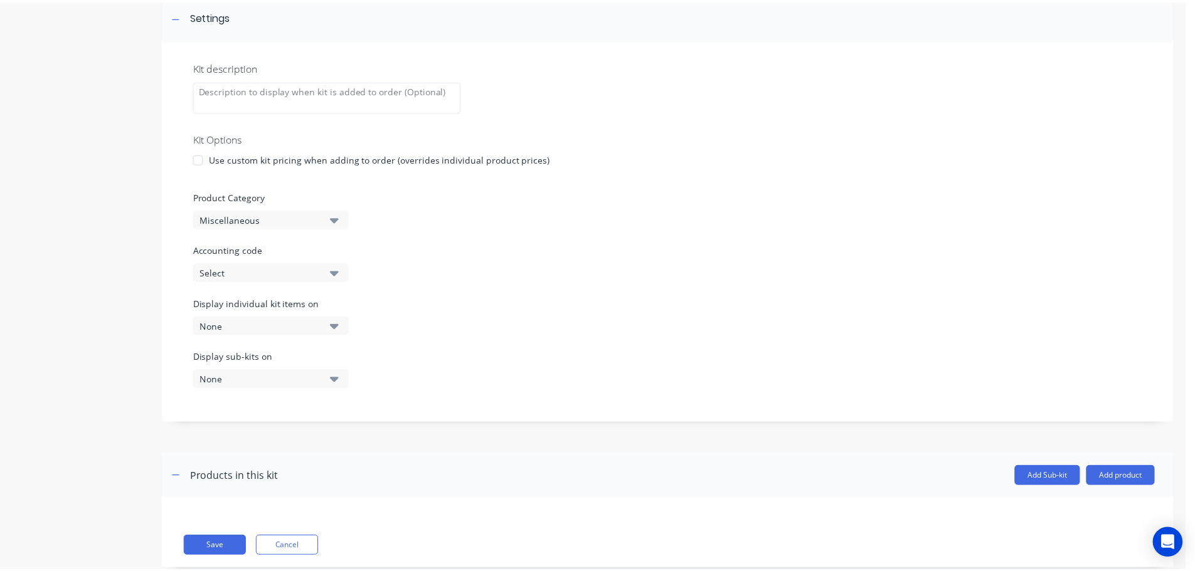
scroll to position [218, 0]
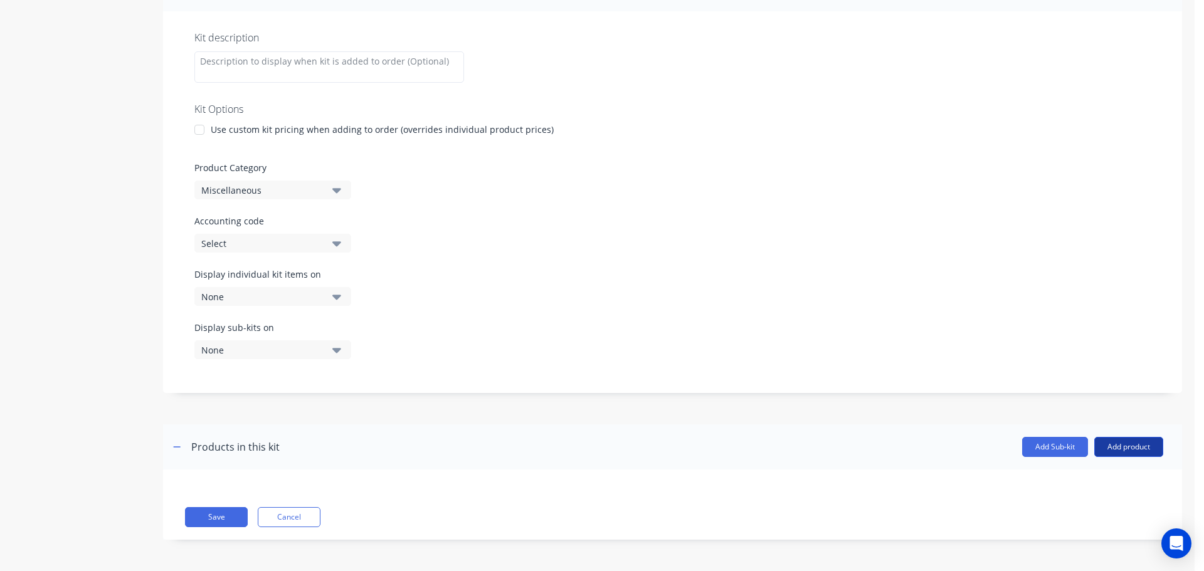
click at [1098, 452] on button "Add product" at bounding box center [1129, 447] width 69 height 20
click at [1056, 477] on div "Product catalogue" at bounding box center [1104, 479] width 97 height 18
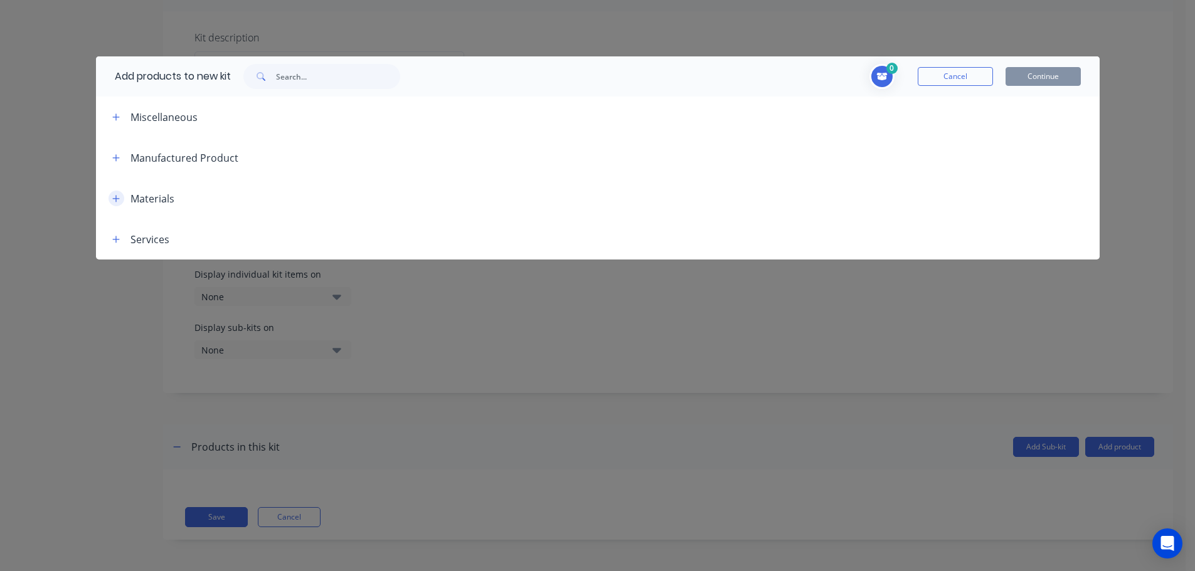
click at [115, 201] on icon "button" at bounding box center [116, 198] width 8 height 9
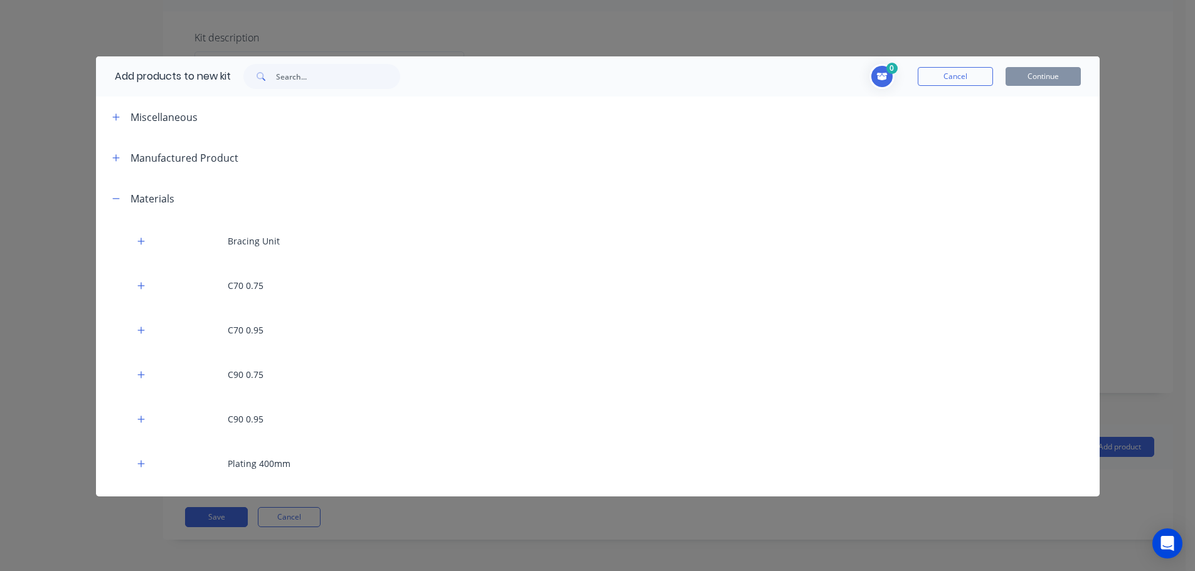
drag, startPoint x: 113, startPoint y: 197, endPoint x: 115, endPoint y: 206, distance: 9.6
click at [113, 198] on icon "button" at bounding box center [116, 198] width 8 height 9
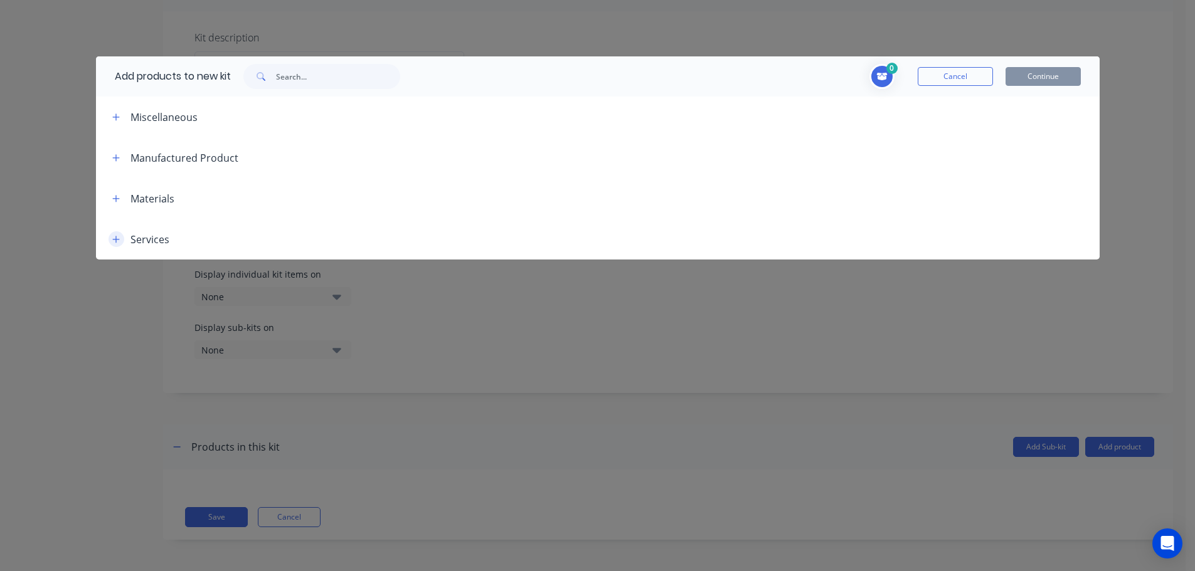
click at [113, 243] on icon "button" at bounding box center [116, 239] width 8 height 9
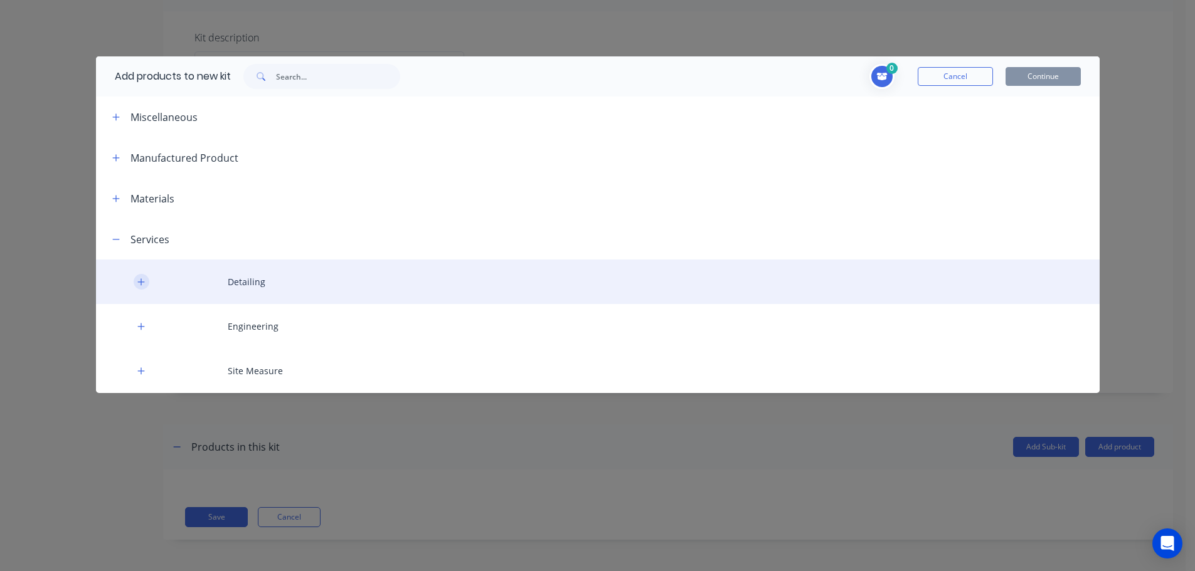
click at [140, 278] on icon "button" at bounding box center [141, 282] width 8 height 9
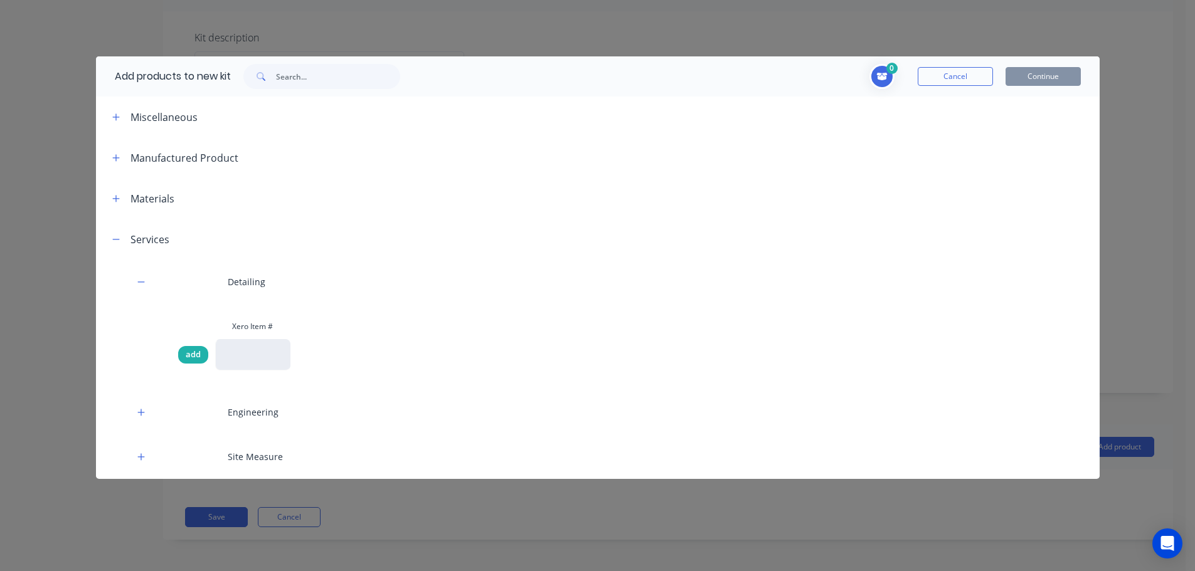
click at [190, 353] on span "add" at bounding box center [193, 355] width 15 height 13
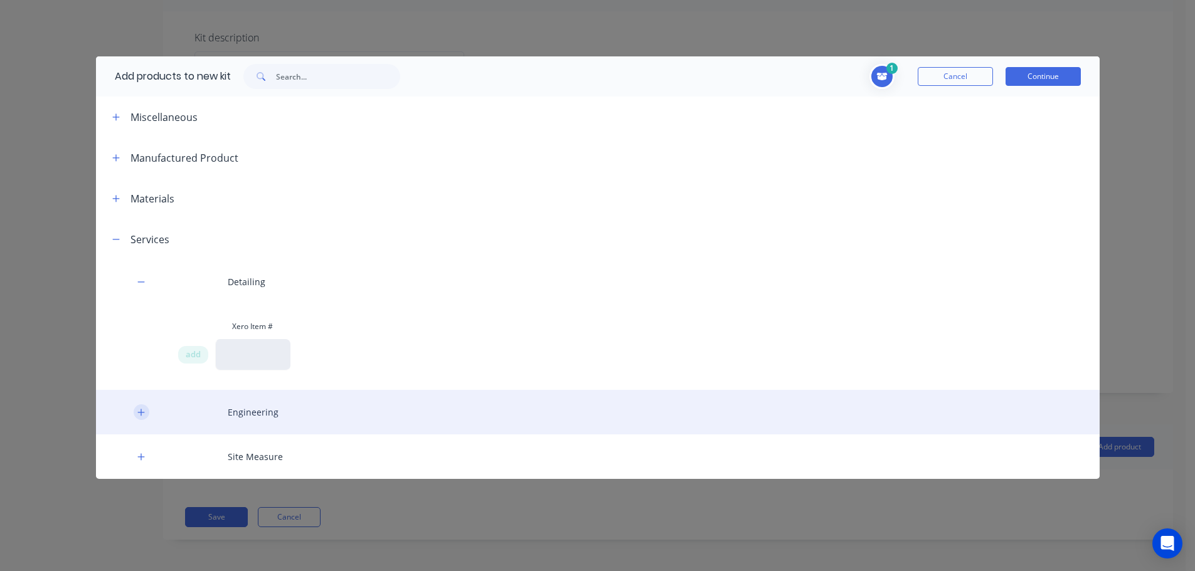
click at [140, 412] on icon "button" at bounding box center [141, 412] width 8 height 9
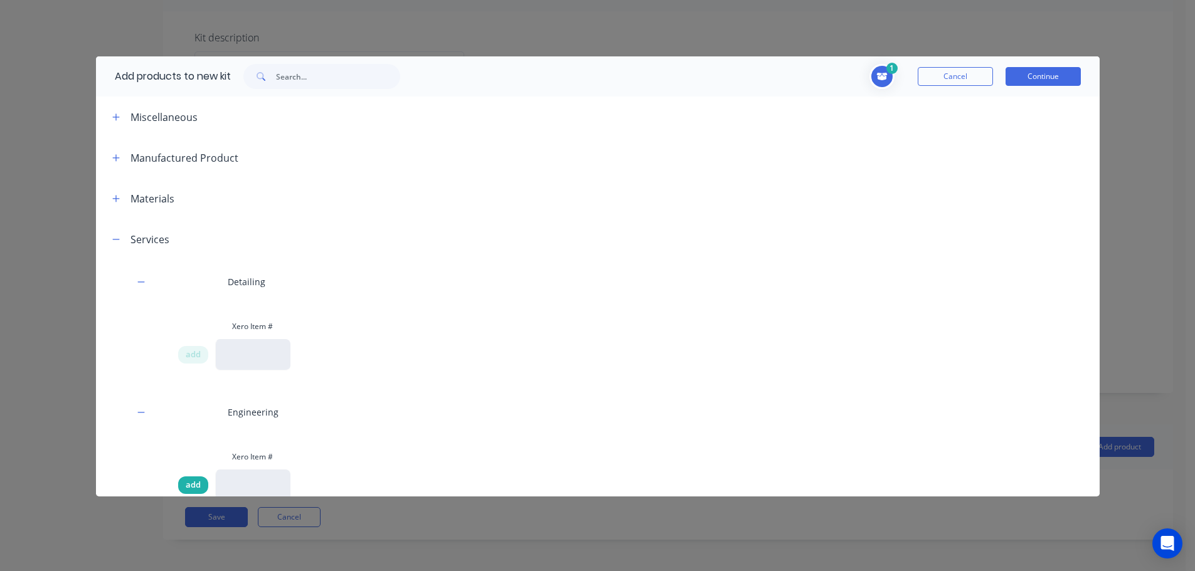
click at [186, 485] on span "add" at bounding box center [193, 485] width 15 height 13
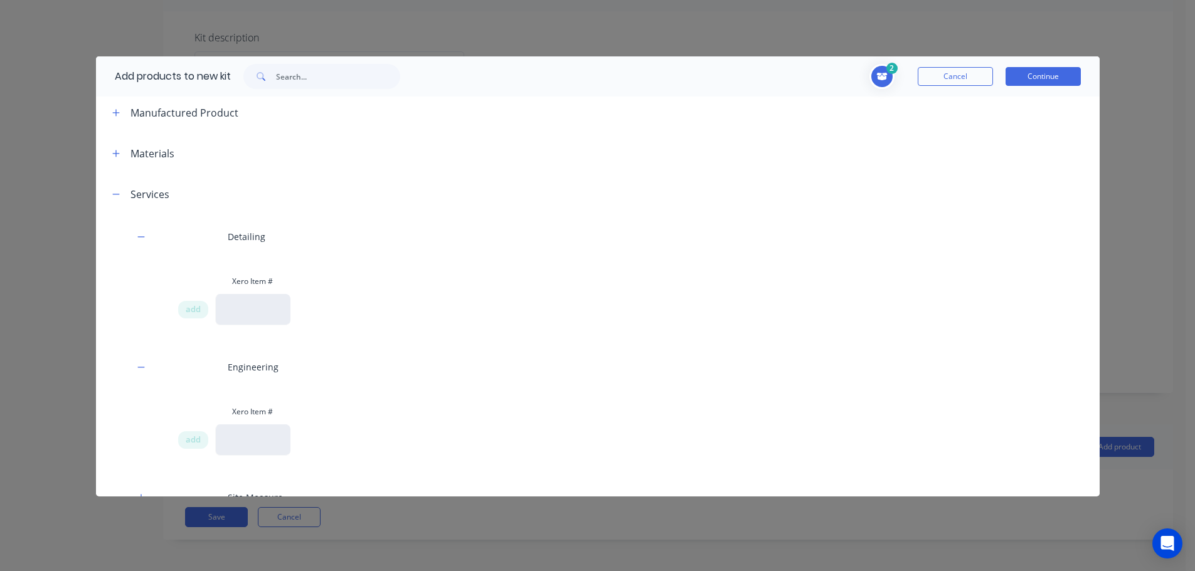
scroll to position [68, 0]
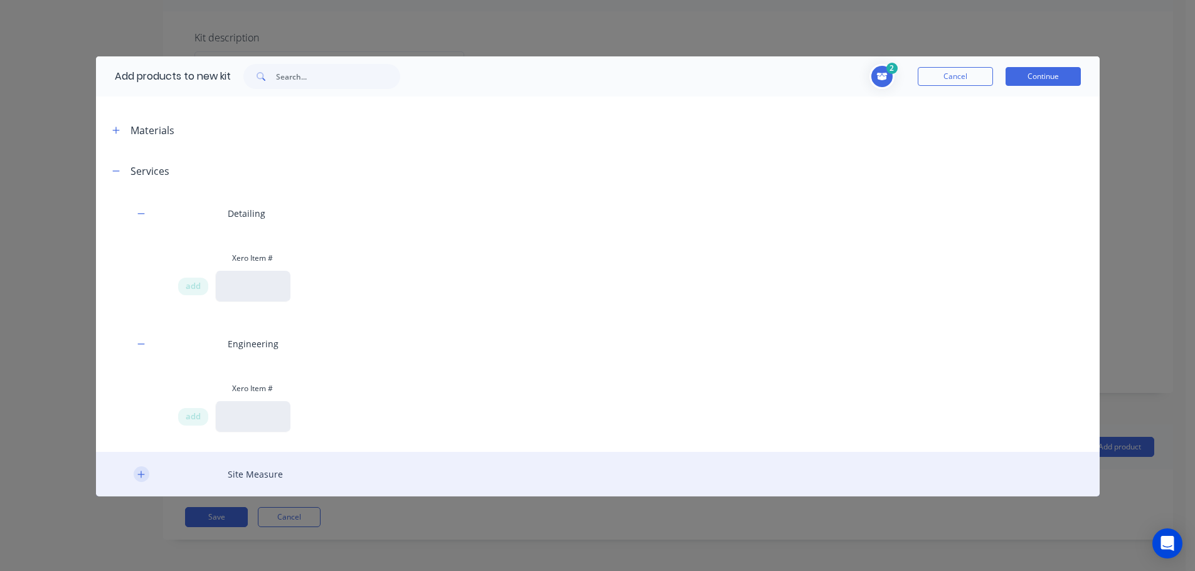
click at [142, 477] on icon "button" at bounding box center [141, 474] width 8 height 9
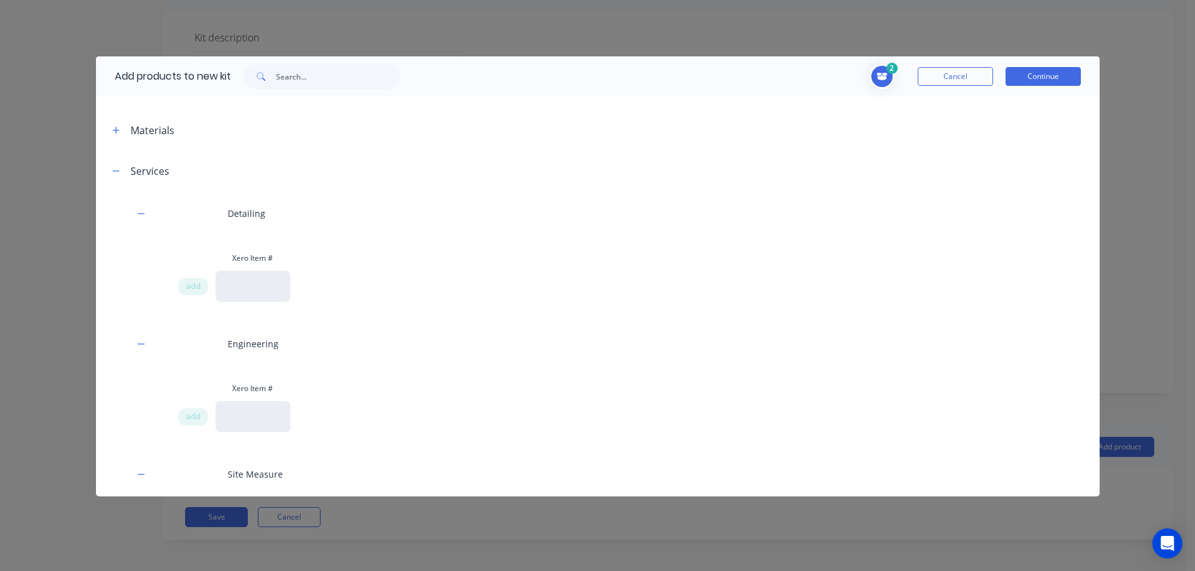
scroll to position [154, 0]
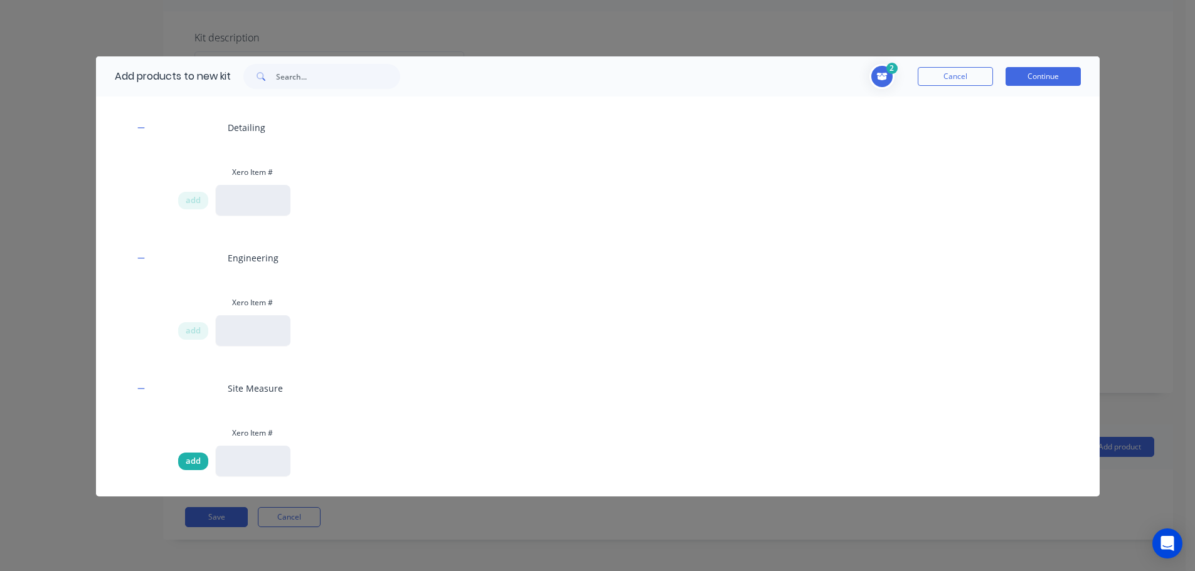
click at [189, 460] on span "add" at bounding box center [193, 461] width 15 height 13
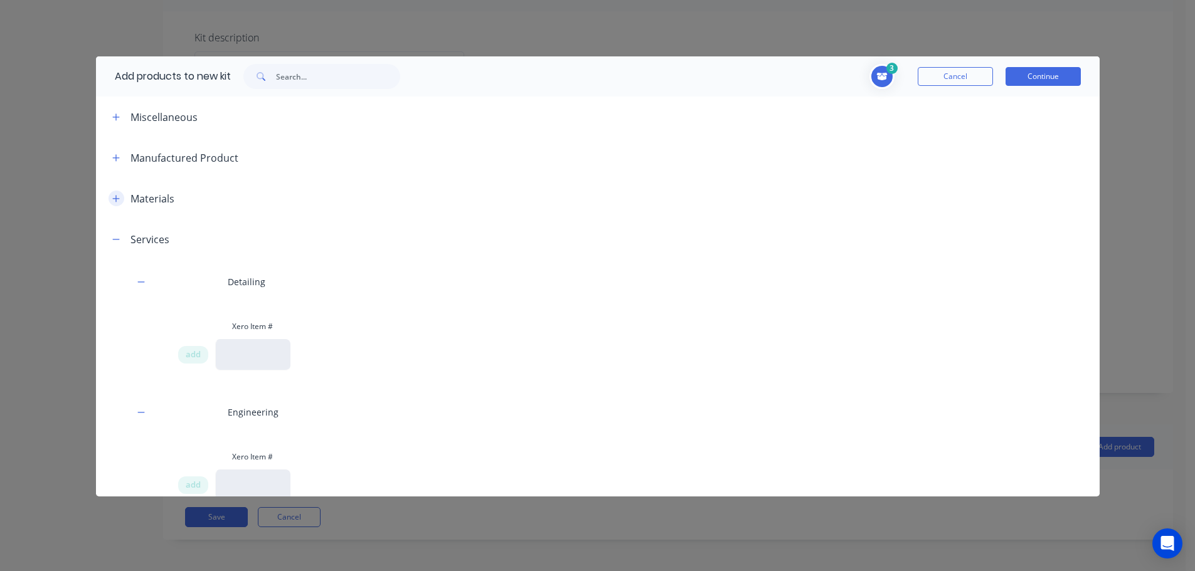
click at [116, 199] on icon "button" at bounding box center [115, 198] width 7 height 7
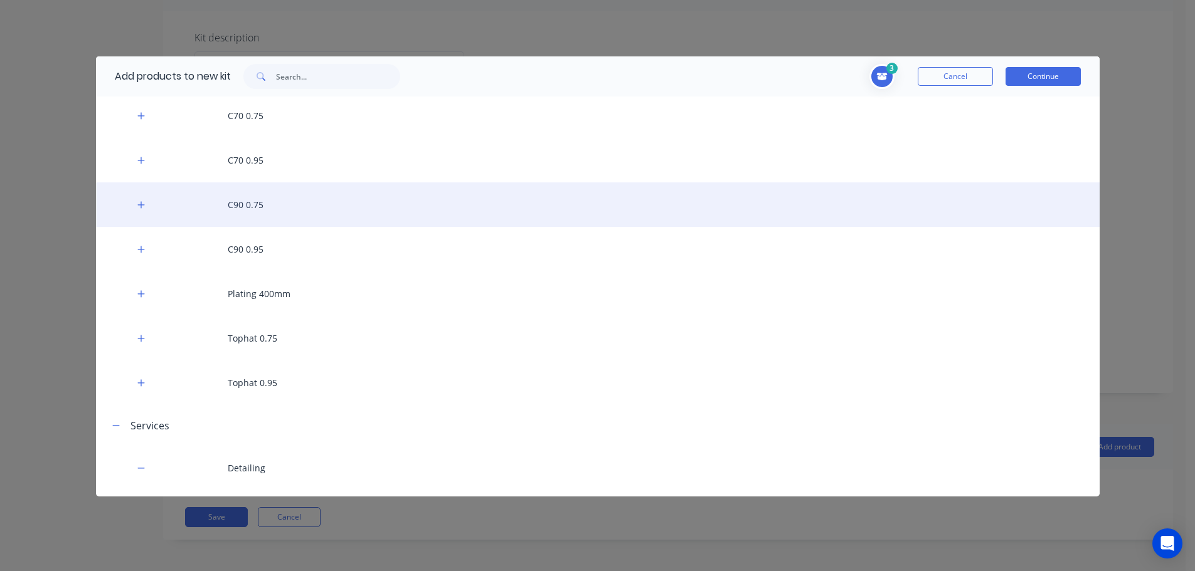
scroll to position [188, 0]
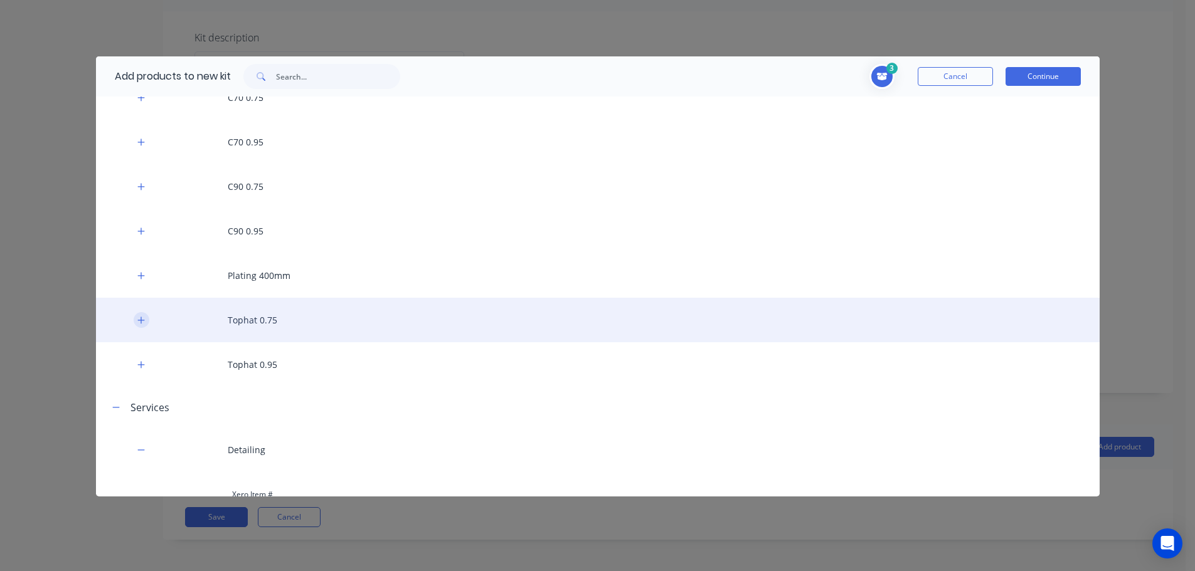
click at [137, 319] on icon "button" at bounding box center [141, 320] width 8 height 9
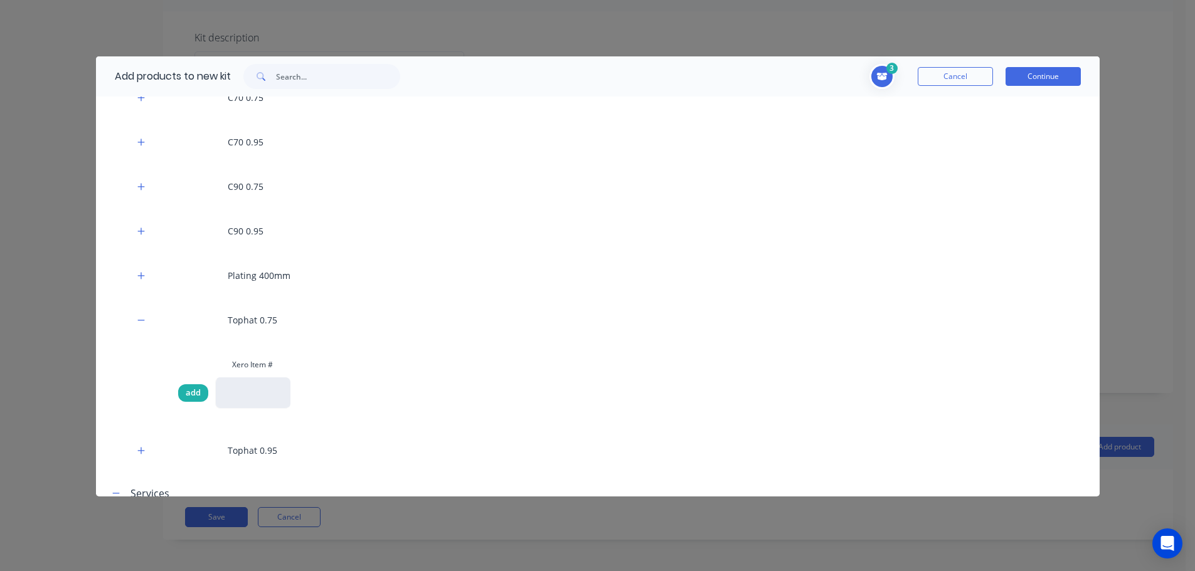
click at [194, 392] on span "add" at bounding box center [193, 393] width 15 height 13
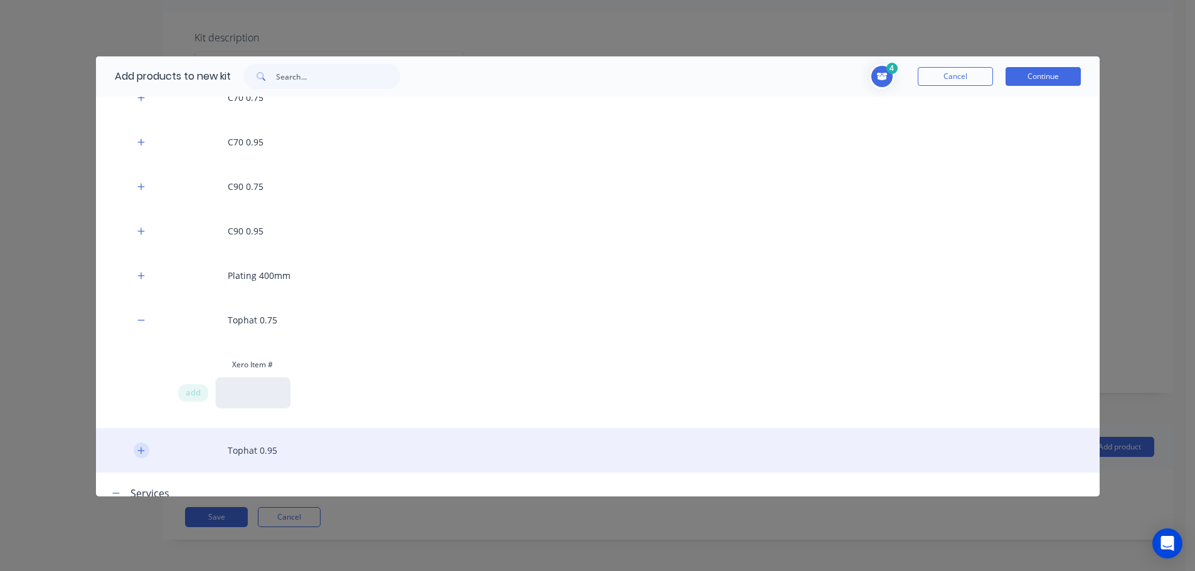
click at [139, 449] on icon "button" at bounding box center [141, 451] width 8 height 9
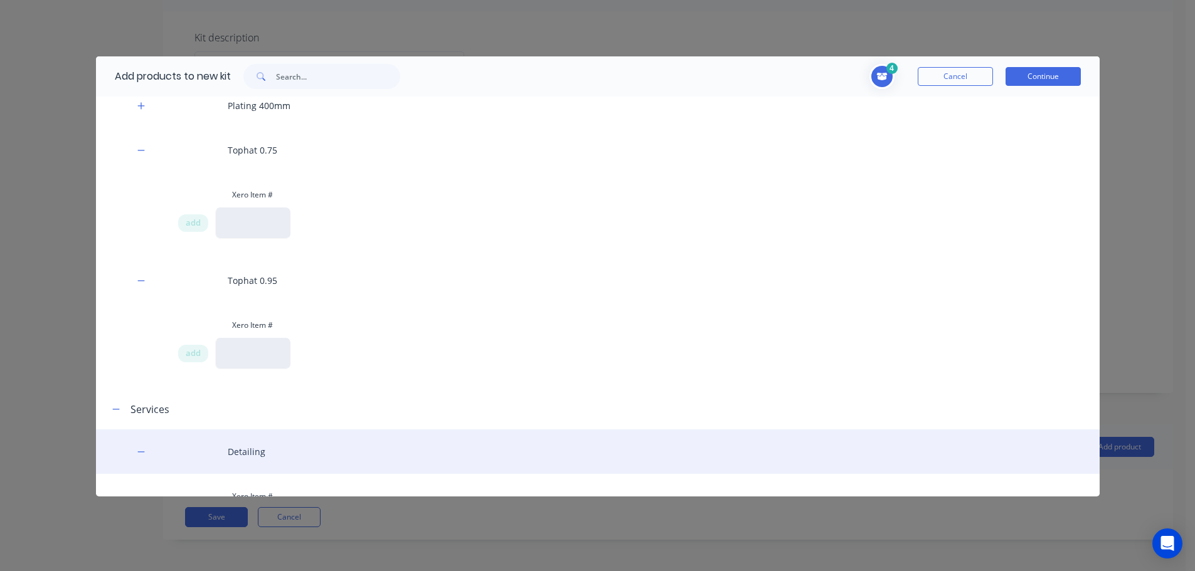
scroll to position [376, 0]
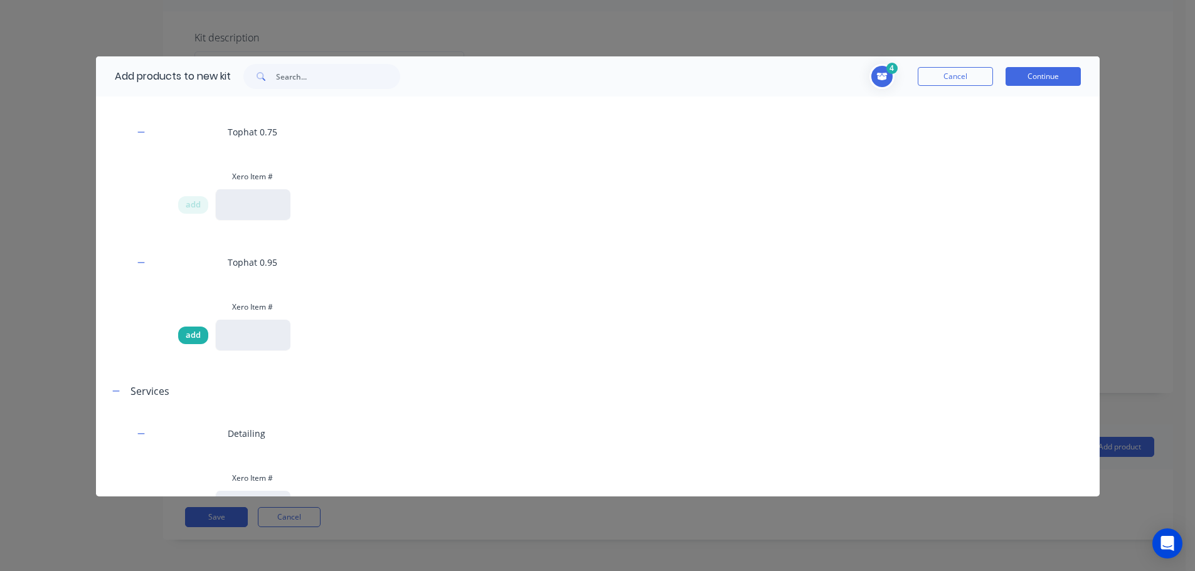
click at [193, 339] on span "add" at bounding box center [193, 335] width 15 height 13
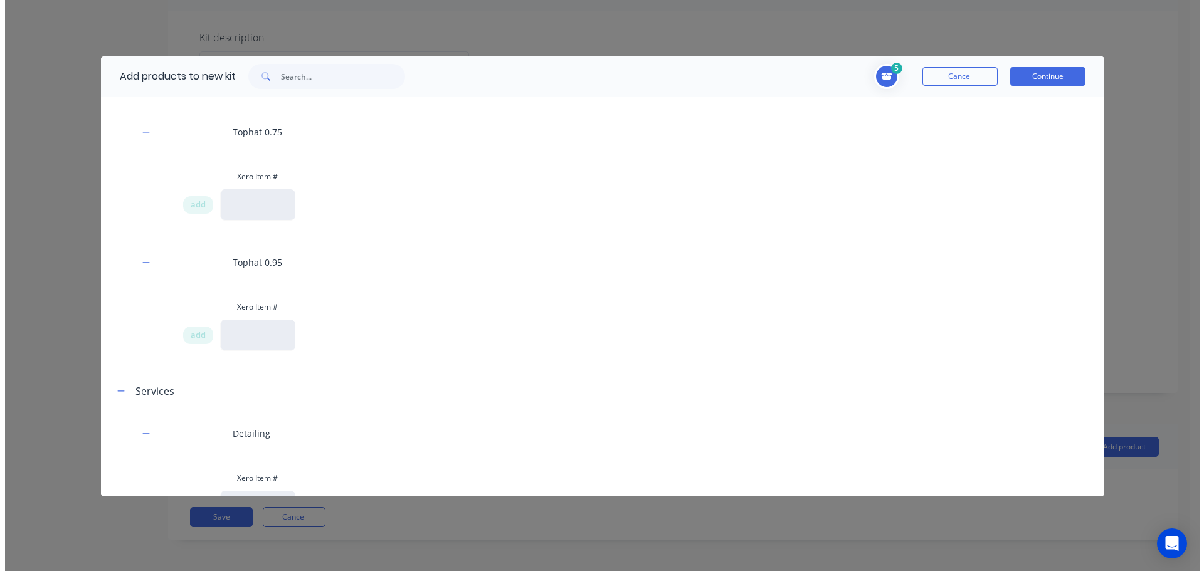
scroll to position [188, 0]
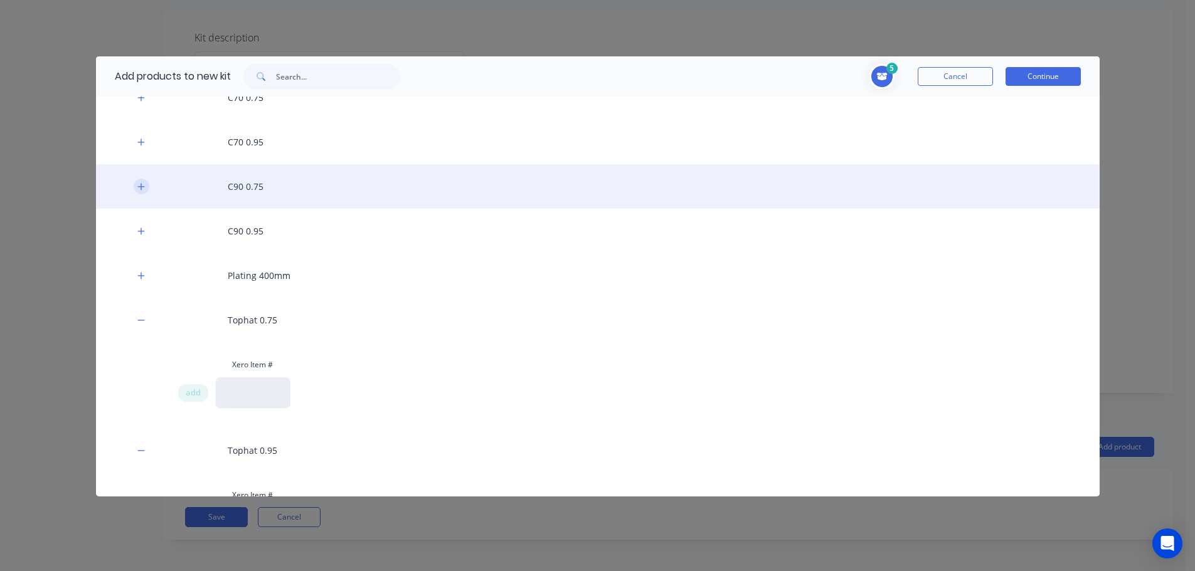
click at [141, 187] on icon "button" at bounding box center [140, 186] width 7 height 7
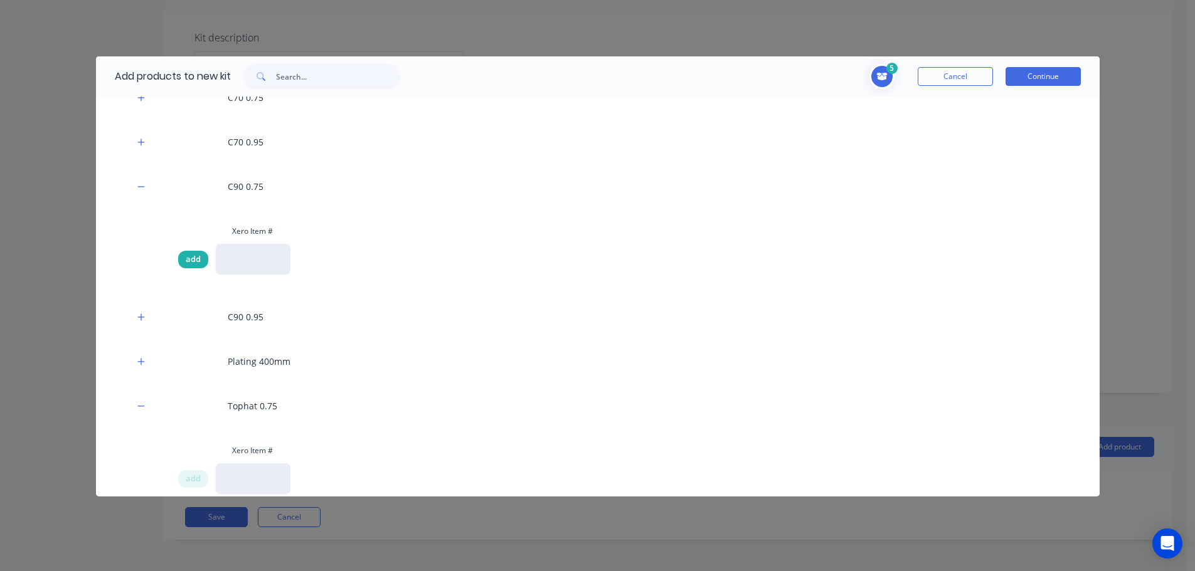
click at [186, 261] on span "add" at bounding box center [193, 259] width 15 height 13
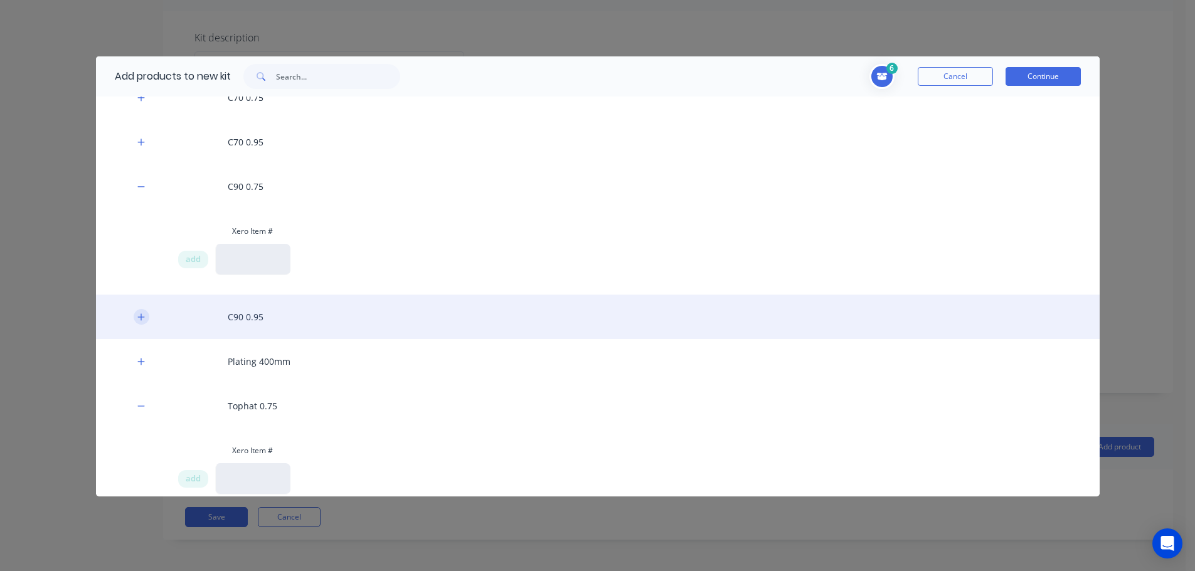
click at [137, 319] on icon "button" at bounding box center [141, 317] width 8 height 9
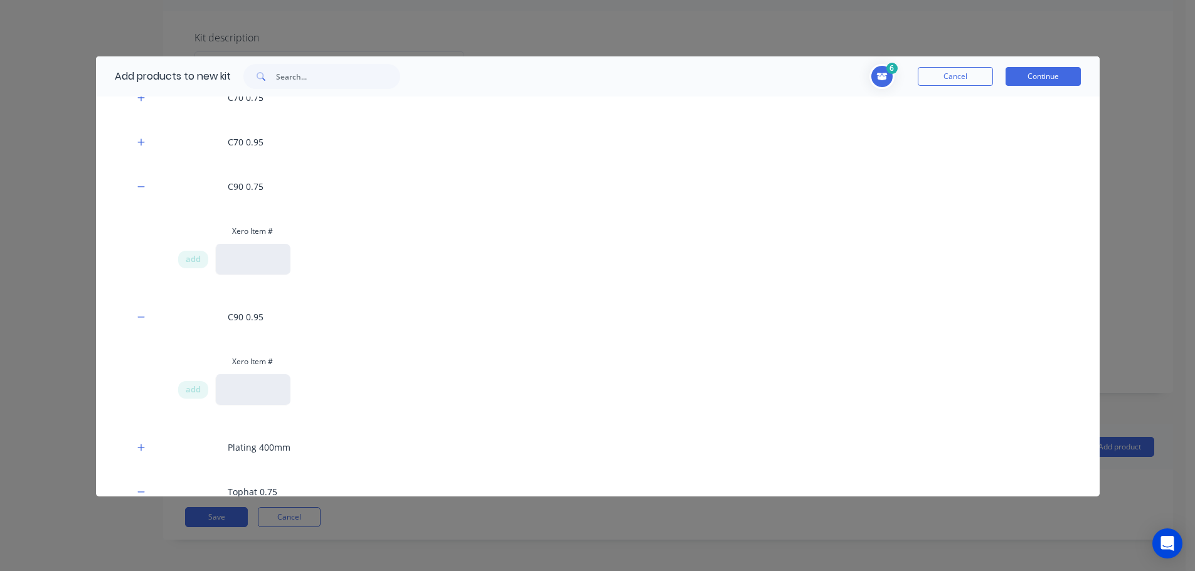
drag, startPoint x: 187, startPoint y: 392, endPoint x: 235, endPoint y: 380, distance: 49.1
click at [189, 392] on span "add" at bounding box center [193, 390] width 15 height 13
click at [1046, 80] on button "Continue" at bounding box center [1043, 76] width 75 height 19
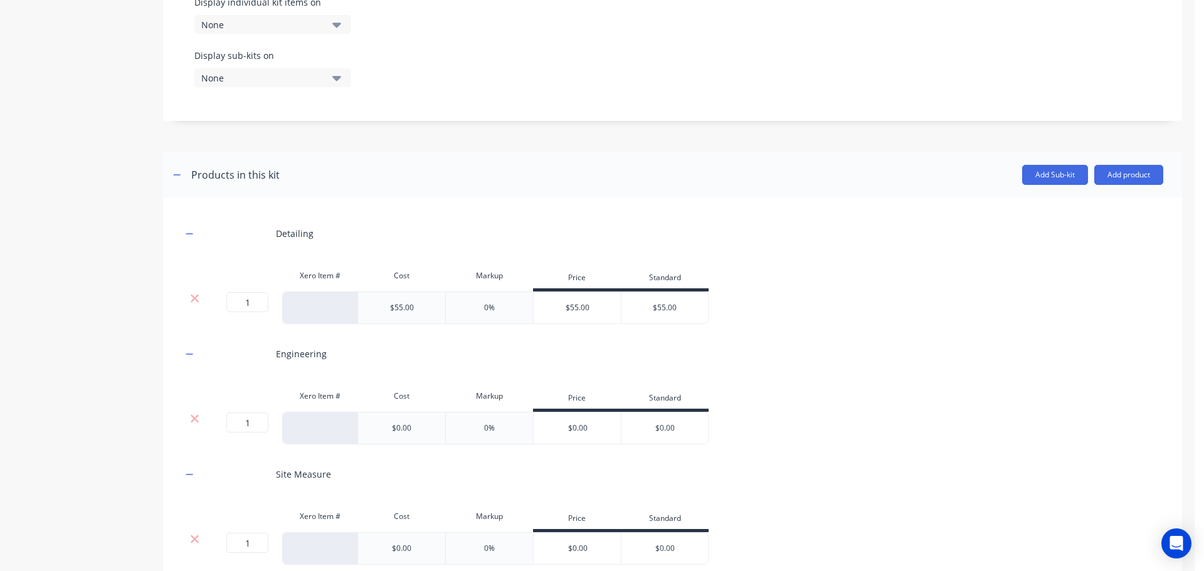
scroll to position [594, 0]
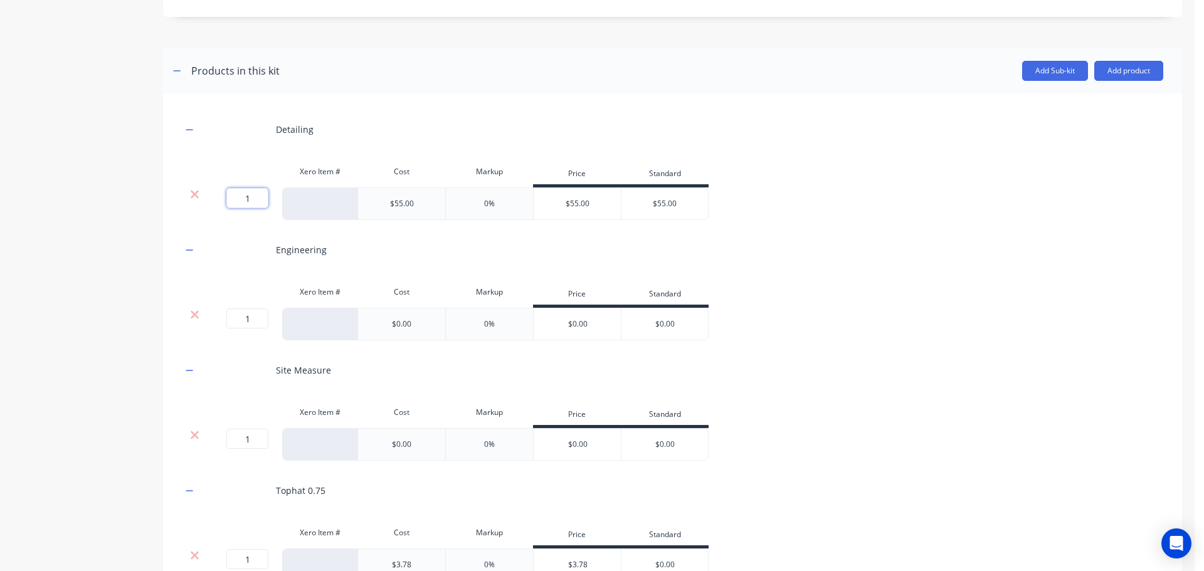
drag, startPoint x: 247, startPoint y: 199, endPoint x: 221, endPoint y: 199, distance: 25.1
click at [223, 199] on div "1 1 ?" at bounding box center [231, 198] width 28 height 20
type input "0"
drag, startPoint x: 250, startPoint y: 437, endPoint x: 235, endPoint y: 438, distance: 15.1
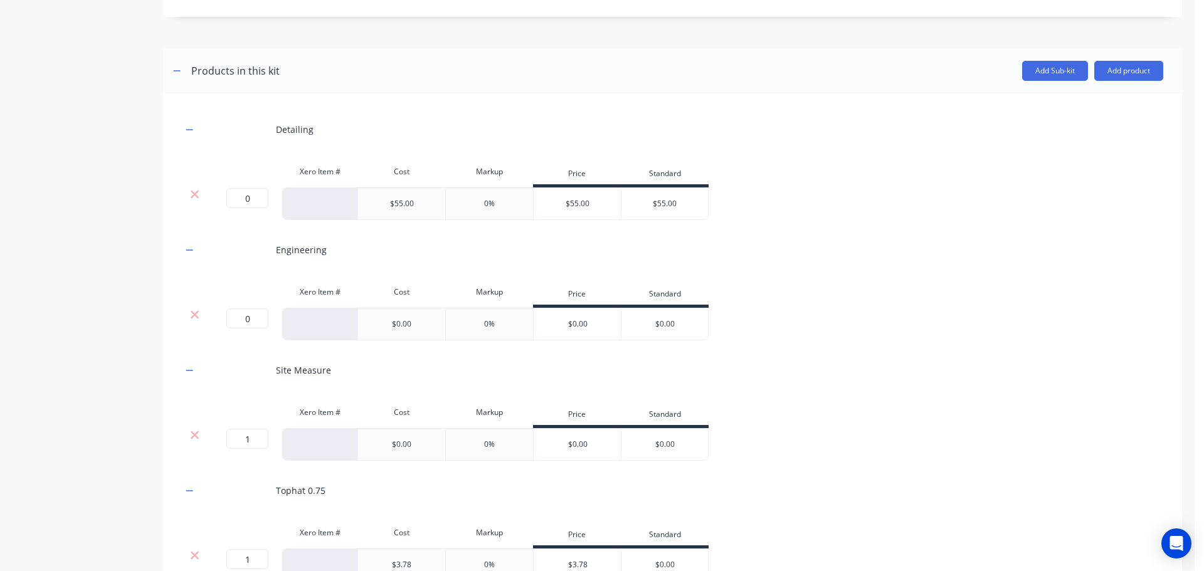
type input "0"
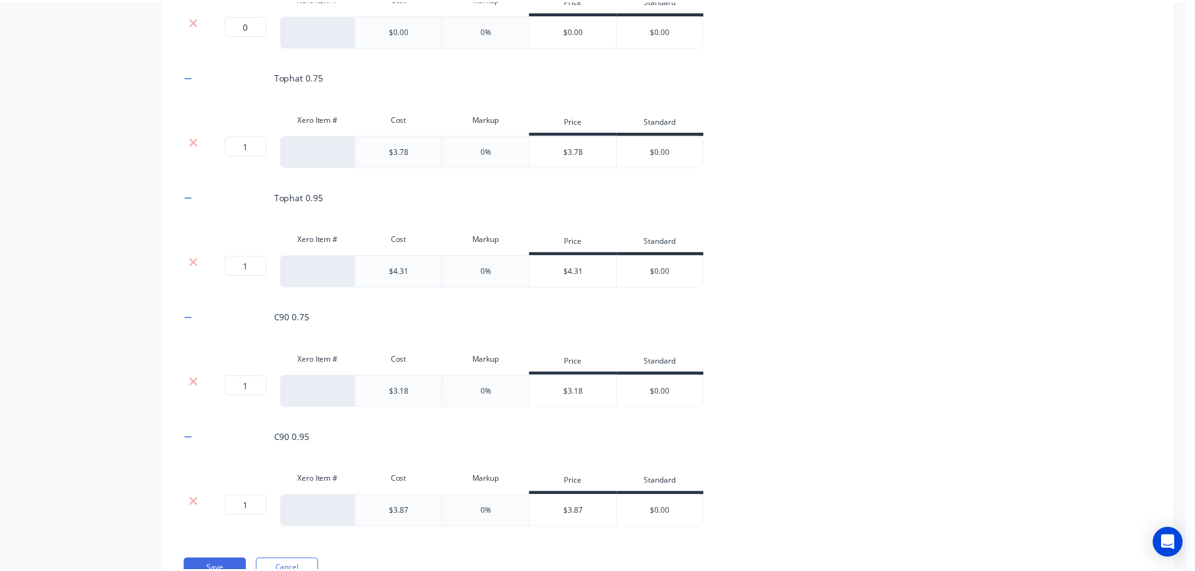
scroll to position [1061, 0]
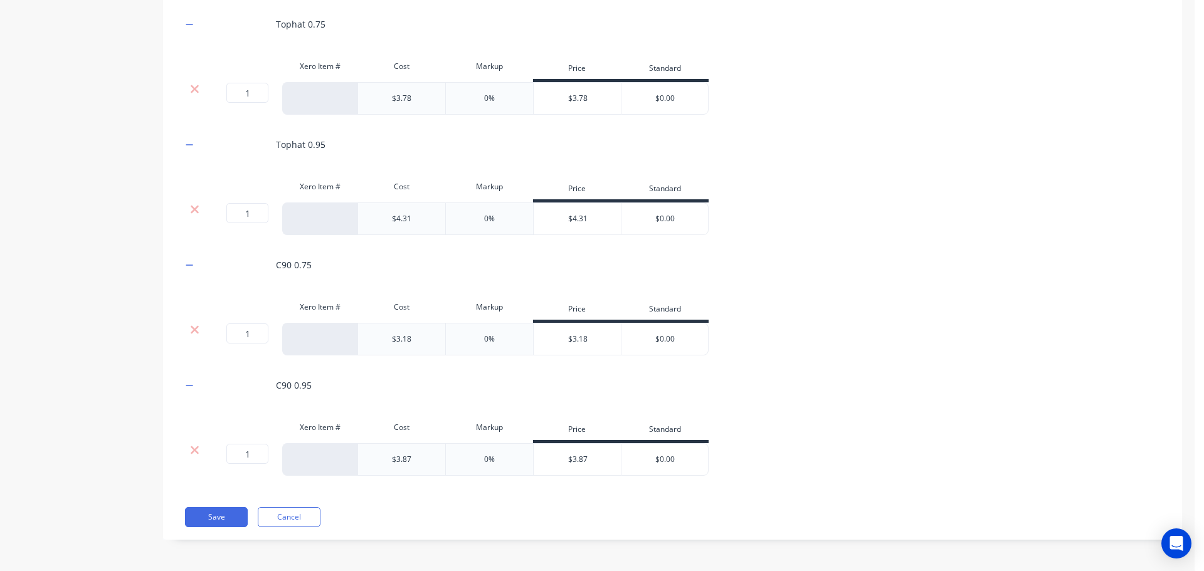
drag, startPoint x: 254, startPoint y: 93, endPoint x: 233, endPoint y: 93, distance: 21.3
type input "0"
drag, startPoint x: 252, startPoint y: 210, endPoint x: 231, endPoint y: 218, distance: 22.0
type input "0"
drag, startPoint x: 248, startPoint y: 330, endPoint x: 228, endPoint y: 337, distance: 22.0
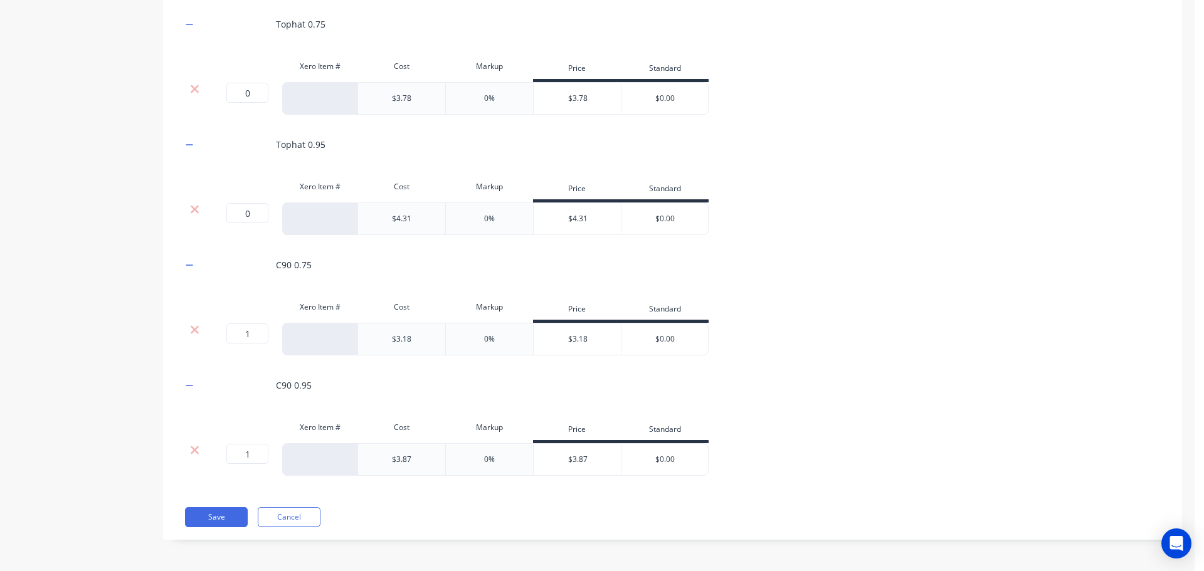
type input "0"
drag, startPoint x: 250, startPoint y: 453, endPoint x: 215, endPoint y: 472, distance: 39.6
drag, startPoint x: 255, startPoint y: 450, endPoint x: 207, endPoint y: 465, distance: 50.0
click at [210, 455] on div "01 01 ?" at bounding box center [244, 460] width 75 height 33
type input "0"
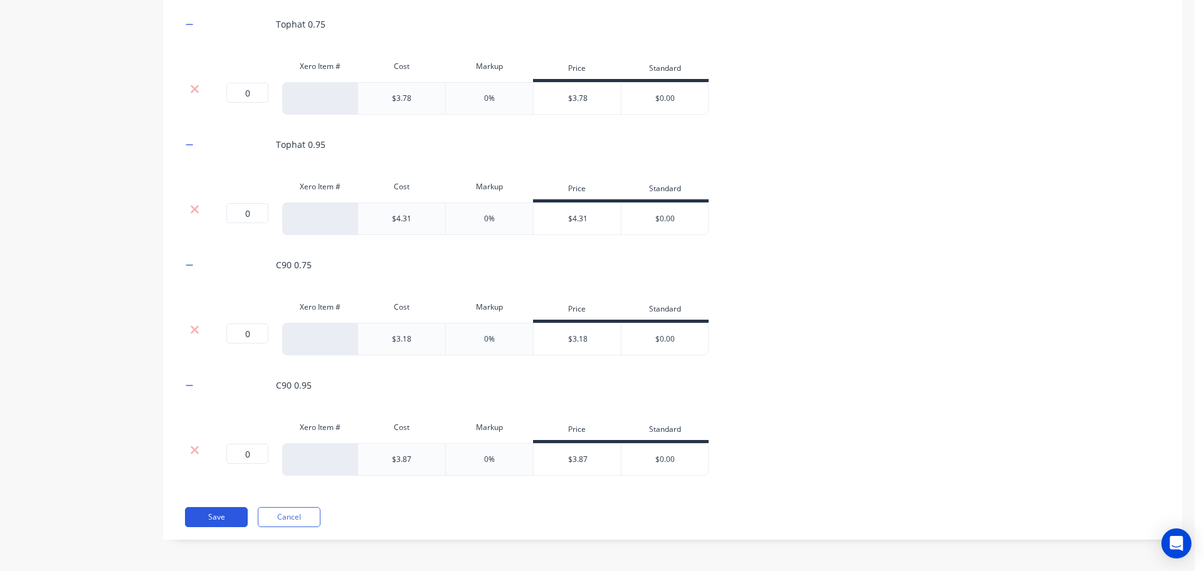
click at [216, 519] on button "Save" at bounding box center [216, 517] width 63 height 20
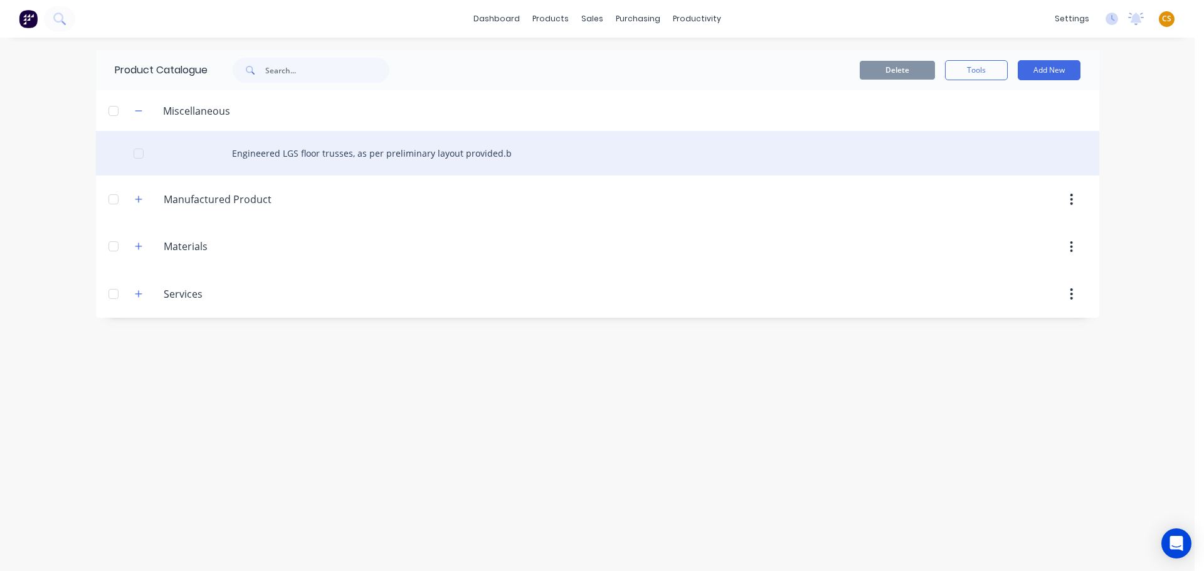
click at [388, 157] on div "Engineered LGS floor trusses, as per preliminary layout provided.b" at bounding box center [598, 153] width 1004 height 45
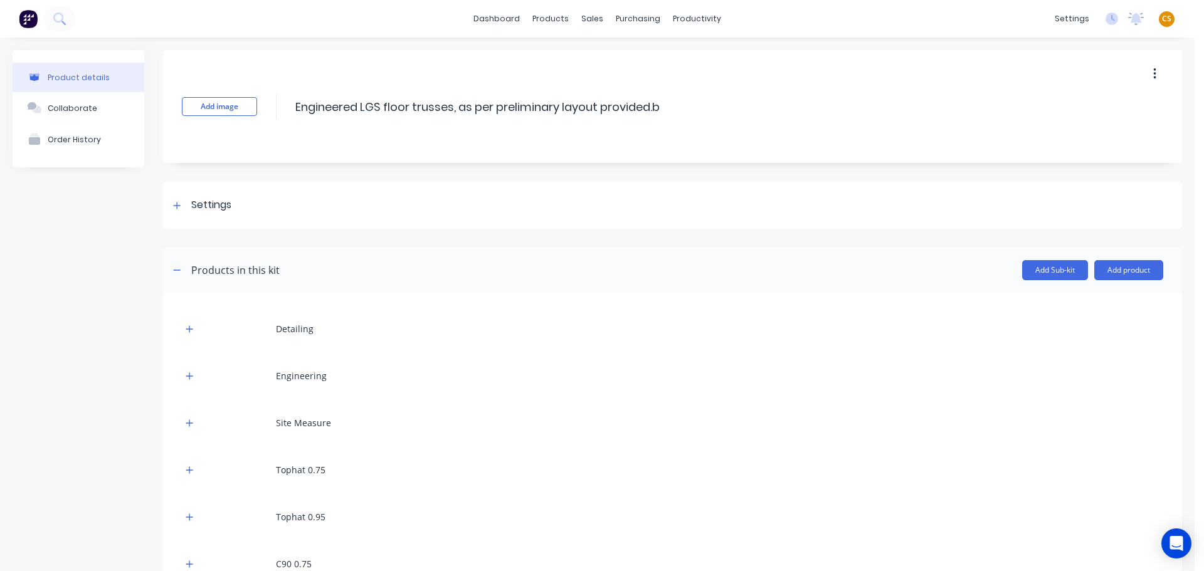
click at [666, 110] on div "Add image Engineered LGS floor trusses, as per preliminary layout provided.b En…" at bounding box center [672, 106] width 1019 height 113
drag, startPoint x: 654, startPoint y: 105, endPoint x: 292, endPoint y: 103, distance: 361.3
click at [292, 103] on div "Add image Engineered LGS floor trusses, as per preliminary layout provided.b En…" at bounding box center [672, 106] width 1019 height 113
click at [822, 16] on div "dashboard products sales purchasing productivity dashboard products Product Cat…" at bounding box center [597, 19] width 1195 height 38
click at [629, 58] on div "Sales Orders" at bounding box center [633, 60] width 51 height 11
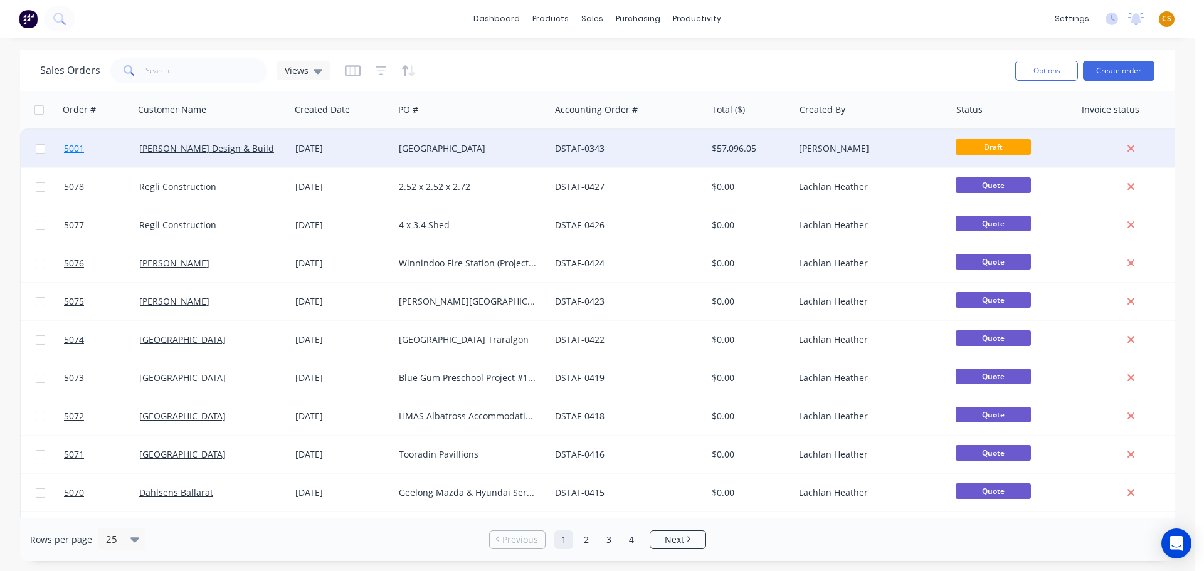
click at [102, 148] on link "5001" at bounding box center [101, 149] width 75 height 38
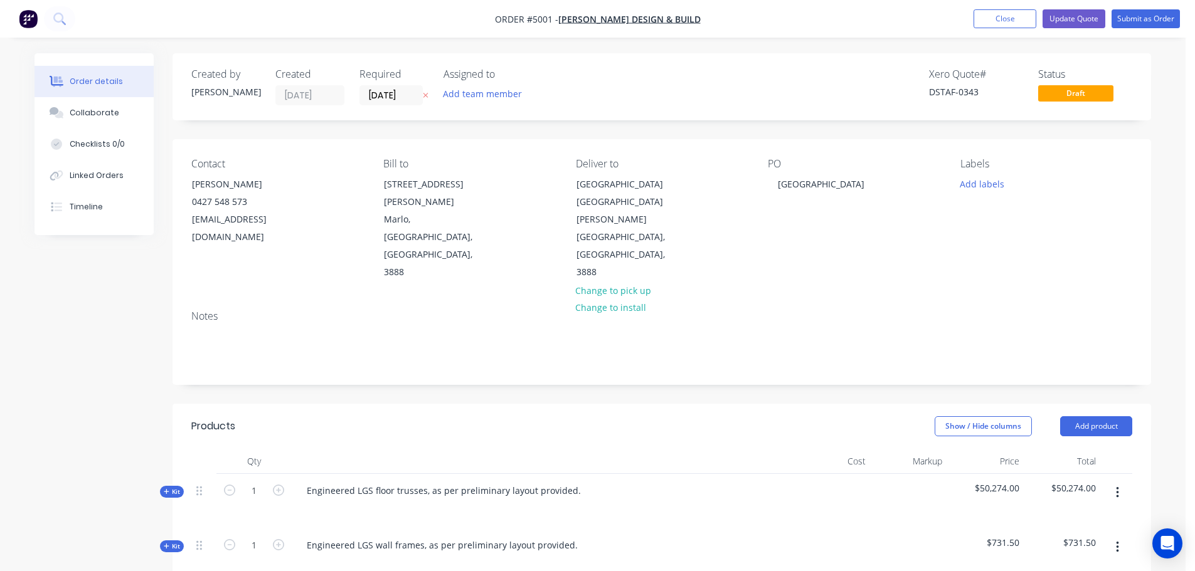
scroll to position [401, 0]
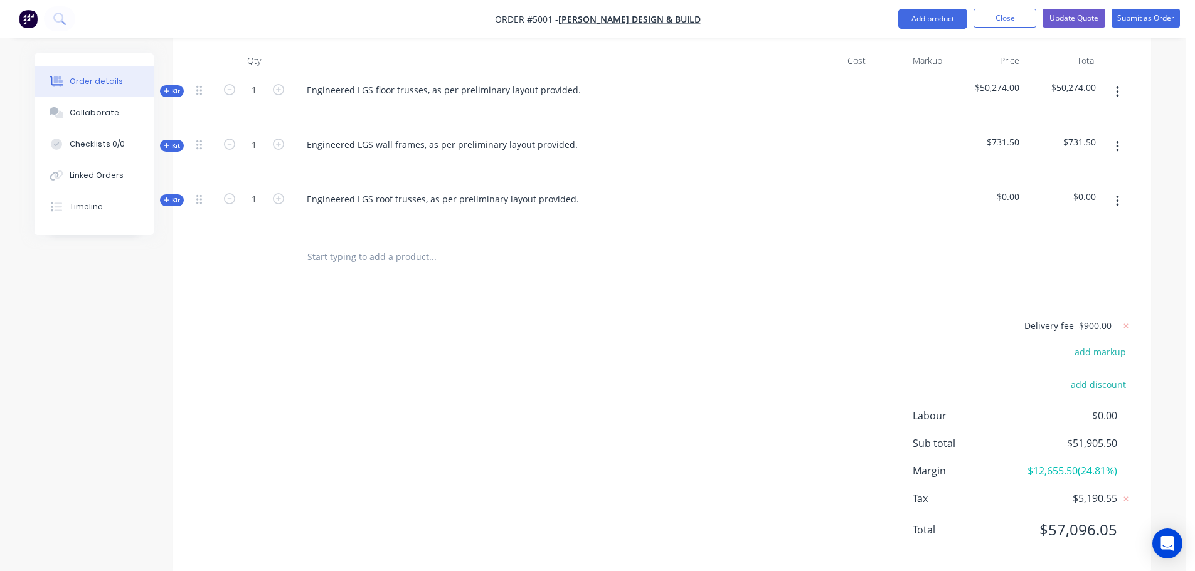
click at [348, 245] on input "text" at bounding box center [432, 257] width 251 height 25
paste input "Engineered LGS floor trusses, as per preliminary layout provided.b"
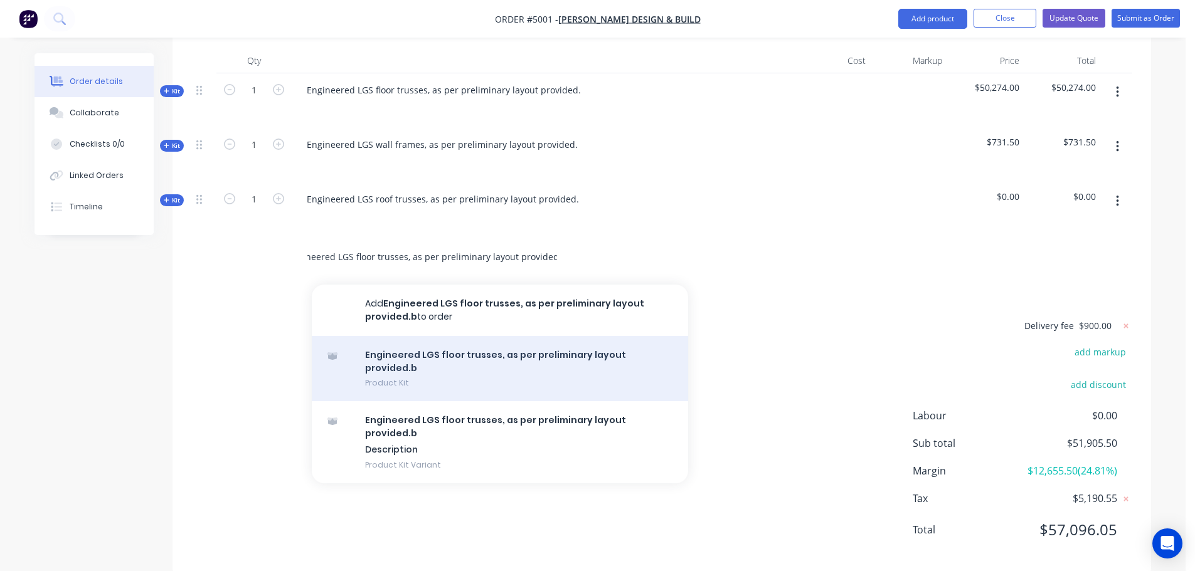
type input "Engineered LGS floor trusses, as per preliminary layout provided.b"
click at [410, 336] on div "Engineered LGS floor trusses, as per preliminary layout provided.b Product Kit" at bounding box center [500, 369] width 376 height 66
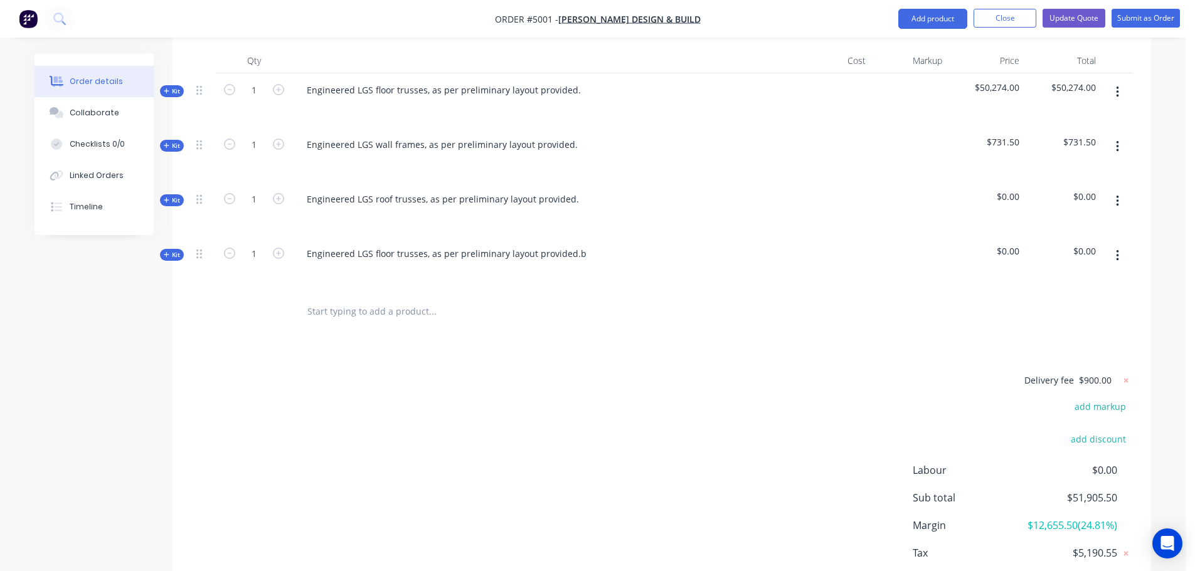
click at [173, 250] on span "Kit" at bounding box center [172, 254] width 16 height 9
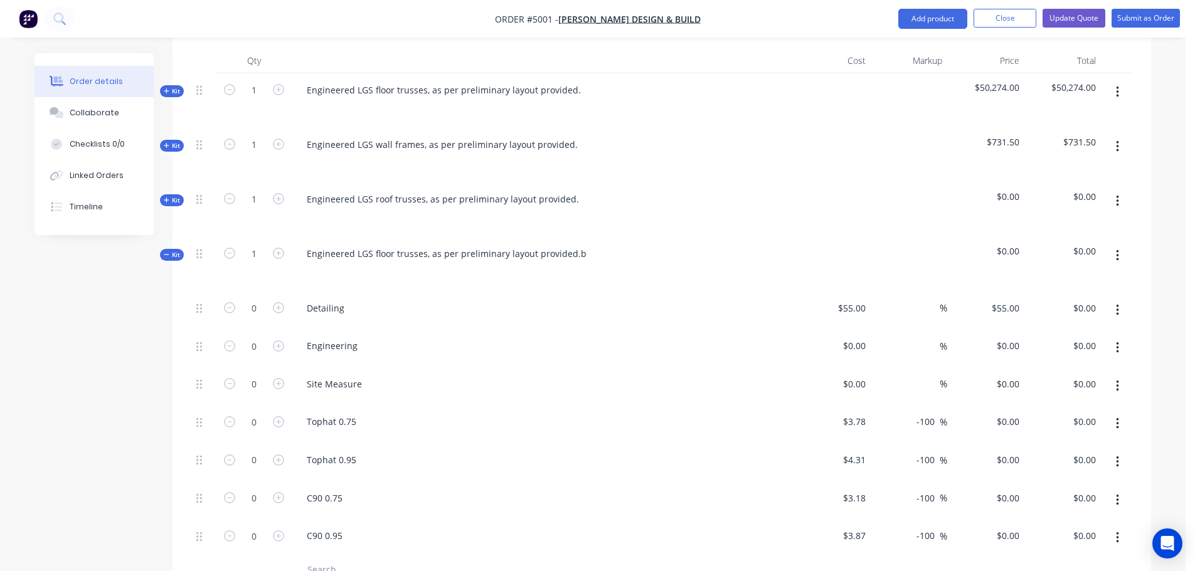
click at [173, 250] on span "Kit" at bounding box center [172, 254] width 16 height 9
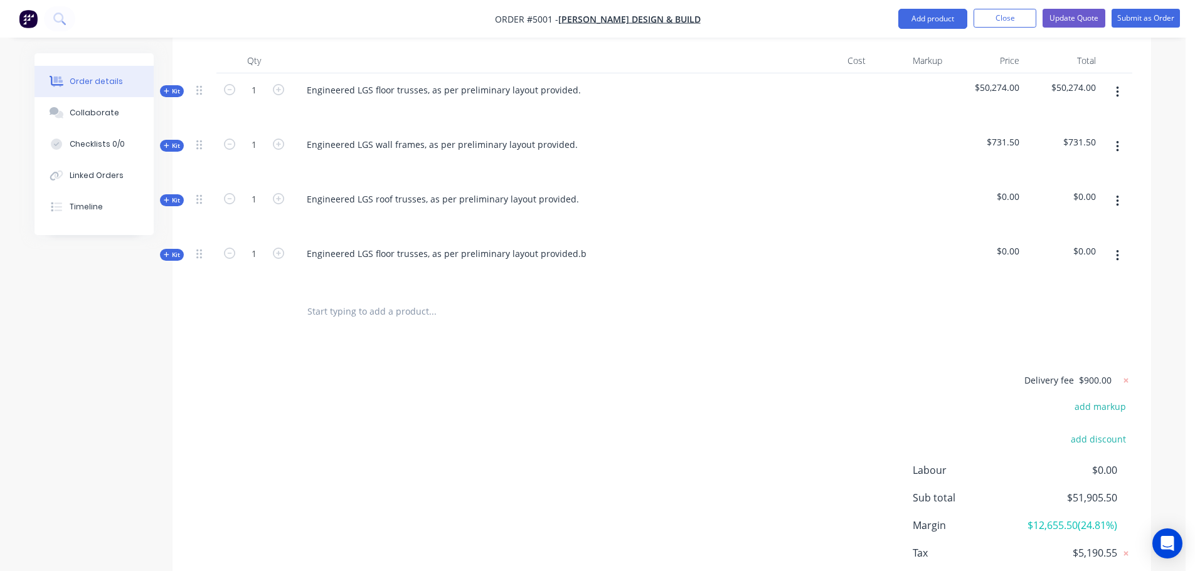
click at [1118, 250] on icon "button" at bounding box center [1117, 255] width 3 height 11
click at [1042, 355] on div "Delete" at bounding box center [1072, 364] width 97 height 18
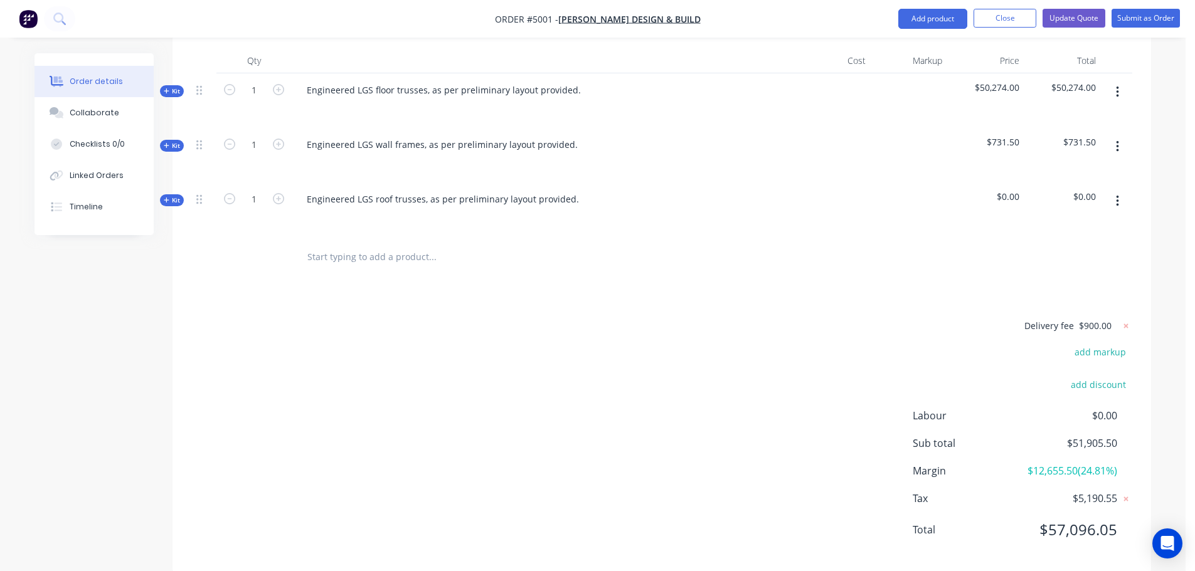
click at [177, 196] on span "Kit" at bounding box center [172, 200] width 16 height 9
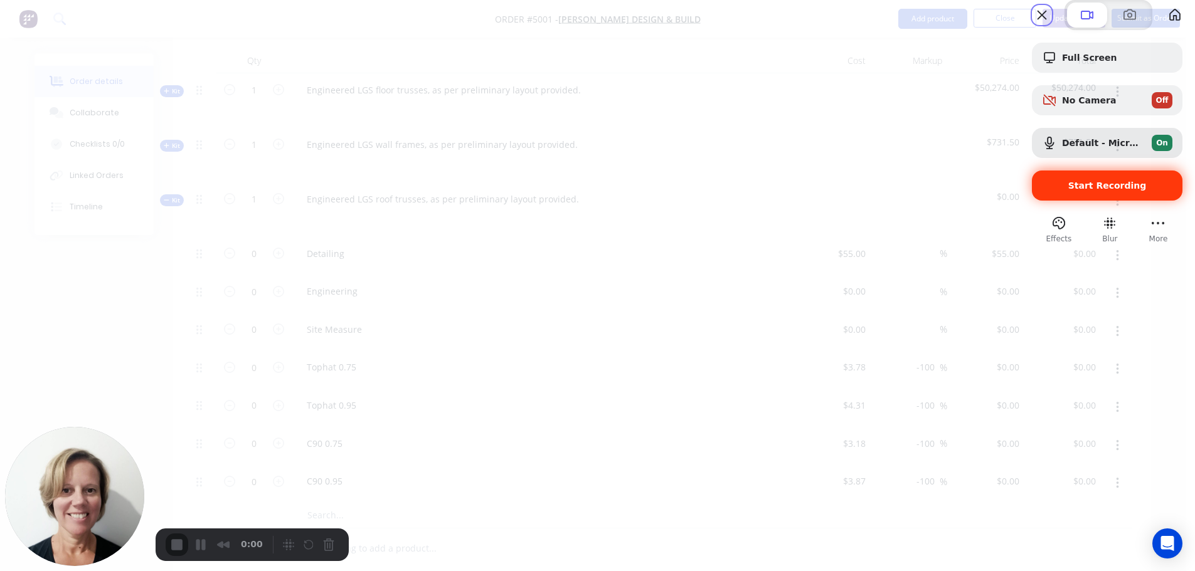
click at [1068, 191] on span "Start Recording" at bounding box center [1107, 186] width 78 height 10
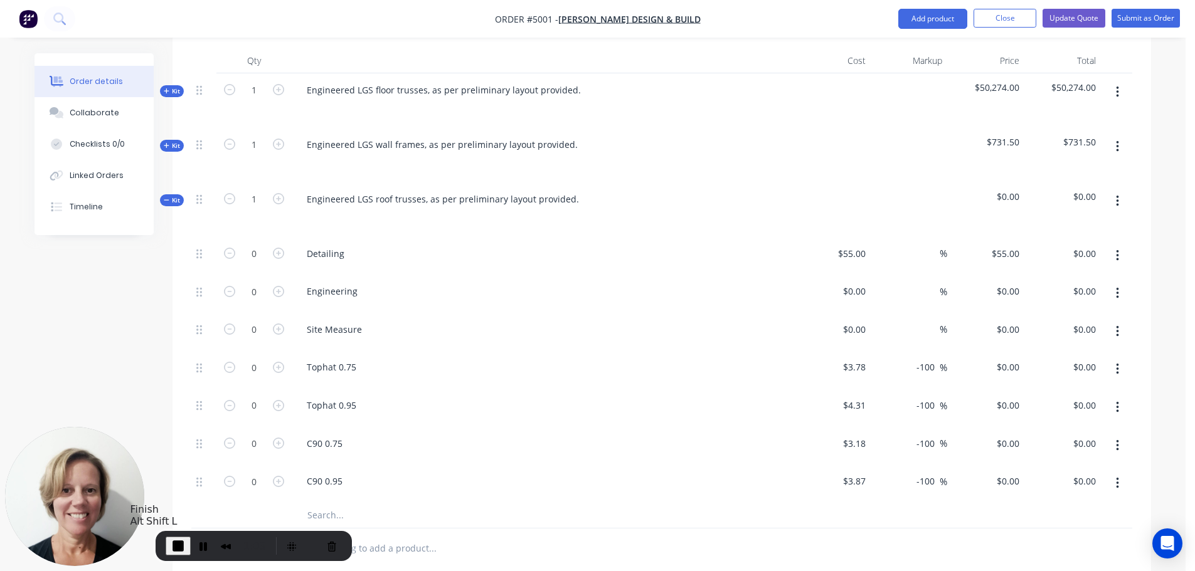
click at [174, 546] on span "End Recording" at bounding box center [178, 546] width 15 height 15
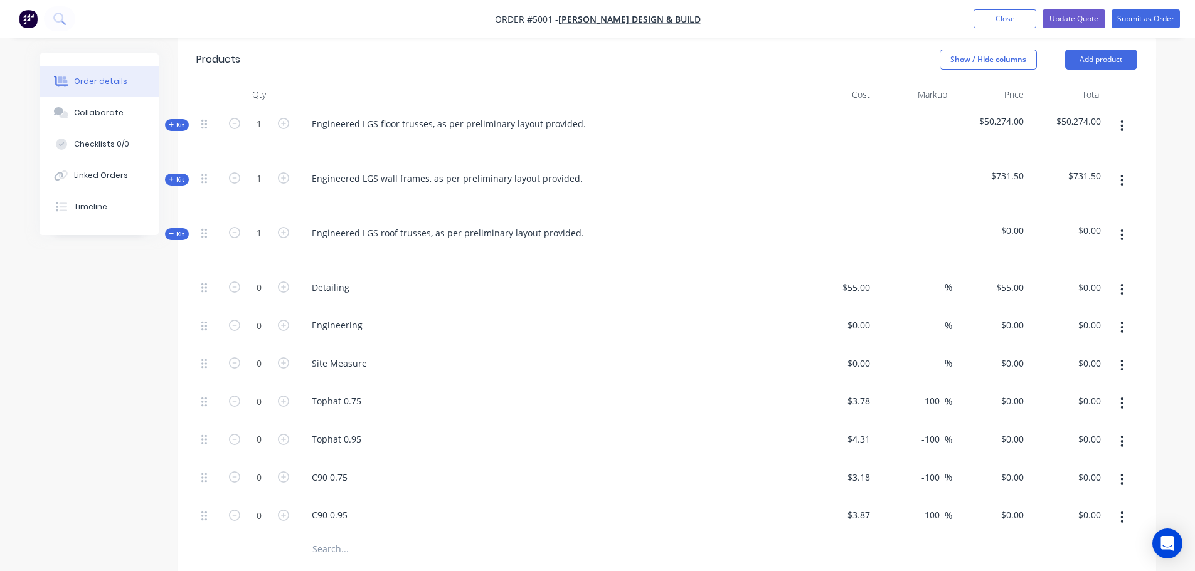
scroll to position [401, 0]
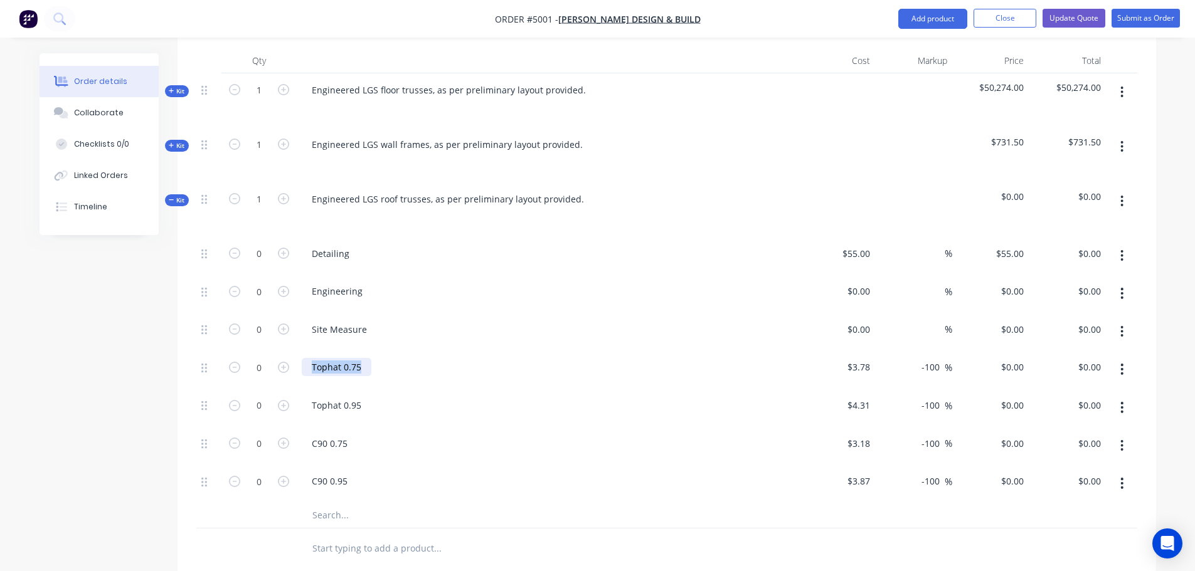
drag, startPoint x: 358, startPoint y: 333, endPoint x: 312, endPoint y: 333, distance: 45.8
click at [312, 358] on div "Tophat 0.75" at bounding box center [337, 367] width 70 height 18
copy div "Tophat 0.75"
click at [371, 536] on input "text" at bounding box center [437, 548] width 251 height 25
paste input "Engineered LGS floor trusses, as per preliminary layout provided.b"
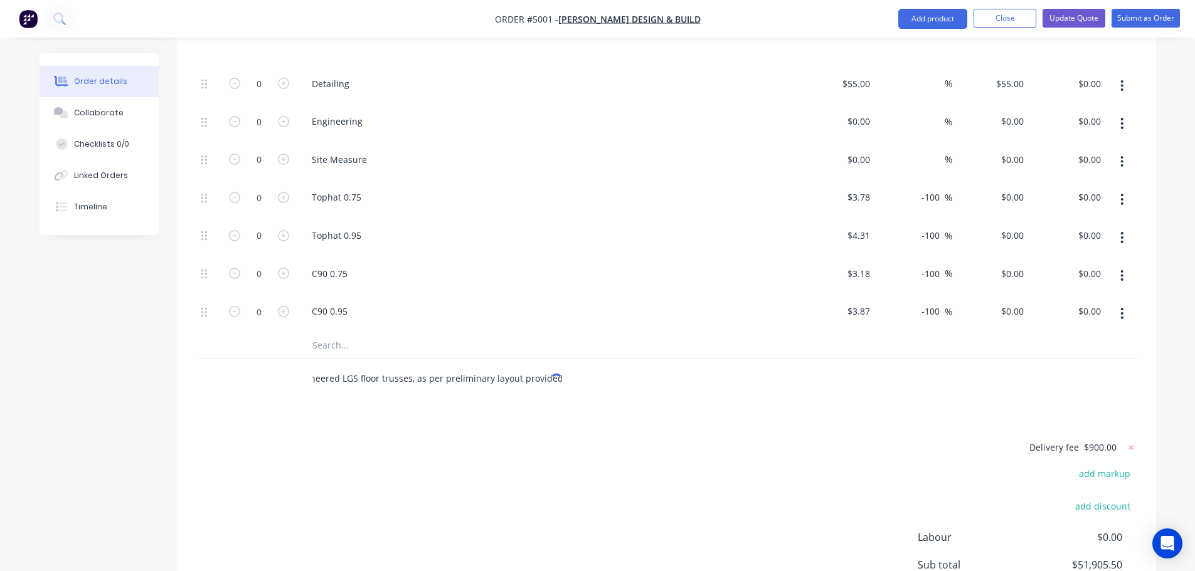
scroll to position [589, 0]
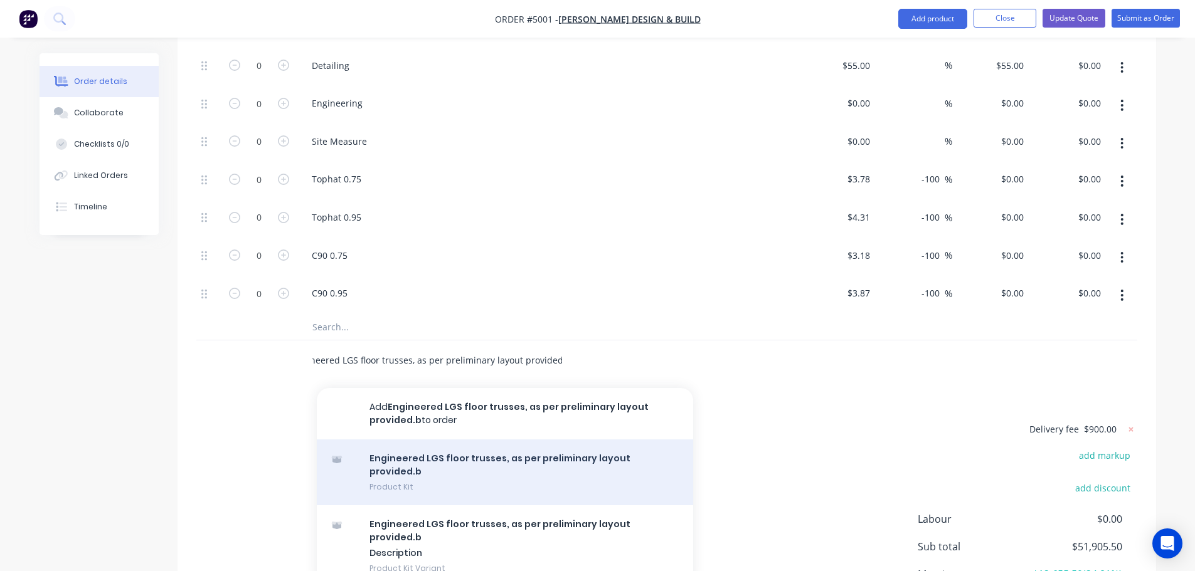
type input "Engineered LGS floor trusses, as per preliminary layout provided.b"
click at [454, 440] on div "Engineered LGS floor trusses, as per preliminary layout provided.b Product Kit" at bounding box center [505, 473] width 376 height 66
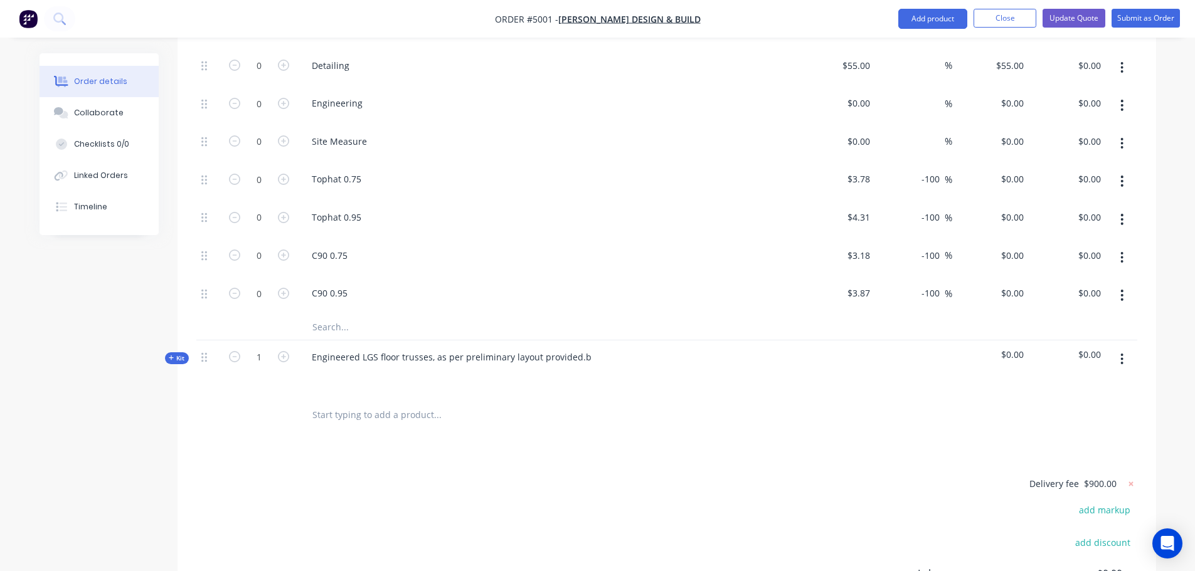
click at [183, 354] on span "Kit" at bounding box center [177, 358] width 16 height 9
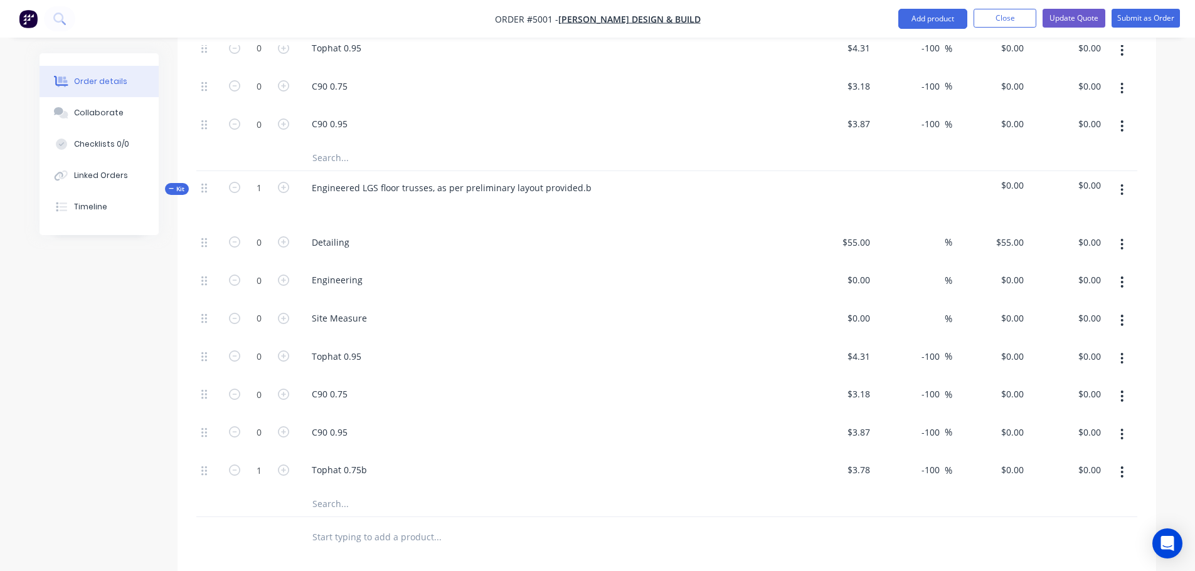
scroll to position [777, 0]
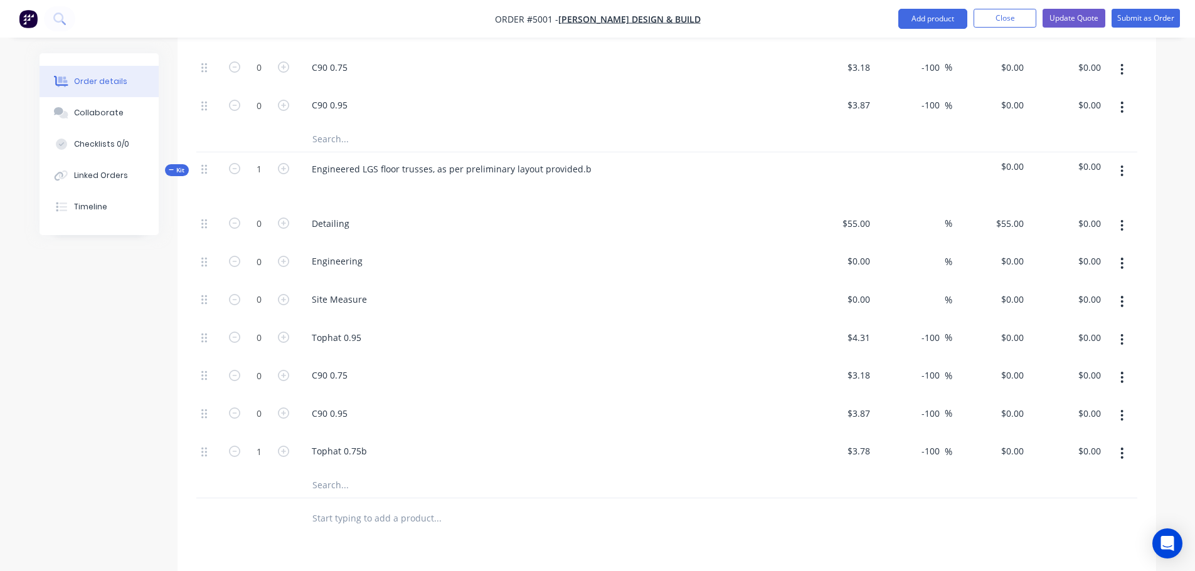
click at [1120, 160] on button "button" at bounding box center [1121, 171] width 29 height 23
click at [1038, 270] on div "Delete" at bounding box center [1077, 279] width 97 height 18
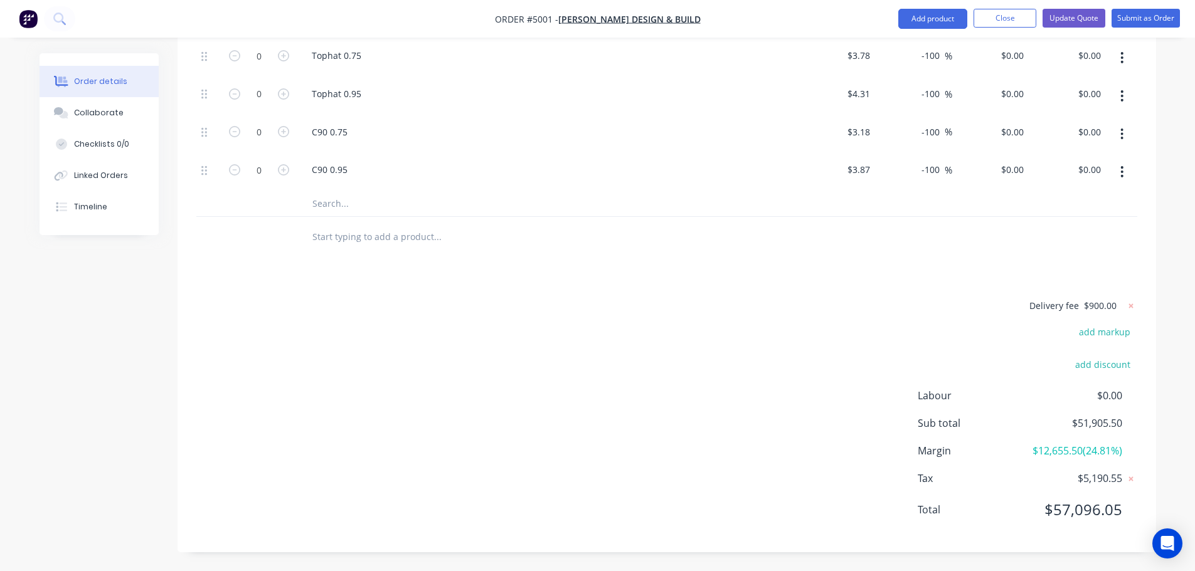
scroll to position [693, 0]
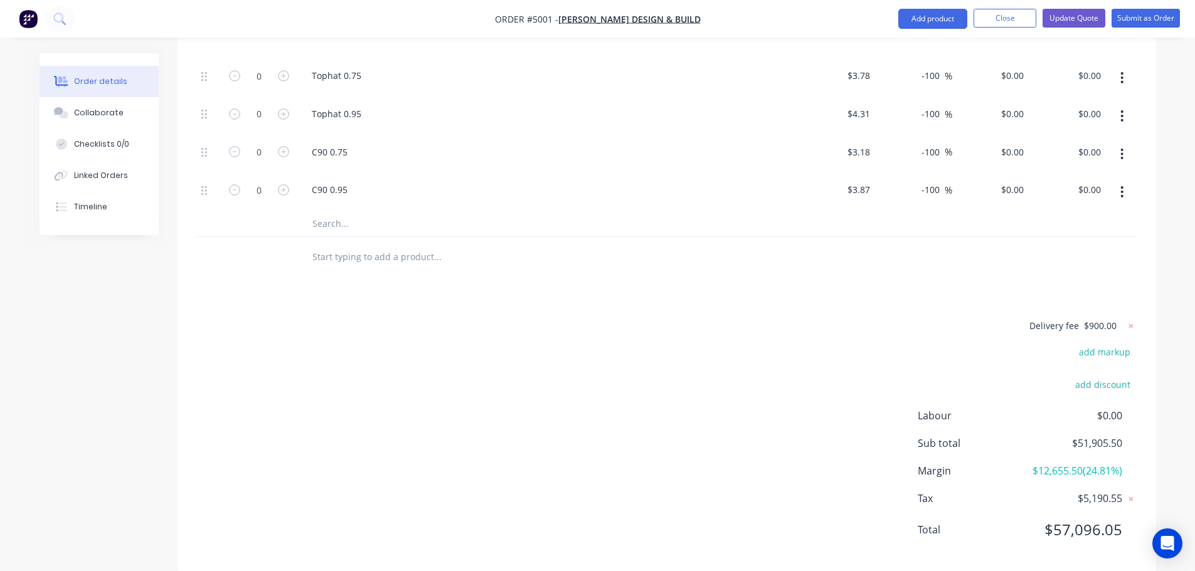
click at [257, 396] on div "Delivery fee $900.00 add markup add discount Labour $0.00 Sub total $51,905.50 …" at bounding box center [666, 436] width 941 height 236
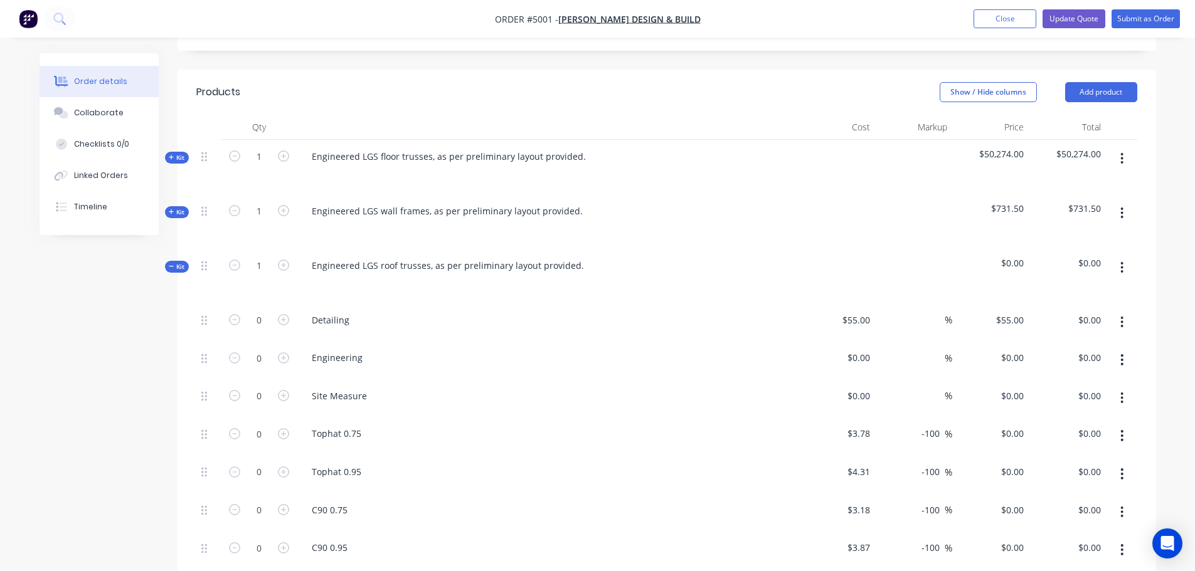
scroll to position [316, 0]
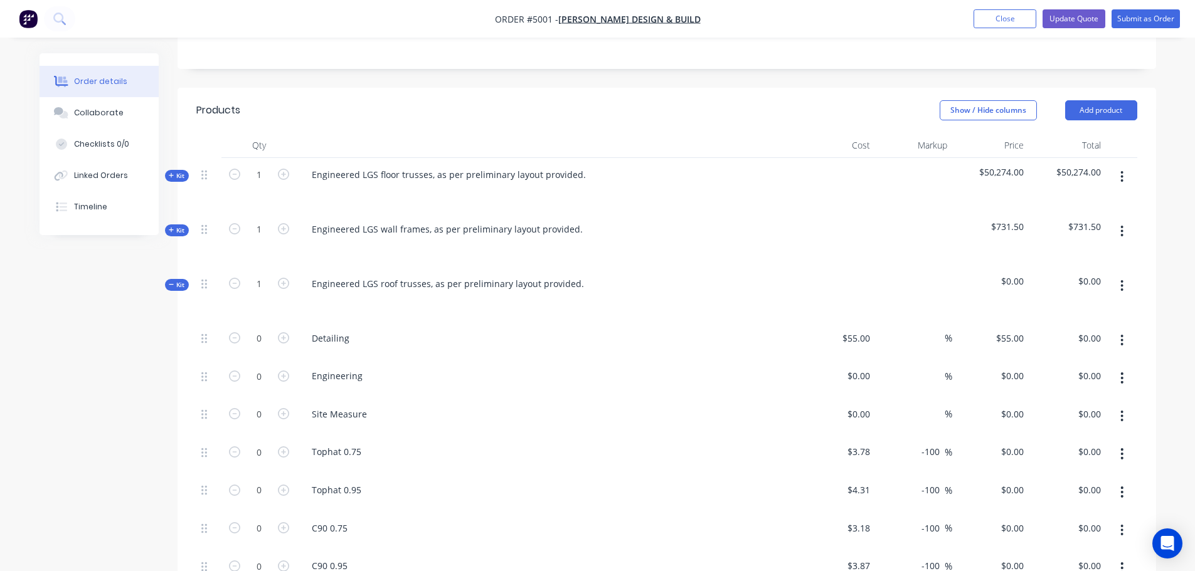
click at [1122, 280] on icon "button" at bounding box center [1122, 285] width 3 height 11
click at [1044, 385] on div "Delete" at bounding box center [1077, 394] width 97 height 18
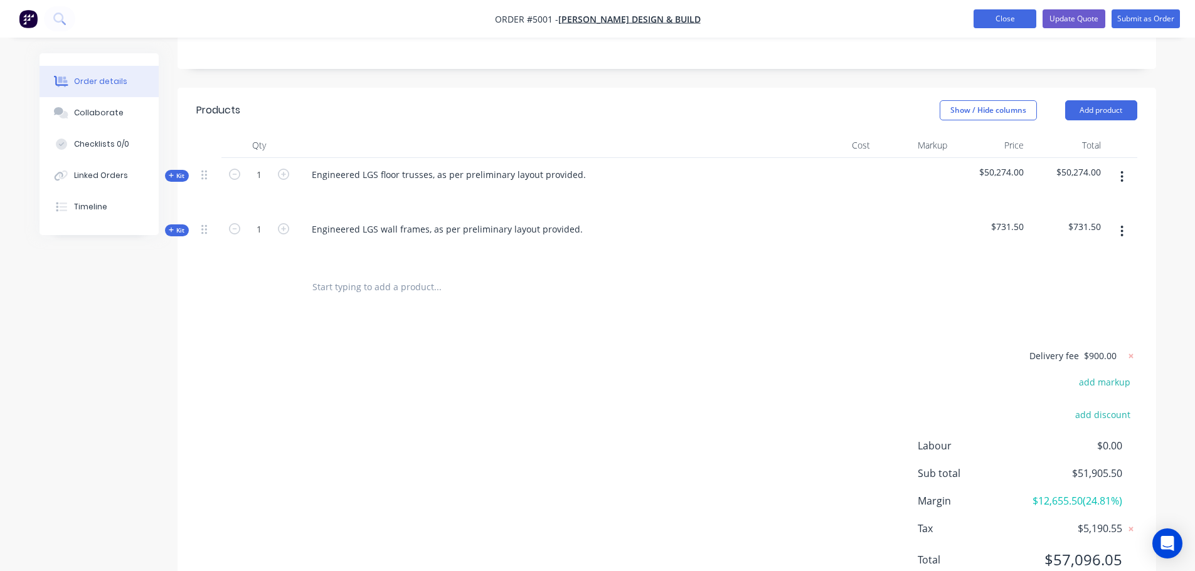
click at [1002, 23] on button "Close" at bounding box center [1005, 18] width 63 height 19
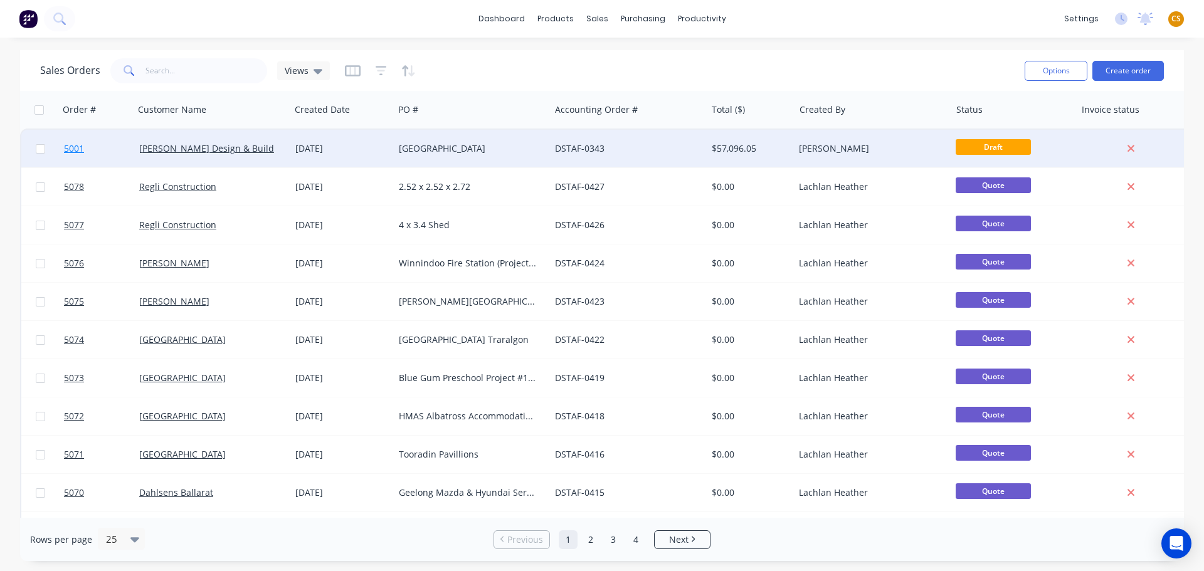
click at [101, 152] on link "5001" at bounding box center [101, 149] width 75 height 38
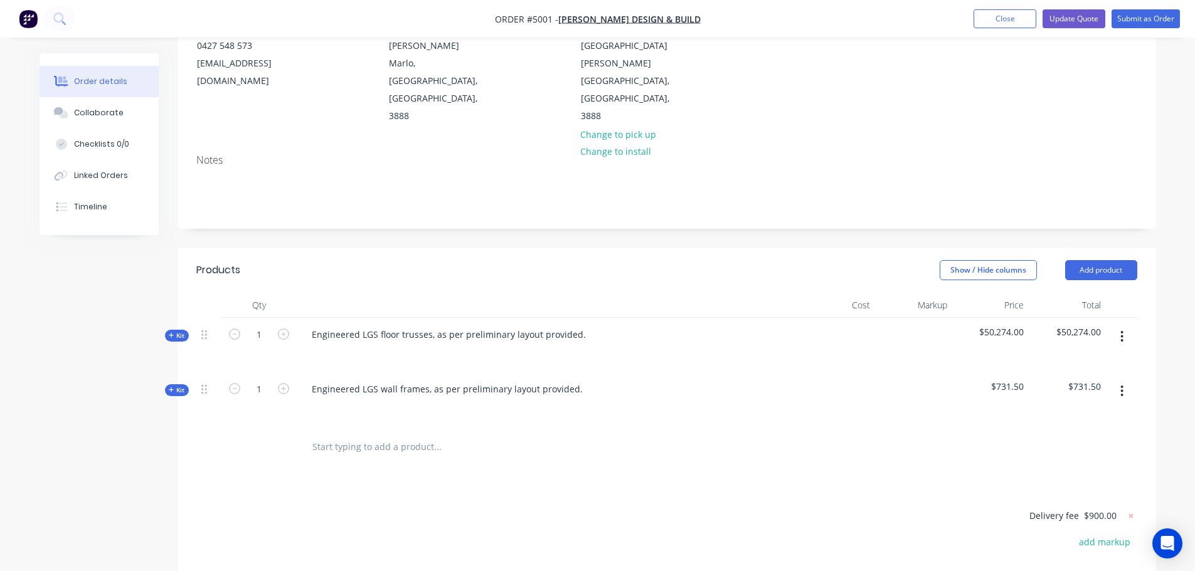
scroll to position [188, 0]
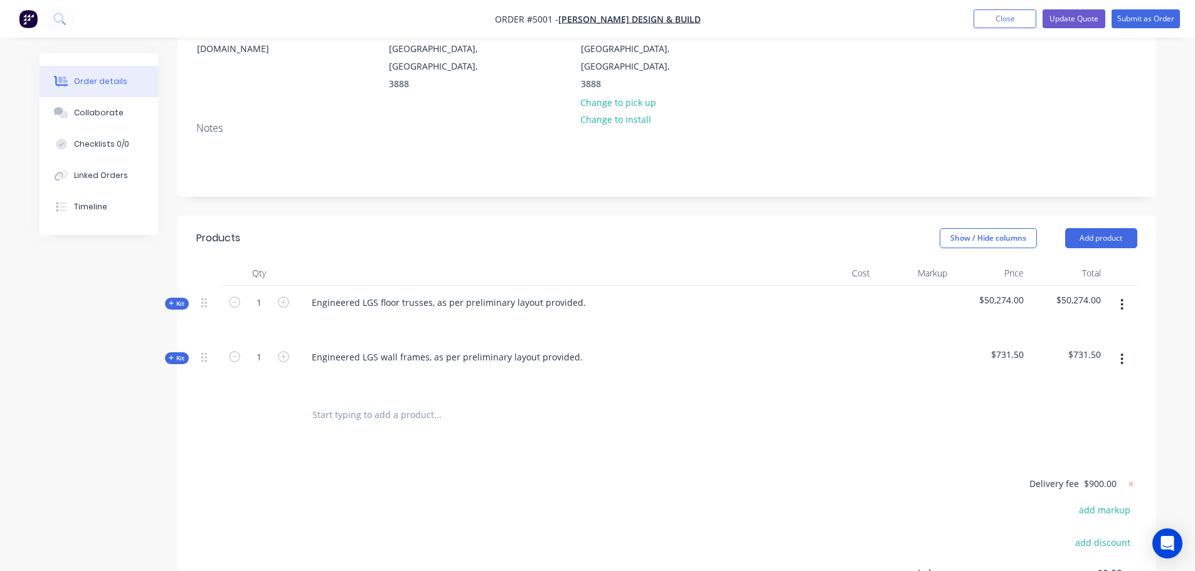
click at [339, 403] on input "text" at bounding box center [437, 415] width 251 height 25
paste input "Engineered LGS floor trusses, as per preliminary layout provided.b"
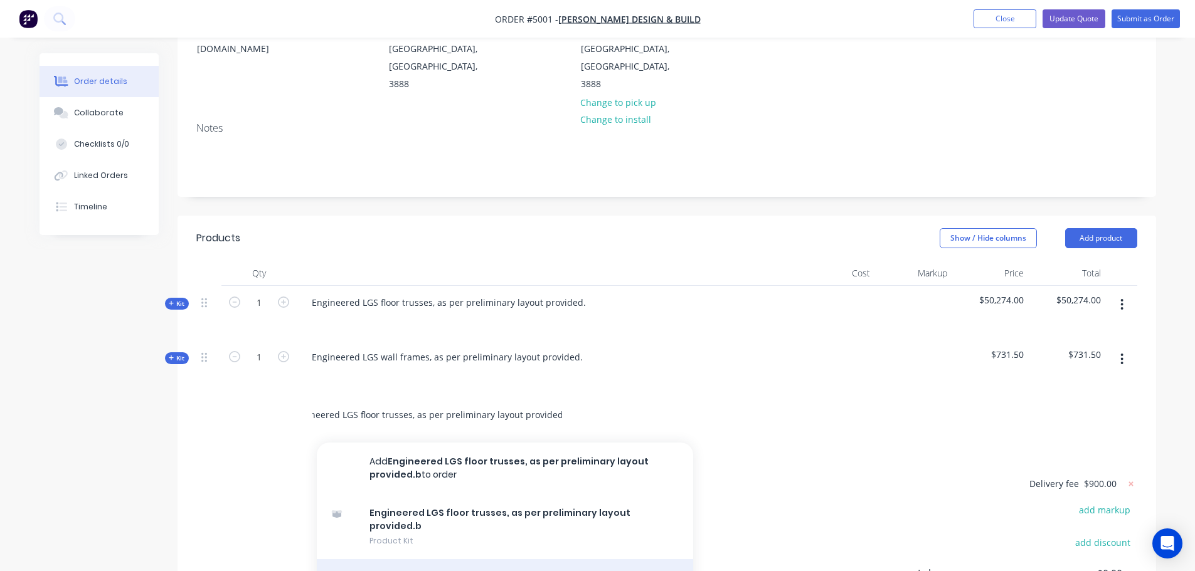
type input "Engineered LGS floor trusses, as per preliminary layout provided.b"
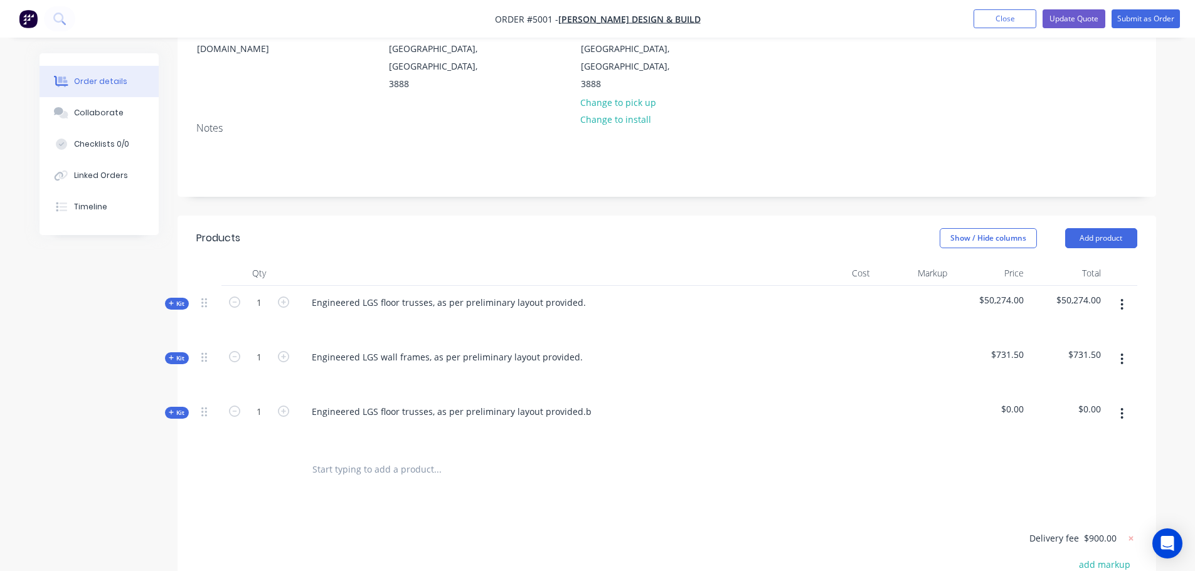
click at [179, 408] on span "Kit" at bounding box center [177, 412] width 16 height 9
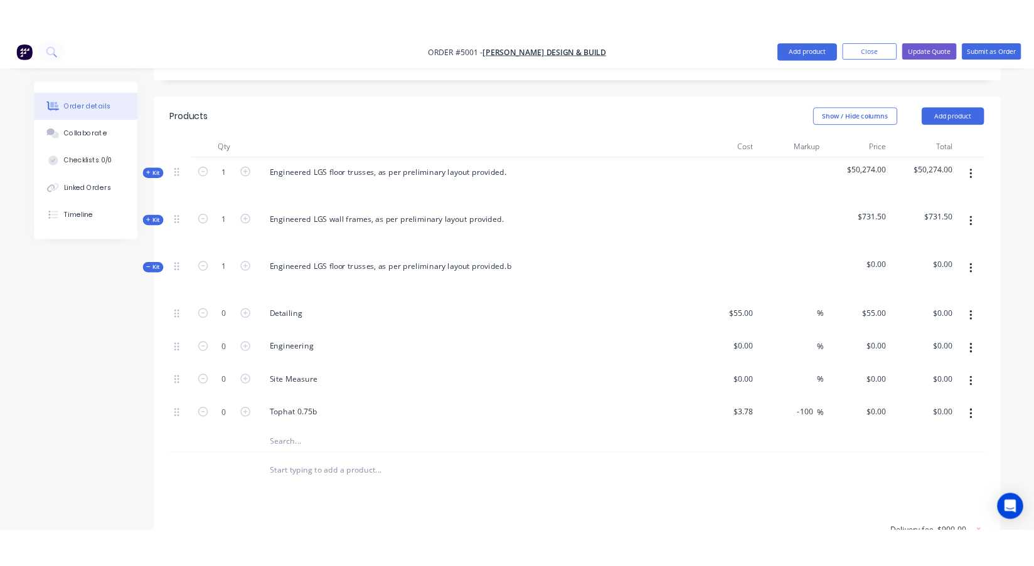
scroll to position [376, 0]
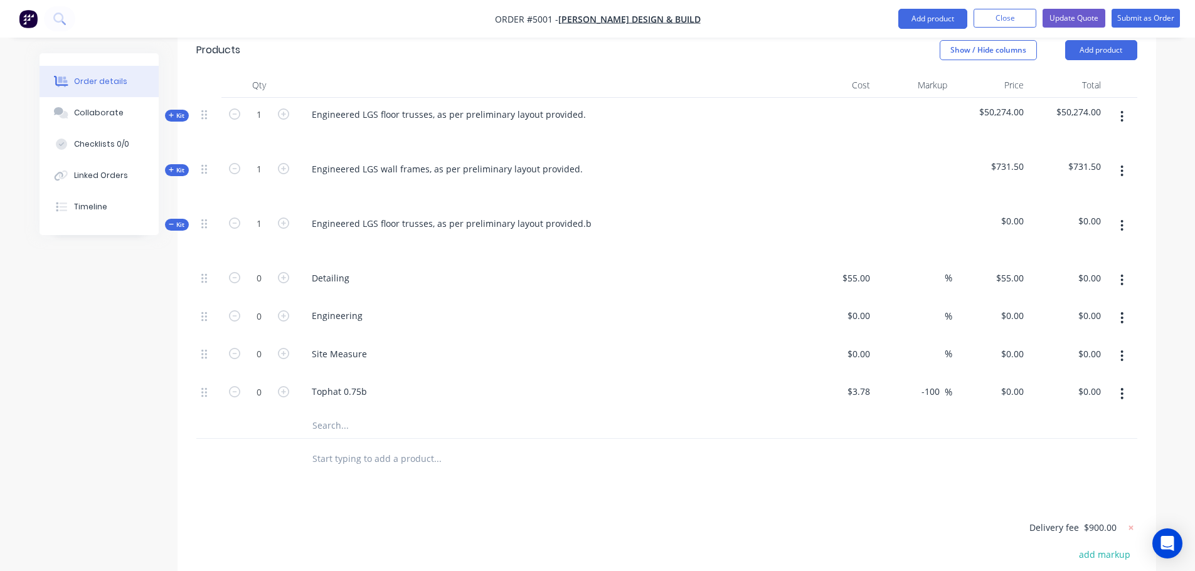
click at [1124, 219] on icon "button" at bounding box center [1121, 226] width 3 height 14
click at [63, 362] on div "Created by Daniel Created 25/08/25 Required 26/09/25 Assigned to Add team membe…" at bounding box center [598, 235] width 1117 height 1117
click at [314, 383] on div "Tophat 0.75b" at bounding box center [339, 392] width 75 height 18
drag, startPoint x: 314, startPoint y: 356, endPoint x: 358, endPoint y: 355, distance: 43.9
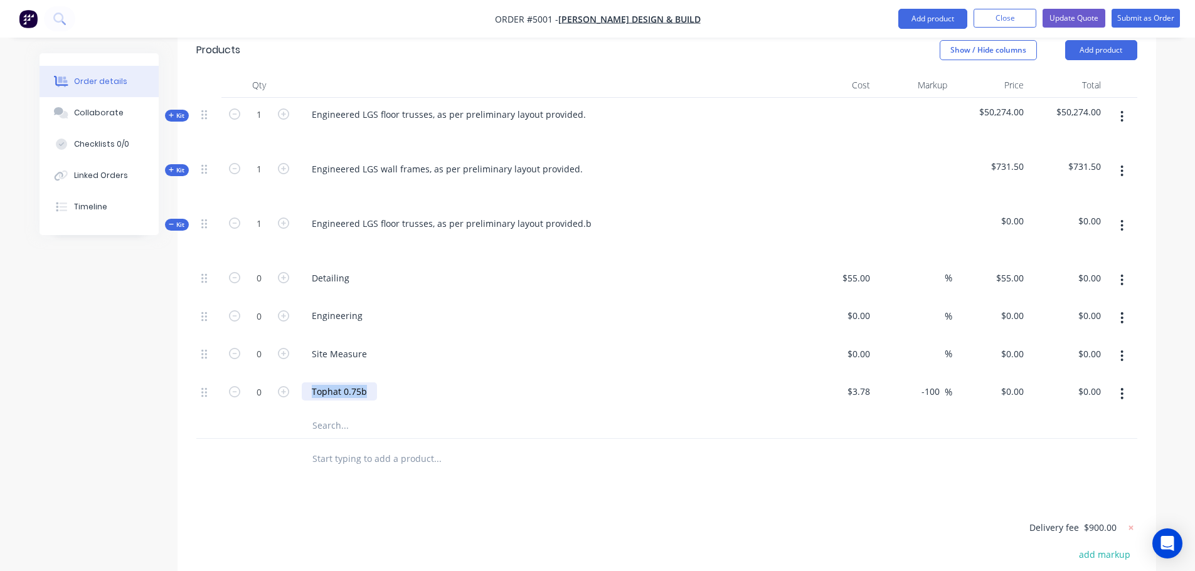
click at [358, 383] on div "Tophat 0.75b" at bounding box center [339, 392] width 75 height 18
copy div "Tophat 0.75b"
click at [366, 447] on input "text" at bounding box center [437, 459] width 251 height 25
paste input "Tophat 0.75b"
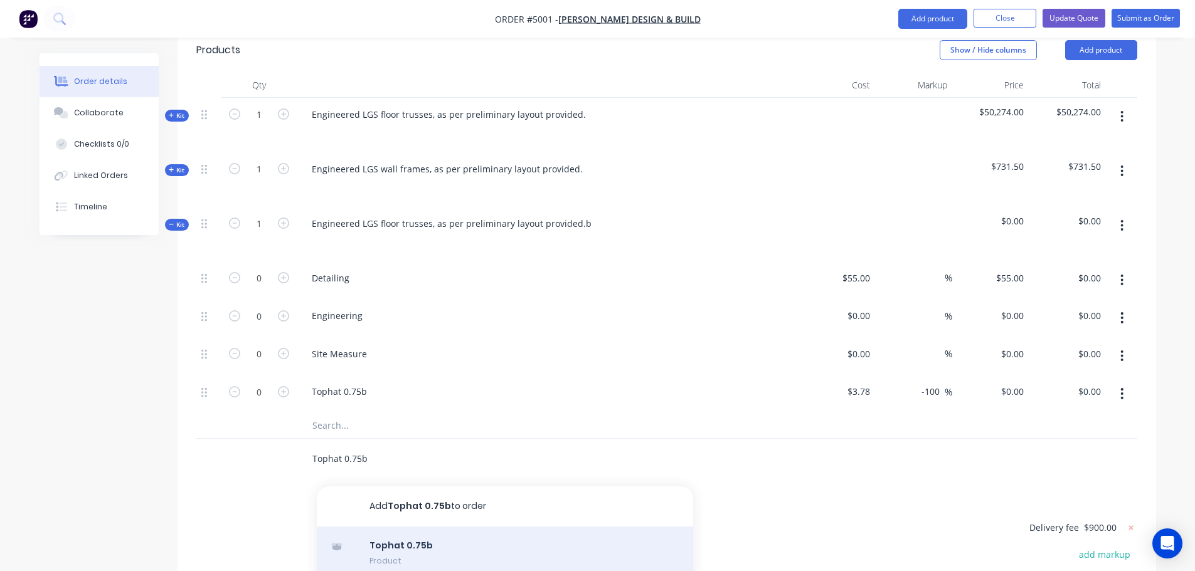
type input "Tophat 0.75b"
click at [386, 527] on div "Tophat 0.75b Product" at bounding box center [505, 553] width 376 height 53
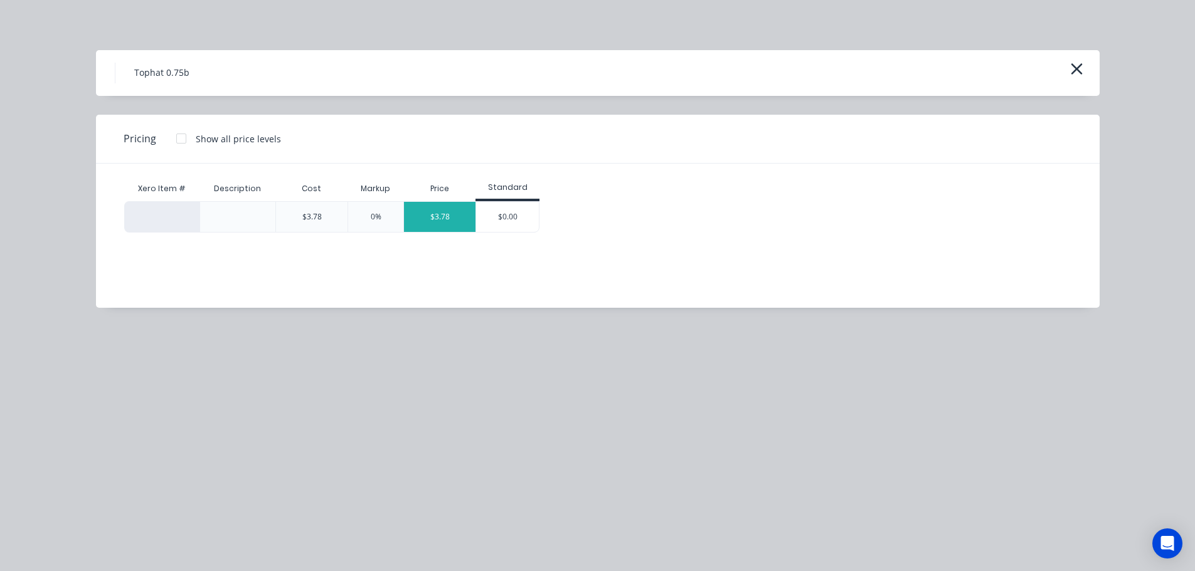
click at [440, 218] on div "$3.78" at bounding box center [440, 217] width 72 height 30
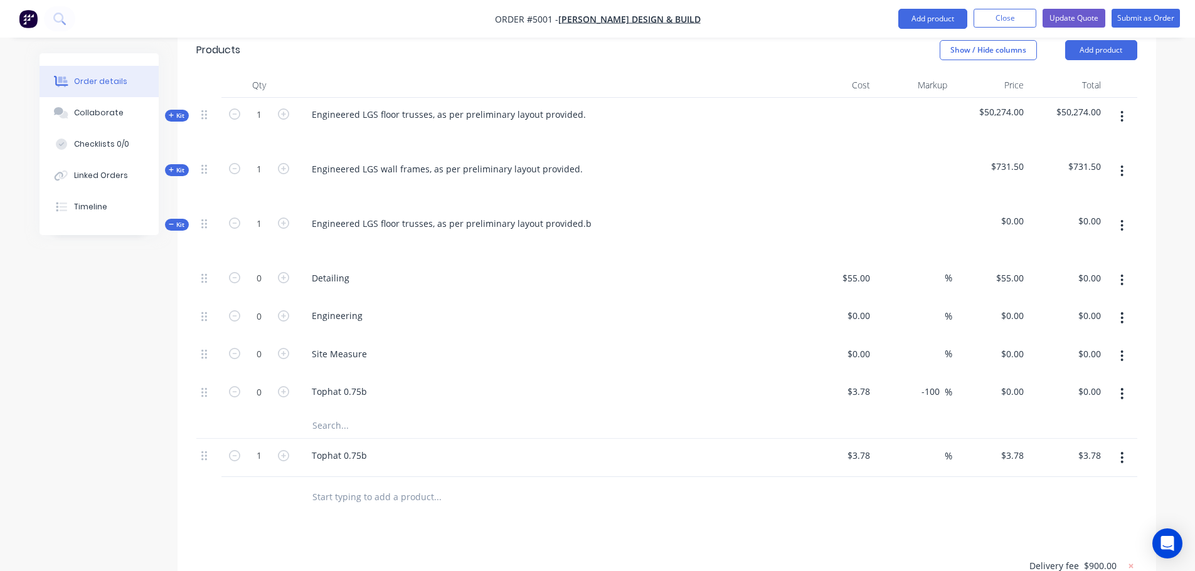
click at [1120, 451] on icon "button" at bounding box center [1121, 458] width 3 height 14
click at [1174, 451] on div "Order details Collaborate Checklists 0/0 Linked Orders Timeline Order details C…" at bounding box center [597, 228] width 1195 height 1208
click at [1122, 451] on icon "button" at bounding box center [1121, 458] width 3 height 14
click at [1045, 557] on div "Delete" at bounding box center [1077, 566] width 97 height 18
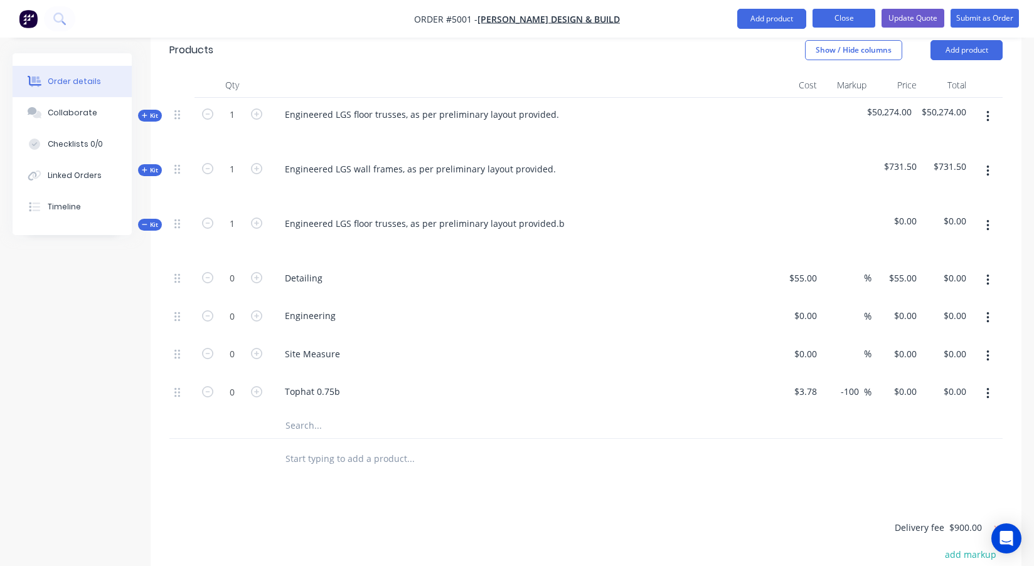
click at [844, 20] on button "Close" at bounding box center [843, 18] width 63 height 19
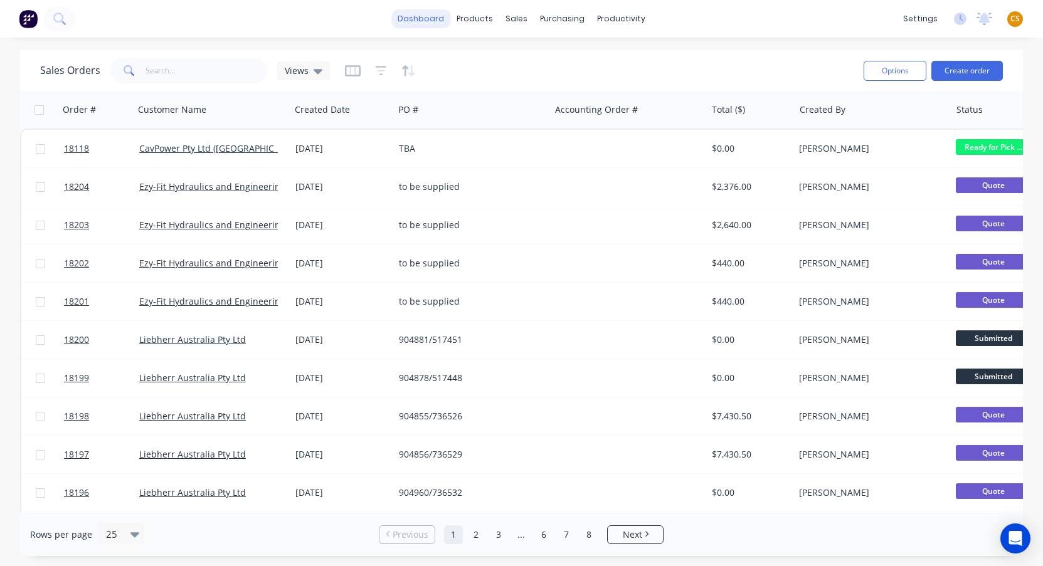
click at [421, 21] on link "dashboard" at bounding box center [420, 18] width 59 height 19
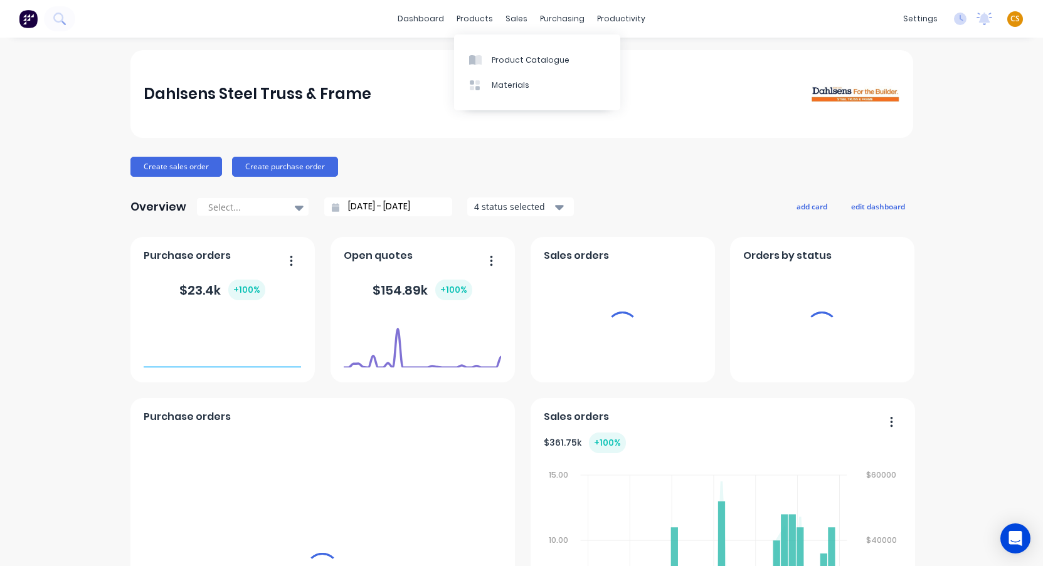
click at [1011, 18] on span "CS" at bounding box center [1015, 18] width 9 height 11
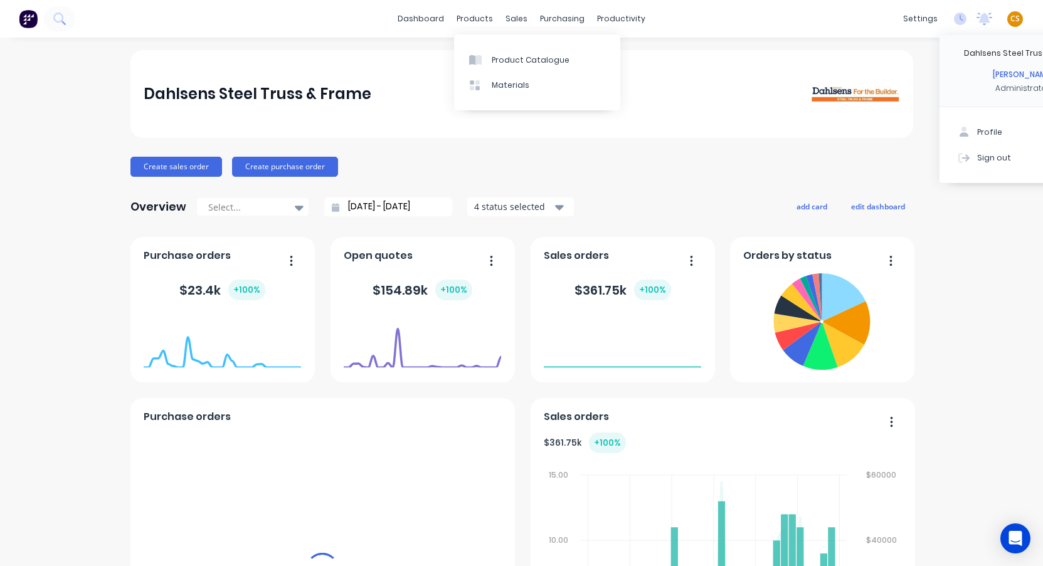
click at [983, 159] on button "Sign out" at bounding box center [1023, 157] width 166 height 25
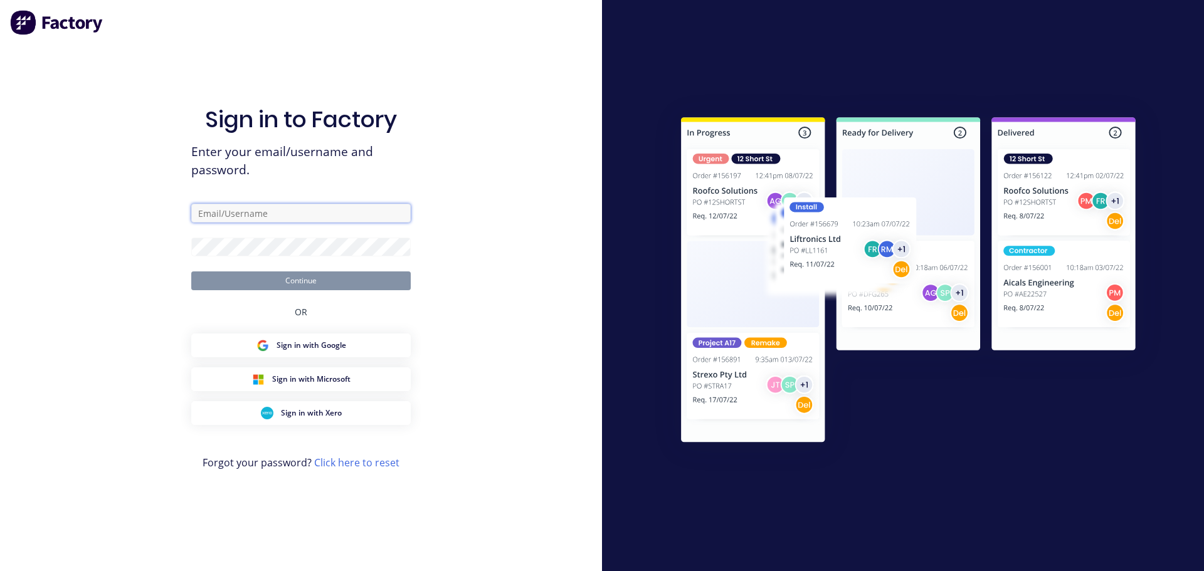
click at [226, 213] on input "text" at bounding box center [301, 213] width 220 height 19
type input "[PERSON_NAME][EMAIL_ADDRESS][DOMAIN_NAME]"
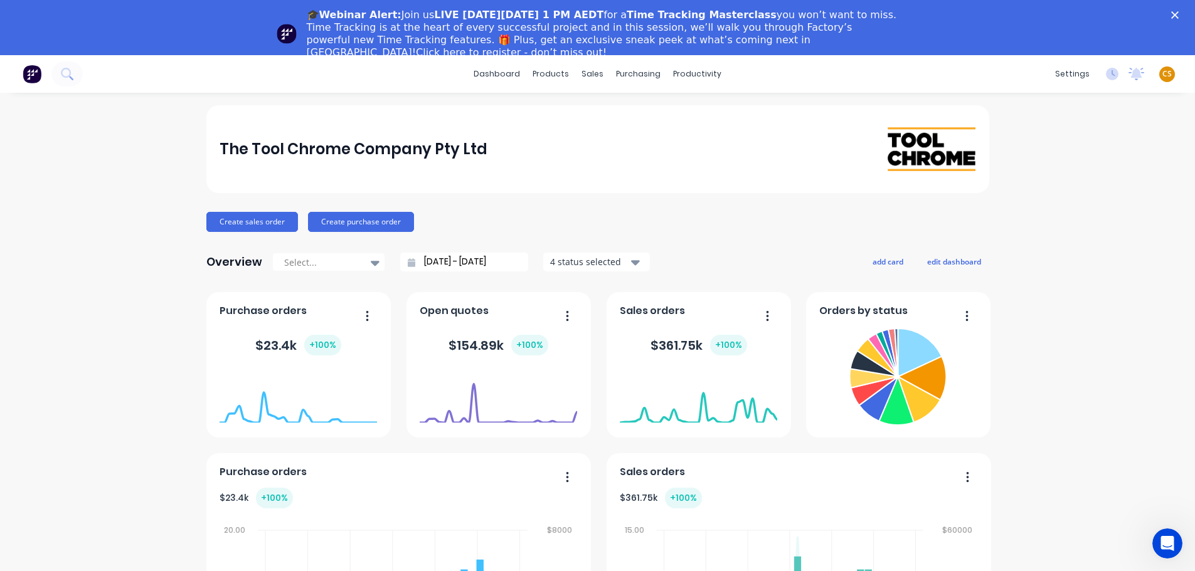
click at [1179, 13] on polygon "Close" at bounding box center [1175, 15] width 8 height 8
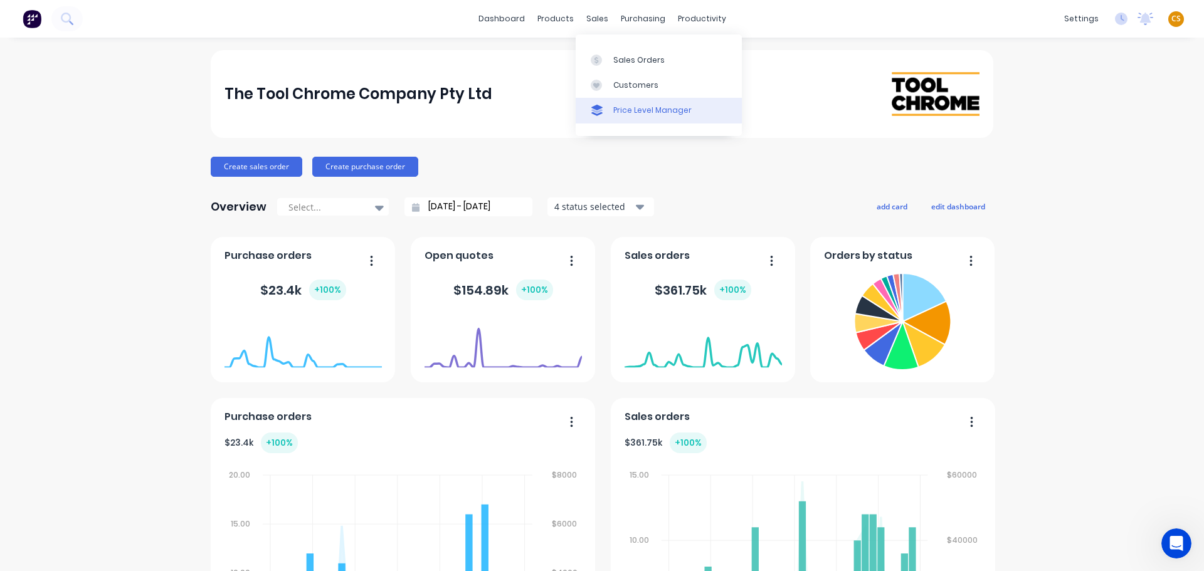
drag, startPoint x: 631, startPoint y: 87, endPoint x: 644, endPoint y: 98, distance: 16.9
click at [631, 88] on div "Customers" at bounding box center [636, 85] width 45 height 11
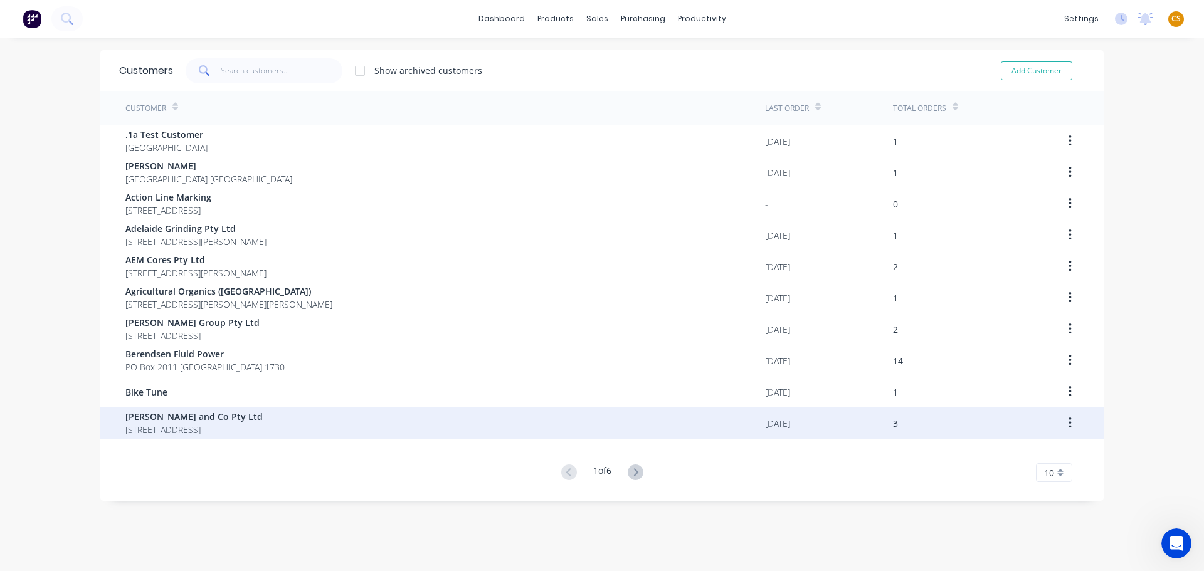
click at [199, 432] on span "[STREET_ADDRESS]" at bounding box center [193, 429] width 137 height 13
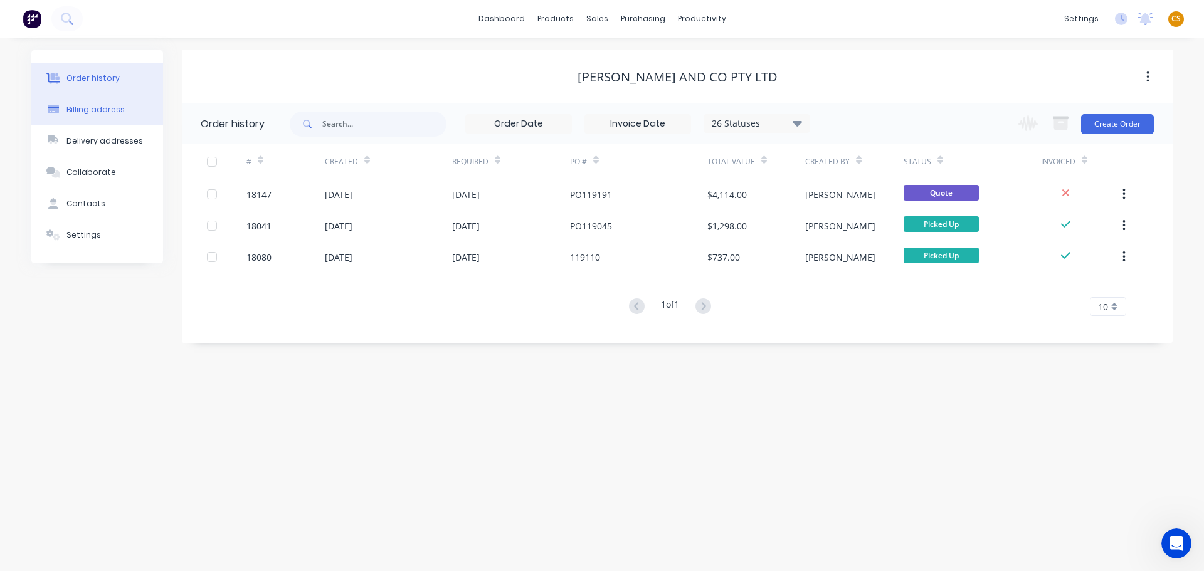
click at [76, 111] on div "Billing address" at bounding box center [95, 109] width 58 height 11
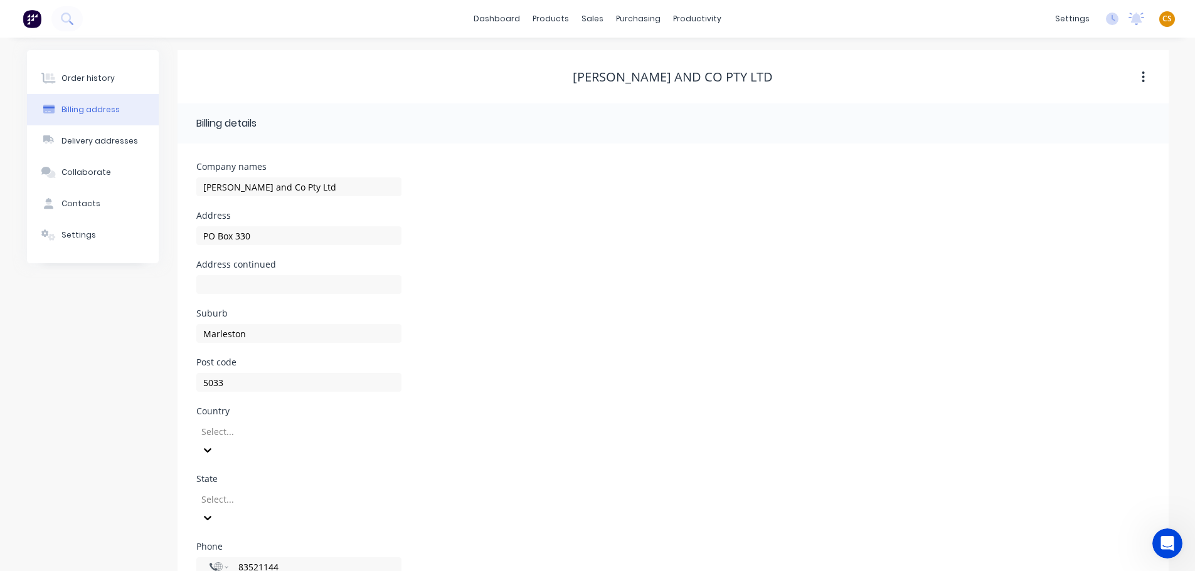
click at [230, 435] on div "Select..." at bounding box center [298, 441] width 205 height 38
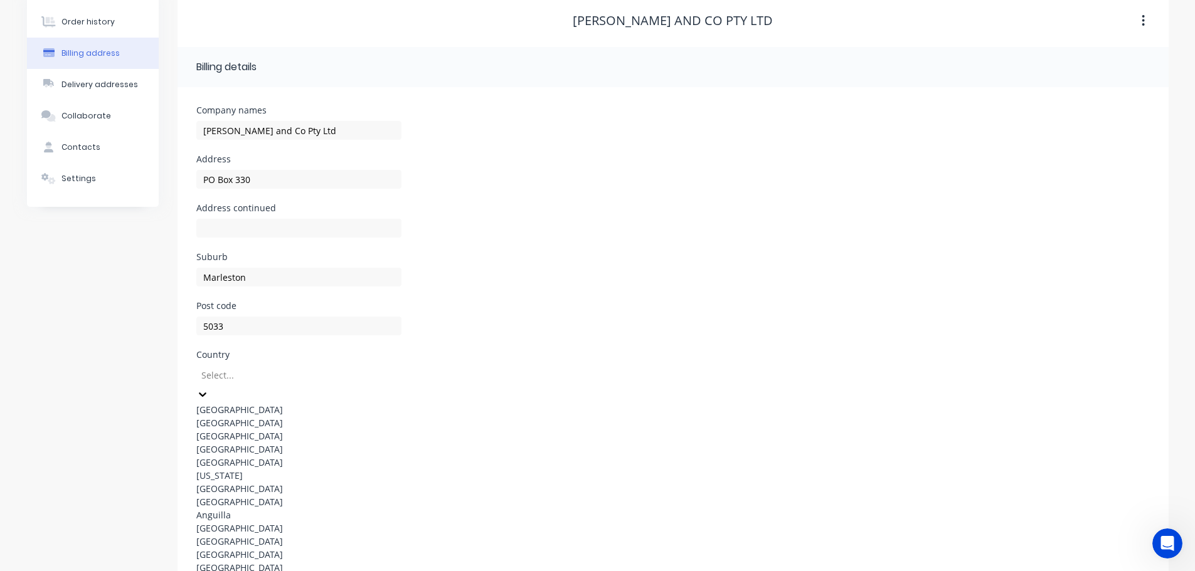
click at [227, 410] on div "[GEOGRAPHIC_DATA]" at bounding box center [298, 409] width 205 height 13
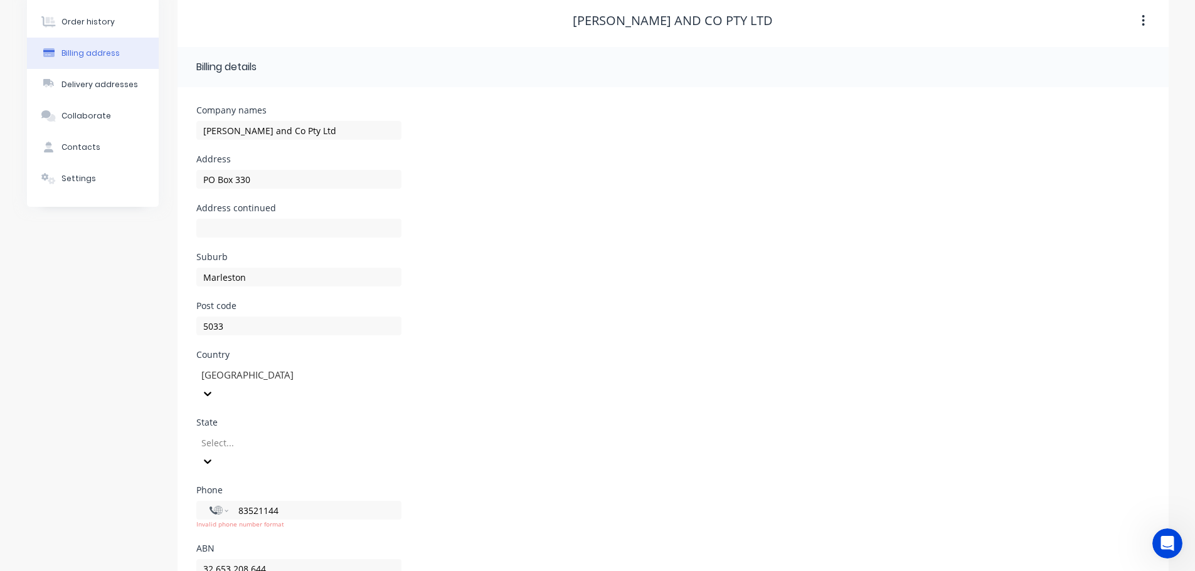
scroll to position [66, 0]
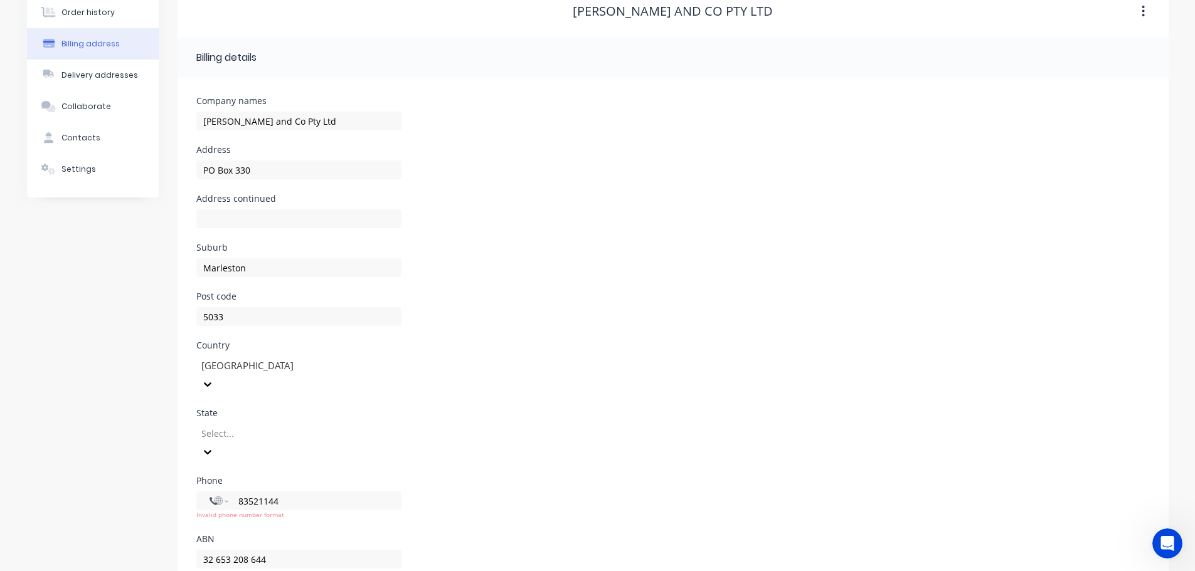
click at [233, 425] on div "Select..." at bounding box center [298, 449] width 205 height 56
click at [230, 528] on div "[GEOGRAPHIC_DATA]" at bounding box center [298, 520] width 205 height 13
click at [73, 445] on div "Order history Billing address Delivery addresses Collaborate Contacts Settings" at bounding box center [93, 290] width 132 height 612
click at [80, 173] on div "Settings" at bounding box center [78, 169] width 35 height 11
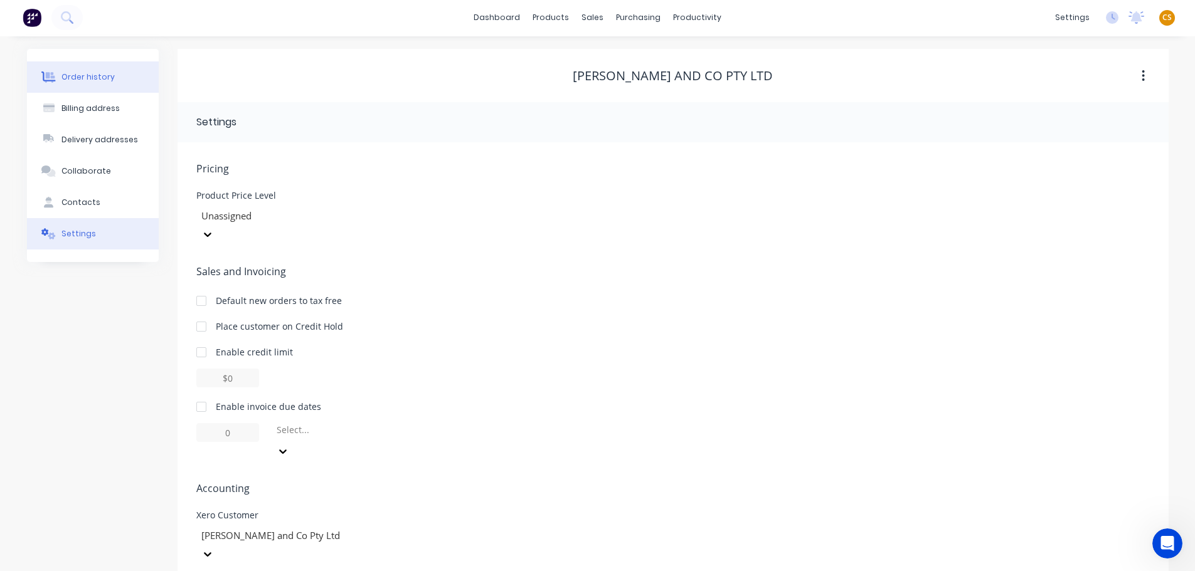
click at [70, 75] on div "Order history" at bounding box center [87, 77] width 53 height 11
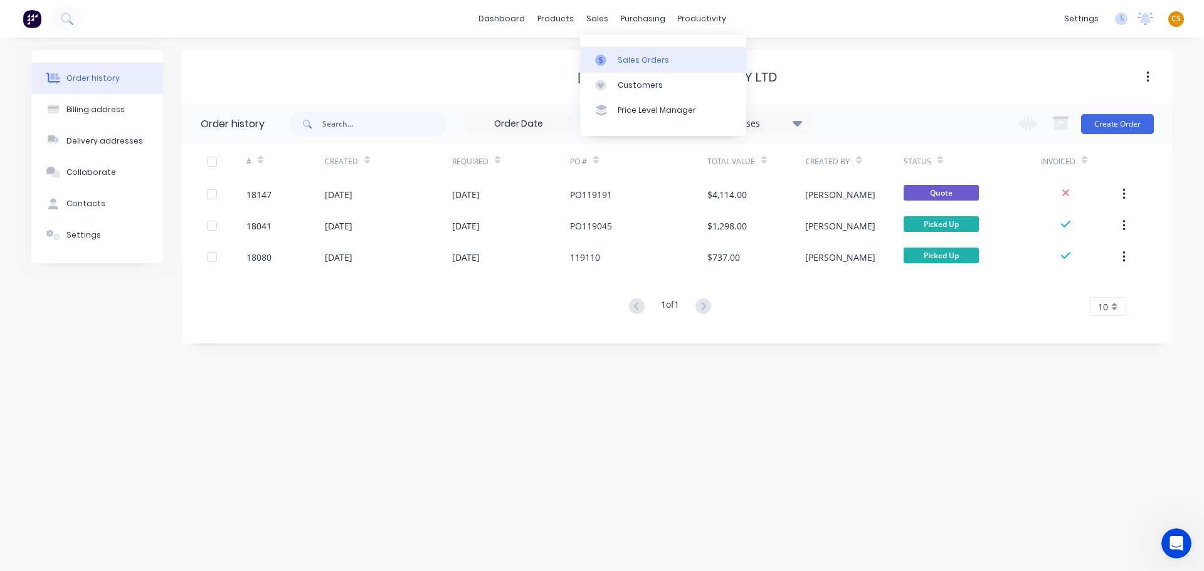
click at [635, 61] on div "Sales Orders" at bounding box center [643, 60] width 51 height 11
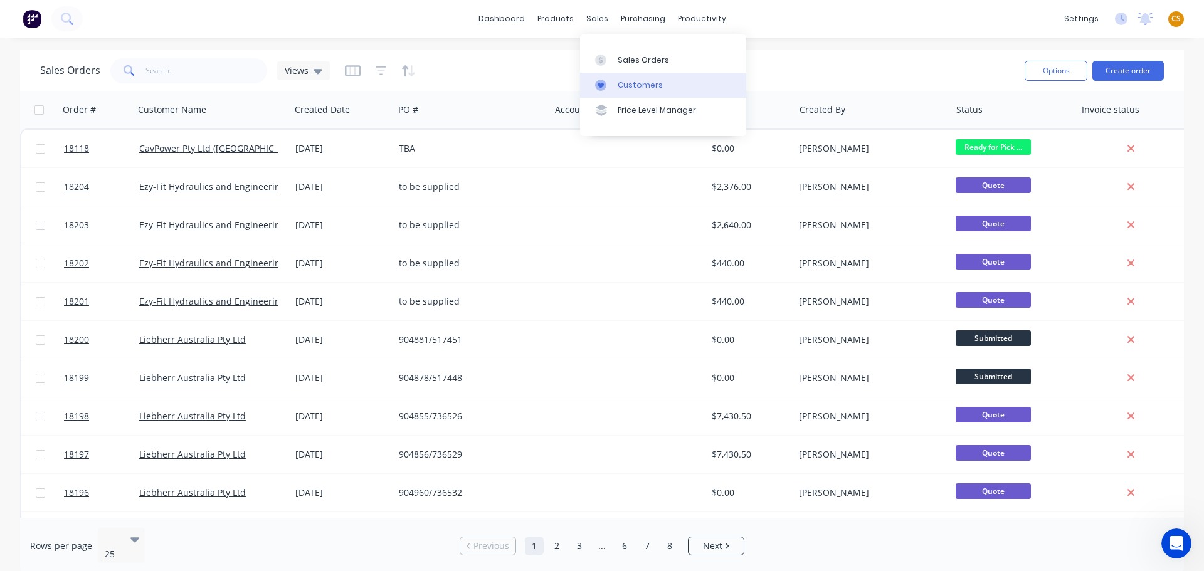
click at [635, 88] on div "Customers" at bounding box center [640, 85] width 45 height 11
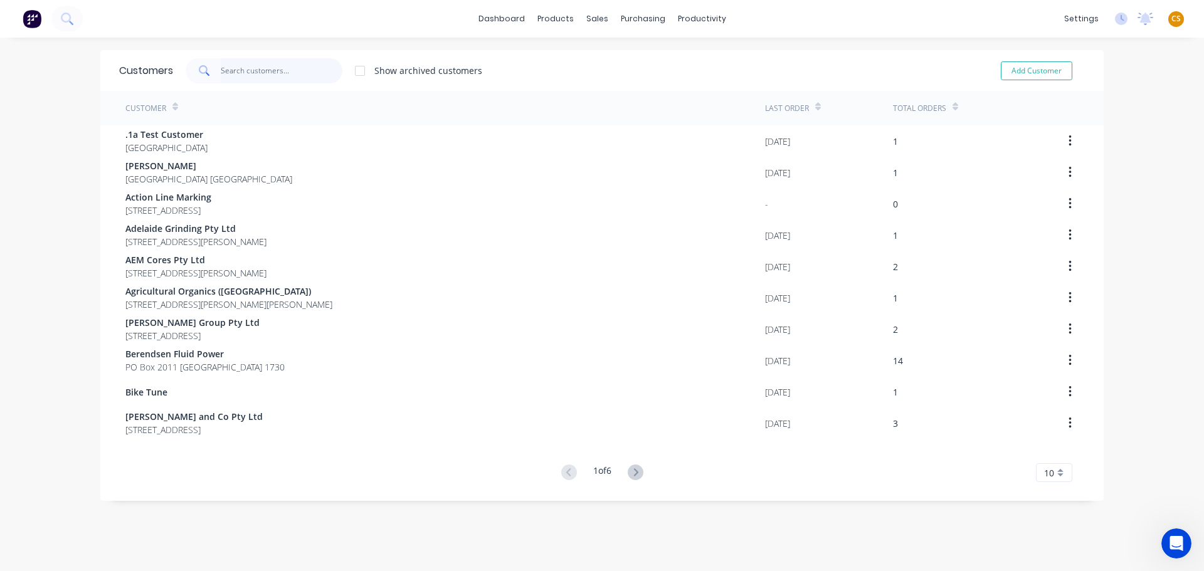
click at [226, 69] on input "text" at bounding box center [282, 70] width 122 height 25
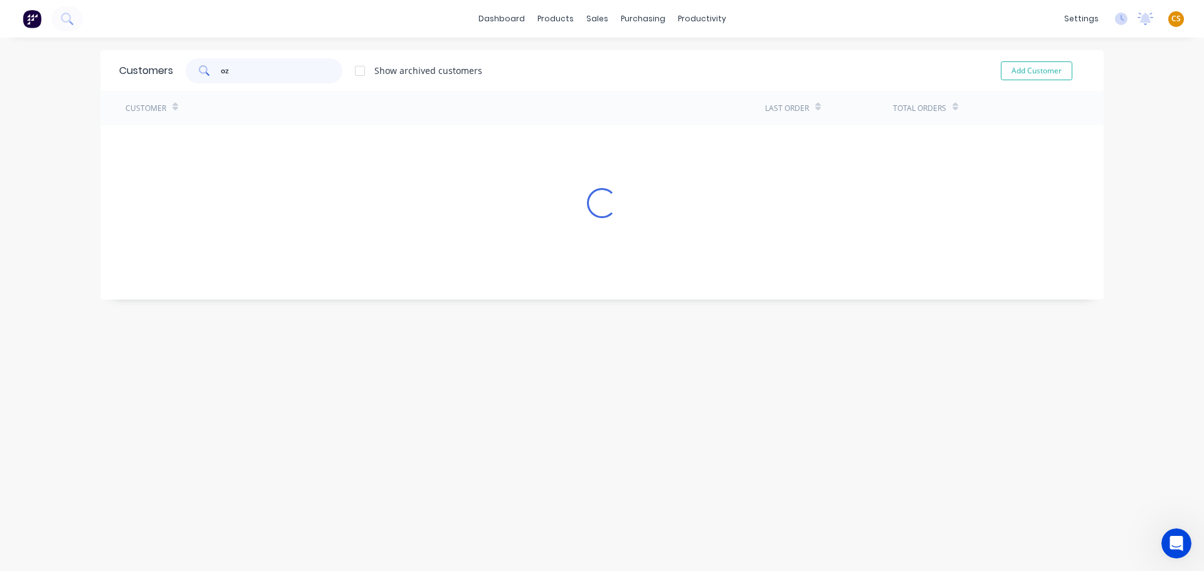
type input "oz"
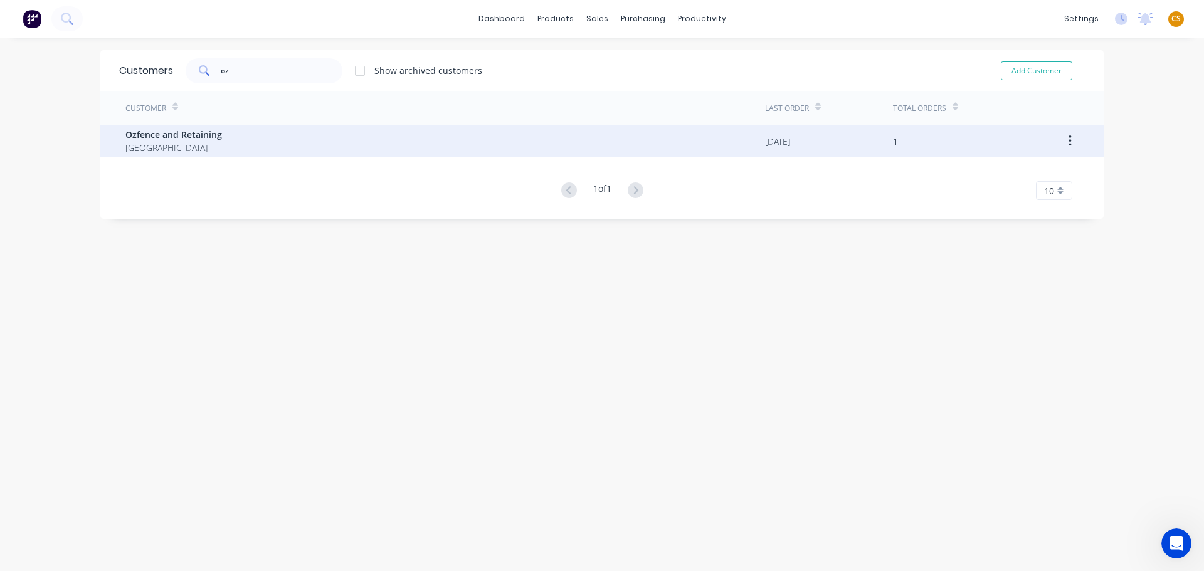
click at [217, 141] on div "Ozfence and Retaining [GEOGRAPHIC_DATA]" at bounding box center [445, 140] width 640 height 31
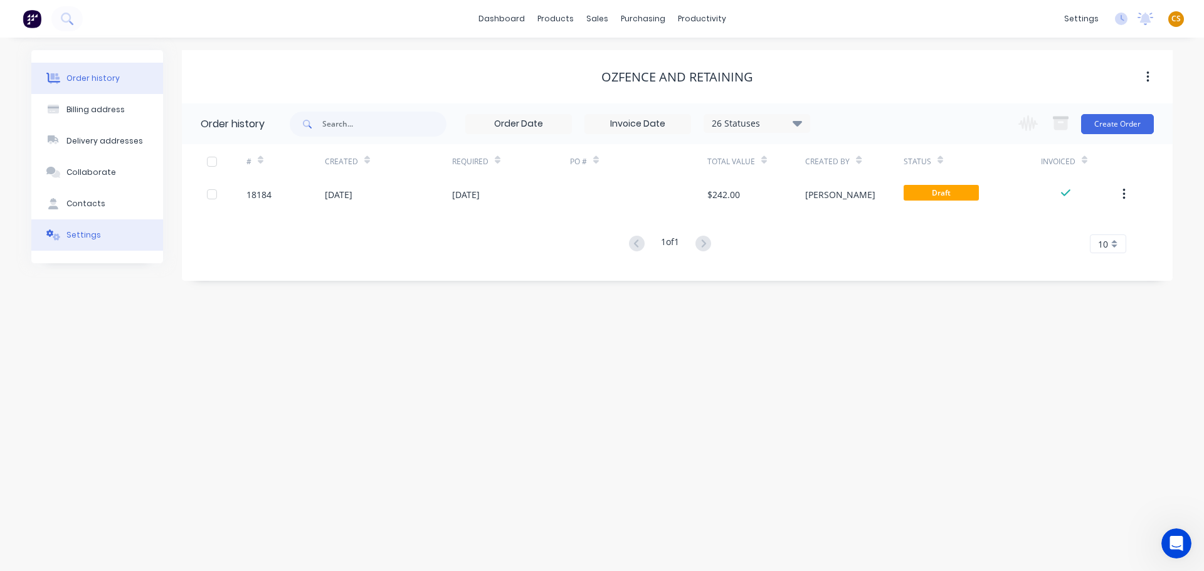
click at [93, 238] on div "Settings" at bounding box center [83, 235] width 35 height 11
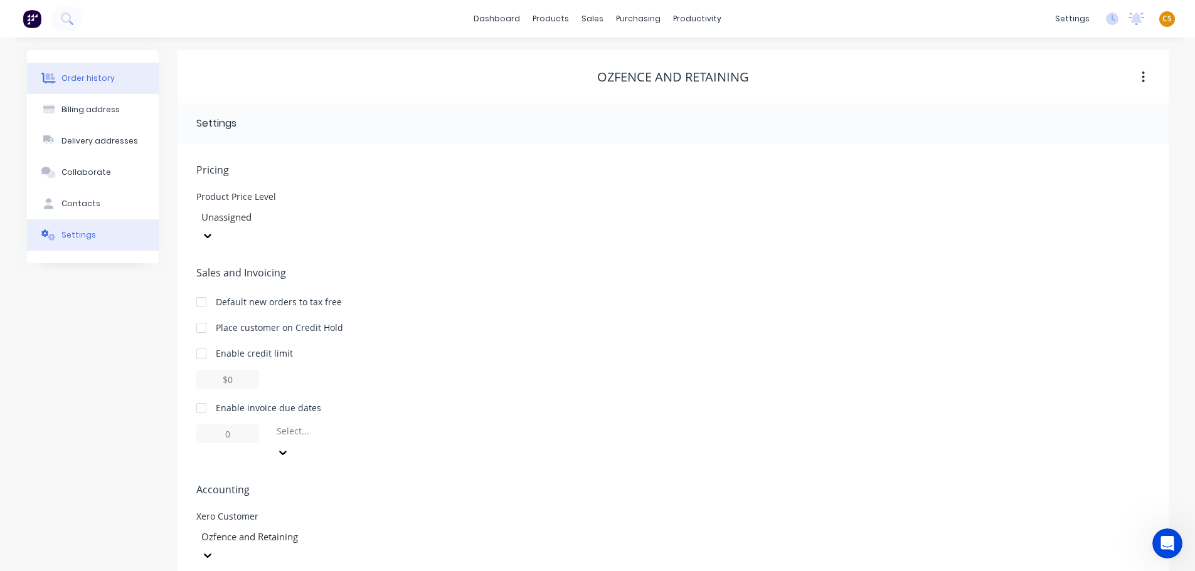
click at [119, 79] on button "Order history" at bounding box center [93, 78] width 132 height 31
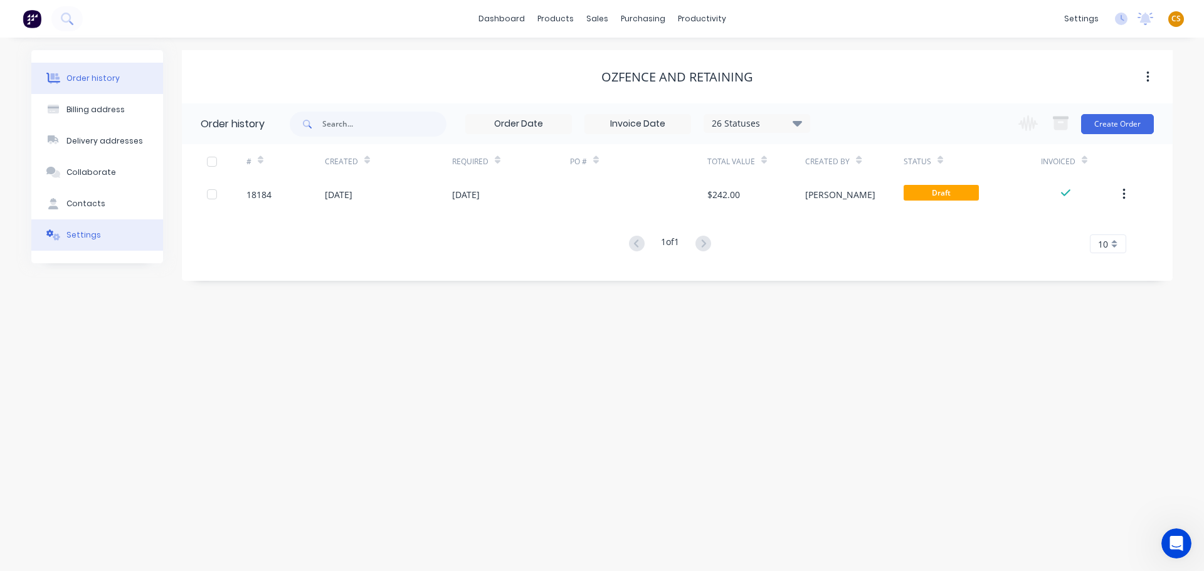
click at [89, 238] on div "Settings" at bounding box center [83, 235] width 35 height 11
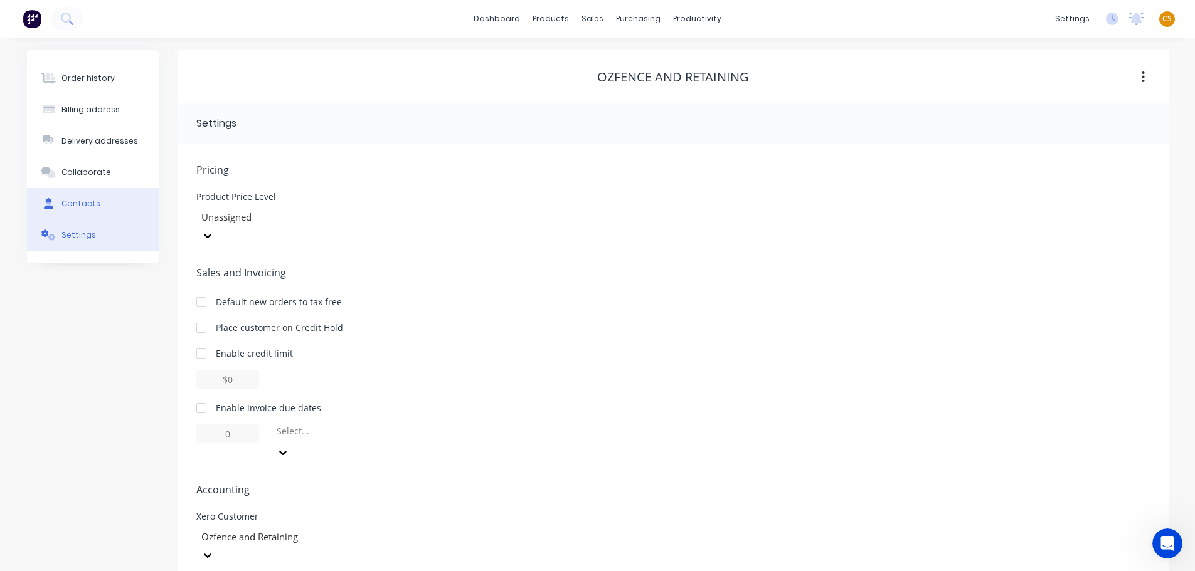
click at [111, 206] on button "Contacts" at bounding box center [93, 203] width 132 height 31
select select "AU"
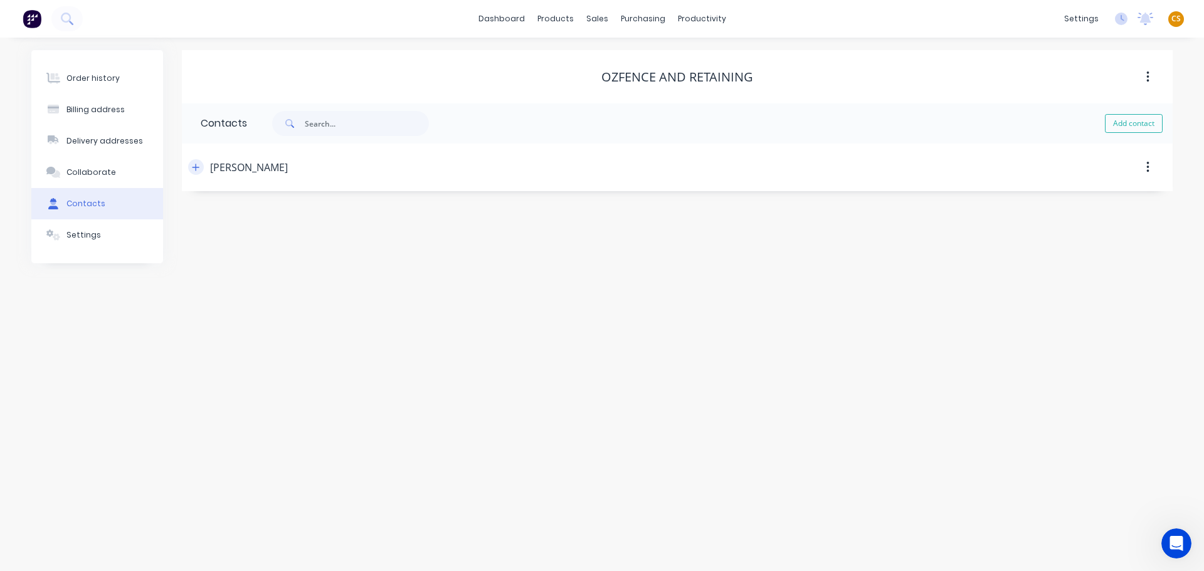
click at [196, 166] on icon "button" at bounding box center [196, 167] width 7 height 7
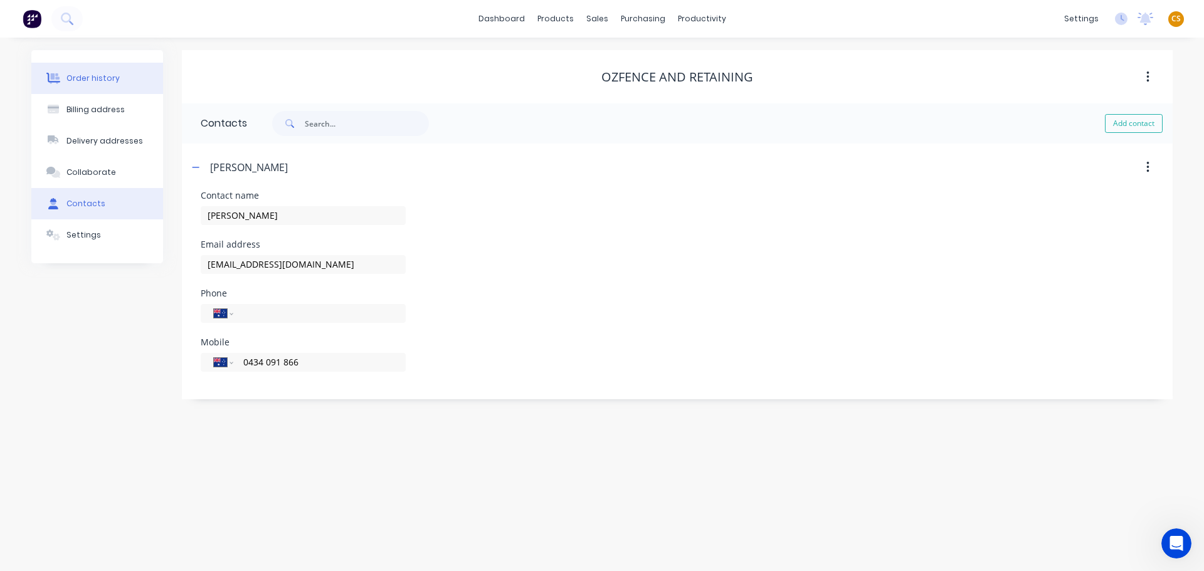
click at [108, 80] on div "Order history" at bounding box center [92, 78] width 53 height 11
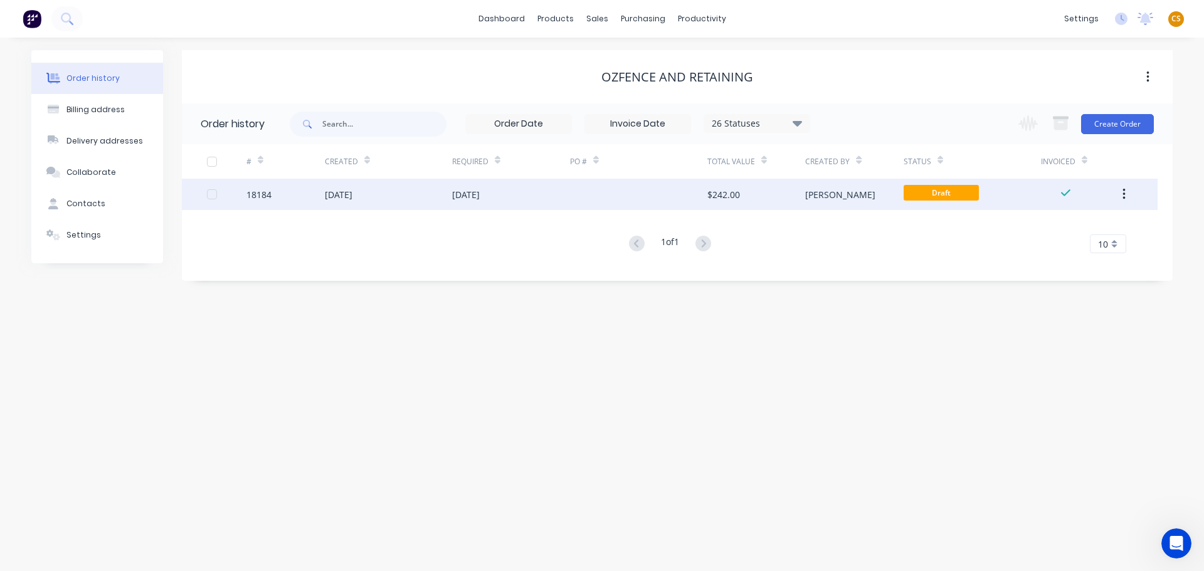
click at [289, 197] on div "18184" at bounding box center [286, 194] width 78 height 31
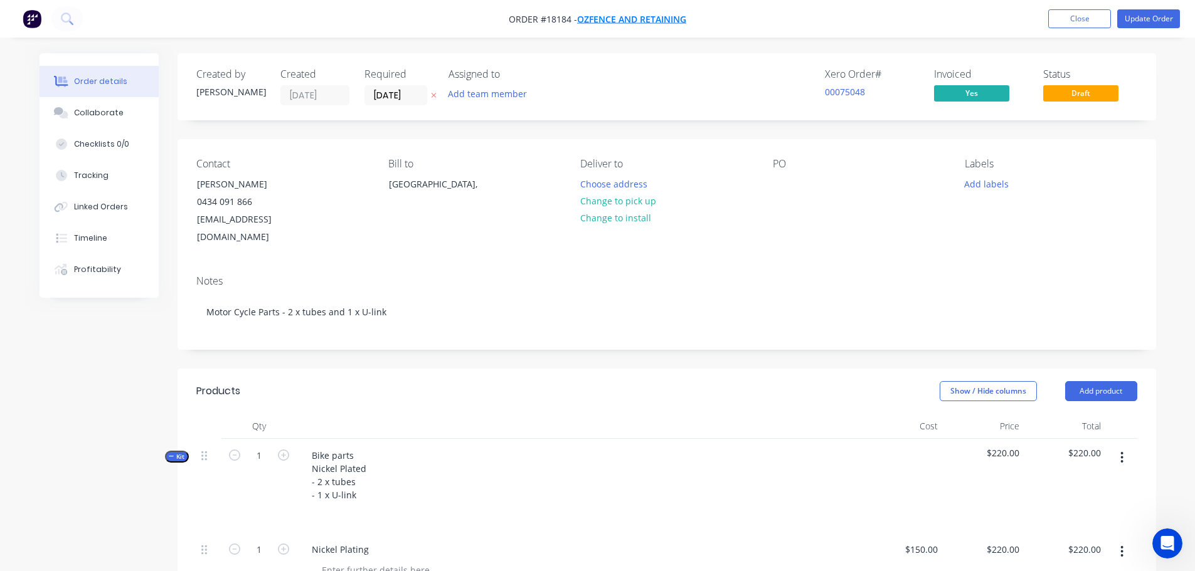
click at [617, 20] on span "Ozfence and Retaining" at bounding box center [631, 19] width 109 height 12
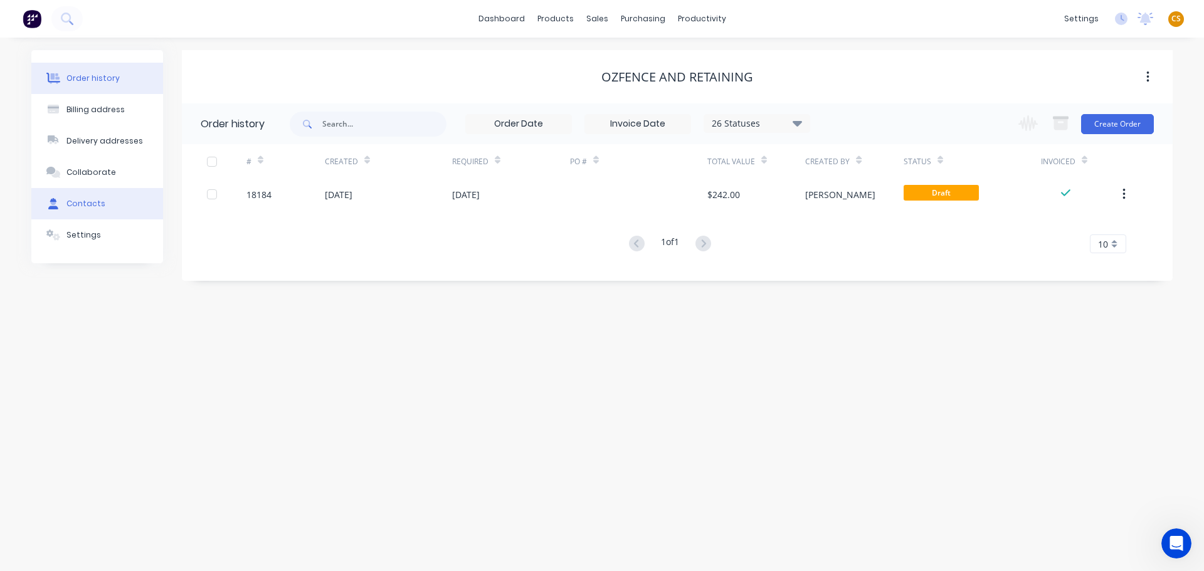
click at [87, 199] on div "Contacts" at bounding box center [85, 203] width 39 height 11
select select "AU"
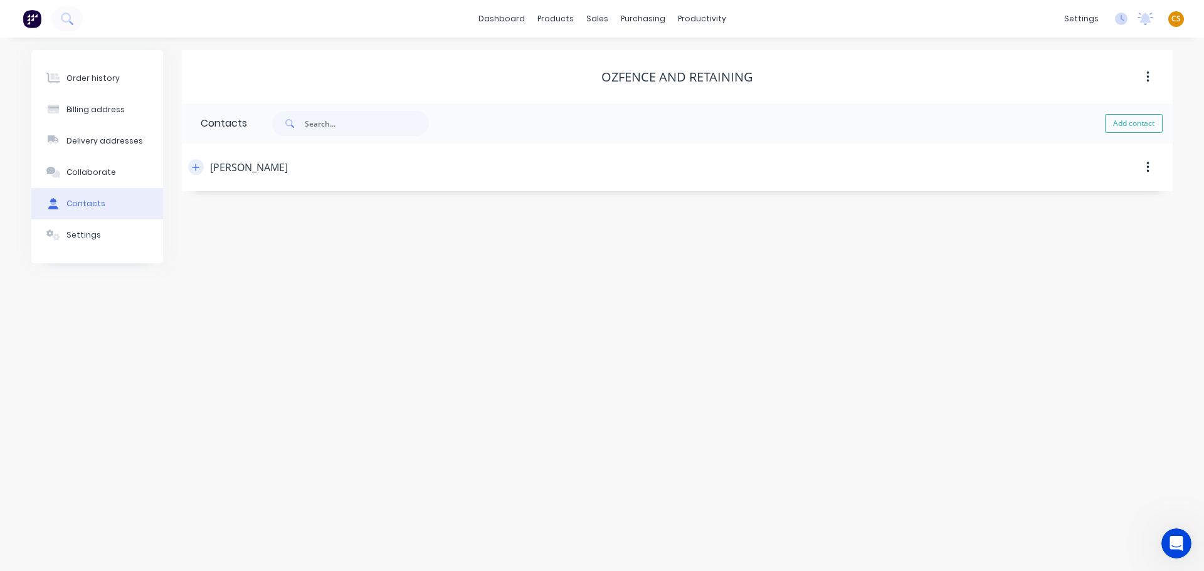
click at [196, 170] on icon "button" at bounding box center [196, 167] width 7 height 7
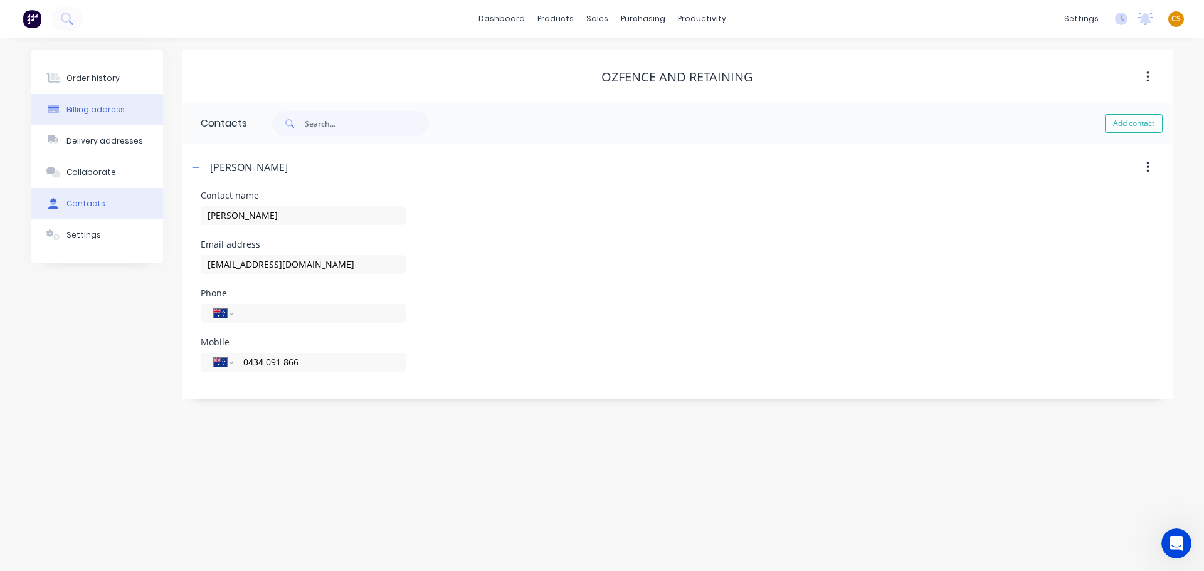
click at [126, 119] on button "Billing address" at bounding box center [97, 109] width 132 height 31
select select "AU"
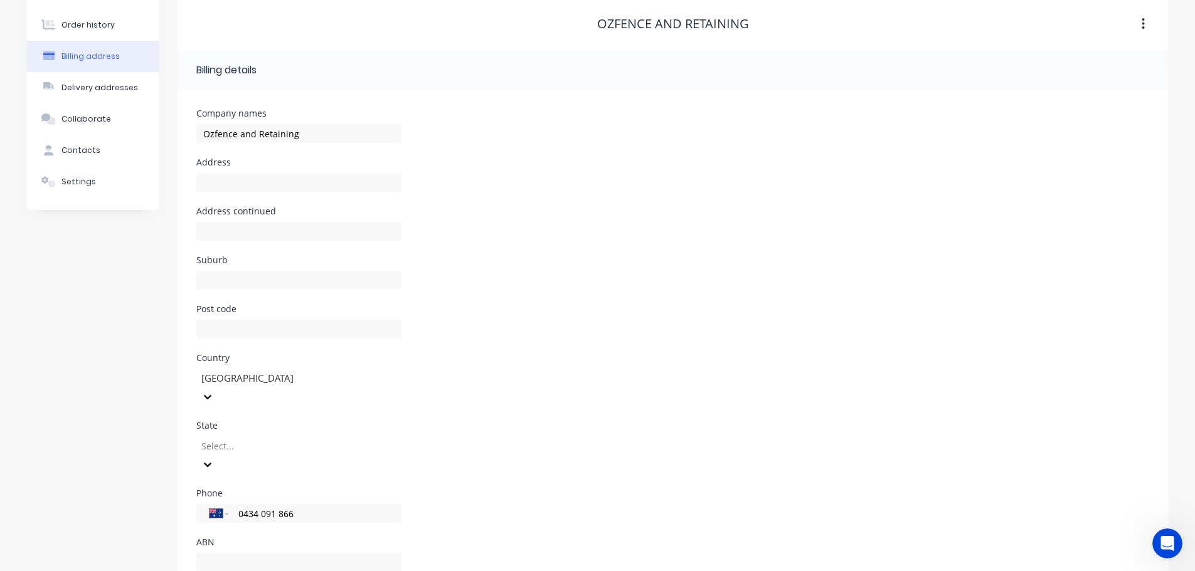
scroll to position [56, 0]
click at [253, 435] on div at bounding box center [290, 443] width 181 height 16
drag, startPoint x: 254, startPoint y: 545, endPoint x: 126, endPoint y: 514, distance: 131.6
click at [252, 537] on div "[GEOGRAPHIC_DATA]" at bounding box center [298, 530] width 205 height 13
click at [24, 440] on div "Order history Billing address Delivery addresses Collaborate Contacts Settings …" at bounding box center [597, 295] width 1195 height 628
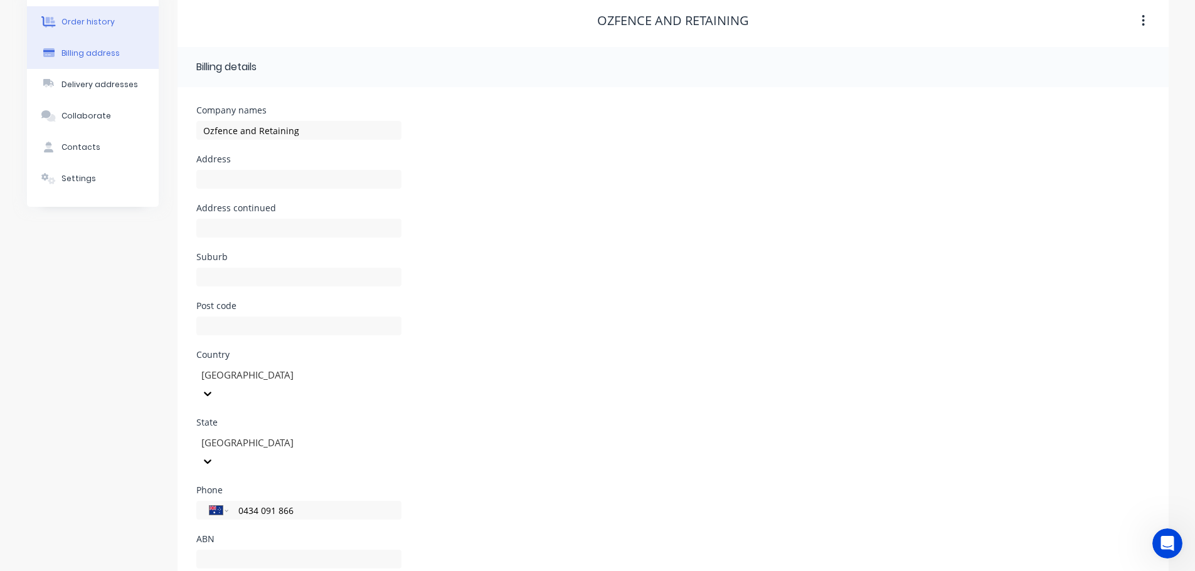
click at [88, 26] on div "Order history" at bounding box center [87, 21] width 53 height 11
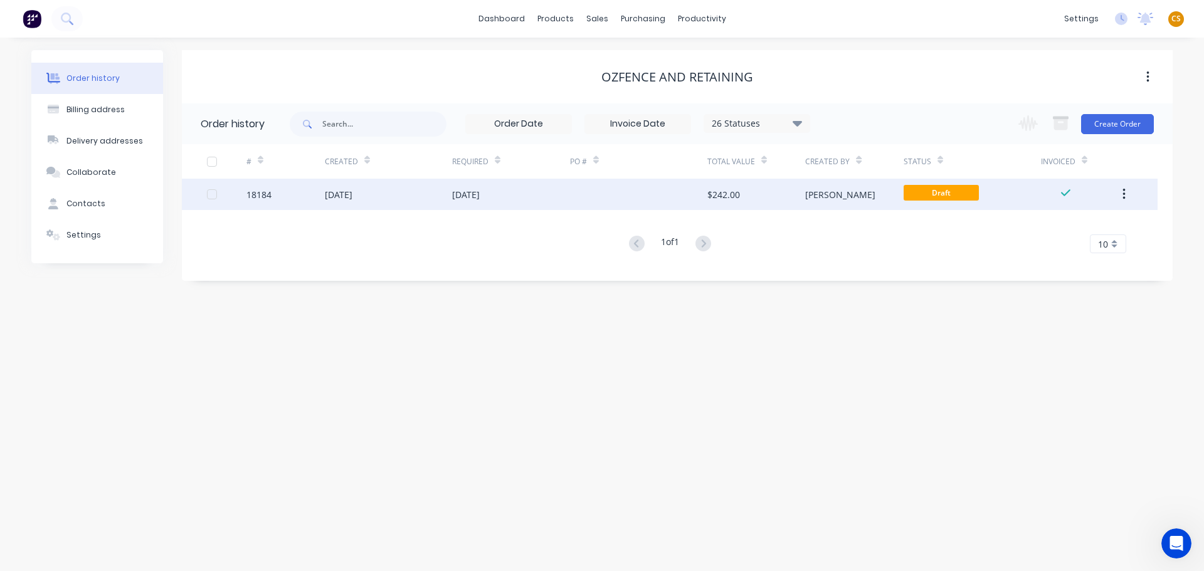
click at [292, 198] on div "18184" at bounding box center [286, 194] width 78 height 31
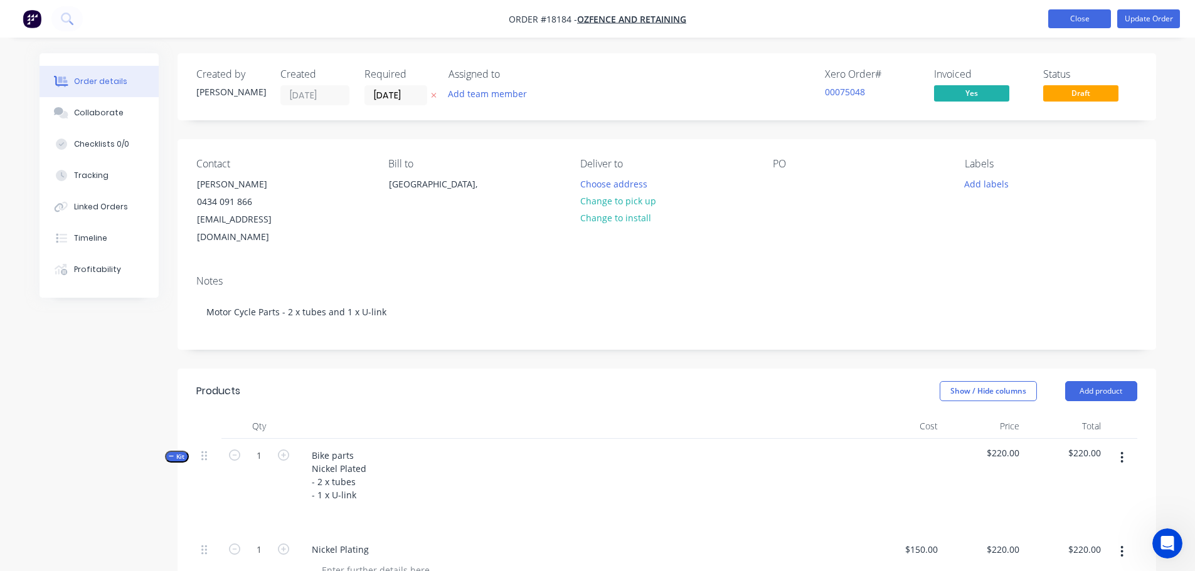
click at [1061, 18] on button "Close" at bounding box center [1079, 18] width 63 height 19
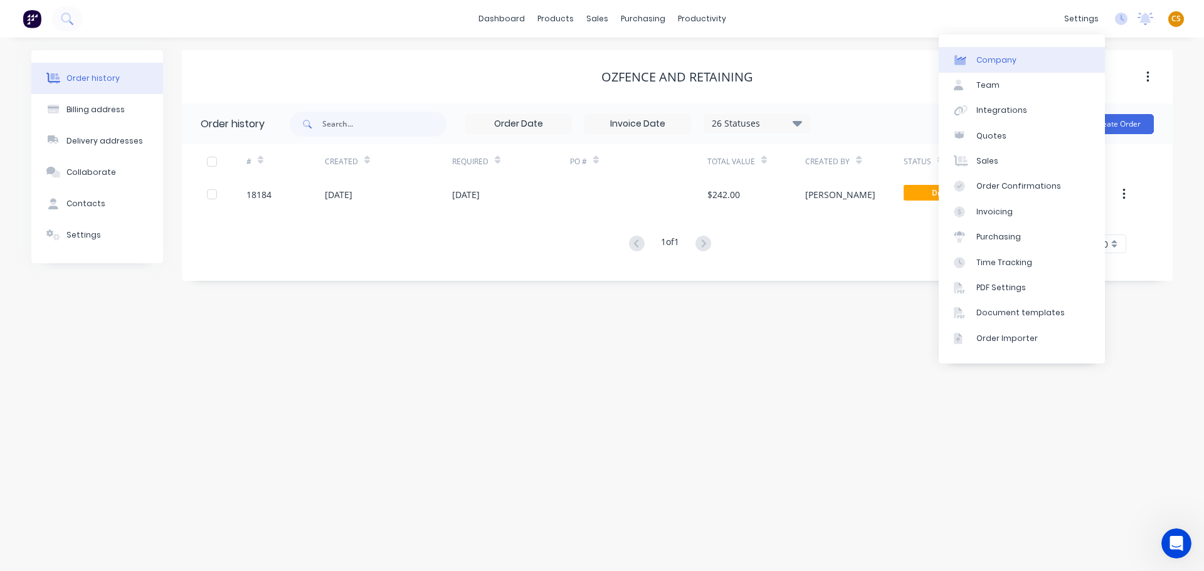
click at [1011, 63] on div "Company" at bounding box center [997, 60] width 40 height 11
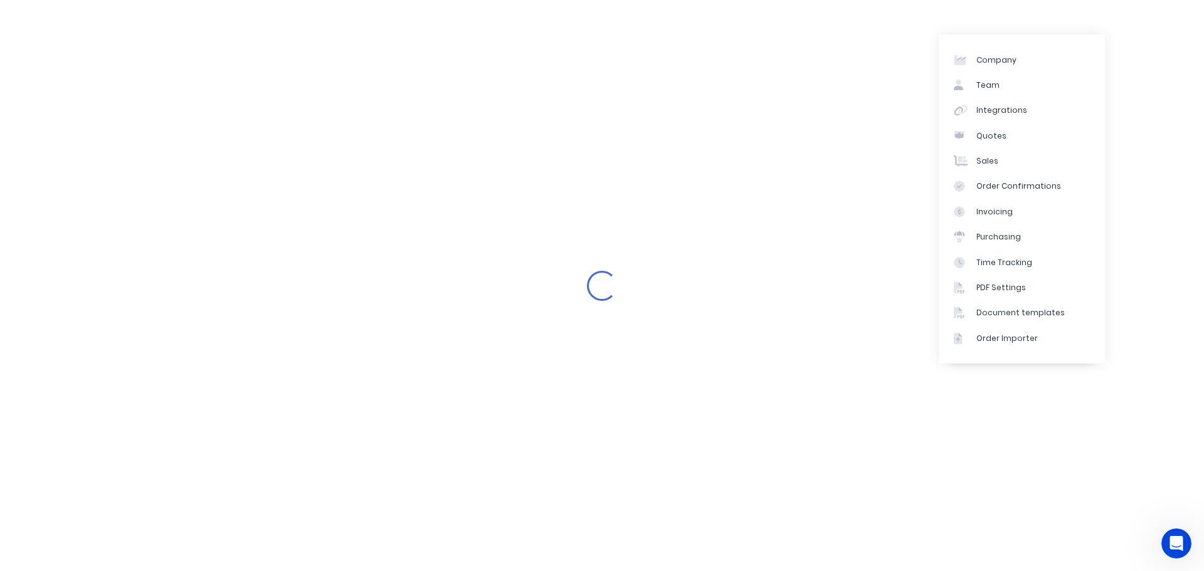
select select "AU"
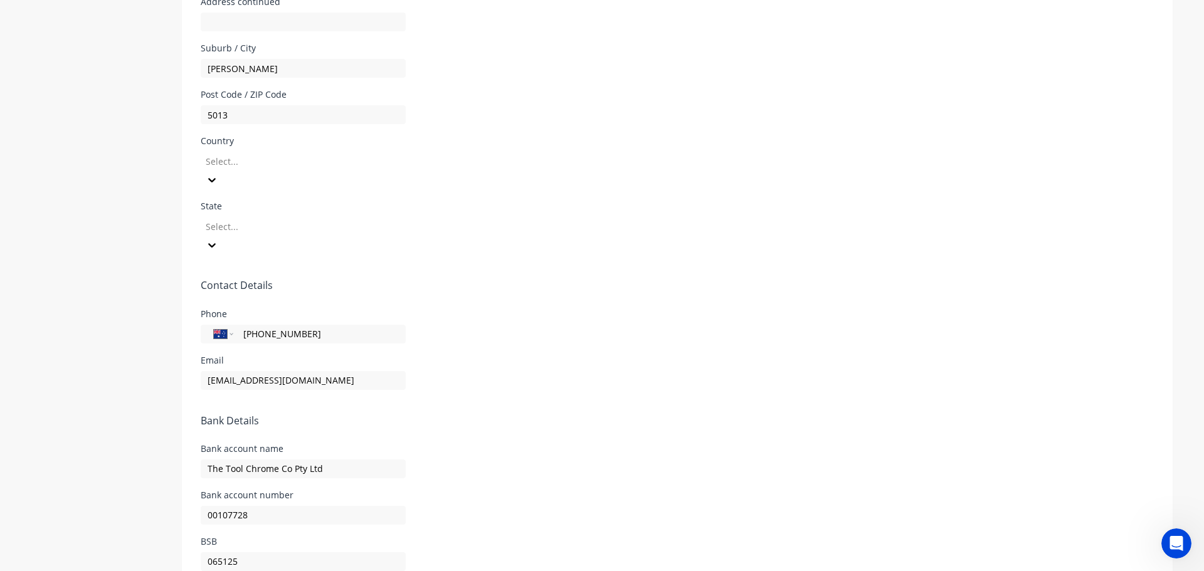
scroll to position [139, 0]
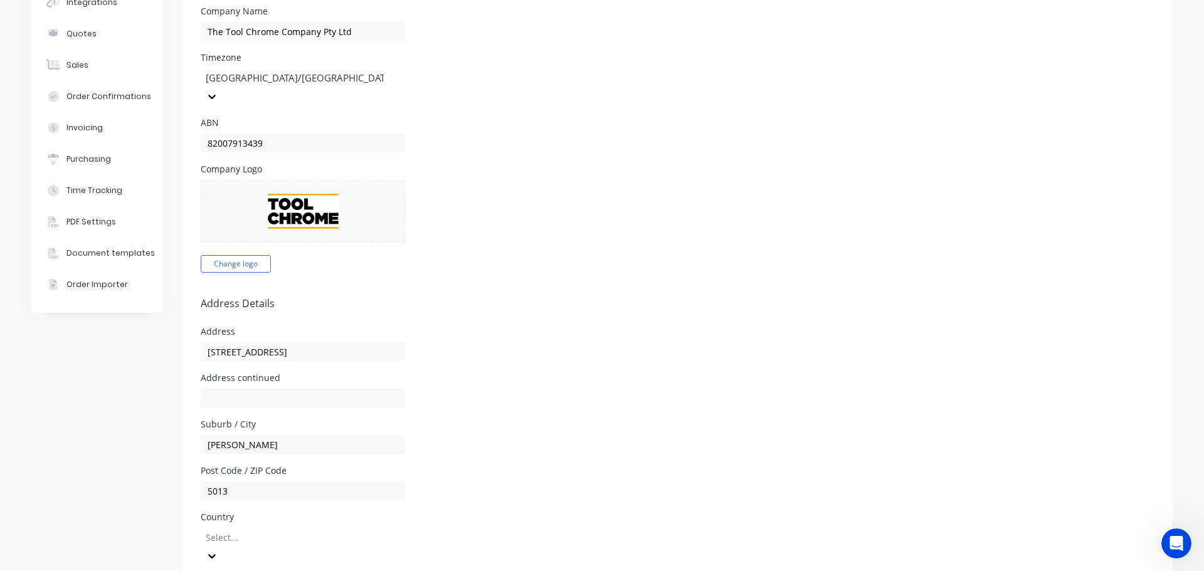
click at [243, 530] on div at bounding box center [295, 538] width 181 height 16
click at [242, 566] on div "[GEOGRAPHIC_DATA]" at bounding box center [295, 572] width 188 height 13
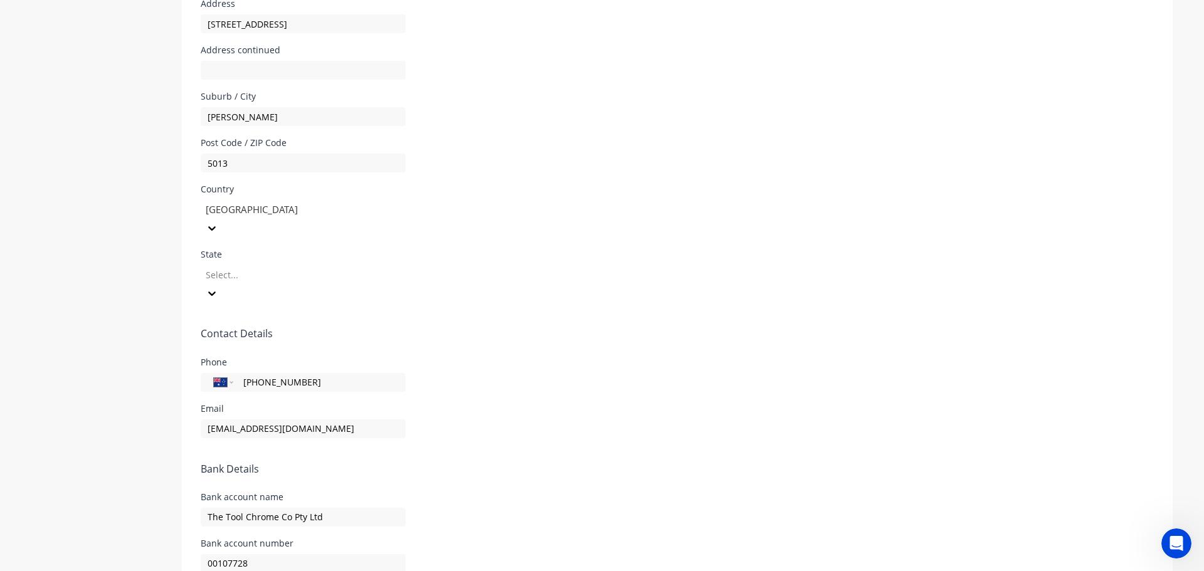
scroll to position [515, 0]
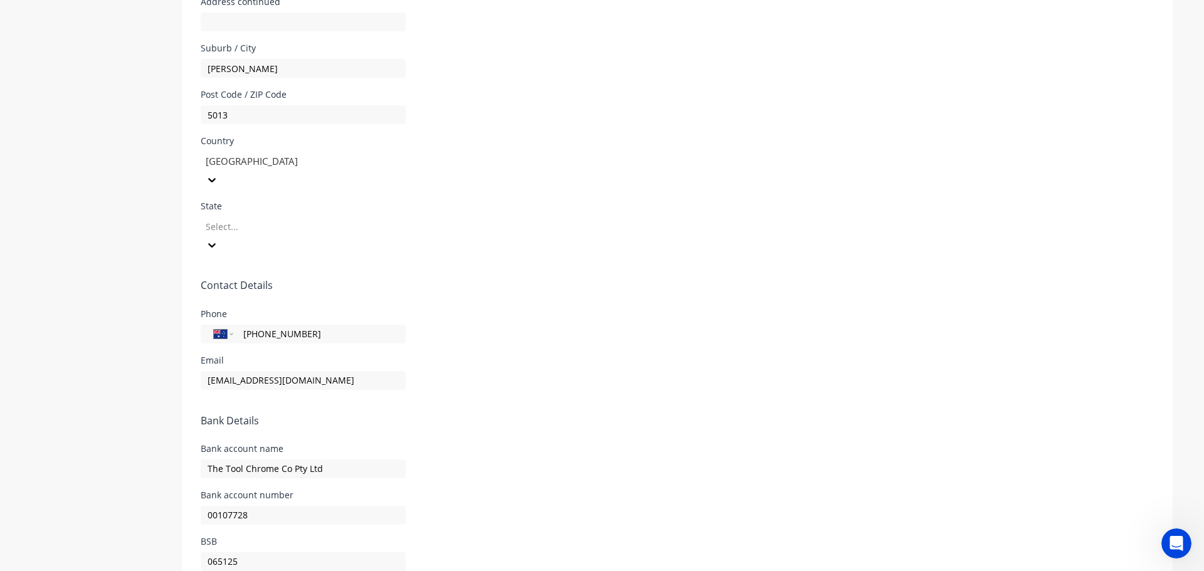
click at [236, 219] on div at bounding box center [295, 227] width 181 height 16
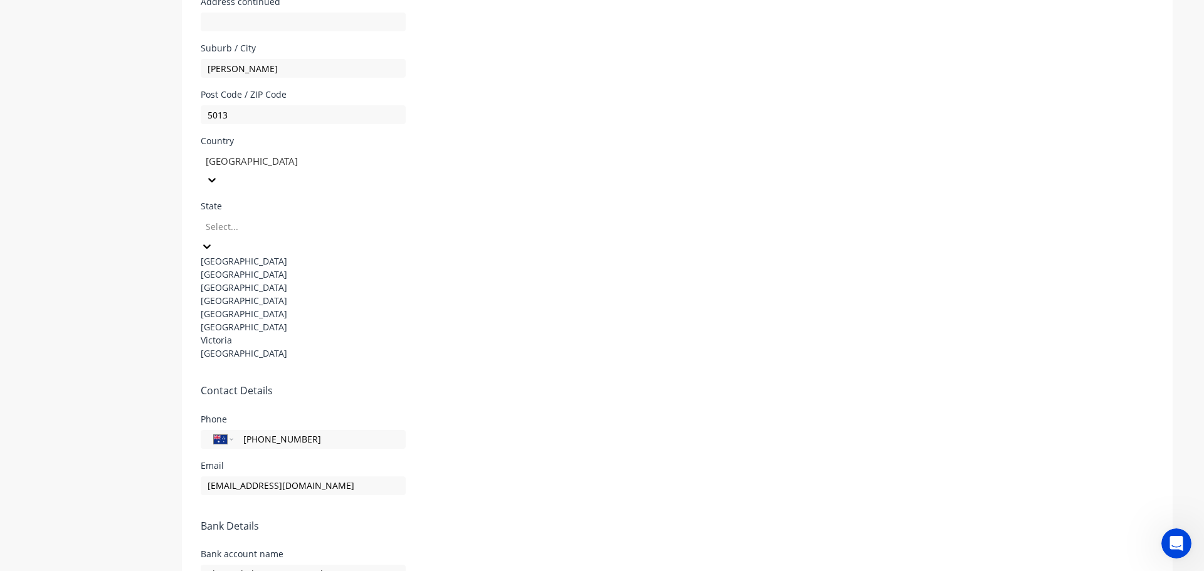
click at [248, 312] on div "[GEOGRAPHIC_DATA]" at bounding box center [295, 313] width 188 height 13
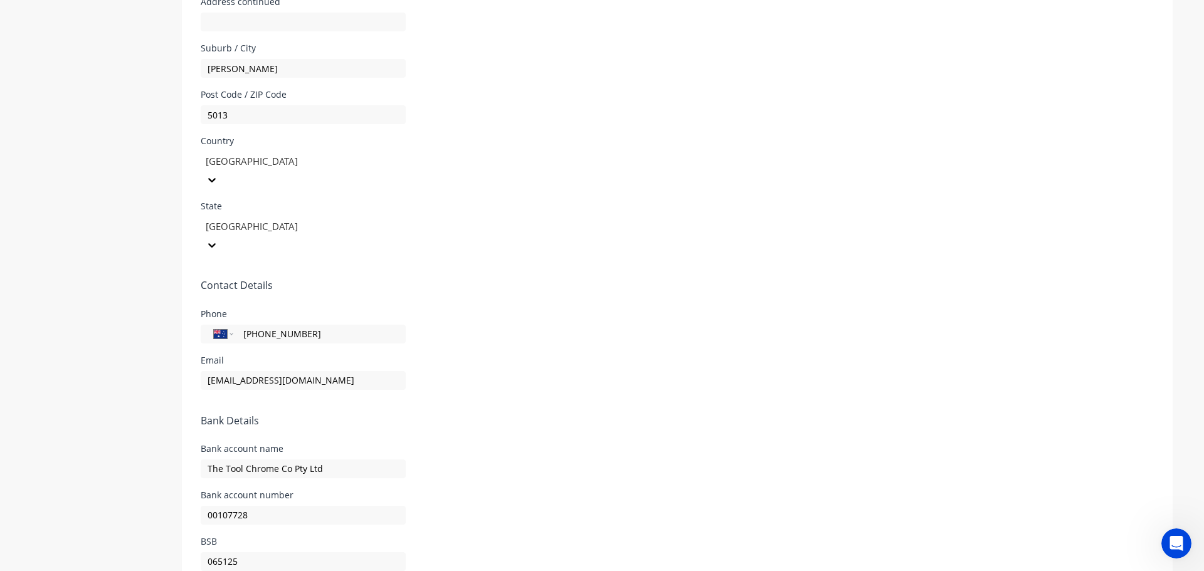
click at [74, 290] on div "Company Team Integrations Quotes Sales Order Confirmations Invoicing Purchasing…" at bounding box center [97, 75] width 132 height 1080
